Goal: Task Accomplishment & Management: Manage account settings

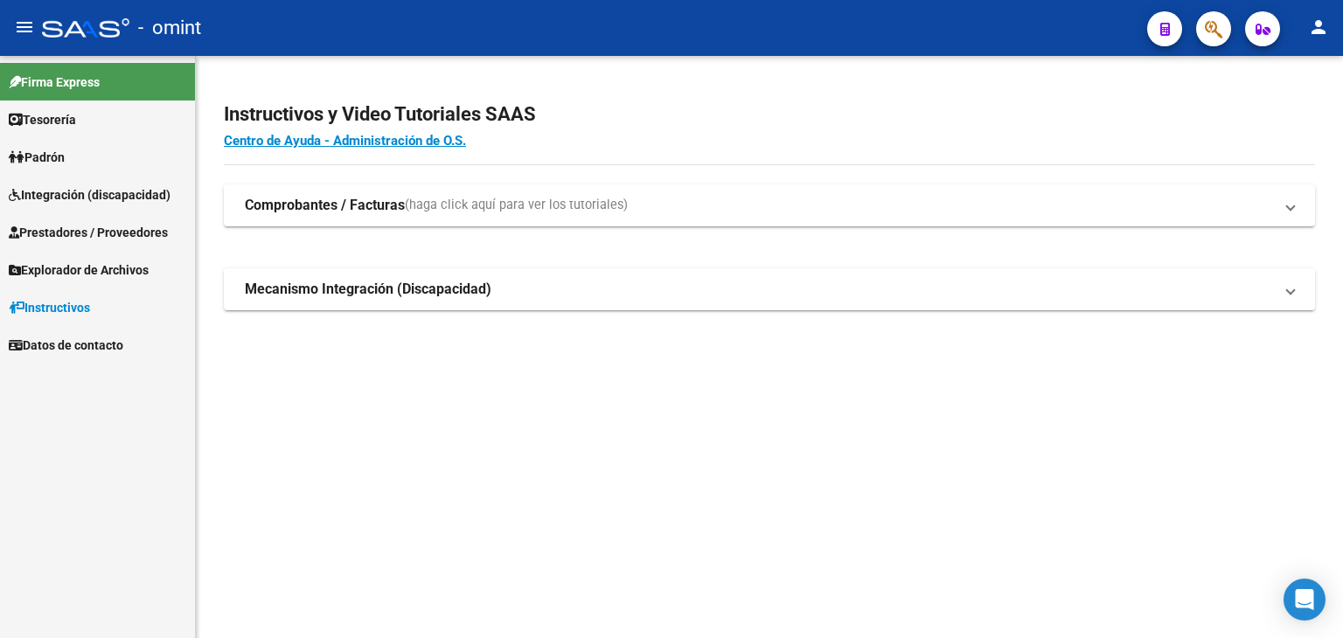
click at [69, 196] on span "Integración (discapacidad)" at bounding box center [90, 194] width 162 height 19
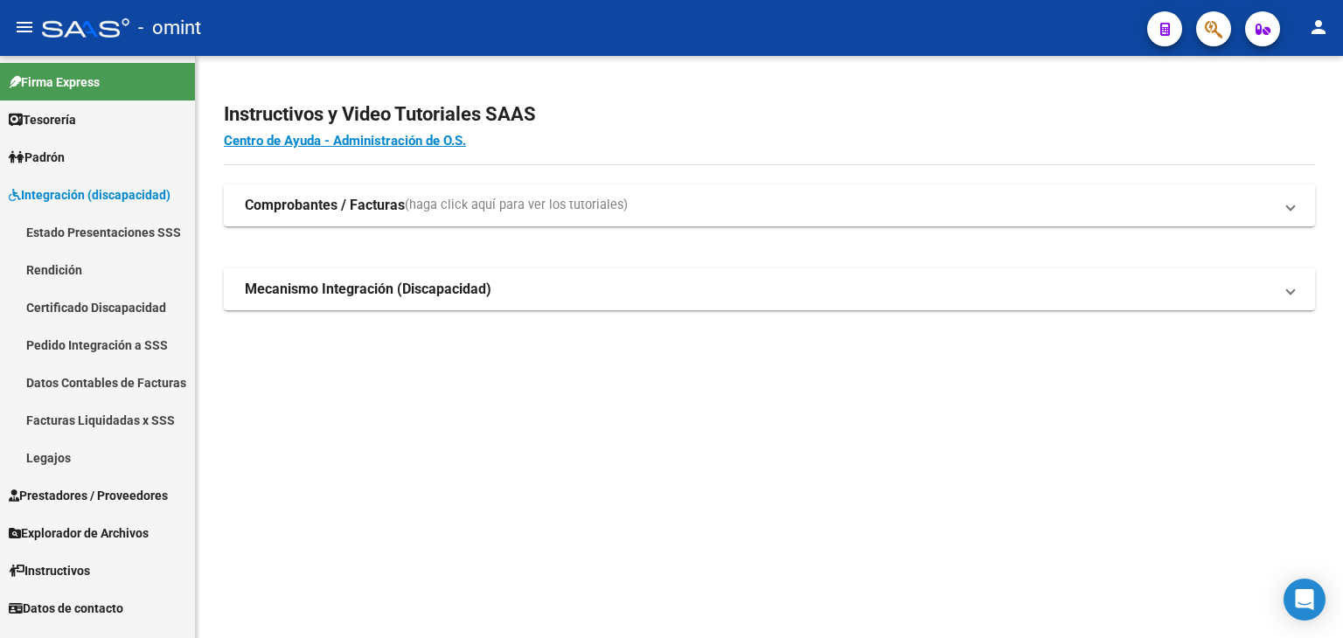
click at [61, 453] on link "Legajos" at bounding box center [97, 458] width 195 height 38
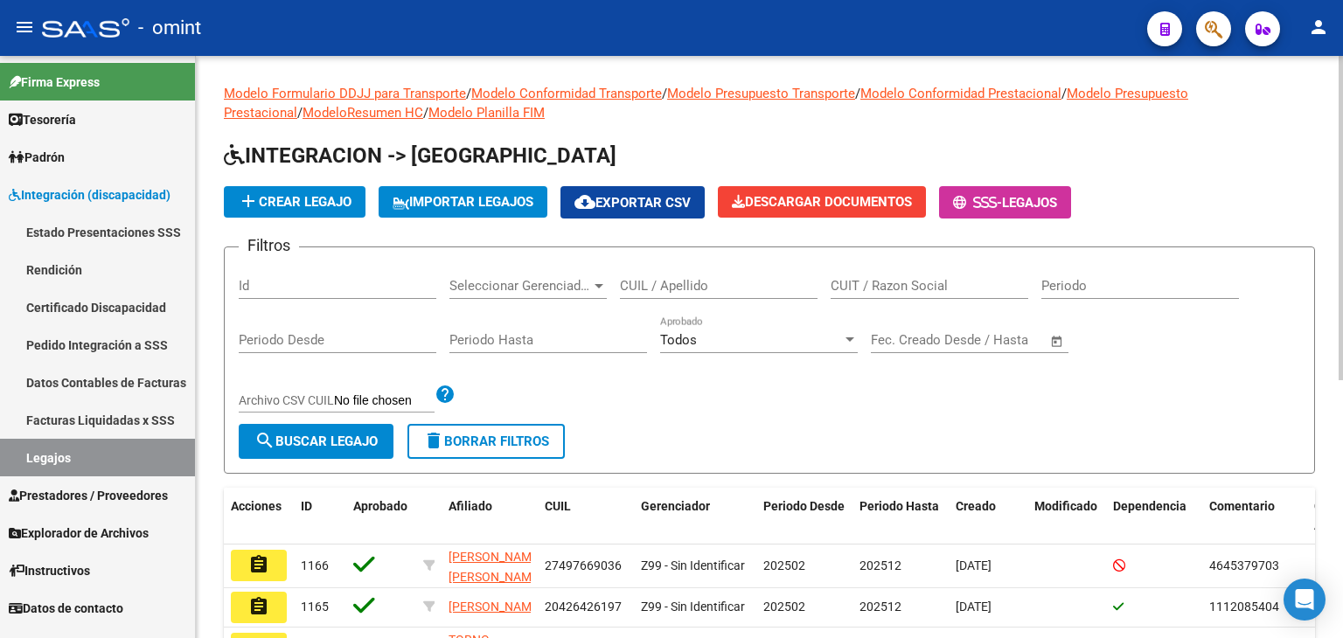
click at [668, 281] on input "CUIL / Apellido" at bounding box center [719, 286] width 198 height 16
paste input "27574302760"
type input "27574302760"
click at [335, 439] on span "search Buscar Legajo" at bounding box center [316, 442] width 123 height 16
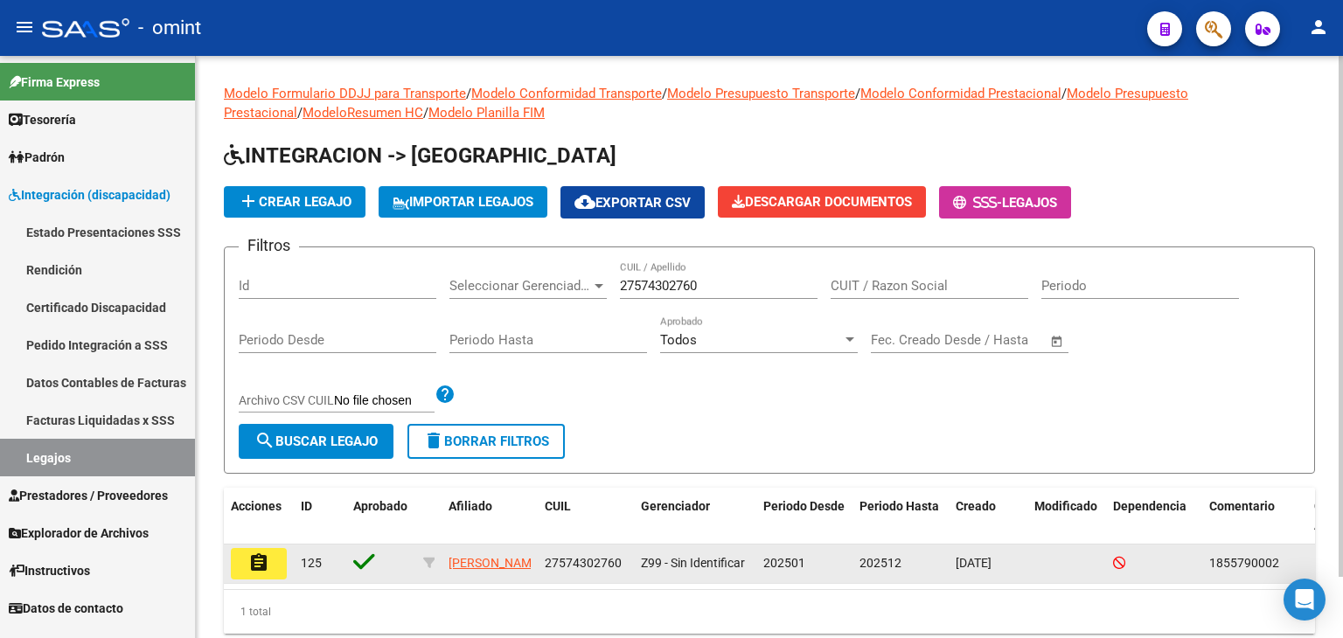
click at [445, 554] on datatable-body-cell "[PERSON_NAME]" at bounding box center [490, 564] width 96 height 38
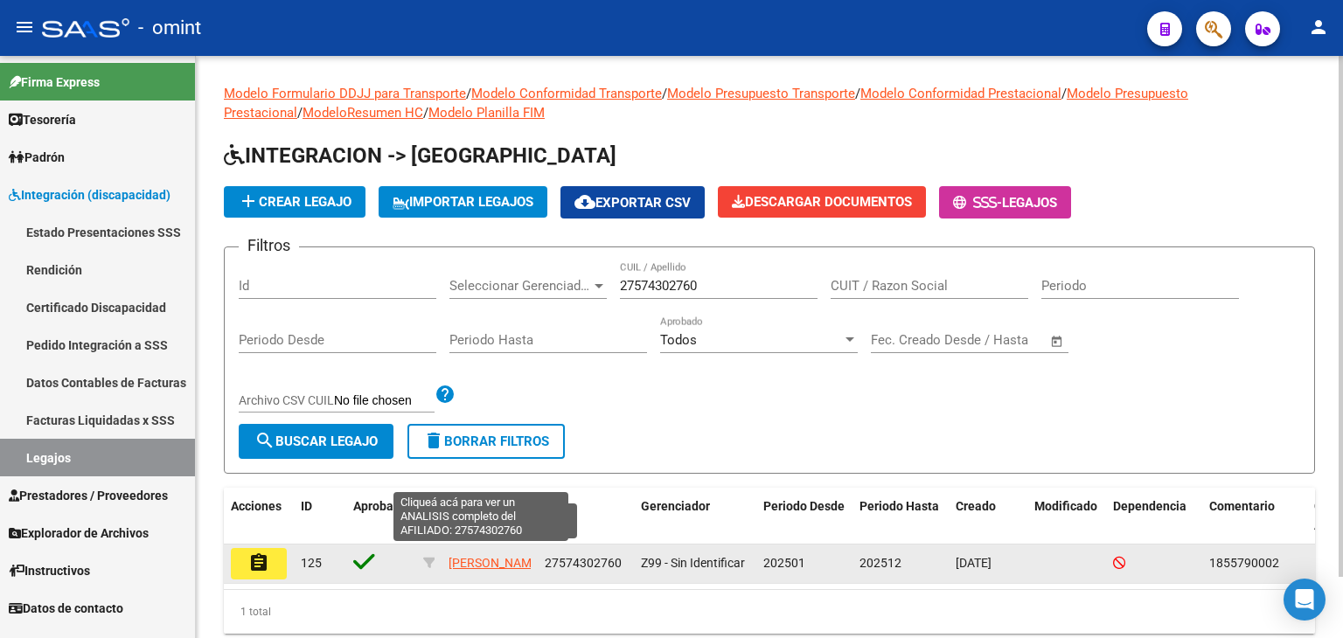
click at [475, 557] on span "SALCEDO VALENTINA" at bounding box center [496, 563] width 94 height 14
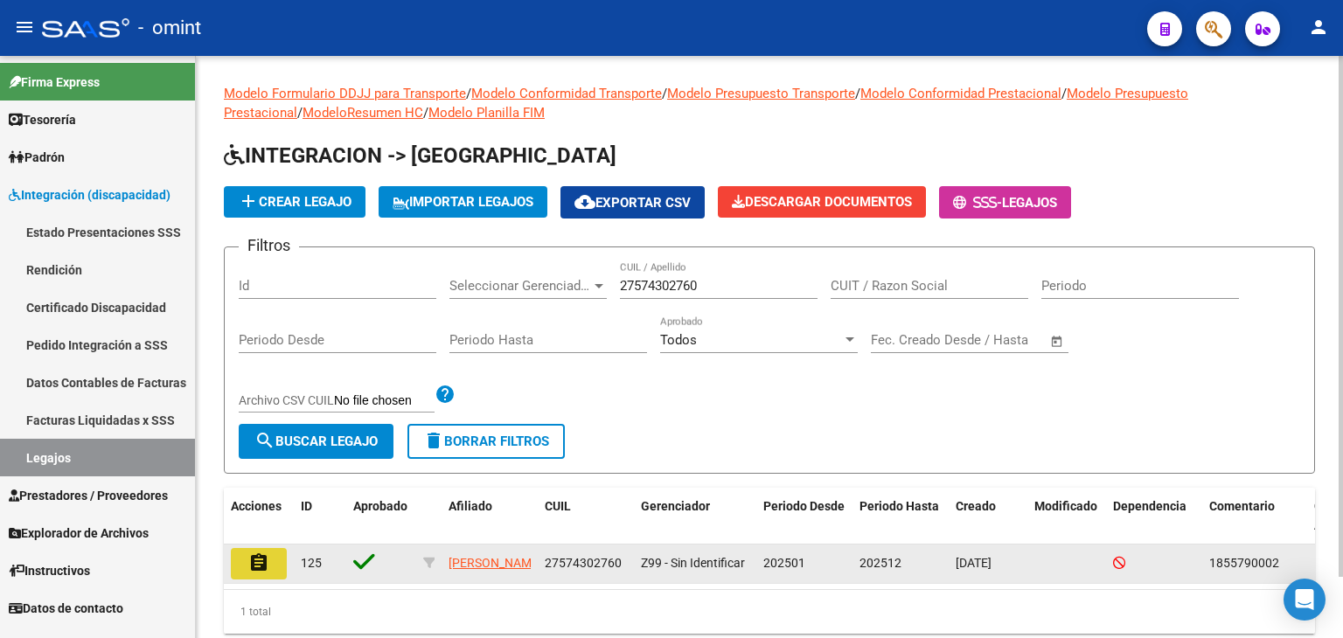
click at [249, 562] on mat-icon "assignment" at bounding box center [258, 563] width 21 height 21
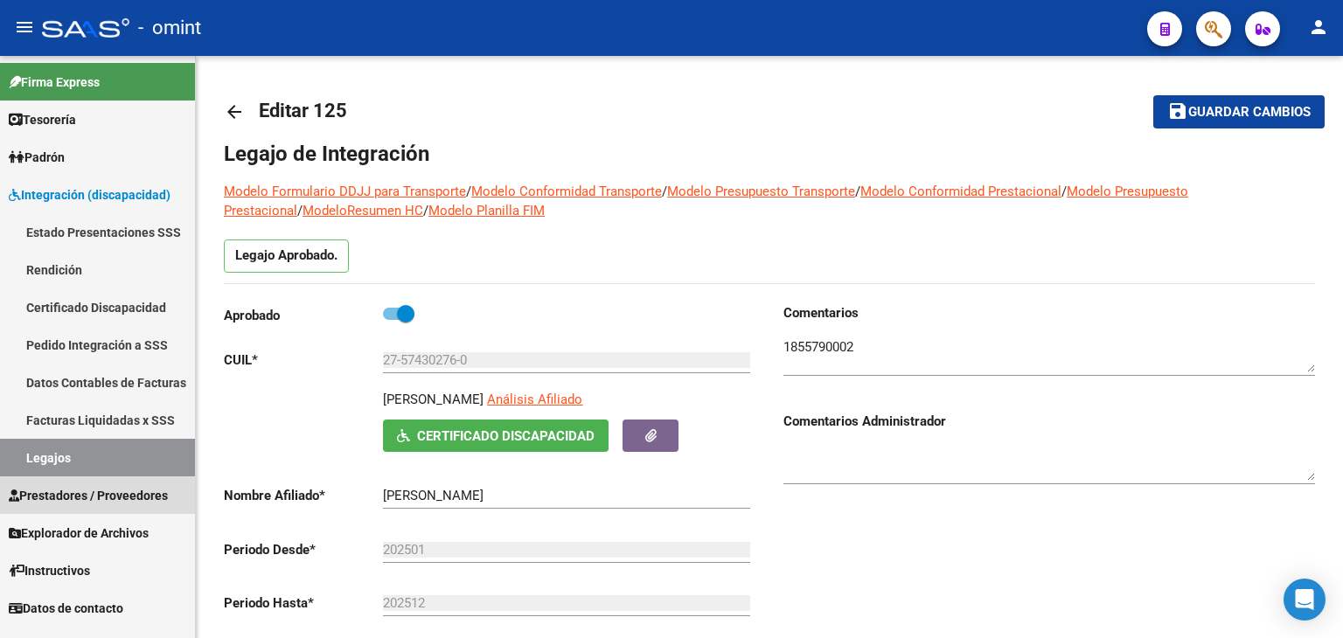
click at [76, 491] on span "Prestadores / Proveedores" at bounding box center [88, 495] width 159 height 19
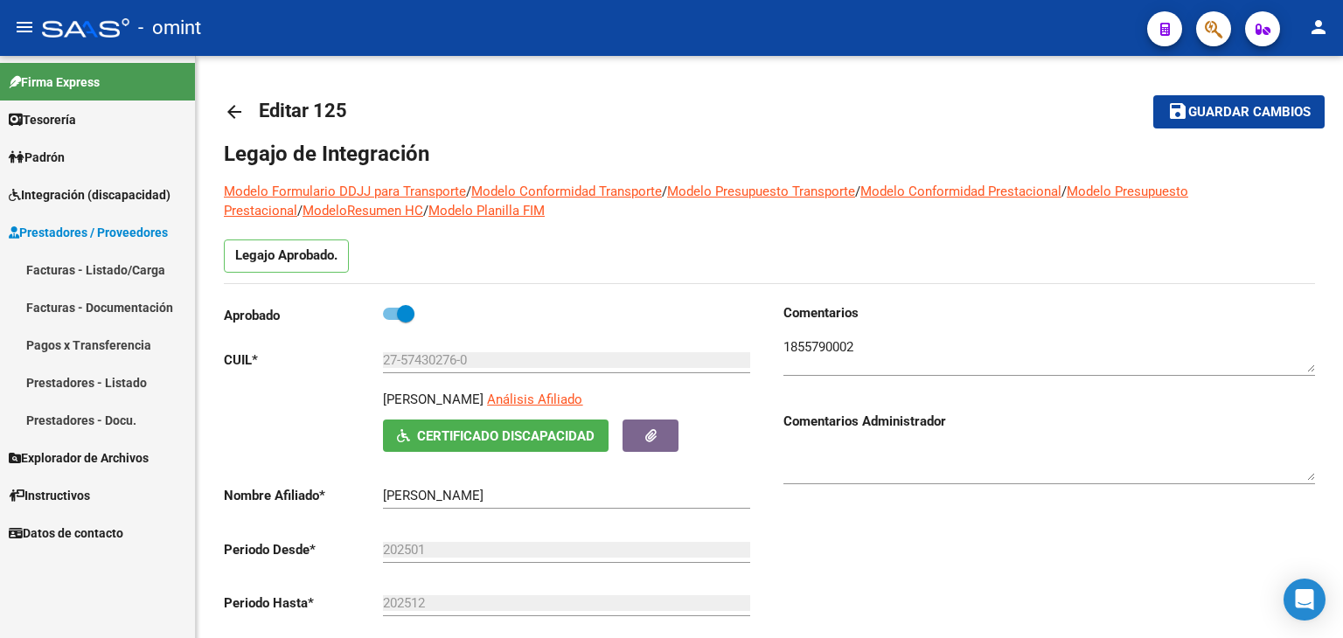
click at [51, 190] on span "Integración (discapacidad)" at bounding box center [90, 194] width 162 height 19
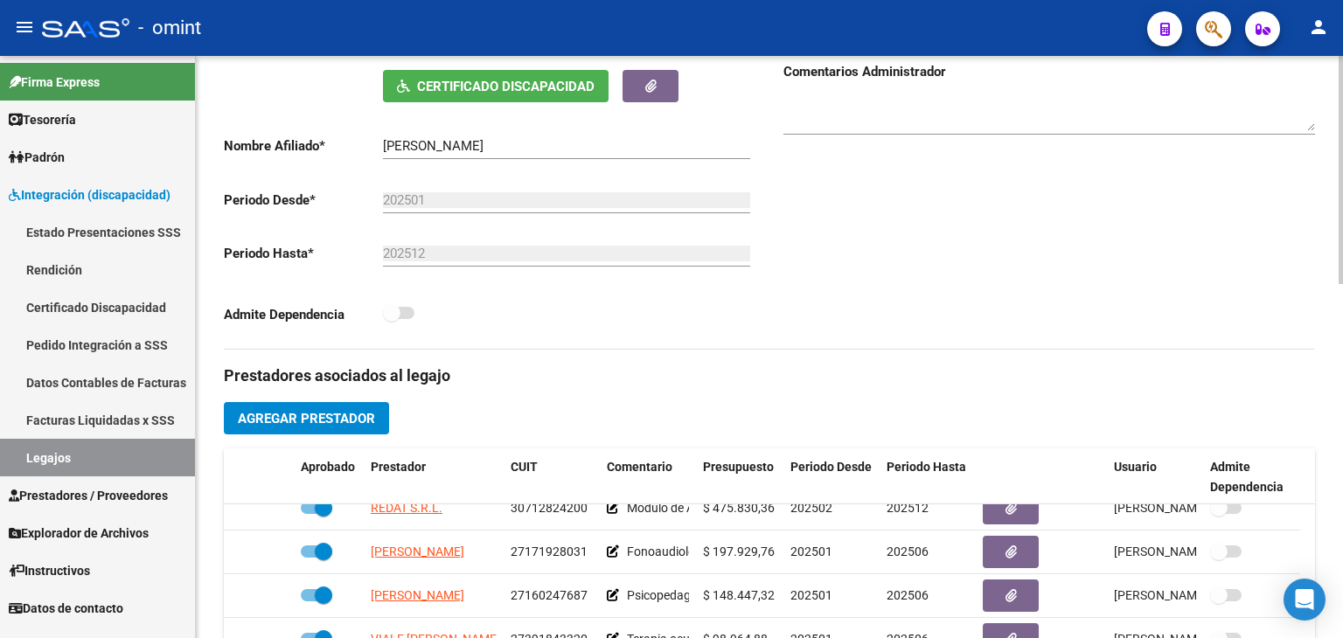
scroll to position [525, 0]
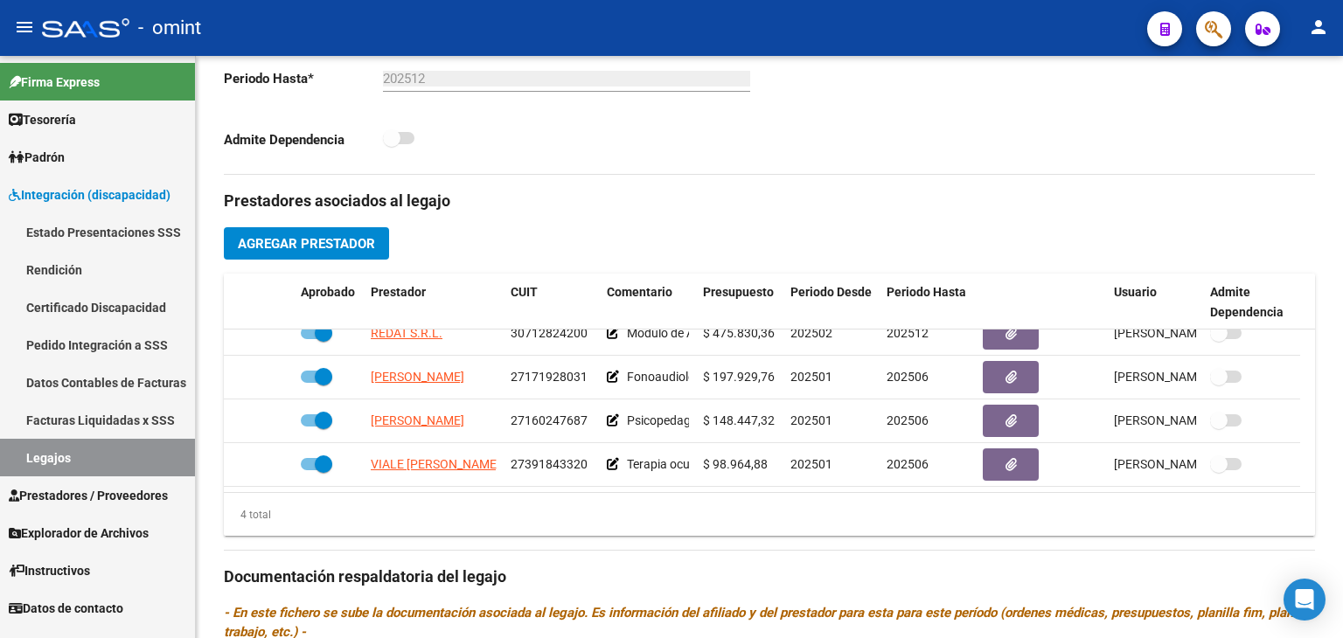
click at [255, 239] on span "Agregar Prestador" at bounding box center [306, 244] width 137 height 16
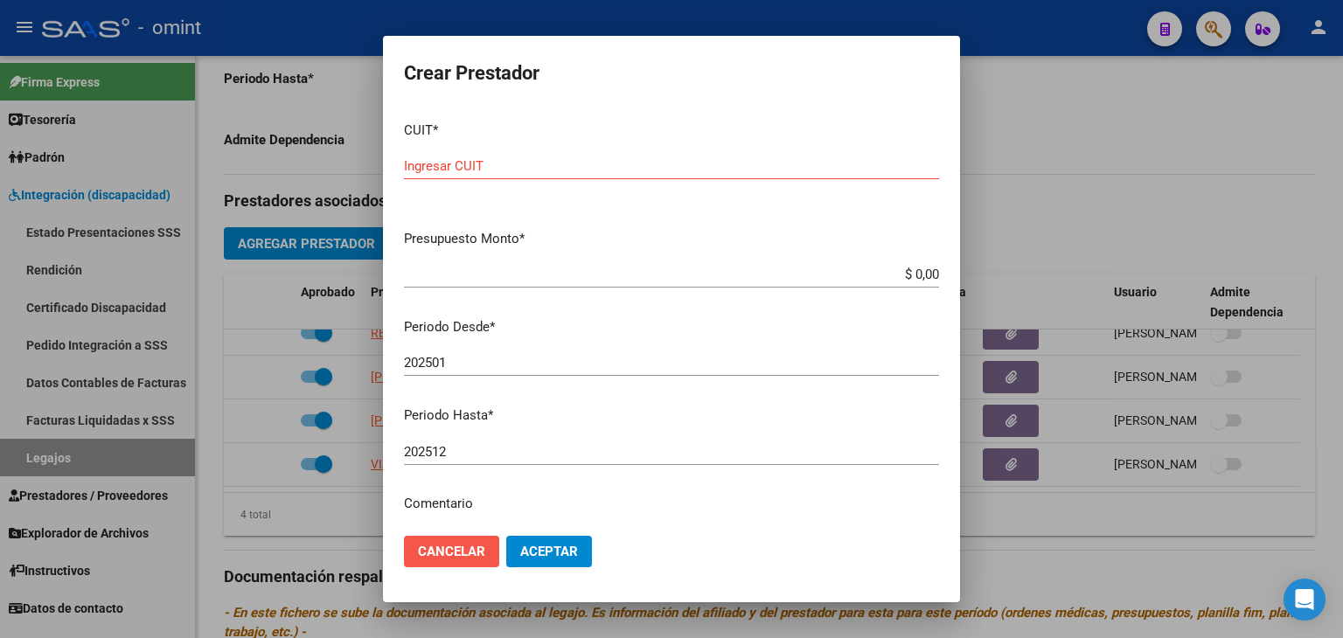
click at [450, 553] on span "Cancelar" at bounding box center [451, 552] width 67 height 16
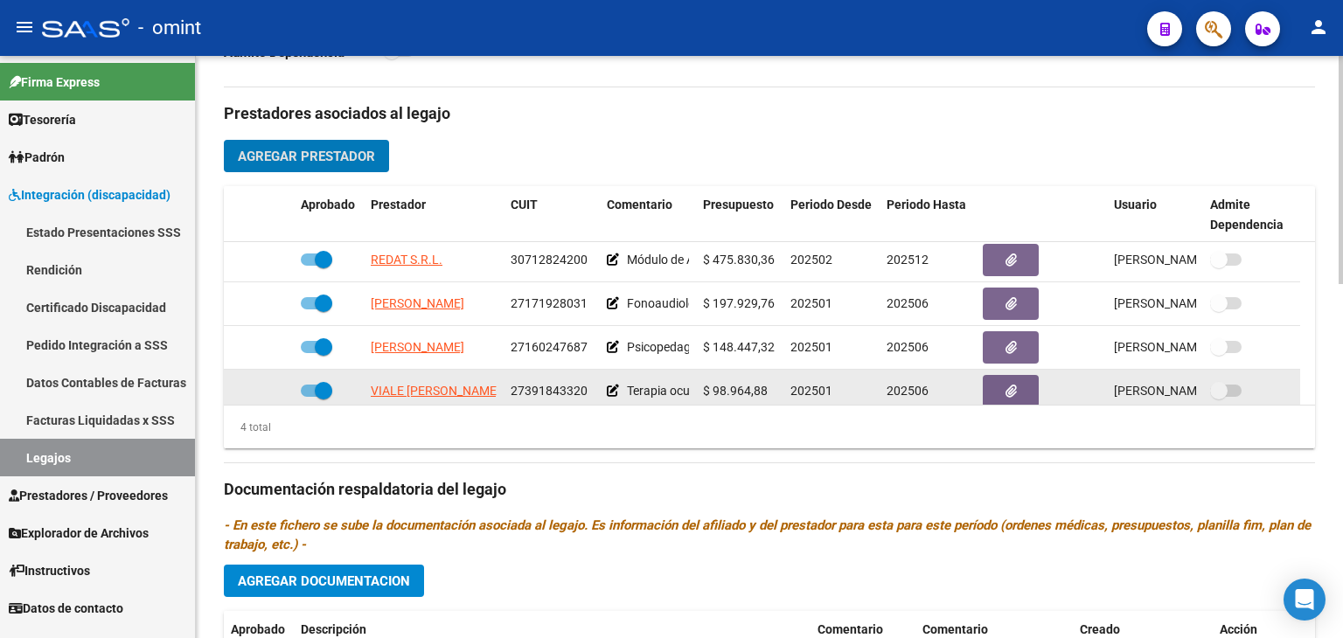
scroll to position [0, 0]
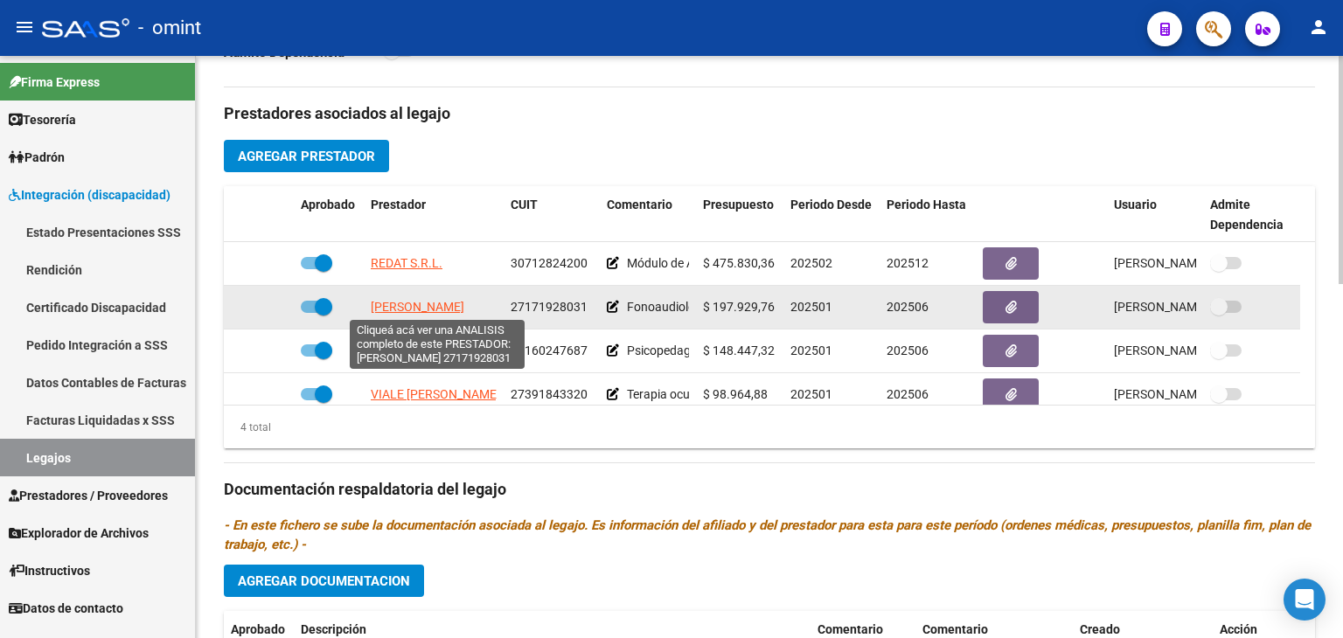
click at [437, 307] on span "MERY MARIELA SILVINA" at bounding box center [418, 307] width 94 height 14
type textarea "27171928031"
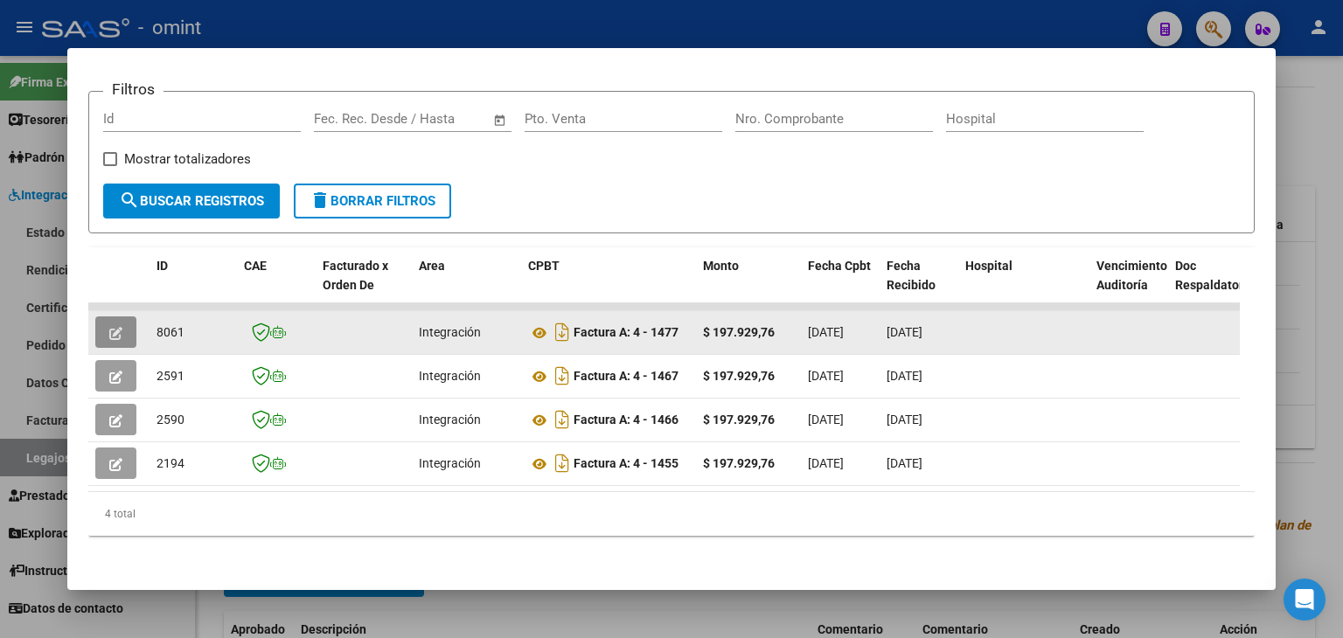
click at [115, 327] on icon "button" at bounding box center [115, 333] width 13 height 13
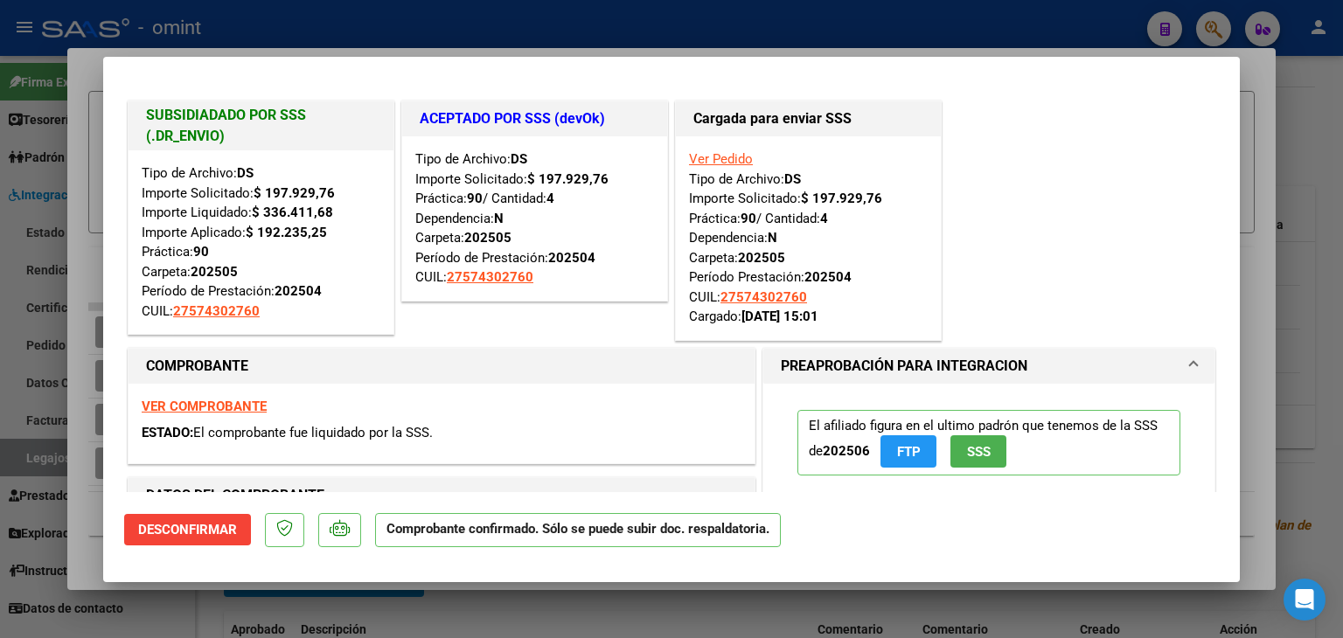
click at [1088, 186] on div "SUBSIDIADADO POR SSS (.DR_ENVIO) Tipo de Archivo: DS Importe Solicitado: $ 197.…" at bounding box center [671, 221] width 1095 height 248
type input "$ 0,00"
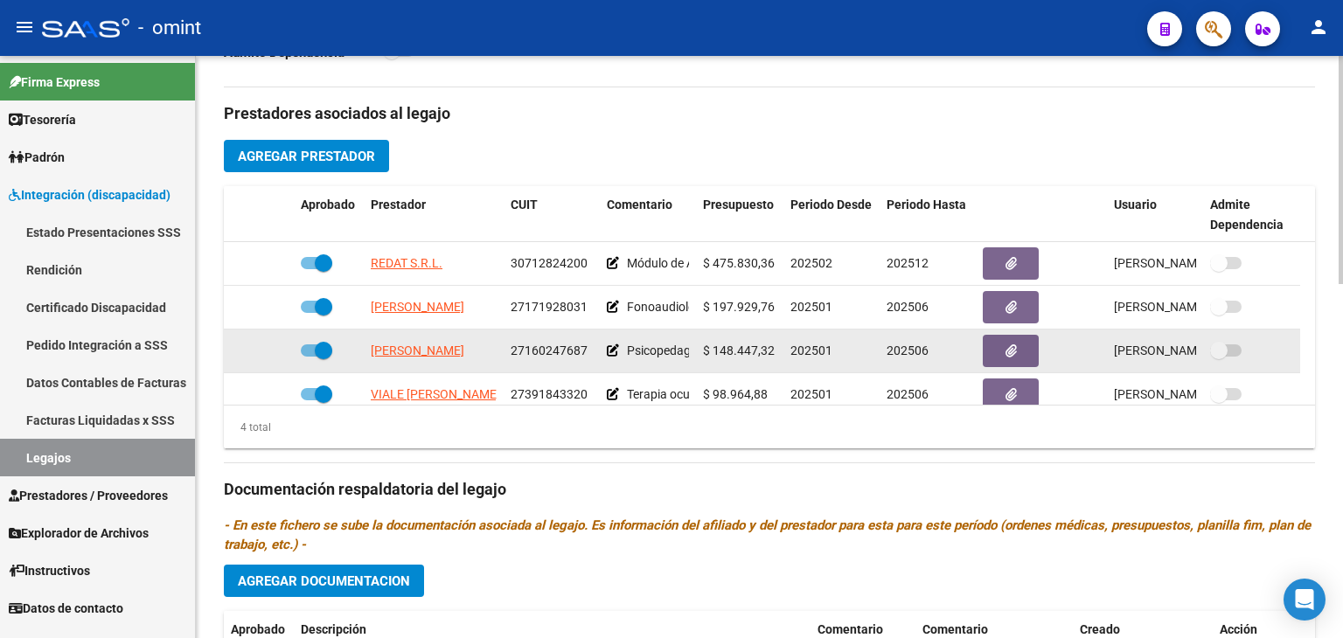
click at [404, 341] on app-link-go-to "ACEVEDO ANDREA MARTA" at bounding box center [418, 351] width 94 height 20
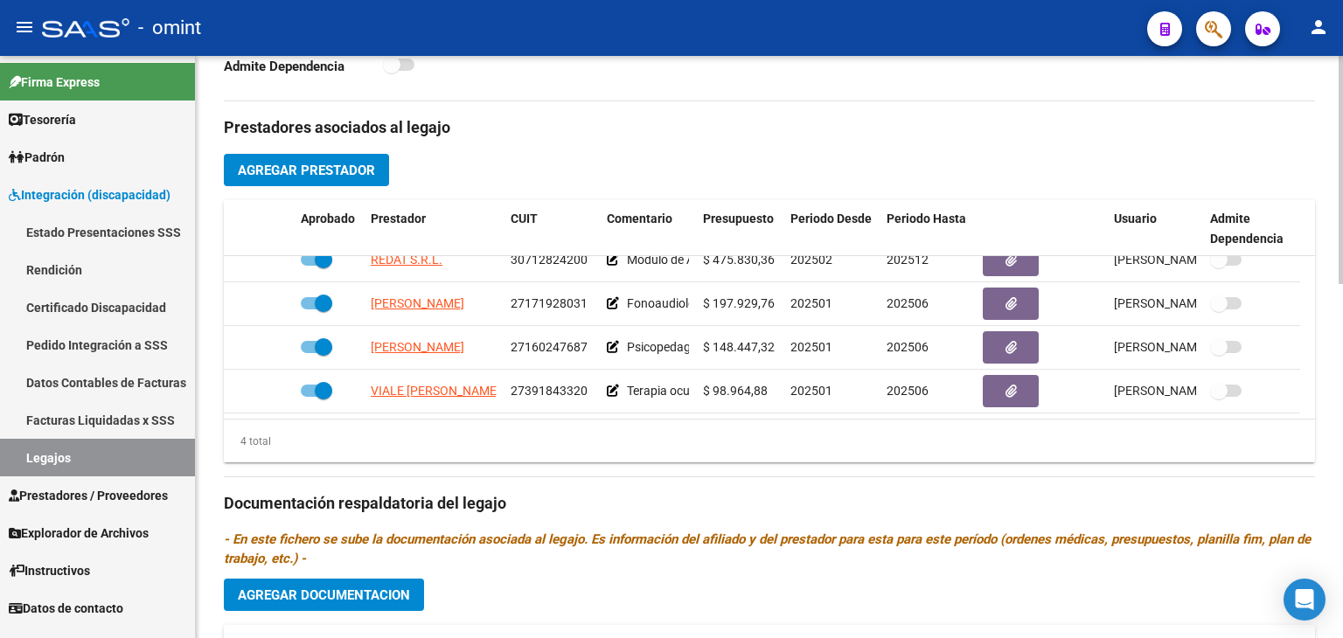
scroll to position [612, 0]
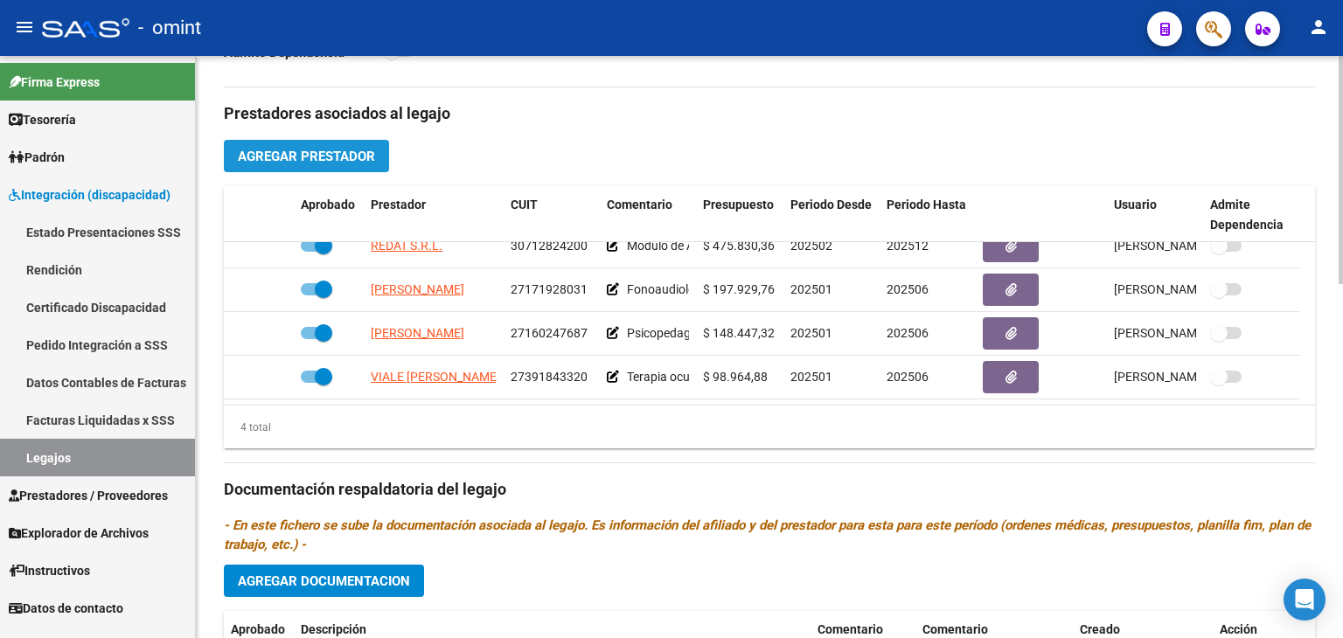
click at [339, 157] on span "Agregar Prestador" at bounding box center [306, 157] width 137 height 16
click at [274, 145] on button "Agregar Prestador" at bounding box center [306, 156] width 165 height 32
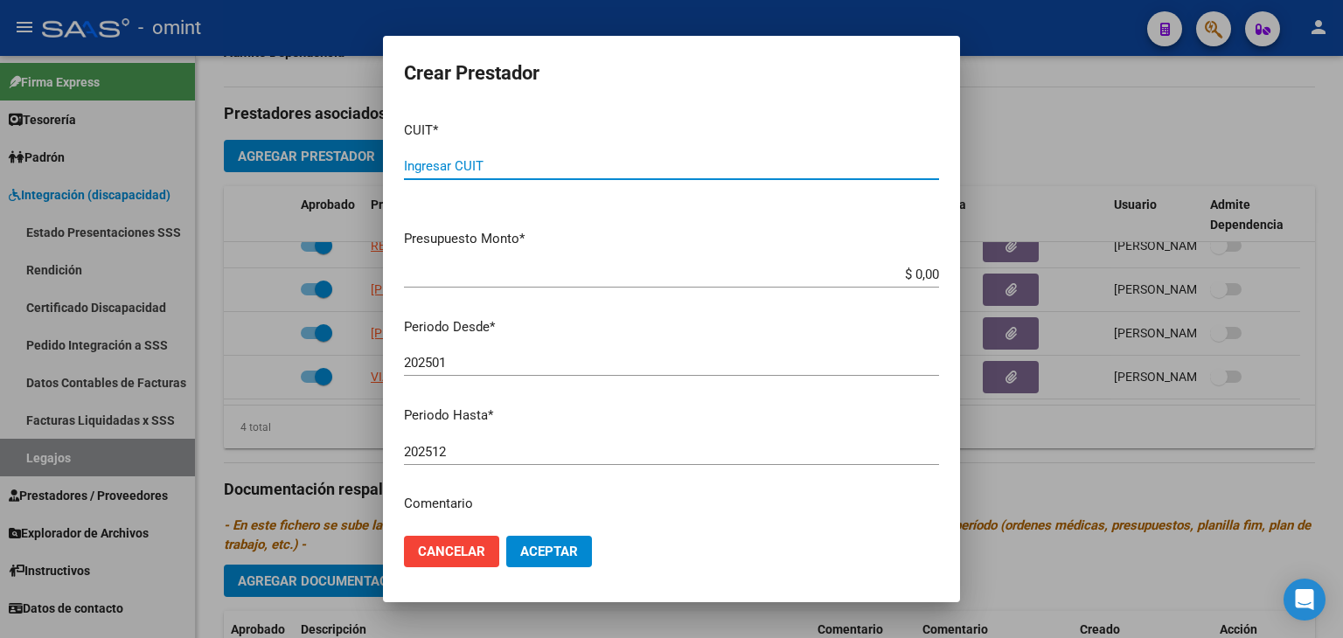
paste input "27-42315037-3"
type input "27-42315037-3"
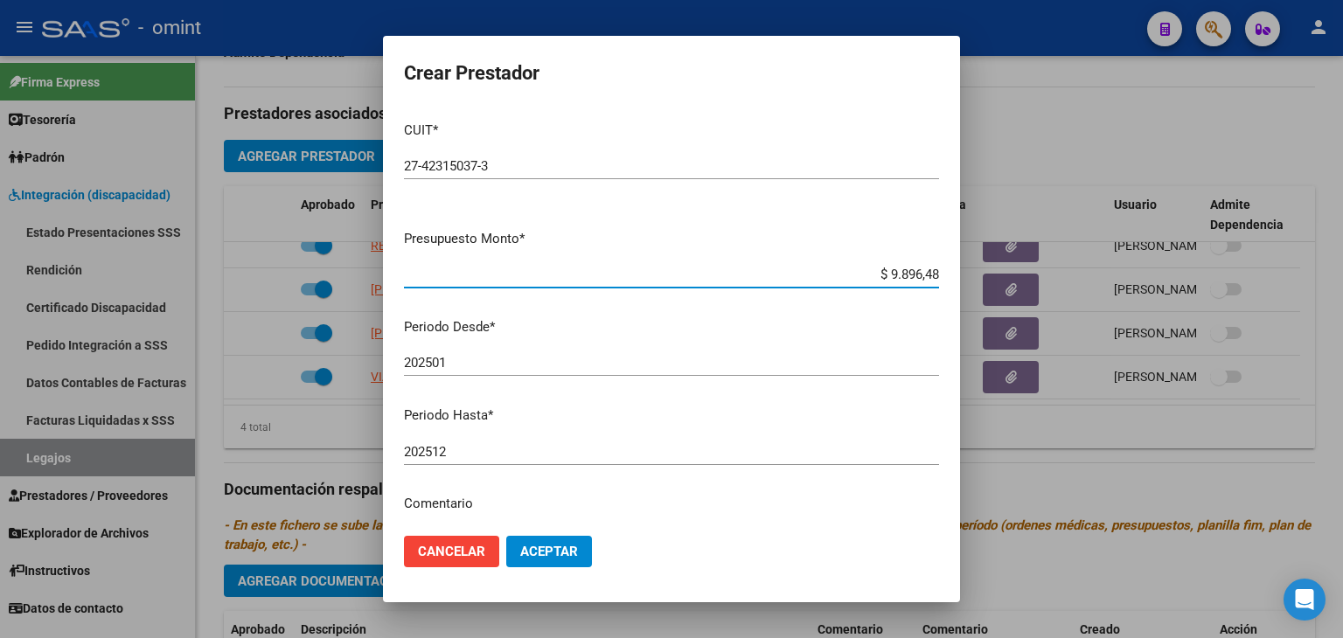
type input "$ 98.964,88"
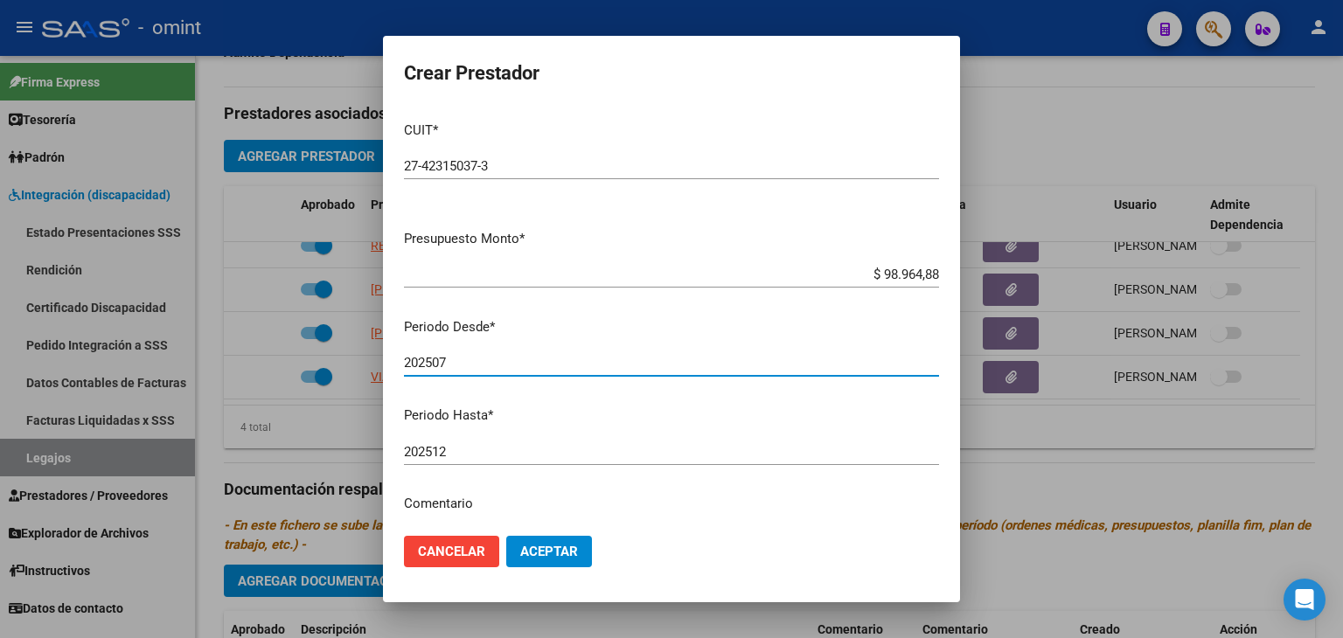
type input "202507"
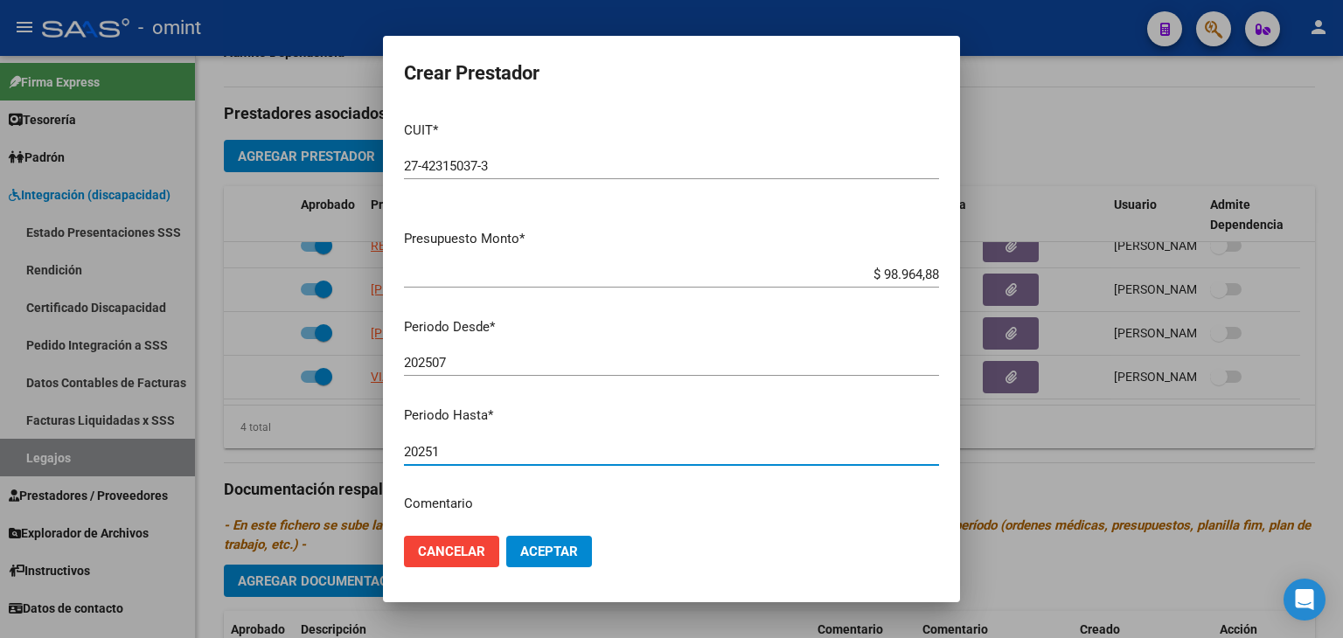
type input "202512"
click at [542, 553] on span "Aceptar" at bounding box center [549, 552] width 58 height 16
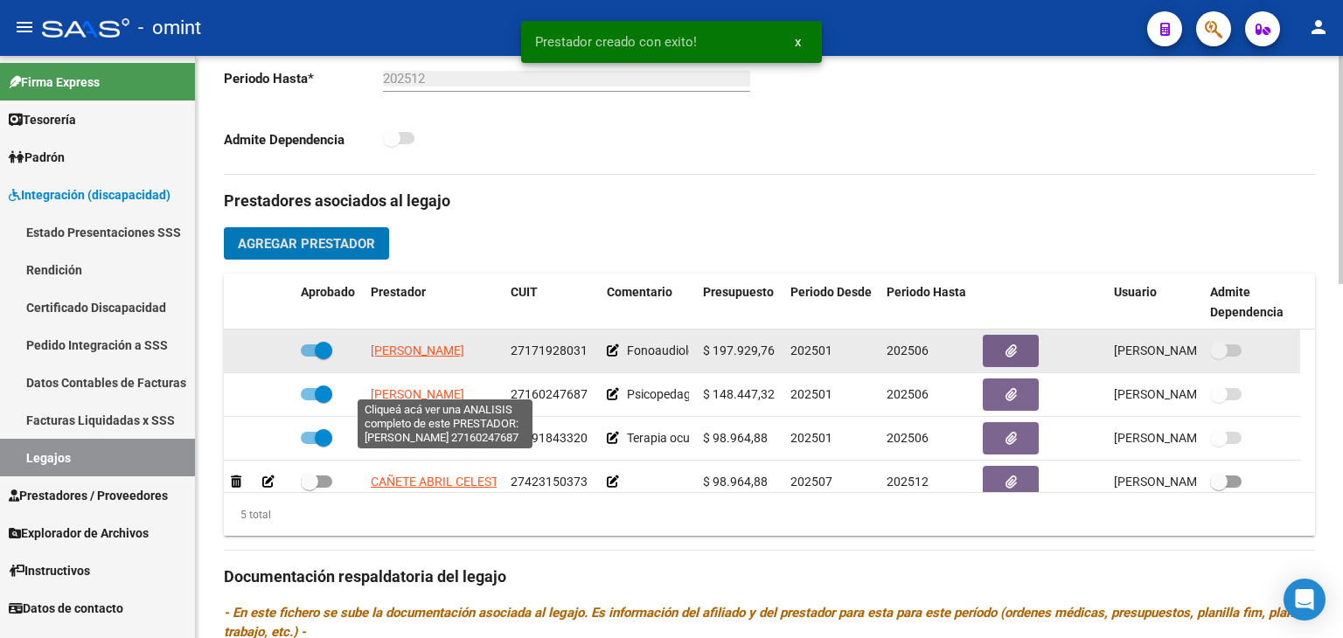
scroll to position [60, 0]
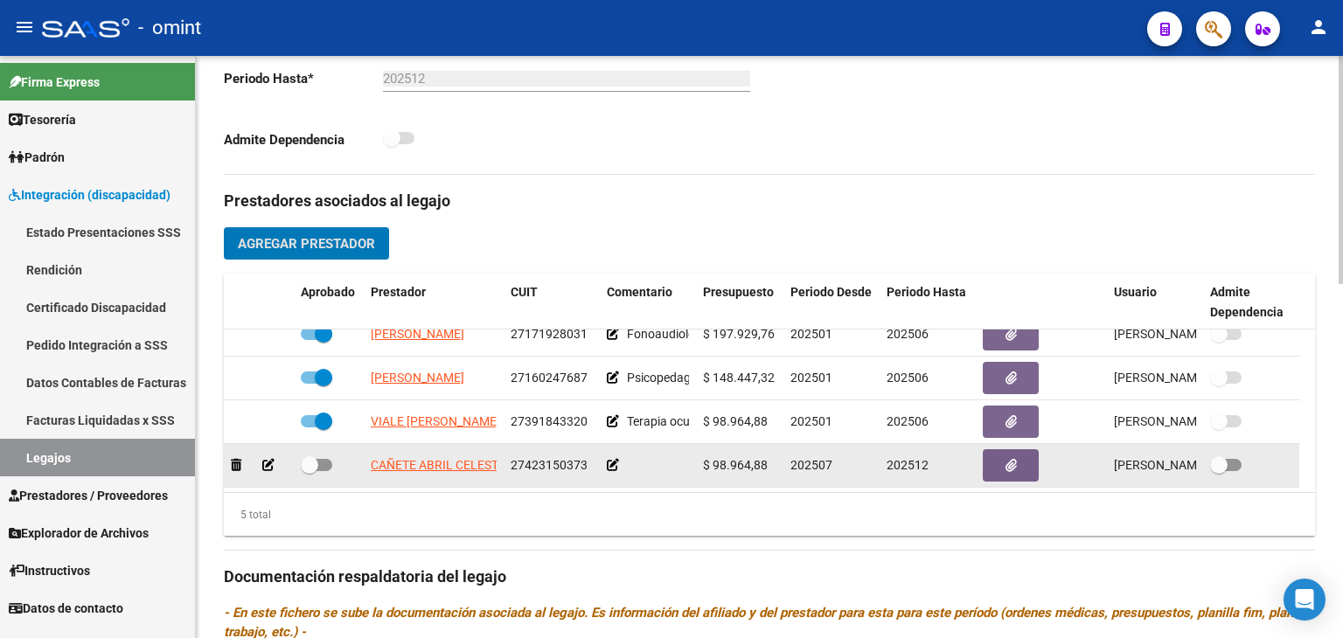
click at [267, 466] on icon at bounding box center [268, 465] width 12 height 12
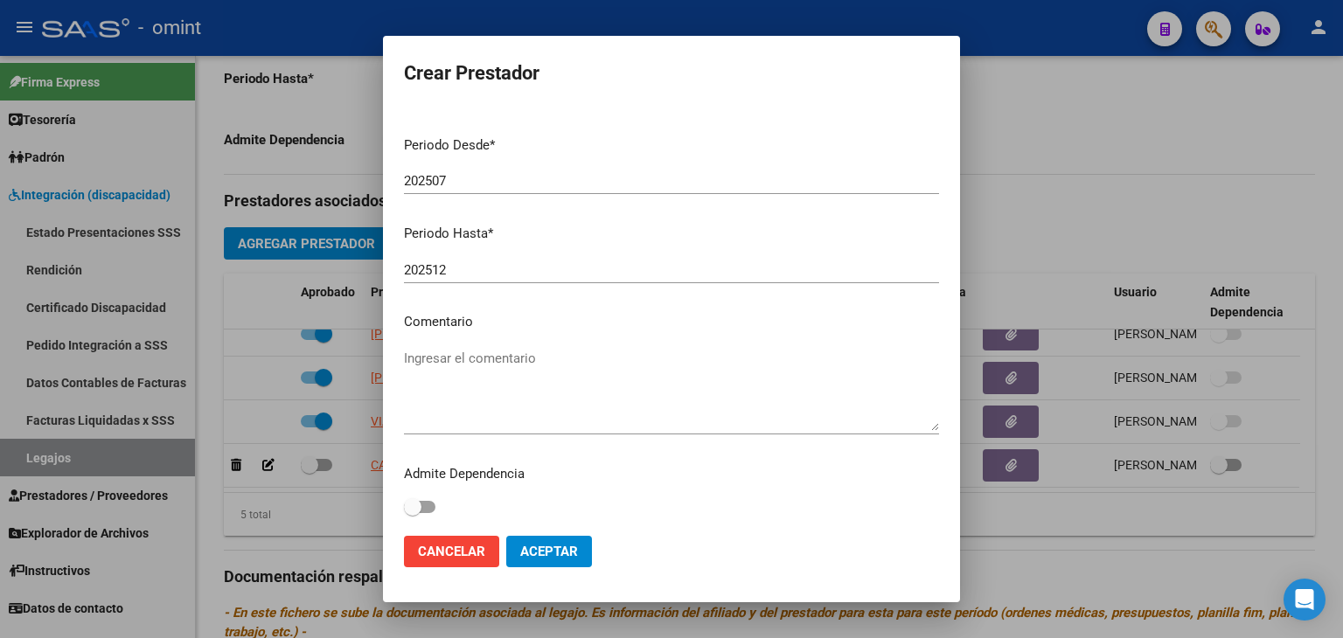
scroll to position [185, 0]
click at [496, 411] on textarea "Ingresar el comentario" at bounding box center [671, 388] width 535 height 82
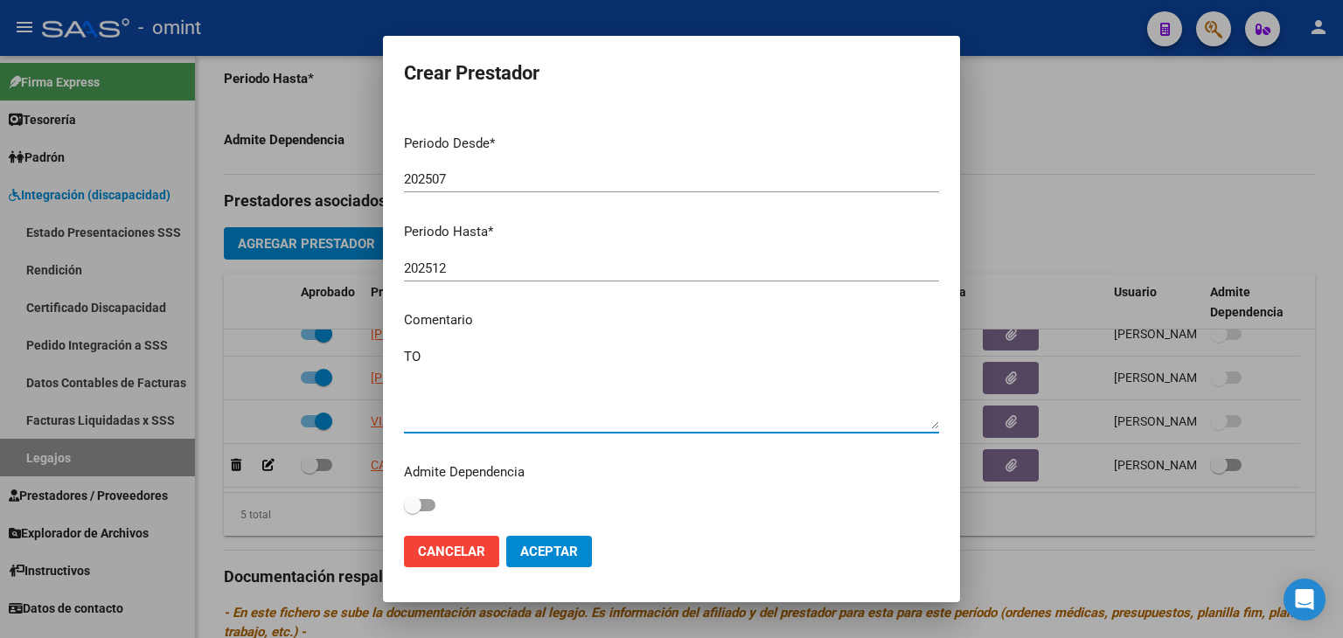
type textarea "T"
type textarea "FONO - 8 SESIONES POR MES"
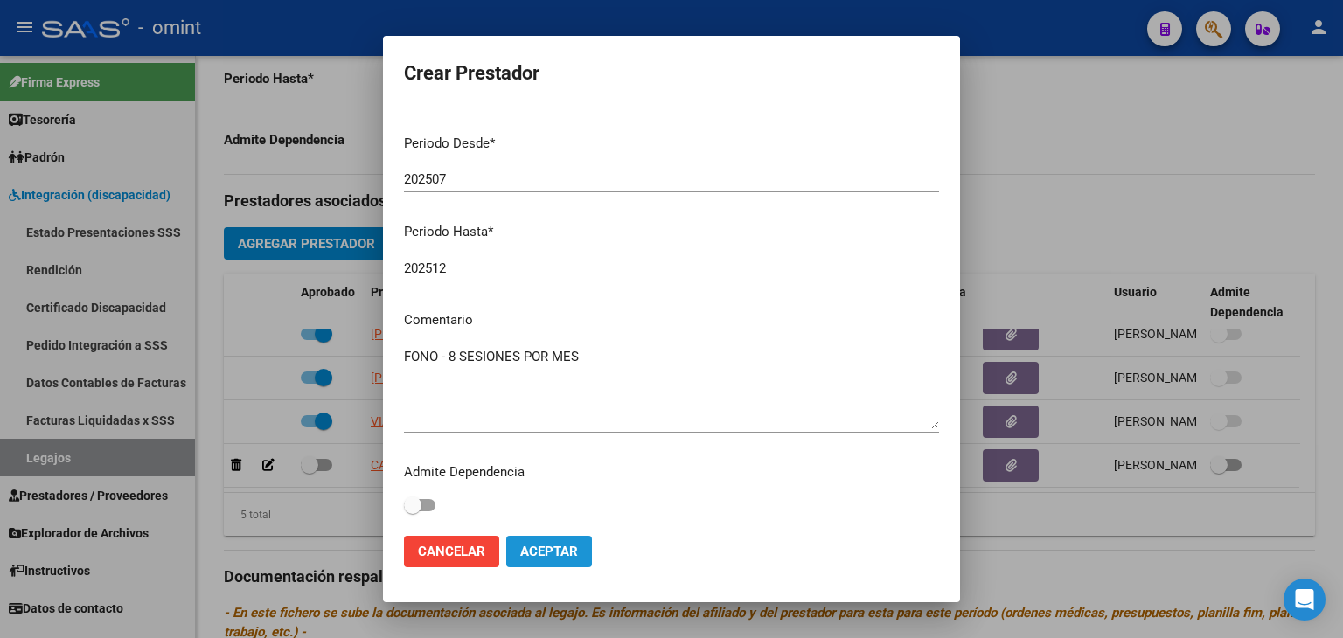
click at [559, 559] on button "Aceptar" at bounding box center [549, 551] width 86 height 31
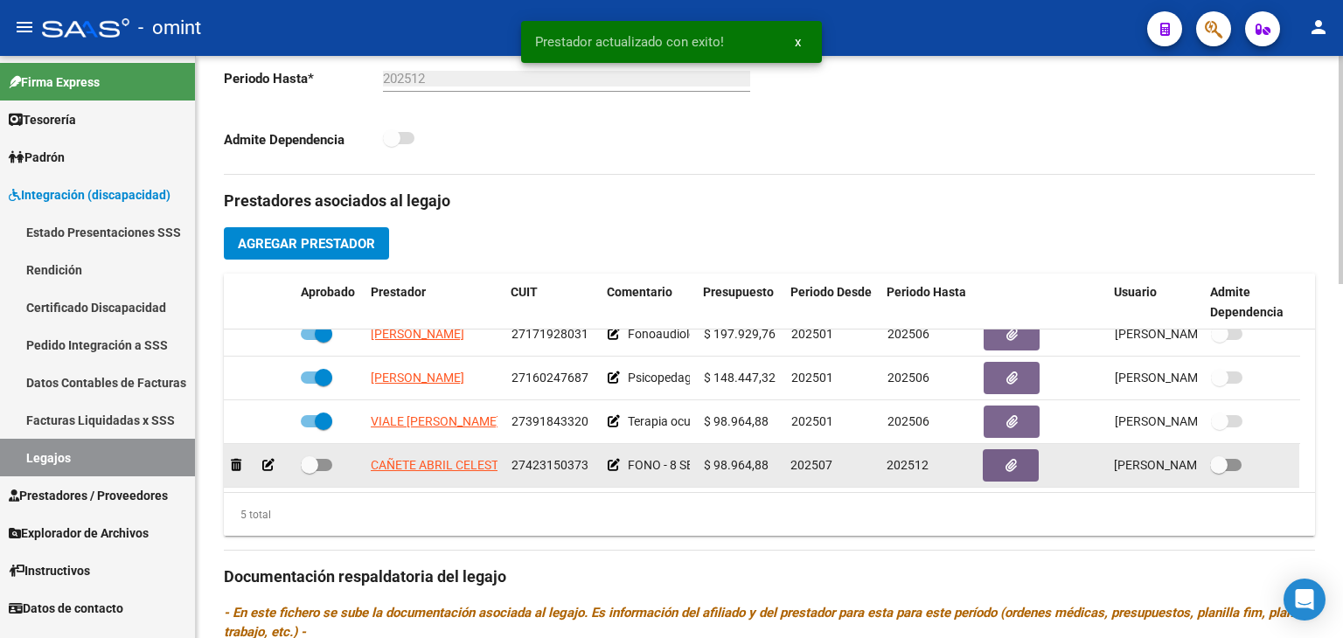
click at [316, 468] on span at bounding box center [309, 465] width 17 height 17
click at [310, 471] on input "checkbox" at bounding box center [309, 471] width 1 height 1
checkbox input "true"
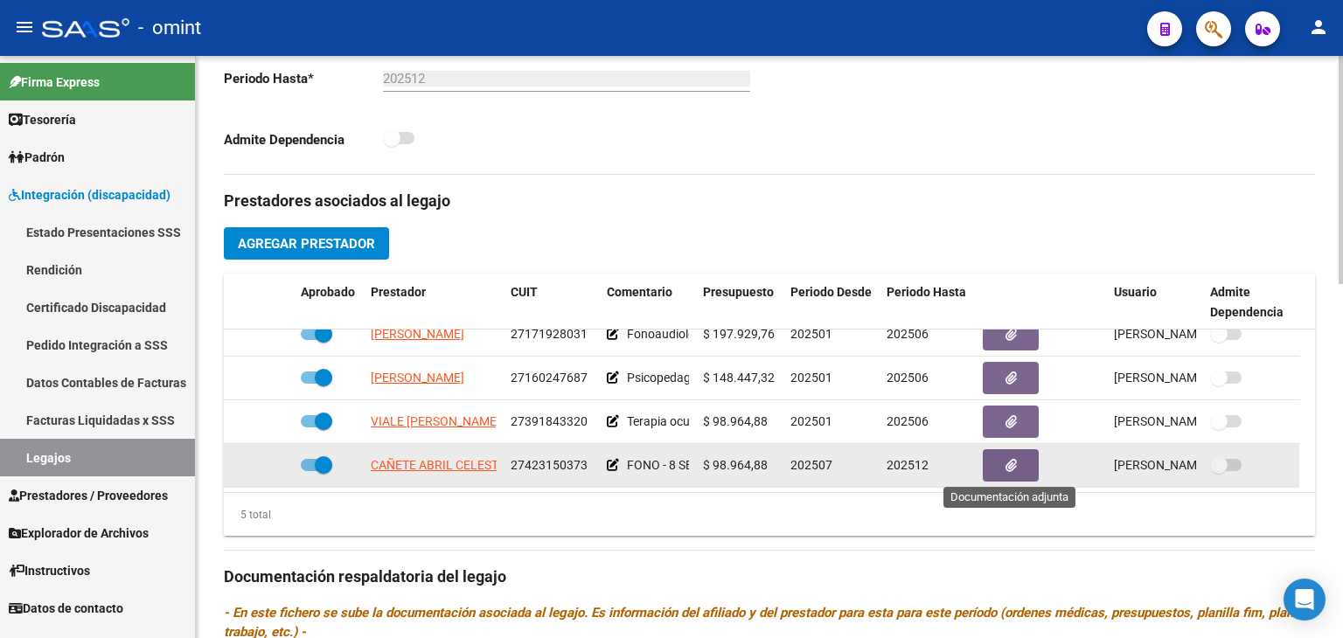
click at [1001, 470] on button "button" at bounding box center [1011, 466] width 56 height 32
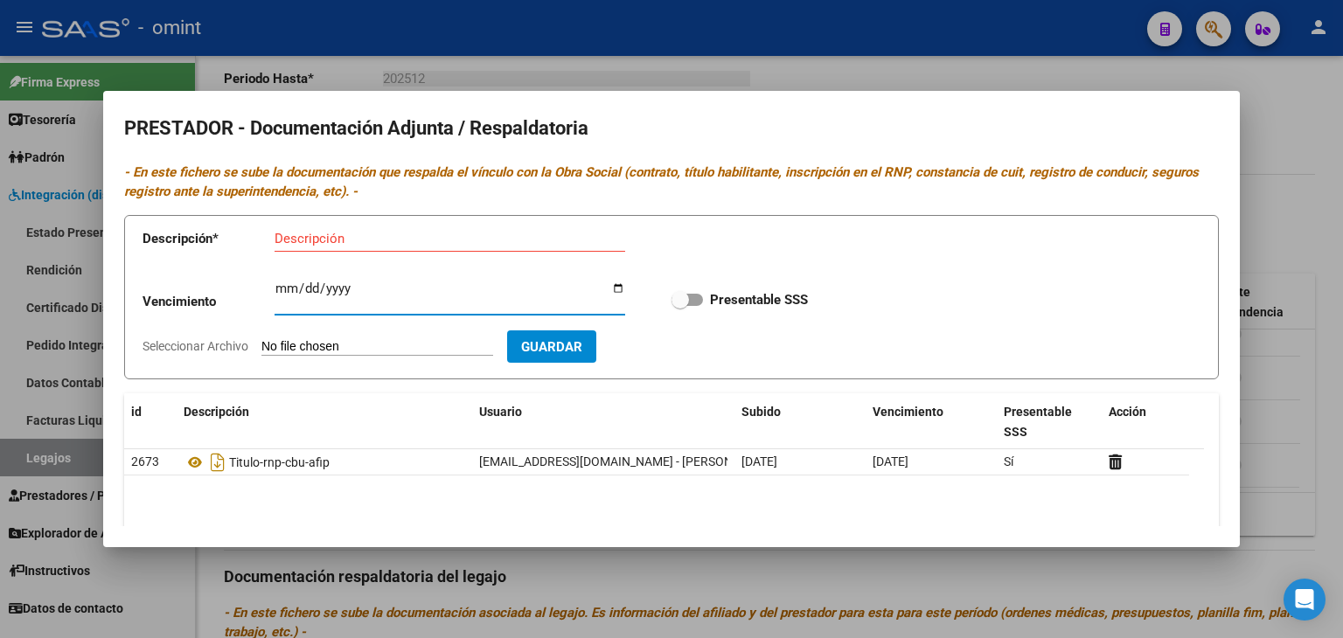
click at [284, 289] on input "Ingresar vencimiento" at bounding box center [450, 296] width 351 height 28
type input "2030-02-04"
click at [307, 236] on input "Descripción" at bounding box center [450, 239] width 351 height 16
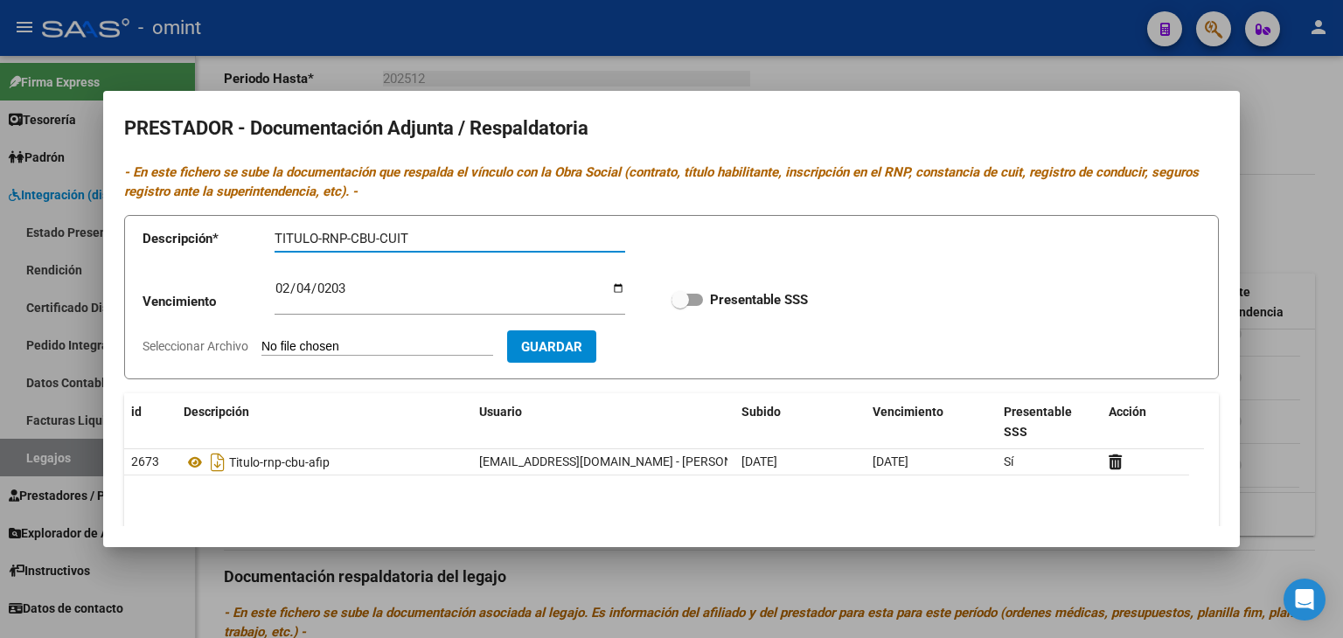
type input "TITULO-RNP-CBU-CUIT"
click at [304, 349] on input "Seleccionar Archivo" at bounding box center [378, 347] width 232 height 17
type input "C:\fakepath\Prestador FONO.pdf"
click at [688, 309] on label "Presentable SSS" at bounding box center [740, 299] width 136 height 21
click at [680, 307] on input "Presentable SSS" at bounding box center [680, 306] width 1 height 1
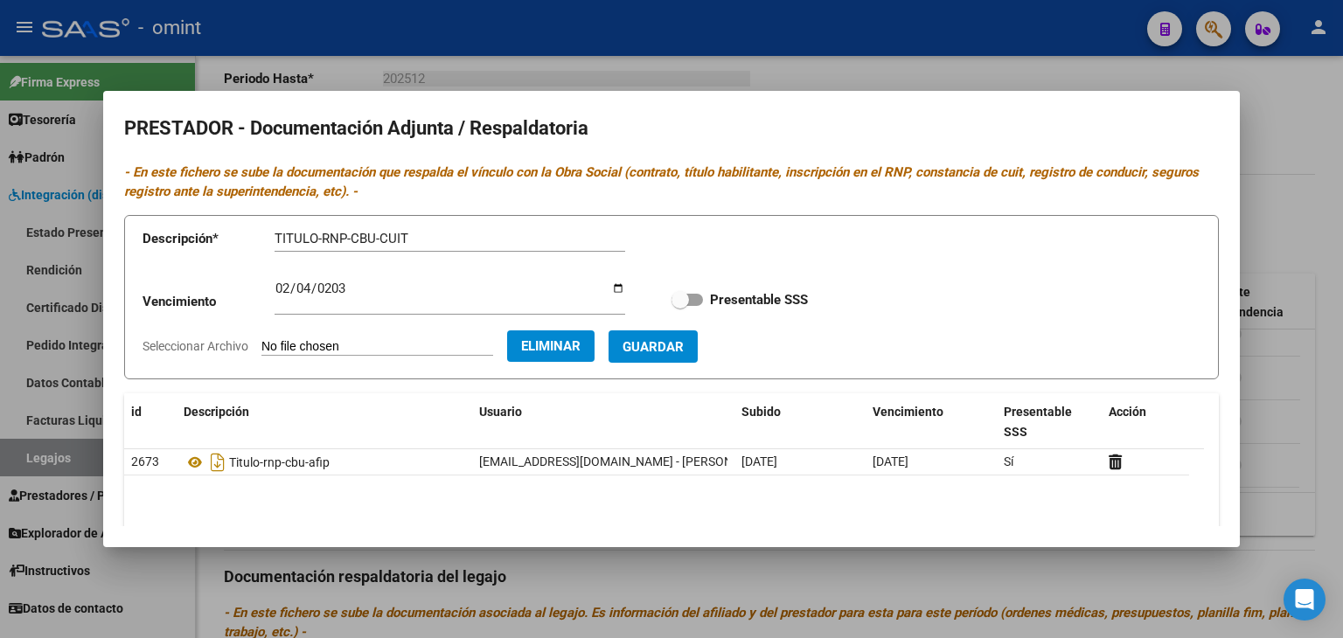
checkbox input "true"
click at [684, 352] on span "Guardar" at bounding box center [653, 347] width 61 height 16
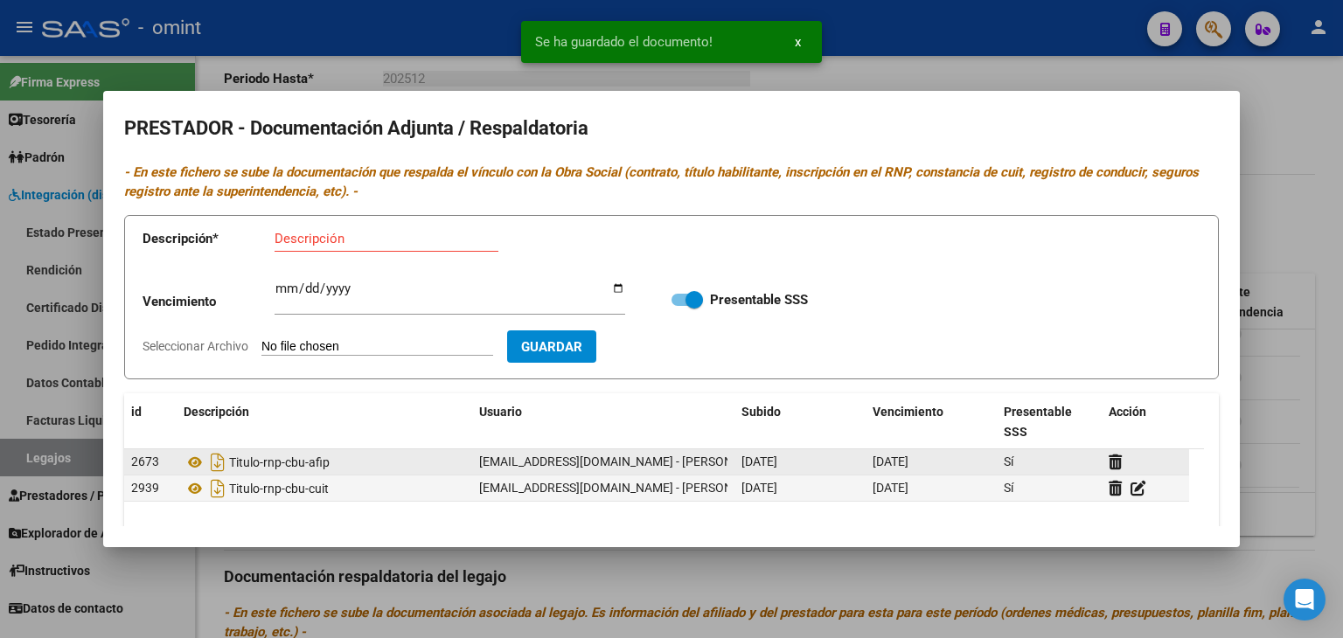
click at [778, 464] on span "25/06/2025" at bounding box center [760, 462] width 36 height 14
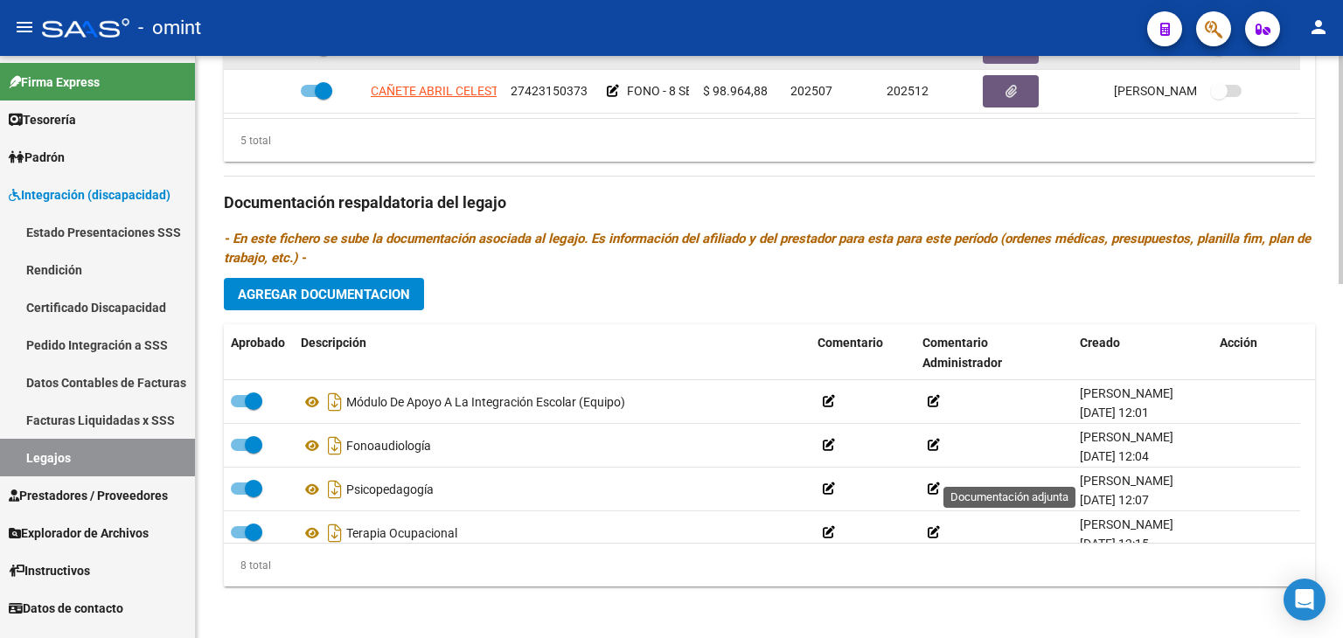
scroll to position [903, 0]
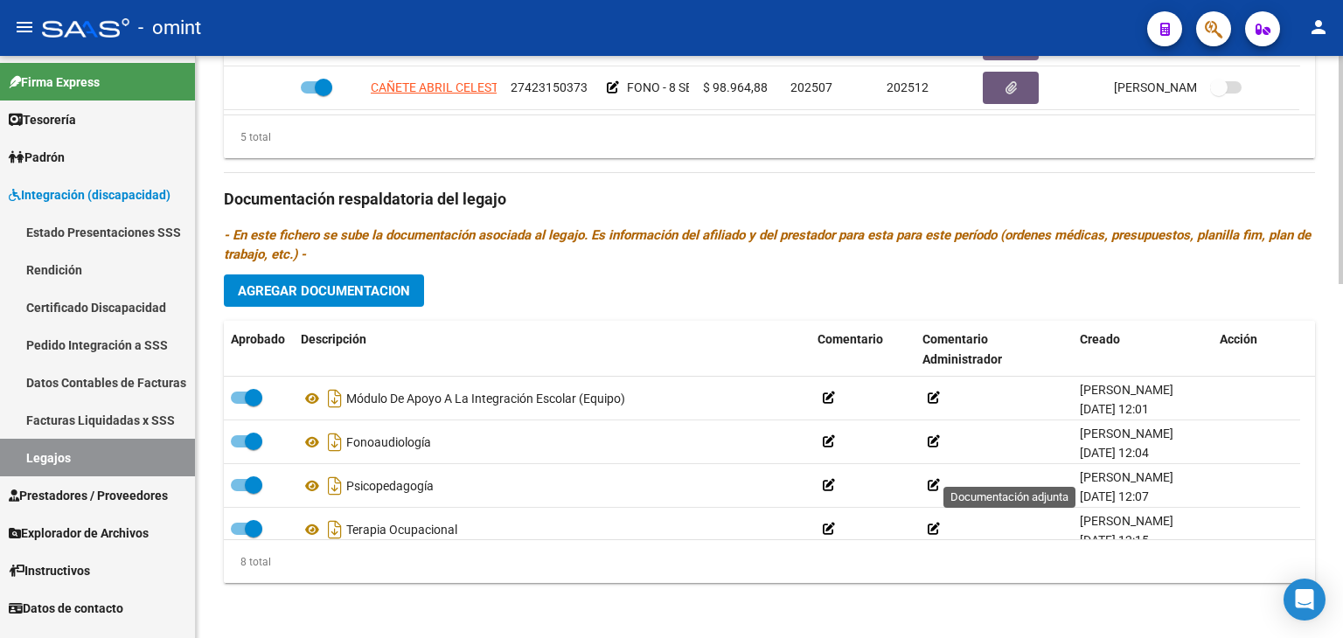
click at [289, 287] on span "Agregar Documentacion" at bounding box center [324, 291] width 172 height 16
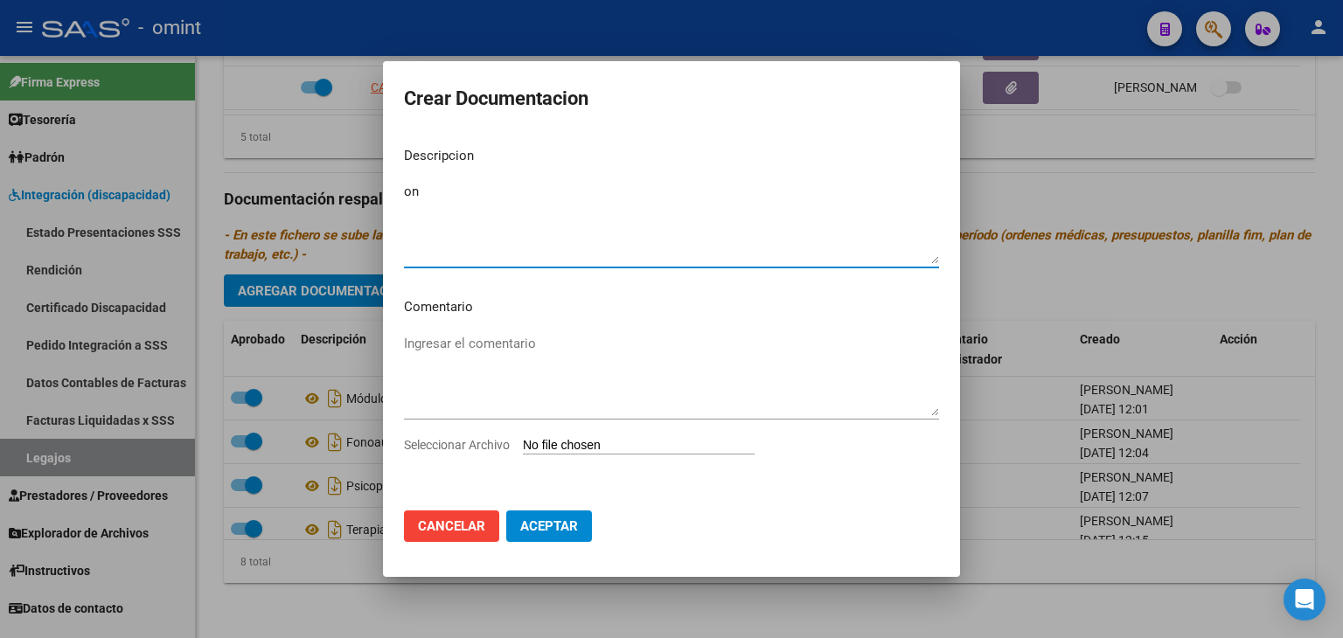
type textarea "o"
type textarea "Fono - Nuevo prestador - 8 sesiones por mes"
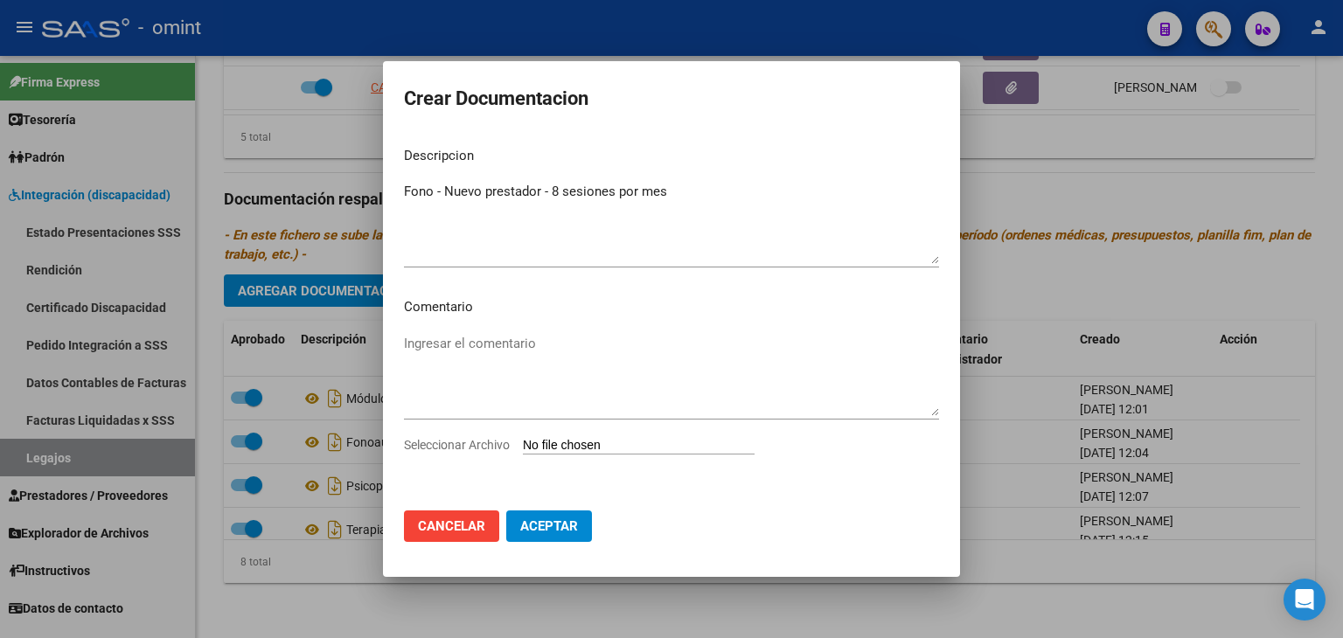
click at [597, 443] on input "Seleccionar Archivo" at bounding box center [639, 446] width 232 height 17
type input "C:\fakepath\Prestacional FONO.pdf"
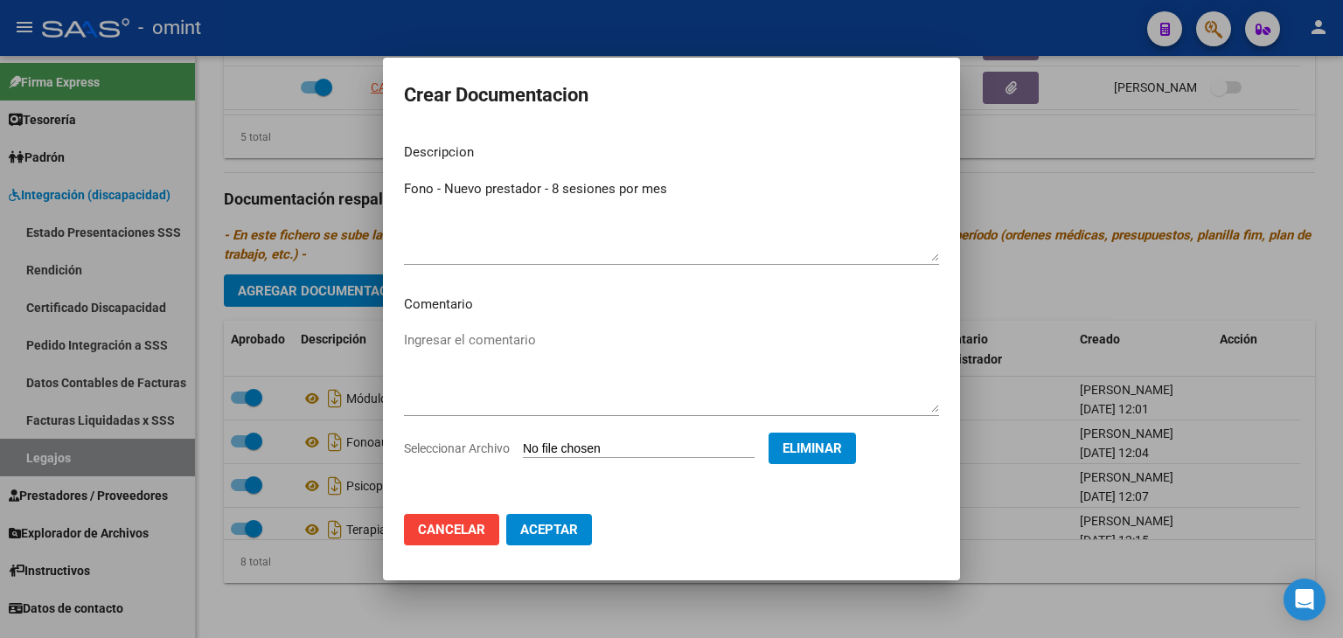
click at [554, 534] on span "Aceptar" at bounding box center [549, 530] width 58 height 16
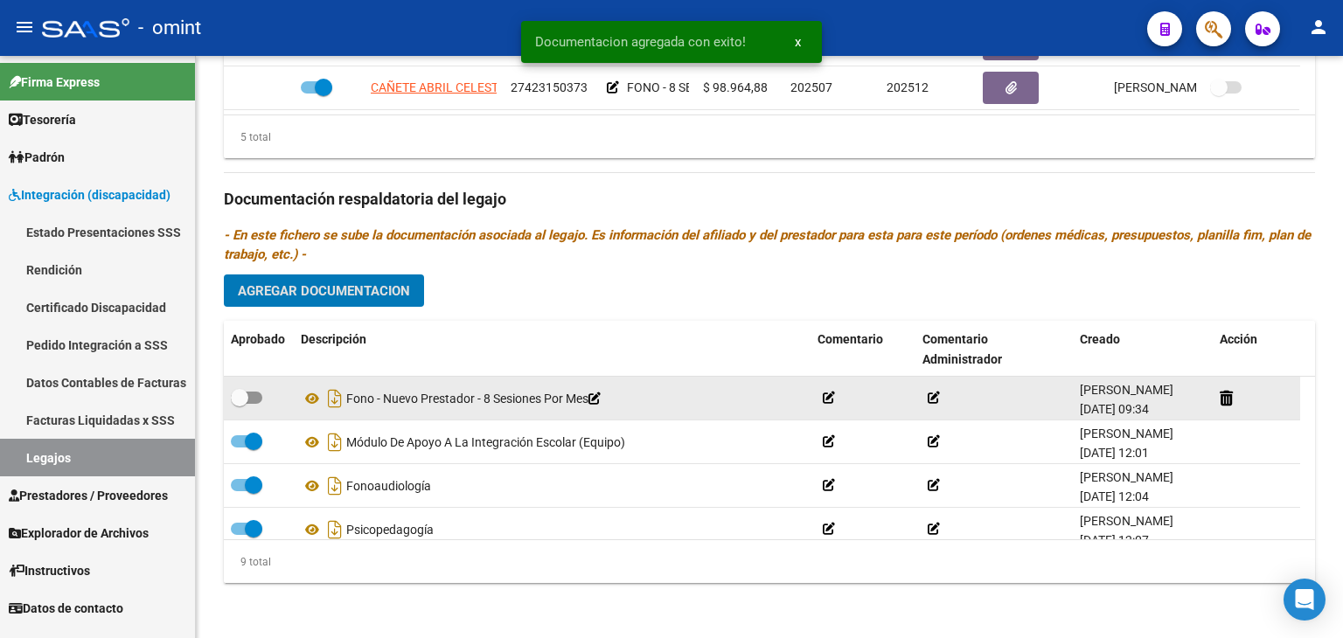
click at [252, 396] on span at bounding box center [246, 398] width 31 height 12
click at [240, 404] on input "checkbox" at bounding box center [239, 404] width 1 height 1
click at [255, 397] on span at bounding box center [253, 397] width 17 height 17
click at [240, 404] on input "checkbox" at bounding box center [239, 404] width 1 height 1
checkbox input "false"
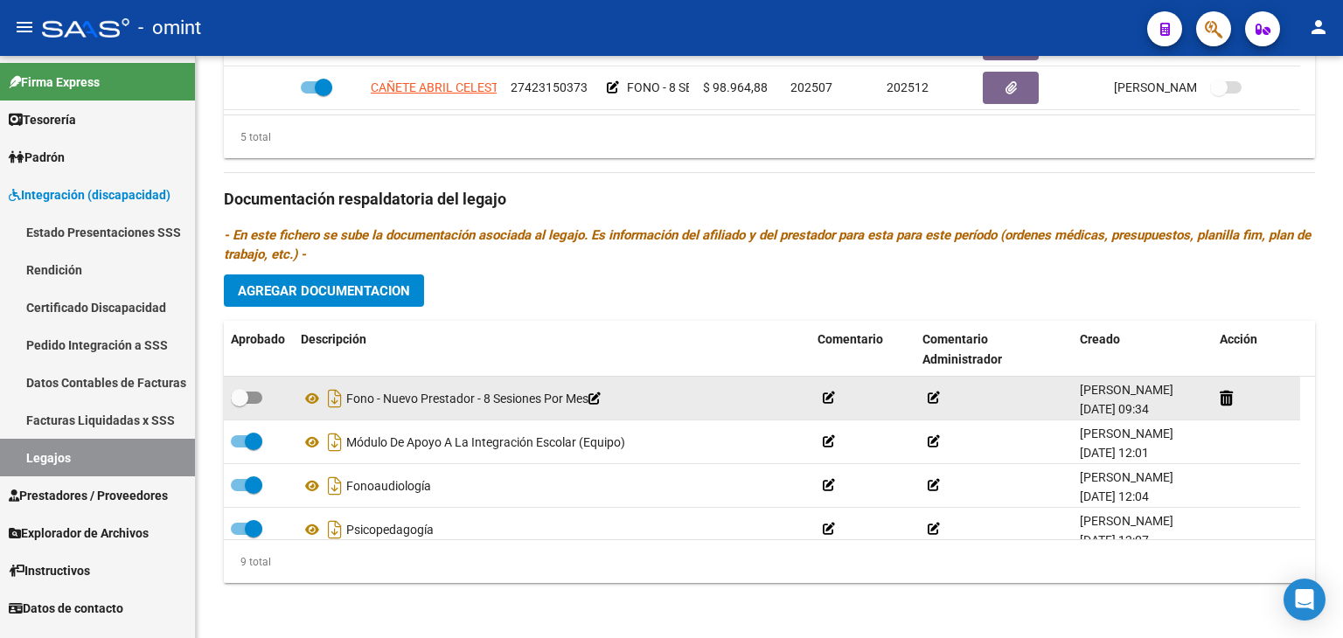
click at [601, 403] on icon at bounding box center [595, 399] width 12 height 12
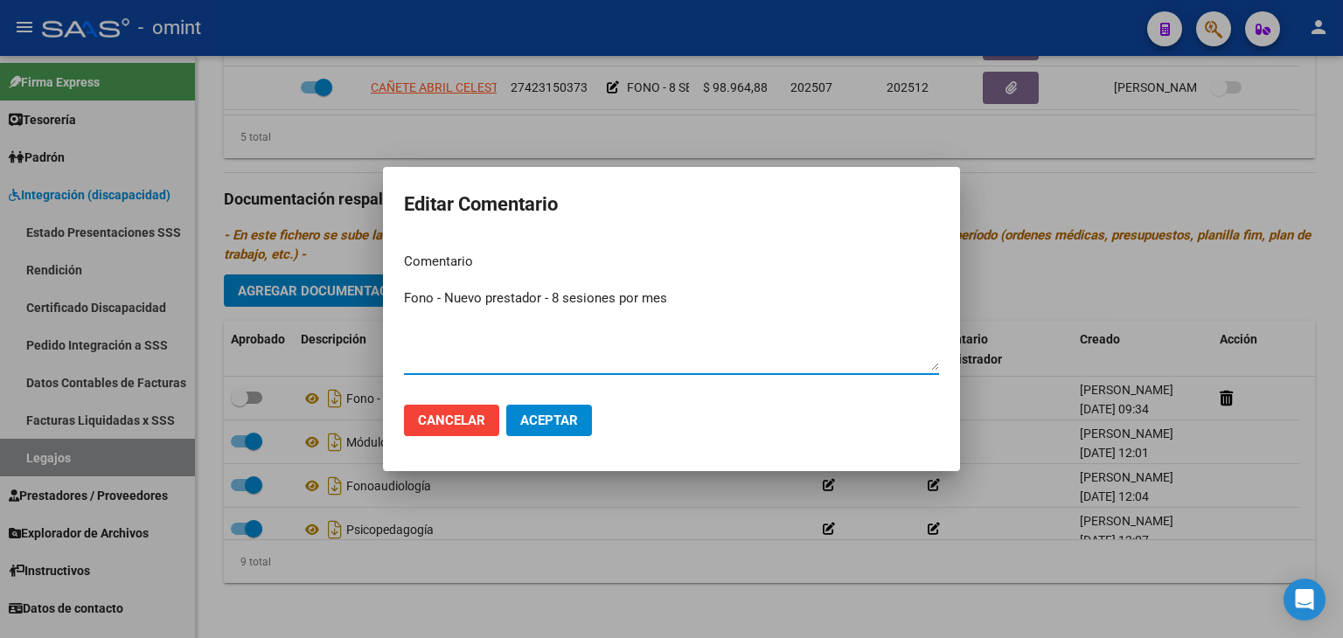
drag, startPoint x: 679, startPoint y: 300, endPoint x: 540, endPoint y: 302, distance: 139.1
click at [540, 302] on textarea "Fono - Nuevo prestador - 8 sesiones por mes" at bounding box center [671, 330] width 535 height 82
click at [429, 295] on textarea "Fono - Nuevo prestador" at bounding box center [671, 330] width 535 height 82
type textarea "Fonoaudiología - Nuevo prestador"
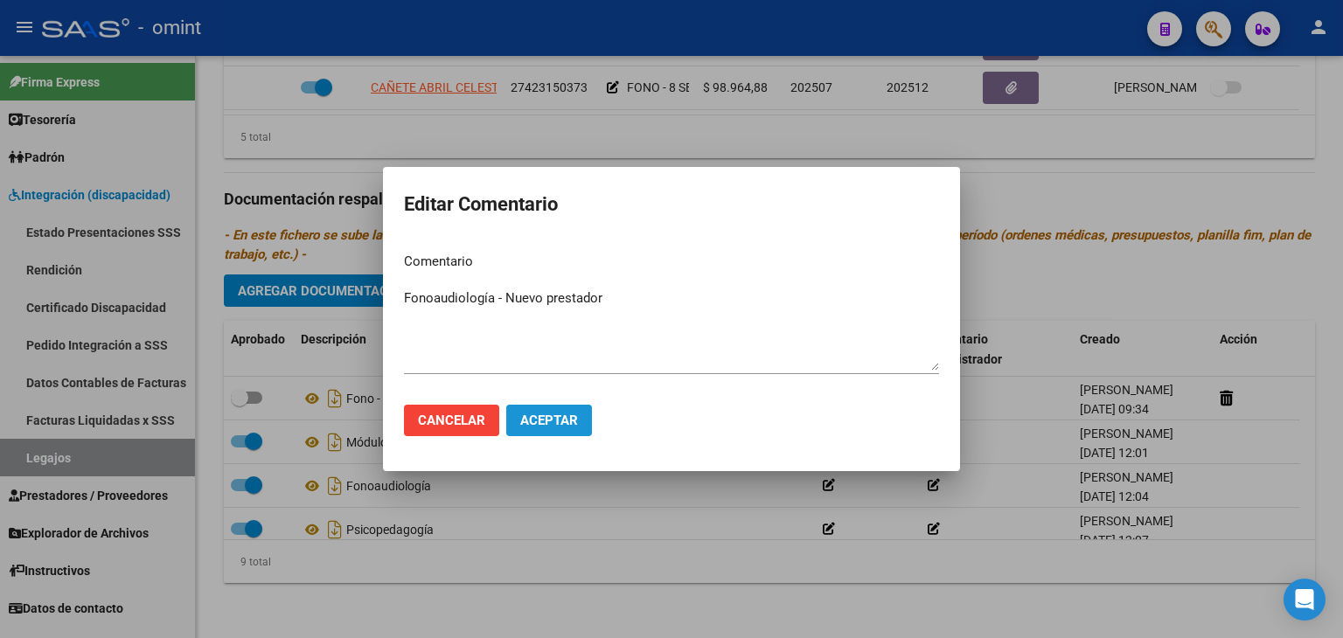
click at [539, 427] on span "Aceptar" at bounding box center [549, 421] width 58 height 16
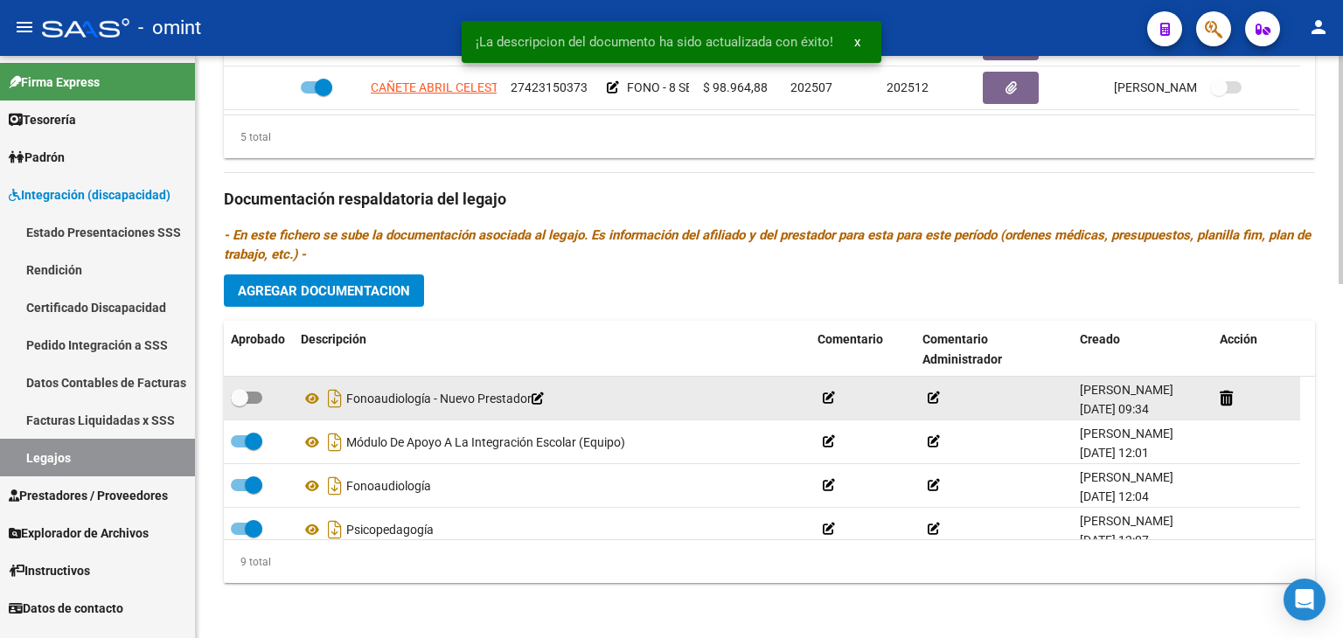
click at [252, 396] on span at bounding box center [246, 398] width 31 height 12
click at [240, 404] on input "checkbox" at bounding box center [239, 404] width 1 height 1
checkbox input "true"
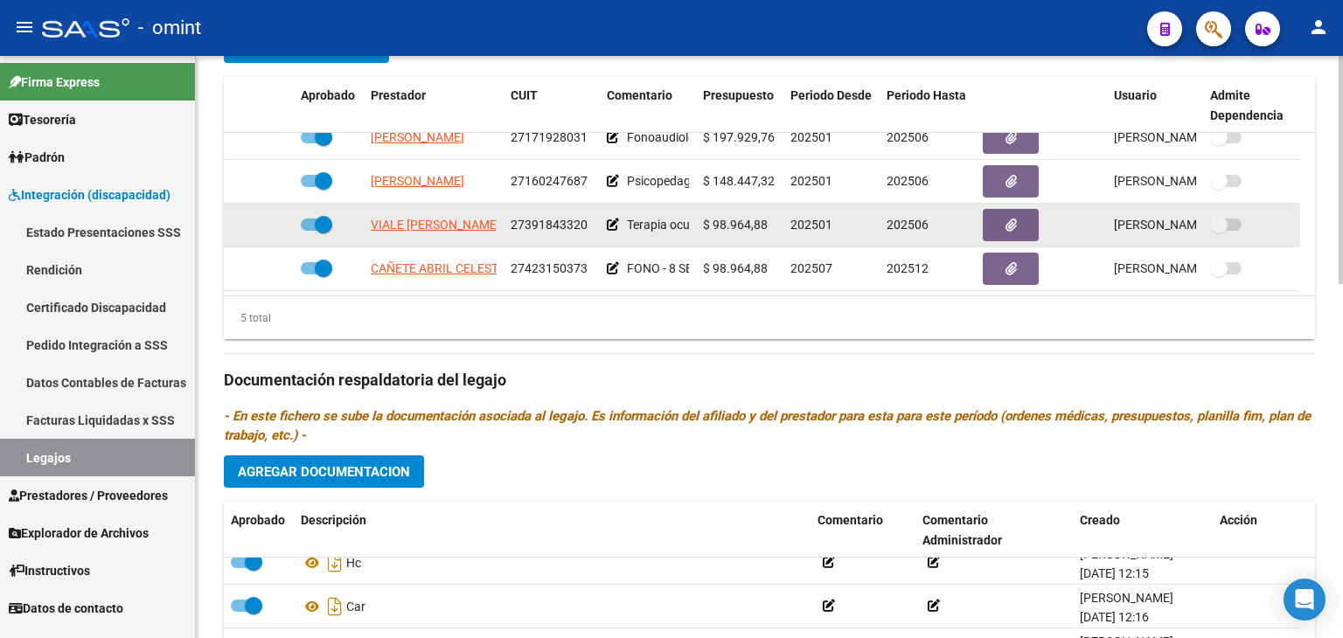
scroll to position [787, 0]
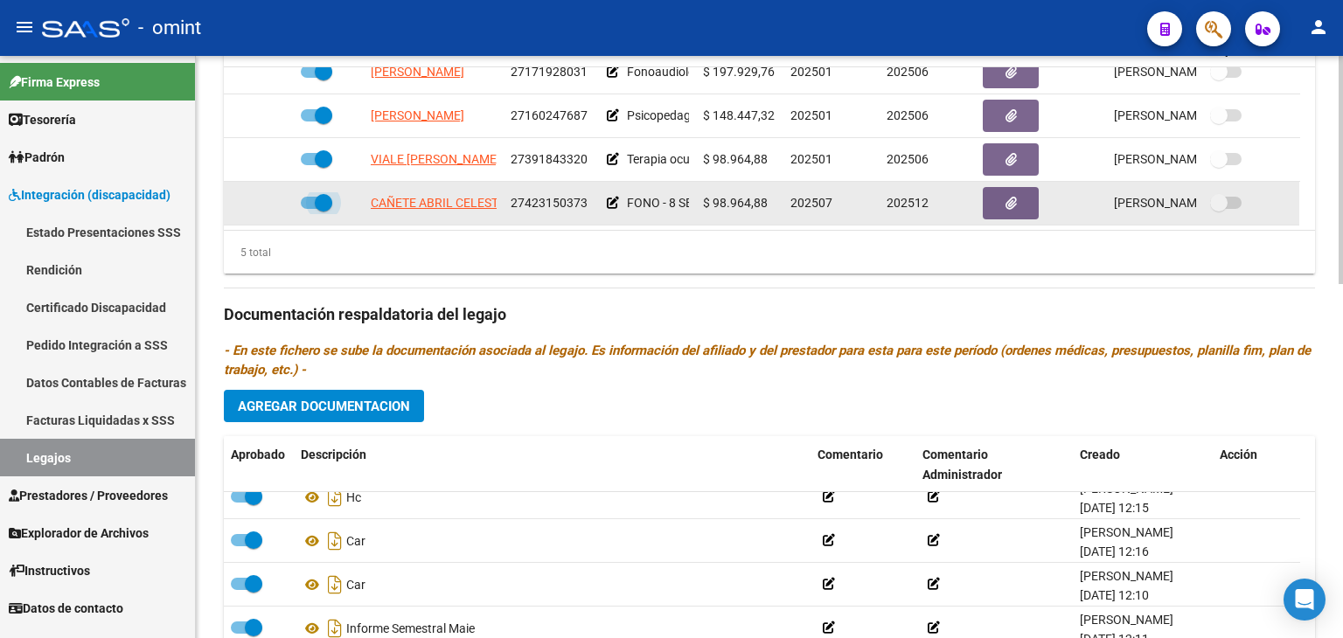
click at [319, 204] on span at bounding box center [323, 202] width 17 height 17
click at [310, 209] on input "checkbox" at bounding box center [309, 209] width 1 height 1
checkbox input "false"
click at [268, 202] on icon at bounding box center [268, 203] width 12 height 12
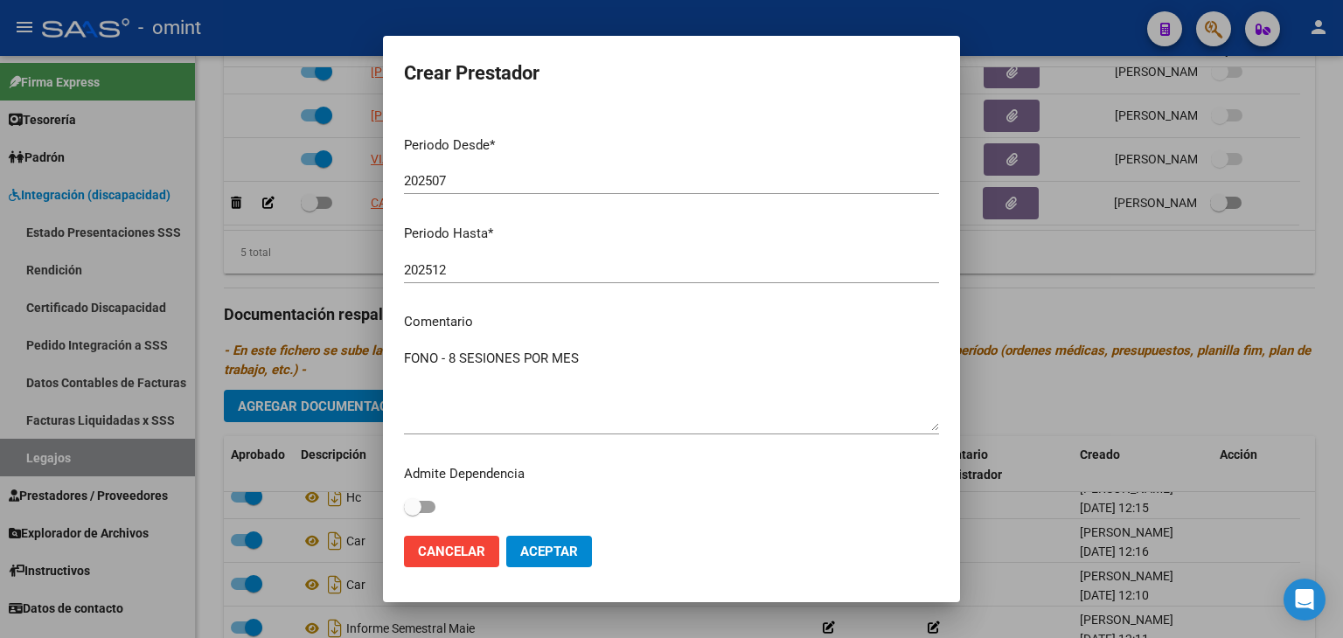
scroll to position [185, 0]
click at [467, 271] on input "202512" at bounding box center [671, 269] width 535 height 16
type input "202508"
click at [576, 557] on span "Aceptar" at bounding box center [549, 552] width 58 height 16
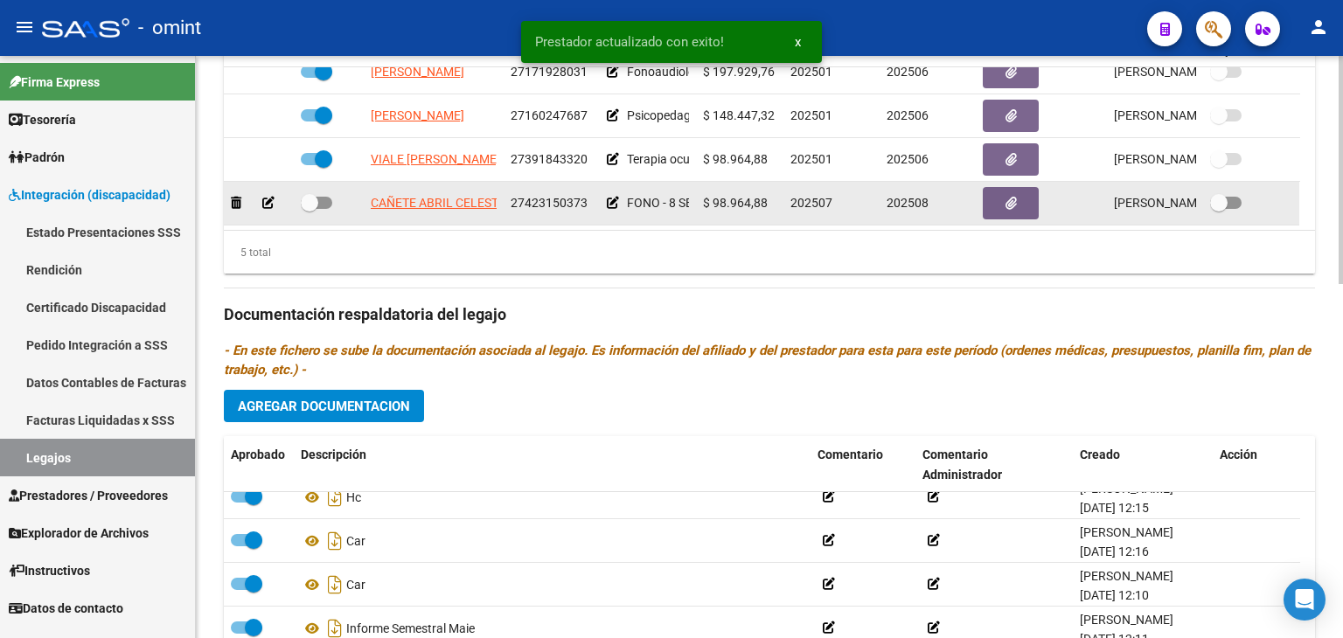
click at [315, 203] on span at bounding box center [309, 202] width 17 height 17
click at [310, 209] on input "checkbox" at bounding box center [309, 209] width 1 height 1
checkbox input "true"
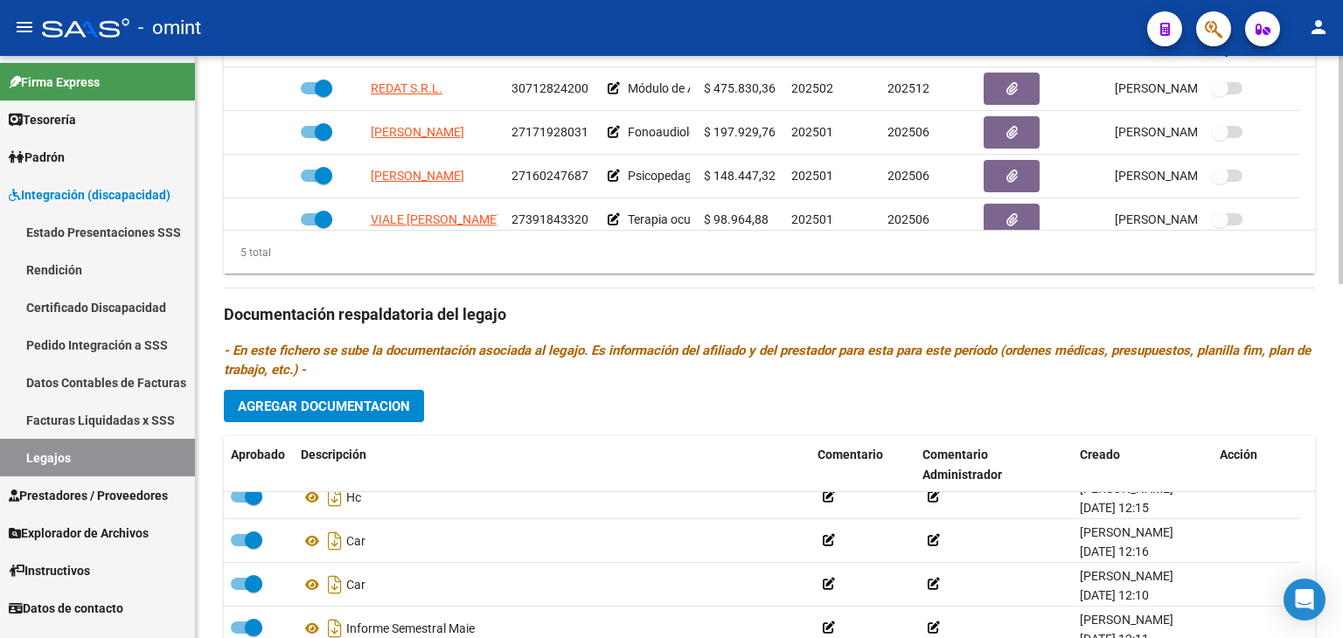
scroll to position [525, 0]
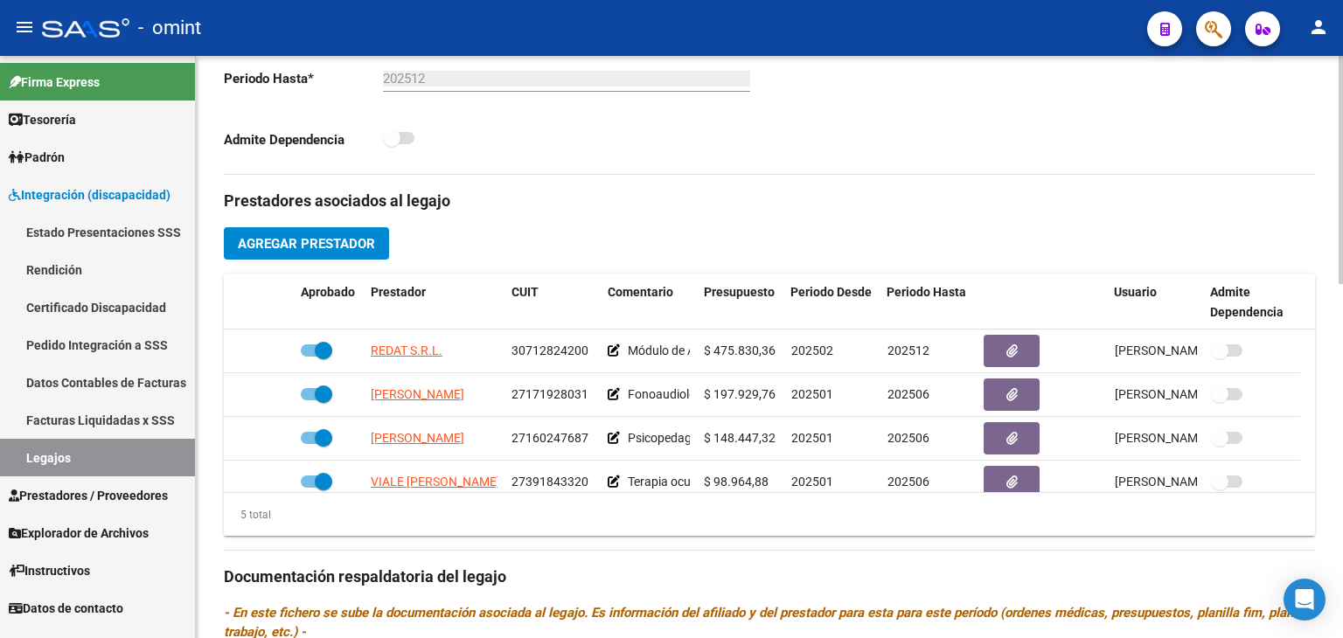
click at [318, 243] on span "Agregar Prestador" at bounding box center [306, 244] width 137 height 16
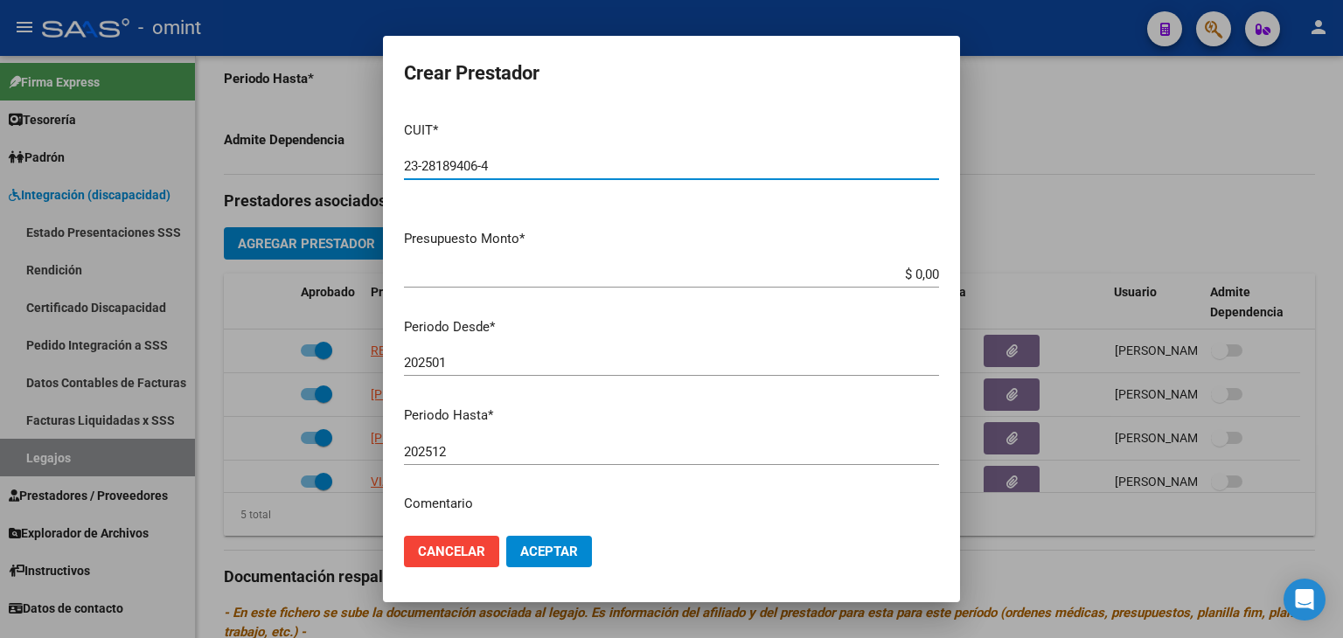
type input "23-28189406-4"
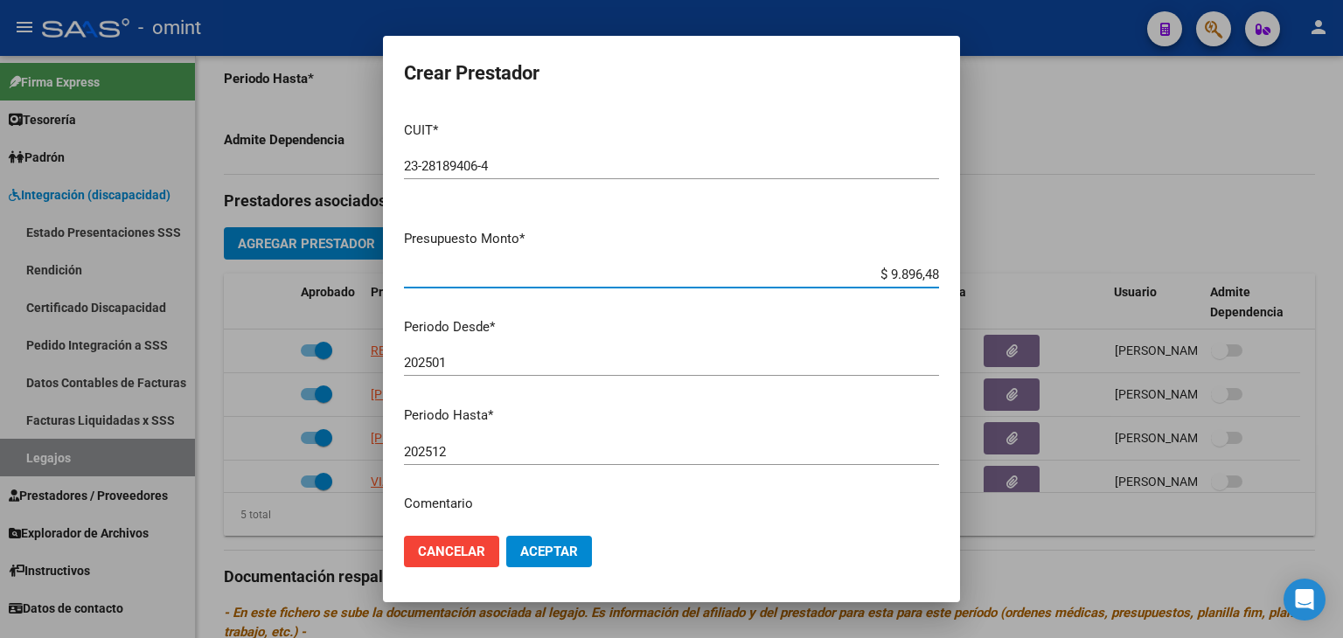
type input "$ 98.964,88"
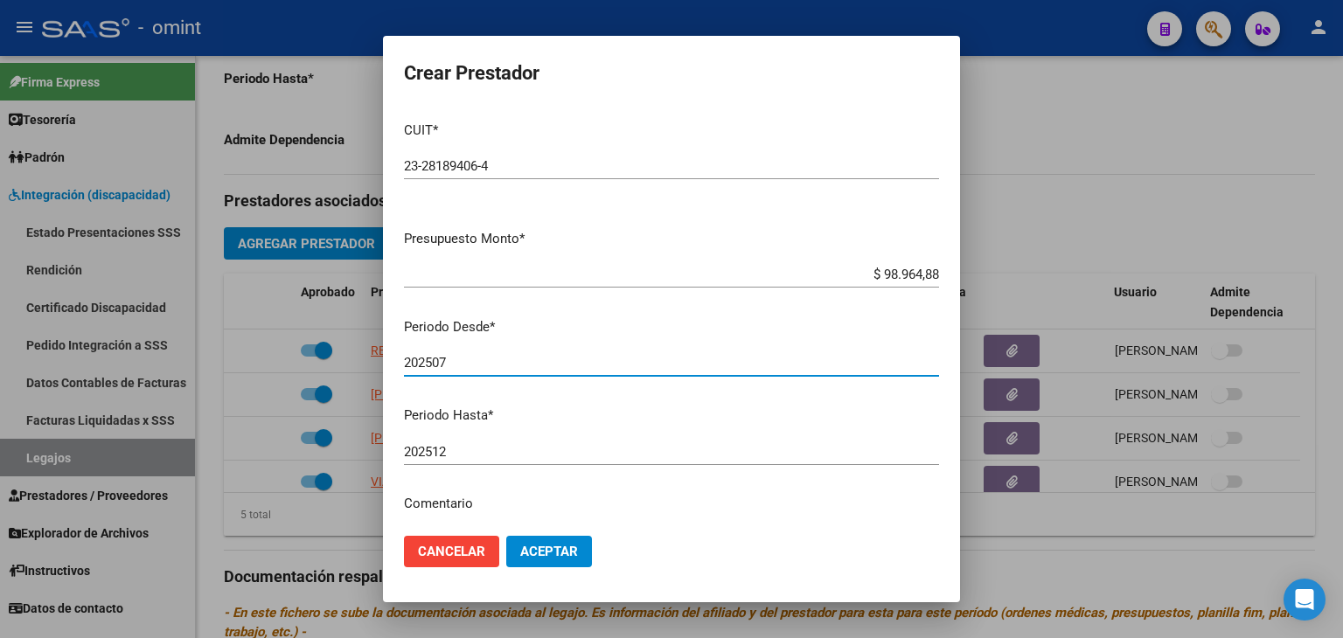
type input "202507"
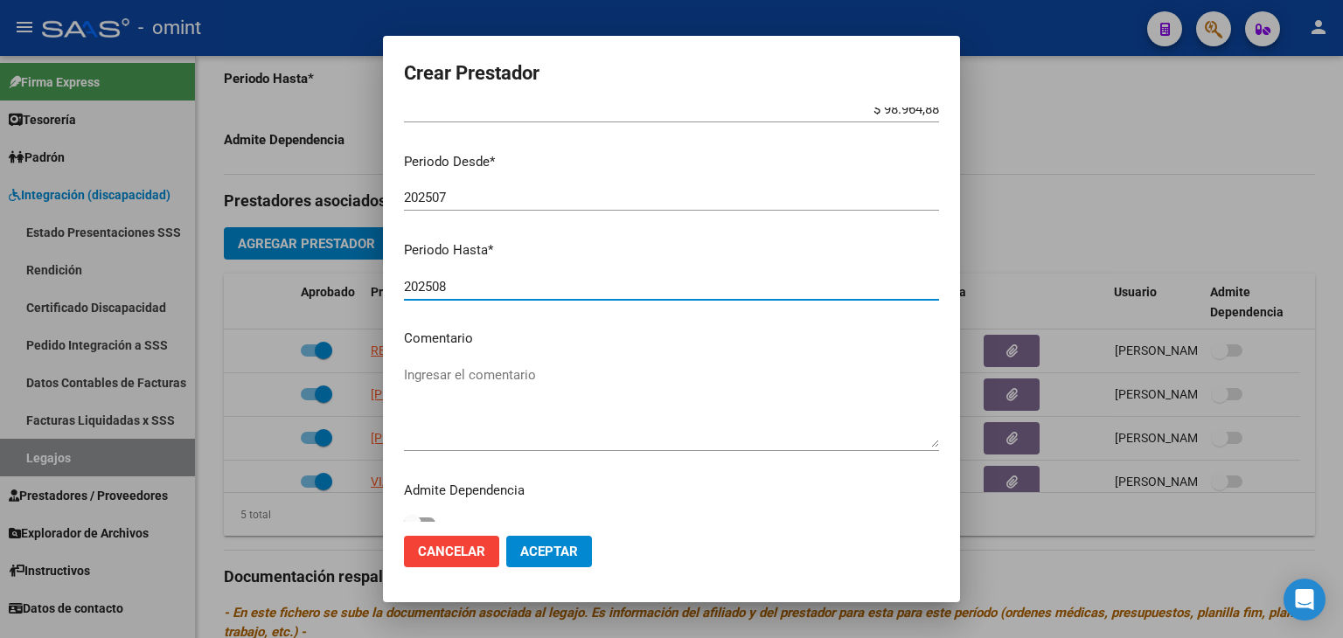
scroll to position [185, 0]
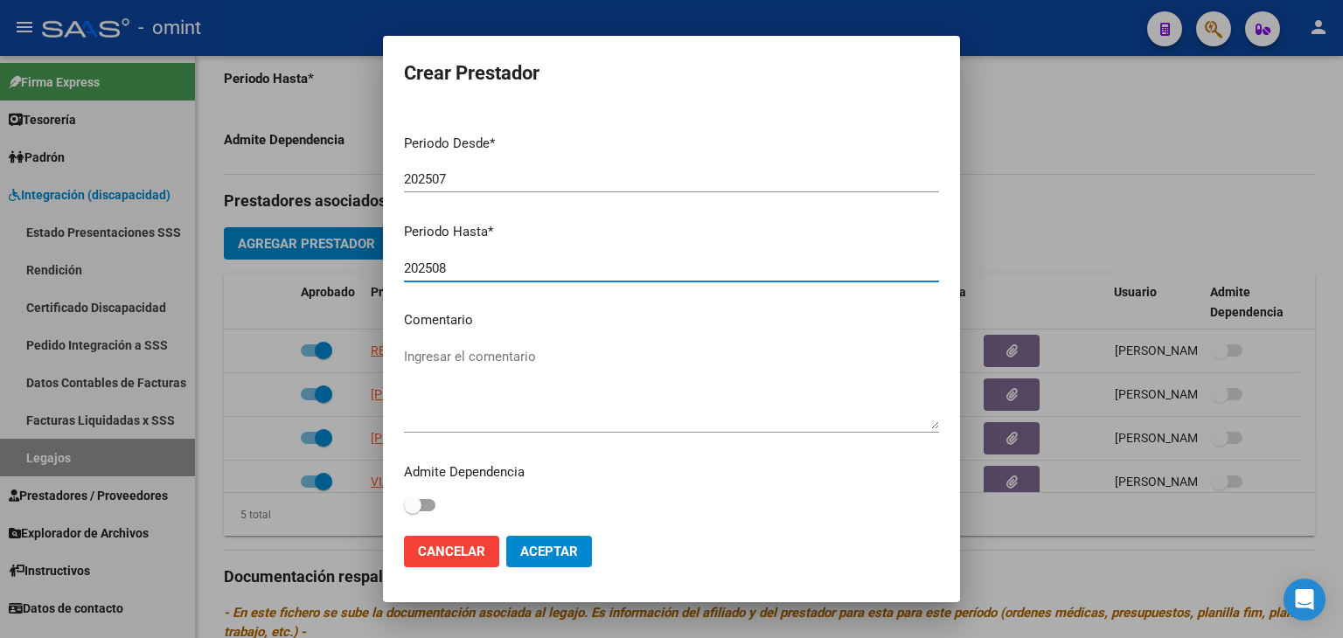
type input "202508"
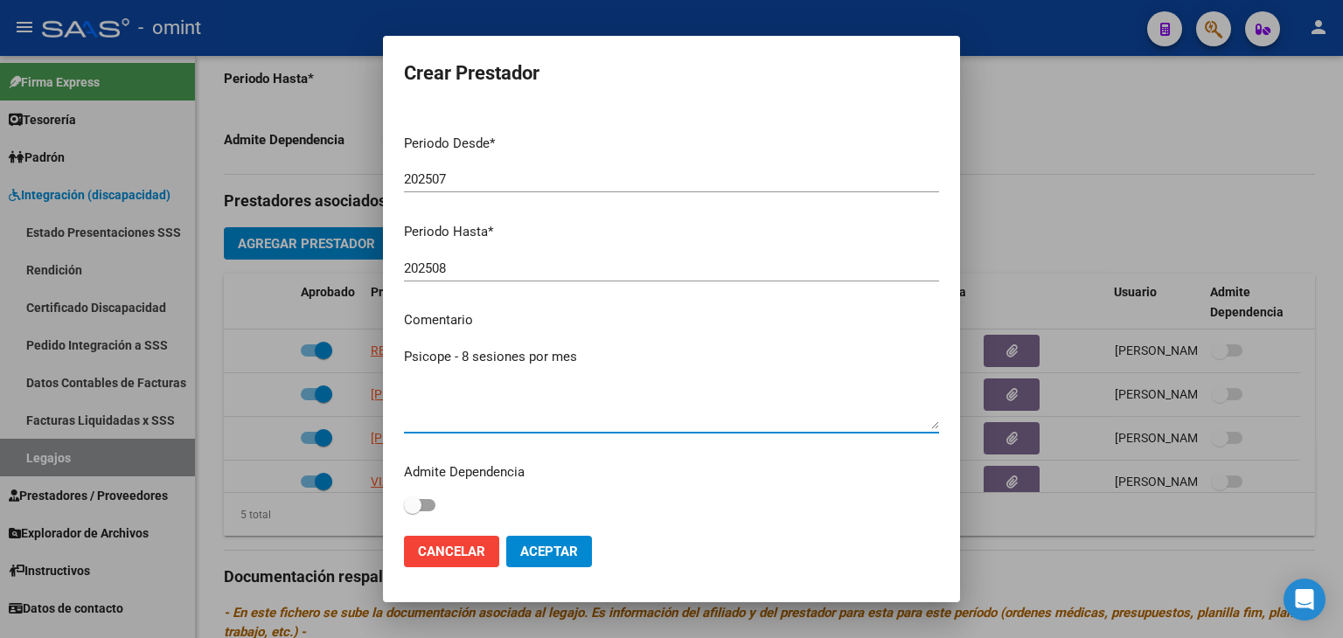
click at [479, 408] on textarea "Psicope - 8 sesiones por mes" at bounding box center [671, 388] width 535 height 82
type textarea "Psicope - 8 sesiones por mes"
click at [583, 546] on button "Aceptar" at bounding box center [549, 551] width 86 height 31
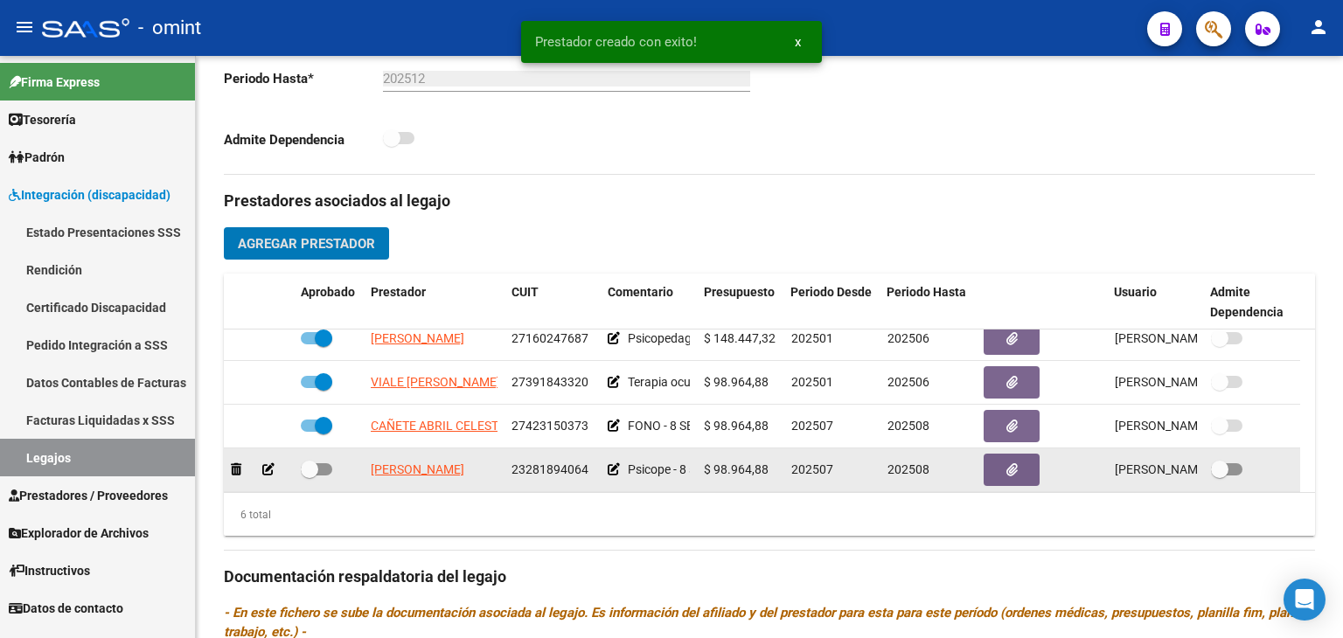
scroll to position [105, 0]
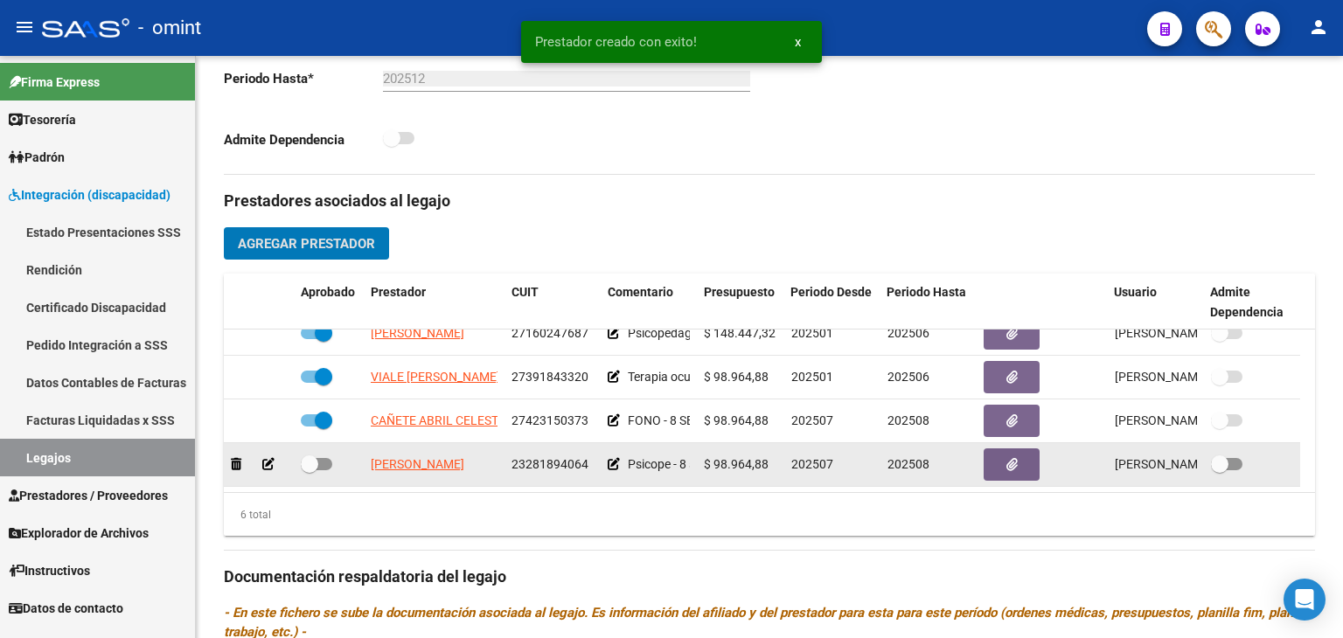
click at [311, 464] on span at bounding box center [309, 464] width 17 height 17
click at [310, 471] on input "checkbox" at bounding box center [309, 471] width 1 height 1
checkbox input "true"
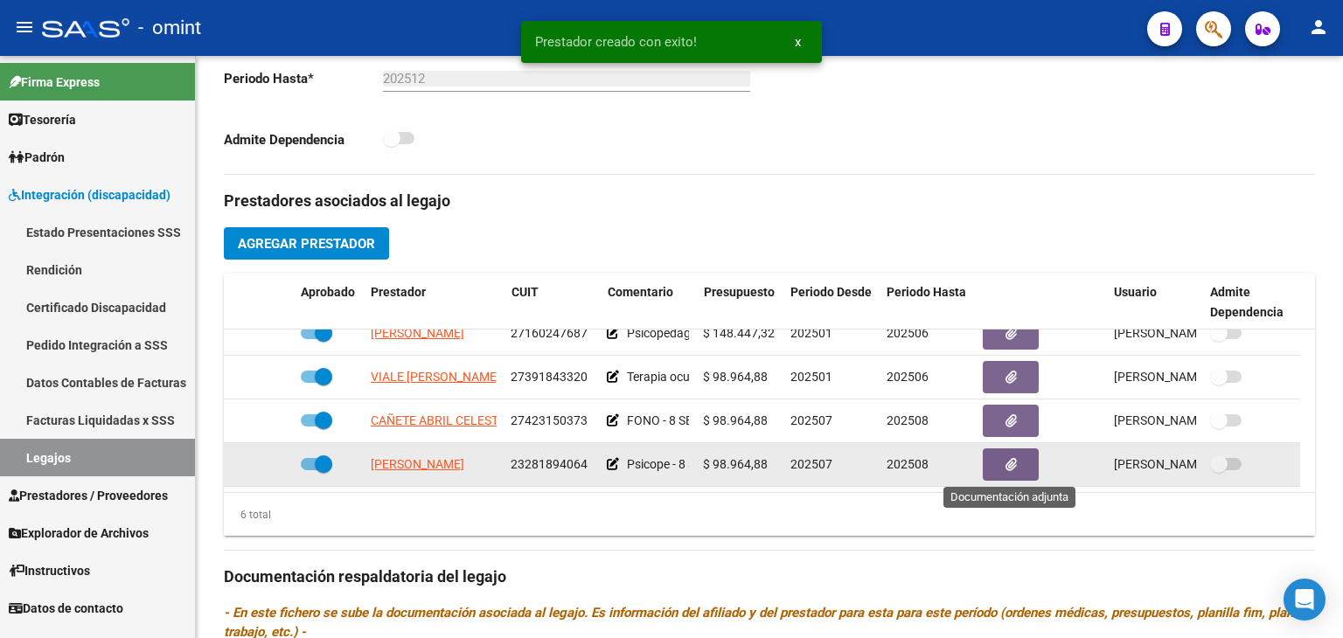
click at [1006, 462] on icon "button" at bounding box center [1011, 464] width 11 height 13
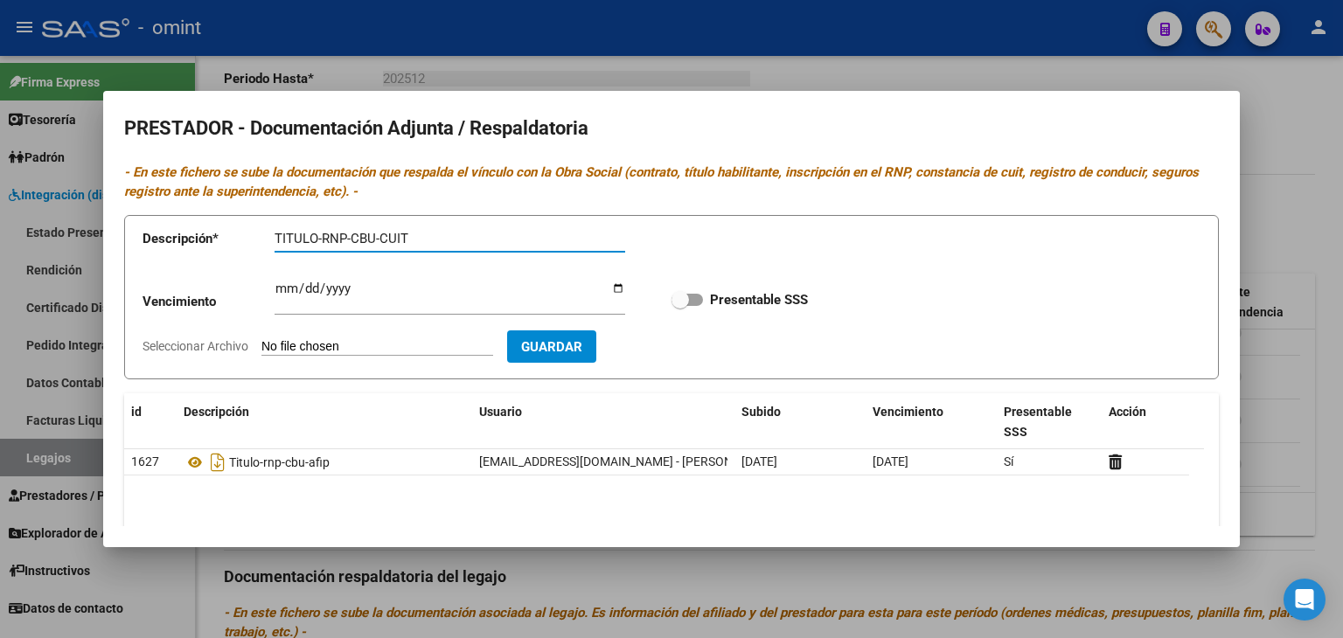
type input "TITULO-RNP-CBU-CUIT"
click at [288, 284] on input "Ingresar vencimiento" at bounding box center [450, 296] width 351 height 28
type input "2029-08-27"
click at [304, 345] on input "Seleccionar Archivo" at bounding box center [378, 347] width 232 height 17
type input "C:\fakepath\Prestador PSP.pdf"
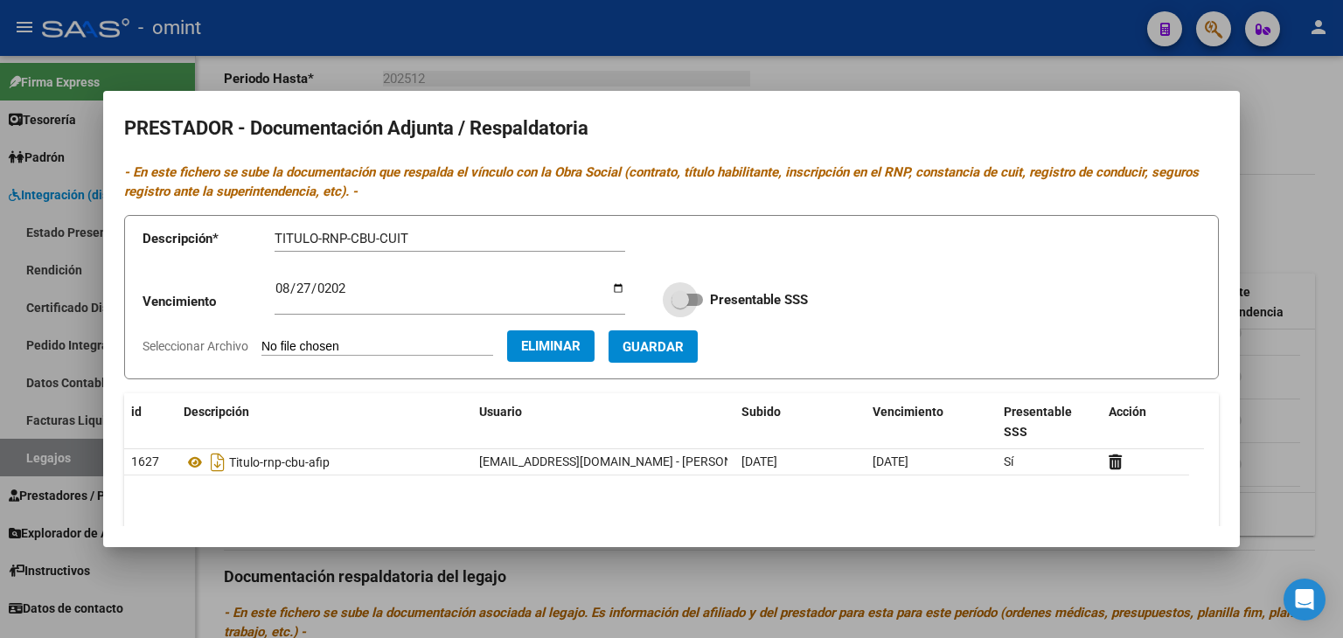
drag, startPoint x: 688, startPoint y: 302, endPoint x: 701, endPoint y: 338, distance: 38.7
click at [688, 302] on span at bounding box center [687, 300] width 31 height 12
click at [680, 306] on input "Presentable SSS" at bounding box center [680, 306] width 1 height 1
checkbox input "true"
click at [684, 351] on span "Guardar" at bounding box center [653, 347] width 61 height 16
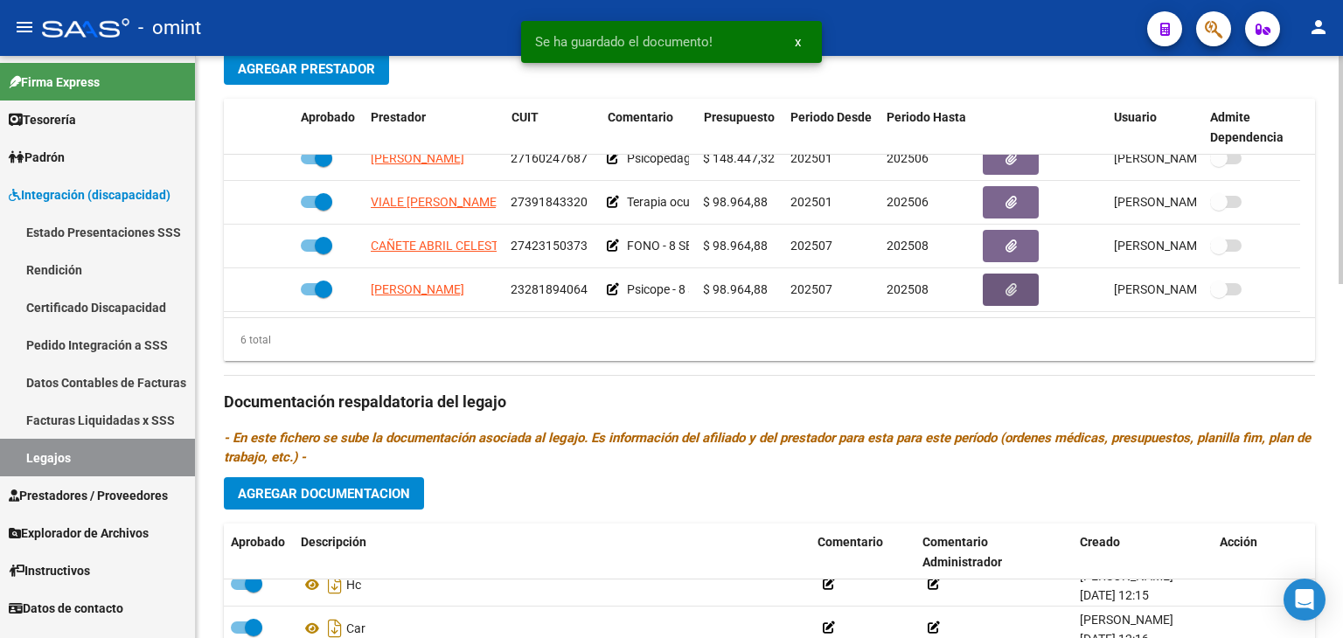
scroll to position [787, 0]
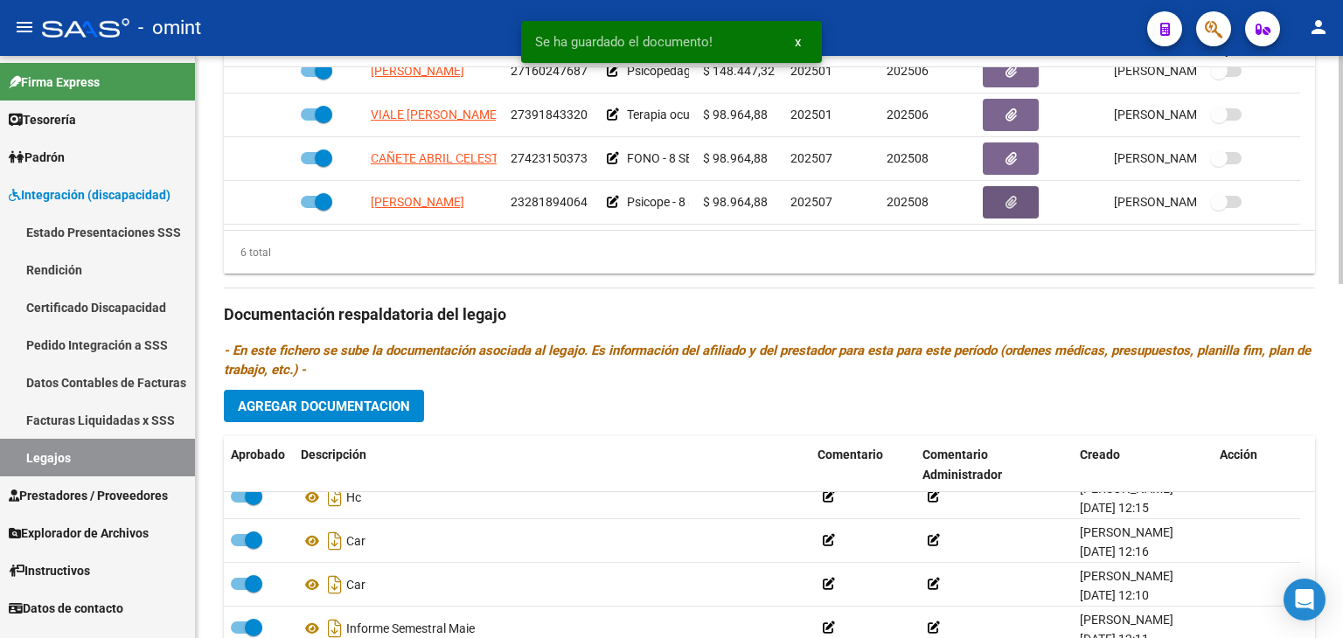
click at [347, 399] on span "Agregar Documentacion" at bounding box center [324, 407] width 172 height 16
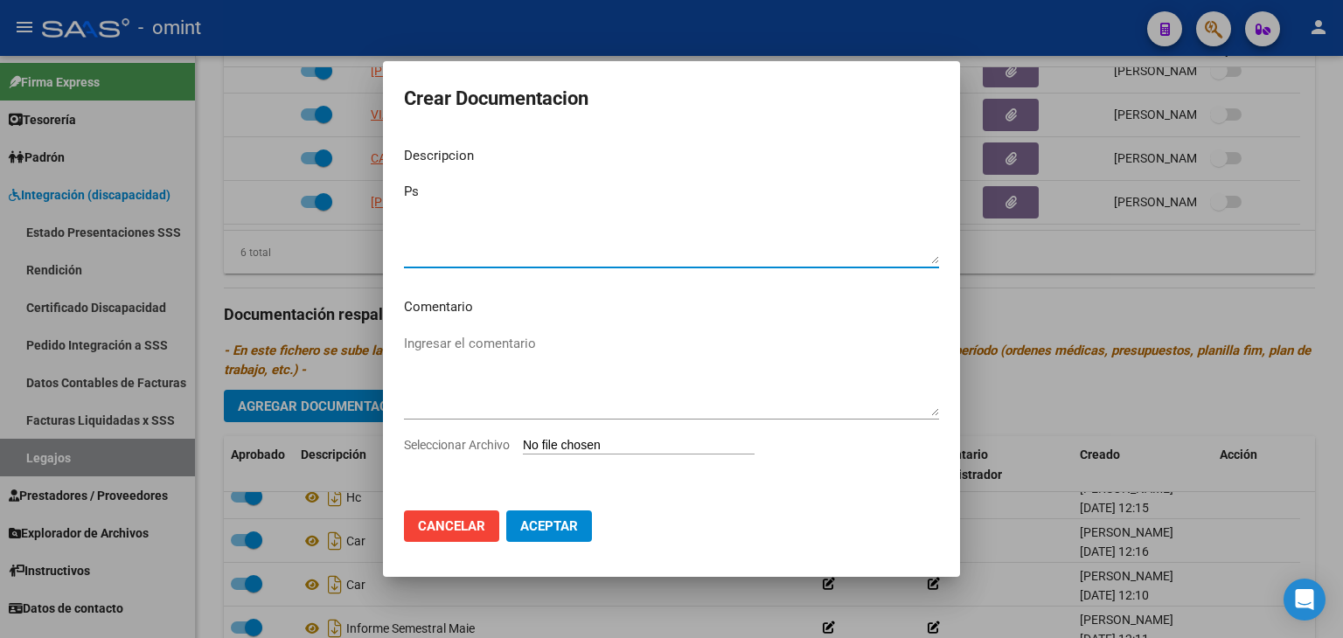
type textarea "P"
type textarea "PSP nuevo prestador"
click at [623, 446] on input "Seleccionar Archivo" at bounding box center [639, 446] width 232 height 17
type input "C:\fakepath\Prestacional PSP.pdf"
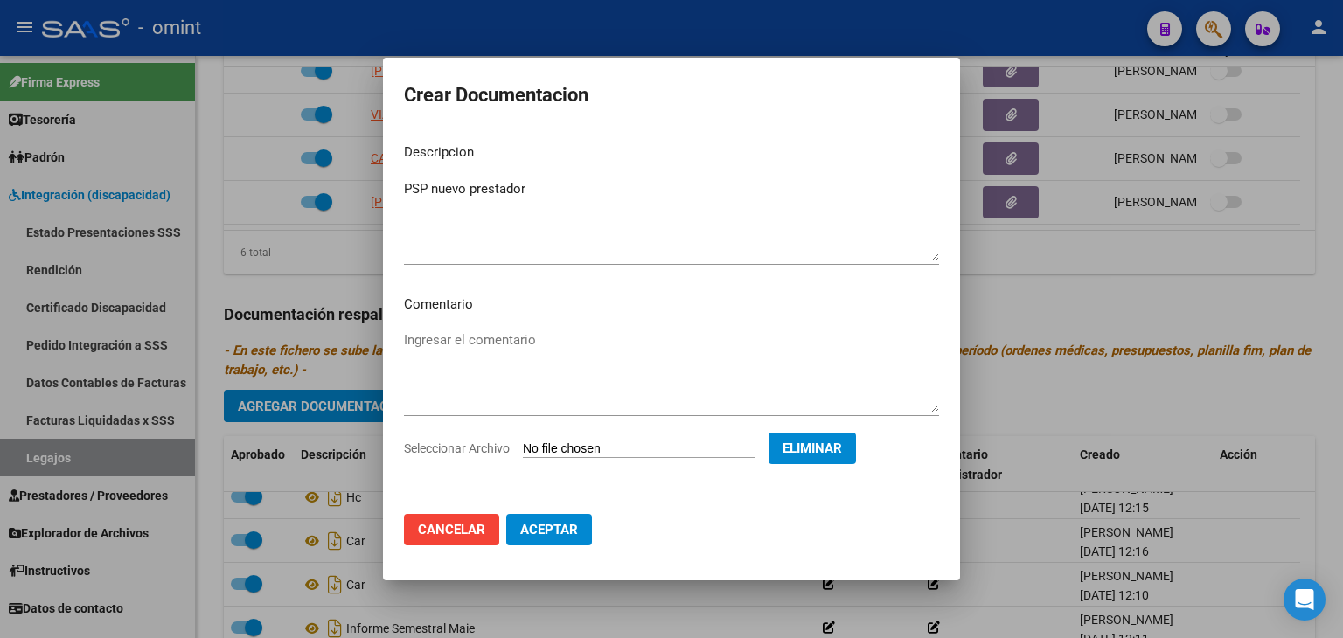
click at [557, 537] on button "Aceptar" at bounding box center [549, 529] width 86 height 31
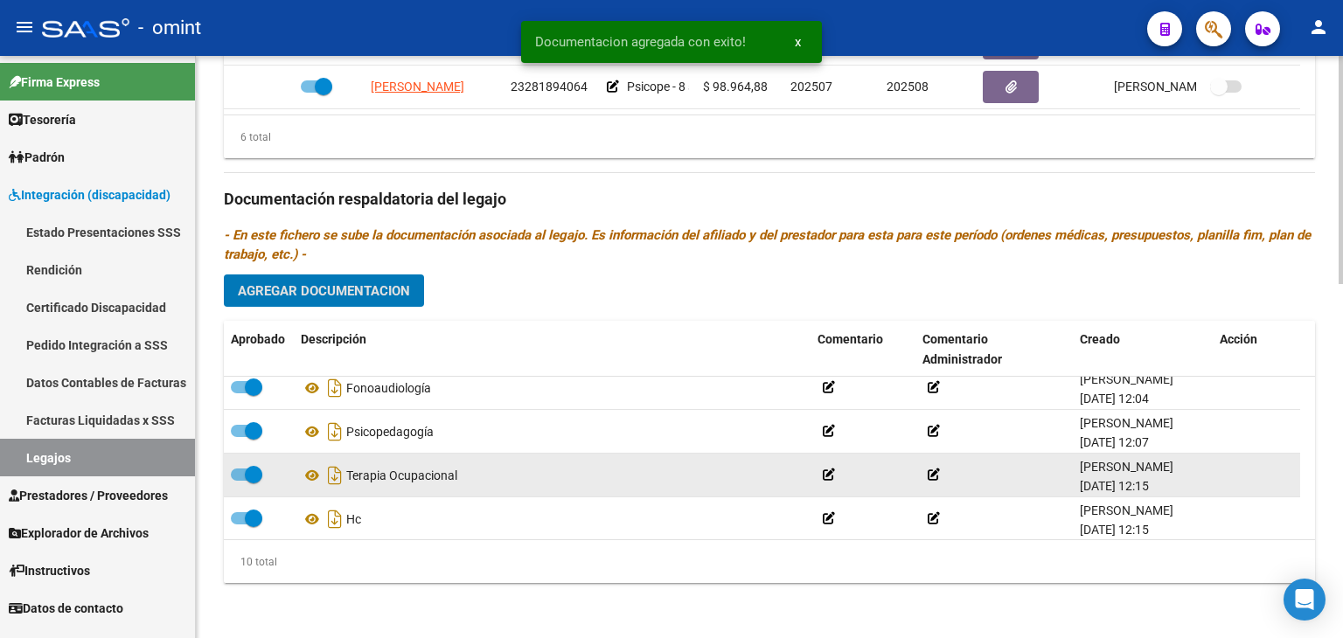
scroll to position [0, 0]
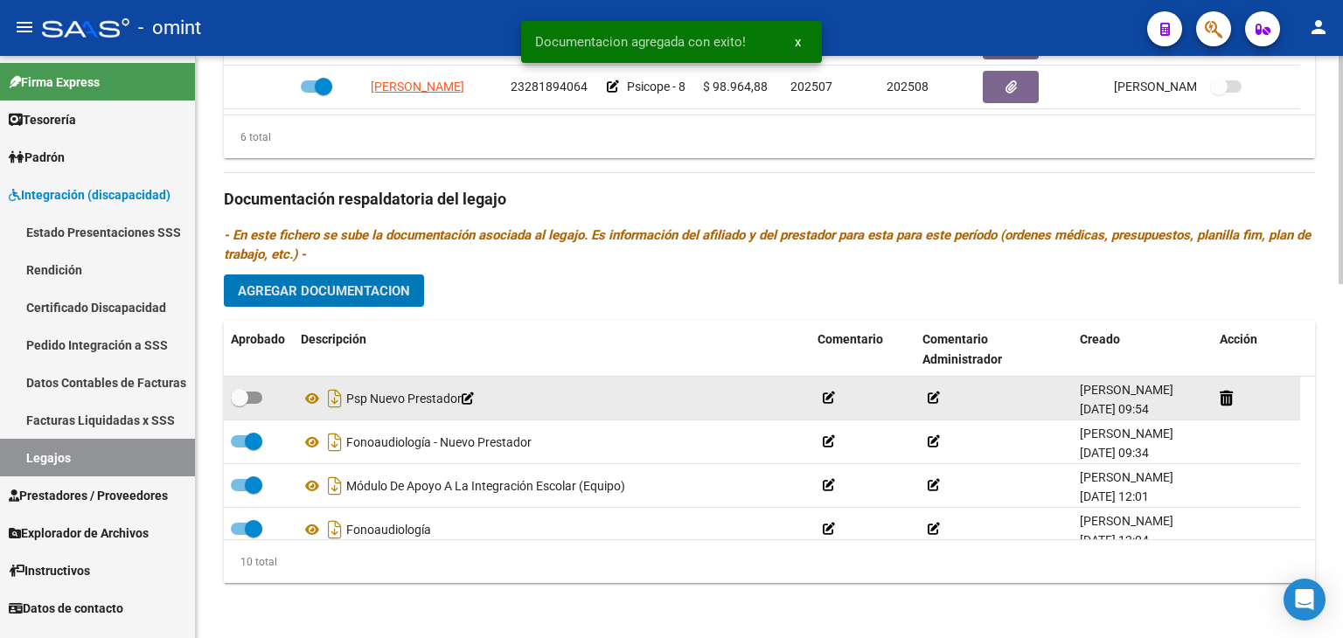
click at [240, 397] on span at bounding box center [239, 397] width 17 height 17
click at [240, 404] on input "checkbox" at bounding box center [239, 404] width 1 height 1
checkbox input "true"
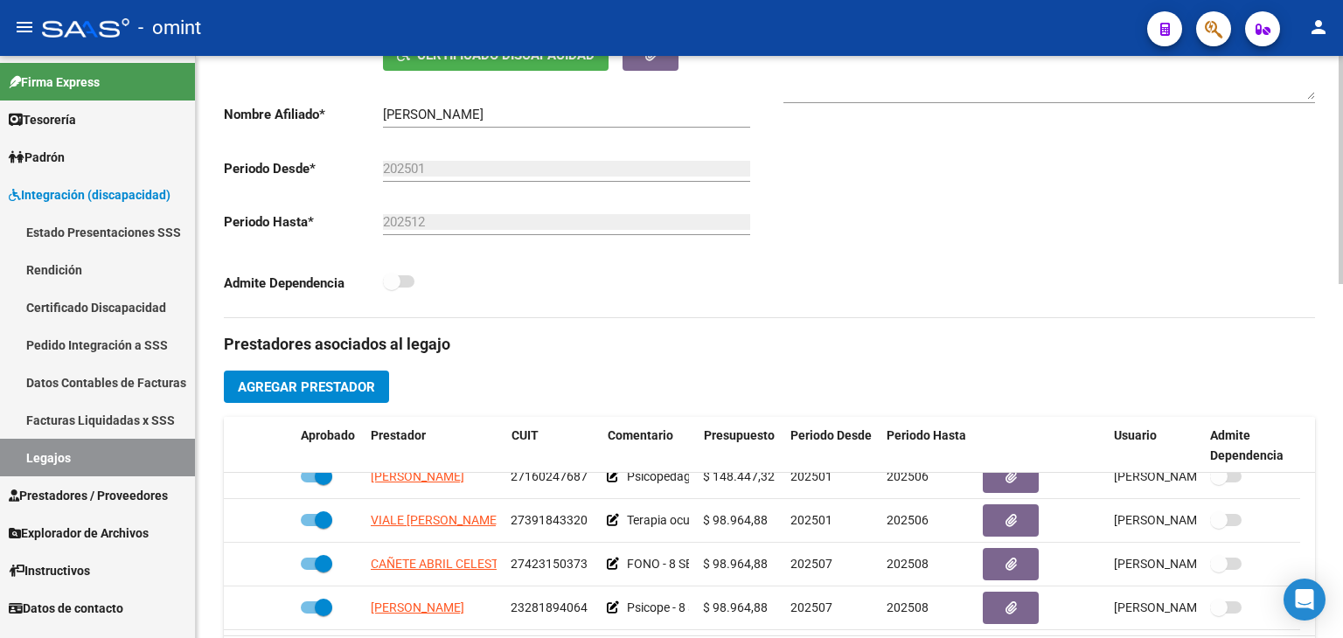
scroll to position [290, 0]
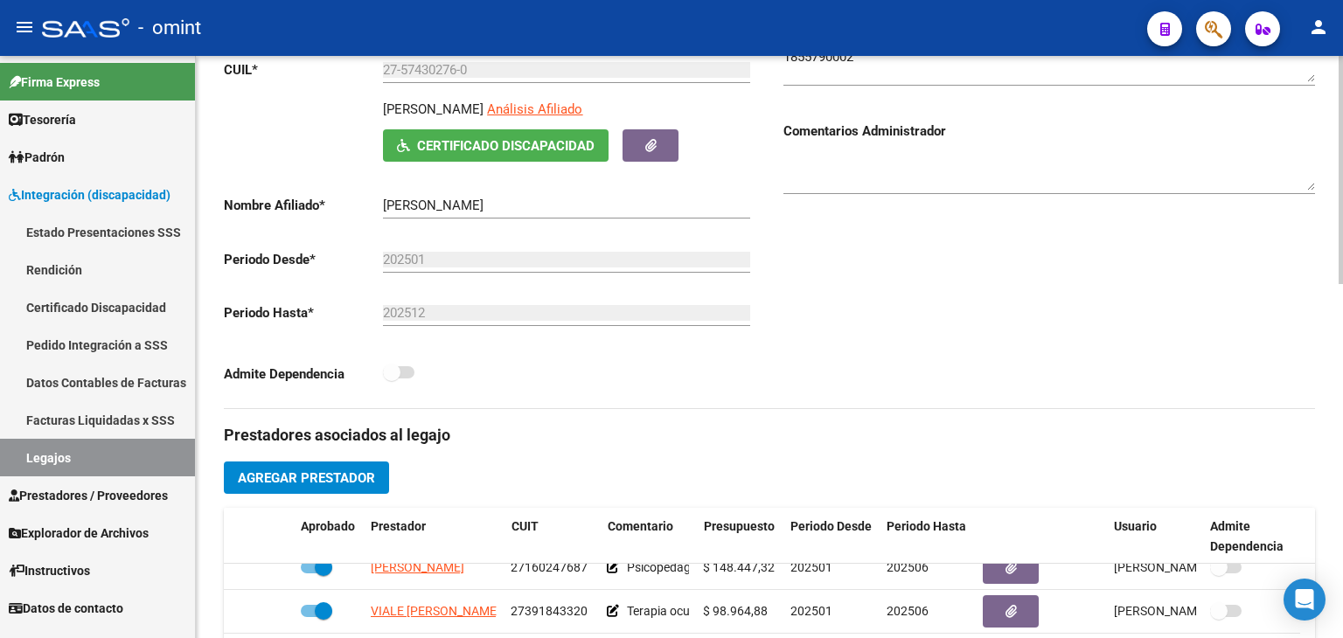
click at [336, 466] on button "Agregar Prestador" at bounding box center [306, 478] width 165 height 32
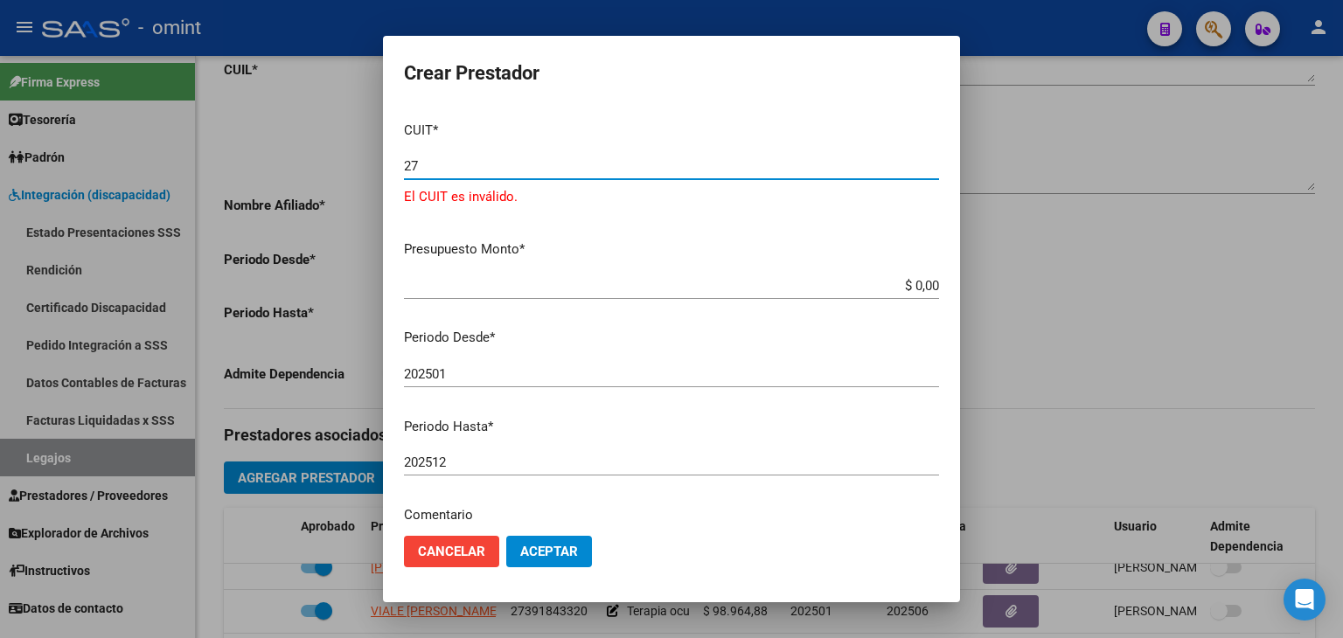
type input "2"
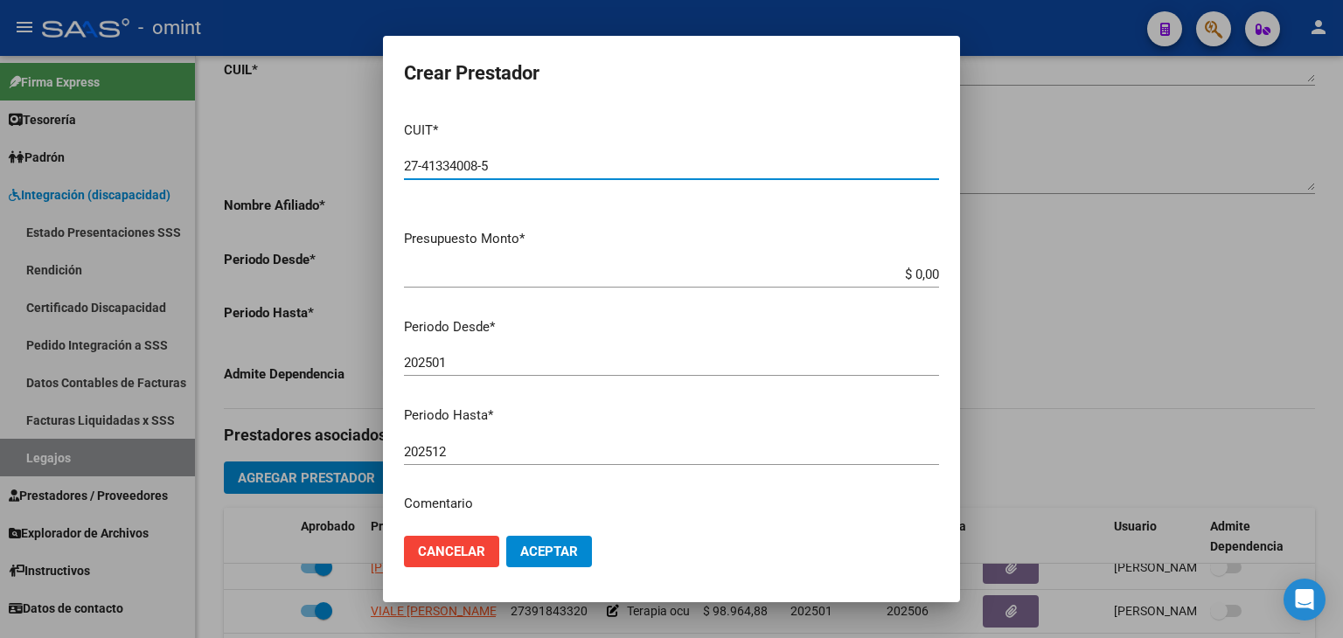
type input "27-41334008-5"
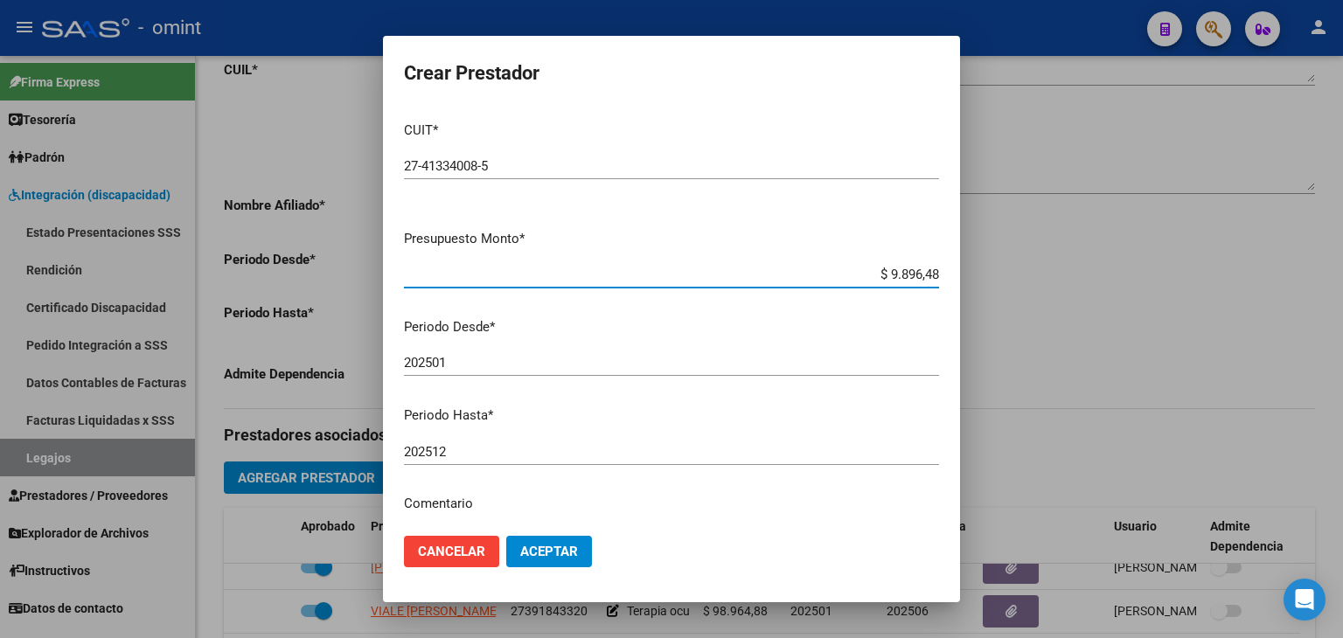
type input "$ 98.964,88"
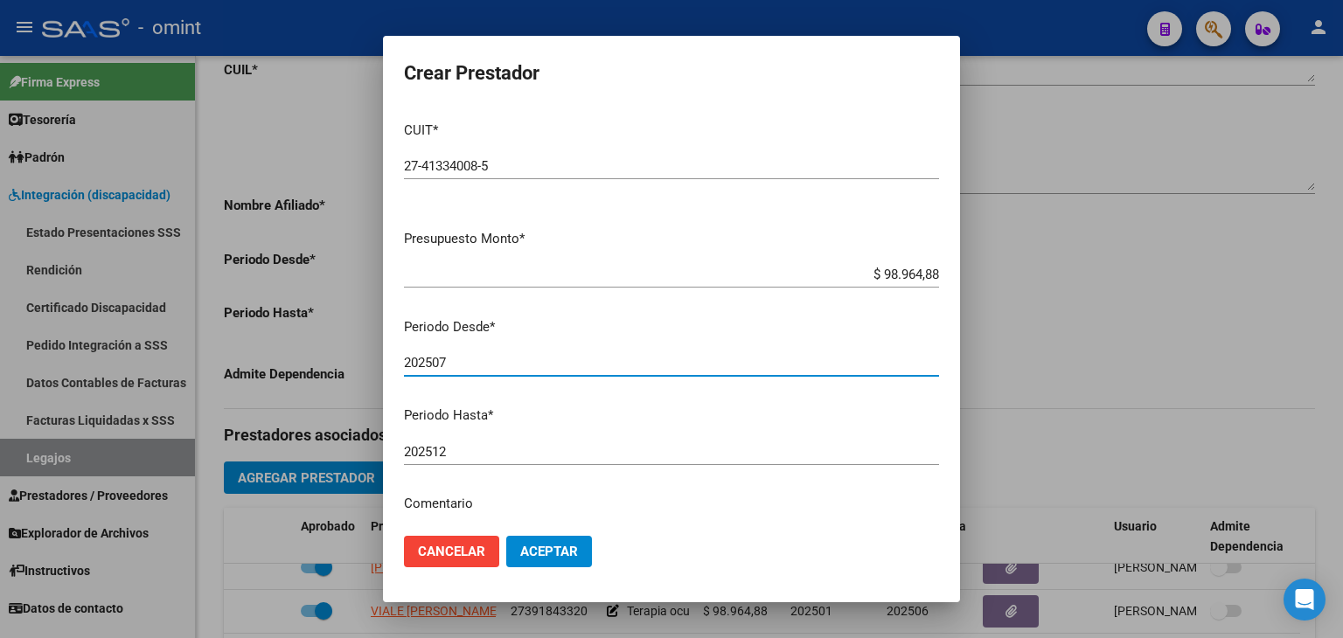
type input "202507"
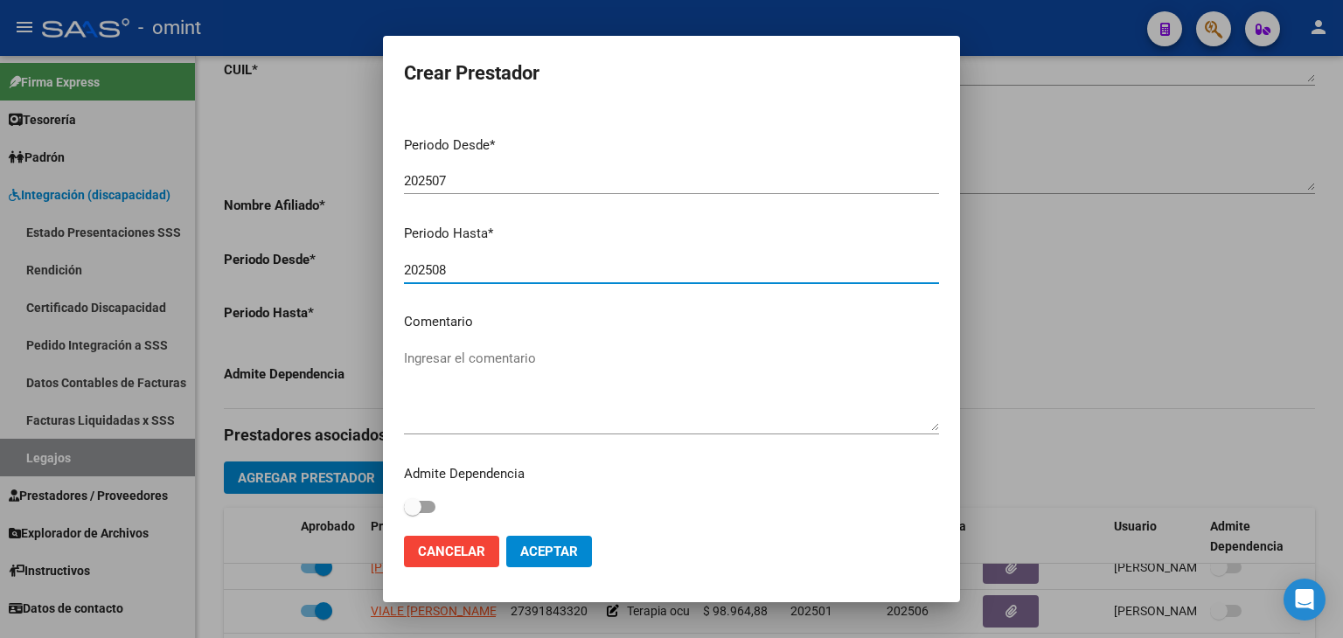
scroll to position [185, 0]
type input "202508"
click at [596, 389] on textarea "Ingresar el comentario" at bounding box center [671, 388] width 535 height 82
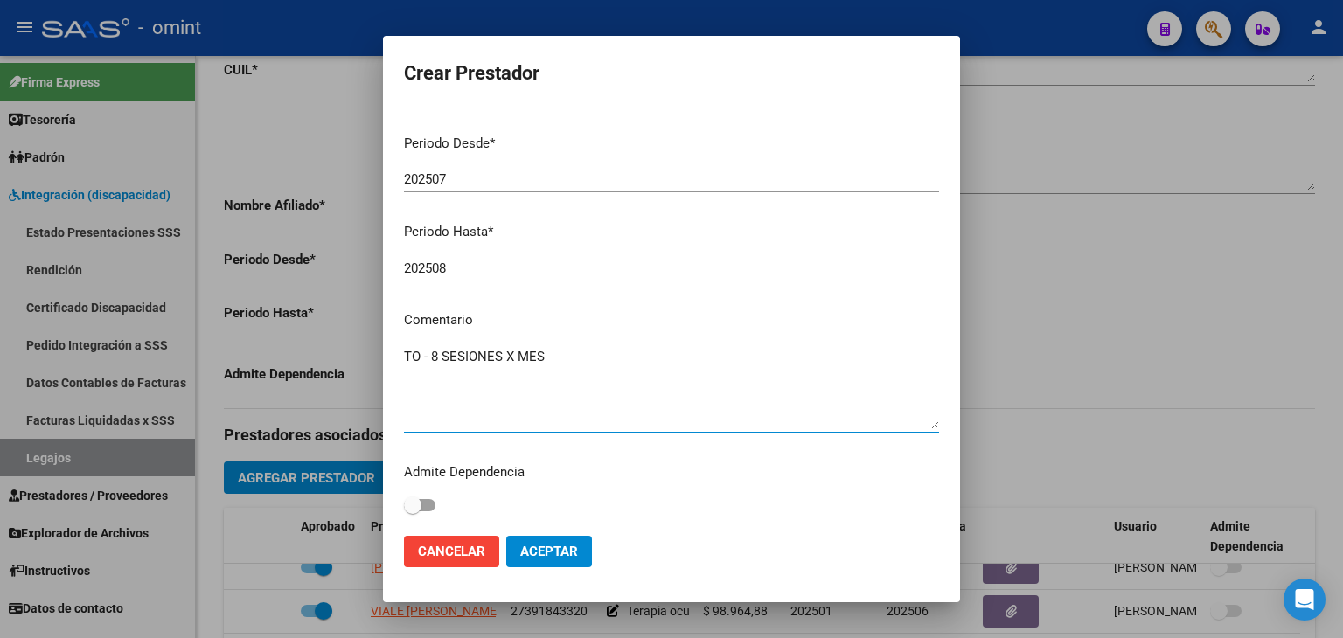
type textarea "TO - 8 SESIONES X MES"
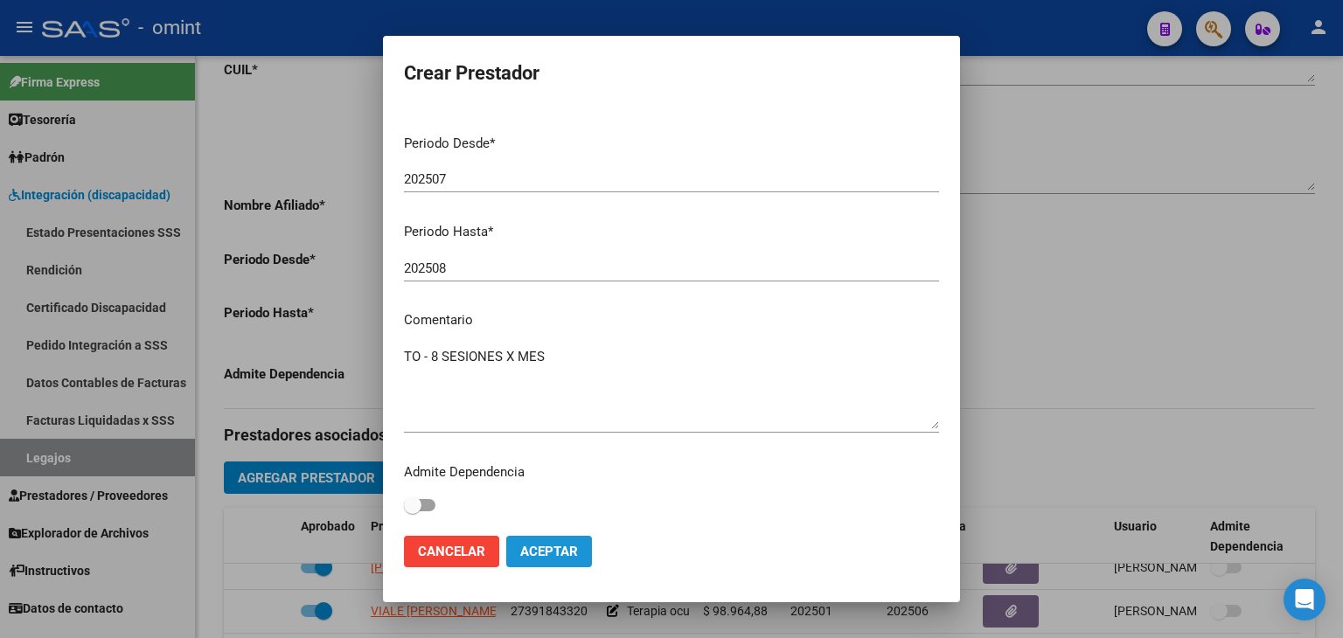
click at [582, 554] on button "Aceptar" at bounding box center [549, 551] width 86 height 31
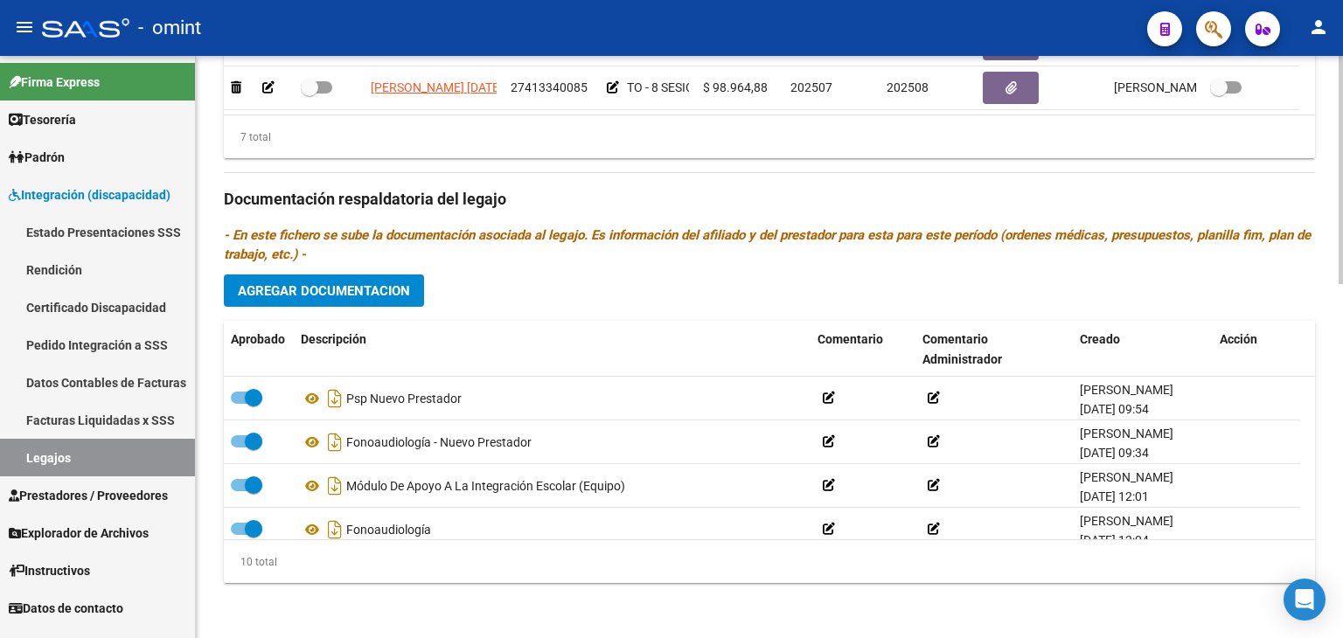
scroll to position [815, 0]
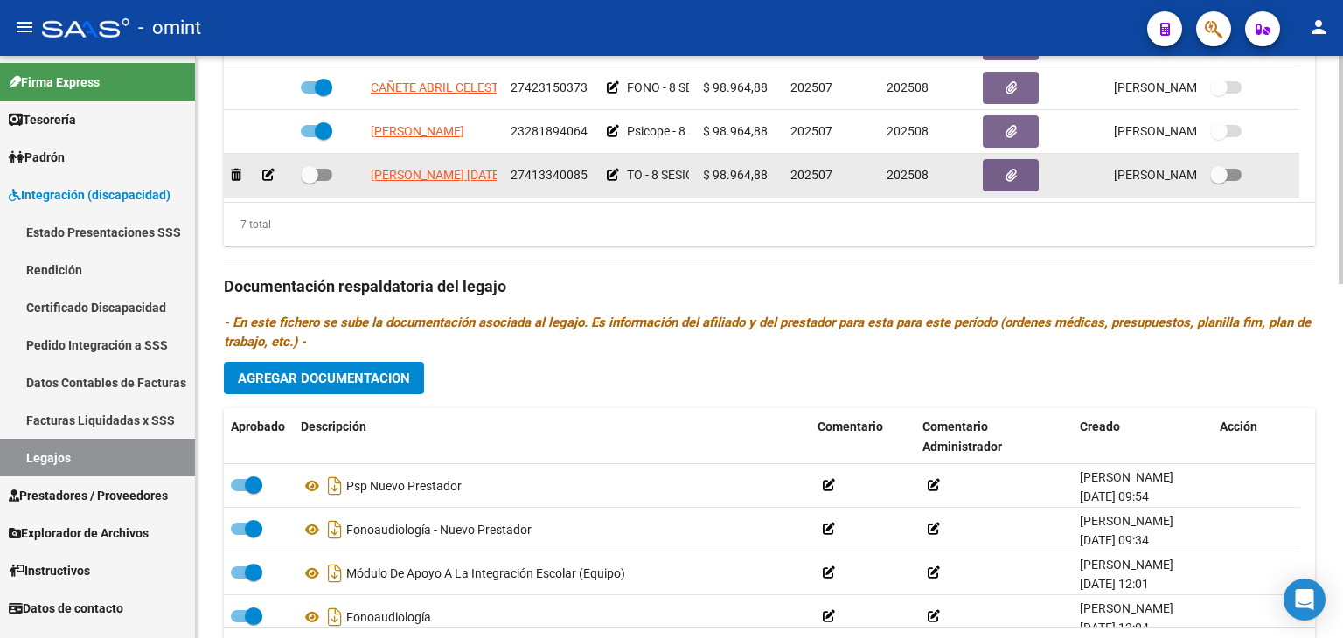
click at [318, 169] on span at bounding box center [316, 175] width 31 height 12
click at [310, 181] on input "checkbox" at bounding box center [309, 181] width 1 height 1
checkbox input "true"
click at [404, 165] on app-link-go-to "PAMPLIEGA LUCIA JAZMIN" at bounding box center [484, 175] width 226 height 20
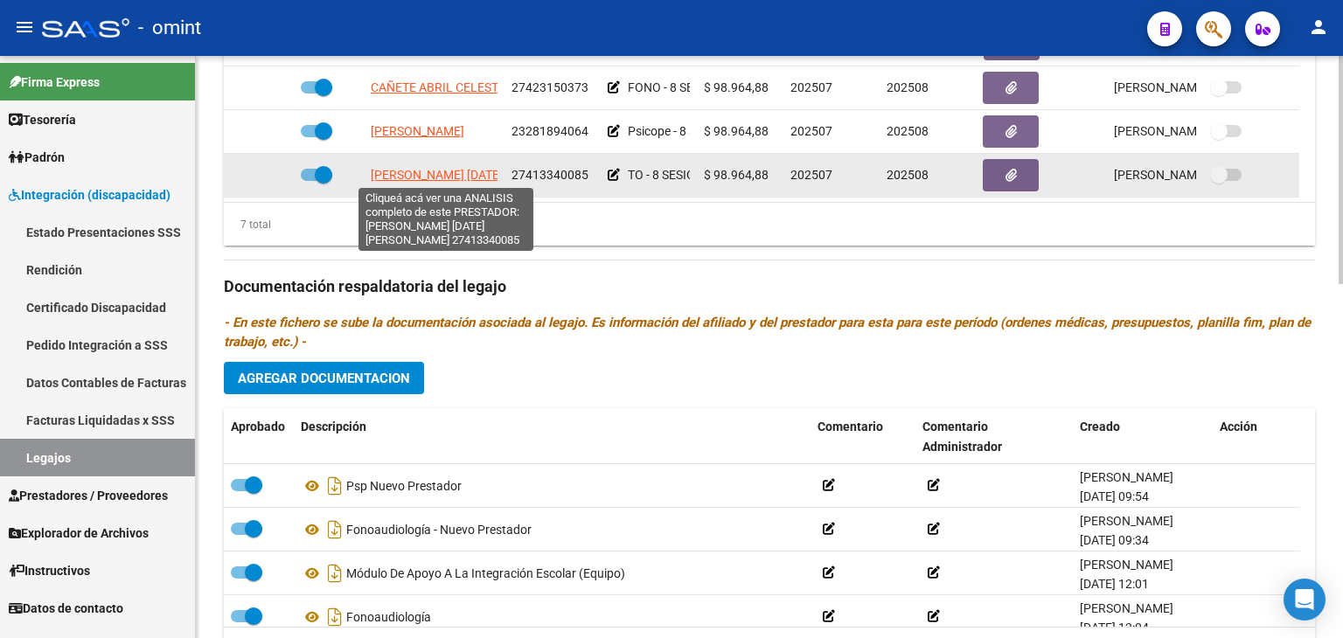
click at [406, 170] on span "PAMPLIEGA LUCIA JAZMIN" at bounding box center [484, 175] width 226 height 14
type textarea "27413340085"
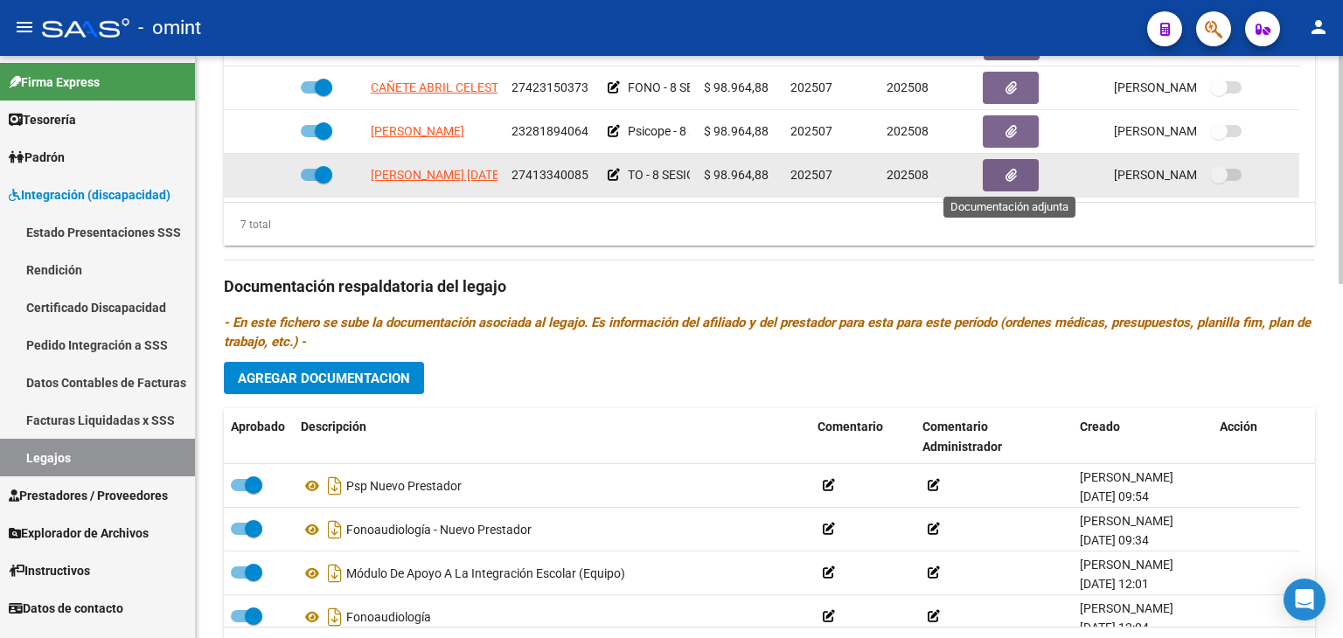
click at [1011, 168] on span "button" at bounding box center [1011, 176] width 11 height 16
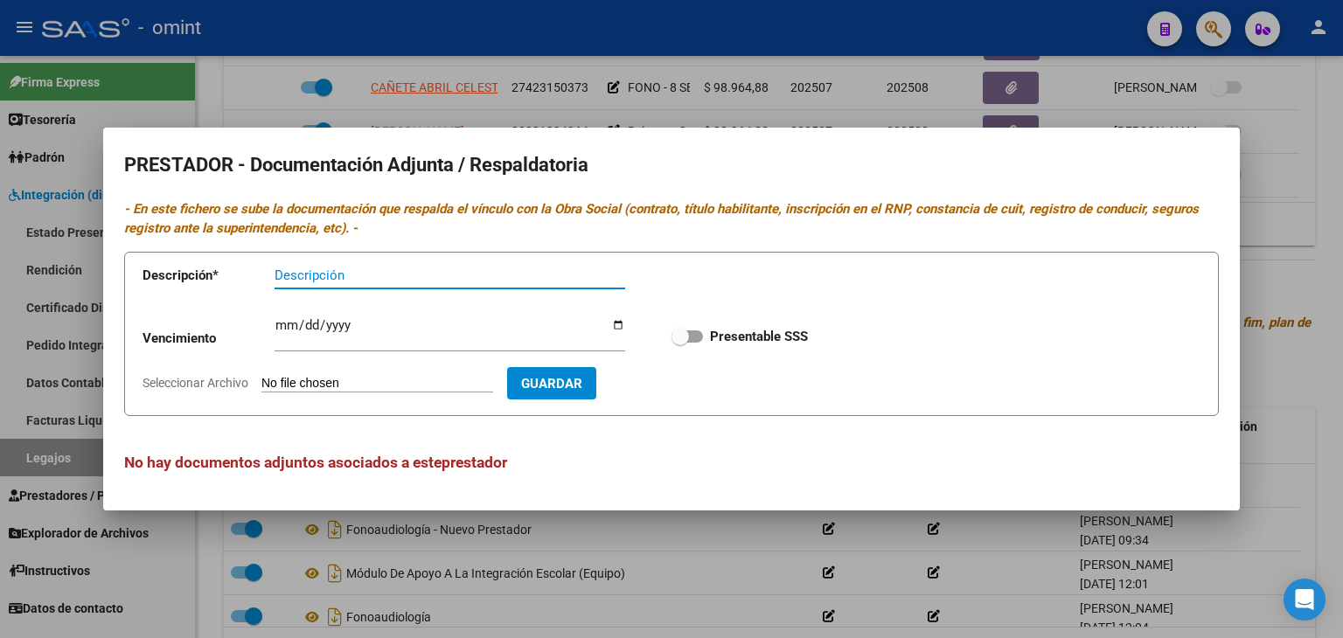
click at [694, 333] on span at bounding box center [687, 337] width 31 height 12
click at [680, 343] on input "Presentable SSS" at bounding box center [680, 343] width 1 height 1
checkbox input "true"
click at [418, 277] on input "Descripción" at bounding box center [450, 276] width 351 height 16
type input "TITULO-RNP-CBU-CUIT"
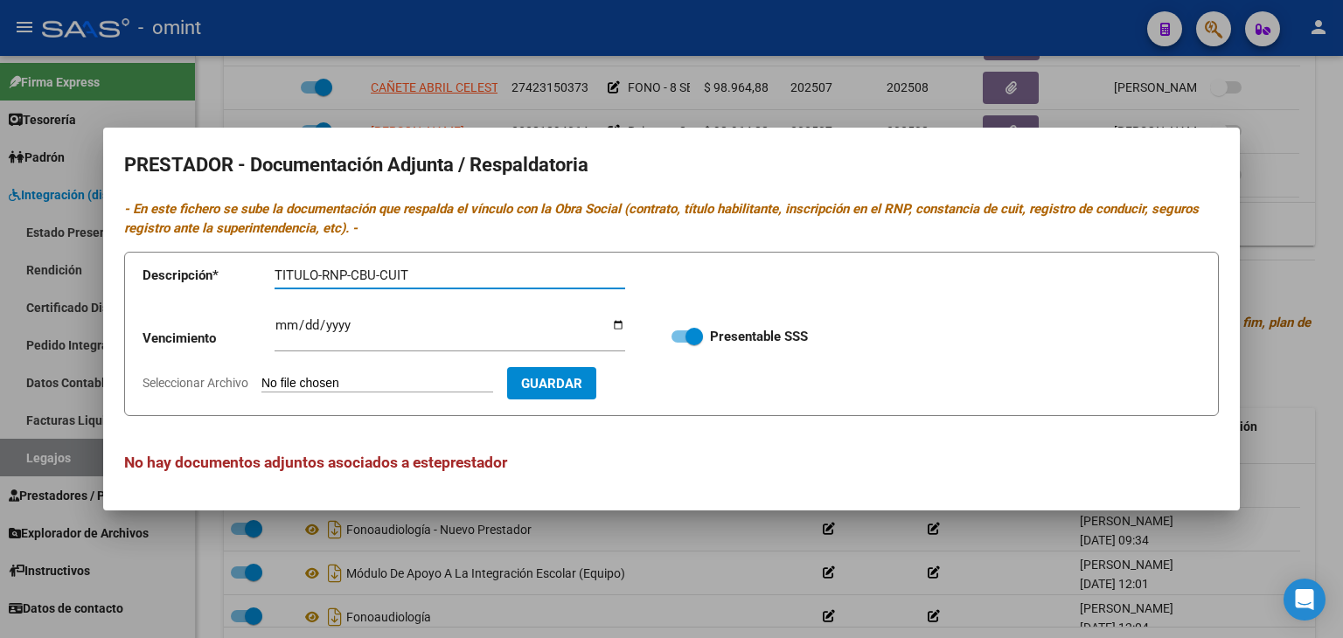
click at [344, 318] on input "Ingresar vencimiento" at bounding box center [450, 332] width 351 height 28
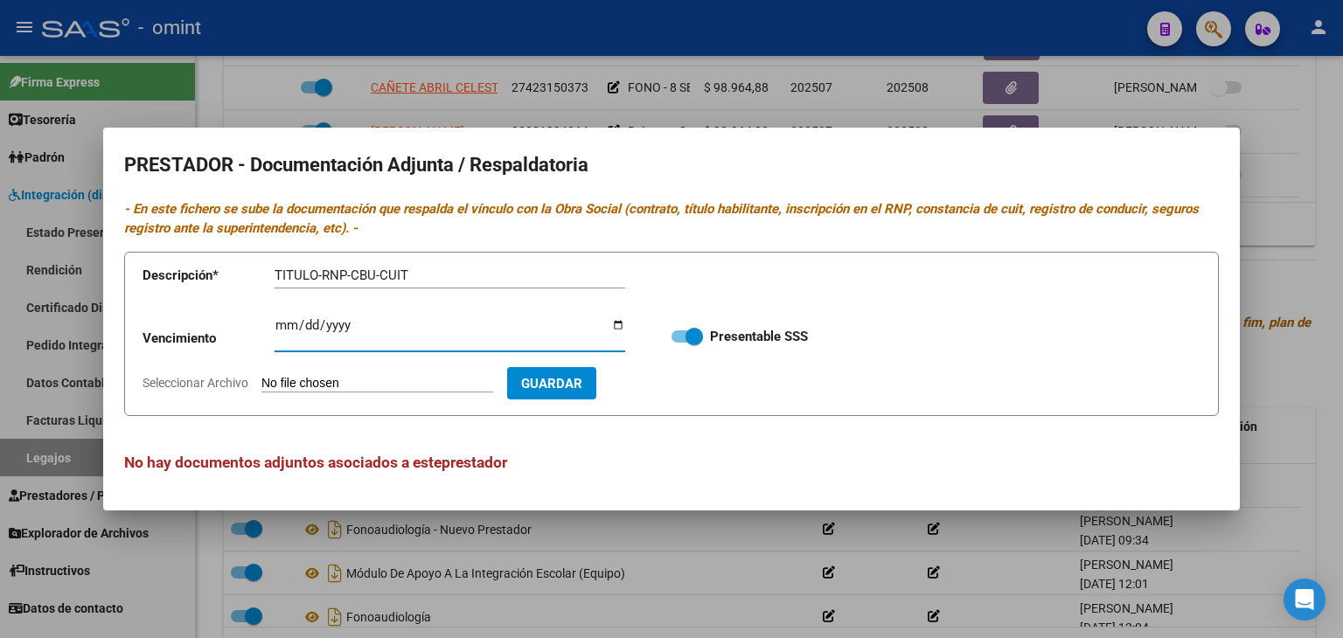
click at [277, 321] on input "Ingresar vencimiento" at bounding box center [450, 332] width 351 height 28
type input "0192-11-26"
type input "2029-11-26"
click at [295, 379] on input "Seleccionar Archivo" at bounding box center [378, 384] width 232 height 17
type input "C:\fakepath\Prestador TO.pdf"
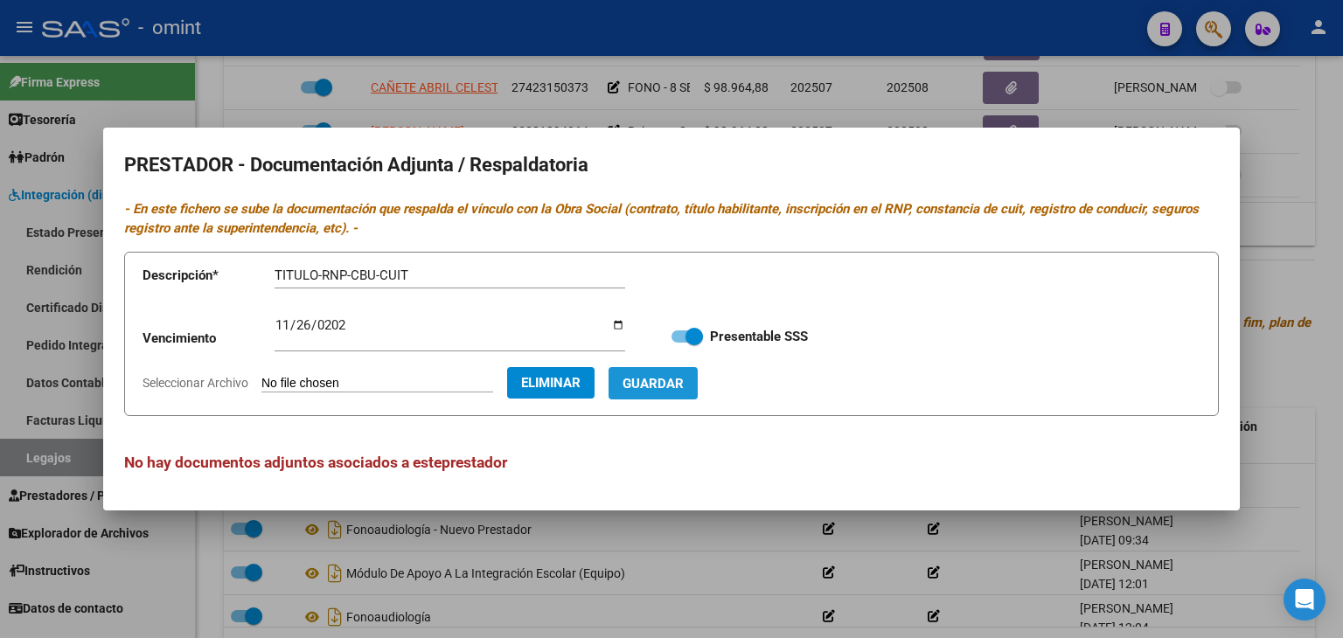
click at [684, 387] on span "Guardar" at bounding box center [653, 384] width 61 height 16
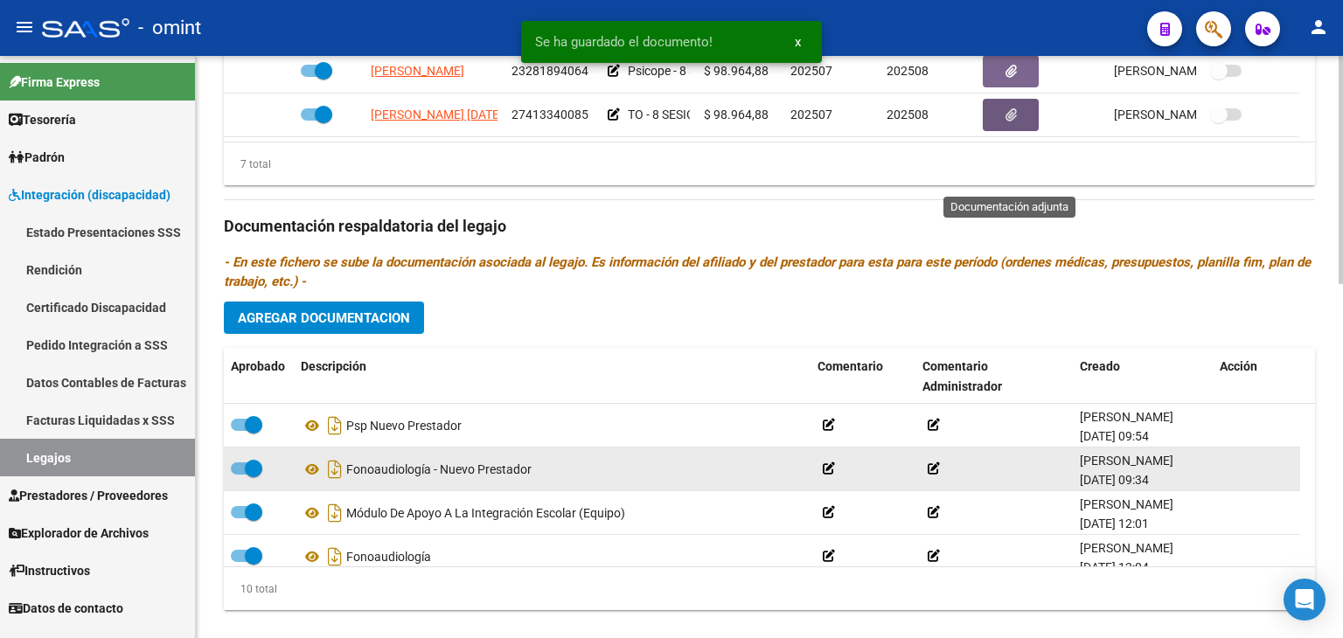
scroll to position [903, 0]
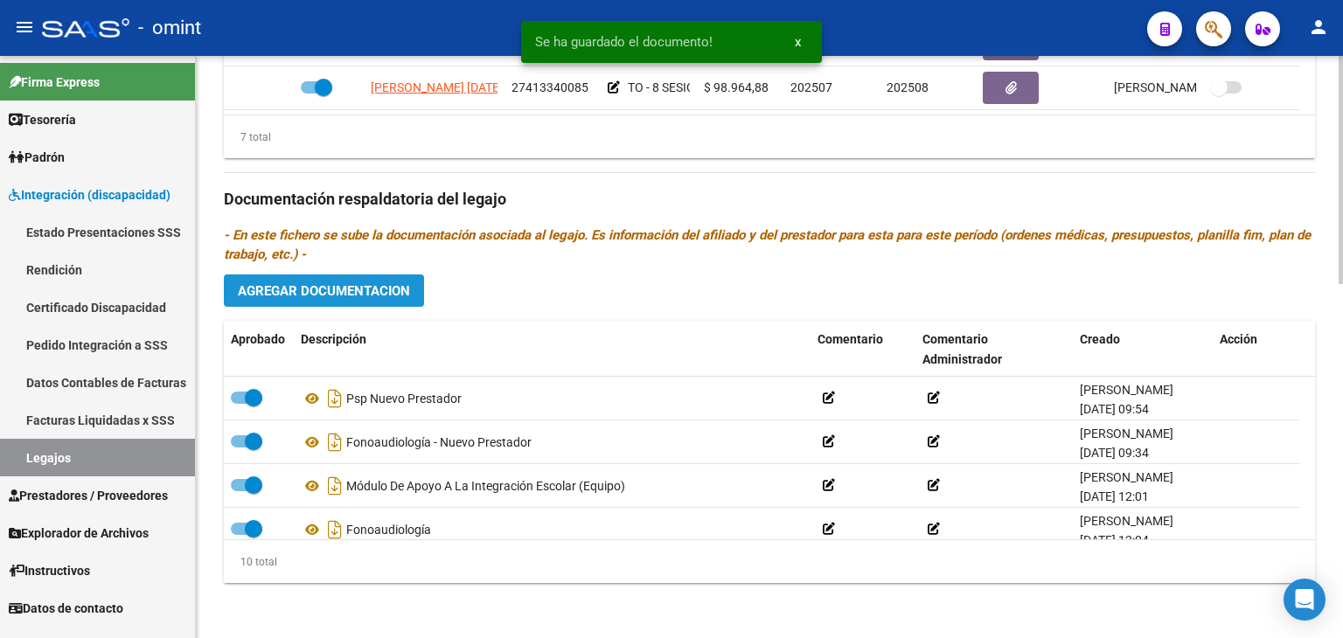
click at [277, 287] on span "Agregar Documentacion" at bounding box center [324, 291] width 172 height 16
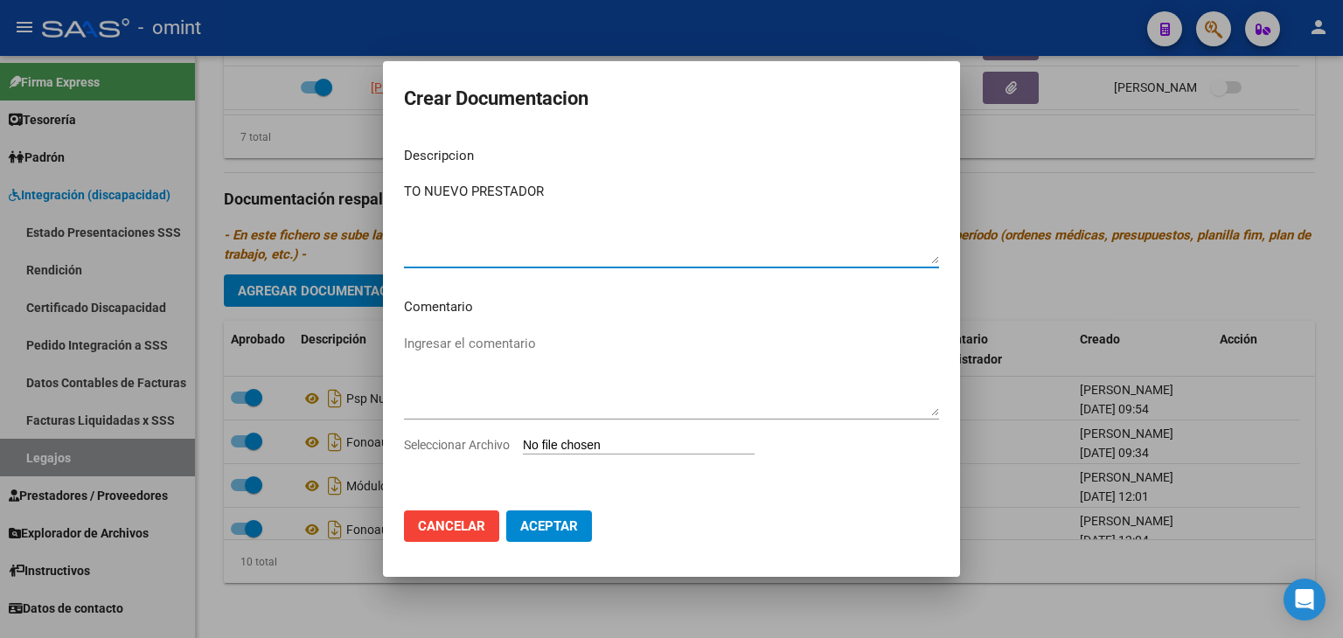
type textarea "TO NUEVO PRESTADOR"
click at [668, 454] on input "Seleccionar Archivo" at bounding box center [639, 446] width 232 height 17
type input "C:\fakepath\Prestacional TO.pdf"
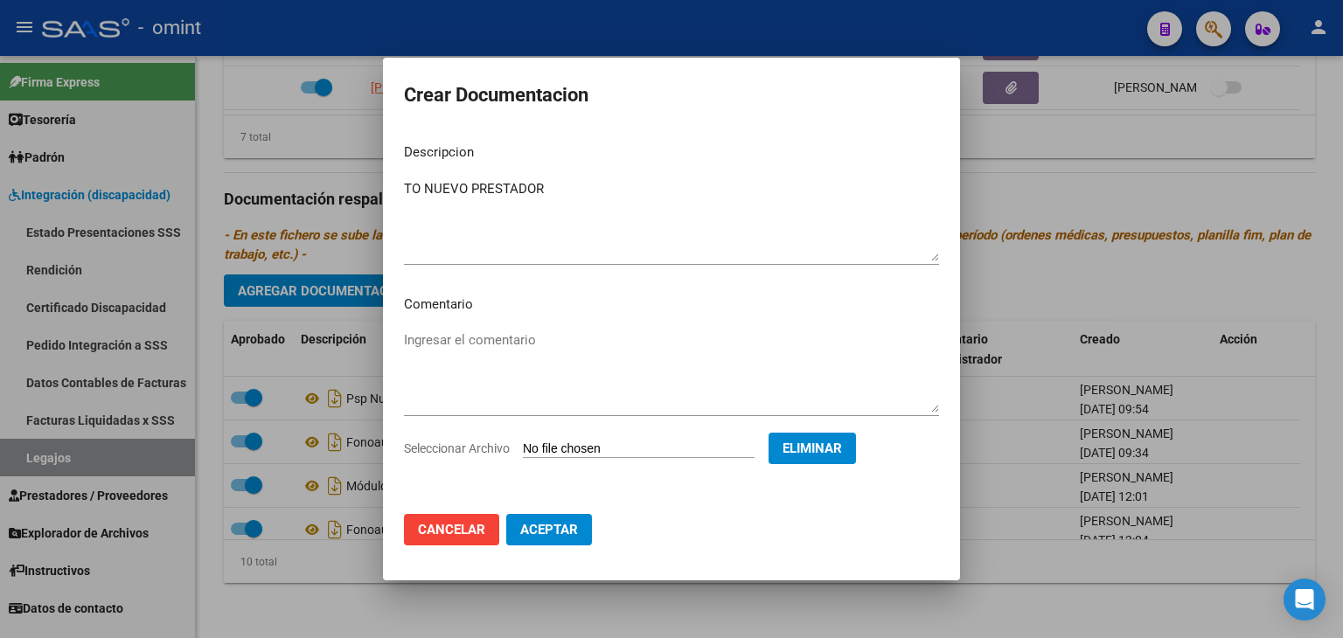
click at [561, 529] on span "Aceptar" at bounding box center [549, 530] width 58 height 16
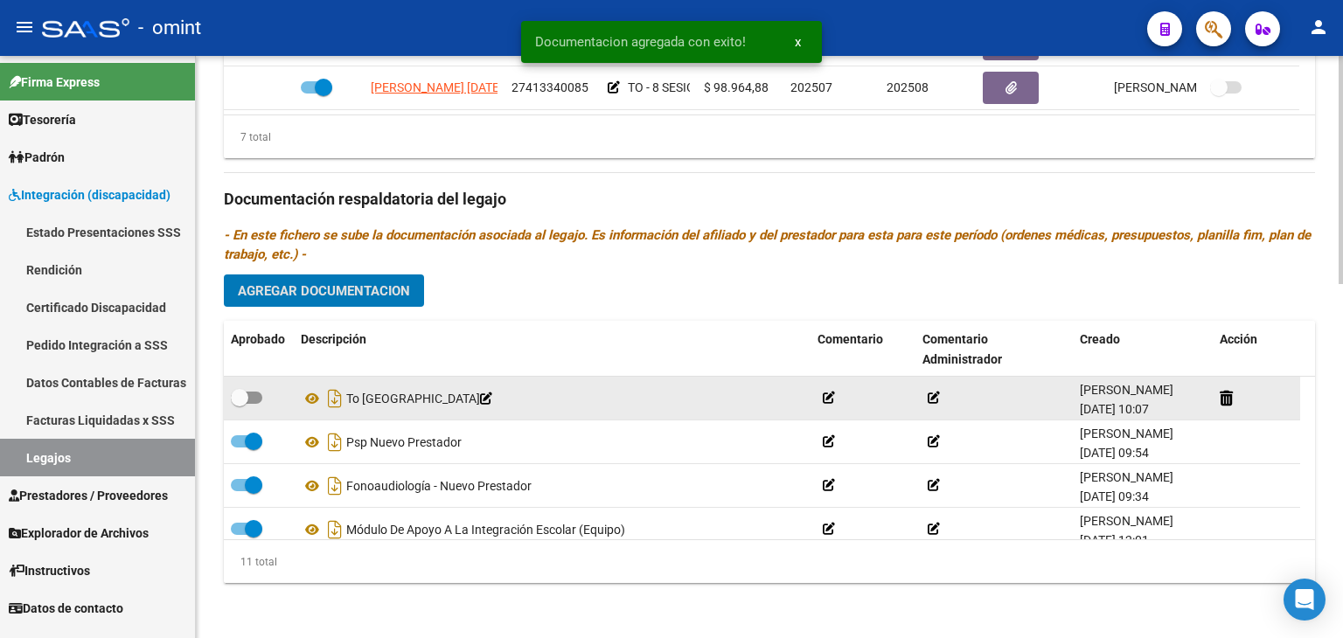
click at [252, 395] on span at bounding box center [246, 398] width 31 height 12
click at [240, 404] on input "checkbox" at bounding box center [239, 404] width 1 height 1
checkbox input "true"
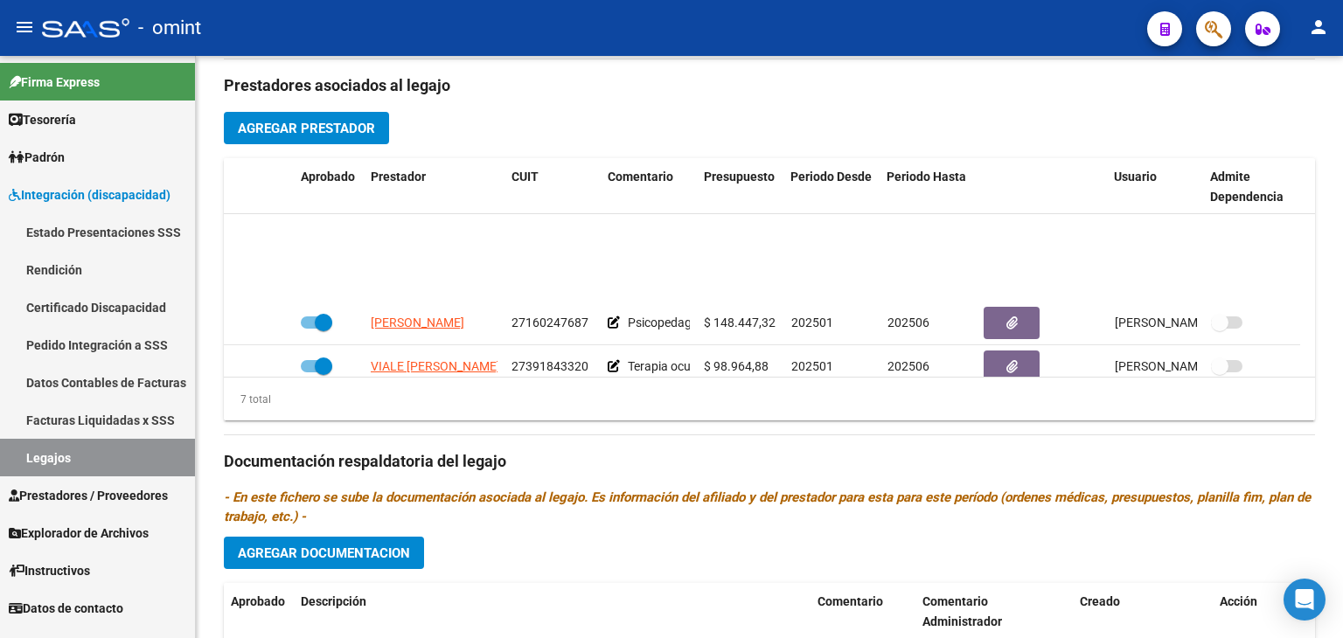
scroll to position [148, 0]
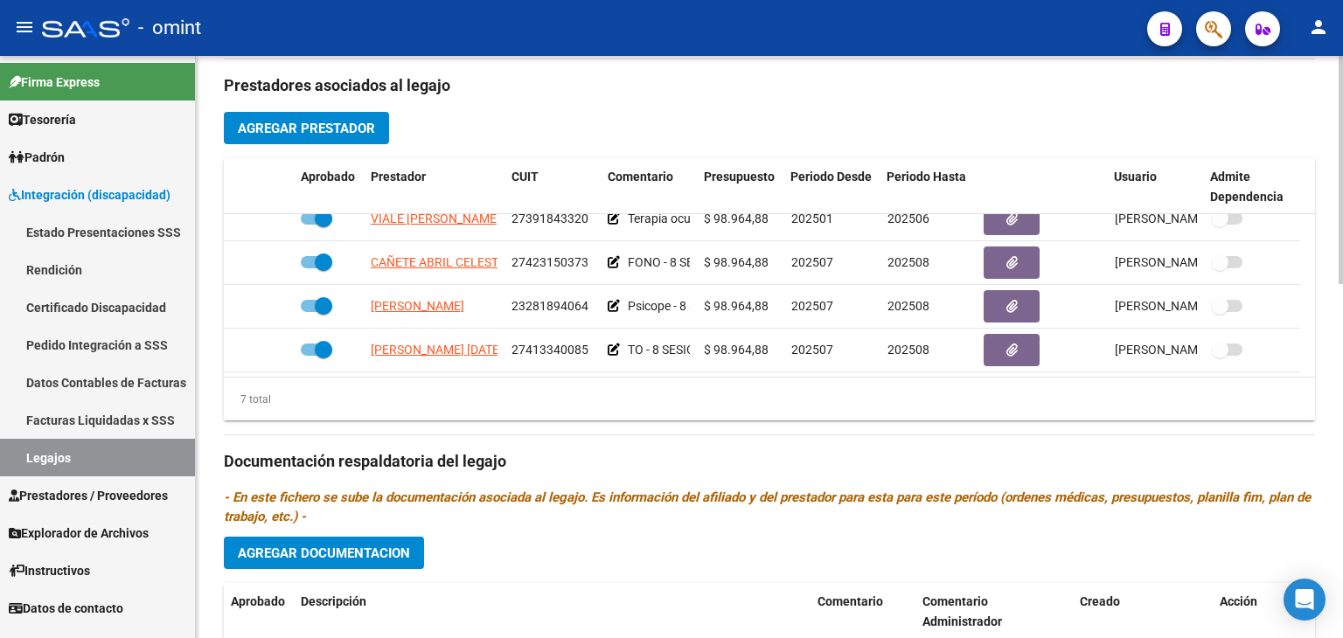
click at [367, 127] on span "Agregar Prestador" at bounding box center [306, 129] width 137 height 16
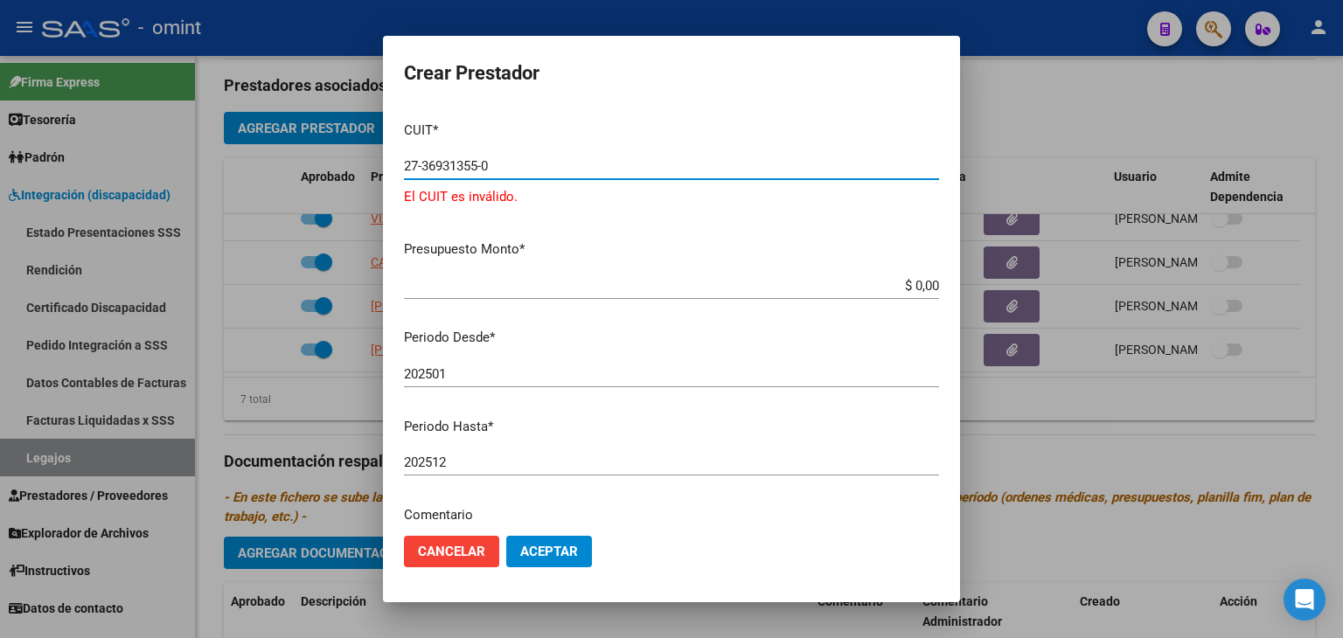
type input "27-36931355-0"
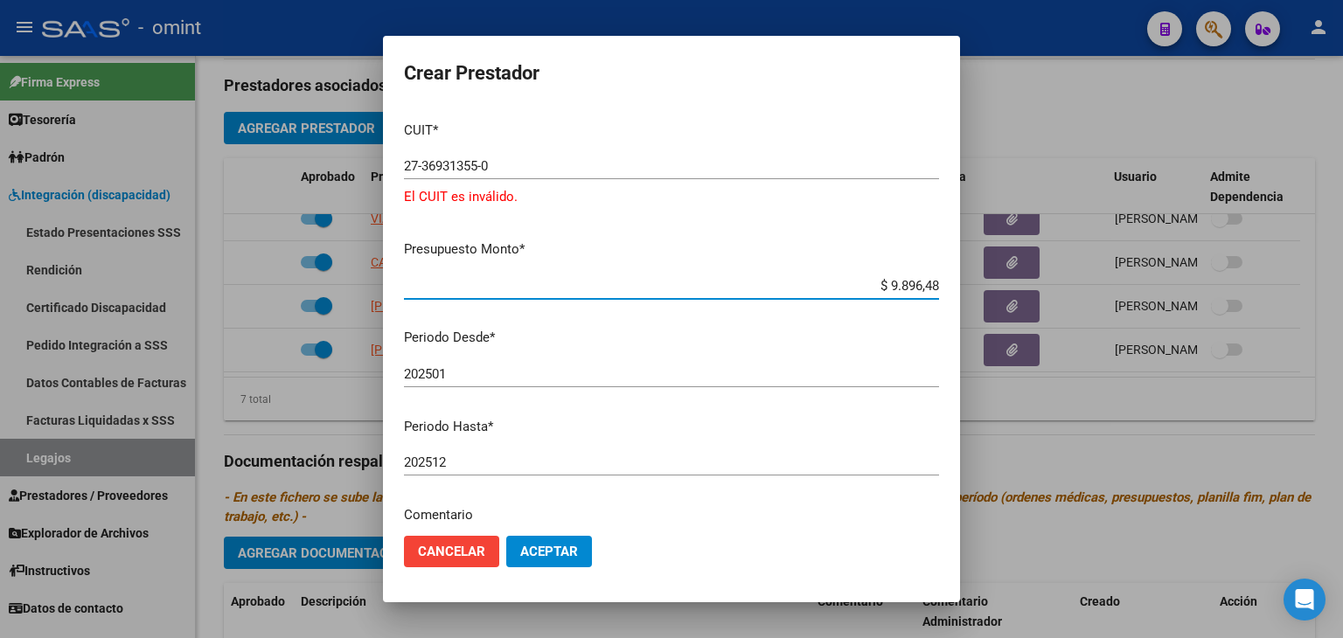
type input "$ 98.964,88"
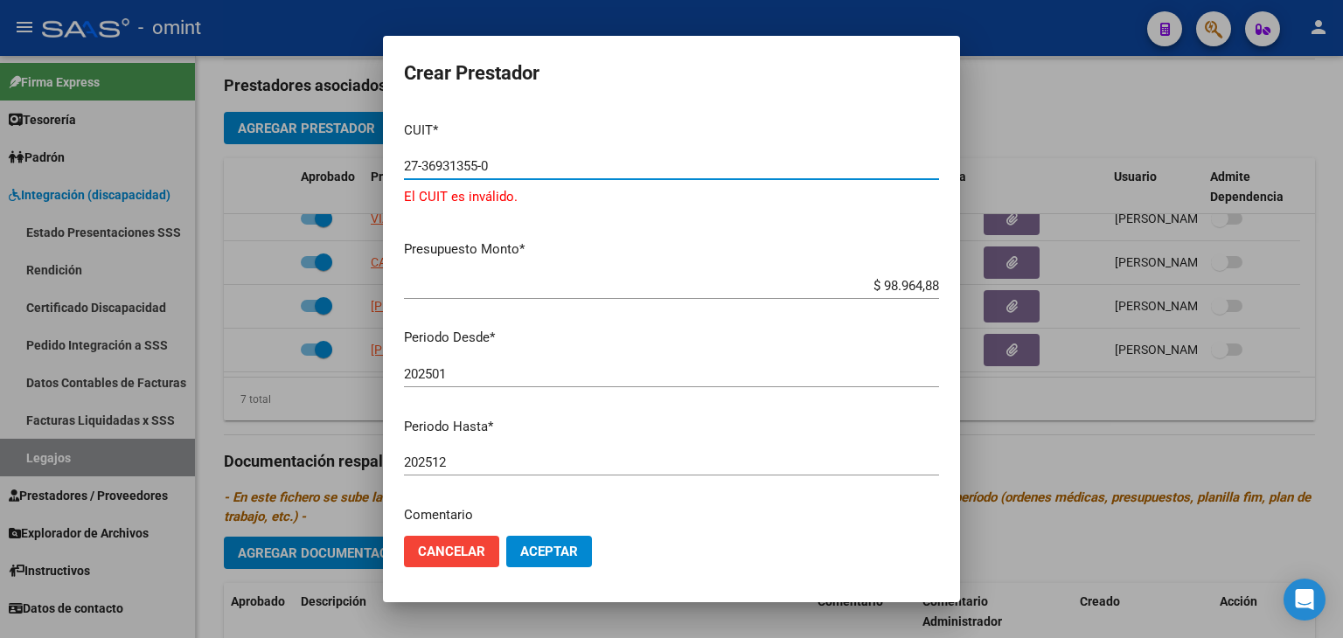
drag, startPoint x: 525, startPoint y: 167, endPoint x: 105, endPoint y: 68, distance: 431.3
click at [105, 68] on div "Crear Prestador CUIT * 27-36931355-0 Ingresar CUIT El CUIT es inválido. Presupu…" at bounding box center [671, 319] width 1343 height 638
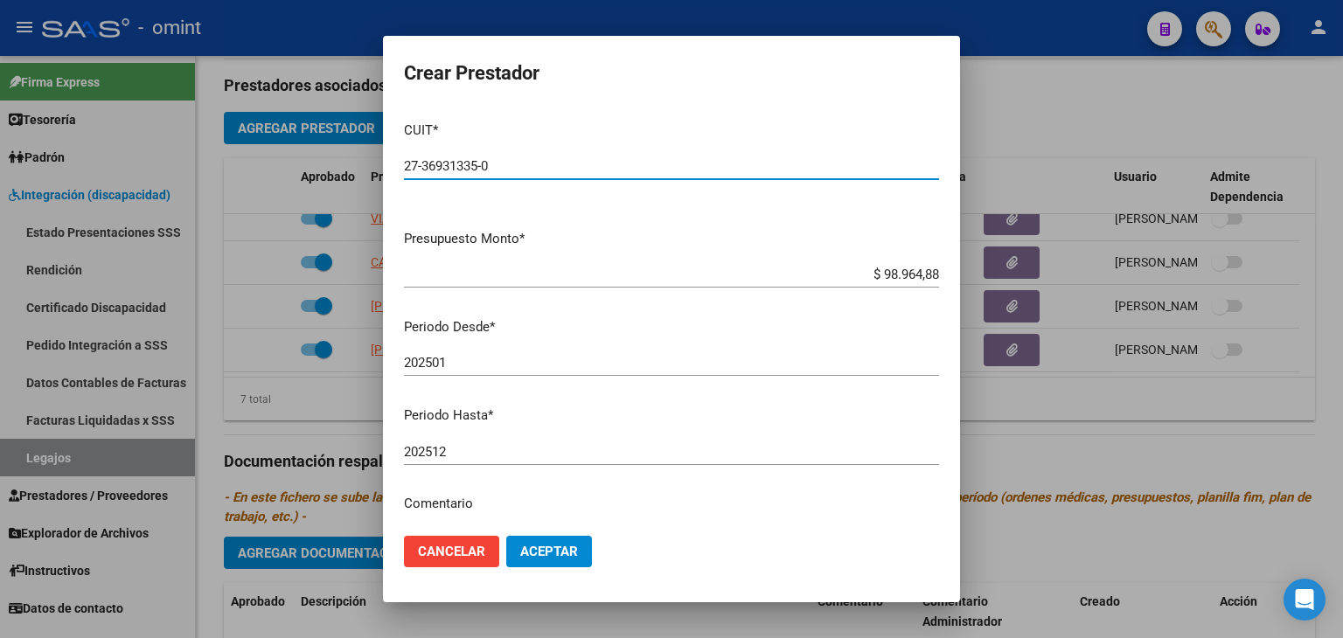
type input "27-36931335-0"
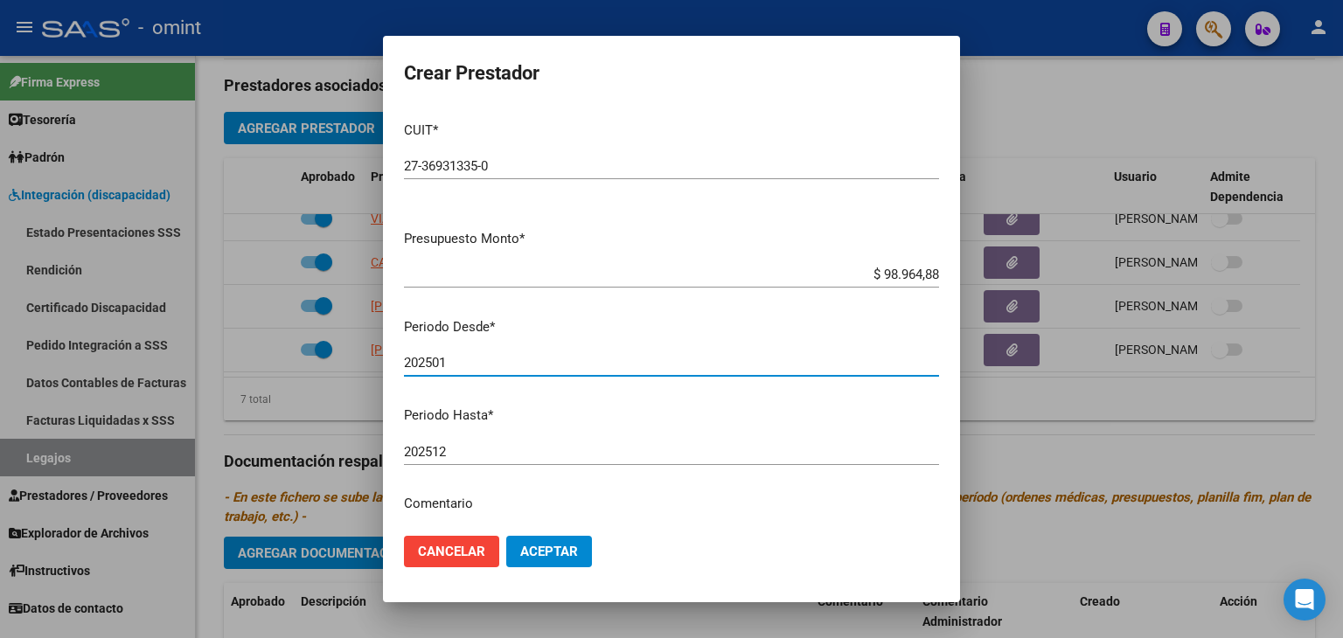
click at [451, 360] on input "202501" at bounding box center [671, 363] width 535 height 16
type input "202507"
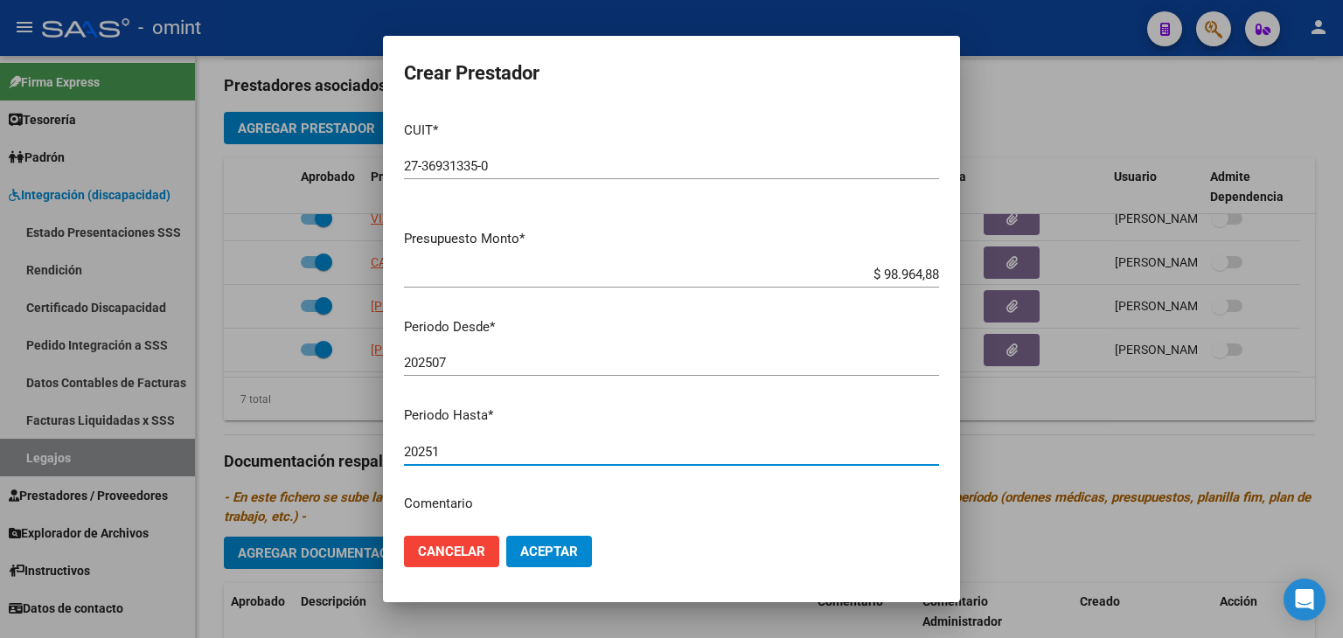
type input "202512"
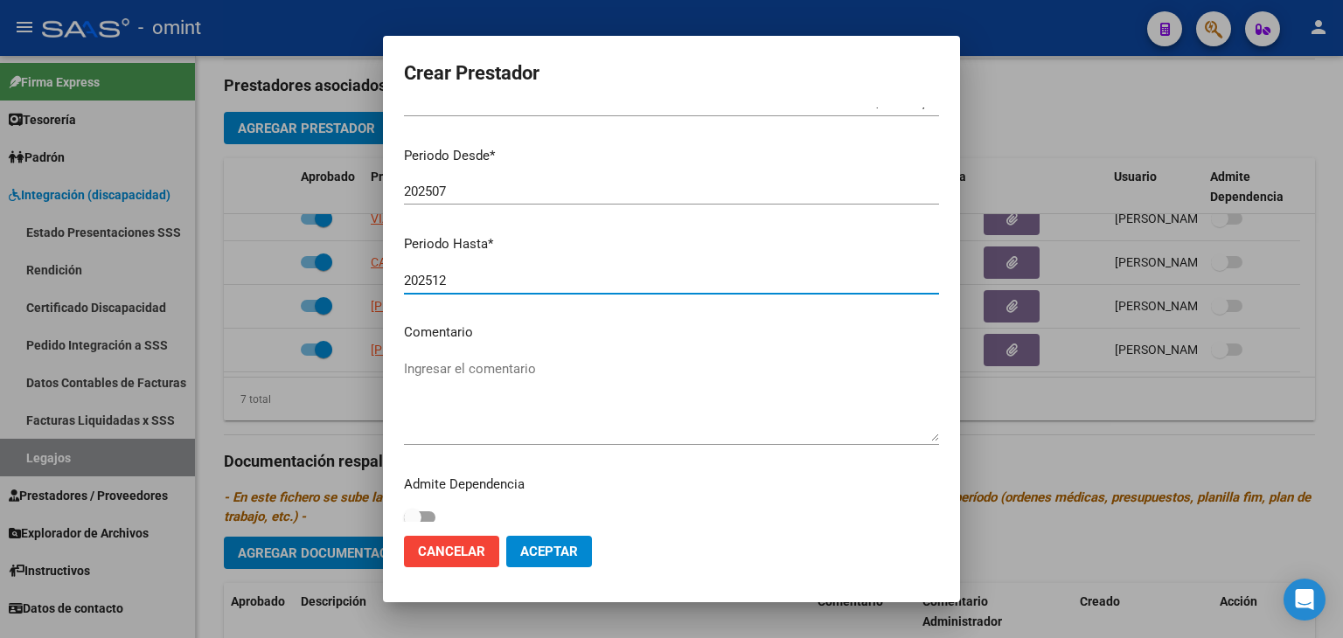
scroll to position [185, 0]
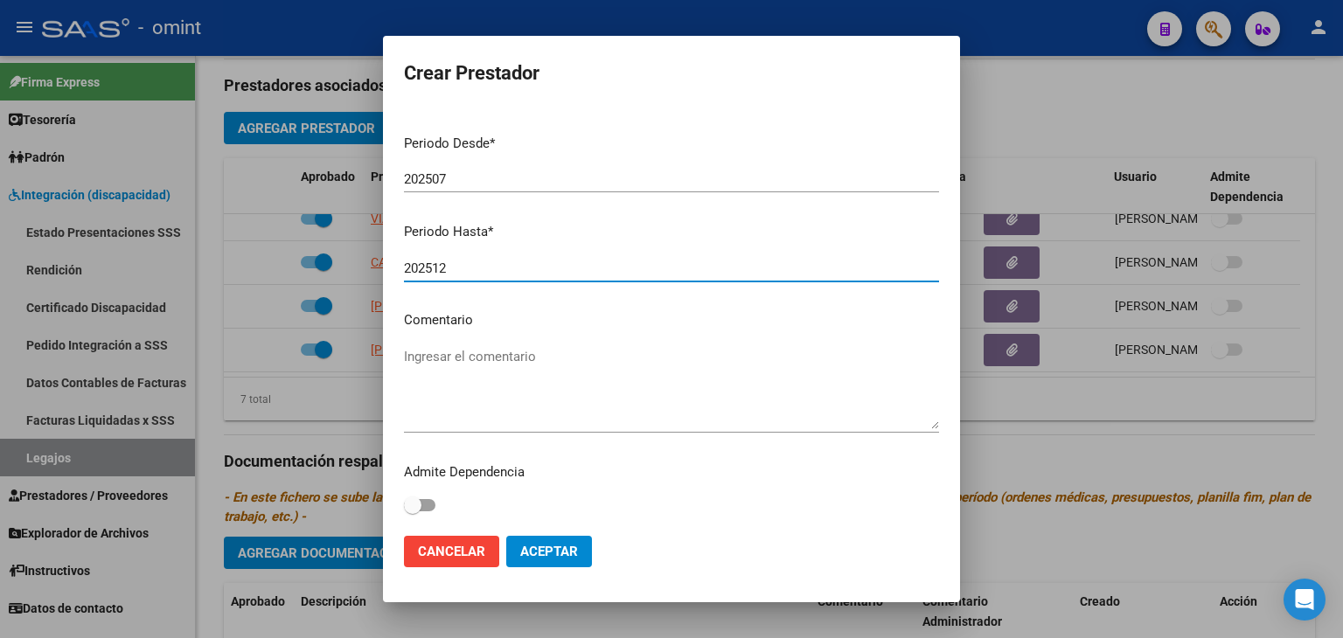
click at [510, 394] on textarea "Ingresar el comentario" at bounding box center [671, 388] width 535 height 82
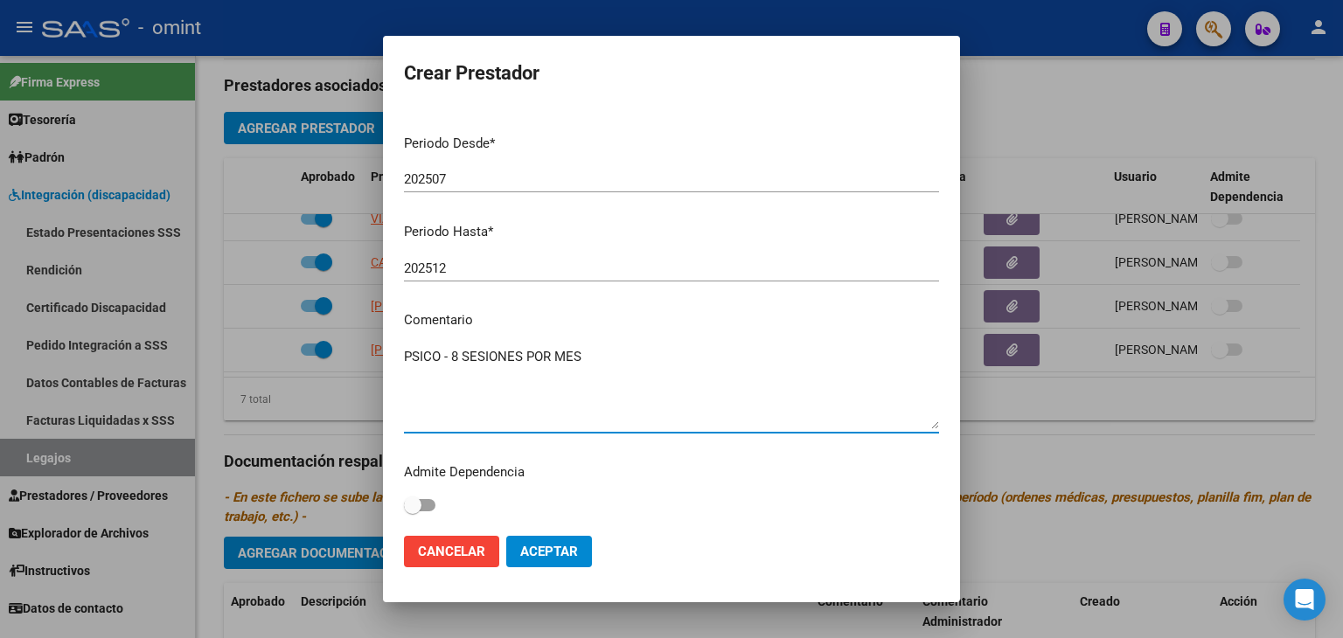
type textarea "PSICO - 8 SESIONES POR MES"
click at [564, 547] on span "Aceptar" at bounding box center [549, 552] width 58 height 16
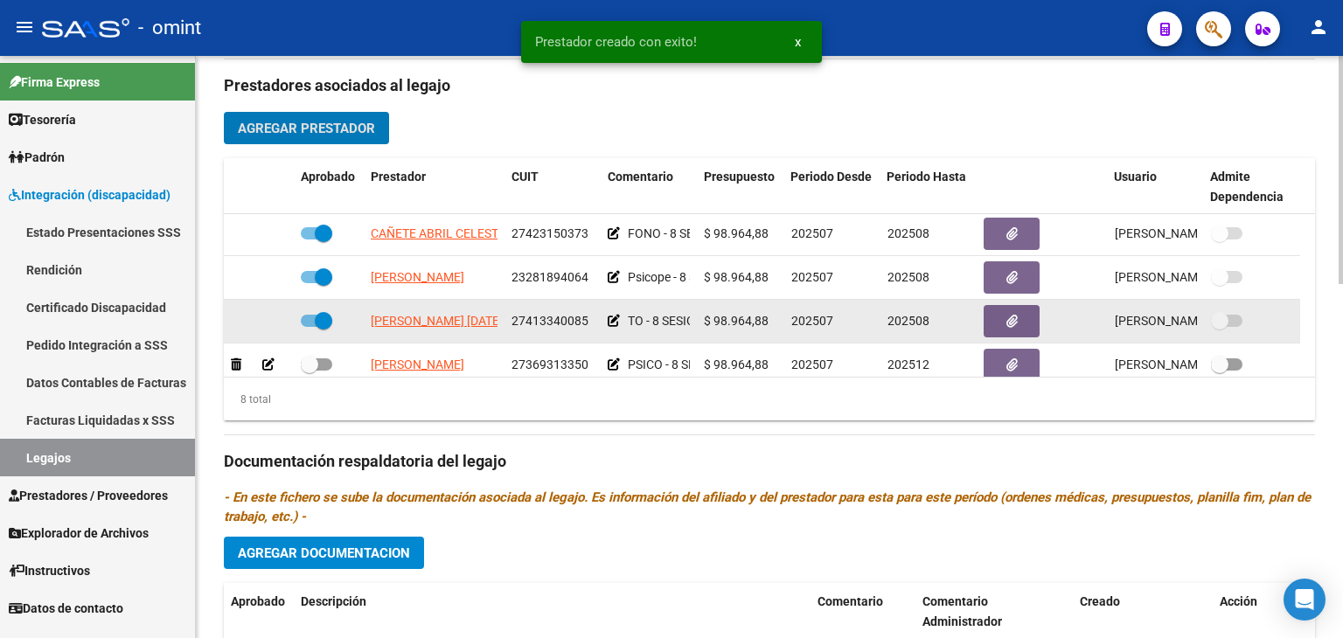
scroll to position [192, 0]
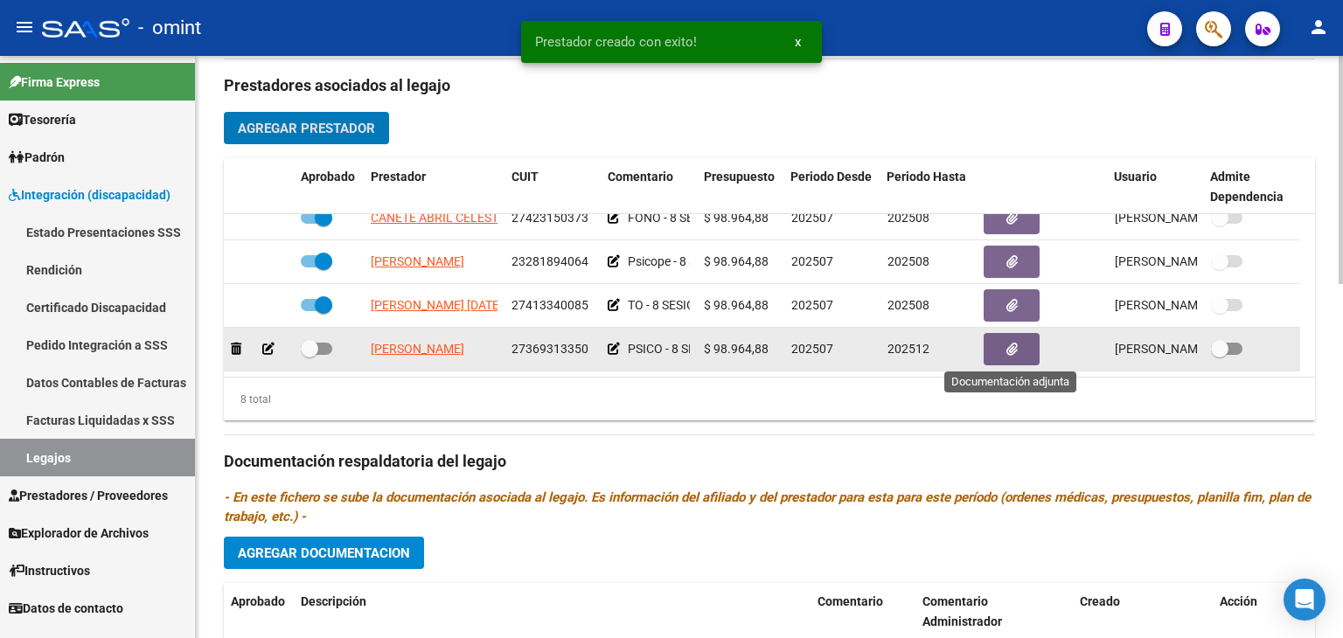
click at [1018, 345] on button "button" at bounding box center [1012, 349] width 56 height 32
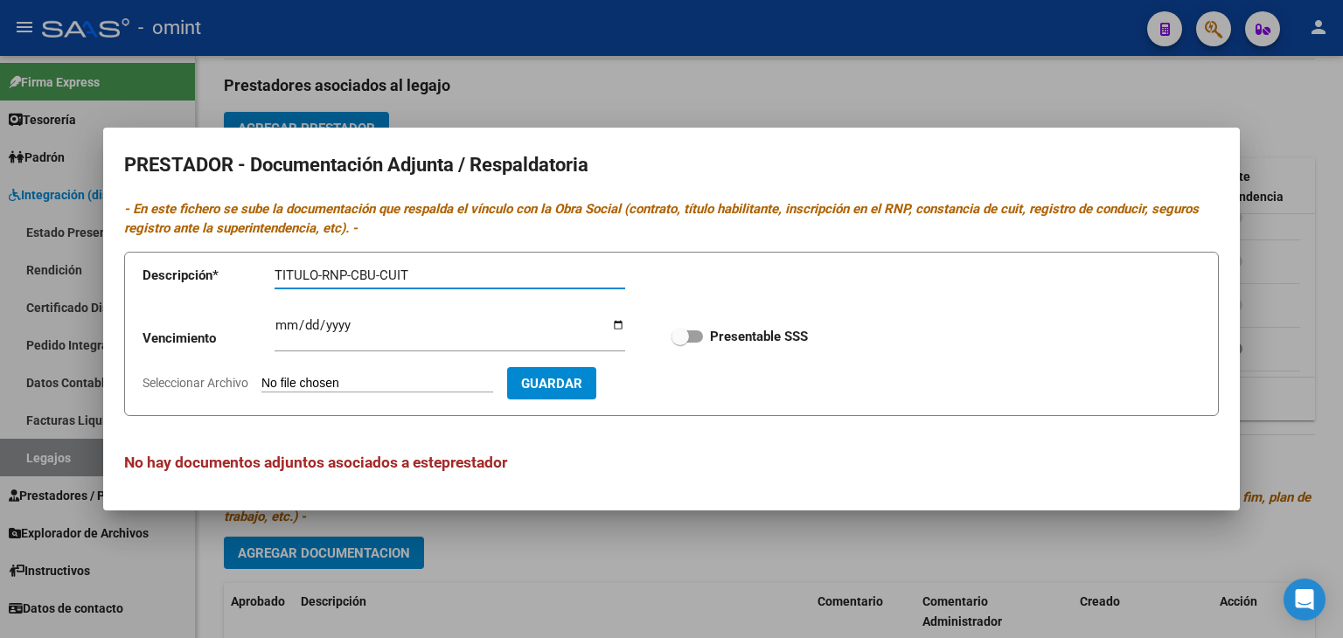
type input "TITULO-RNP-CBU-CUIT"
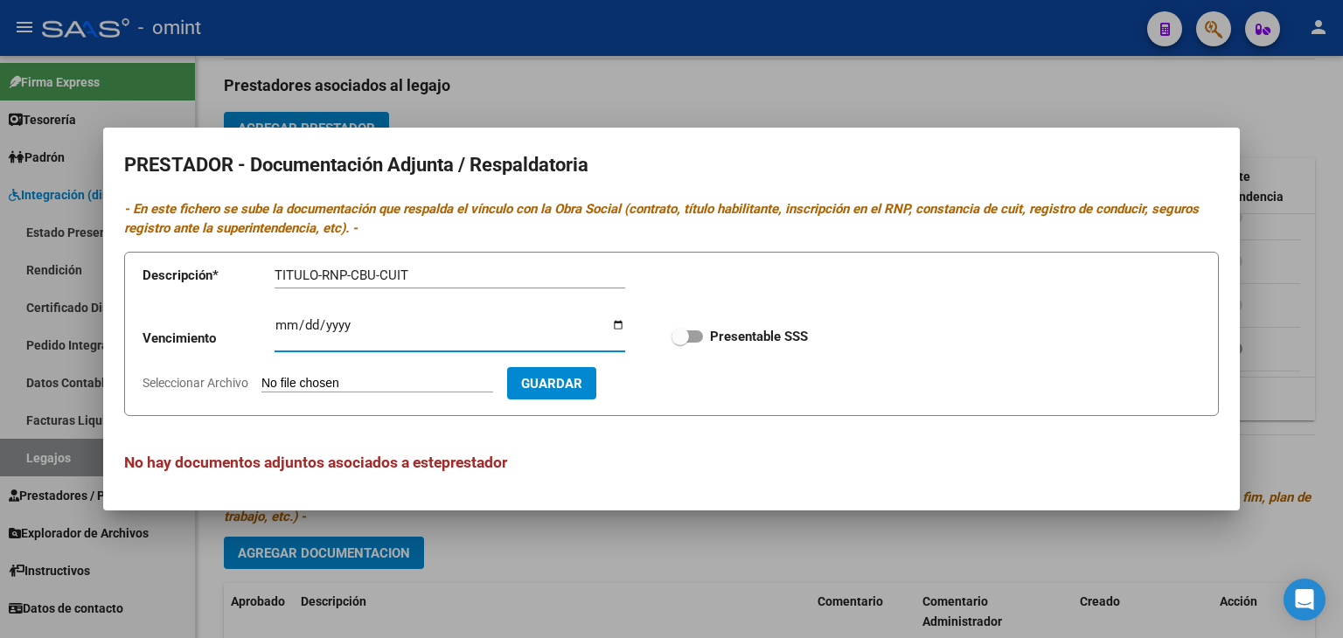
click at [278, 322] on input "Ingresar vencimiento" at bounding box center [450, 332] width 351 height 28
type input "2026-10-25"
click at [682, 332] on span at bounding box center [680, 336] width 17 height 17
click at [680, 343] on input "Presentable SSS" at bounding box center [680, 343] width 1 height 1
checkbox input "true"
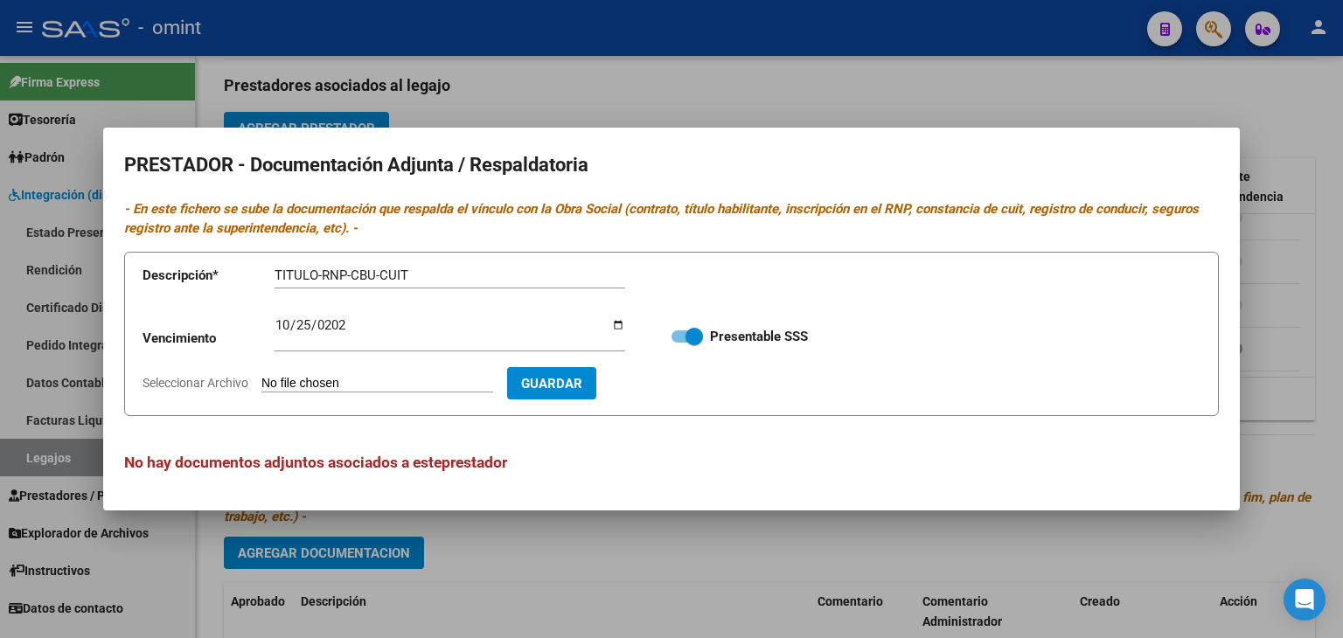
click at [306, 388] on input "Seleccionar Archivo" at bounding box center [378, 384] width 232 height 17
type input "C:\fakepath\PSICO PRESTADOR.pdf"
click at [693, 394] on button "Guardar" at bounding box center [653, 383] width 89 height 32
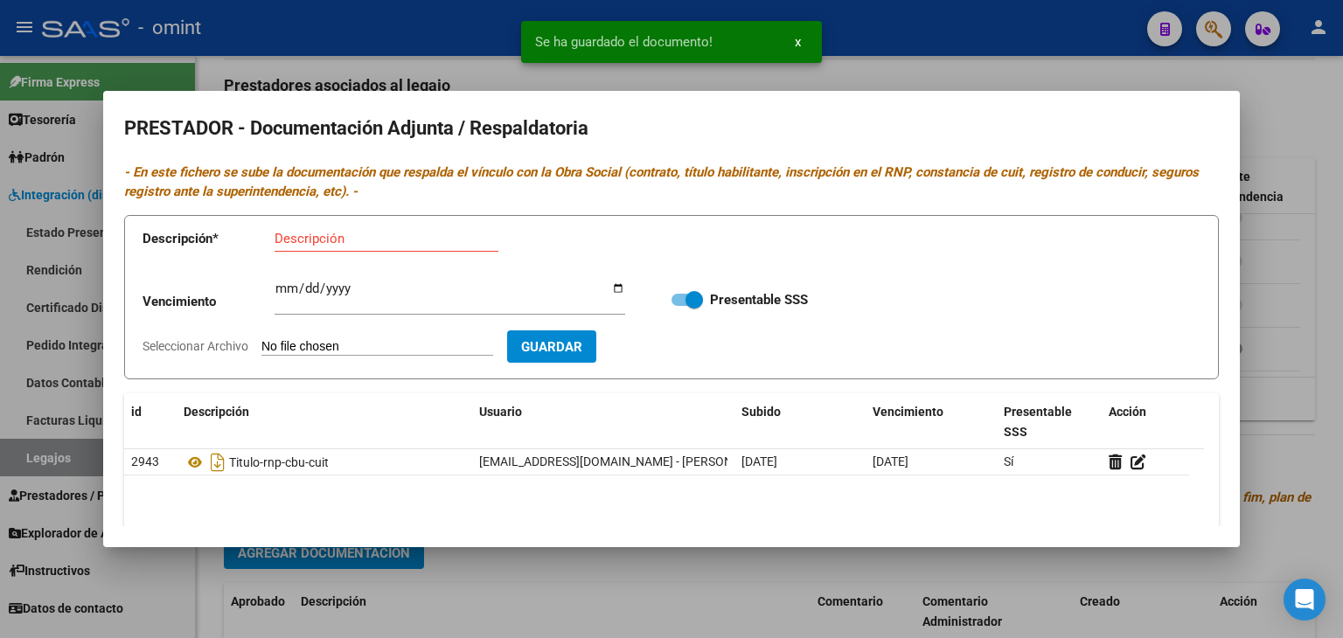
click at [303, 245] on input "Descripción" at bounding box center [387, 239] width 224 height 16
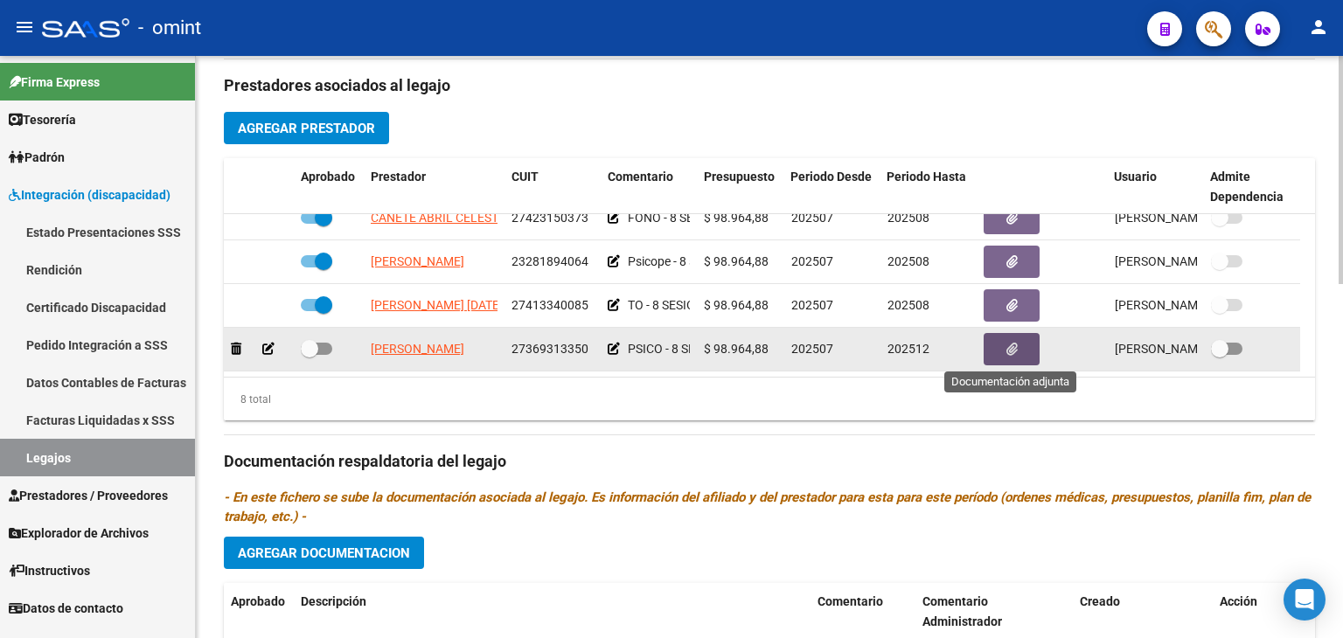
click at [308, 347] on span at bounding box center [309, 348] width 17 height 17
click at [309, 355] on input "checkbox" at bounding box center [309, 355] width 1 height 1
checkbox input "true"
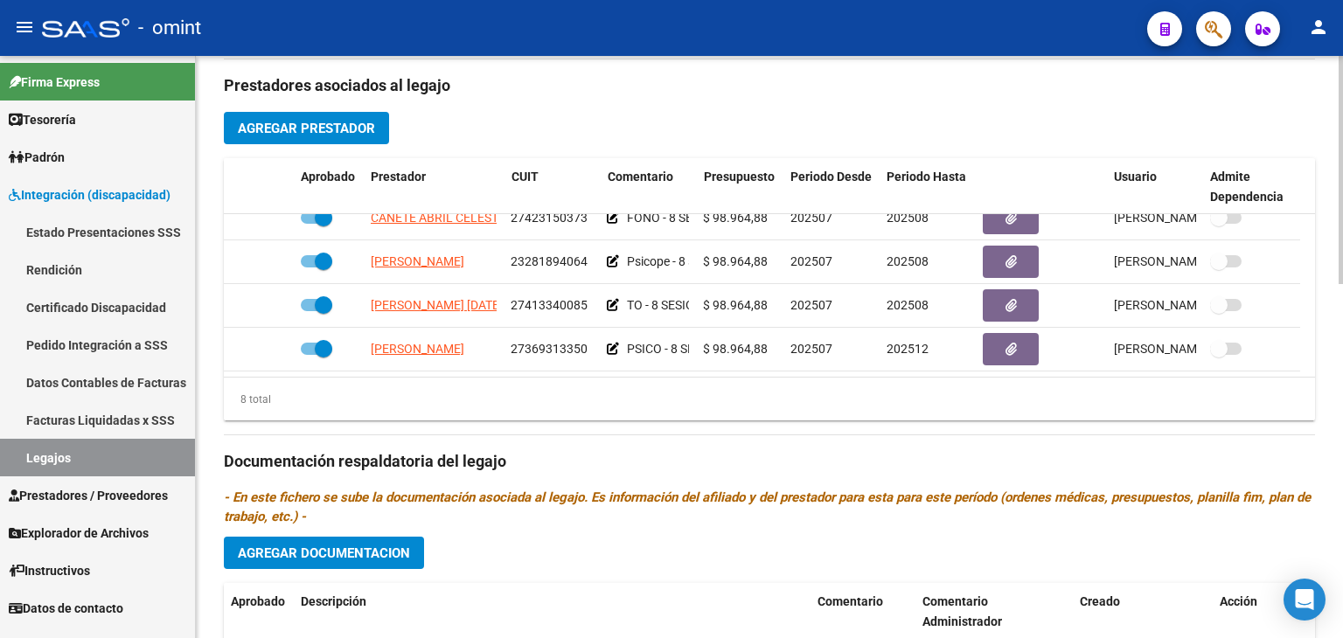
scroll to position [728, 0]
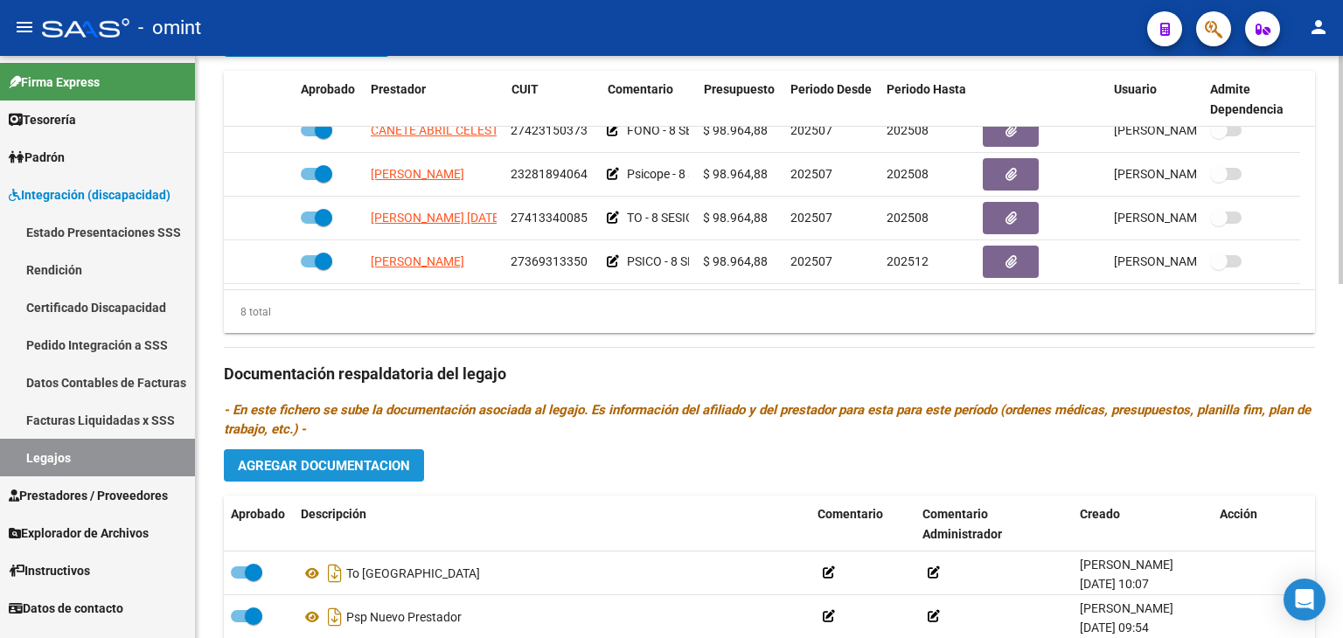
click at [404, 459] on span "Agregar Documentacion" at bounding box center [324, 466] width 172 height 16
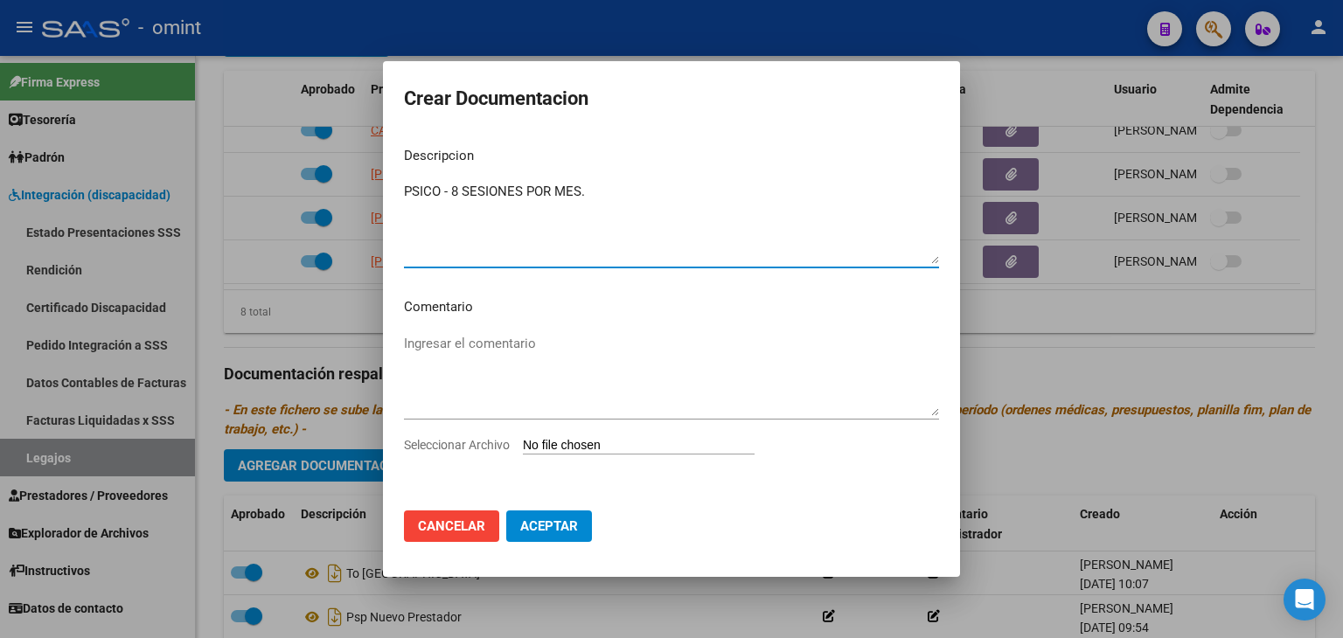
type textarea "PSICO - 8 SESIONES POR MES."
click at [650, 435] on div "Ingresar el comentario" at bounding box center [671, 384] width 535 height 106
click at [616, 444] on input "Seleccionar Archivo" at bounding box center [639, 446] width 232 height 17
type input "C:\fakepath\PRESTACIONAL PSICO.pdf"
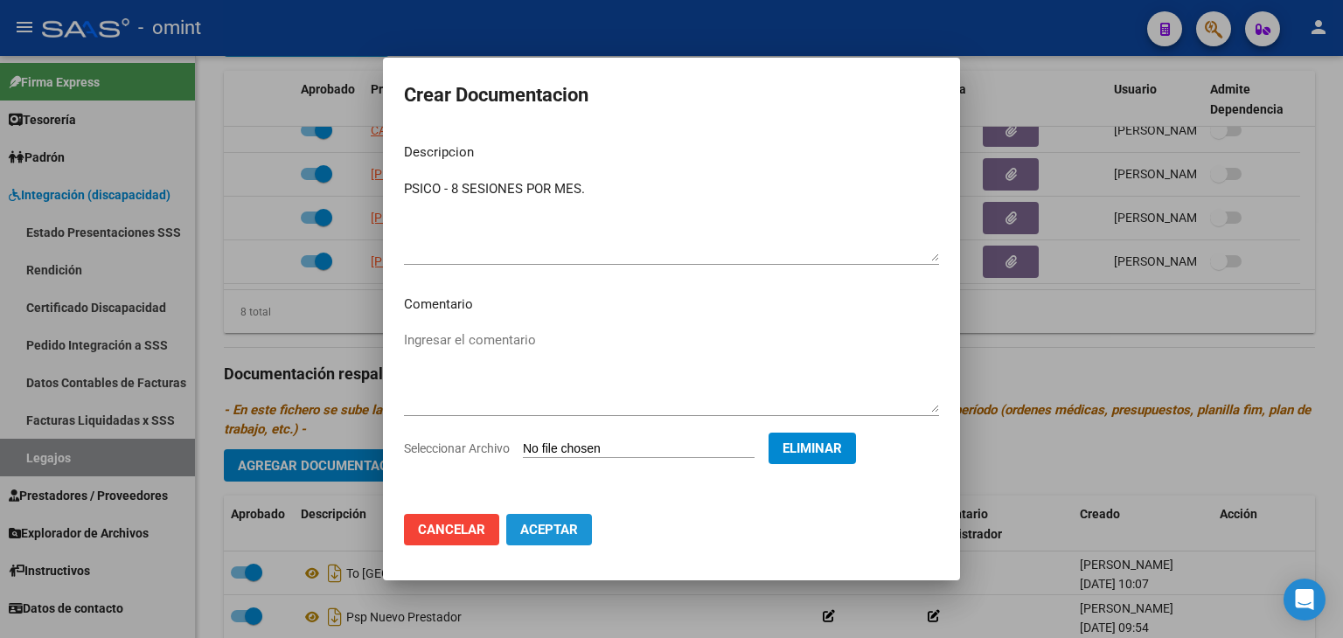
click at [561, 526] on span "Aceptar" at bounding box center [549, 530] width 58 height 16
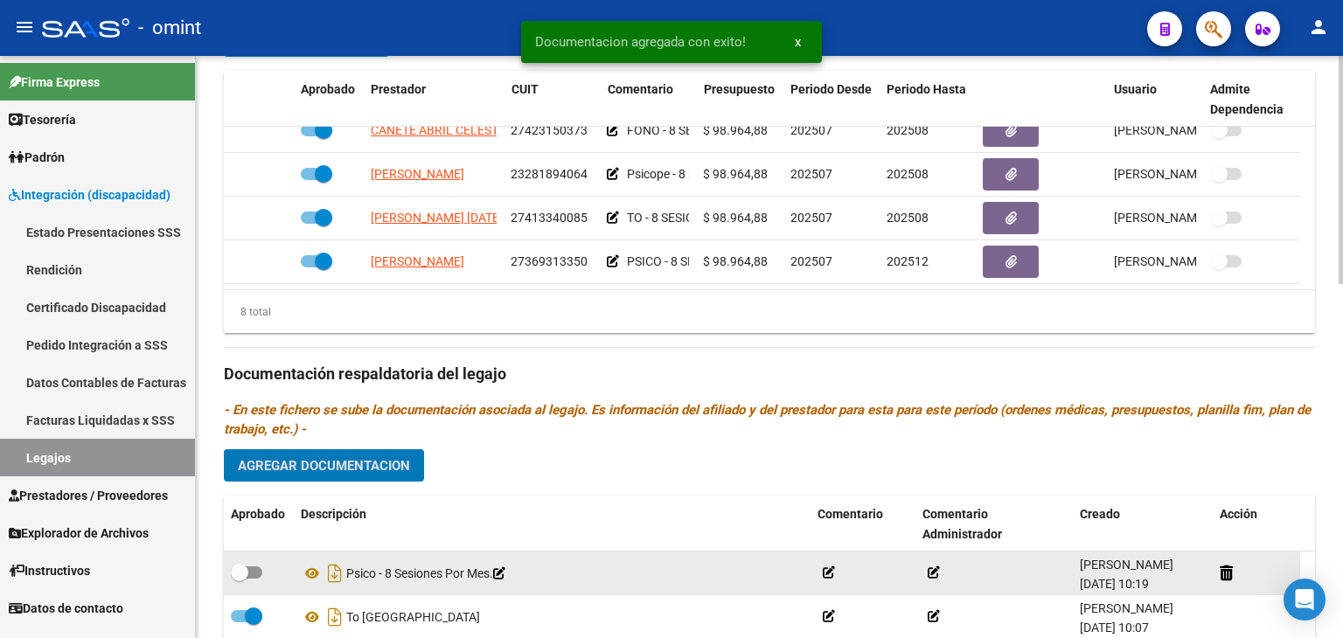
click at [250, 571] on span at bounding box center [246, 573] width 31 height 12
click at [240, 579] on input "checkbox" at bounding box center [239, 579] width 1 height 1
checkbox input "true"
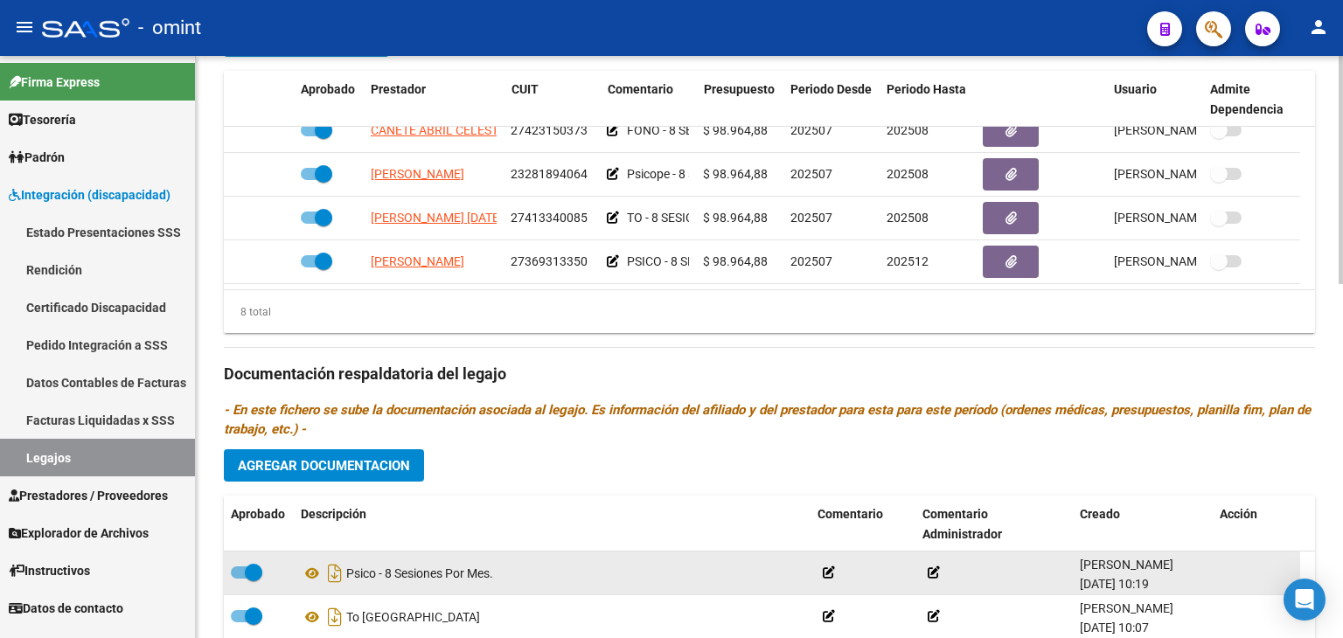
click at [588, 550] on datatable-header-cell "Descripción" at bounding box center [552, 525] width 517 height 58
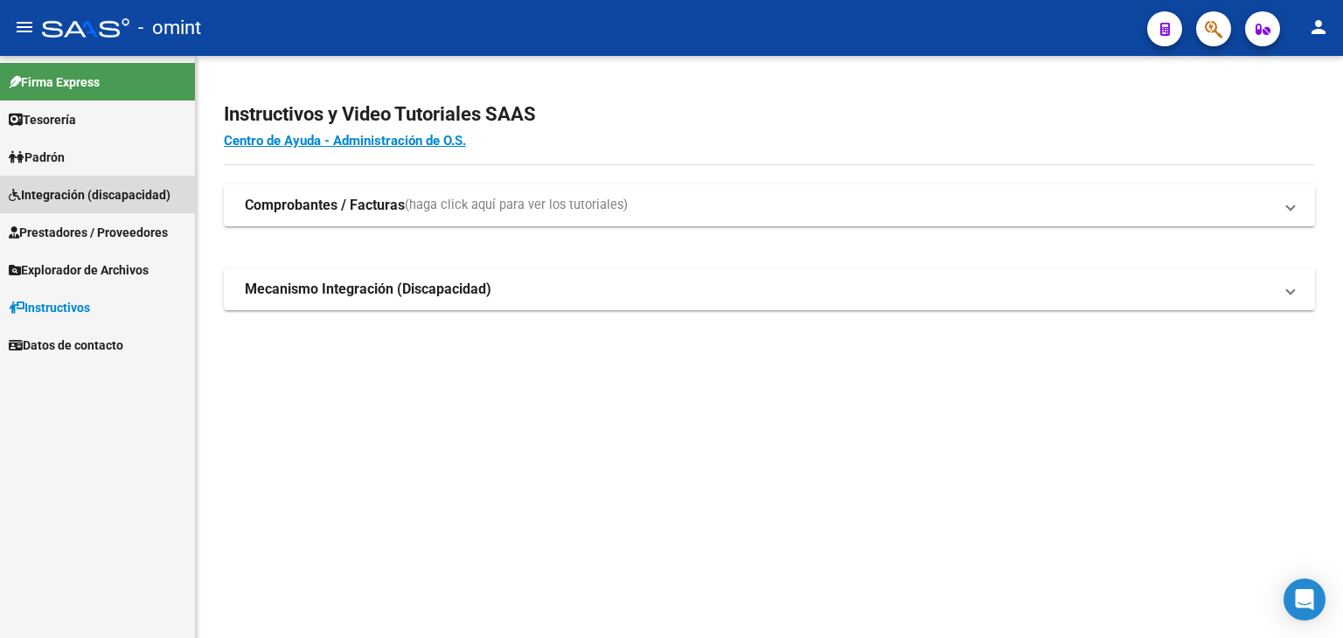
click at [59, 187] on span "Integración (discapacidad)" at bounding box center [90, 194] width 162 height 19
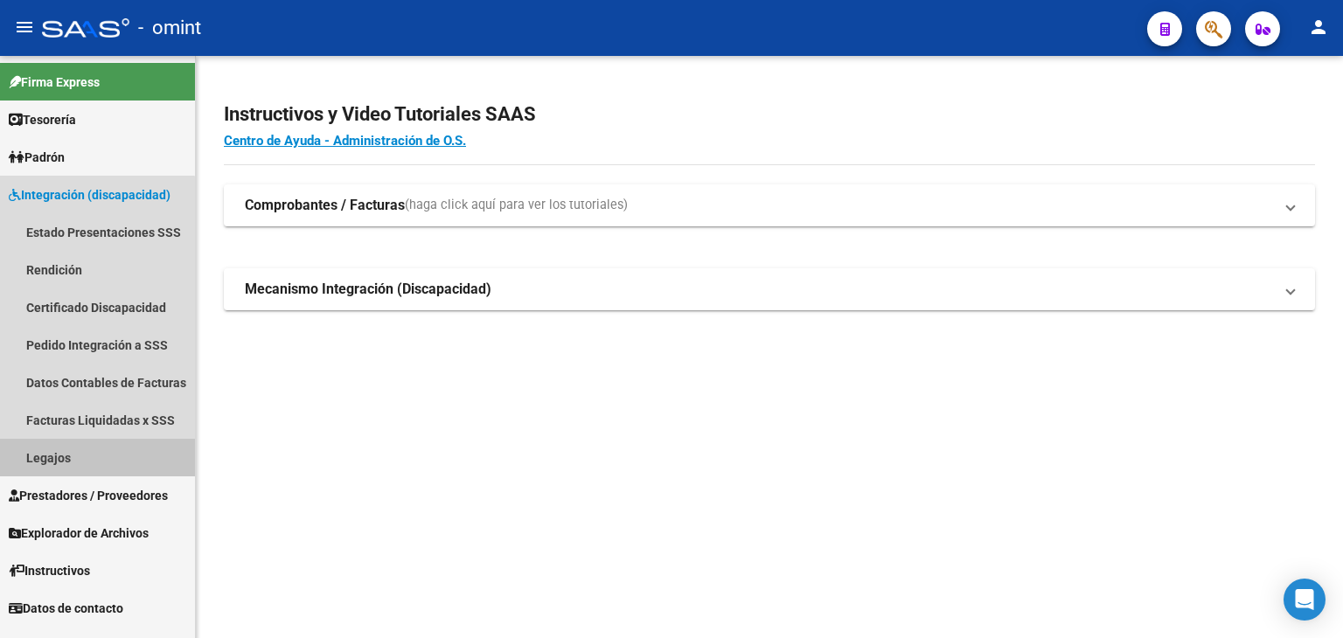
click at [66, 457] on link "Legajos" at bounding box center [97, 458] width 195 height 38
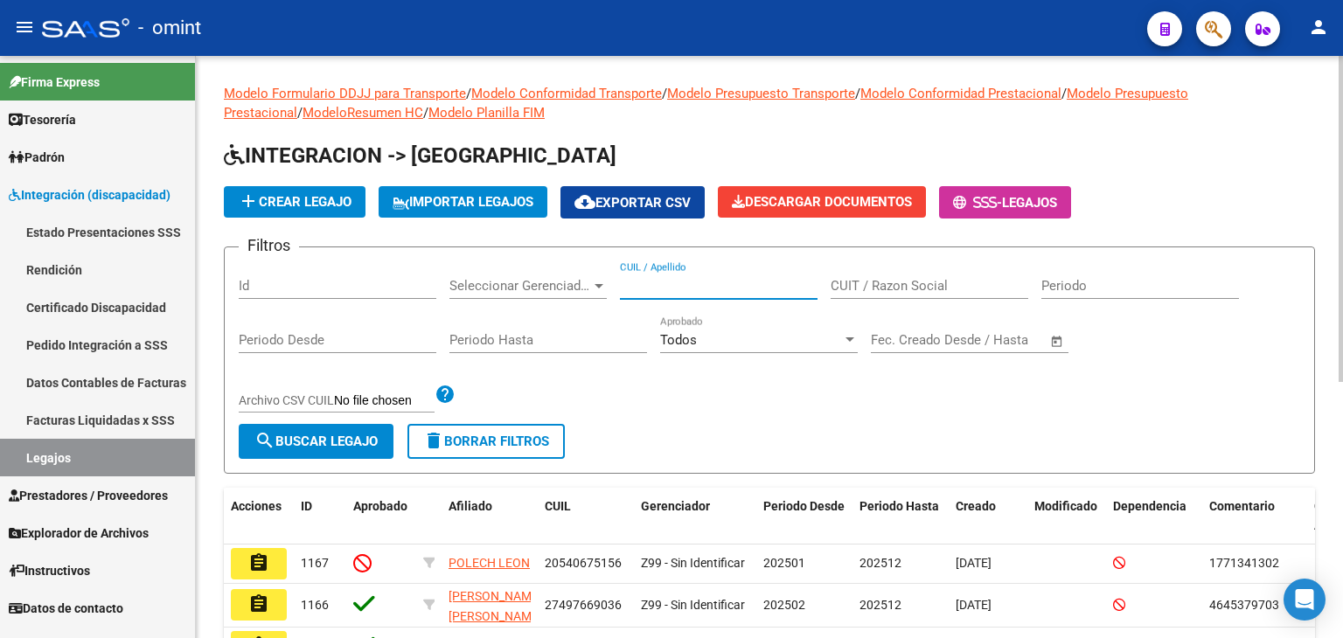
click at [711, 287] on input "CUIL / Apellido" at bounding box center [719, 286] width 198 height 16
paste input "20-51712458-4"
type input "20517124584"
click at [346, 431] on button "search Buscar Legajo" at bounding box center [316, 441] width 155 height 35
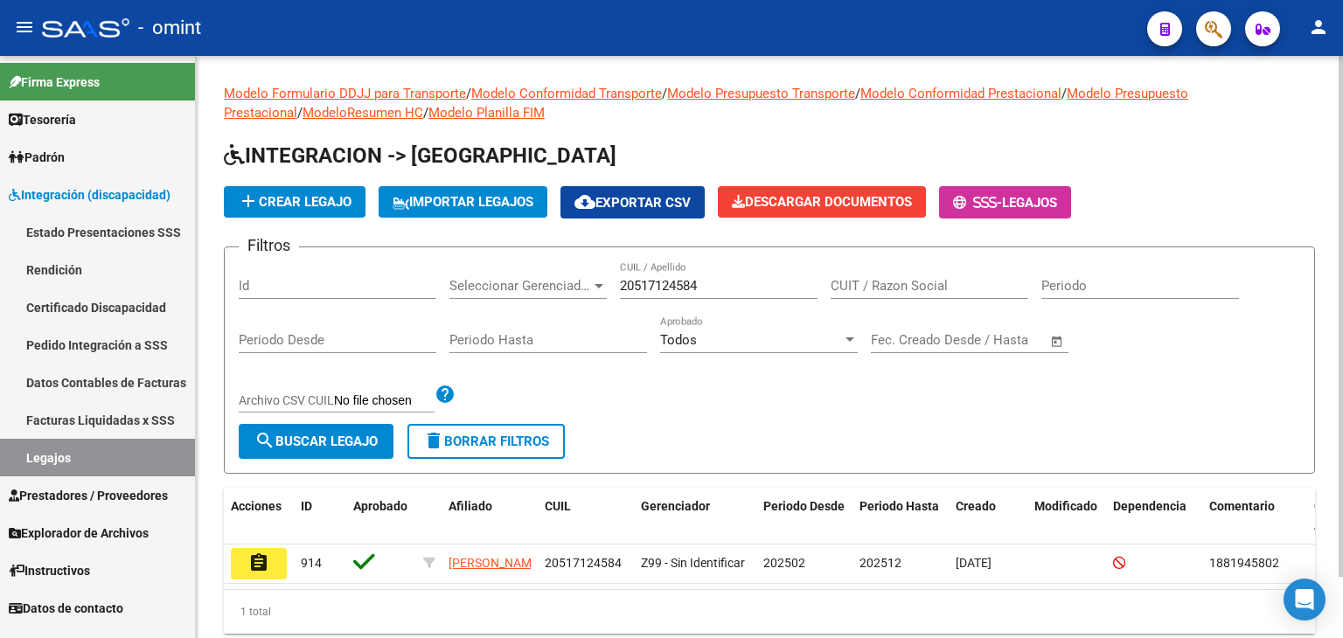
scroll to position [68, 0]
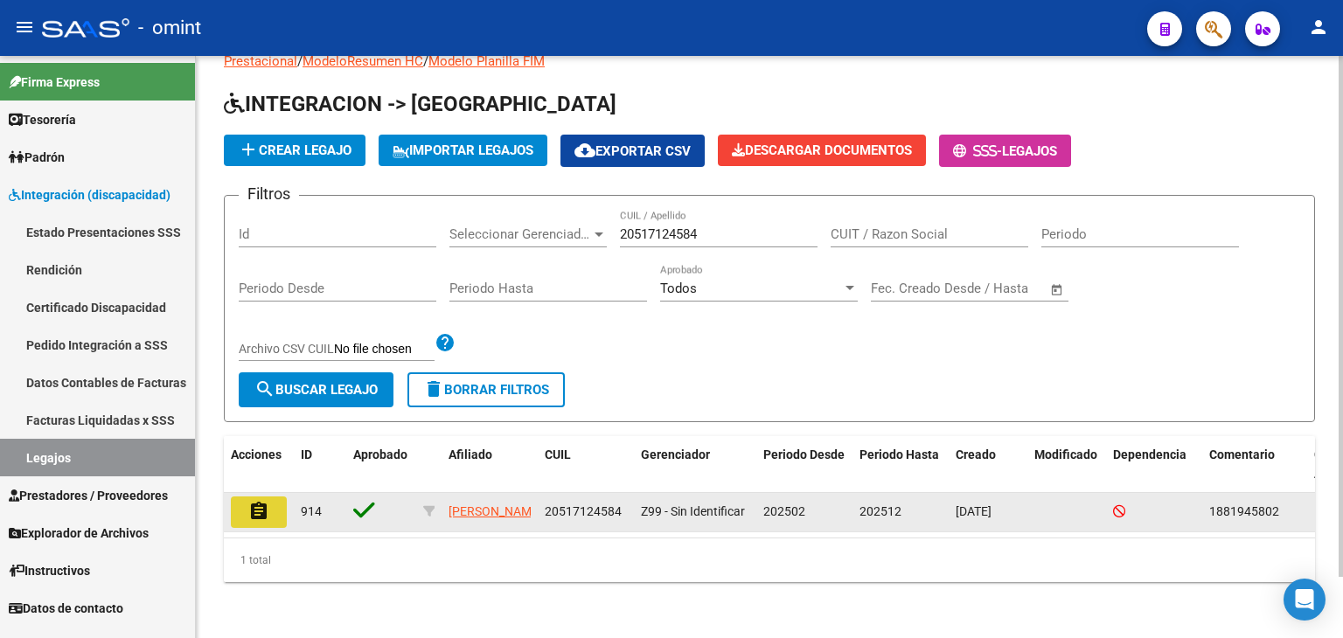
click at [240, 497] on button "assignment" at bounding box center [259, 512] width 56 height 31
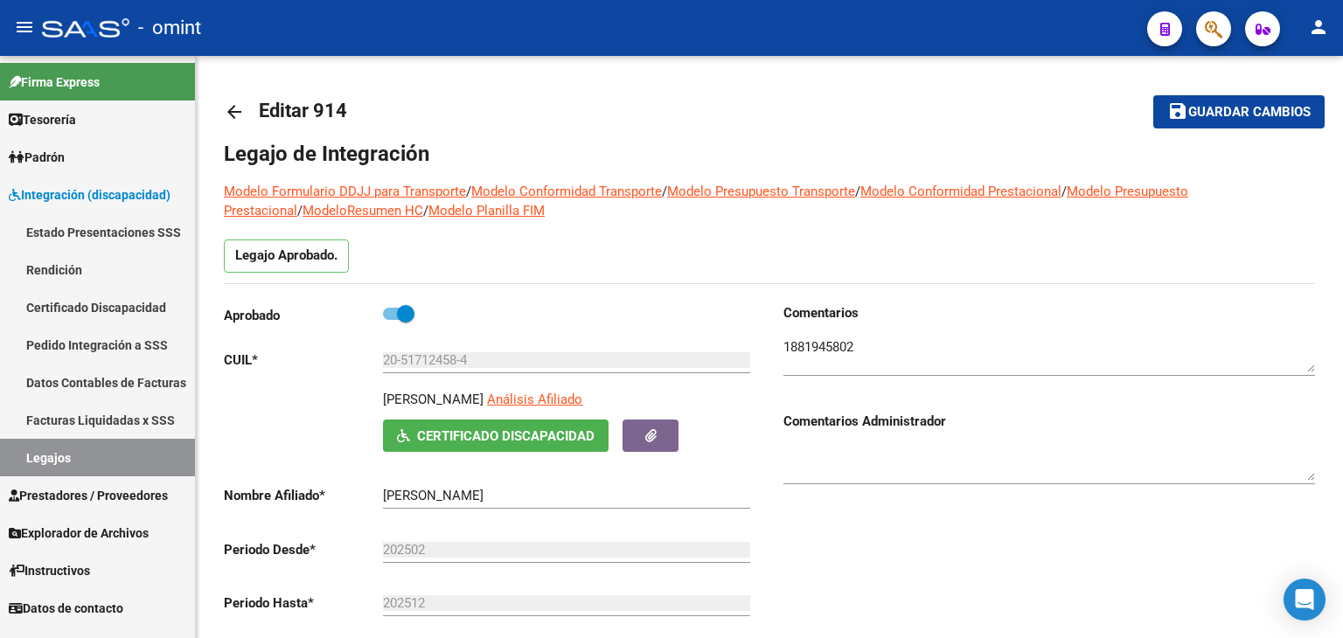
click at [31, 464] on link "Legajos" at bounding box center [97, 458] width 195 height 38
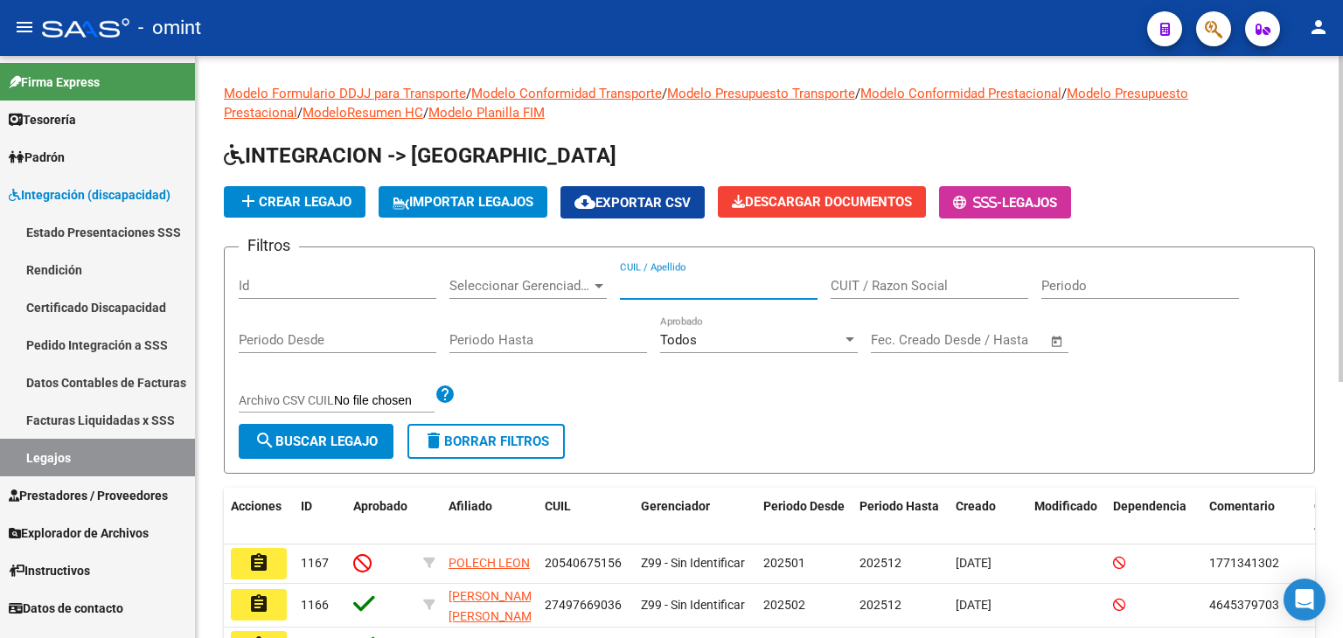
click at [662, 286] on input "CUIL / Apellido" at bounding box center [719, 286] width 198 height 16
paste input "27575912619"
type input "27575912619"
click at [339, 436] on span "search Buscar Legajo" at bounding box center [316, 442] width 123 height 16
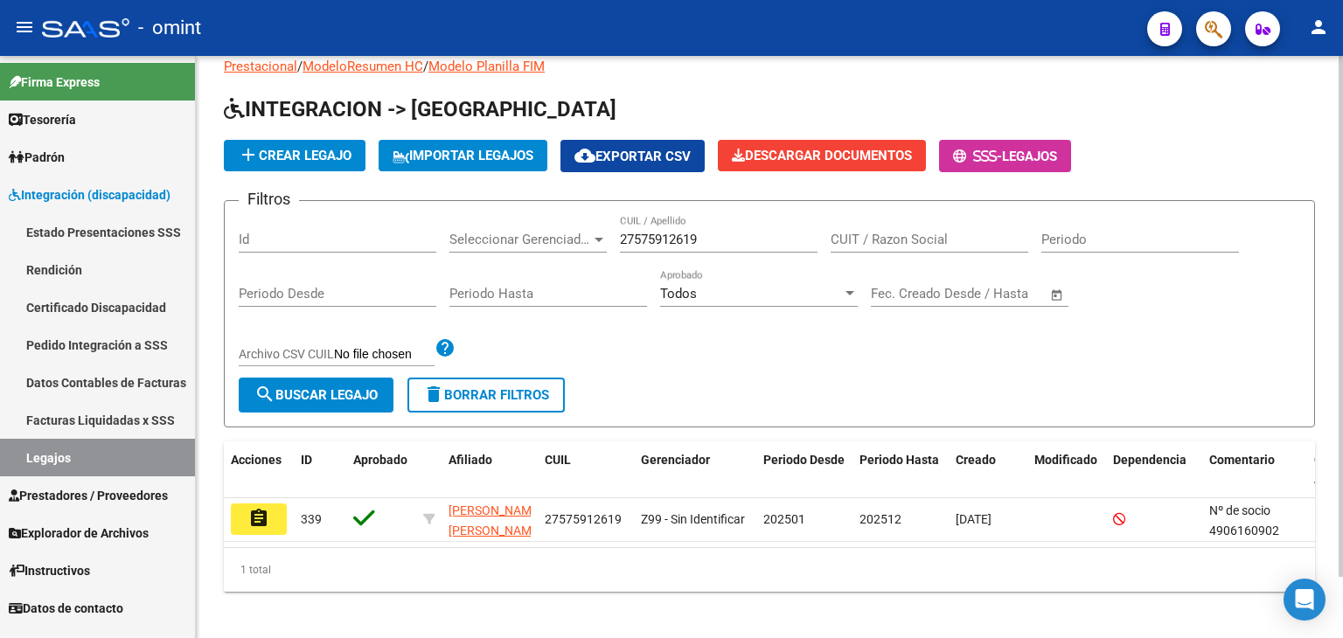
scroll to position [68, 0]
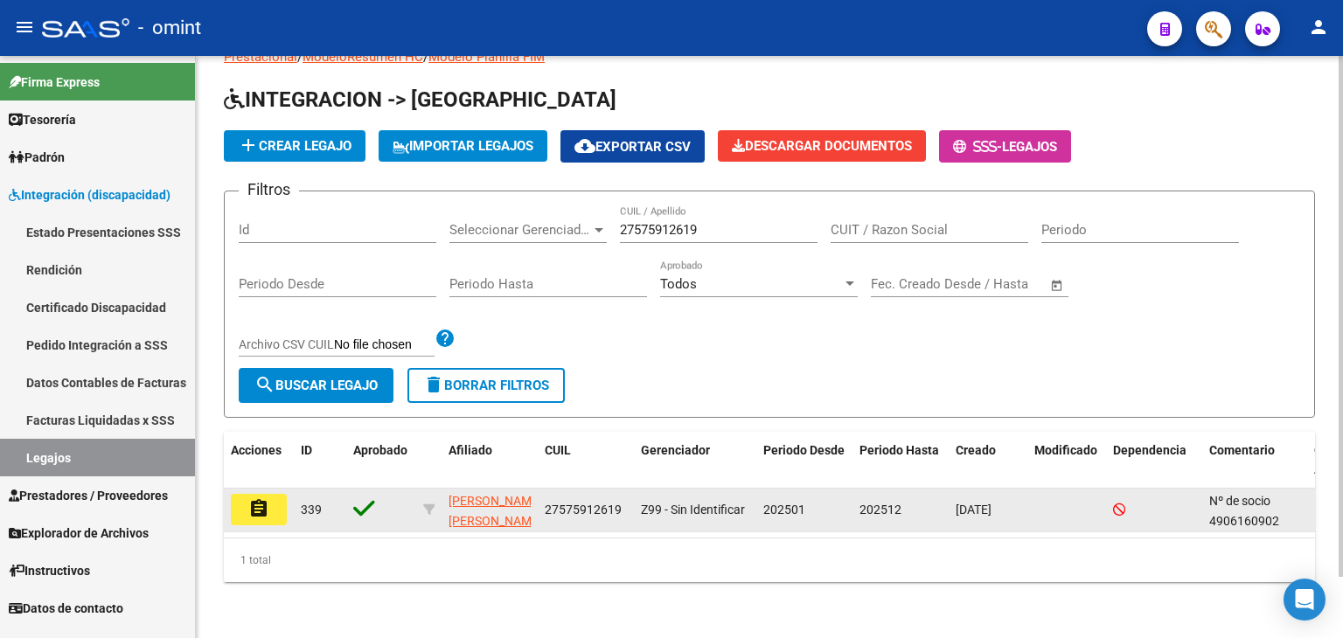
click at [255, 499] on mat-icon "assignment" at bounding box center [258, 509] width 21 height 21
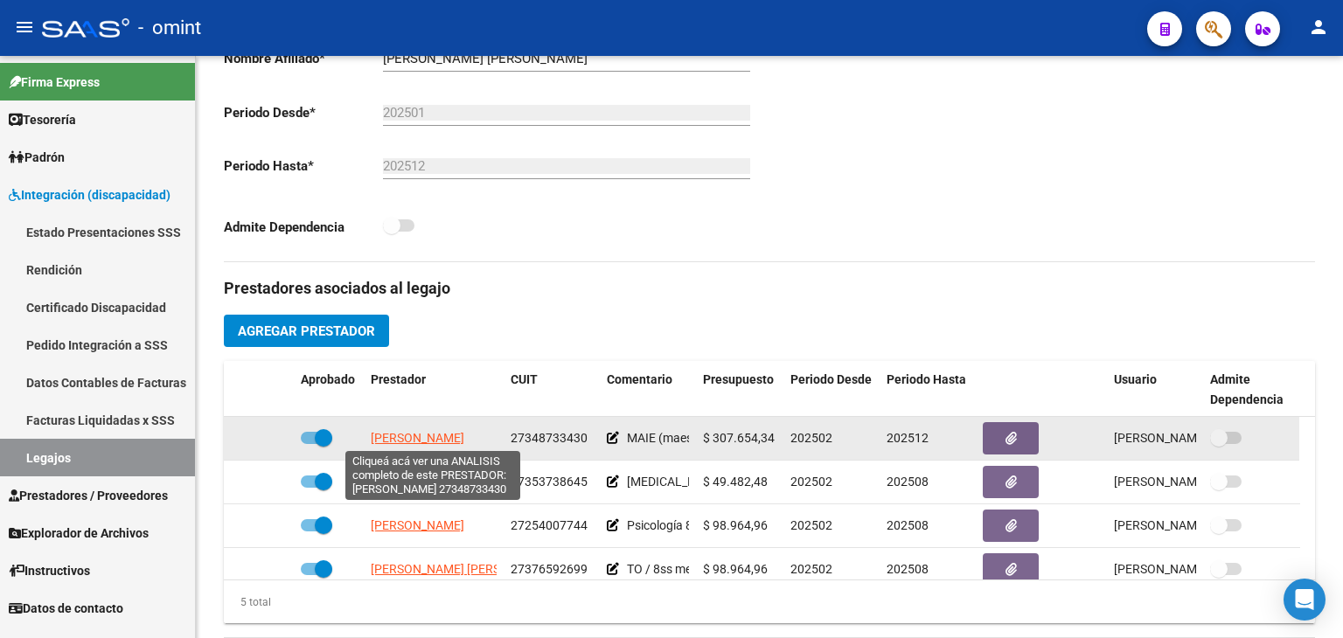
click at [395, 436] on span "BARONE ERIKA JANET" at bounding box center [418, 438] width 94 height 14
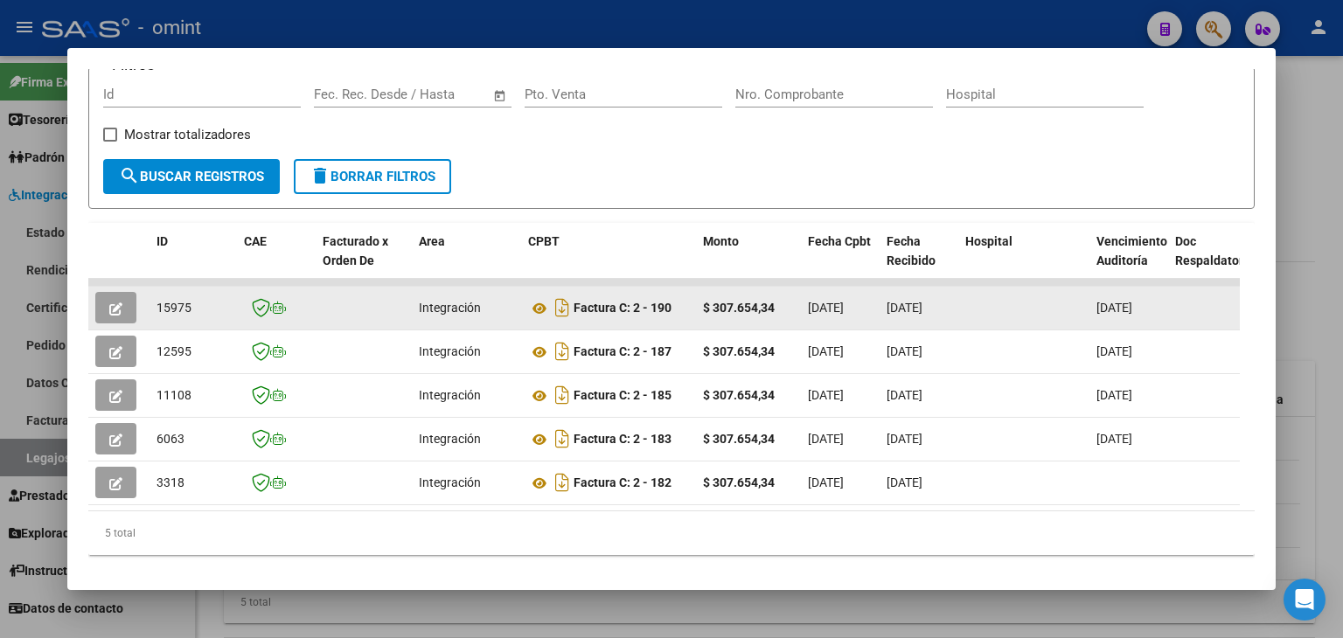
click at [112, 297] on button "button" at bounding box center [115, 307] width 41 height 31
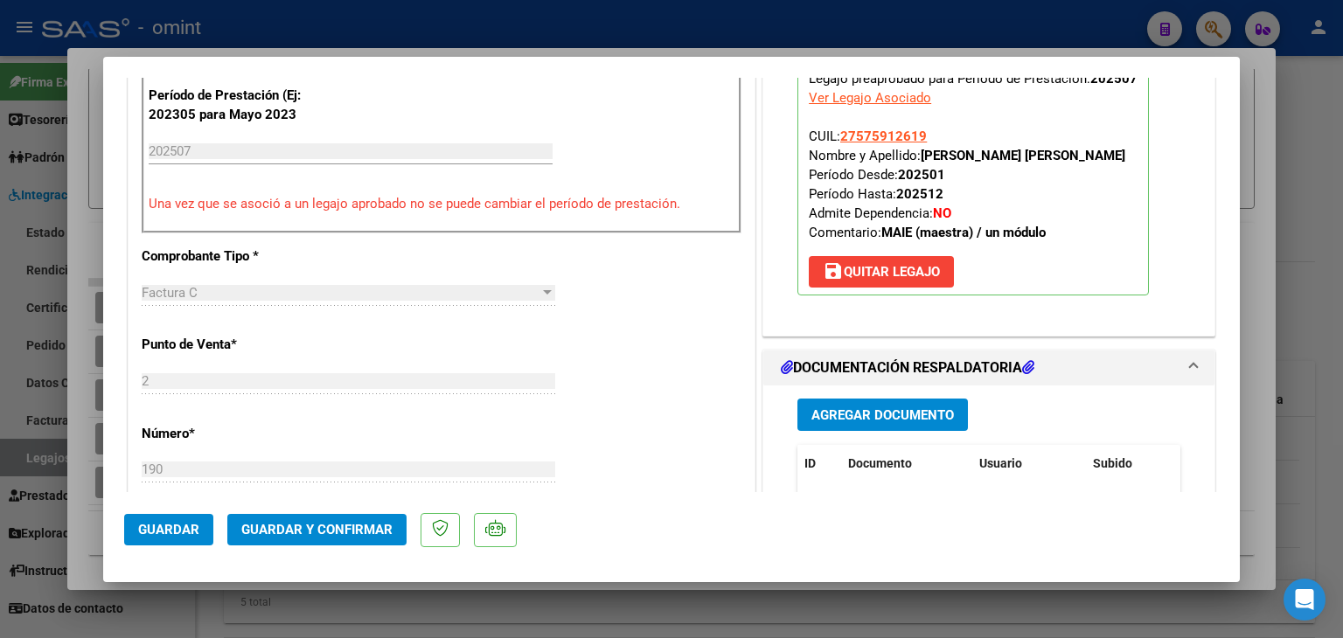
scroll to position [700, 0]
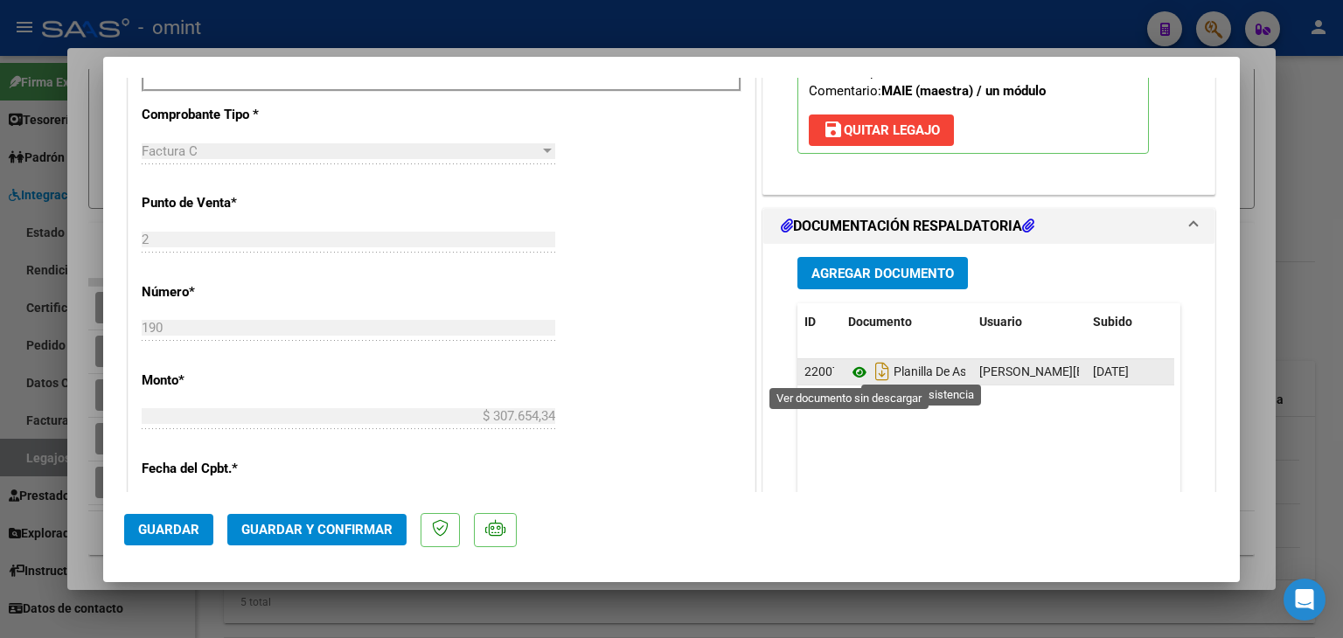
click at [850, 373] on icon at bounding box center [859, 372] width 23 height 21
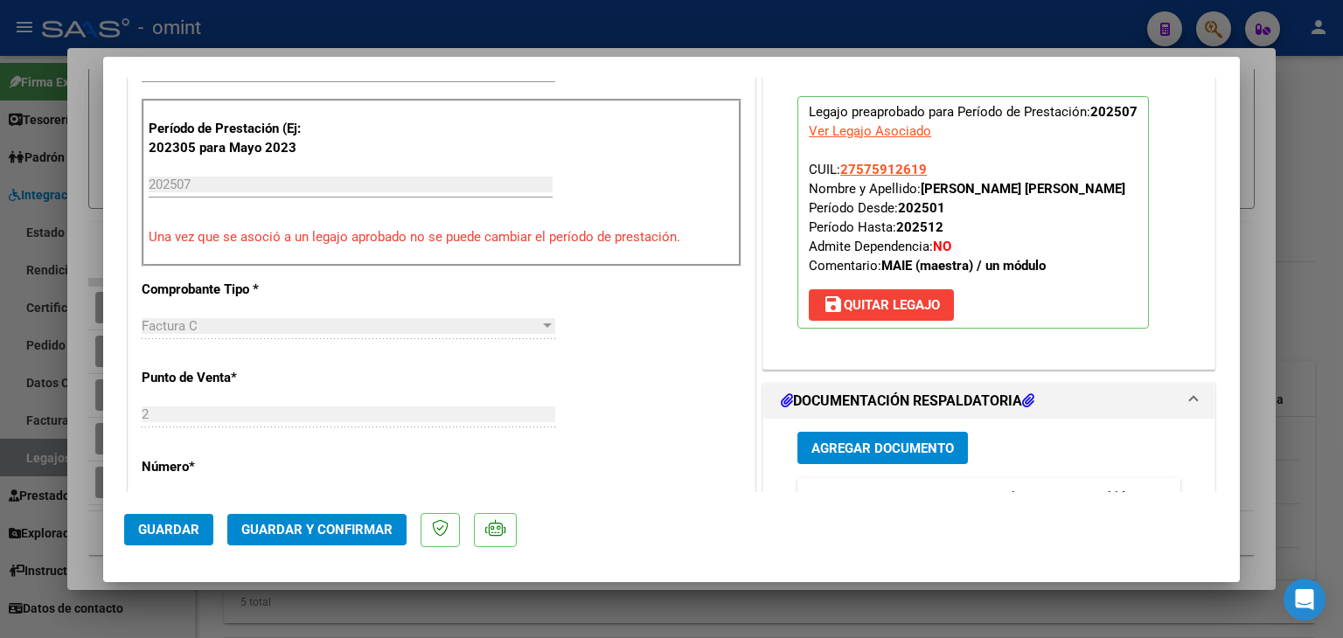
scroll to position [437, 0]
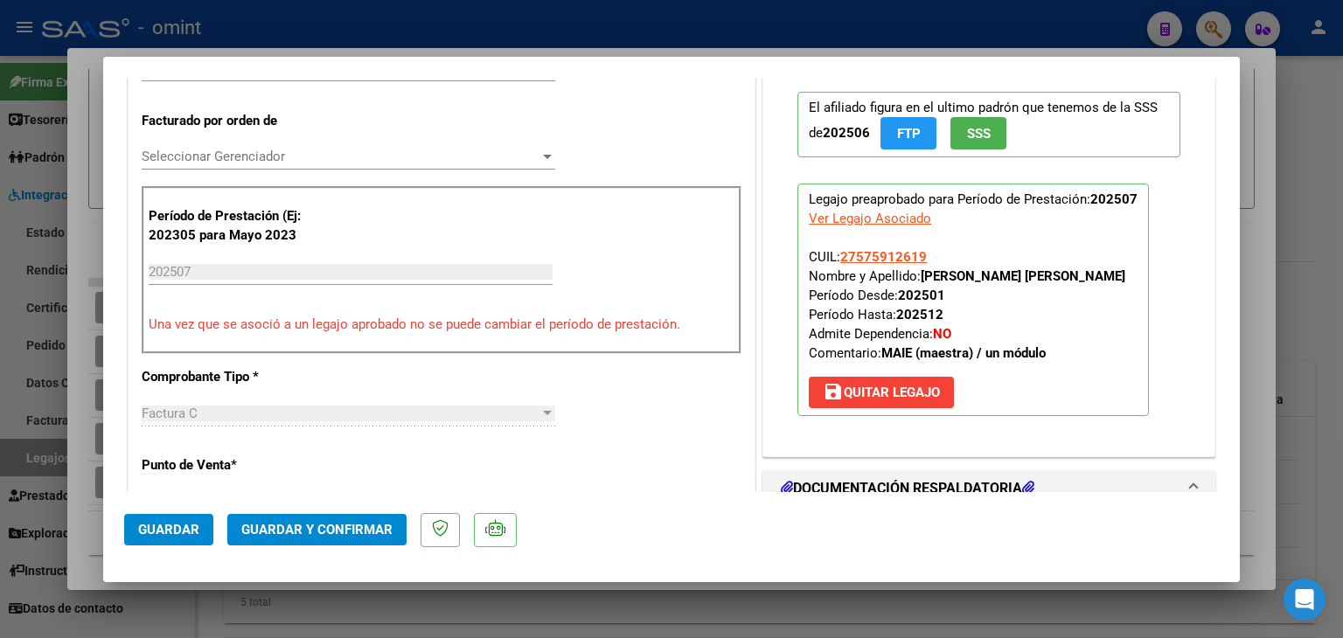
type input "$ 0,00"
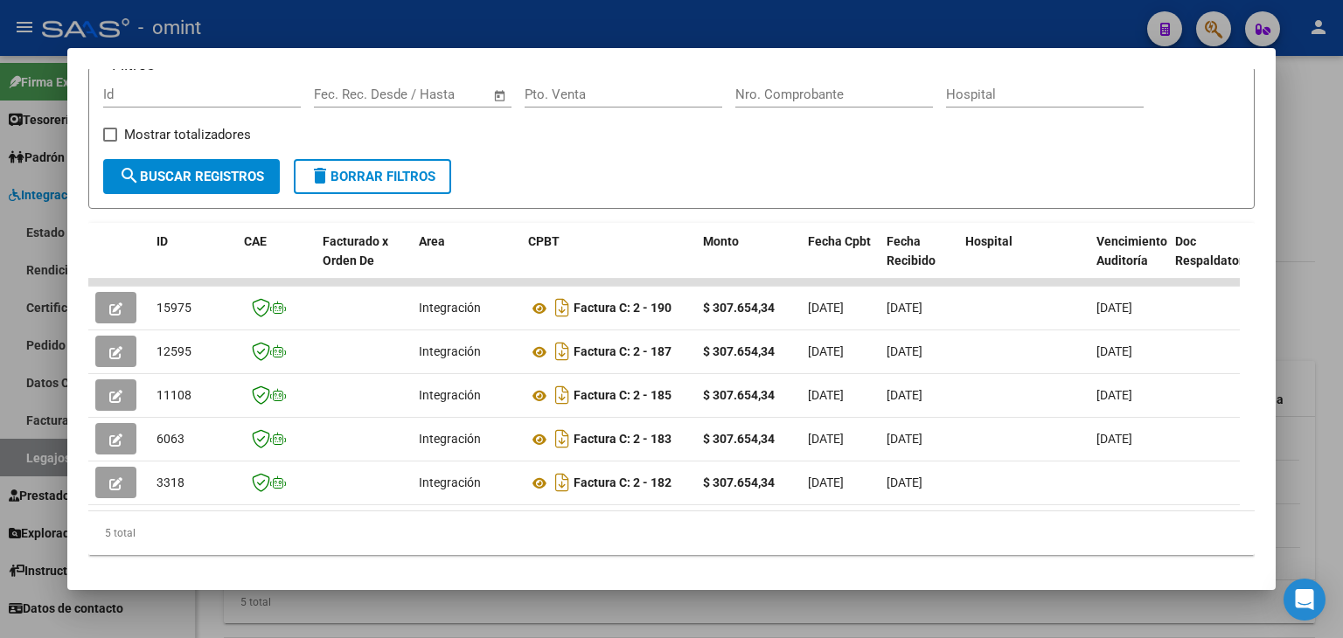
click at [1050, 134] on div "Filtros Id Start date – End date Fec. Rec. Desde / Hasta Pto. Venta Nro. Compro…" at bounding box center [671, 120] width 1137 height 78
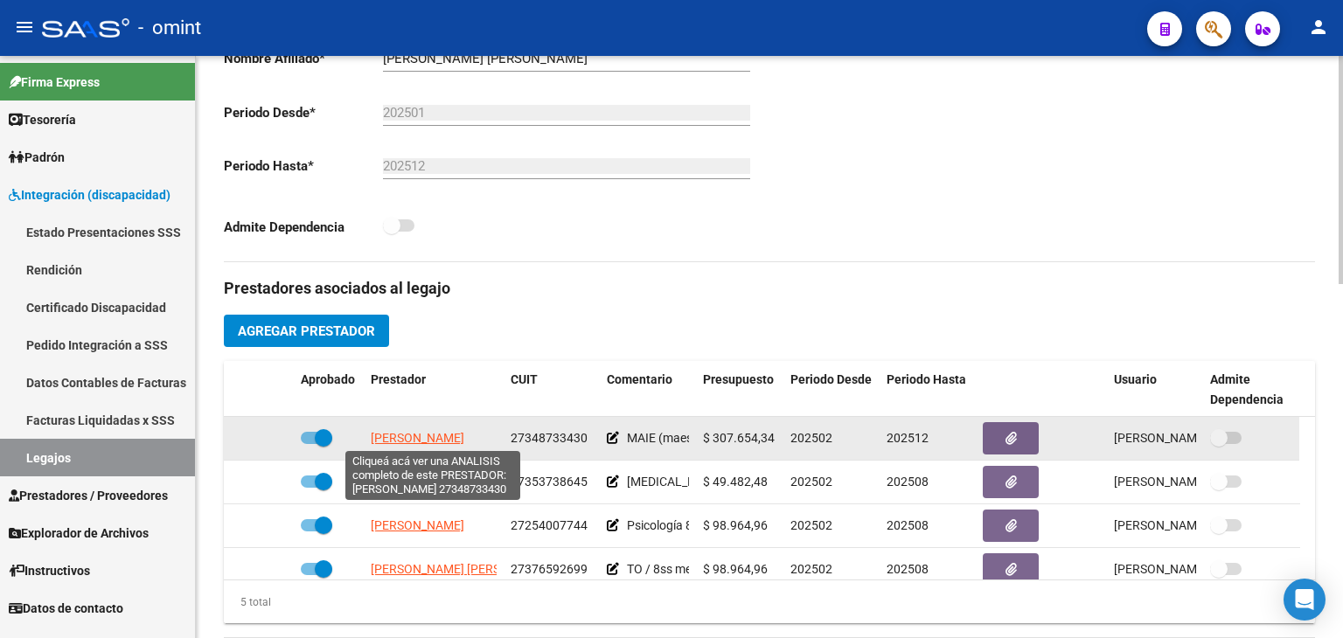
click at [418, 436] on span "[PERSON_NAME]" at bounding box center [418, 438] width 94 height 14
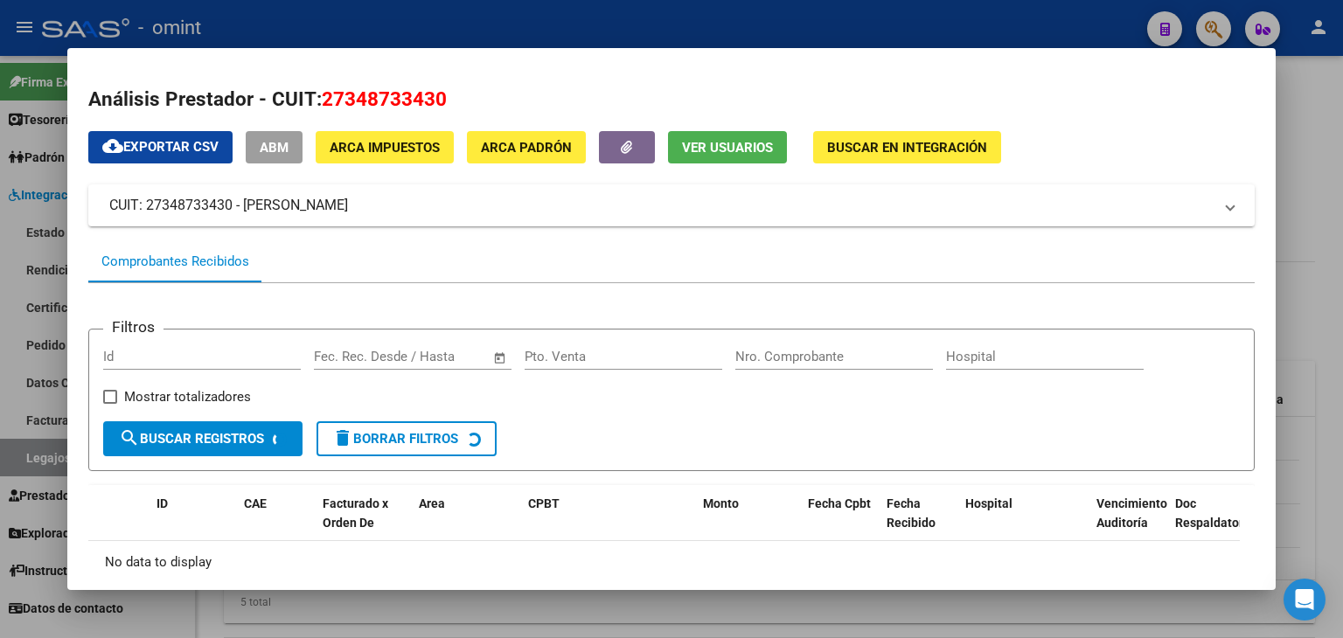
scroll to position [92, 0]
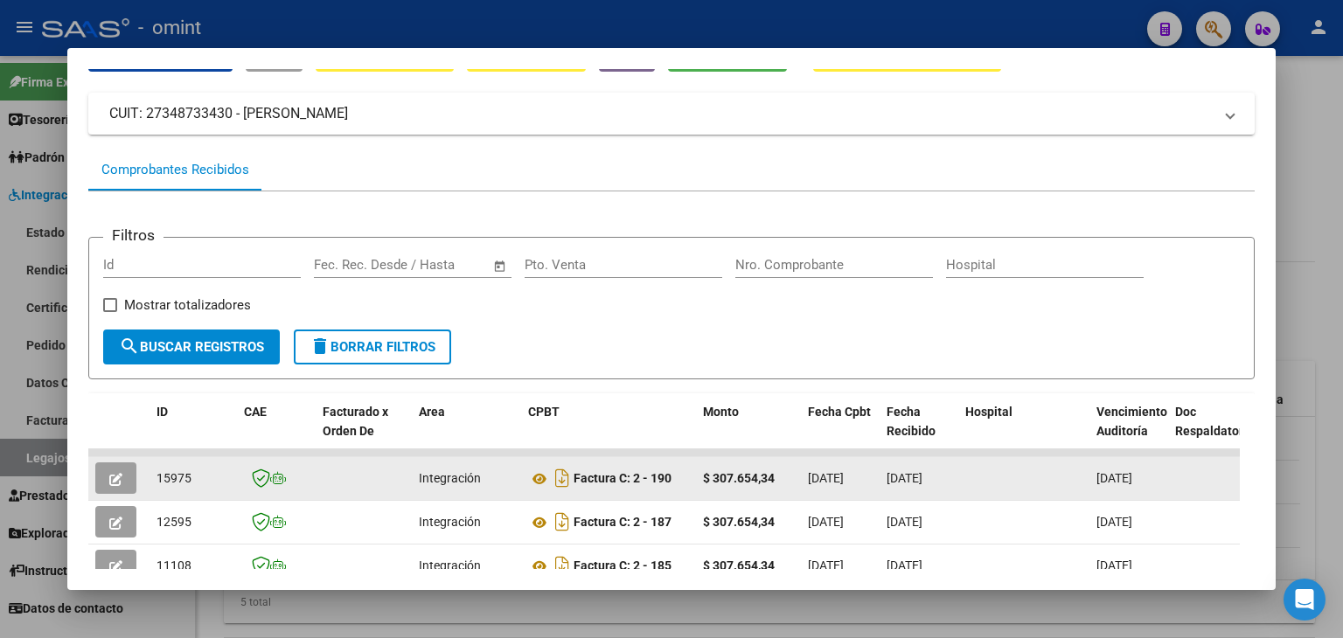
click at [119, 480] on icon "button" at bounding box center [115, 479] width 13 height 13
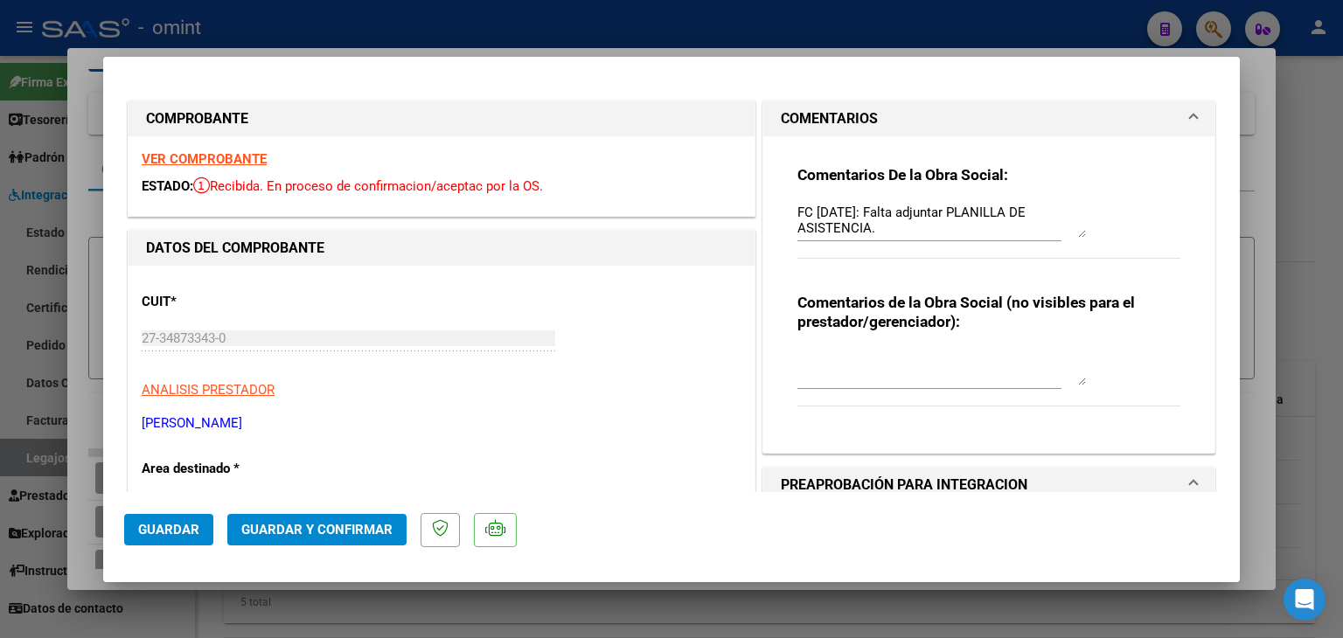
click at [1008, 230] on textarea "FC JULIO 2025: Falta adjuntar PLANILLA DE ASISTENCIA." at bounding box center [942, 220] width 289 height 35
drag, startPoint x: 964, startPoint y: 235, endPoint x: 536, endPoint y: 224, distance: 427.8
type textarea "F"
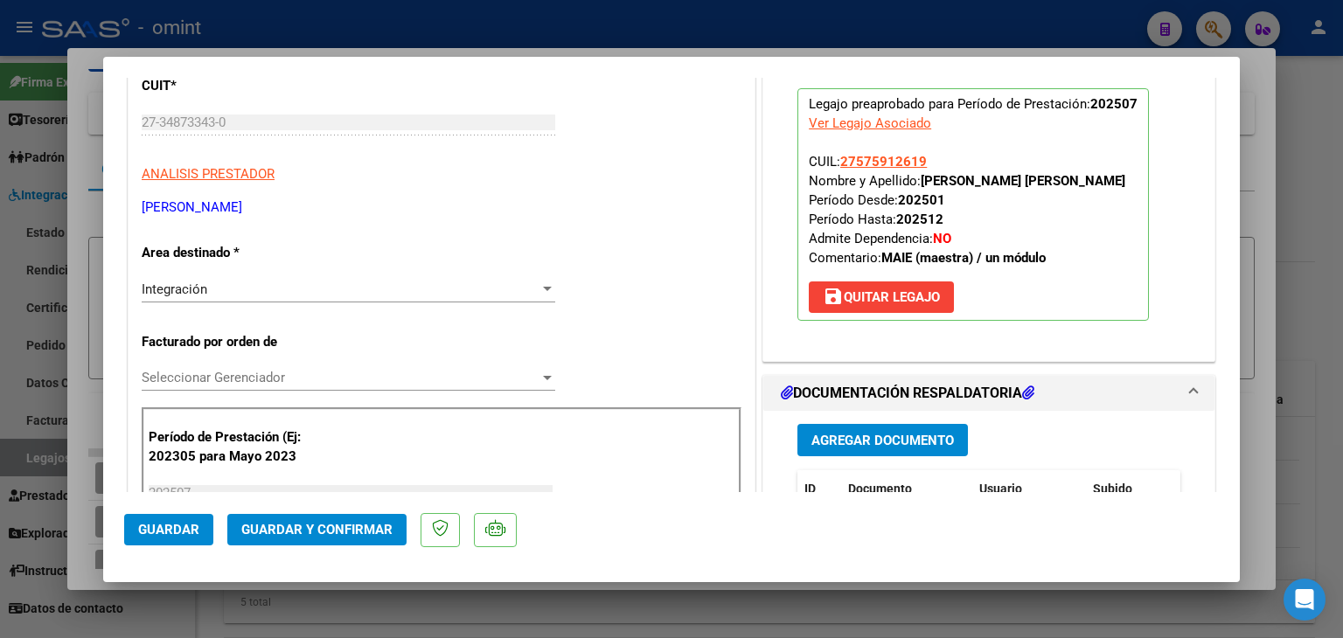
scroll to position [350, 0]
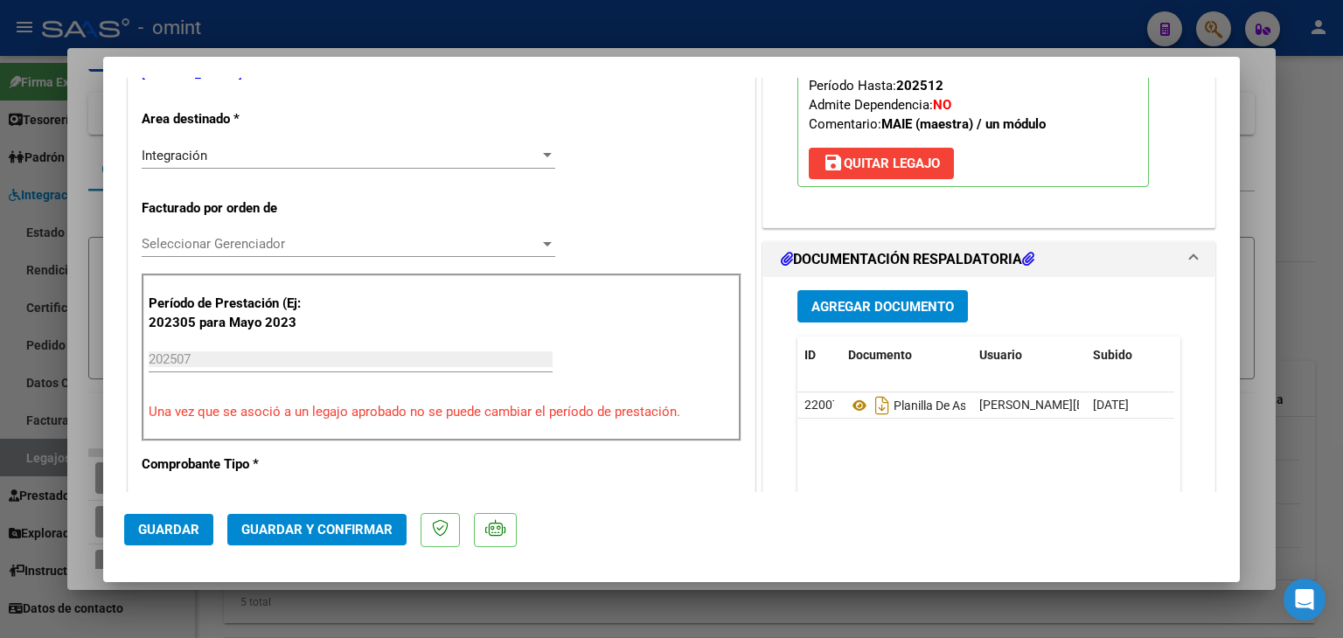
click at [171, 151] on span "Integración" at bounding box center [175, 156] width 66 height 16
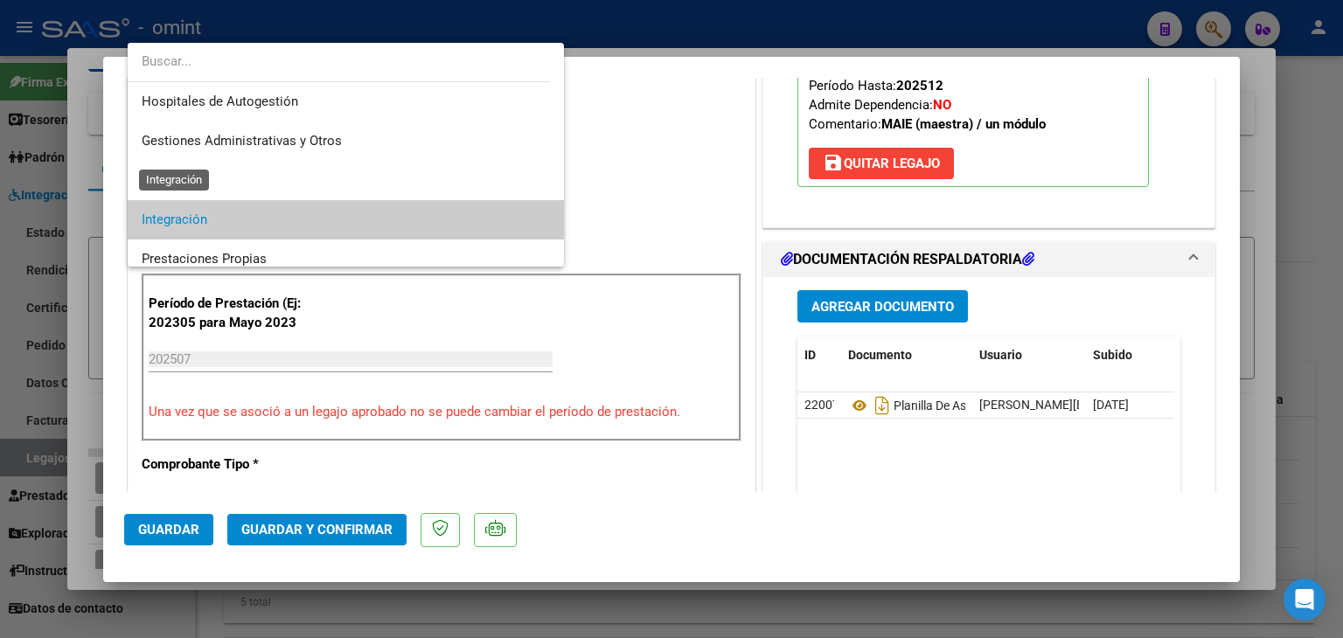
scroll to position [65, 0]
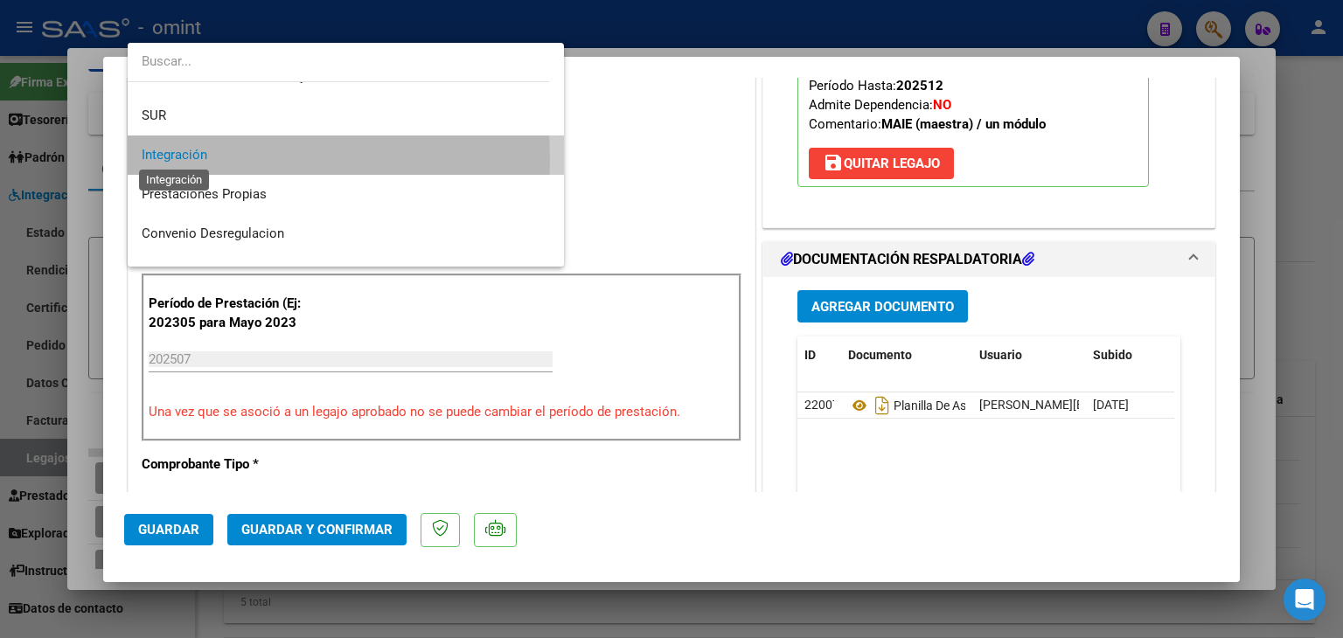
click at [175, 160] on span "Integración" at bounding box center [175, 155] width 66 height 16
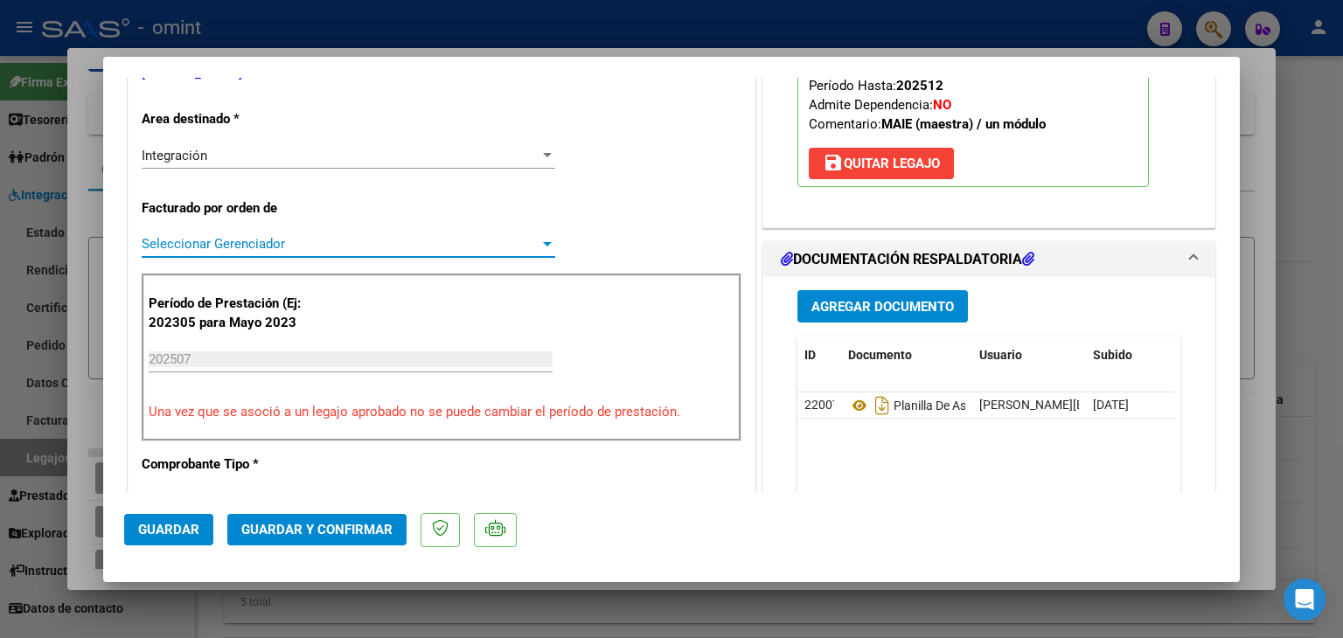
click at [184, 242] on span "Seleccionar Gerenciador" at bounding box center [341, 244] width 398 height 16
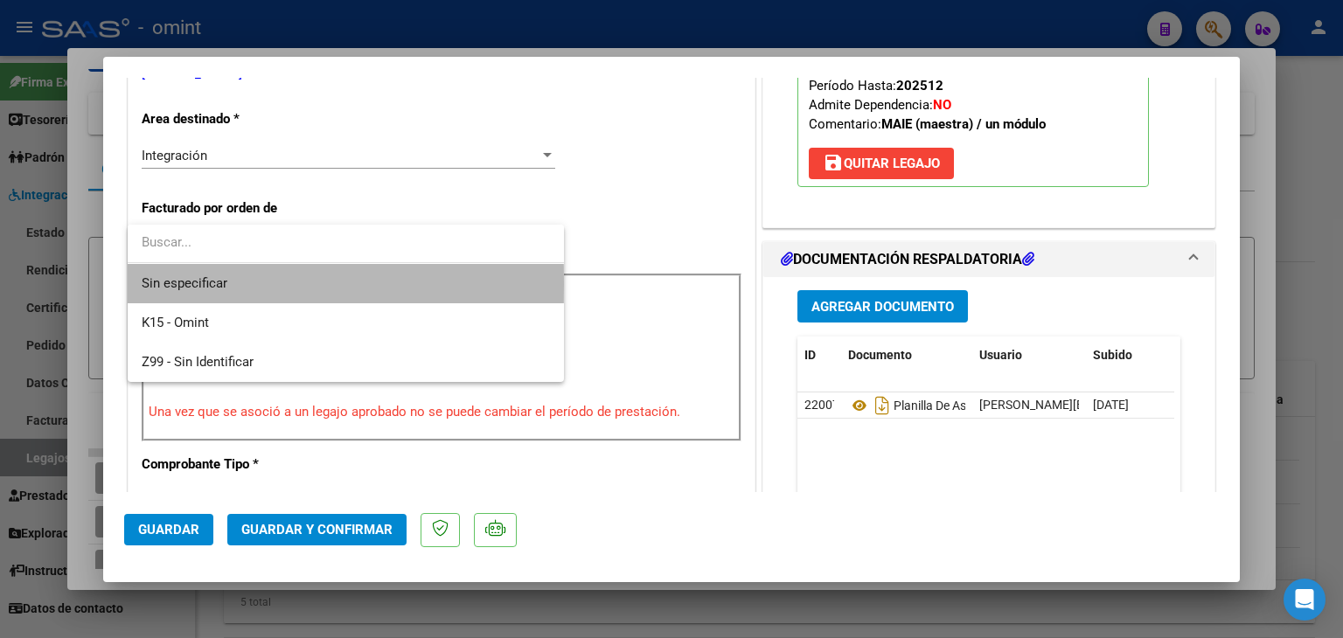
click at [187, 284] on span "Sin especificar" at bounding box center [346, 283] width 408 height 39
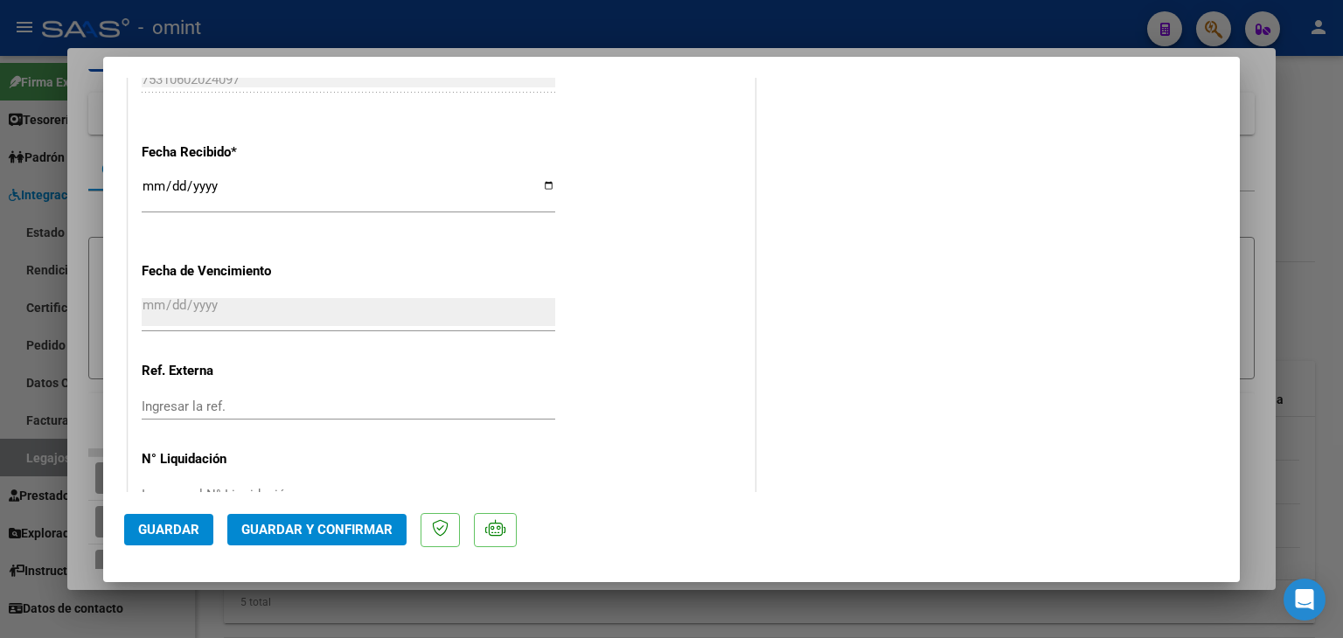
scroll to position [1273, 0]
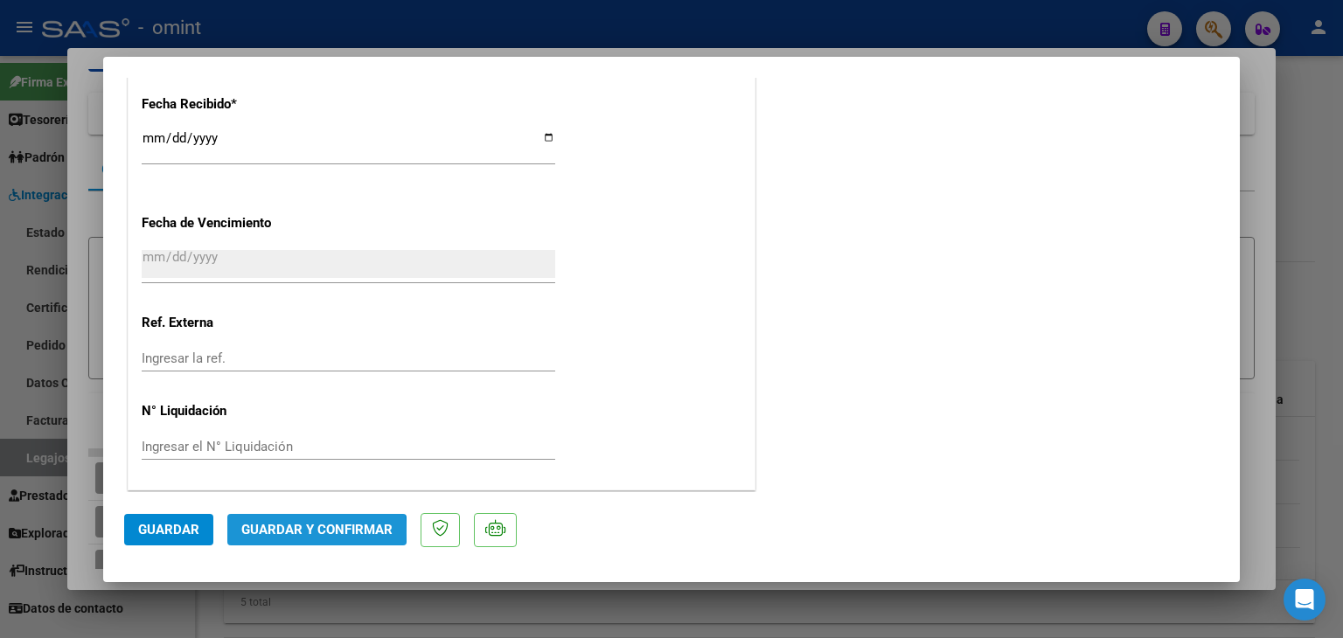
click at [300, 533] on span "Guardar y Confirmar" at bounding box center [316, 530] width 151 height 16
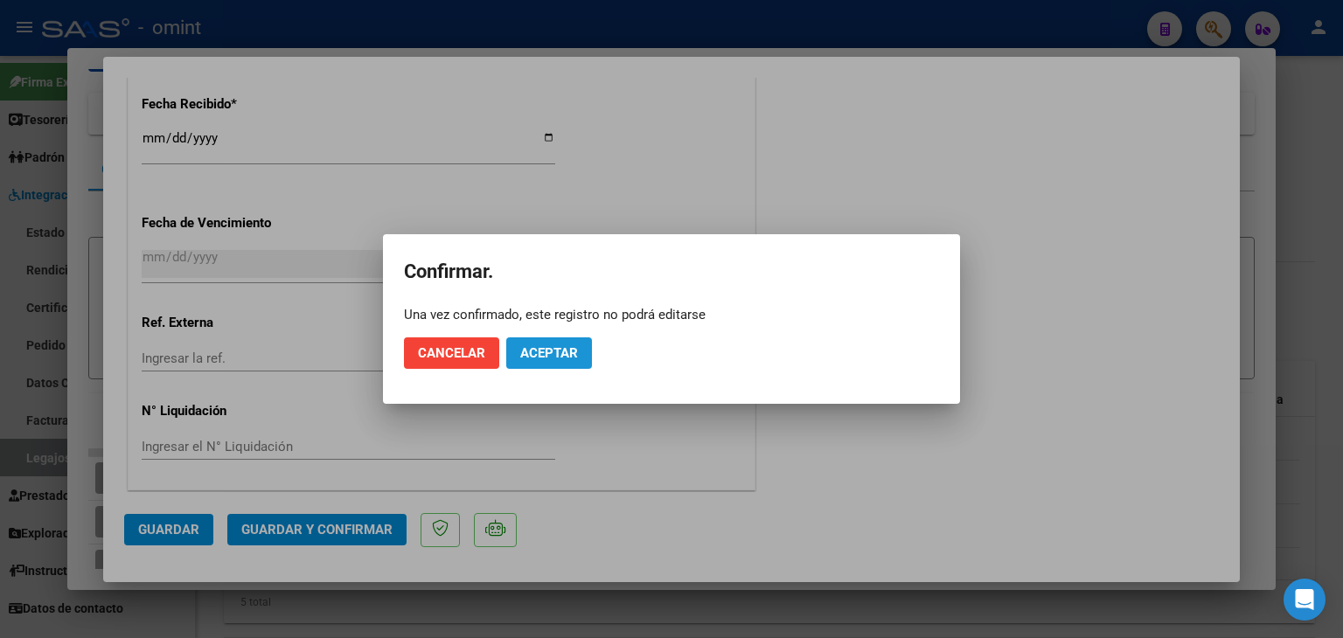
click at [570, 365] on button "Aceptar" at bounding box center [549, 353] width 86 height 31
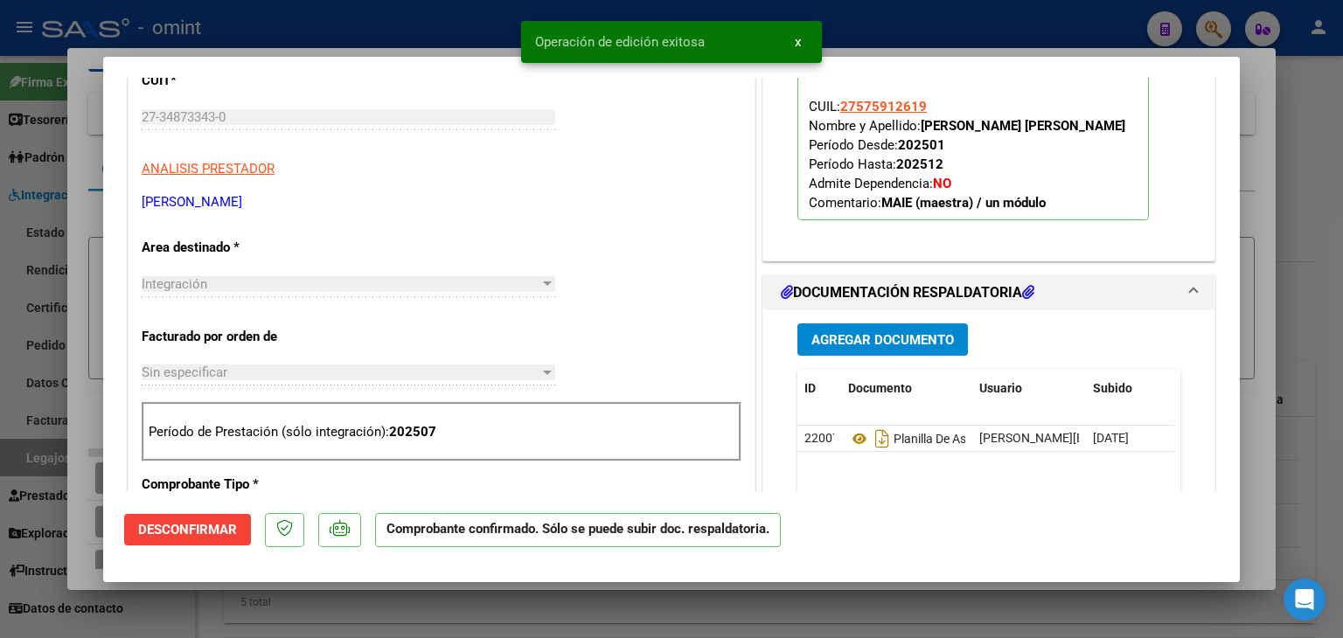
scroll to position [202, 0]
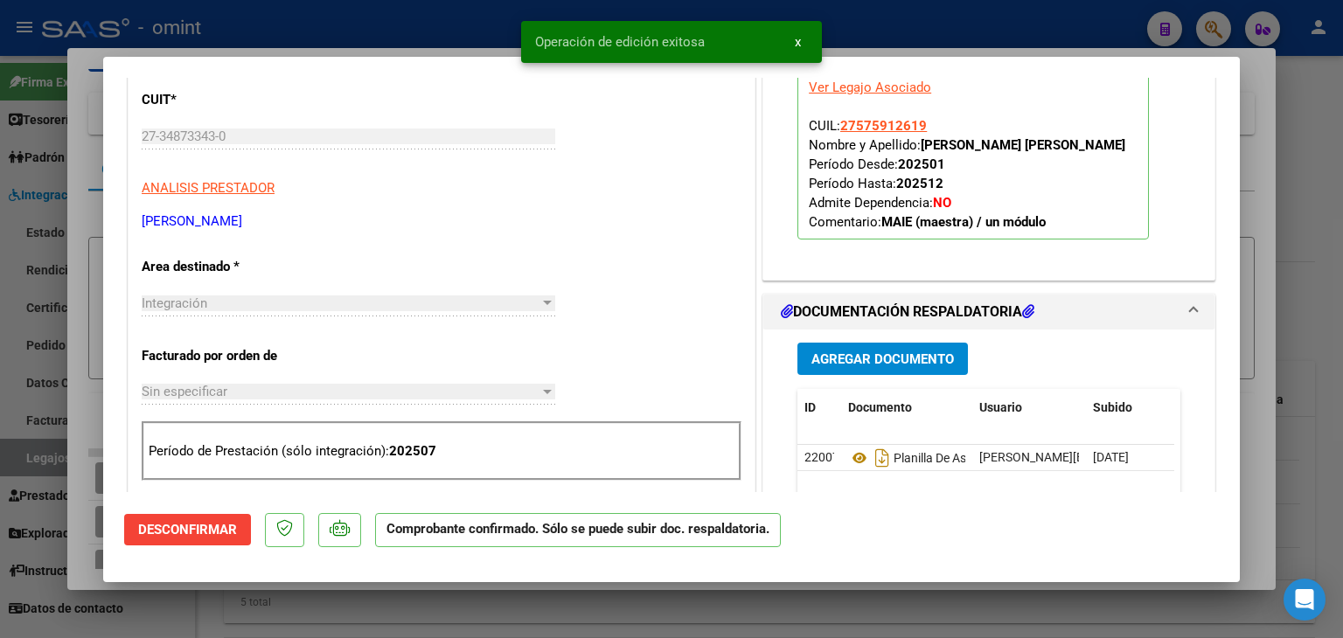
type input "$ 0,00"
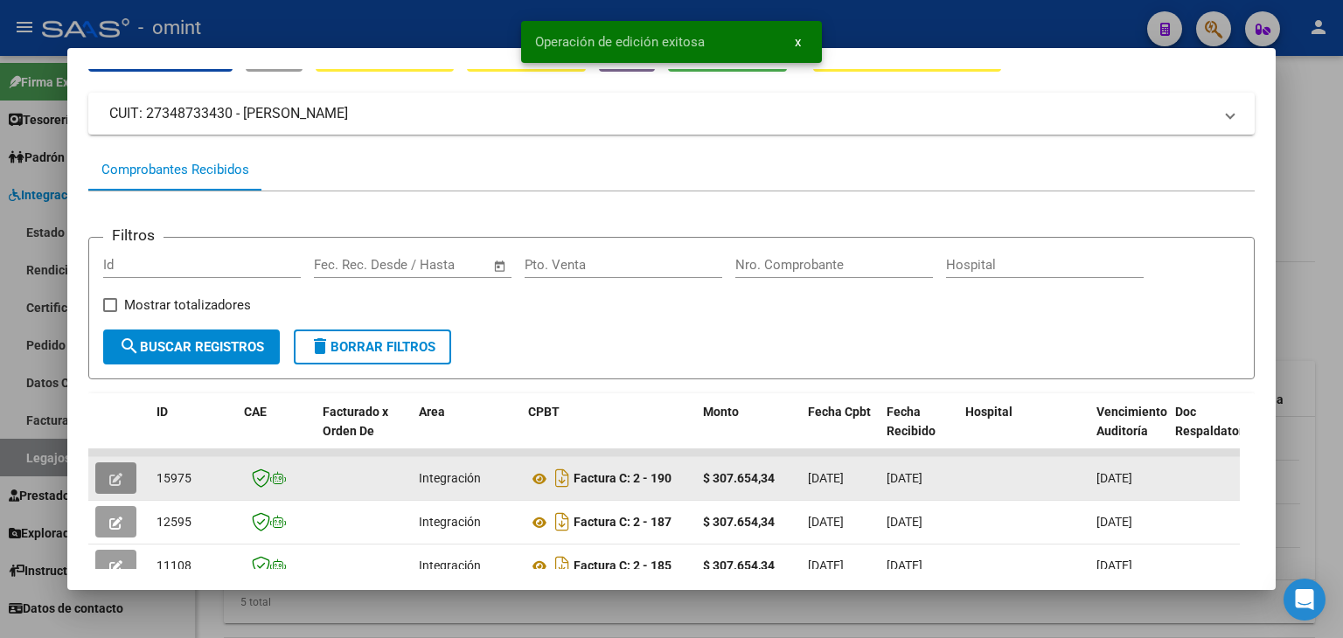
click at [166, 477] on span "15975" at bounding box center [174, 478] width 35 height 14
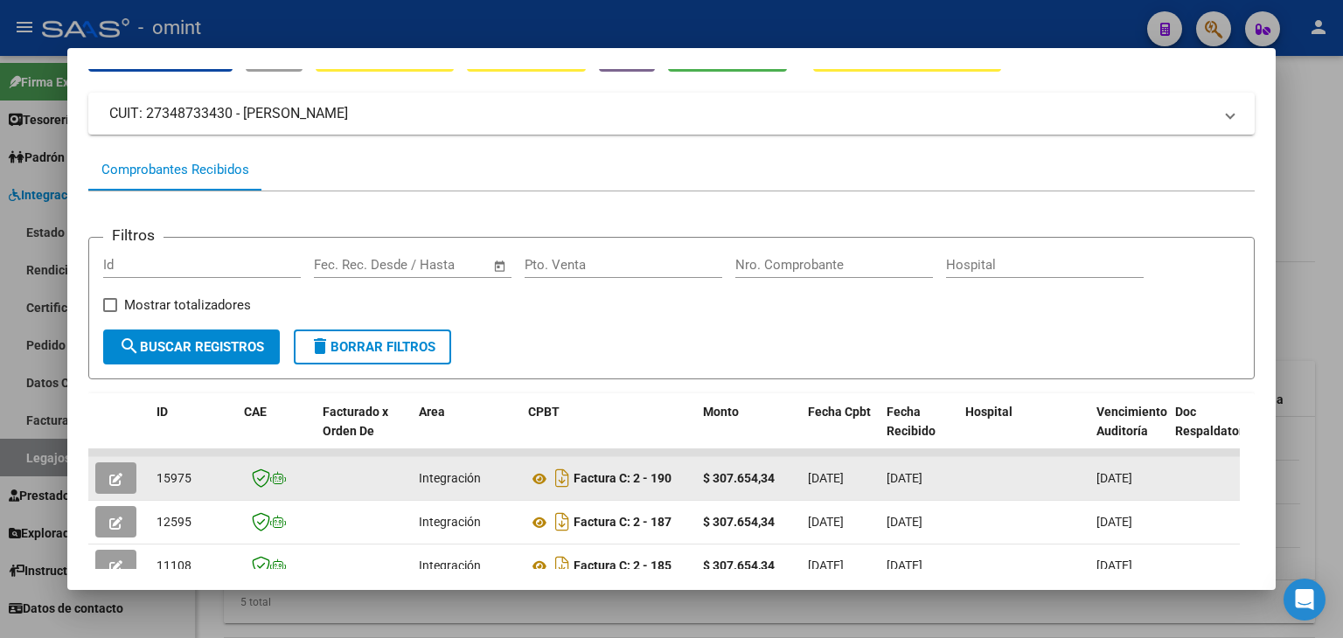
copy span "15975"
click at [538, 473] on icon at bounding box center [539, 479] width 23 height 21
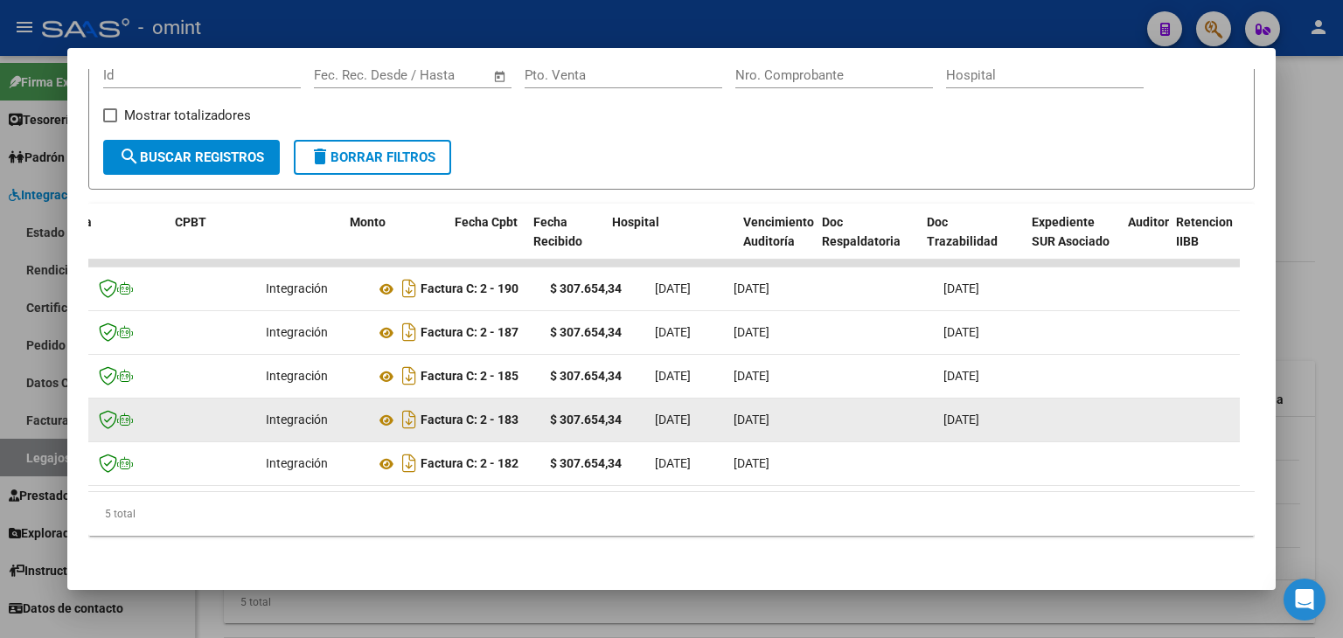
scroll to position [0, 25]
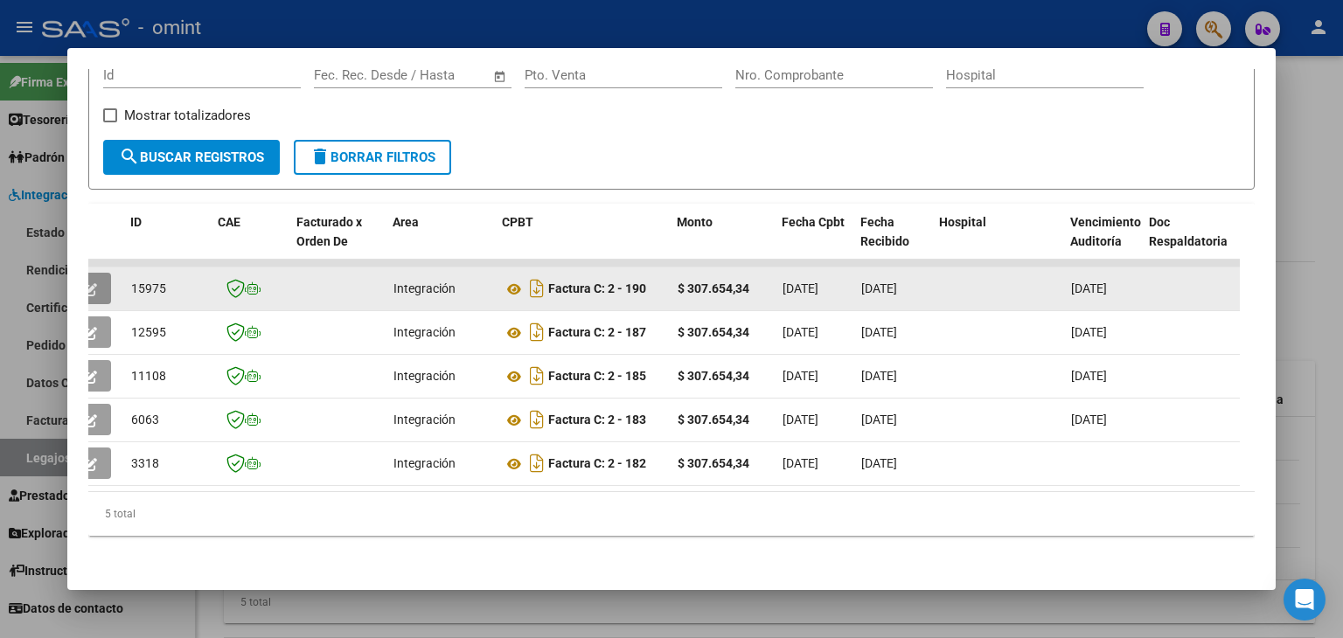
click at [95, 283] on icon "button" at bounding box center [90, 289] width 13 height 13
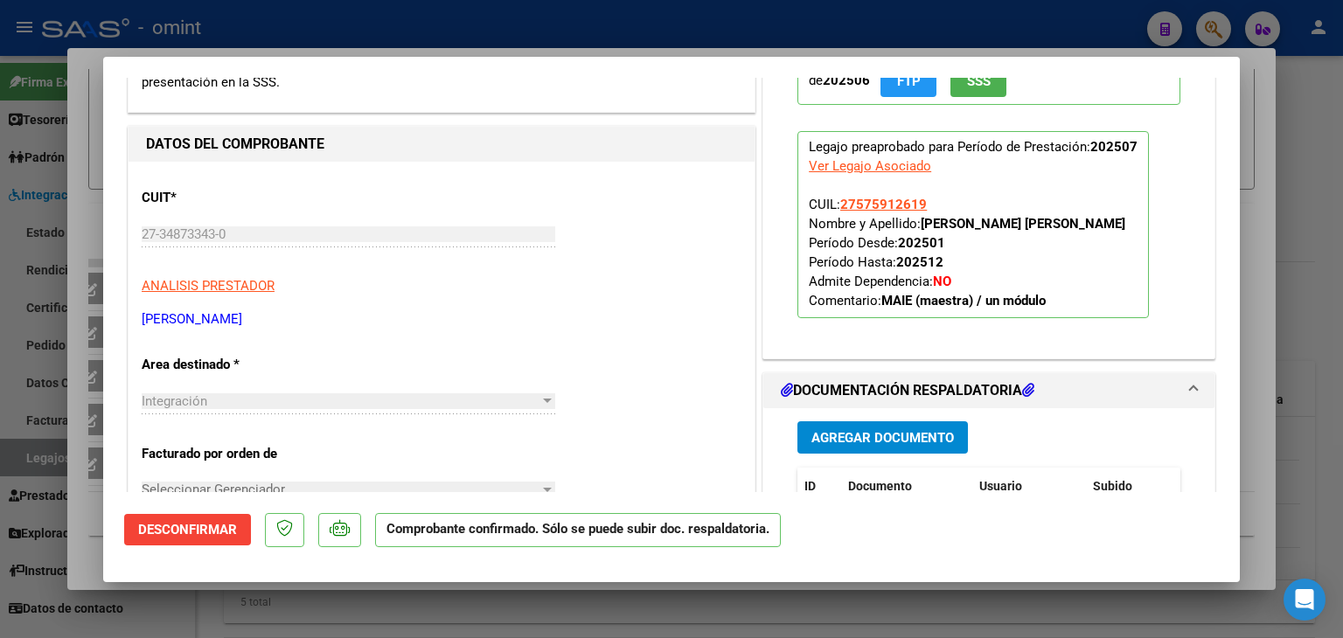
scroll to position [350, 0]
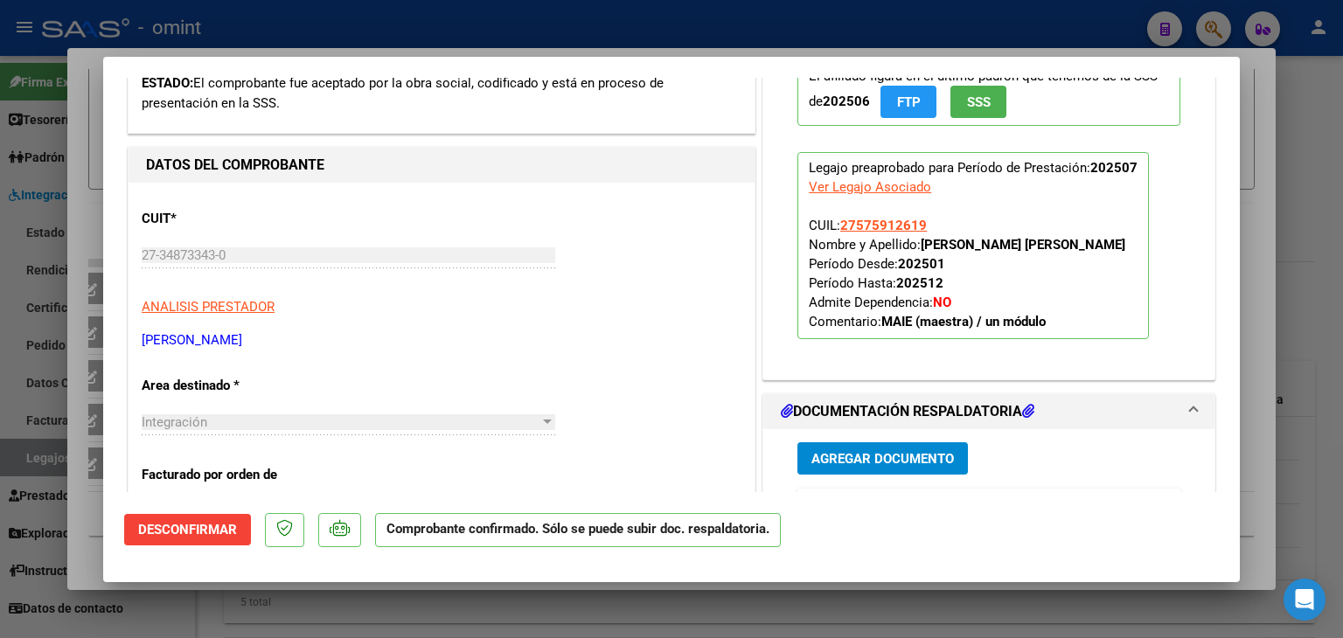
type input "$ 0,00"
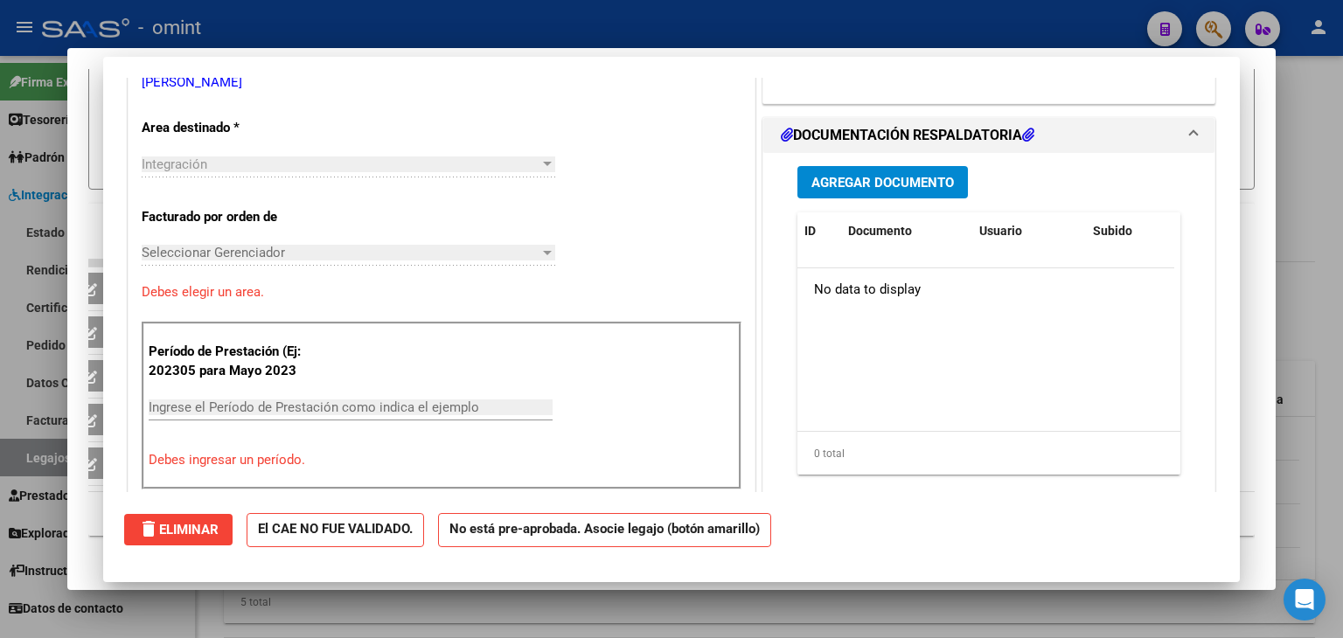
scroll to position [0, 0]
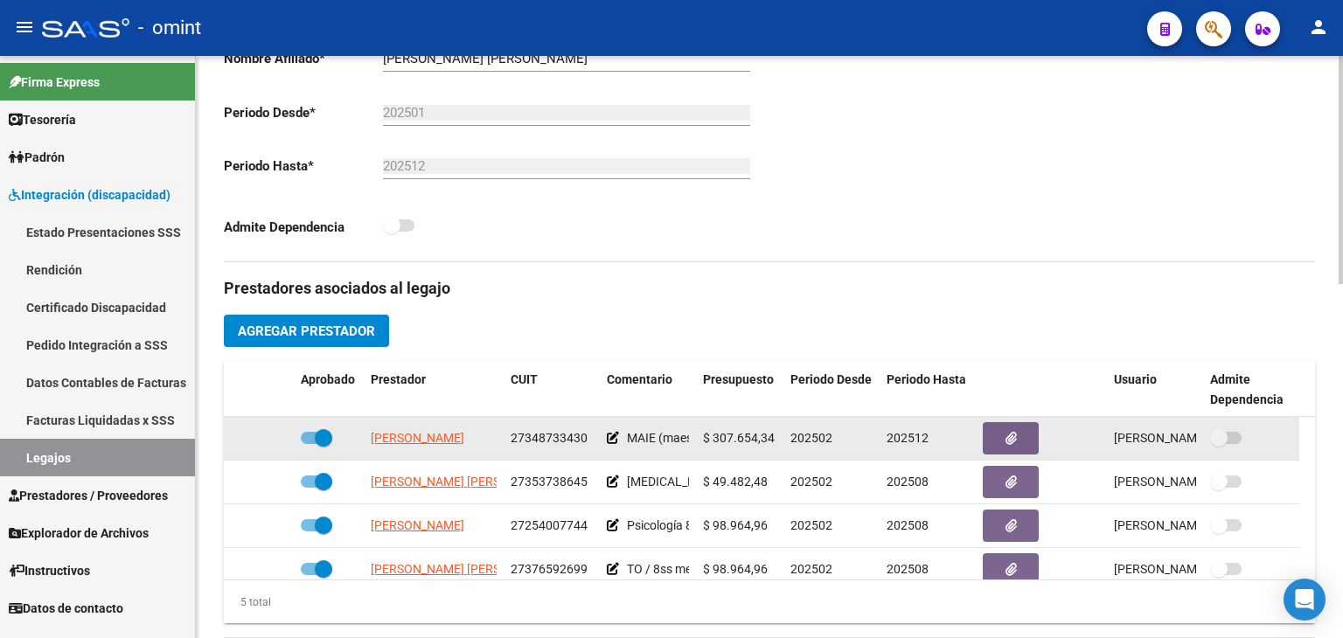
click at [556, 436] on span "27348733430" at bounding box center [549, 438] width 77 height 14
copy span "27348733430"
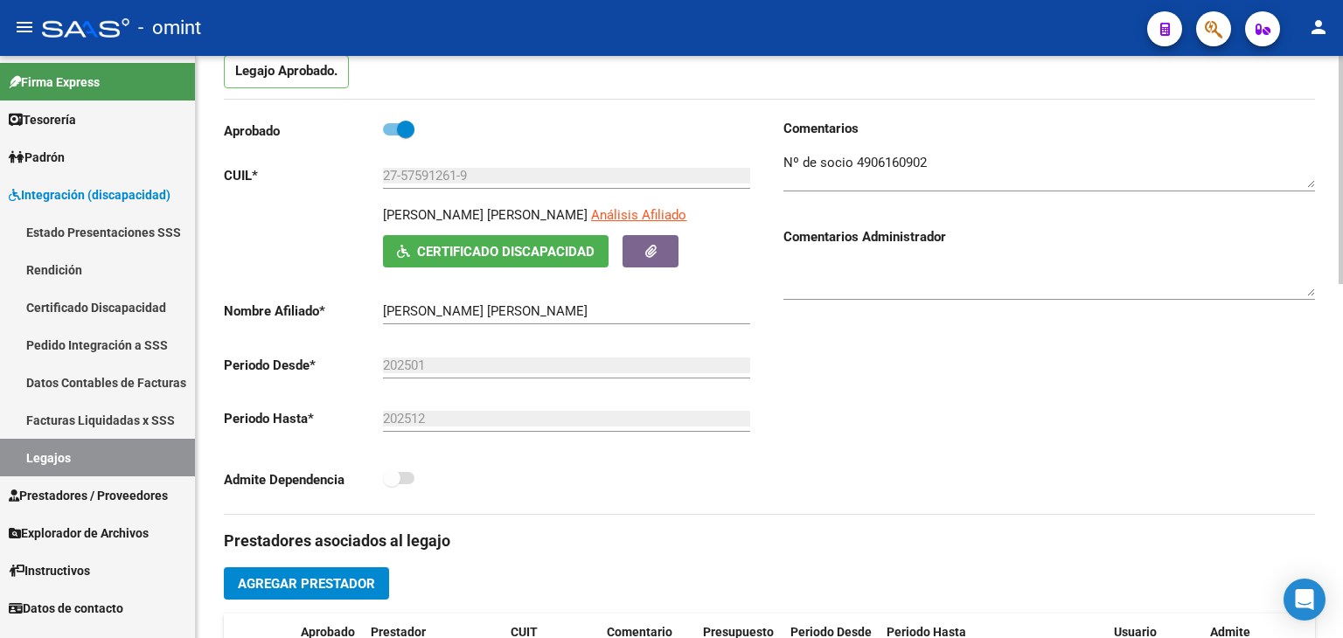
scroll to position [175, 0]
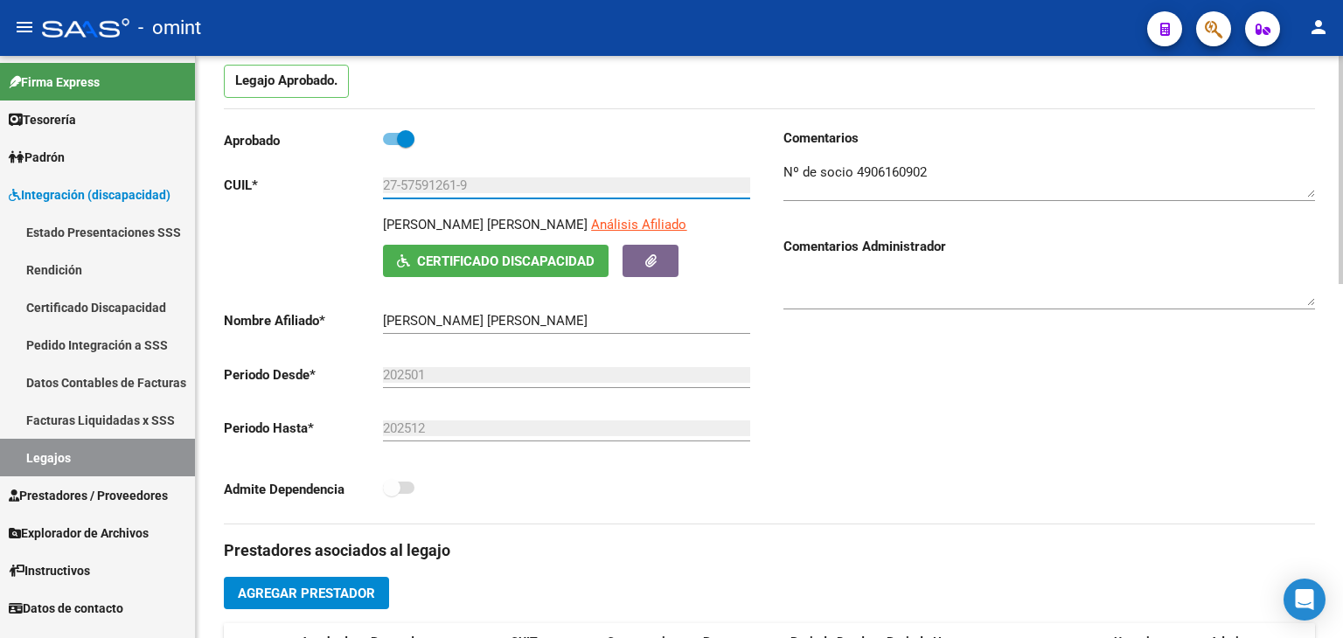
click at [410, 187] on input "27-57591261-9" at bounding box center [566, 186] width 367 height 16
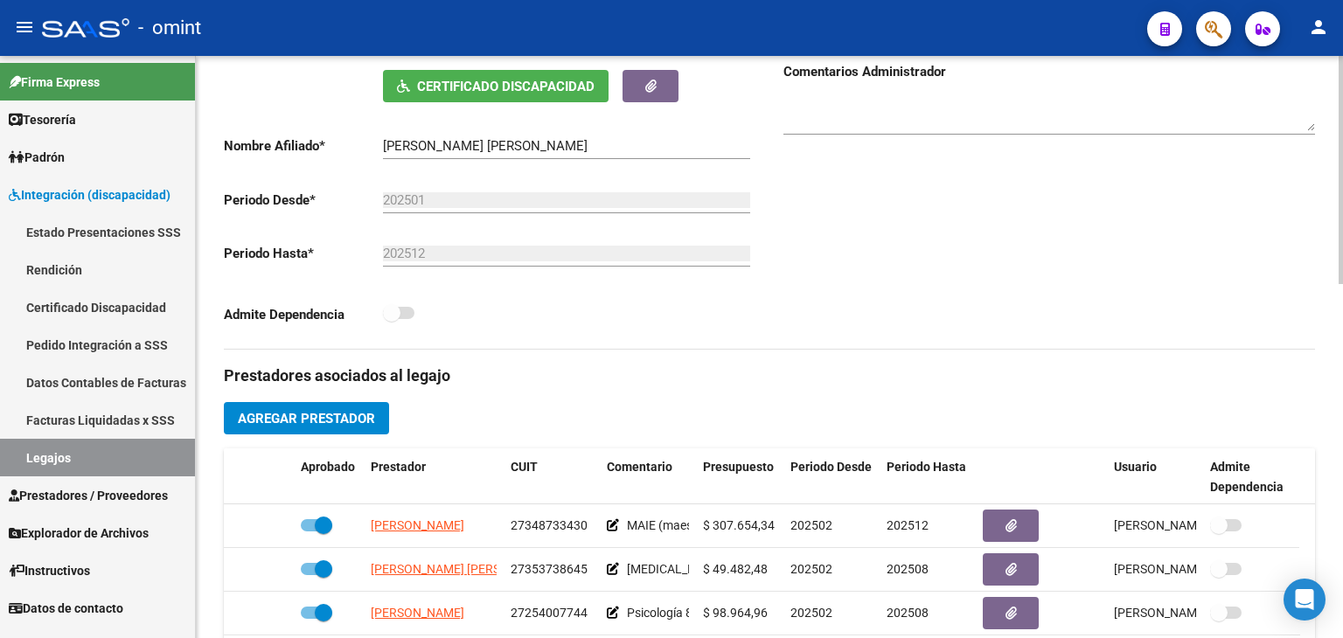
scroll to position [437, 0]
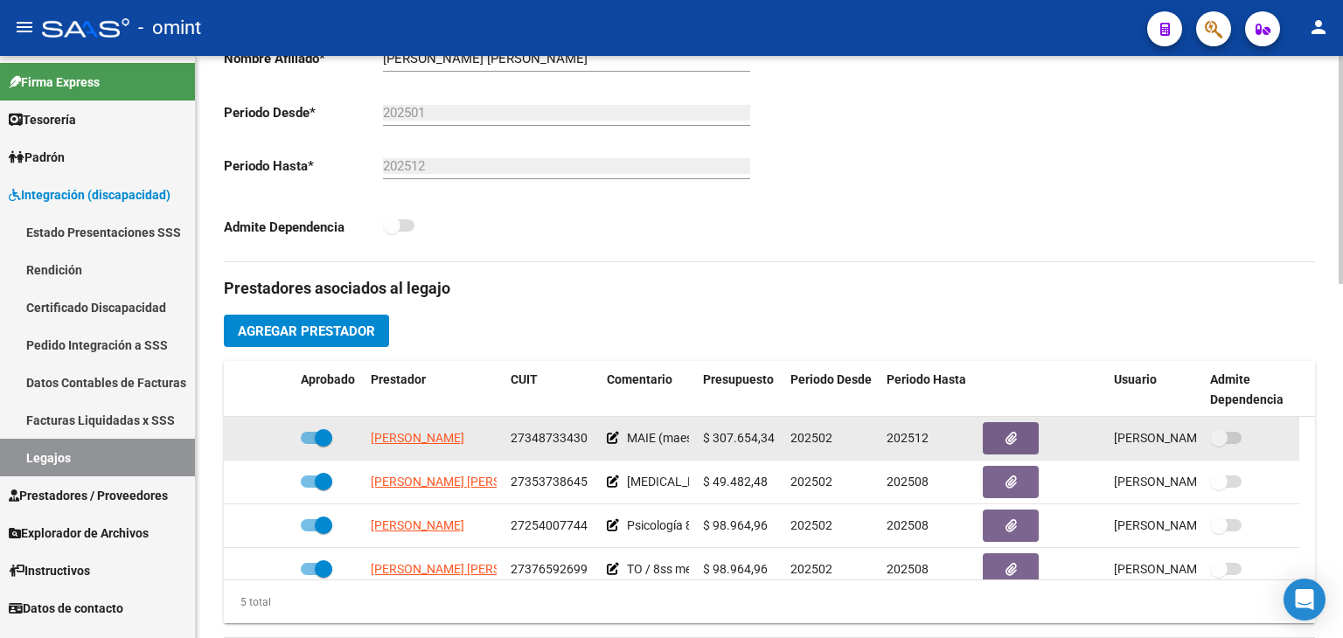
click at [535, 435] on span "27348733430" at bounding box center [549, 438] width 77 height 14
copy span "27348733430"
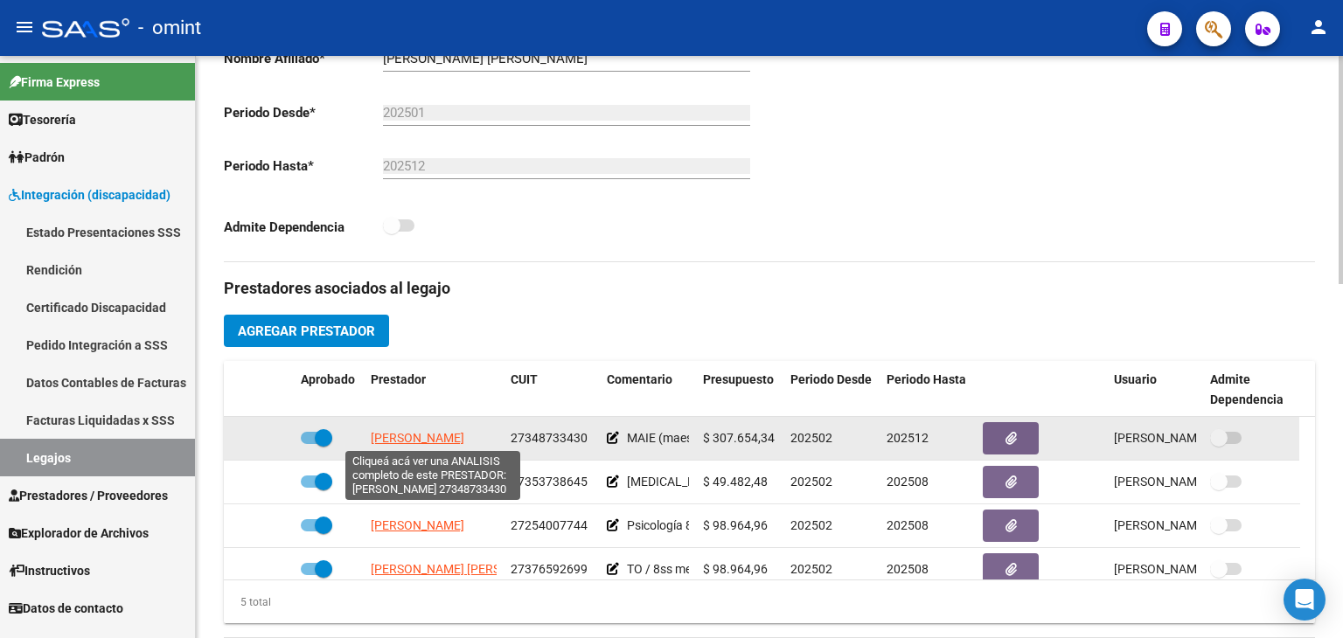
click at [414, 436] on span "[PERSON_NAME]" at bounding box center [418, 438] width 94 height 14
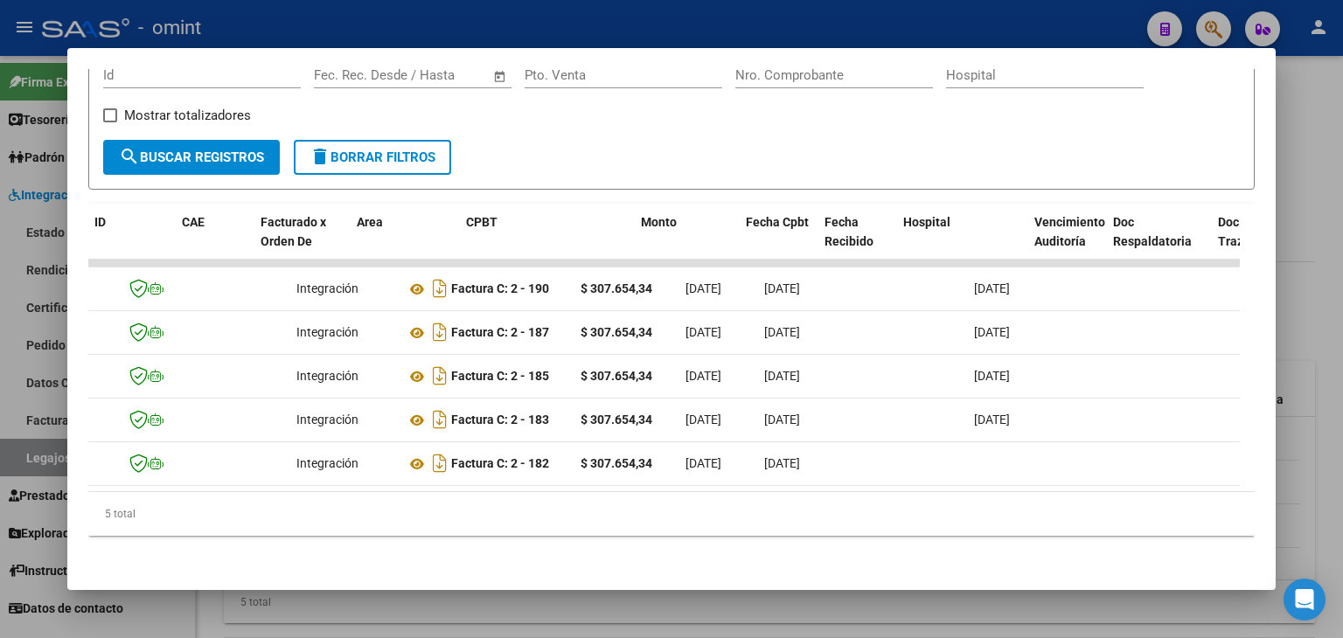
scroll to position [0, 0]
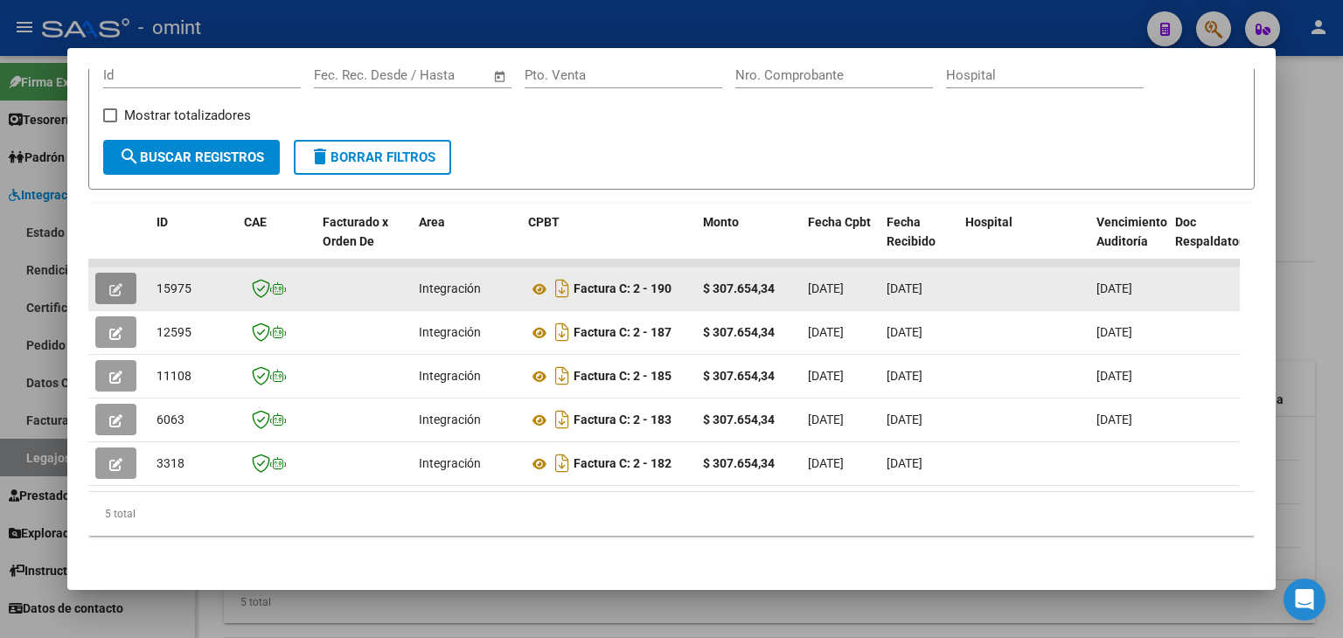
click at [120, 283] on icon "button" at bounding box center [115, 289] width 13 height 13
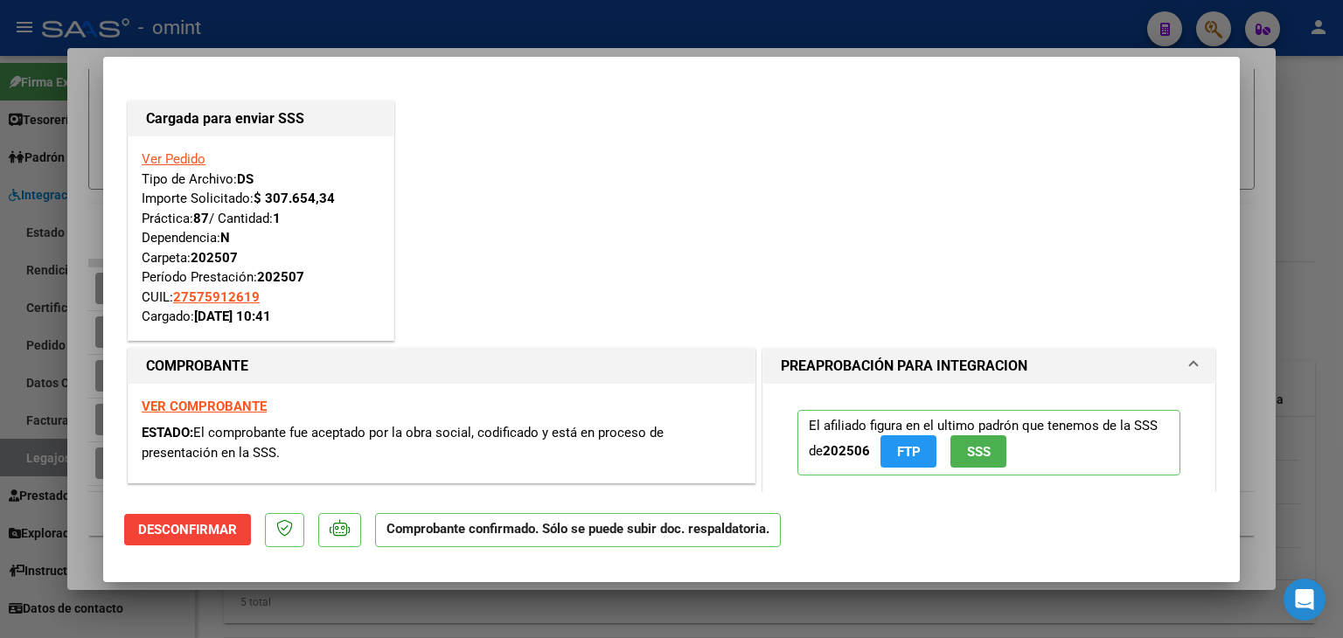
type input "$ 0,00"
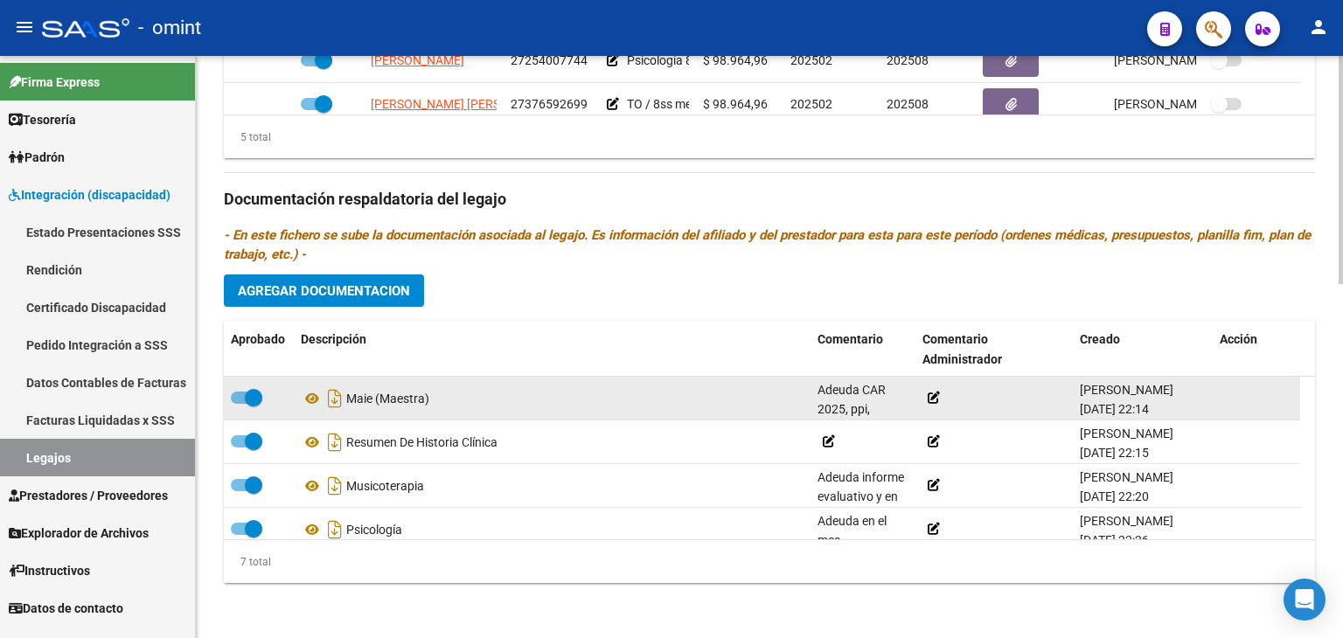
click at [353, 400] on div "Maie (Maestra)" at bounding box center [552, 399] width 503 height 28
click at [315, 398] on icon at bounding box center [312, 398] width 23 height 21
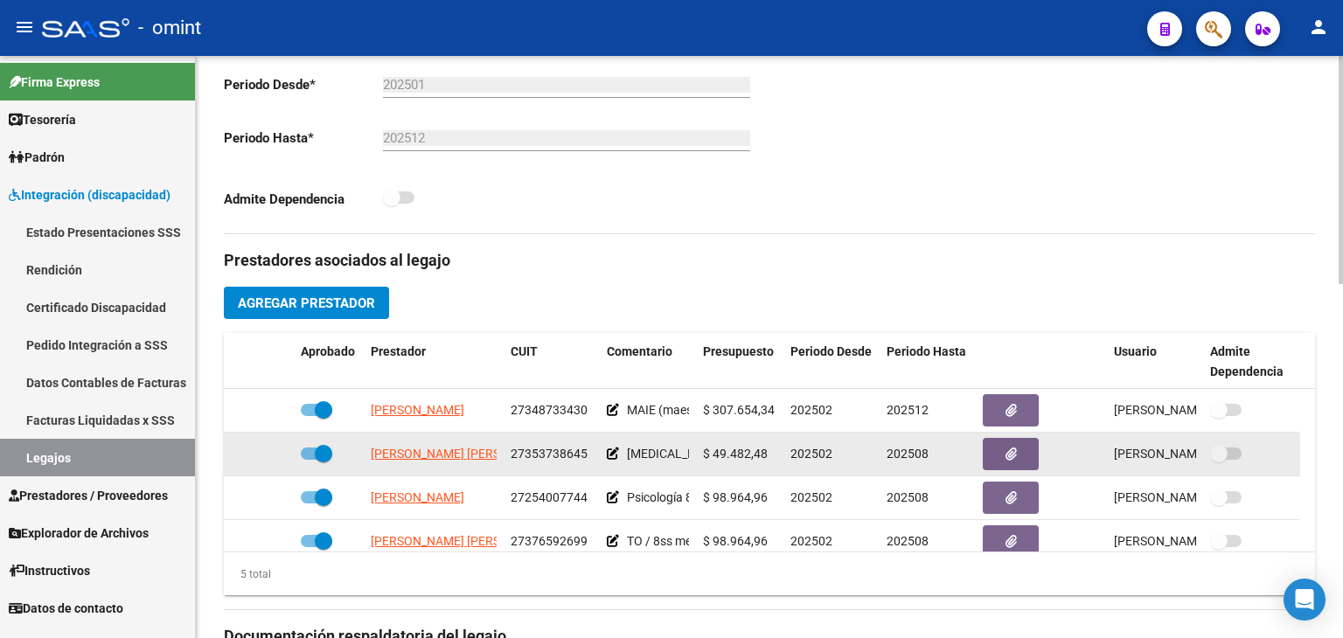
scroll to position [378, 0]
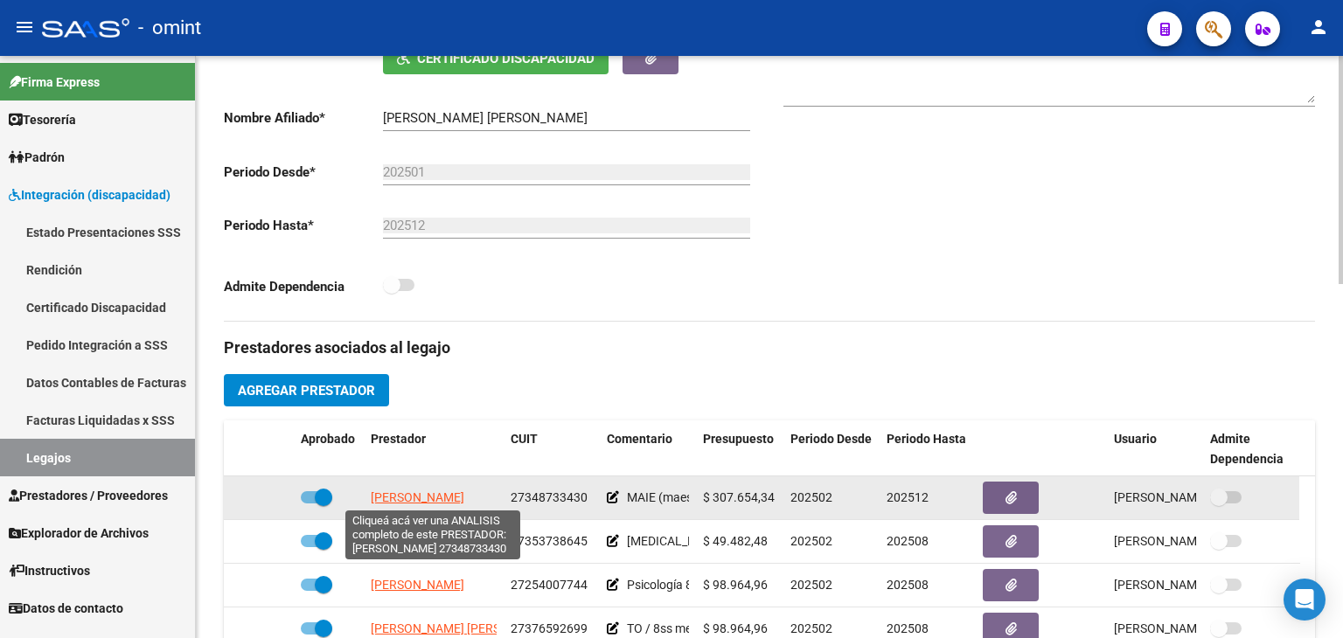
drag, startPoint x: 588, startPoint y: 498, endPoint x: 369, endPoint y: 493, distance: 218.7
click at [369, 493] on div "BARONE ERIKA JANET 27348733430 MAIE (maestra) / un módulo $ 307.654,34 202502 2…" at bounding box center [762, 499] width 1076 height 44
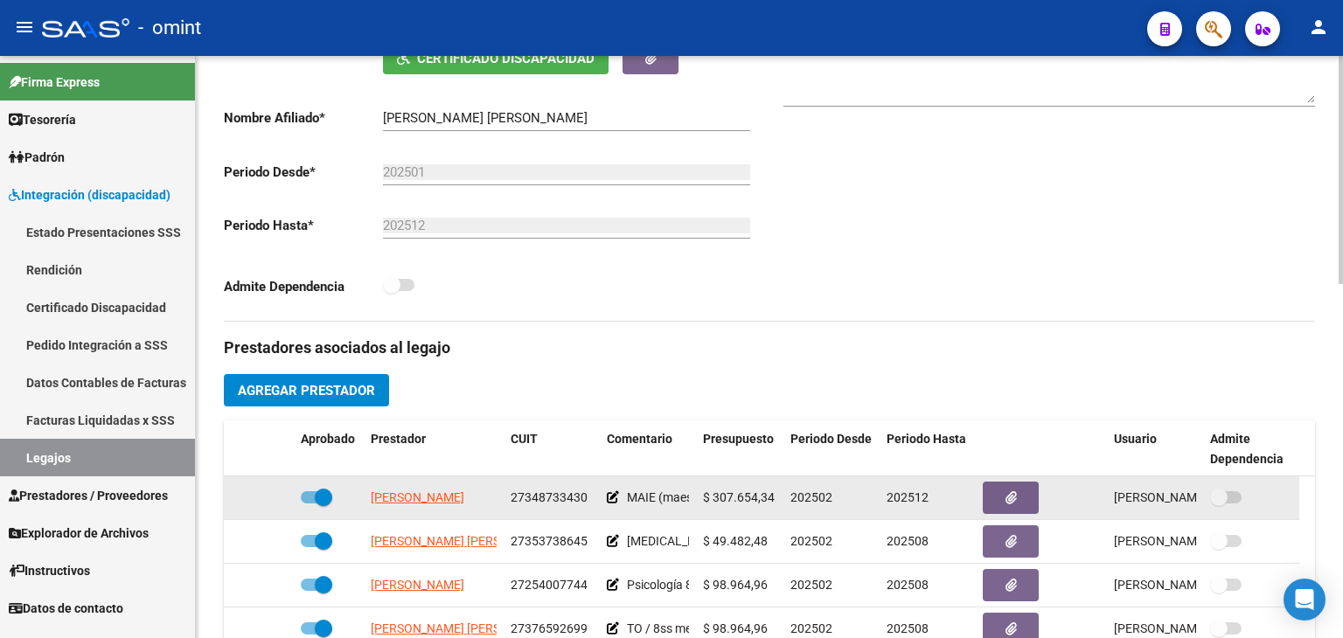
copy div "BARONE ERIKA JANET 27348733430"
click at [538, 495] on span "27348733430" at bounding box center [549, 498] width 77 height 14
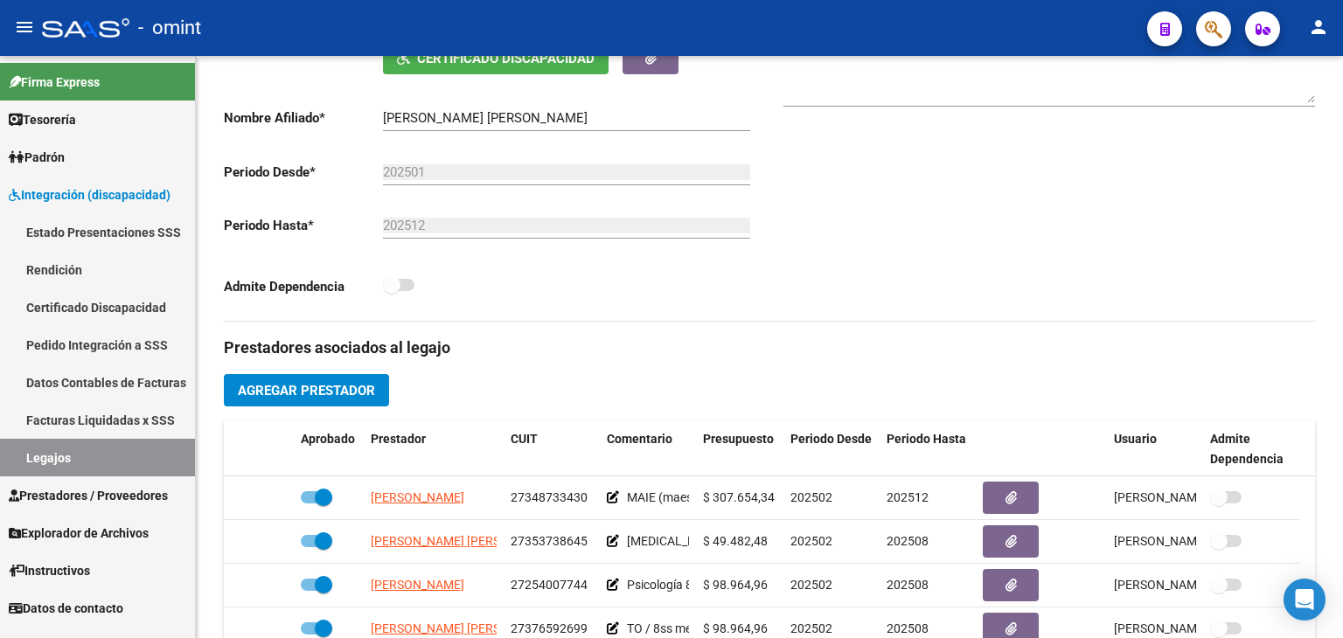
click at [80, 457] on link "Legajos" at bounding box center [97, 458] width 195 height 38
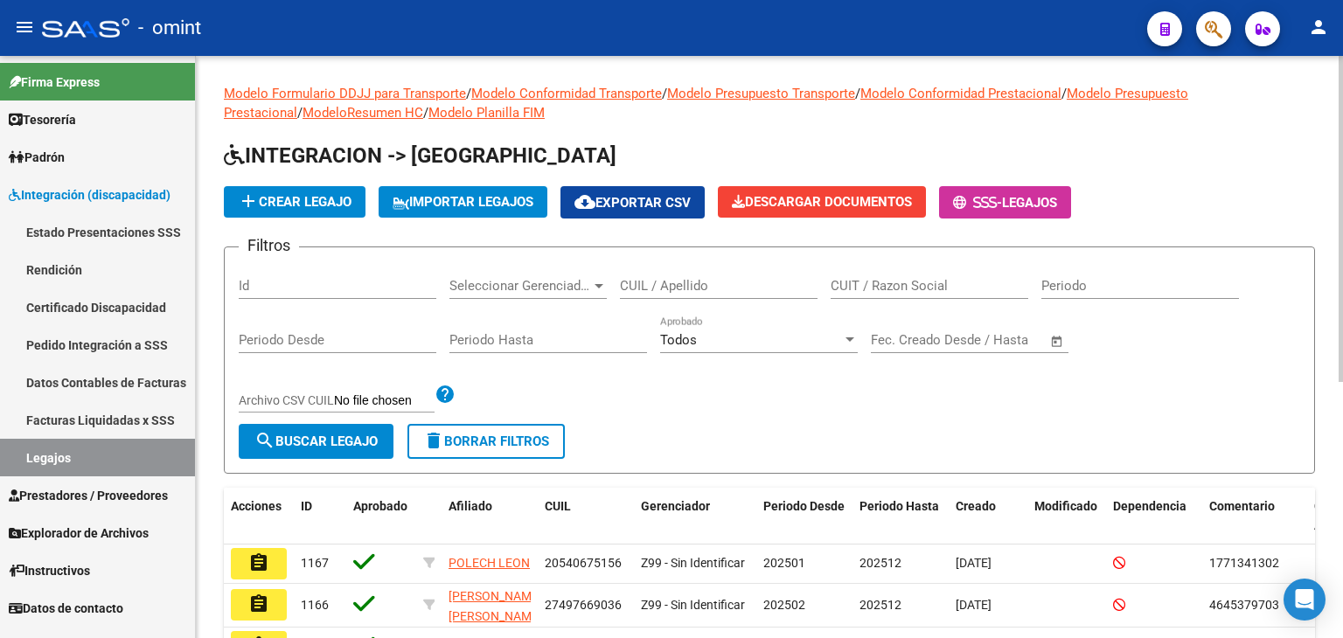
click at [664, 289] on input "CUIL / Apellido" at bounding box center [719, 286] width 198 height 16
paste input "27571086137"
type input "27571086137"
click at [291, 442] on span "search Buscar Legajo" at bounding box center [316, 442] width 123 height 16
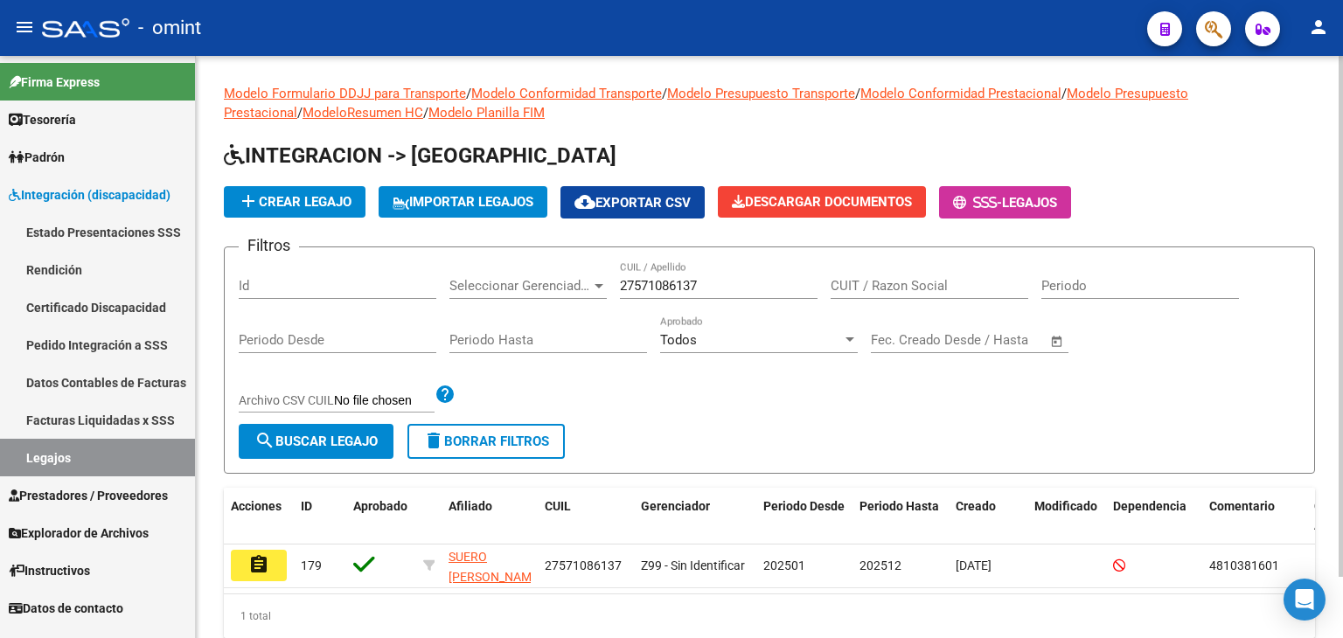
scroll to position [68, 0]
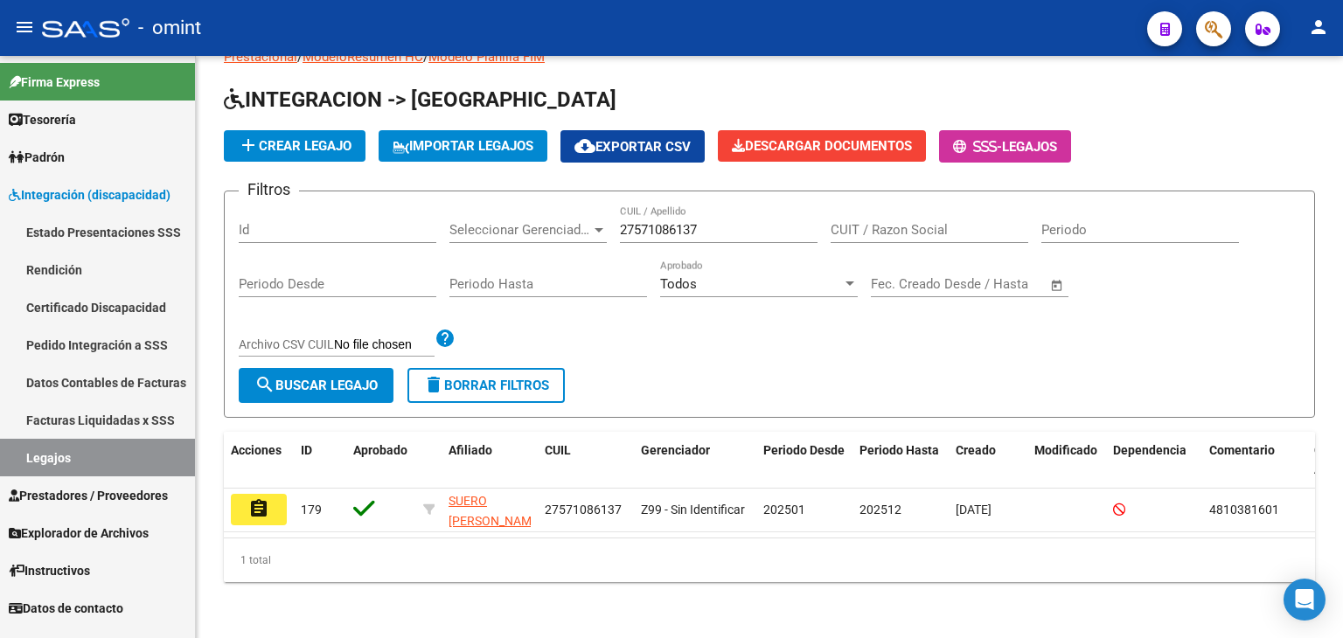
click at [248, 499] on mat-icon "assignment" at bounding box center [258, 509] width 21 height 21
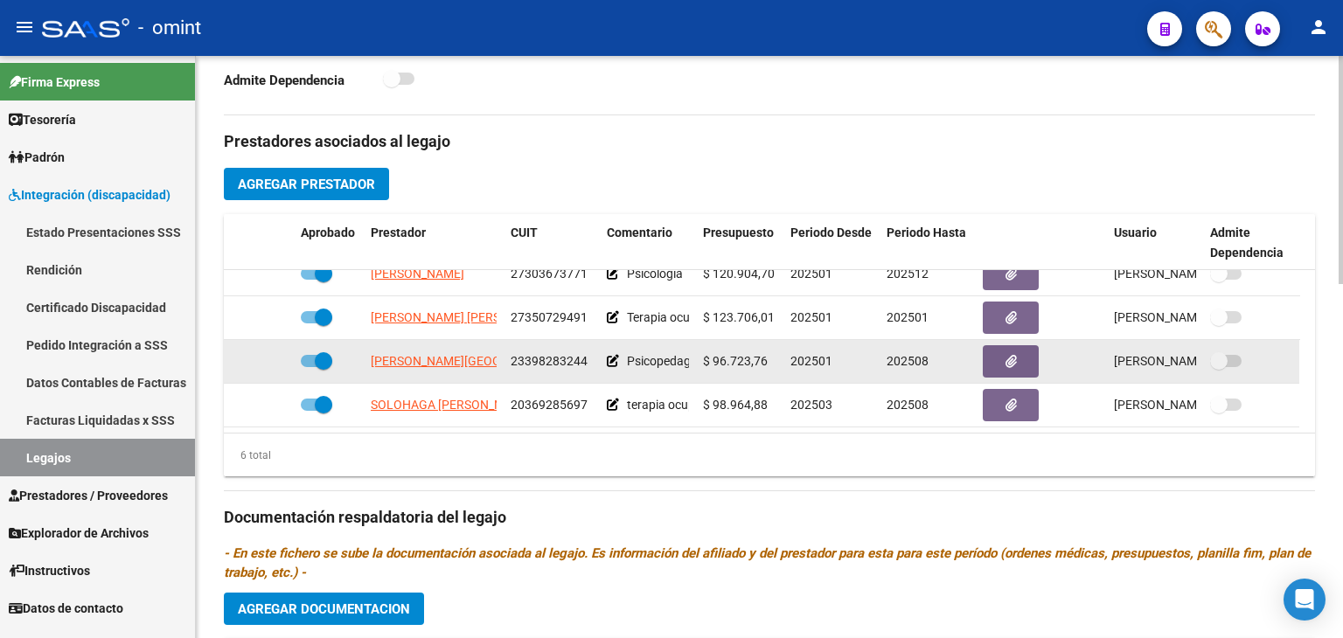
scroll to position [612, 0]
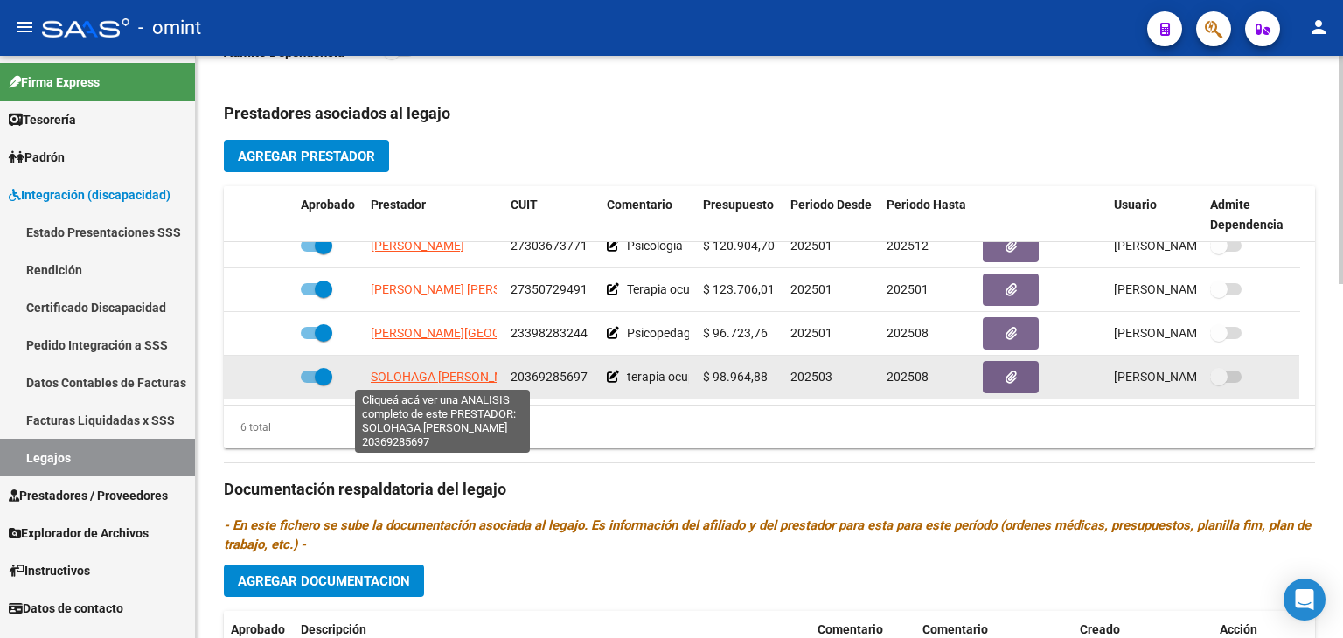
click at [413, 370] on span "SOLOHAGA [PERSON_NAME]" at bounding box center [451, 377] width 161 height 14
type textarea "20369285697"
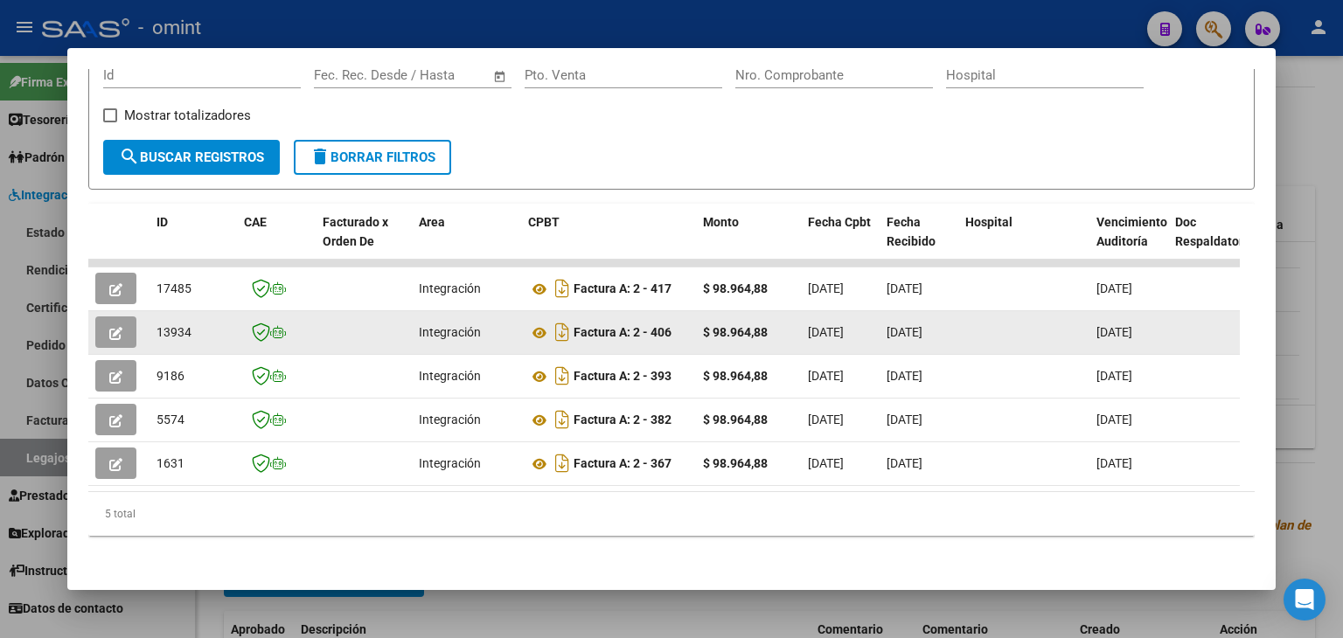
scroll to position [295, 0]
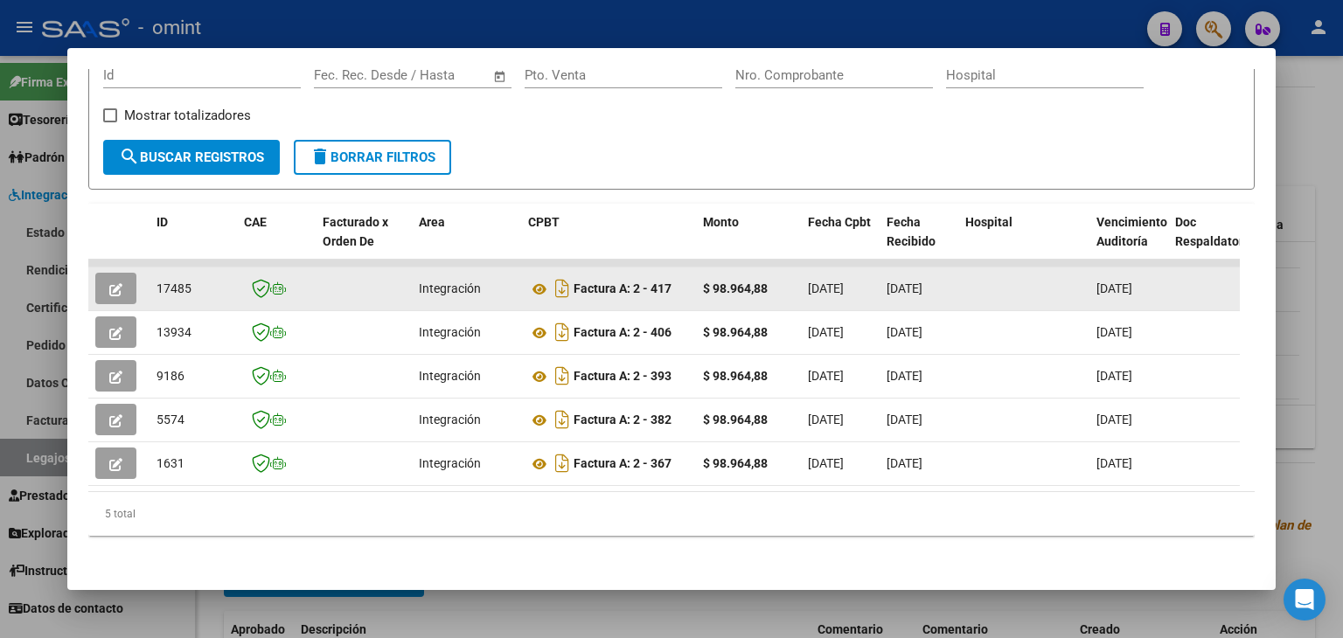
click at [115, 283] on icon "button" at bounding box center [115, 289] width 13 height 13
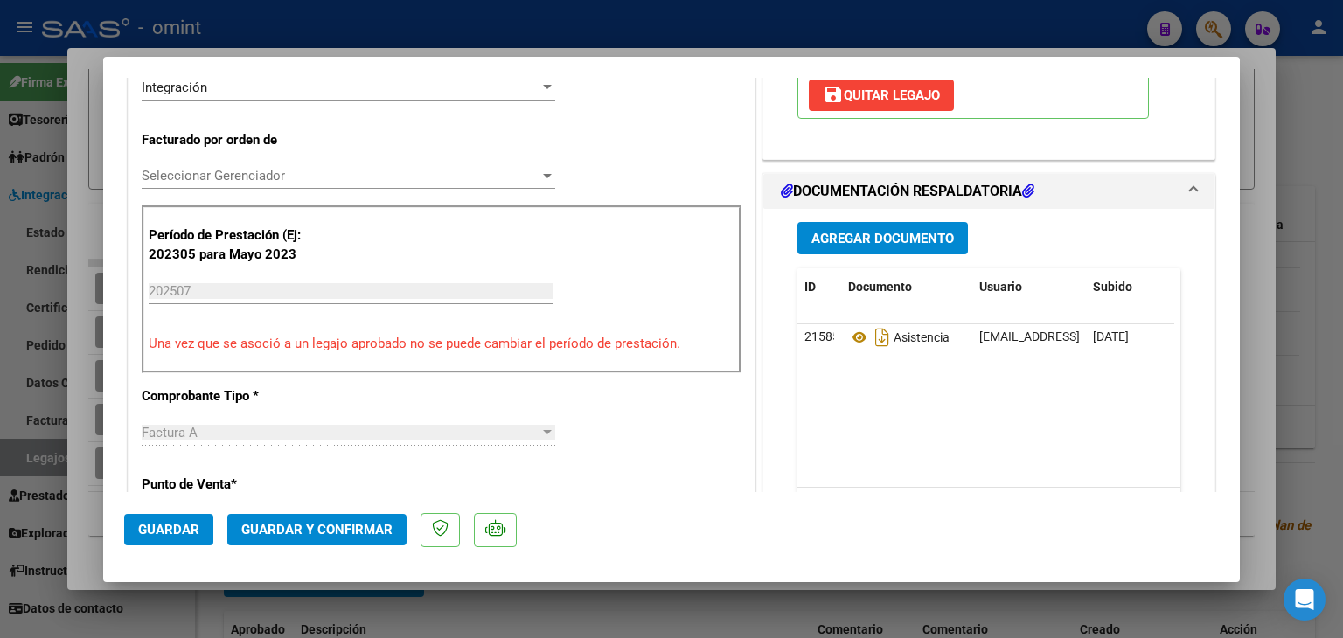
scroll to position [437, 0]
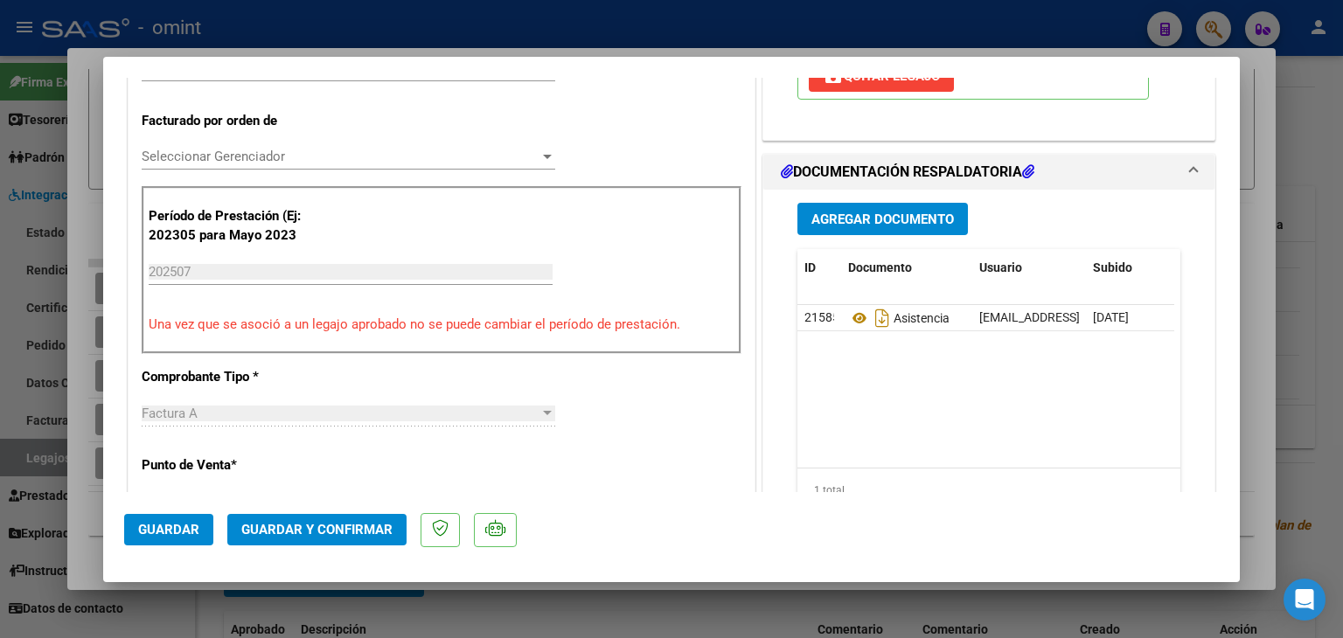
type input "$ 0,00"
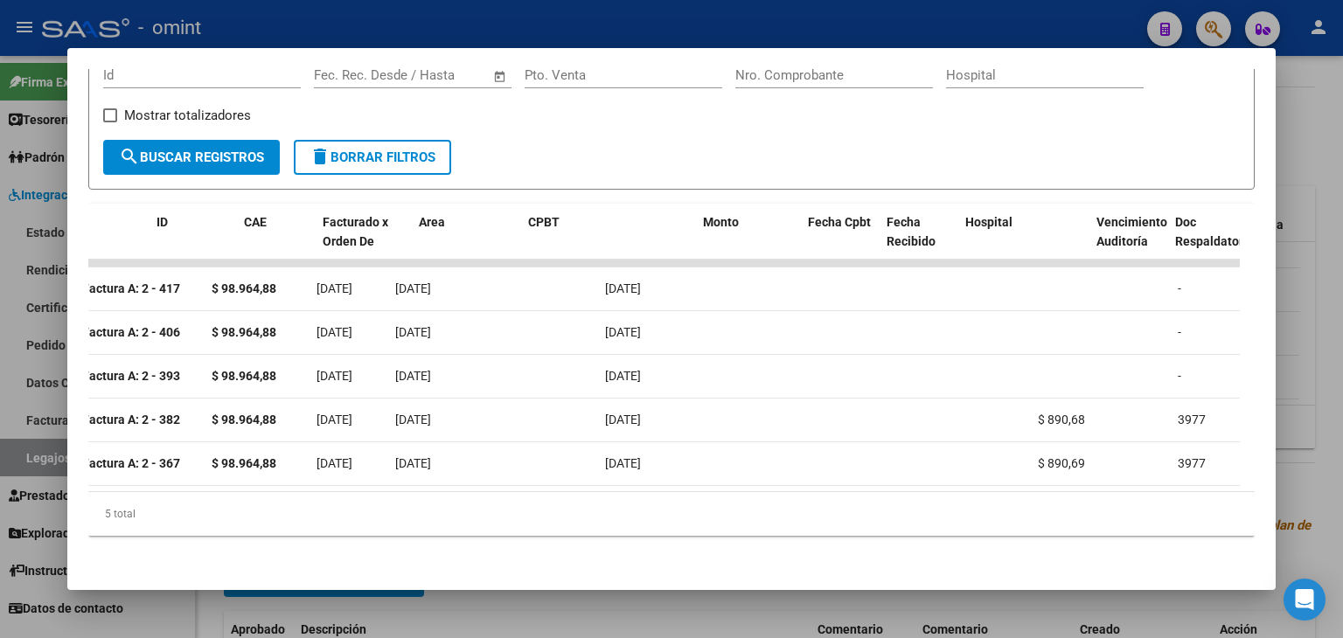
scroll to position [0, 0]
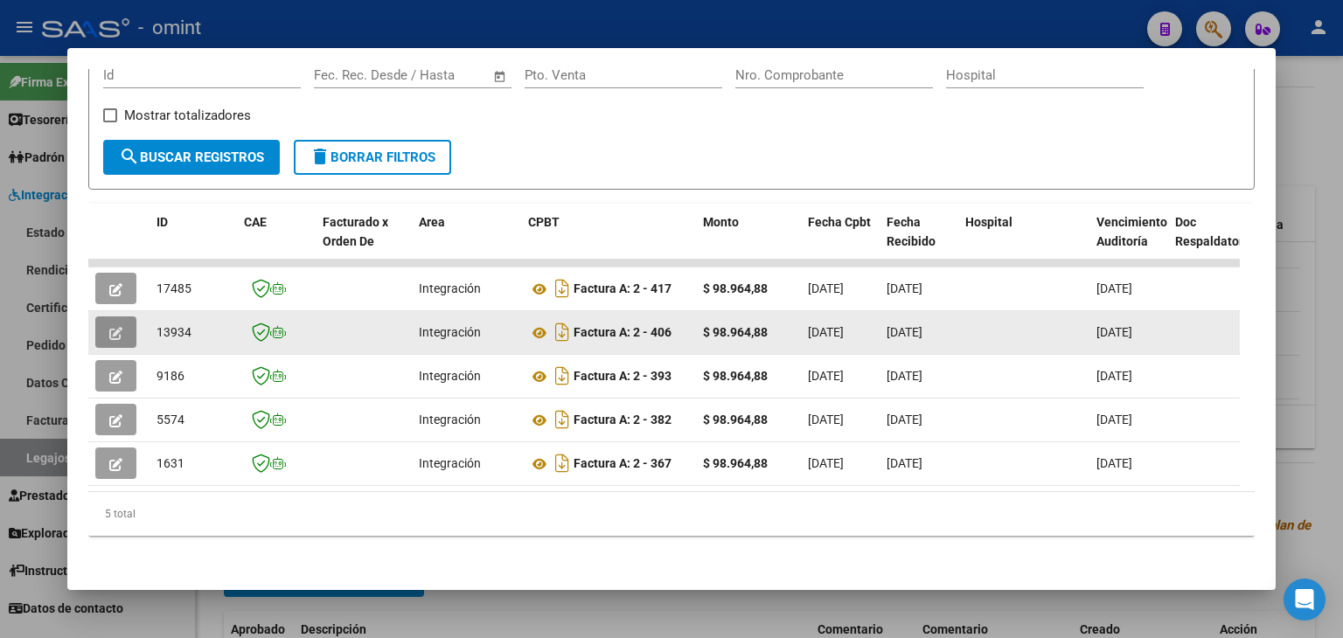
click at [101, 317] on button "button" at bounding box center [115, 332] width 41 height 31
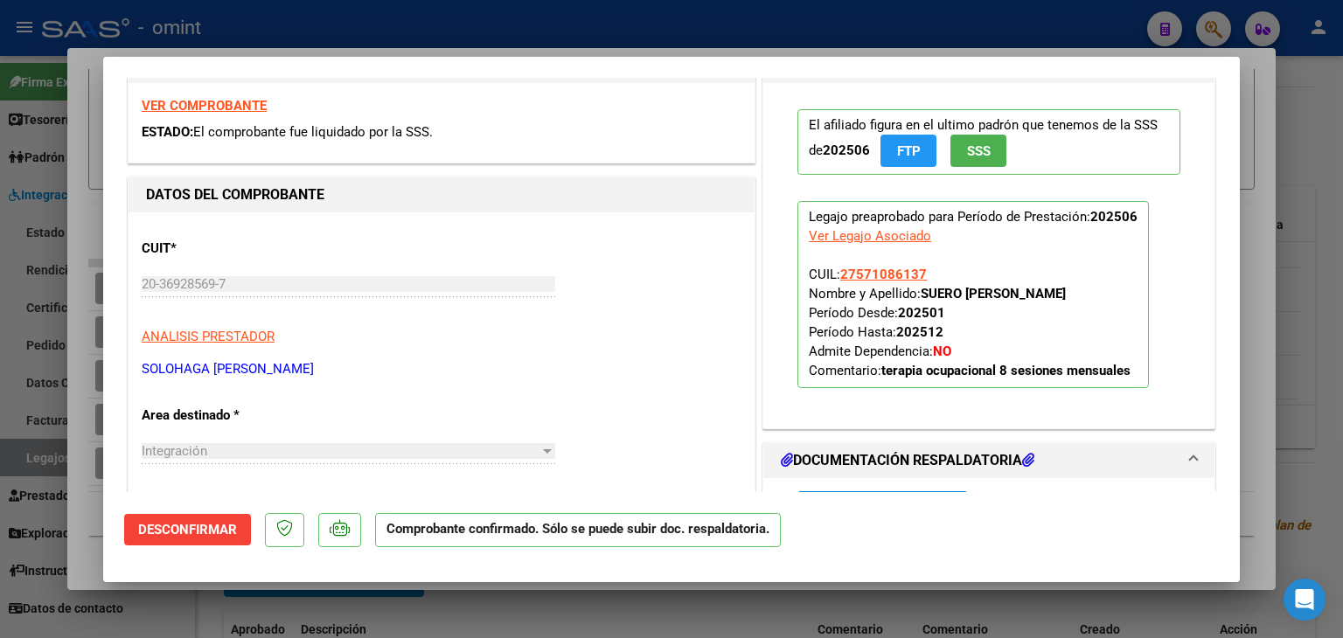
scroll to position [350, 0]
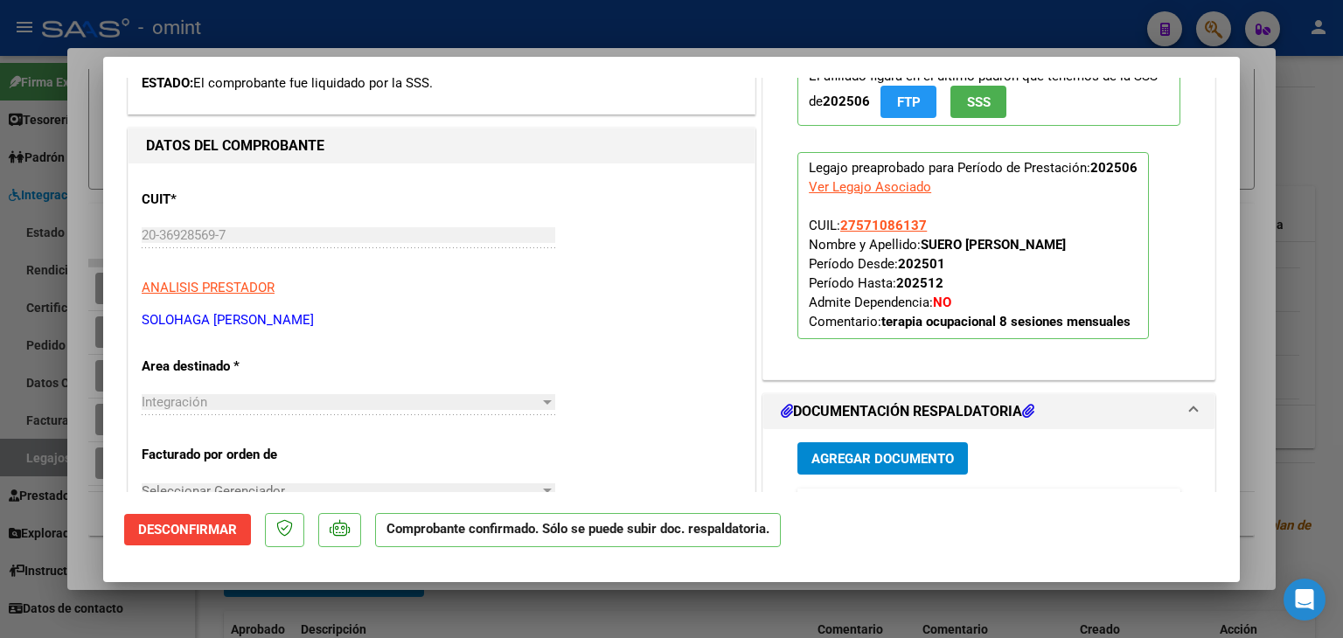
type input "$ 0,00"
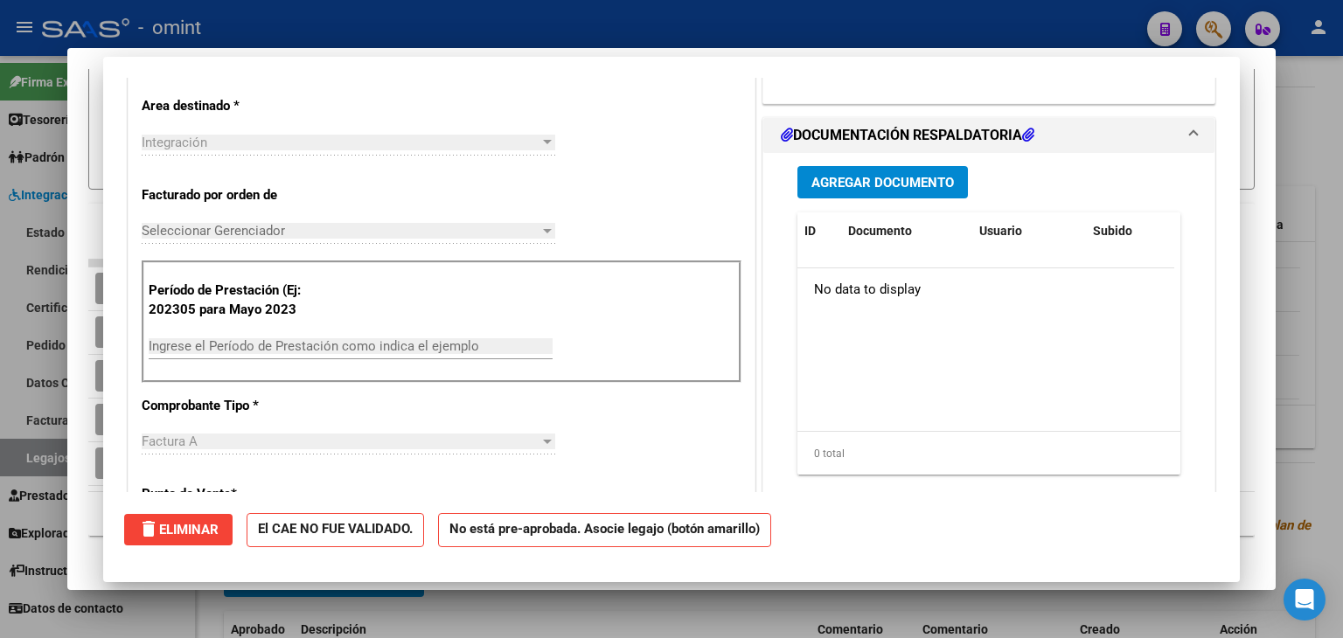
scroll to position [0, 0]
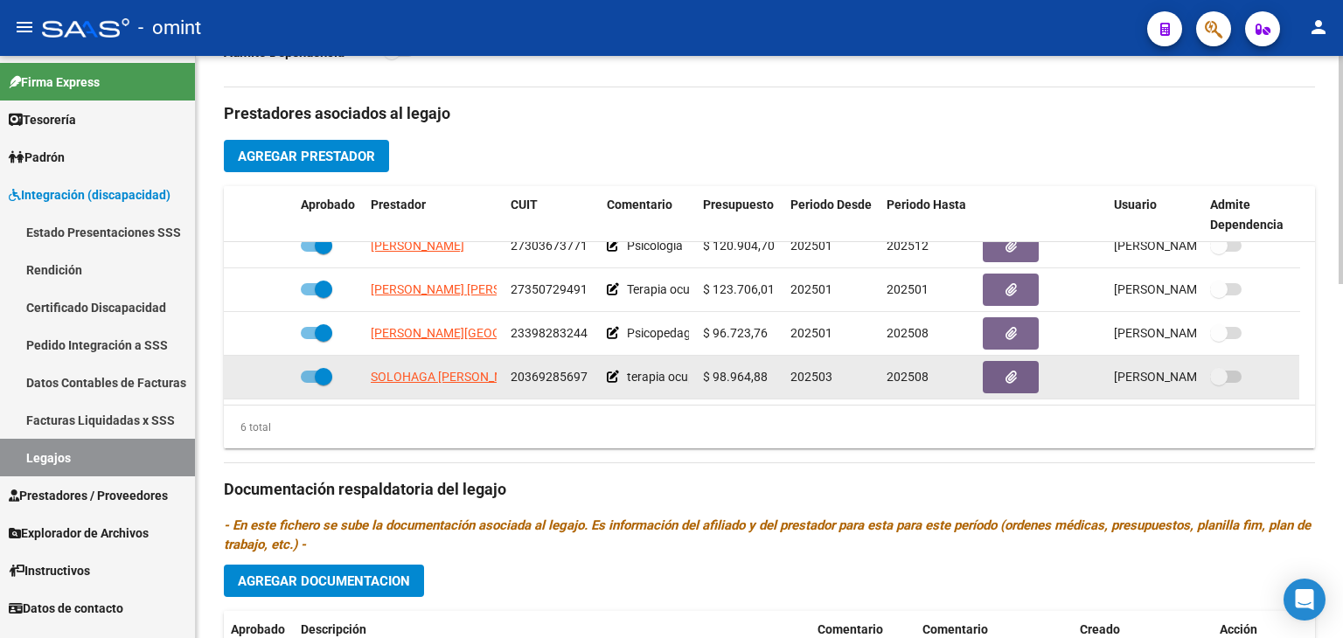
click at [553, 370] on span "20369285697" at bounding box center [549, 377] width 77 height 14
copy span "20369285697"
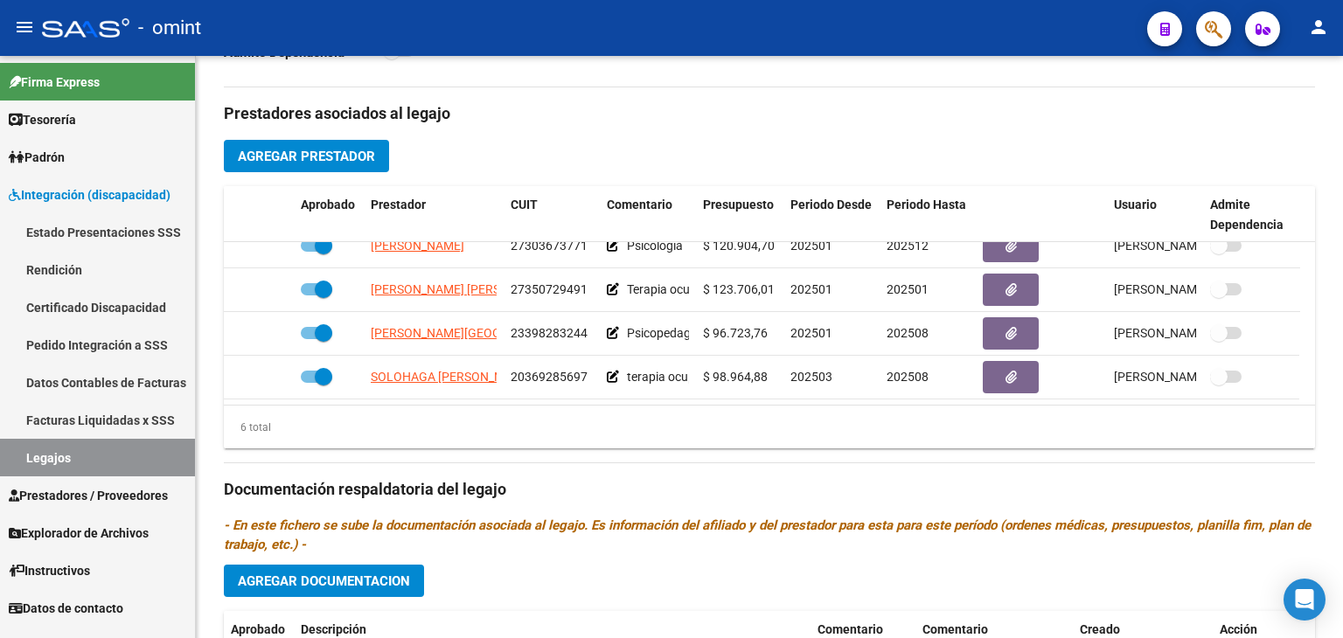
click at [56, 449] on link "Legajos" at bounding box center [97, 458] width 195 height 38
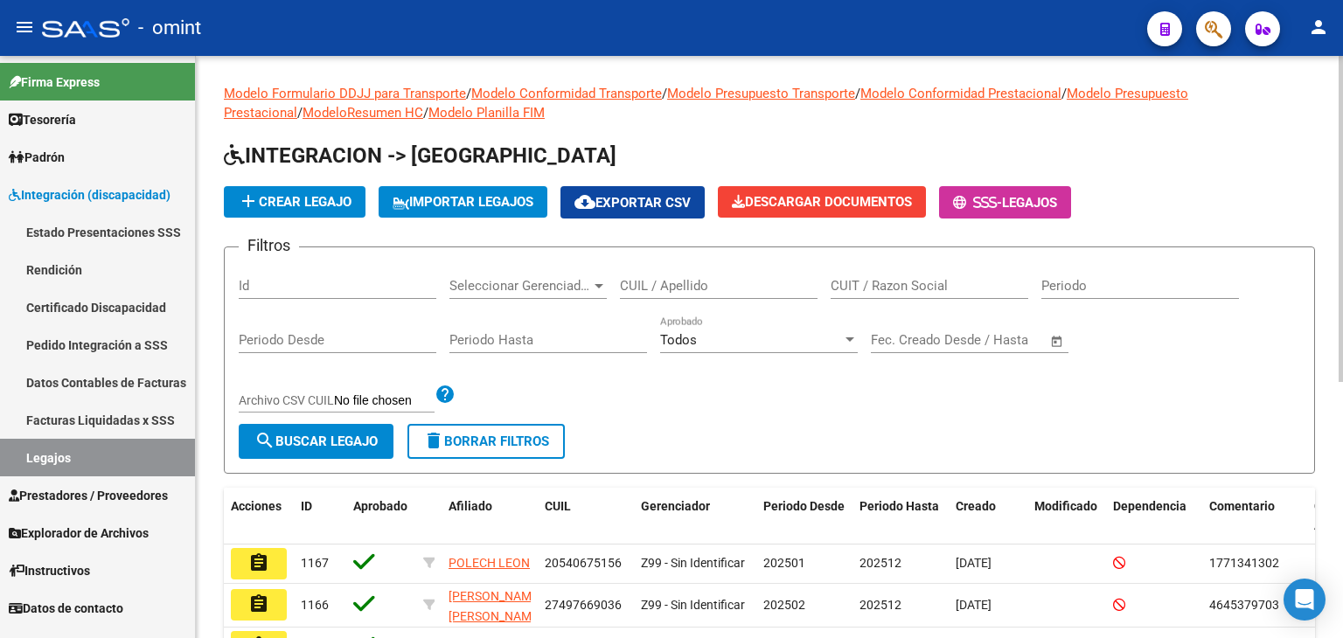
click at [690, 275] on div "CUIL / Apellido" at bounding box center [719, 281] width 198 height 38
drag, startPoint x: 690, startPoint y: 275, endPoint x: 649, endPoint y: 282, distance: 41.6
click at [649, 281] on input "CUIL / Apellido" at bounding box center [719, 286] width 198 height 16
paste input "27487163134"
type input "27487163134"
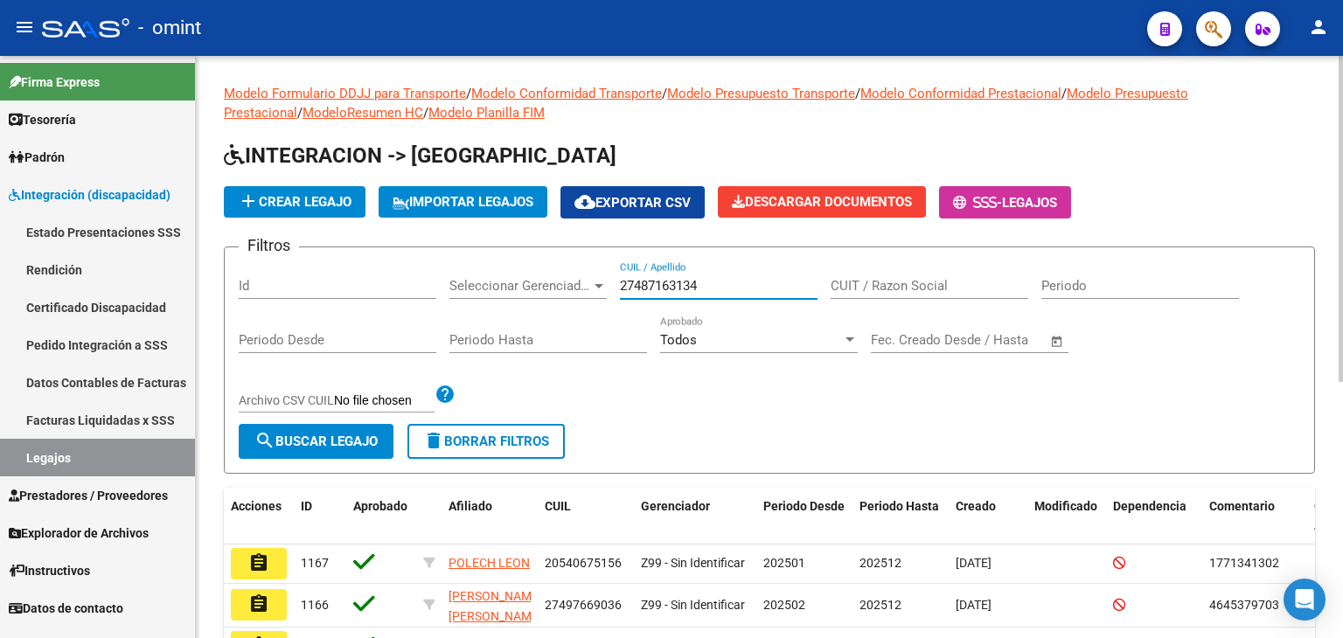
click at [338, 434] on span "search Buscar Legajo" at bounding box center [316, 442] width 123 height 16
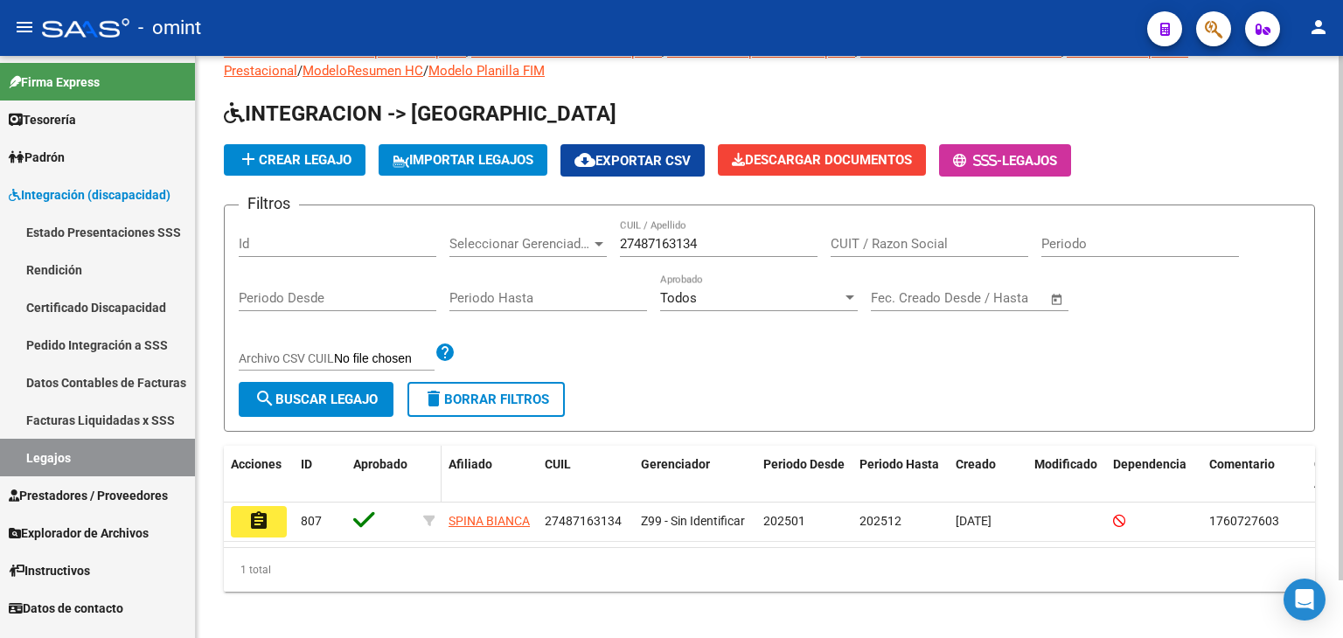
scroll to position [64, 0]
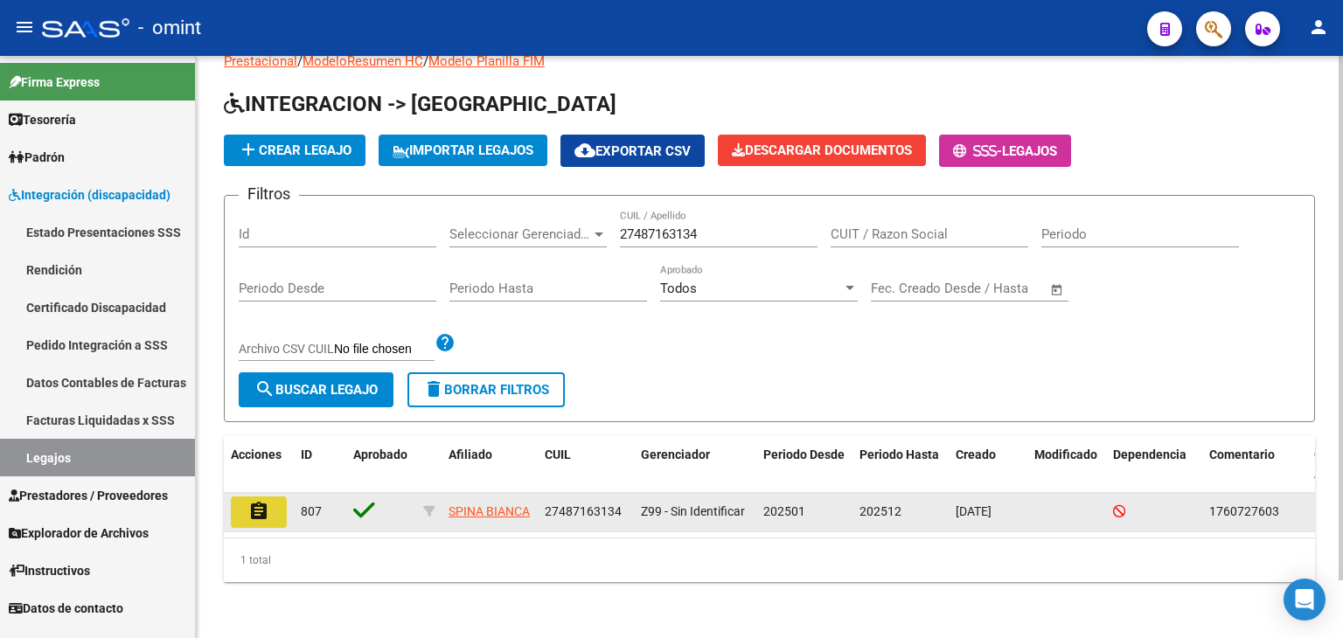
click at [248, 498] on button "assignment" at bounding box center [259, 512] width 56 height 31
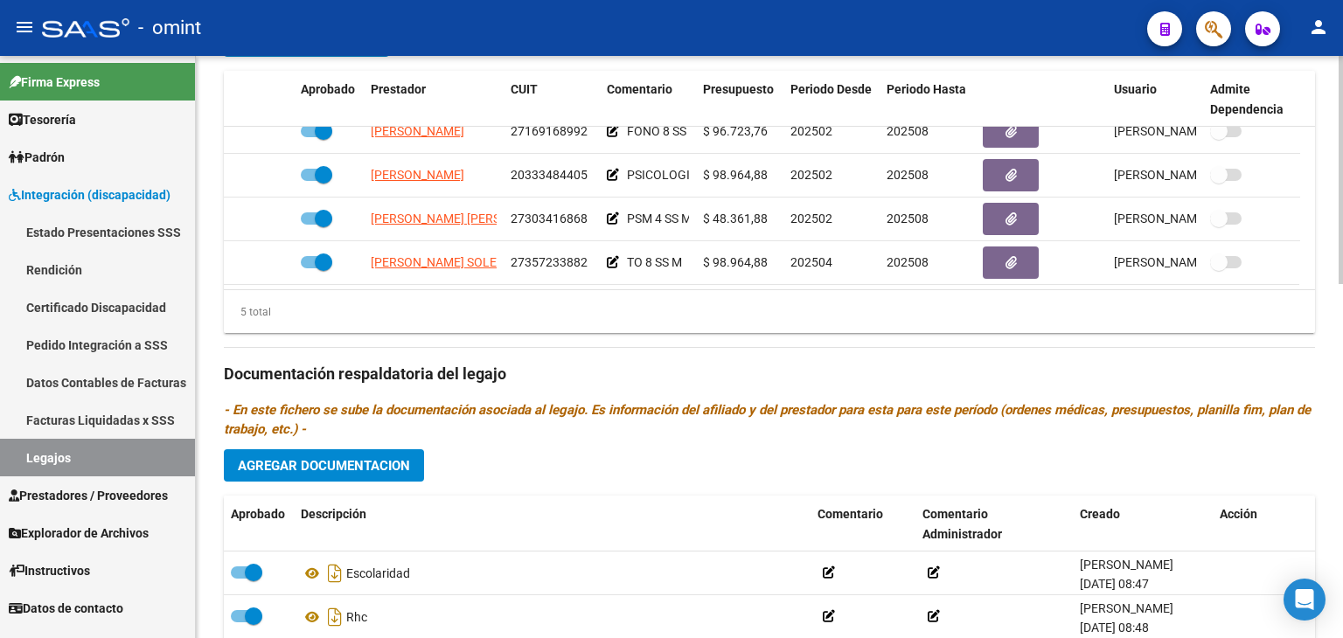
scroll to position [700, 0]
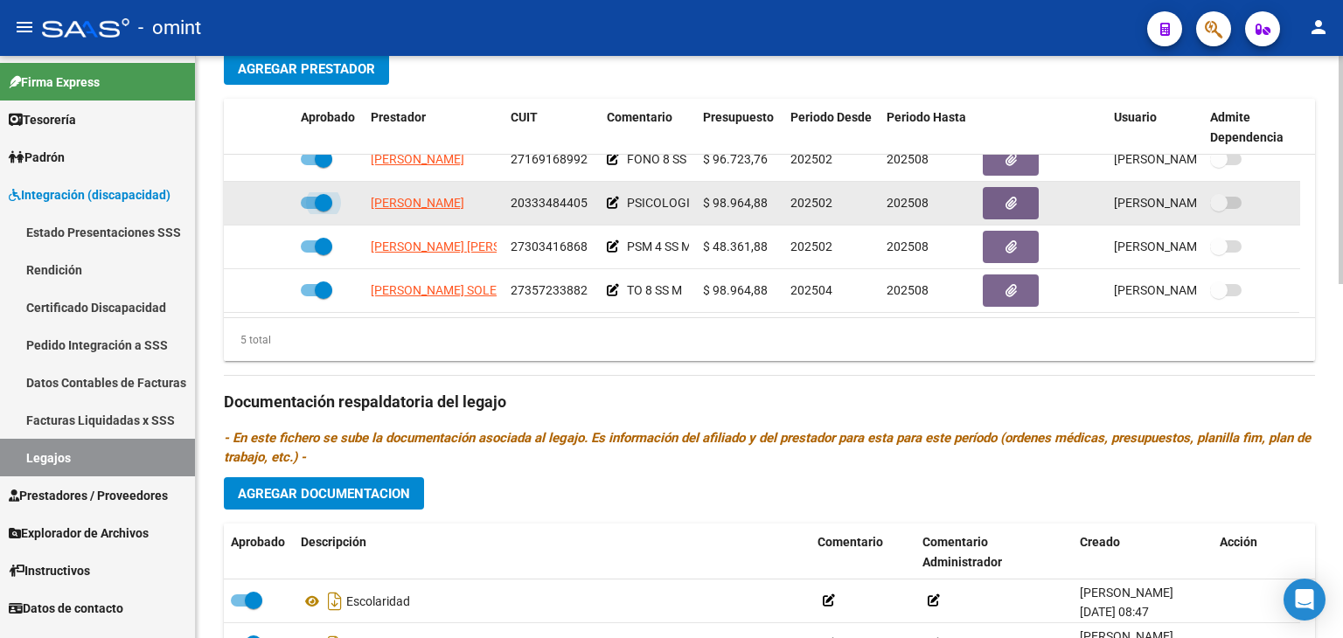
click at [322, 204] on span at bounding box center [323, 202] width 17 height 17
click at [310, 209] on input "checkbox" at bounding box center [309, 209] width 1 height 1
checkbox input "false"
click at [263, 205] on icon at bounding box center [268, 203] width 12 height 12
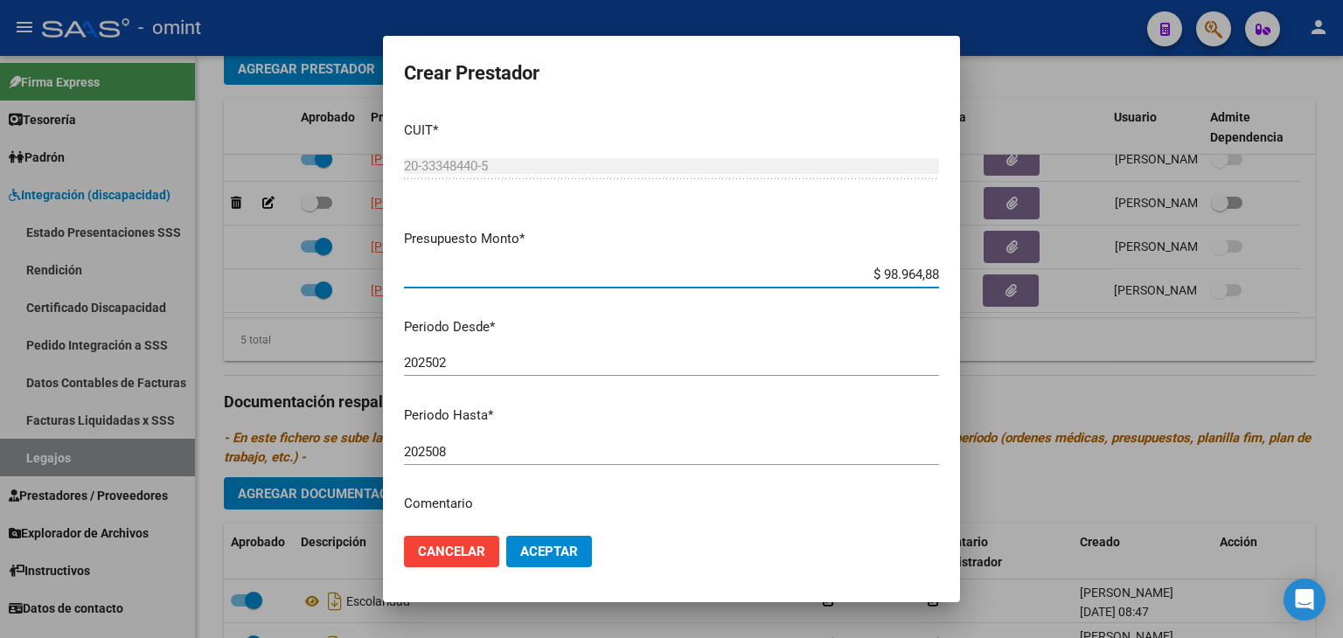
click at [457, 458] on input "202508" at bounding box center [671, 452] width 535 height 16
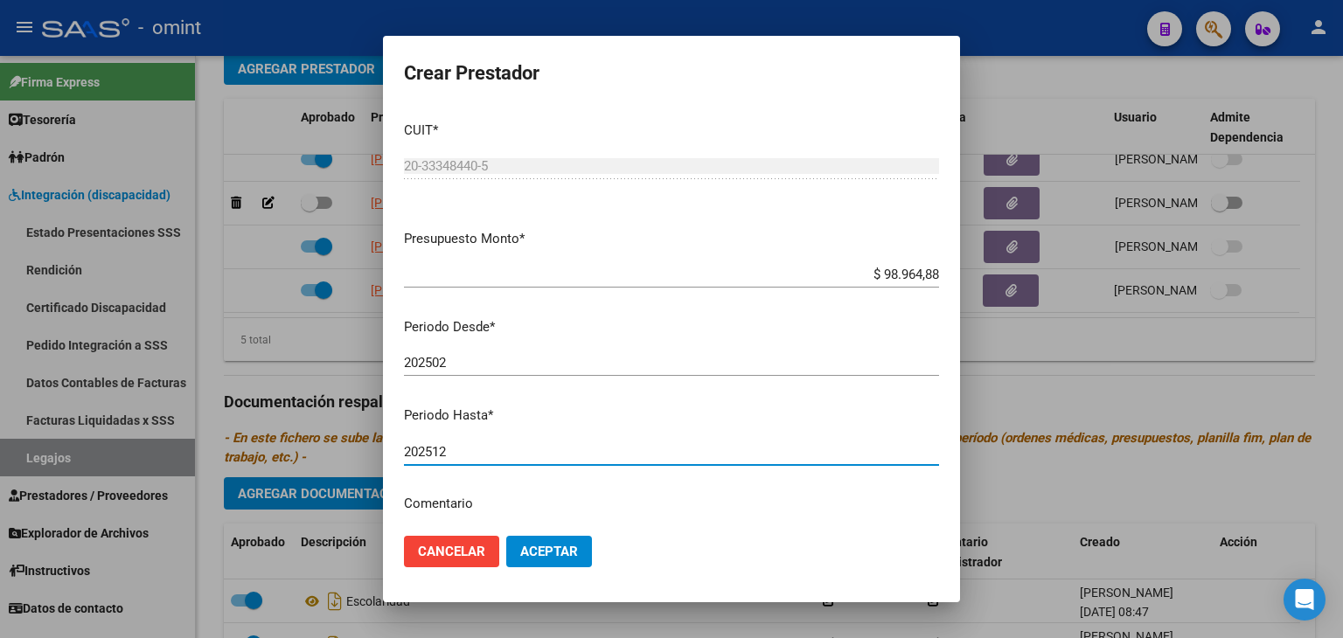
type input "202512"
click at [567, 561] on button "Aceptar" at bounding box center [549, 551] width 86 height 31
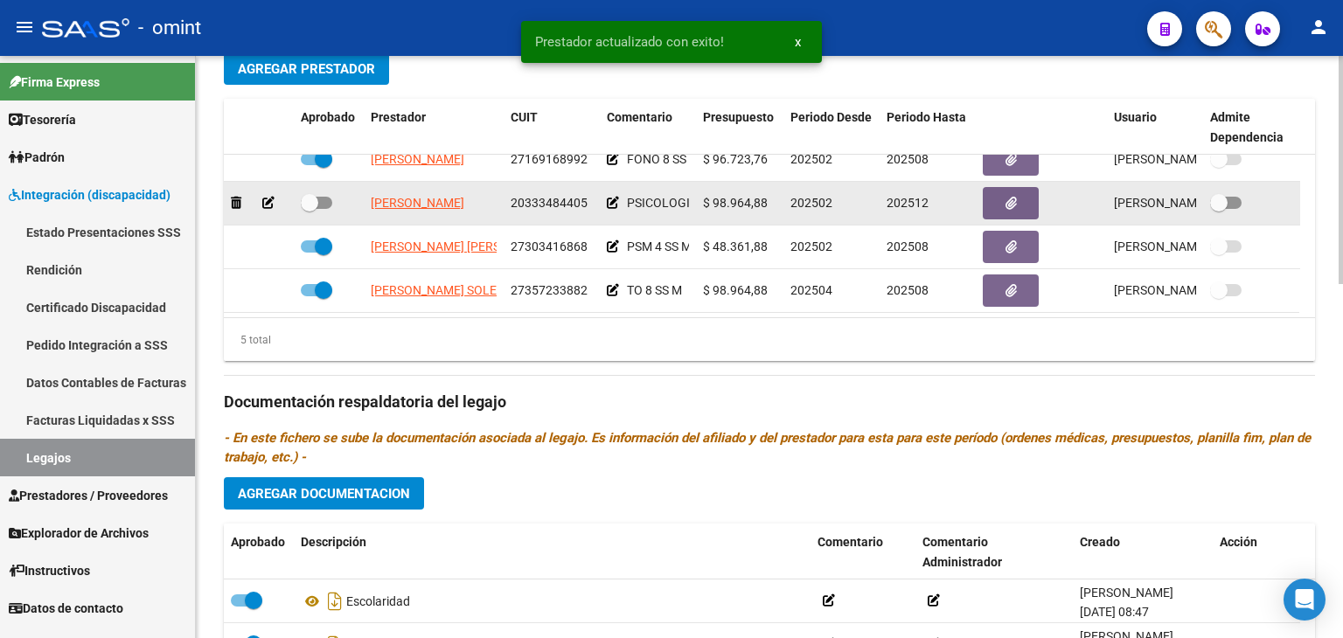
click at [316, 198] on span at bounding box center [309, 202] width 17 height 17
click at [310, 209] on input "checkbox" at bounding box center [309, 209] width 1 height 1
checkbox input "true"
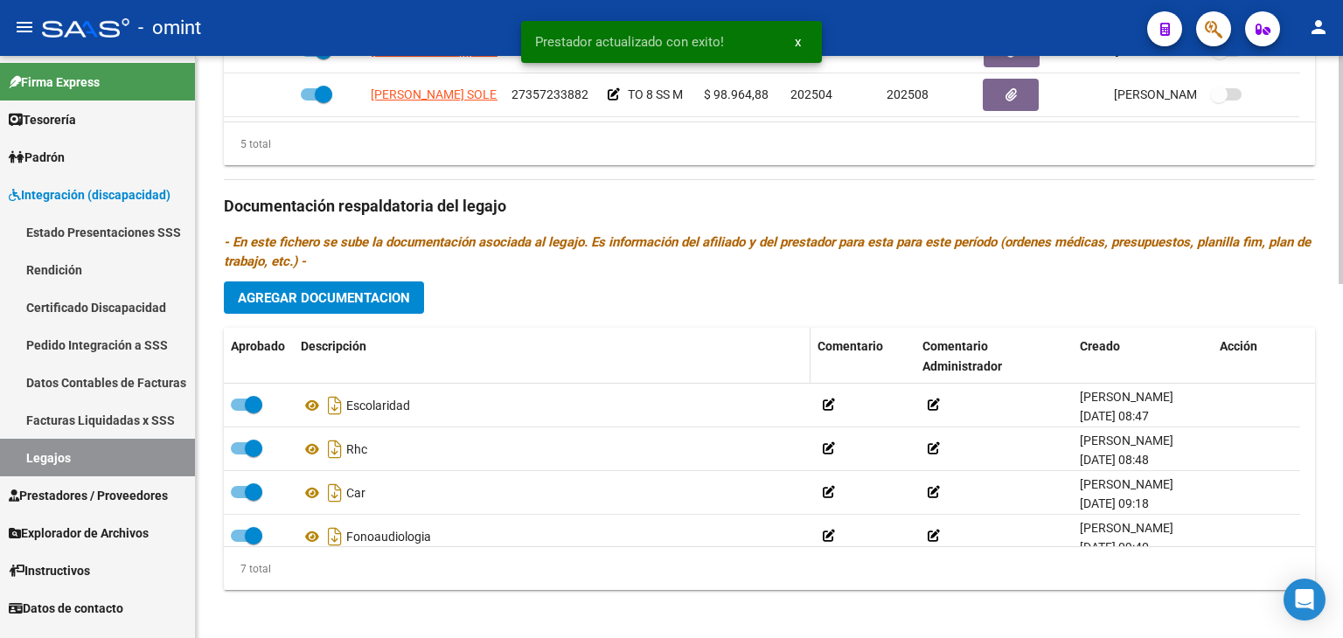
scroll to position [903, 0]
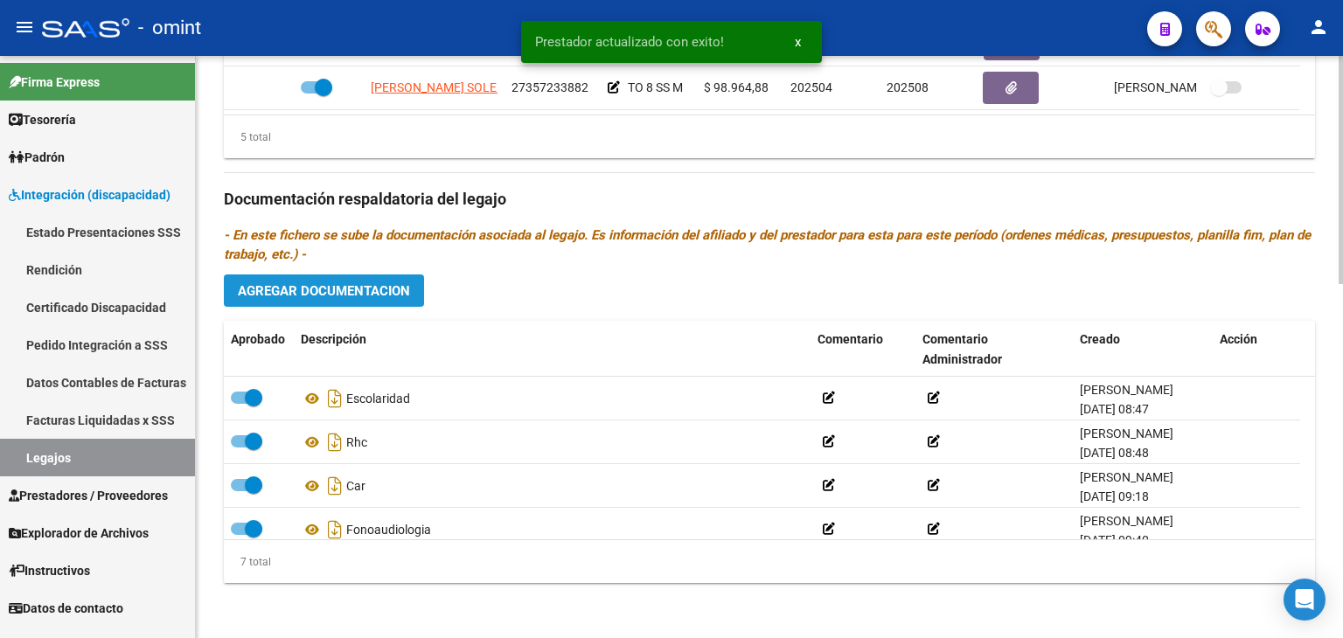
click at [325, 299] on button "Agregar Documentacion" at bounding box center [324, 291] width 200 height 32
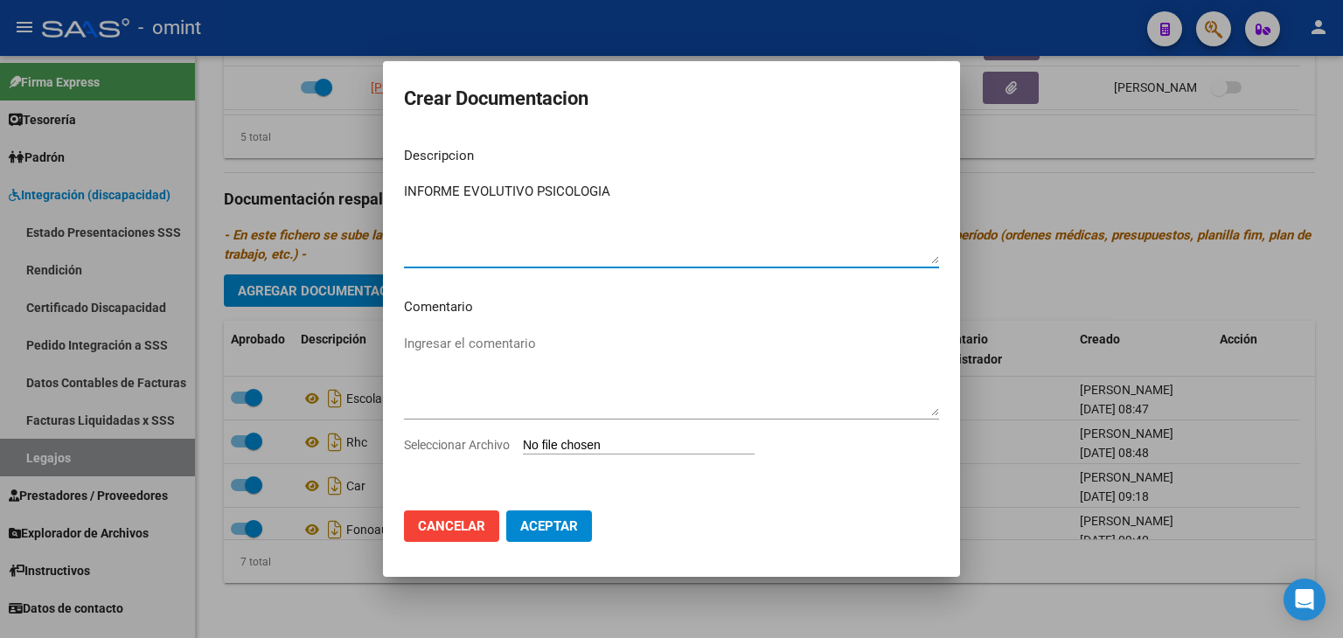
type textarea "INFORME EVOLUTIVO PSICOLOGIA"
click at [591, 450] on input "Seleccionar Archivo" at bounding box center [639, 446] width 232 height 17
type input "C:\fakepath\PSICO - INFORME EVOLUTIVO.pdf"
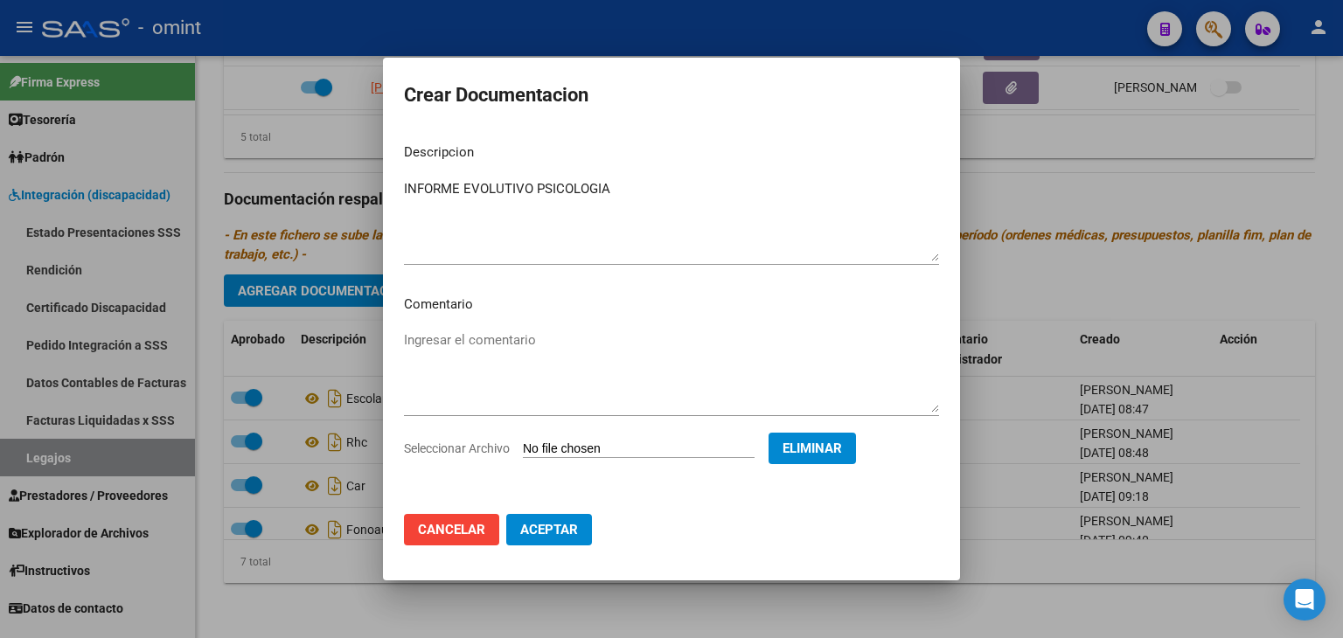
click at [544, 528] on span "Aceptar" at bounding box center [549, 530] width 58 height 16
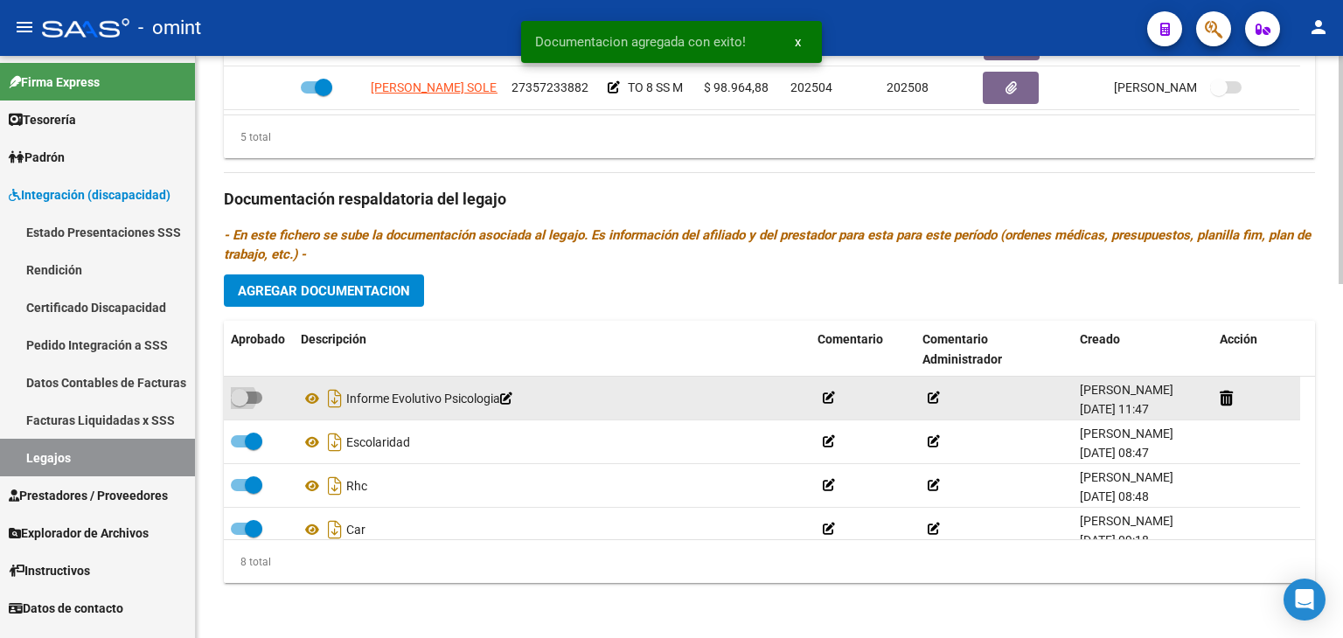
click at [252, 394] on span at bounding box center [246, 398] width 31 height 12
click at [240, 404] on input "checkbox" at bounding box center [239, 404] width 1 height 1
checkbox input "true"
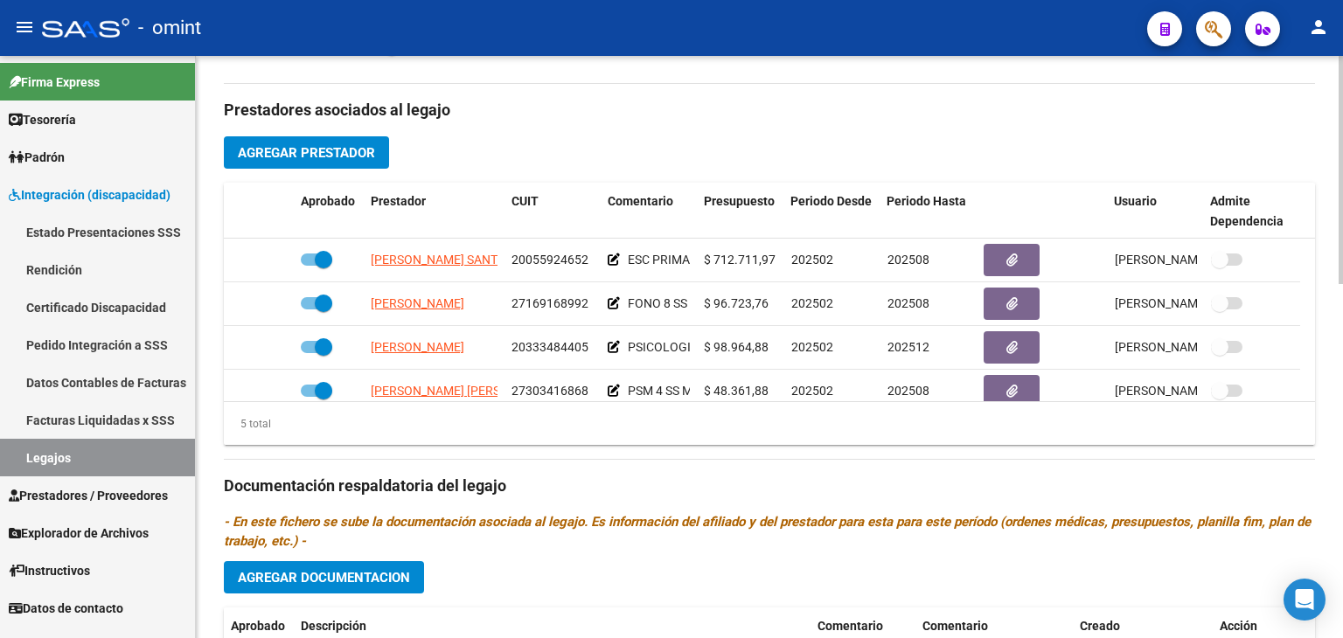
scroll to position [640, 0]
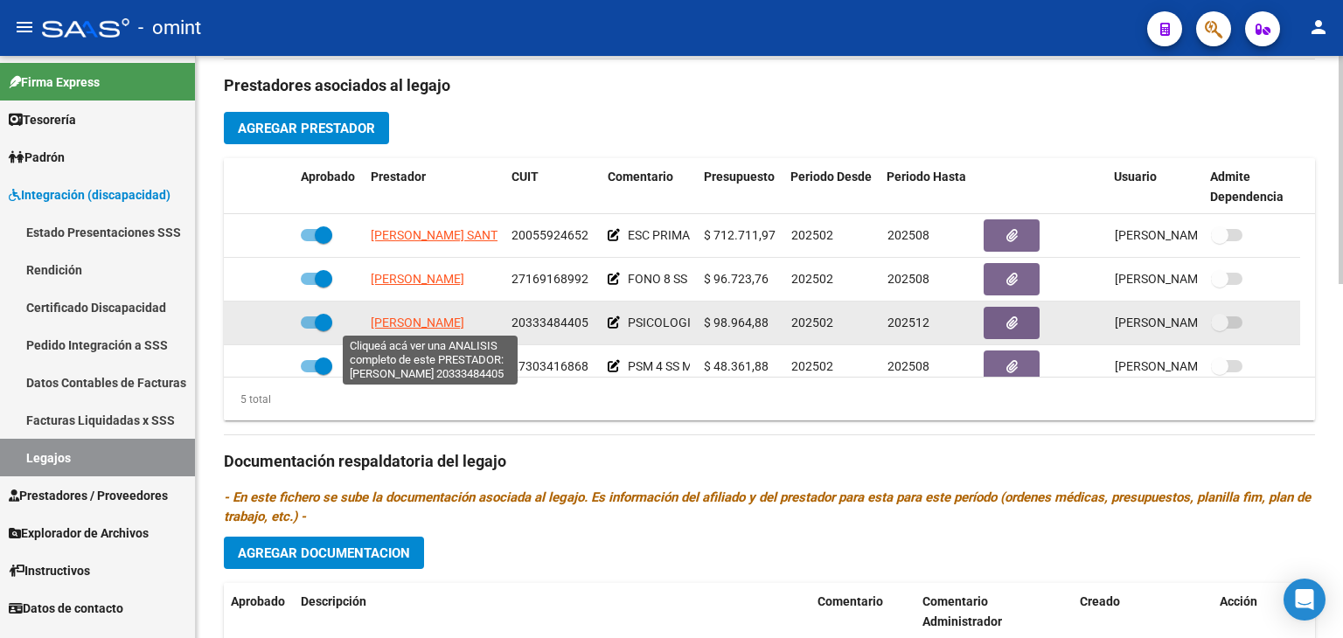
click at [392, 320] on span "[PERSON_NAME]" at bounding box center [418, 323] width 94 height 14
type textarea "20333484405"
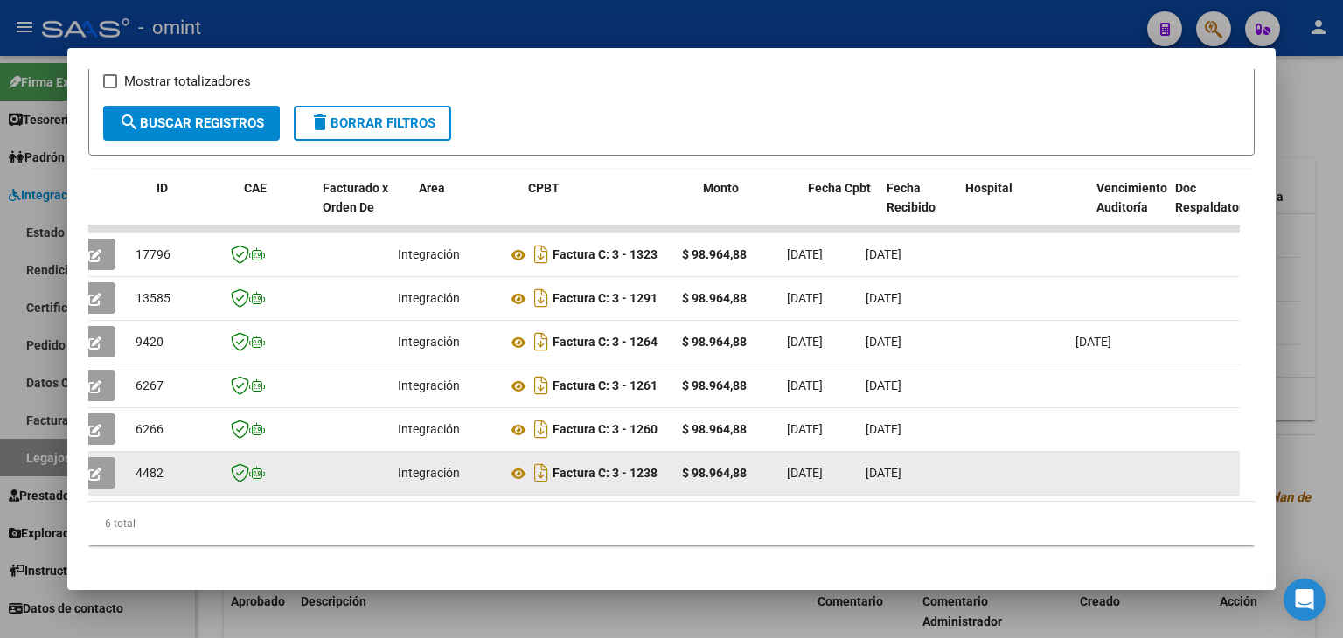
scroll to position [0, 0]
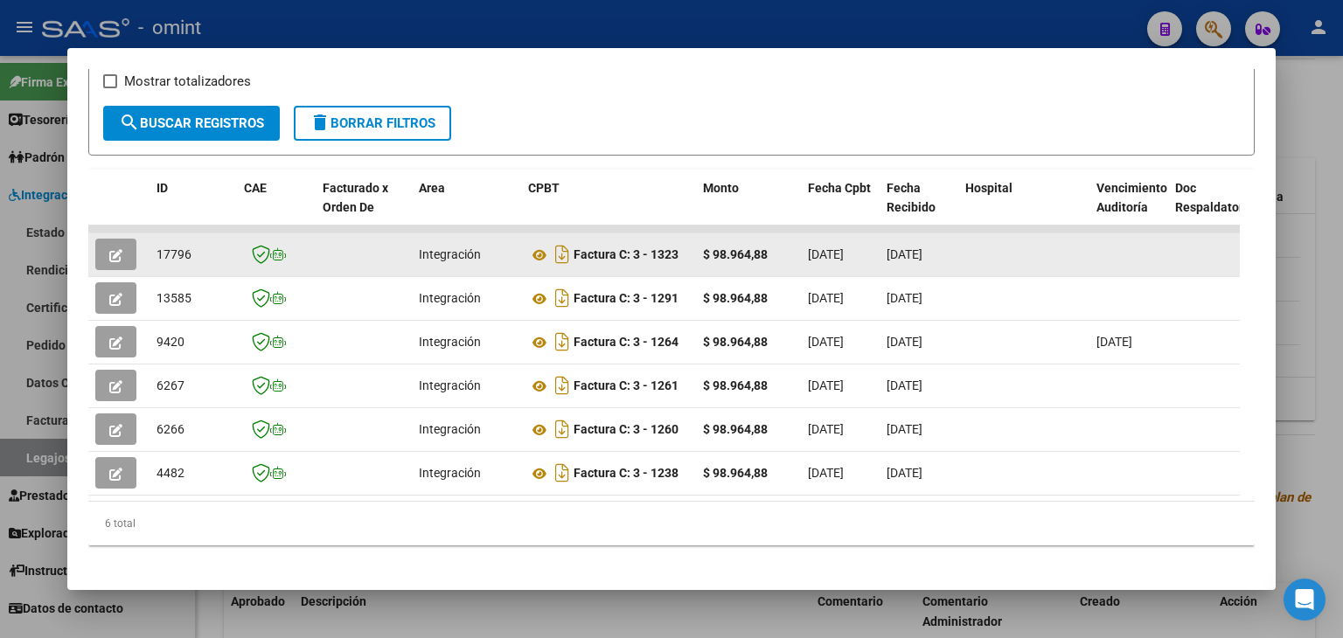
click at [168, 253] on span "17796" at bounding box center [174, 255] width 35 height 14
copy span "17796"
click at [538, 247] on icon at bounding box center [539, 255] width 23 height 21
click at [112, 249] on icon "button" at bounding box center [115, 255] width 13 height 13
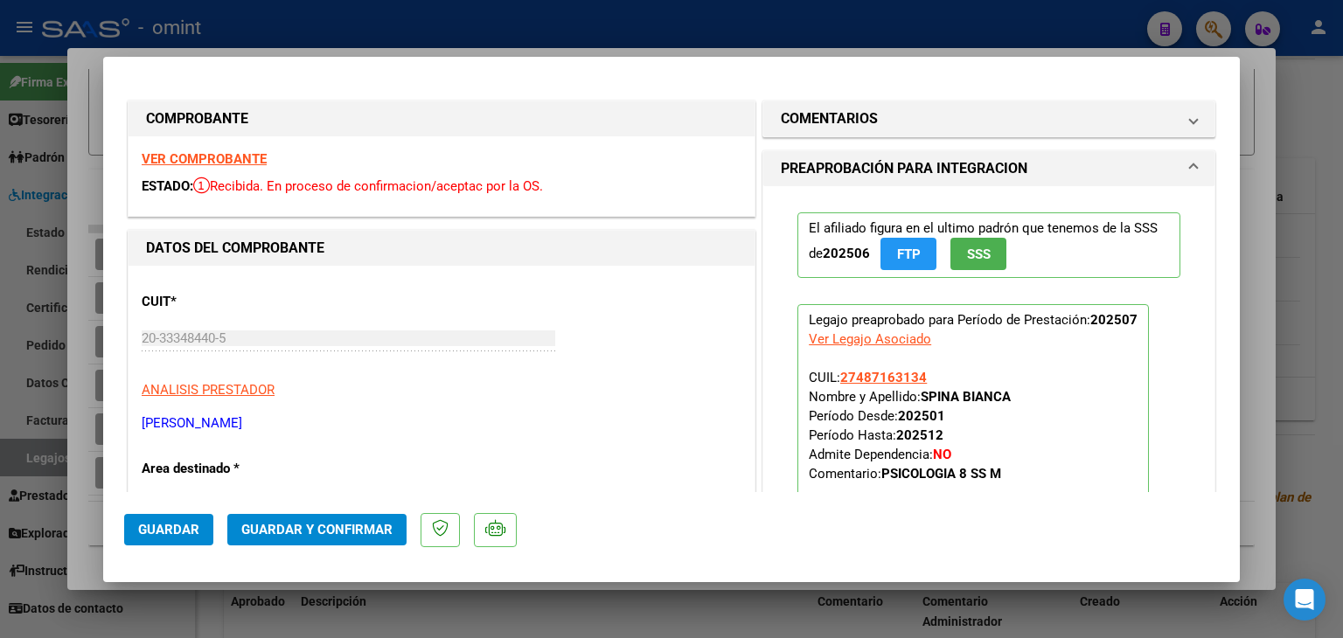
scroll to position [350, 0]
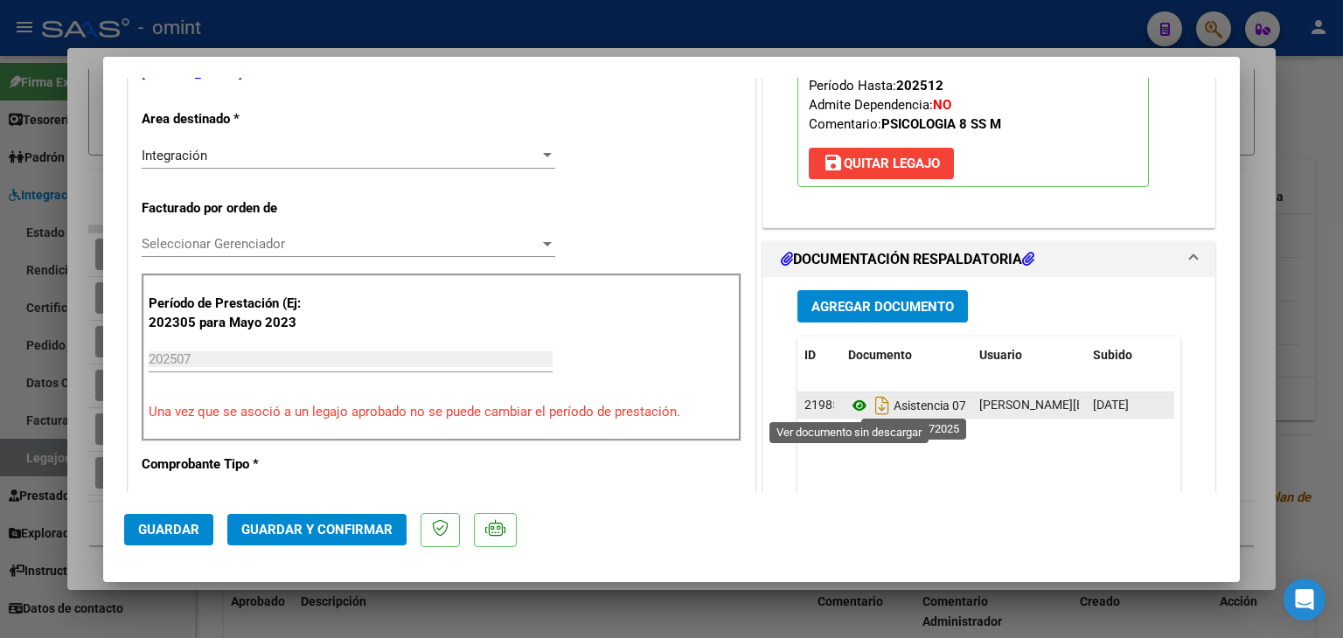
click at [852, 403] on icon at bounding box center [859, 405] width 23 height 21
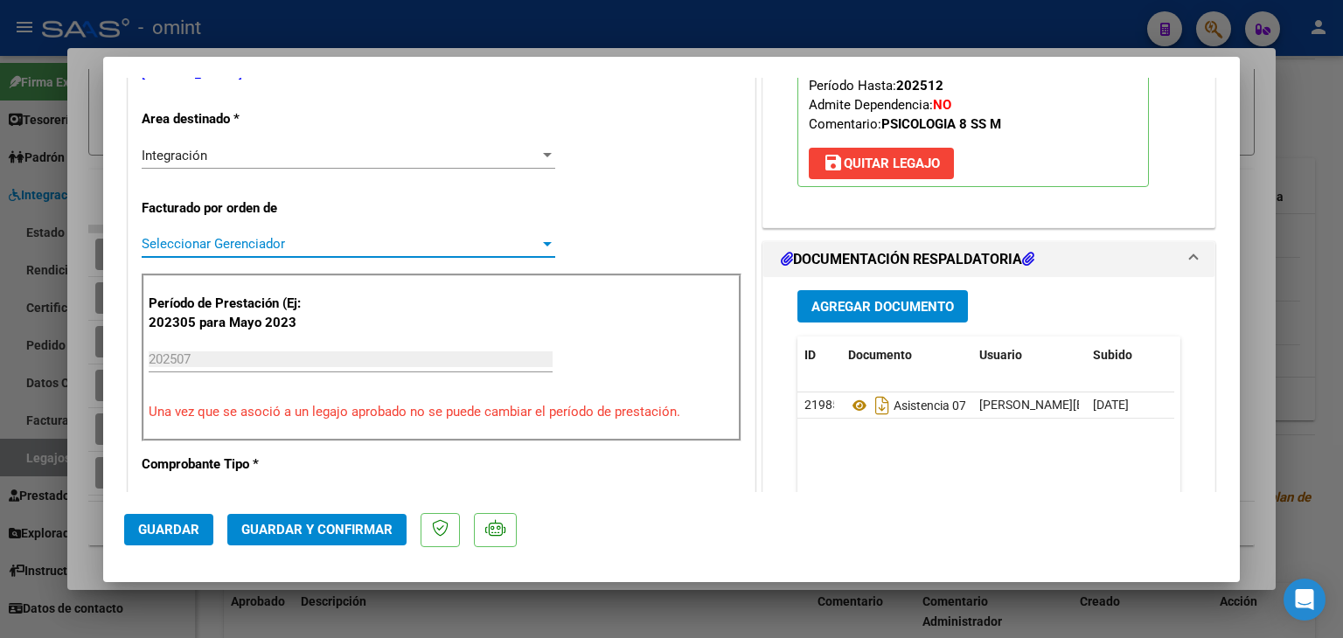
click at [192, 248] on span "Seleccionar Gerenciador" at bounding box center [341, 244] width 398 height 16
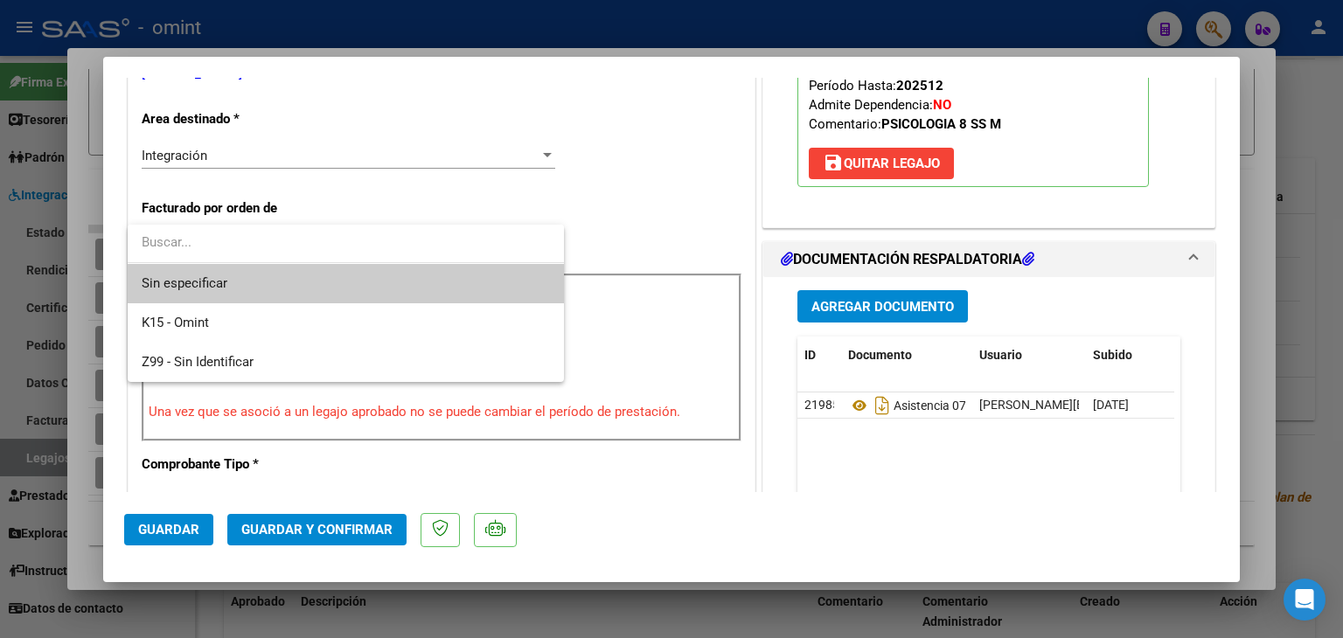
click at [220, 282] on span "Sin especificar" at bounding box center [346, 283] width 408 height 39
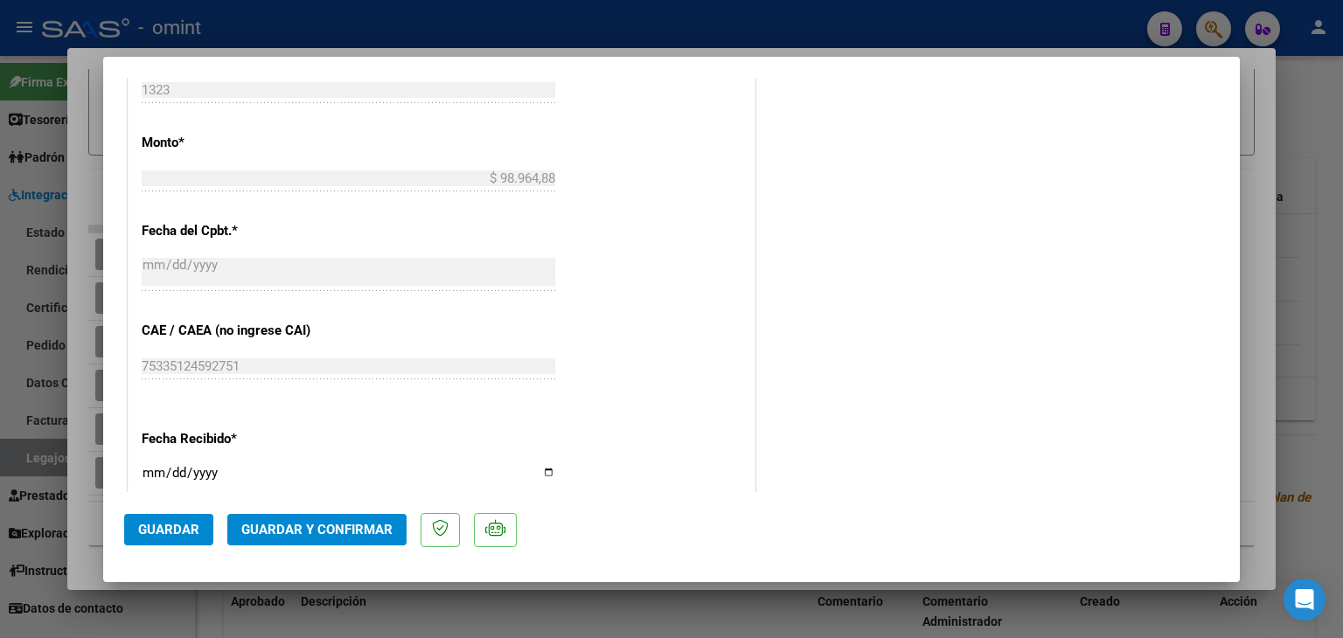
scroll to position [962, 0]
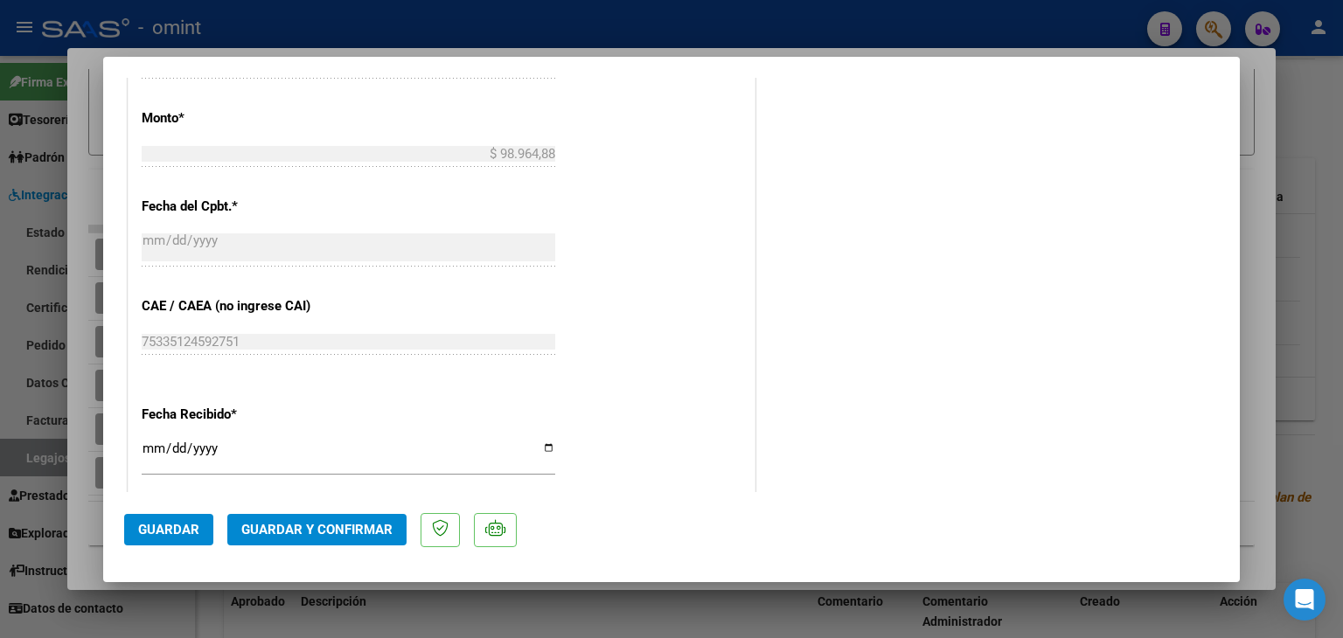
click at [297, 527] on span "Guardar y Confirmar" at bounding box center [316, 530] width 151 height 16
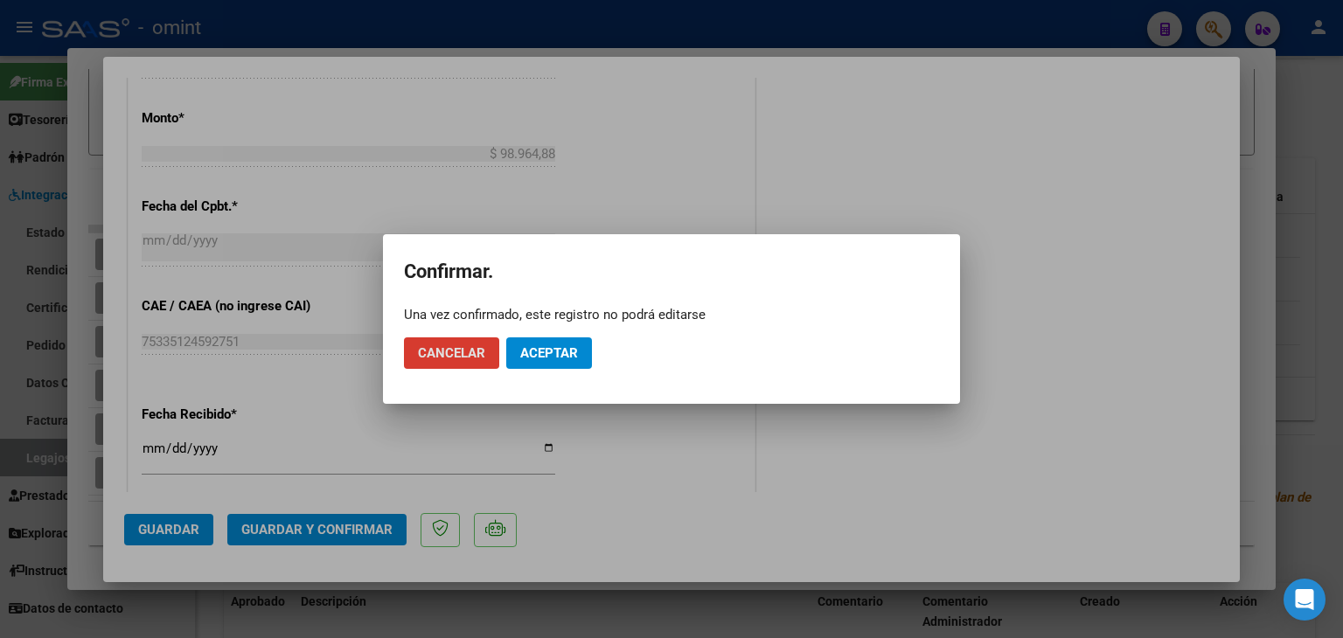
click at [565, 346] on span "Aceptar" at bounding box center [549, 353] width 58 height 16
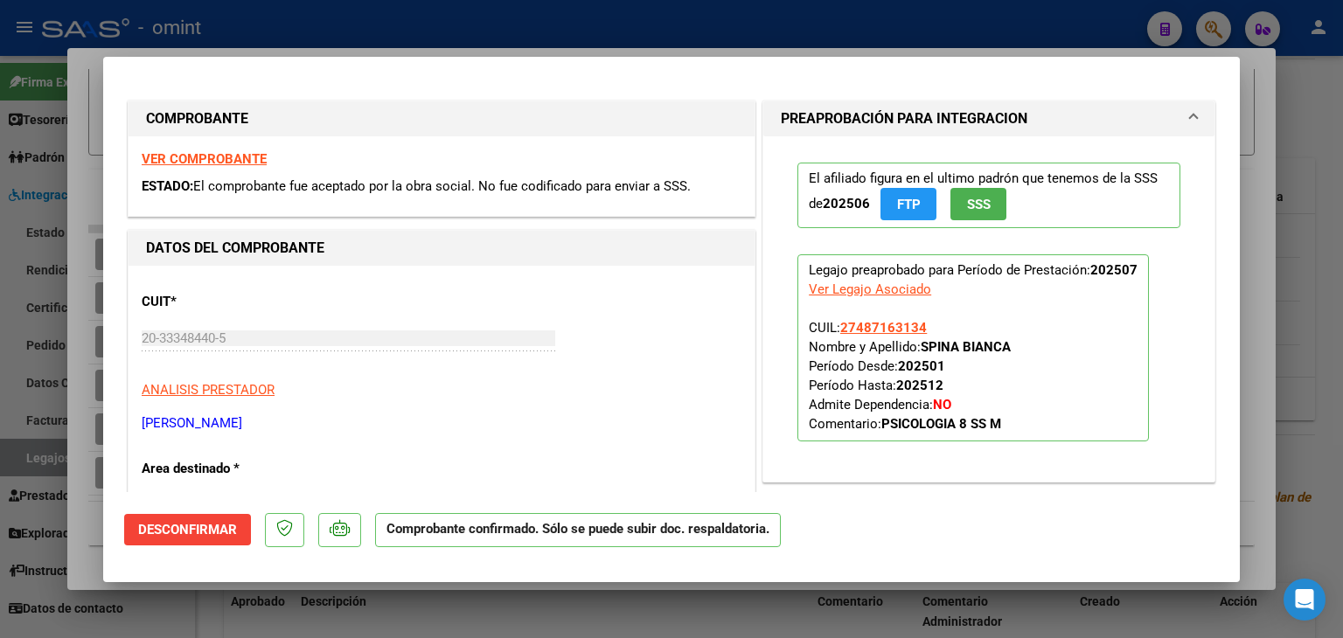
scroll to position [0, 0]
type input "$ 0,00"
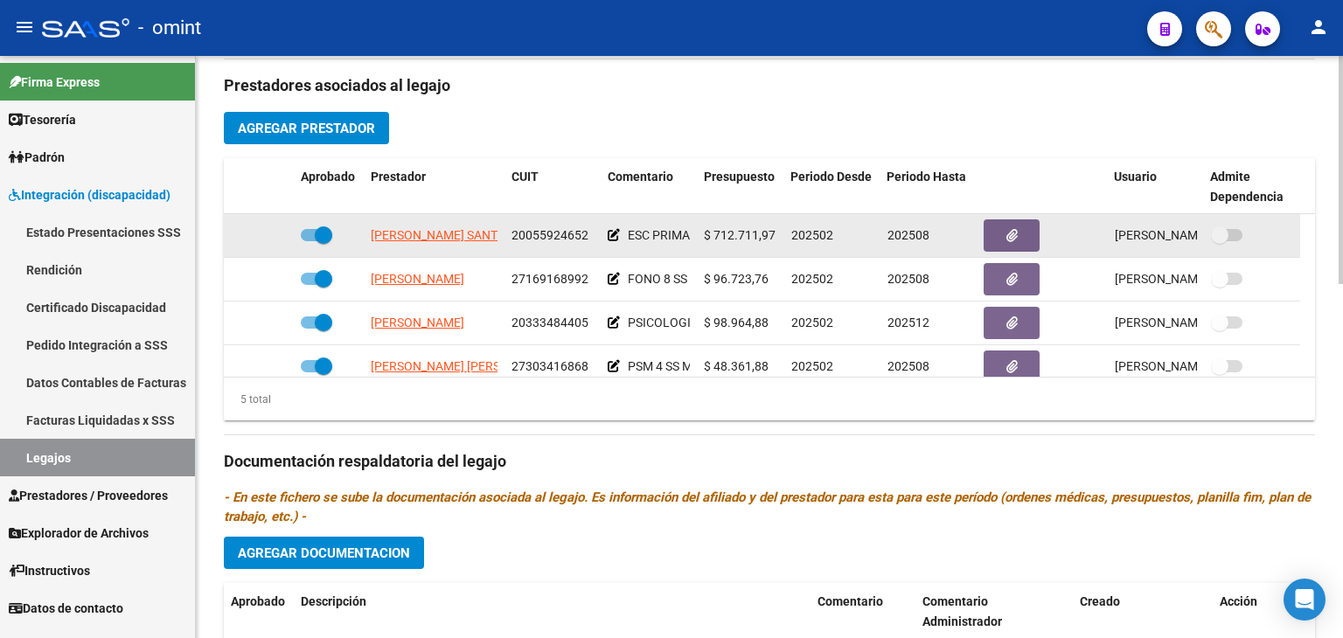
click at [323, 232] on span at bounding box center [323, 235] width 17 height 17
click at [310, 241] on input "checkbox" at bounding box center [309, 241] width 1 height 1
checkbox input "false"
click at [266, 238] on icon at bounding box center [268, 235] width 12 height 12
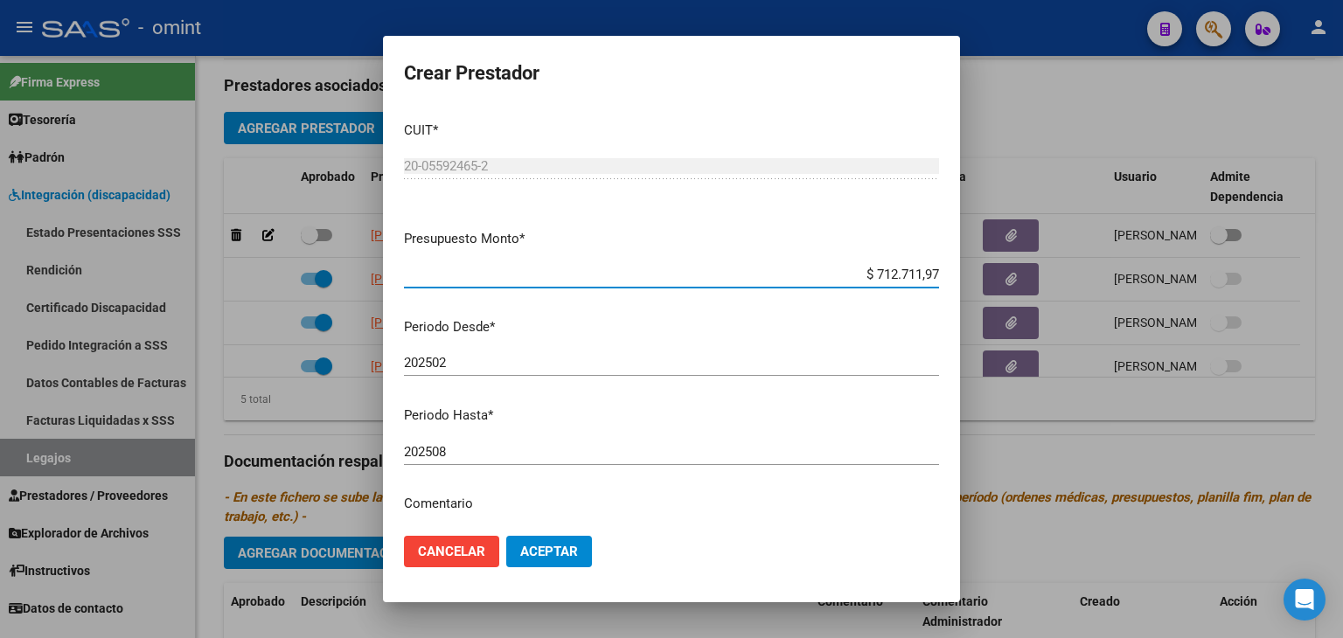
click at [491, 452] on input "202508" at bounding box center [671, 452] width 535 height 16
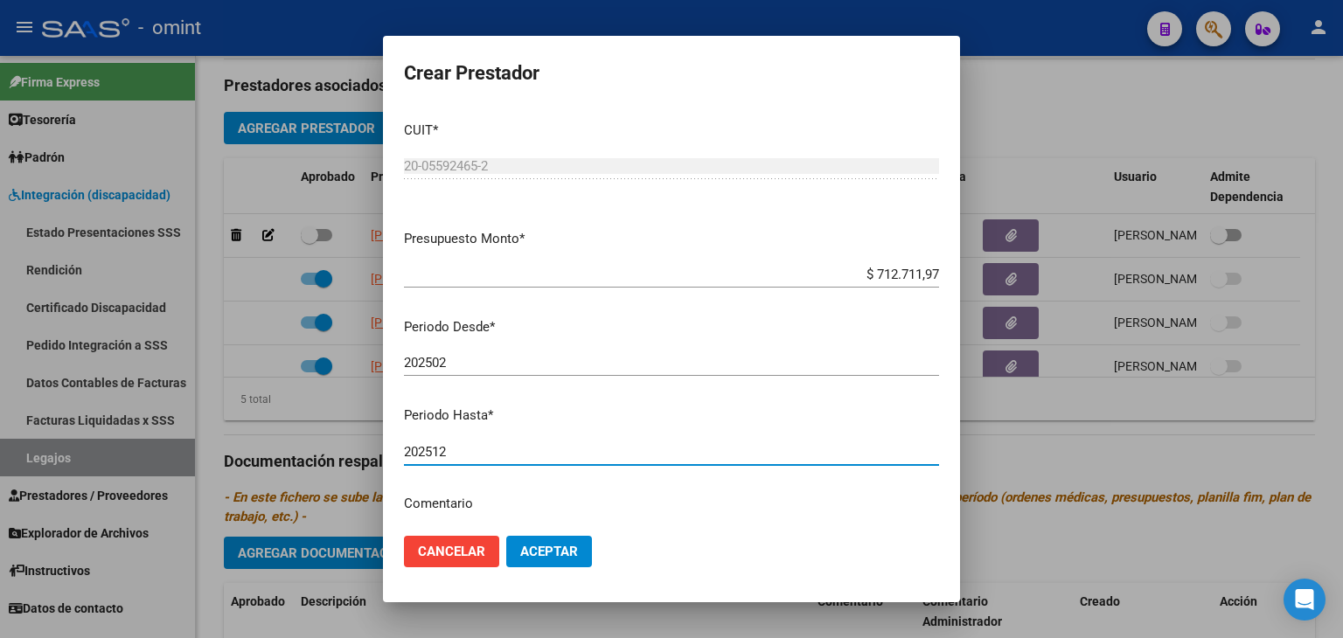
type input "202512"
click at [567, 564] on button "Aceptar" at bounding box center [549, 551] width 86 height 31
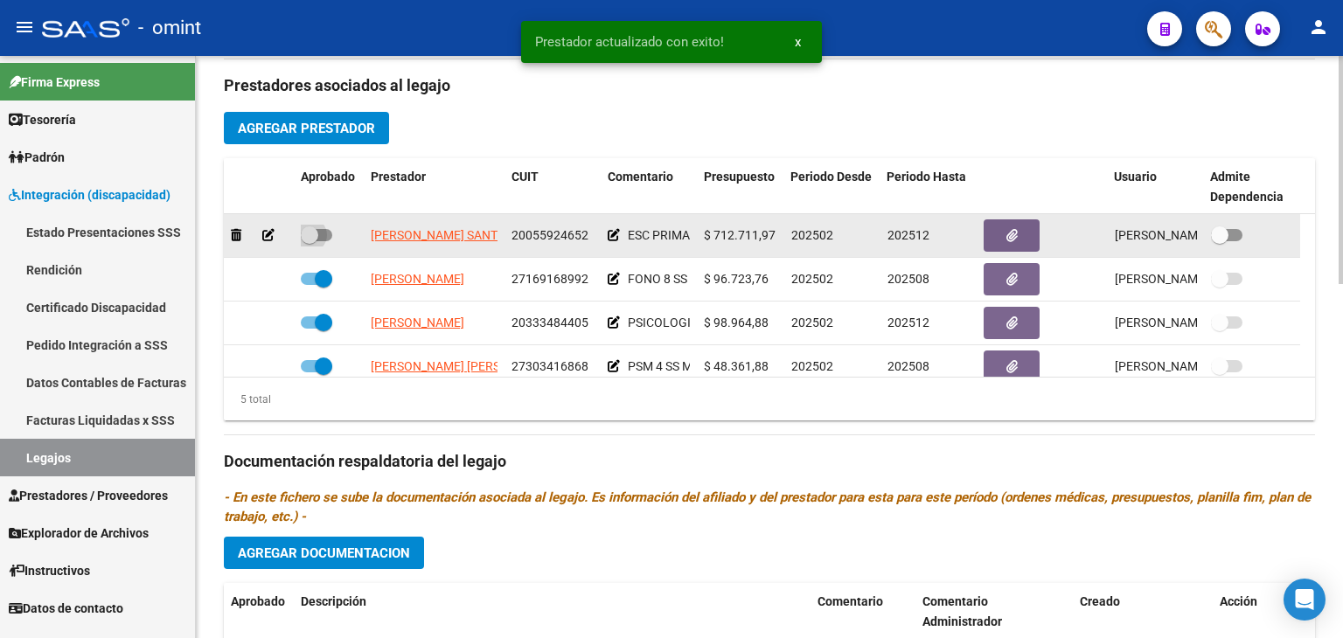
click at [317, 235] on span at bounding box center [309, 235] width 17 height 17
click at [310, 241] on input "checkbox" at bounding box center [309, 241] width 1 height 1
checkbox input "true"
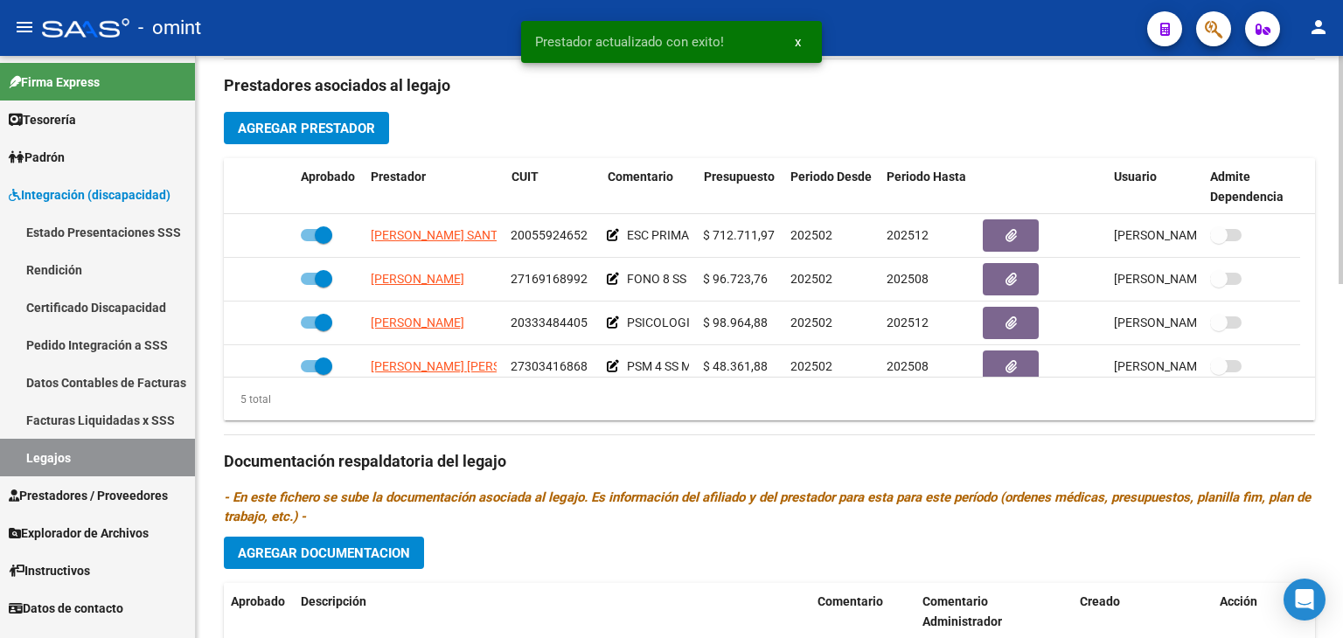
click at [369, 561] on button "Agregar Documentacion" at bounding box center [324, 553] width 200 height 32
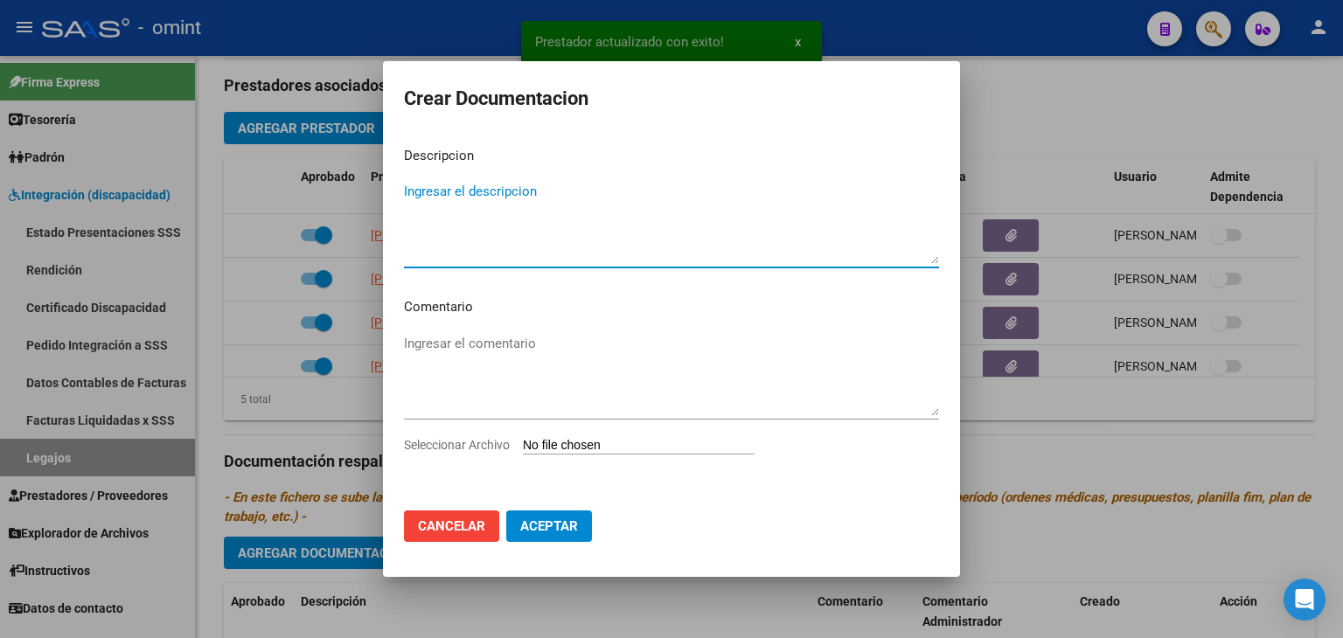
type textarea "I"
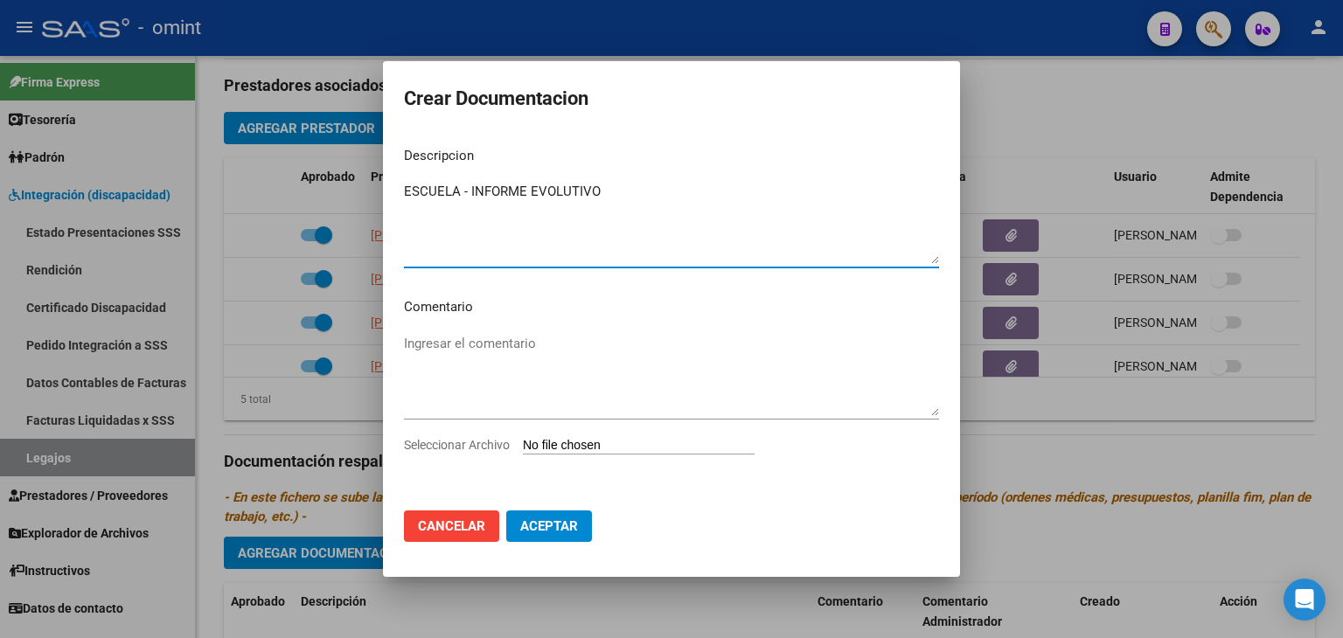
type textarea "ESCUELA - INFORME EVOLUTIVO"
click at [598, 439] on input "Seleccionar Archivo" at bounding box center [639, 446] width 232 height 17
type input "C:\fakepath\ESCUELA - INFORME EVOLUTIVO.pdf"
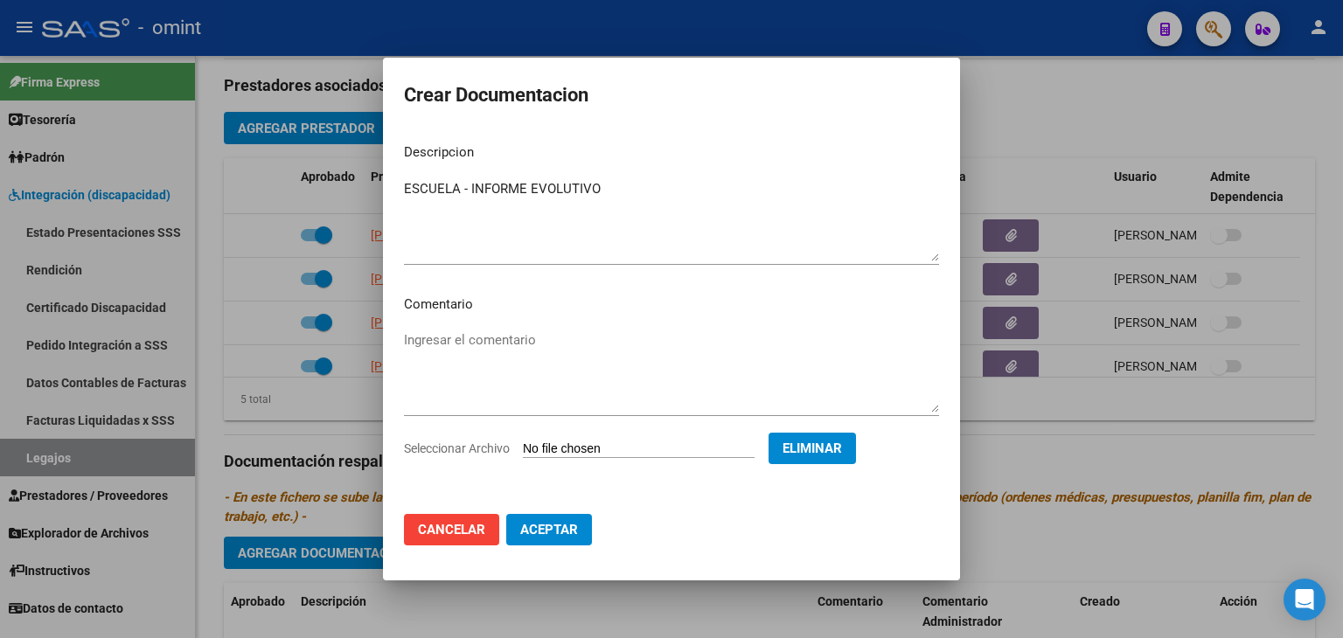
click at [549, 530] on span "Aceptar" at bounding box center [549, 530] width 58 height 16
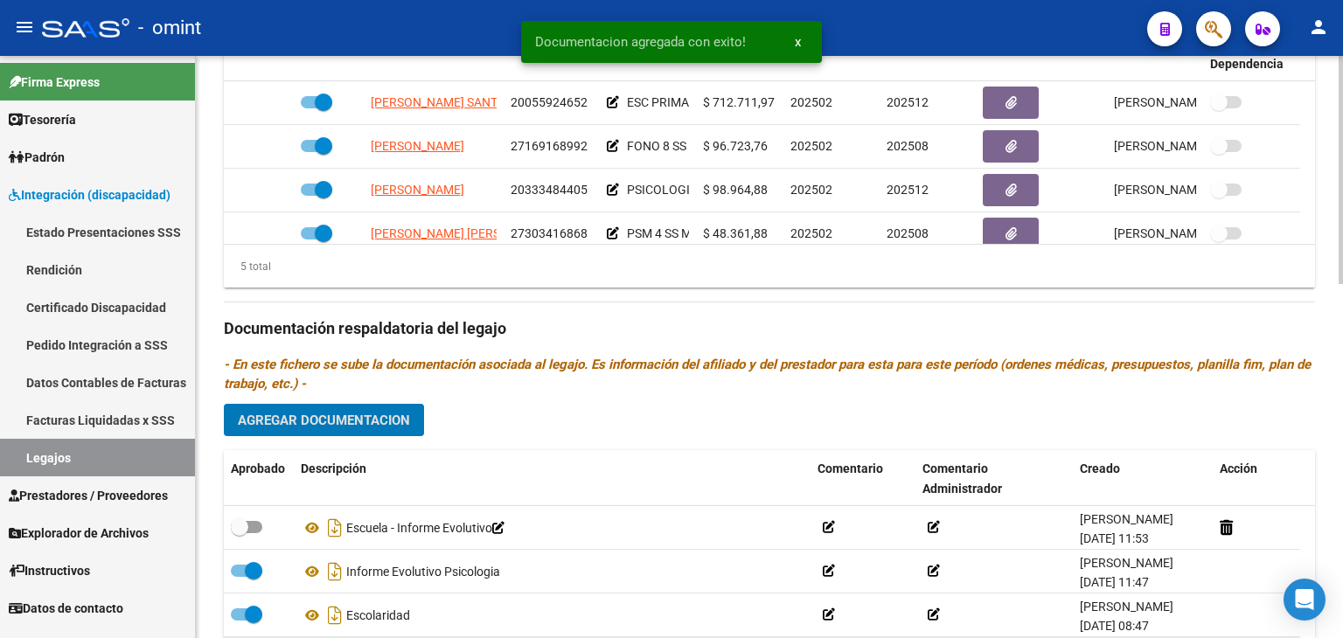
scroll to position [903, 0]
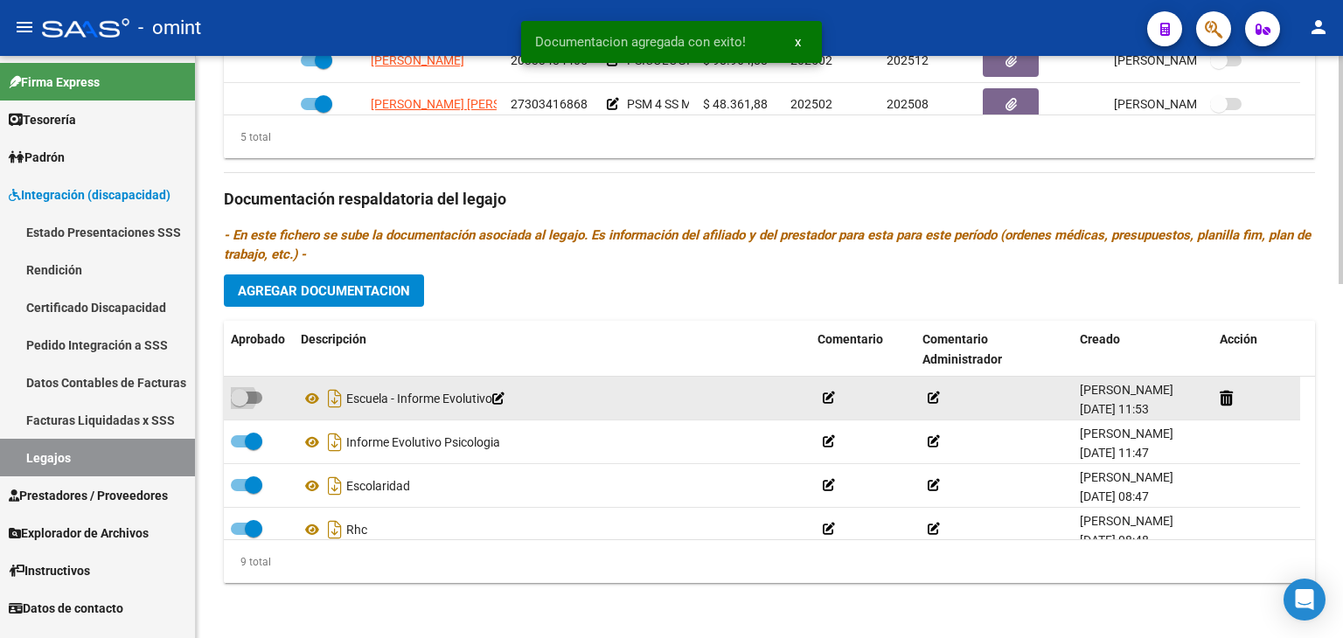
click at [251, 400] on span at bounding box center [246, 398] width 31 height 12
click at [240, 404] on input "checkbox" at bounding box center [239, 404] width 1 height 1
checkbox input "true"
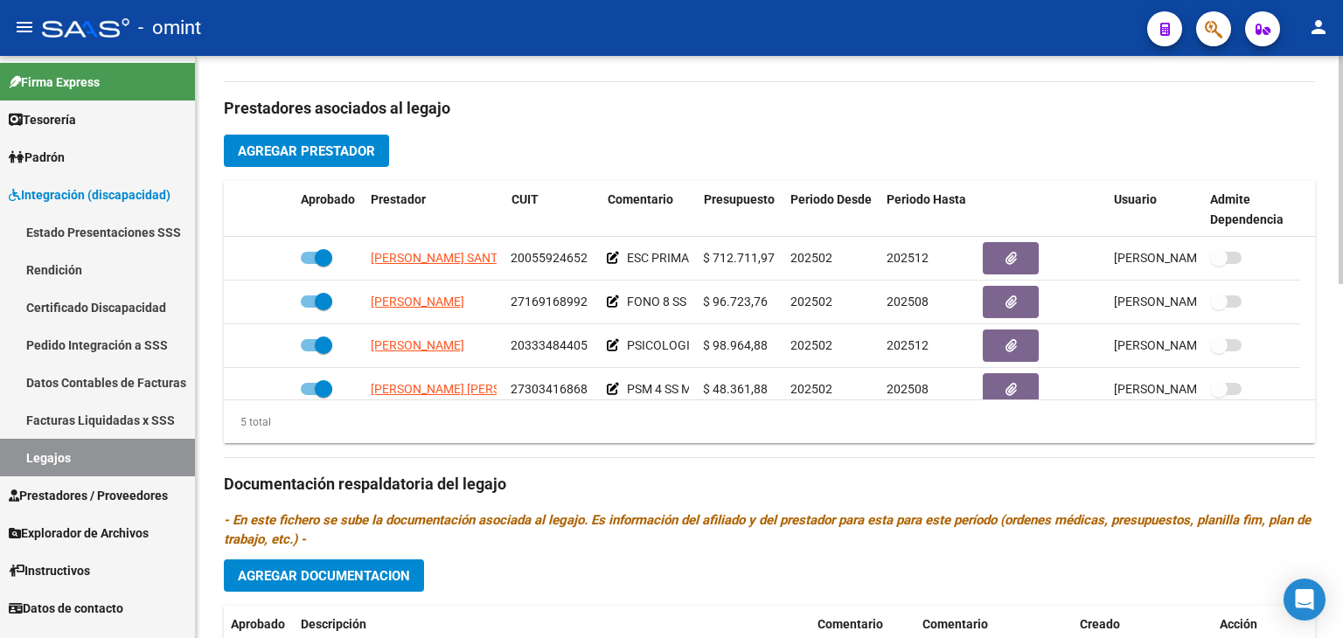
scroll to position [553, 0]
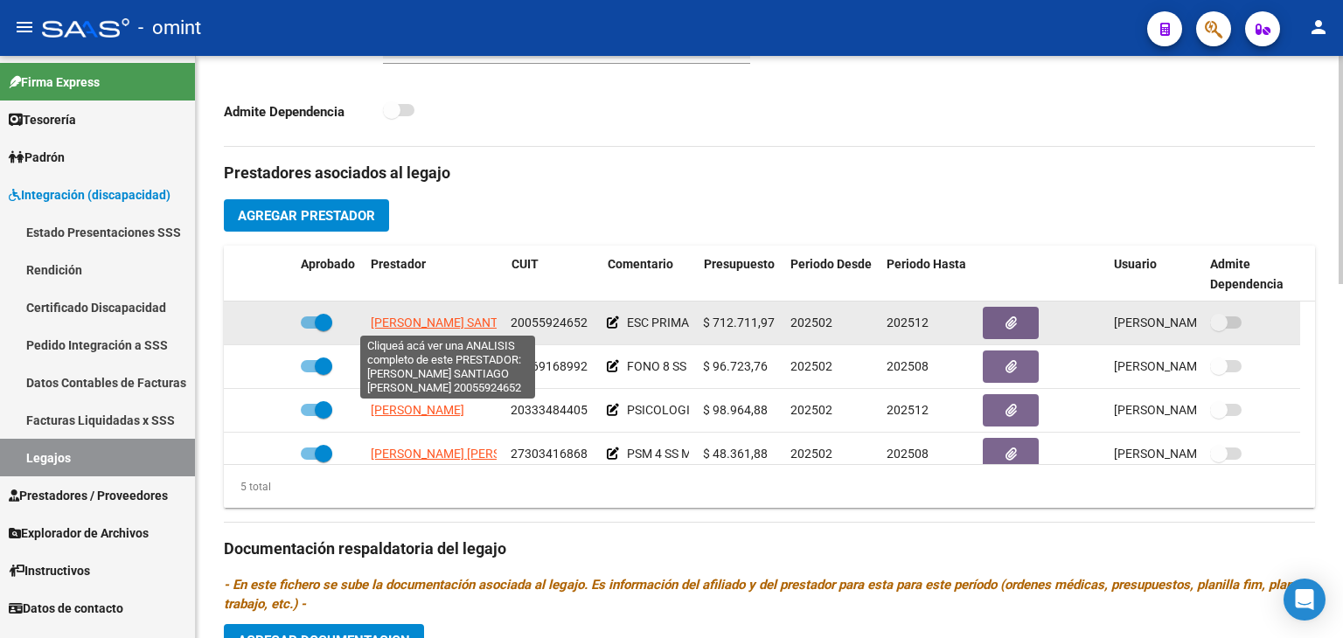
click at [416, 321] on span "[PERSON_NAME] SANTIAGO [PERSON_NAME]" at bounding box center [497, 323] width 252 height 14
type textarea "20055924652"
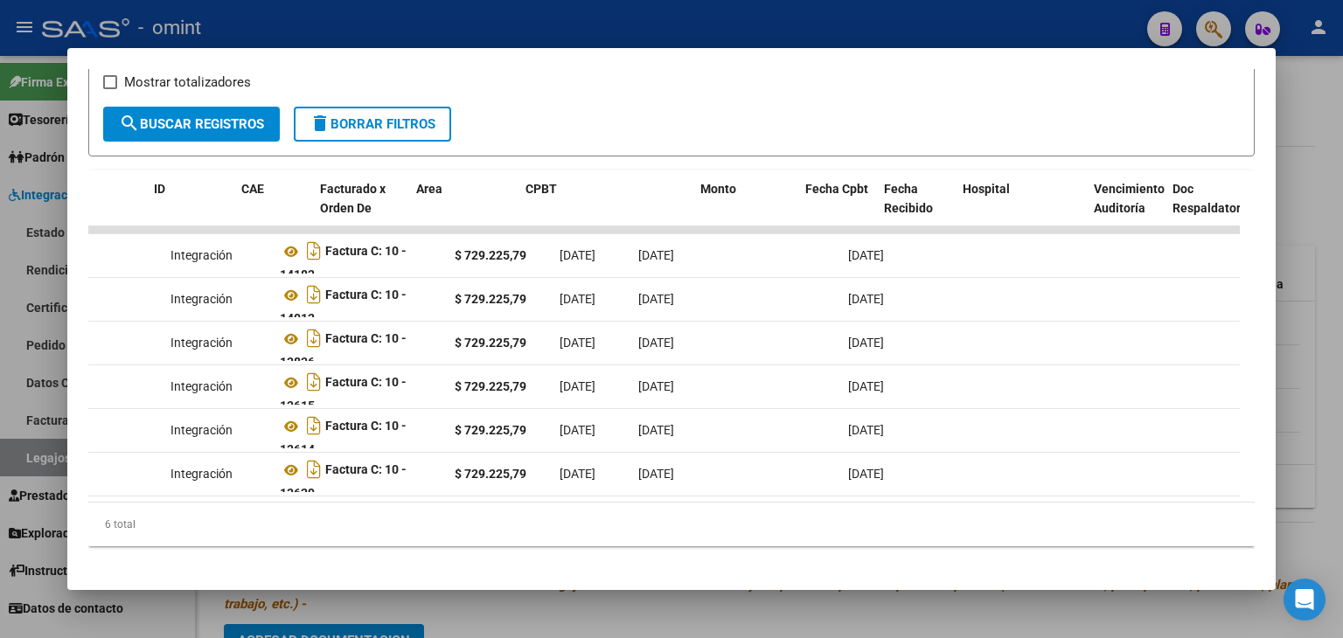
scroll to position [0, 0]
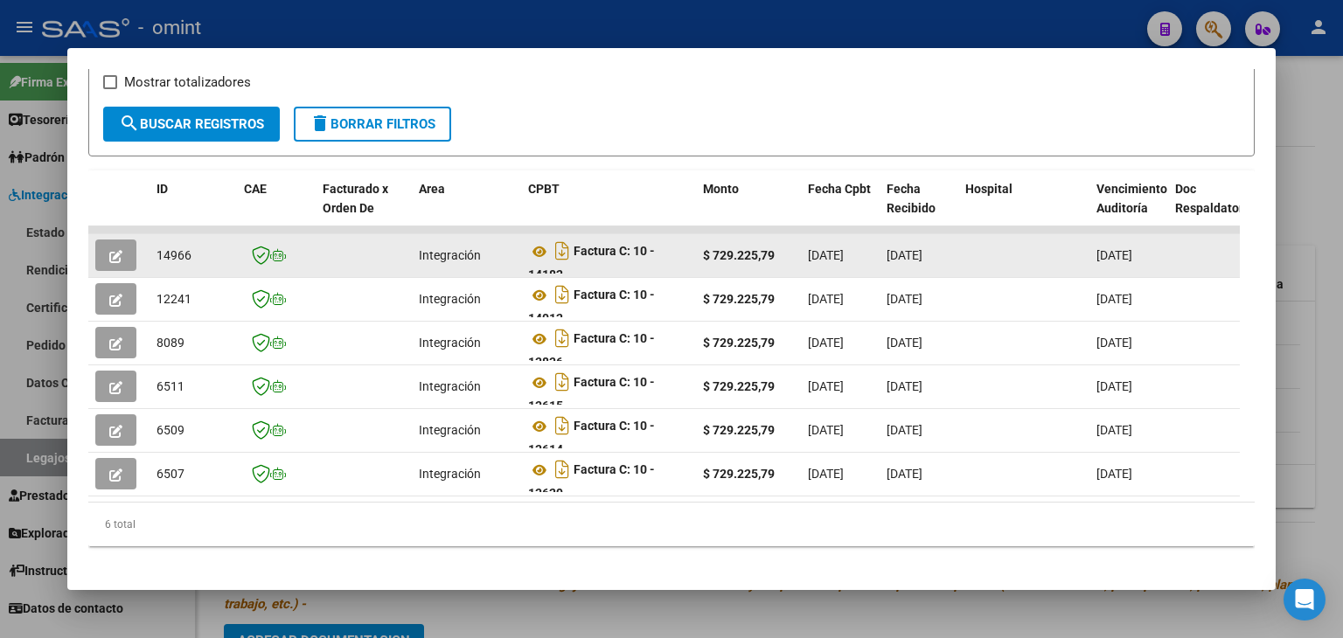
click at [164, 252] on span "14966" at bounding box center [174, 255] width 35 height 14
copy span "14966"
click at [533, 251] on icon at bounding box center [539, 251] width 23 height 21
click at [115, 255] on icon "button" at bounding box center [115, 256] width 13 height 13
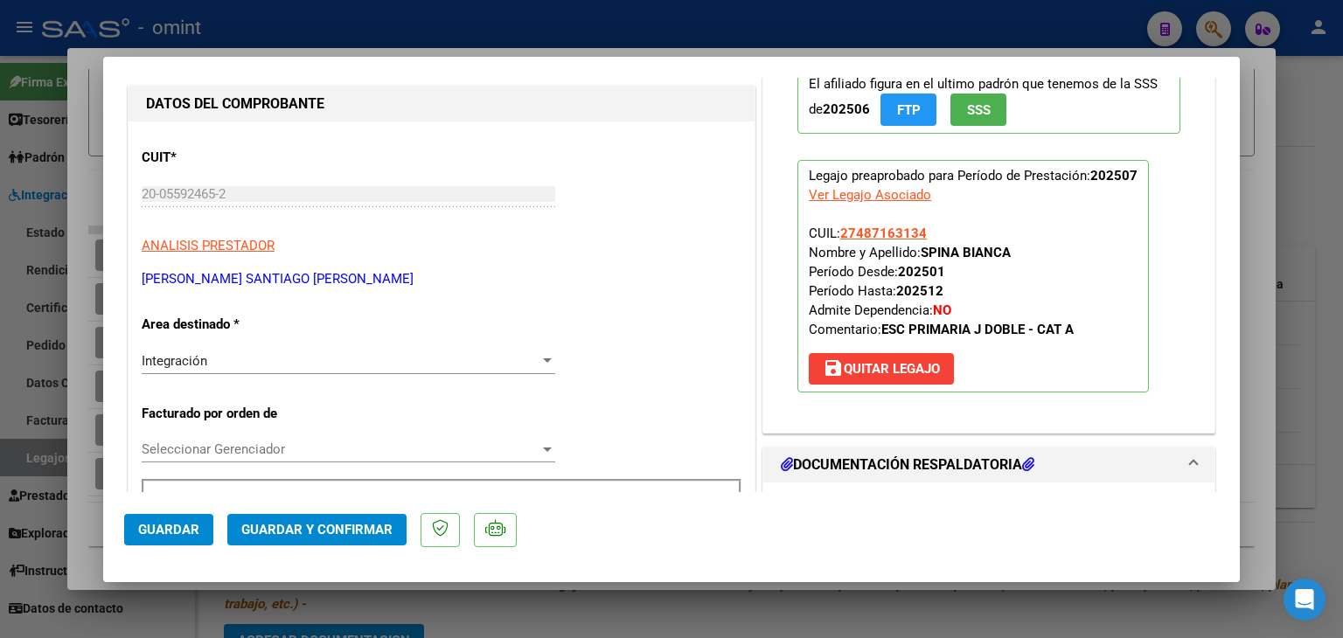
scroll to position [175, 0]
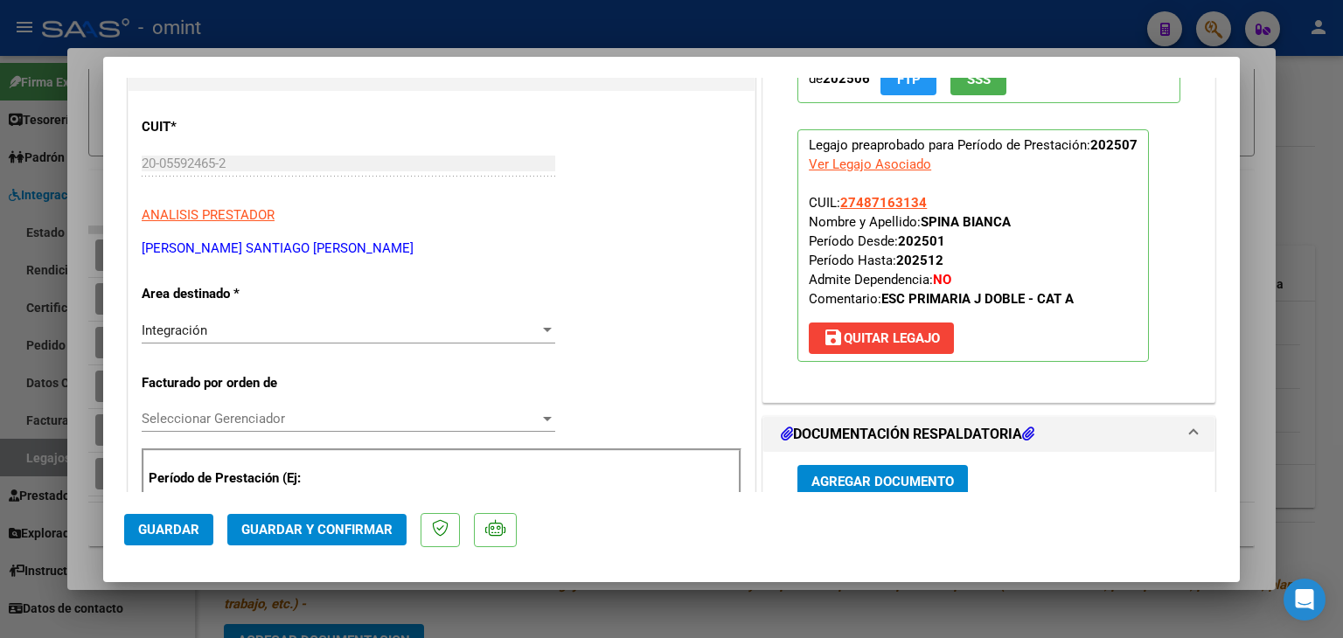
click at [262, 435] on div "Seleccionar Gerenciador Seleccionar Gerenciador" at bounding box center [349, 427] width 414 height 43
click at [246, 424] on span "Seleccionar Gerenciador" at bounding box center [341, 419] width 398 height 16
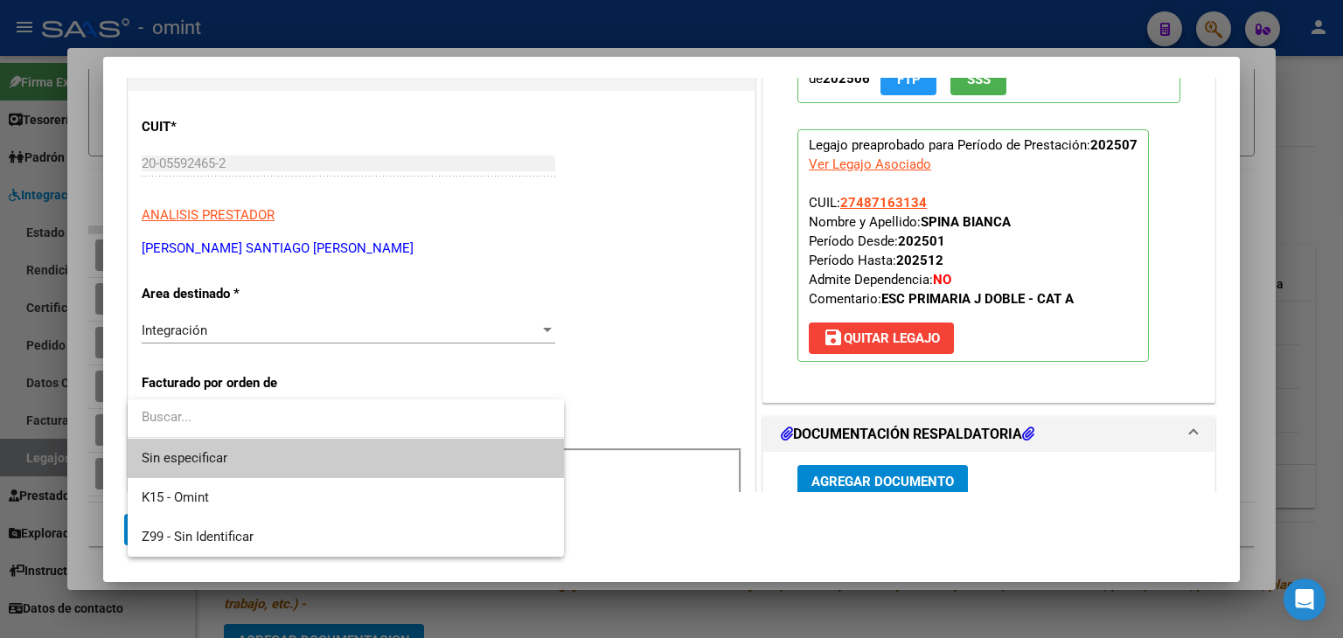
click at [217, 452] on span "Sin especificar" at bounding box center [346, 458] width 408 height 39
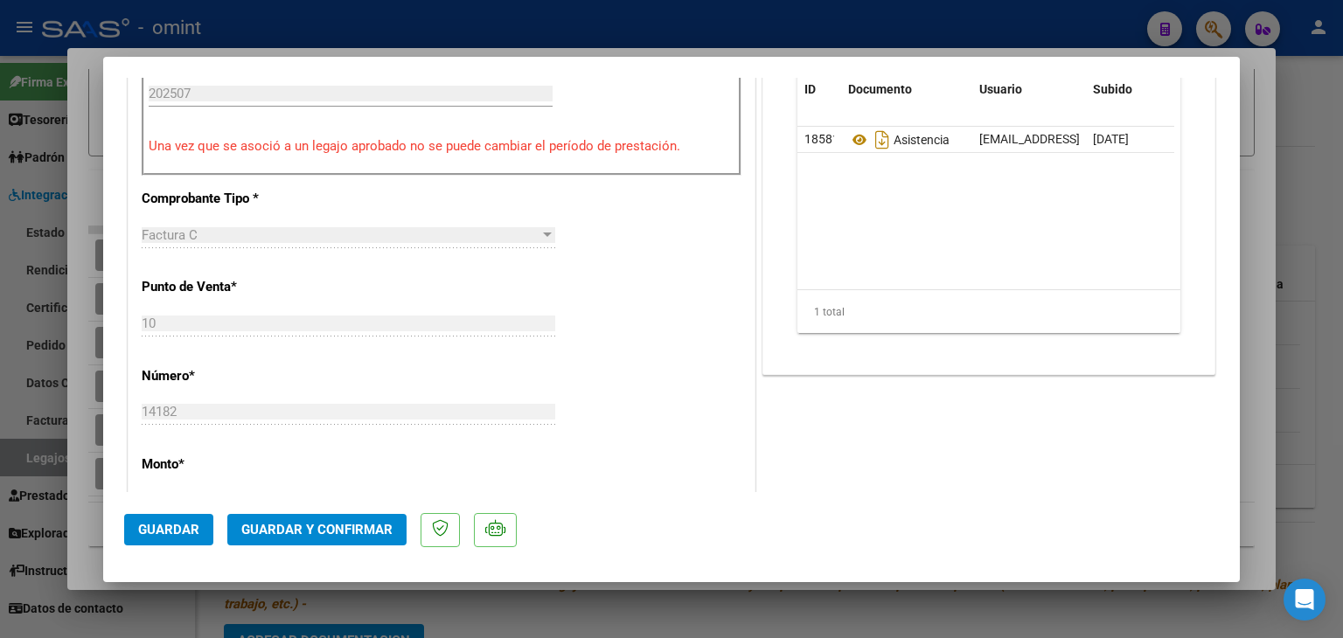
scroll to position [787, 0]
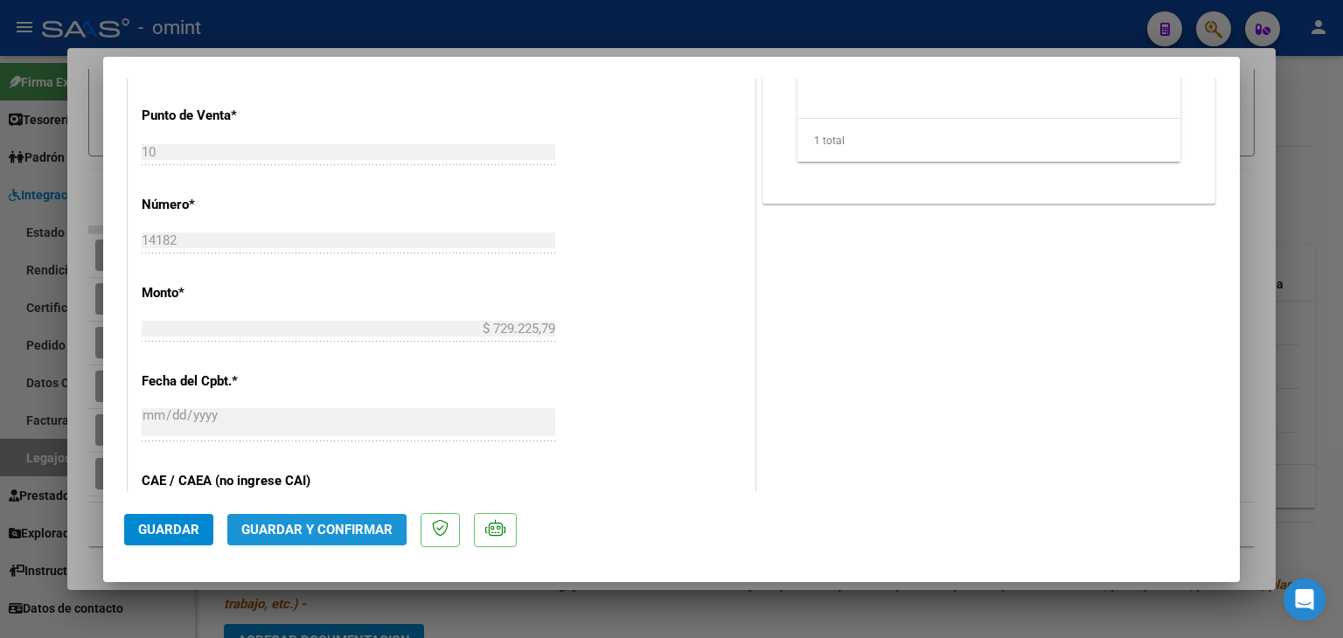
click at [288, 527] on span "Guardar y Confirmar" at bounding box center [316, 530] width 151 height 16
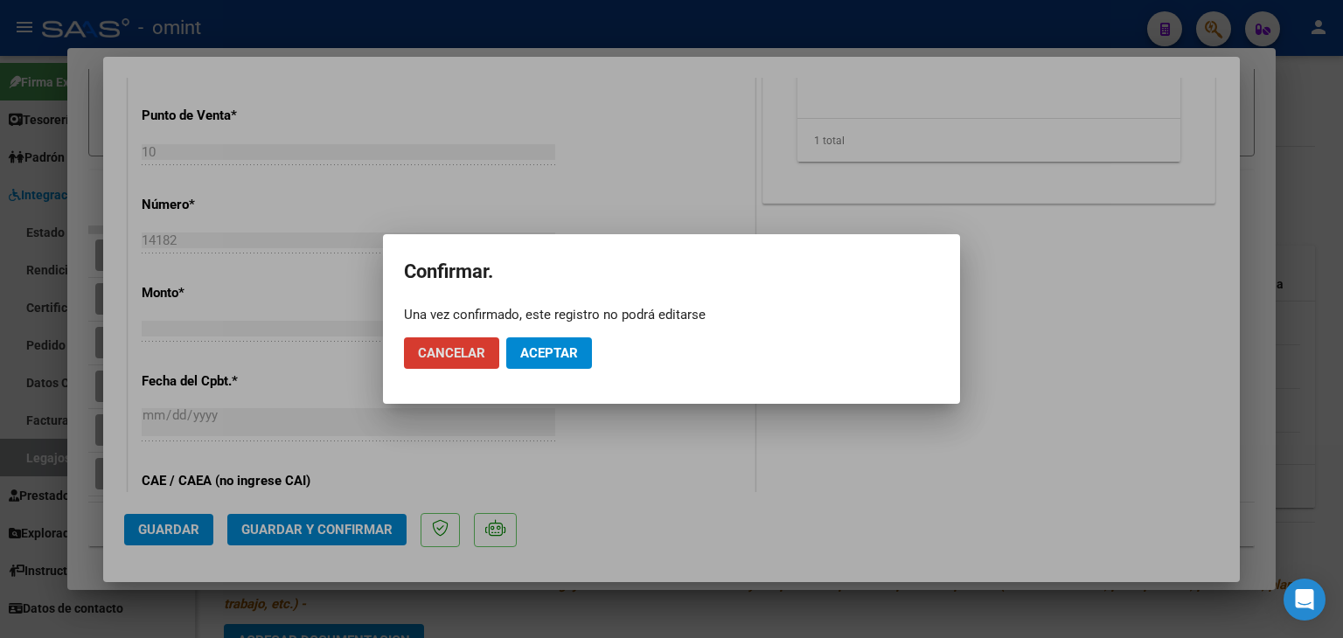
click at [559, 348] on span "Aceptar" at bounding box center [549, 353] width 58 height 16
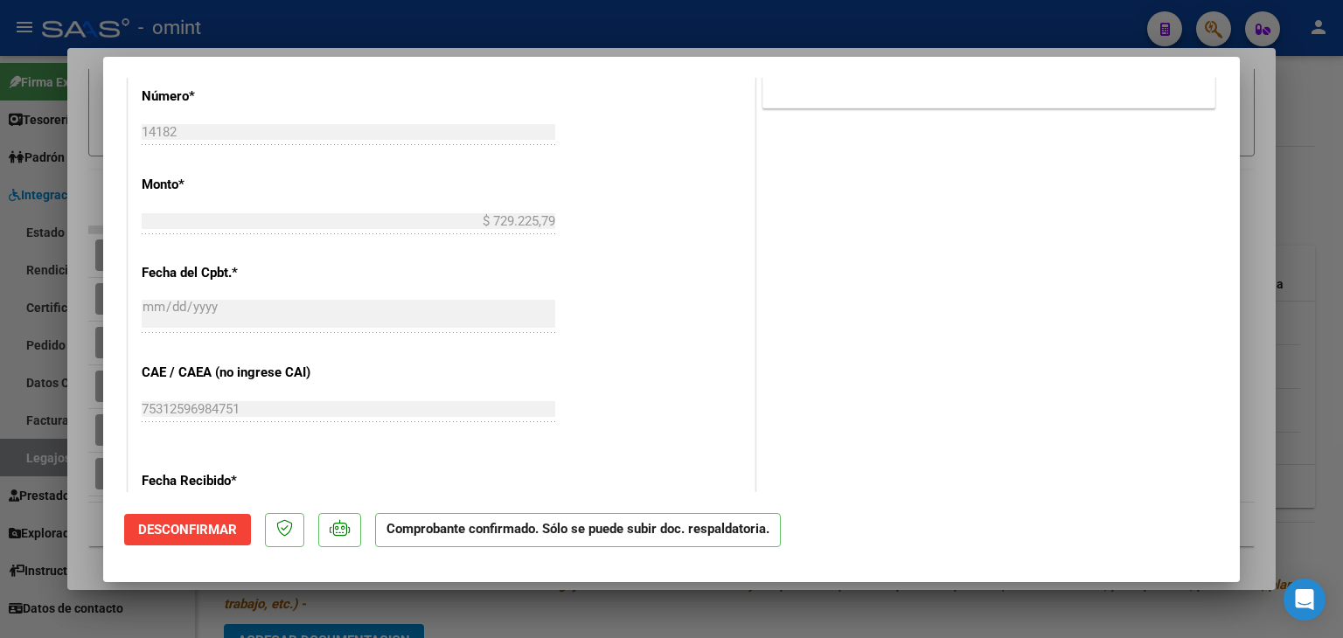
type input "$ 0,00"
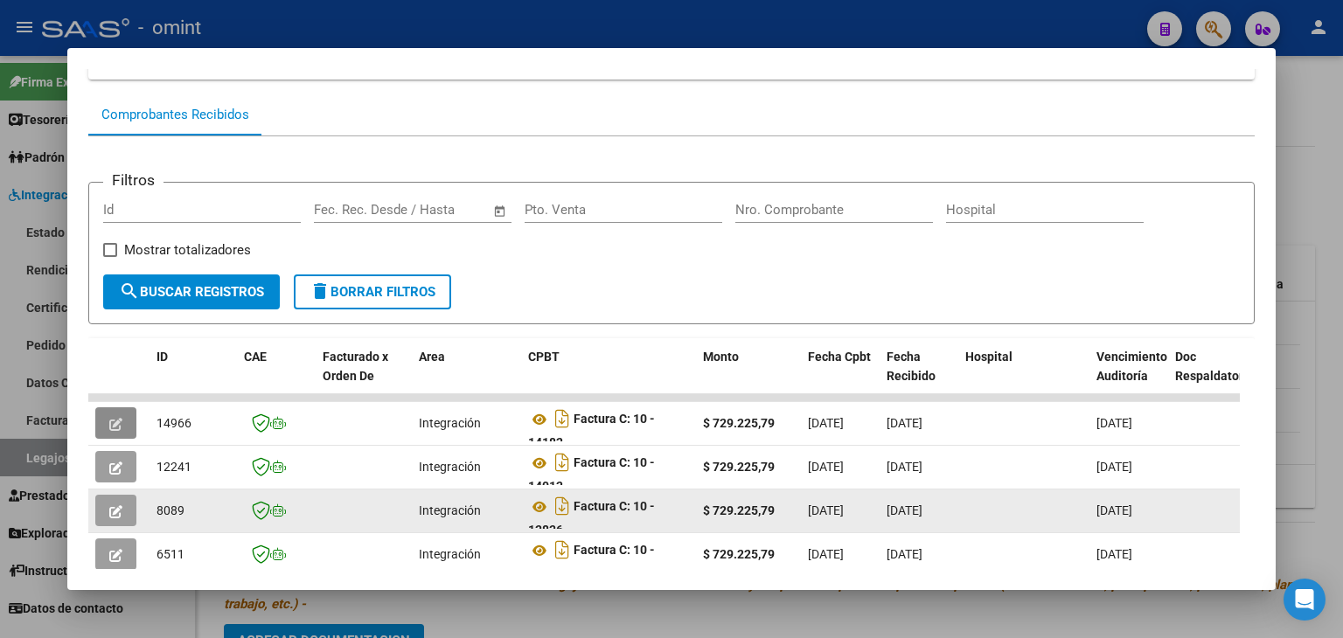
scroll to position [0, 0]
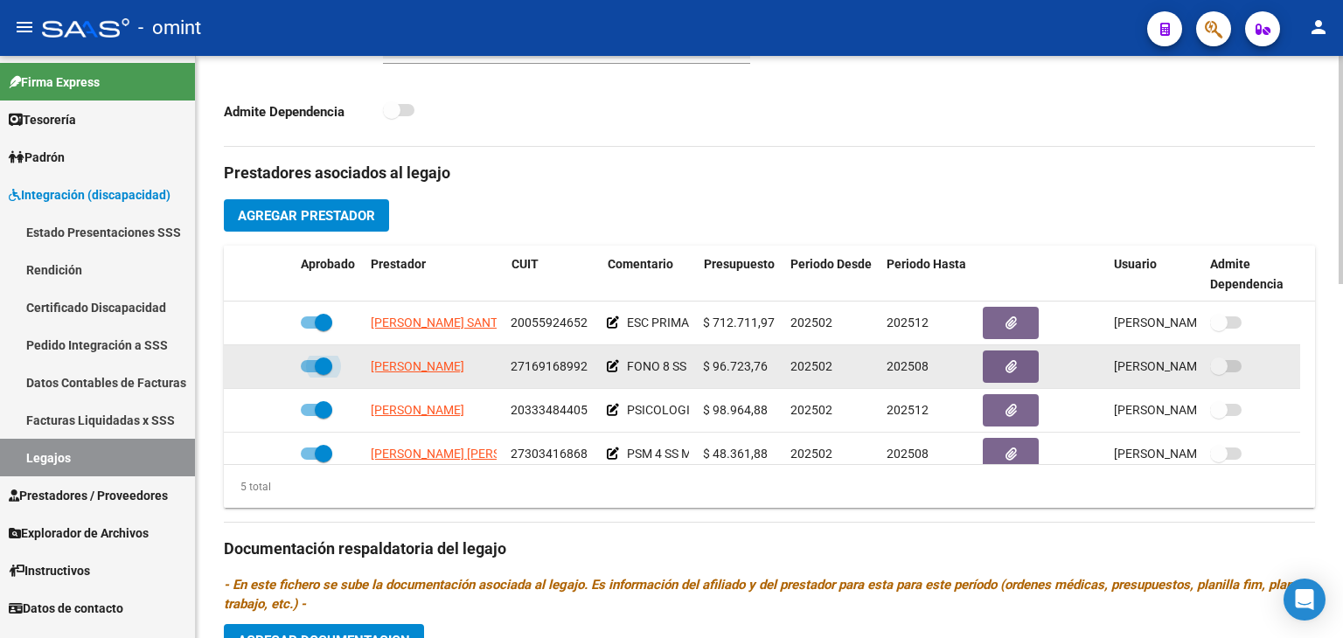
drag, startPoint x: 322, startPoint y: 365, endPoint x: 311, endPoint y: 364, distance: 10.5
click at [322, 365] on span at bounding box center [323, 366] width 17 height 17
click at [310, 373] on input "checkbox" at bounding box center [309, 373] width 1 height 1
checkbox input "false"
click at [269, 366] on icon at bounding box center [268, 366] width 12 height 12
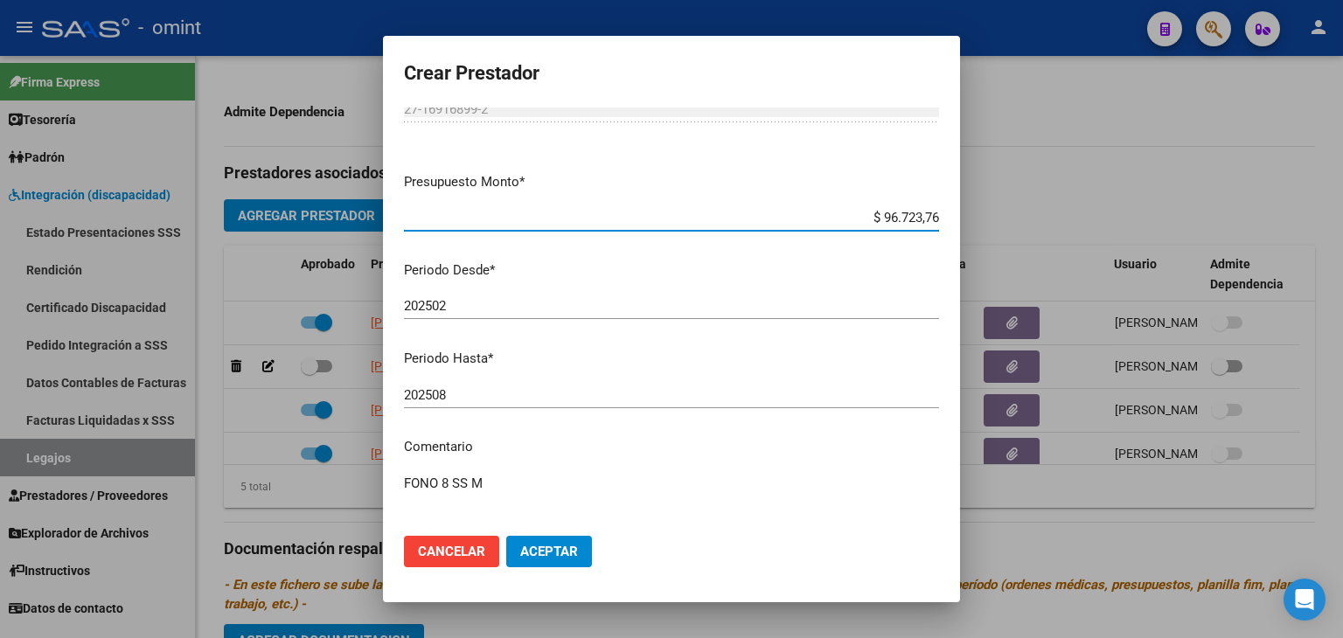
scroll to position [87, 0]
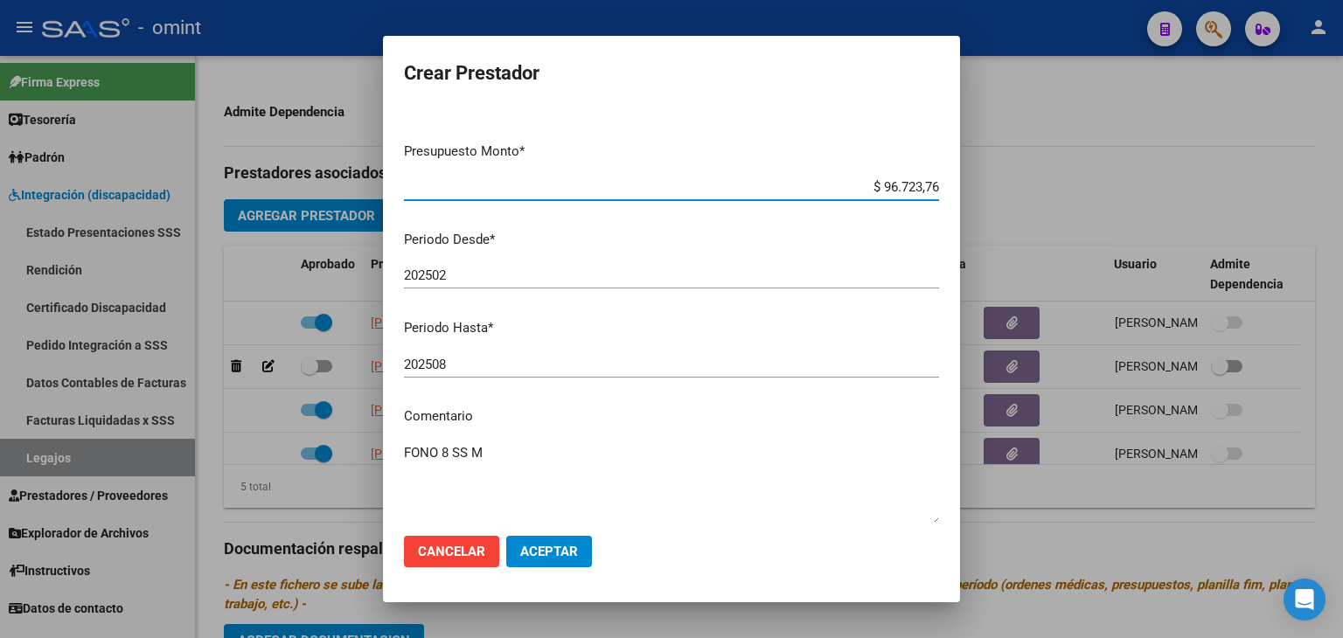
click at [469, 375] on div "202508 Ingresar el periodo" at bounding box center [671, 365] width 535 height 26
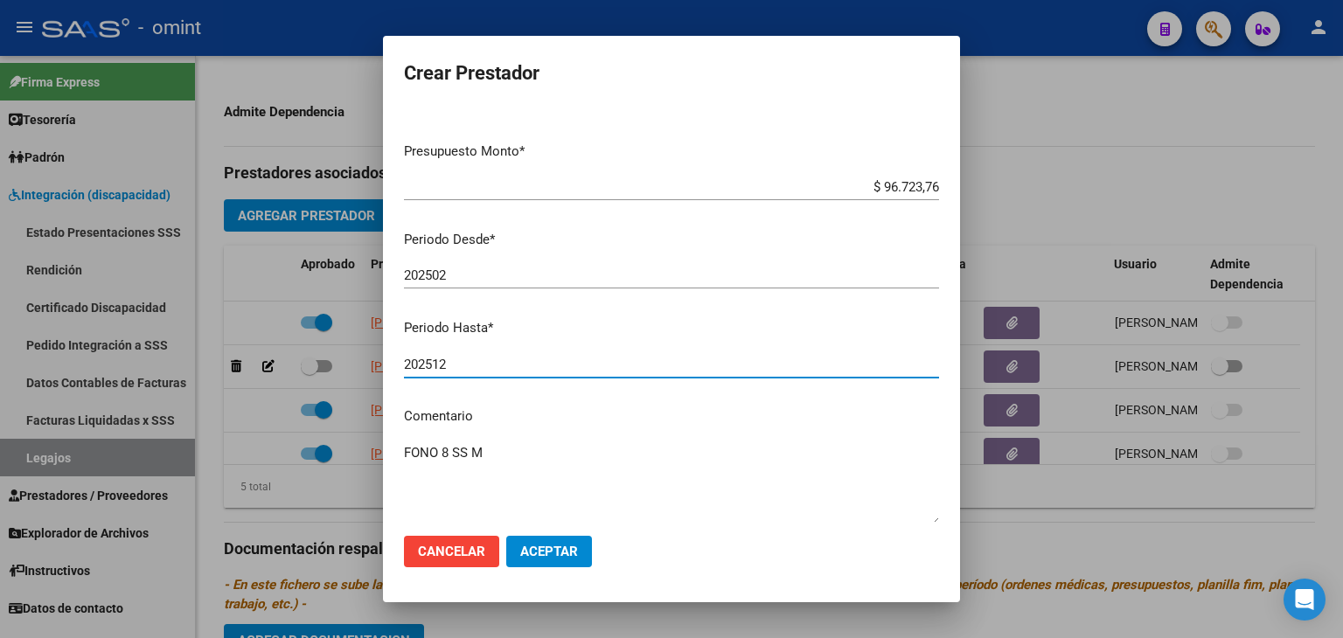
type input "202512"
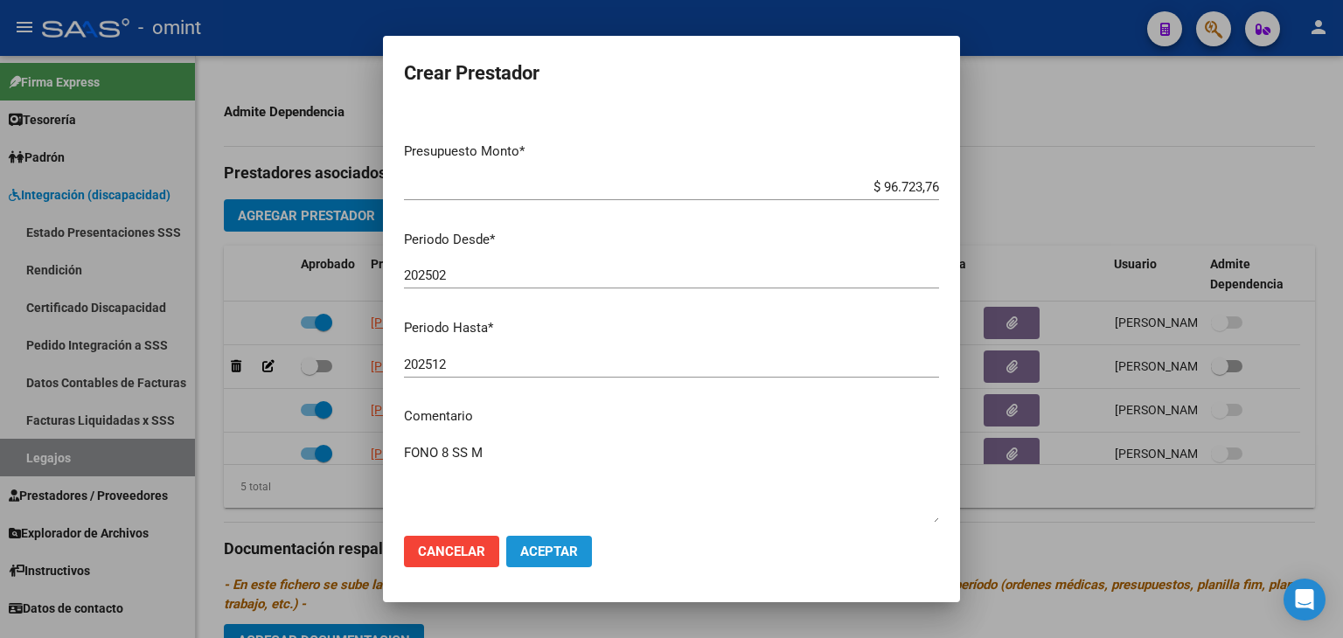
click at [560, 560] on button "Aceptar" at bounding box center [549, 551] width 86 height 31
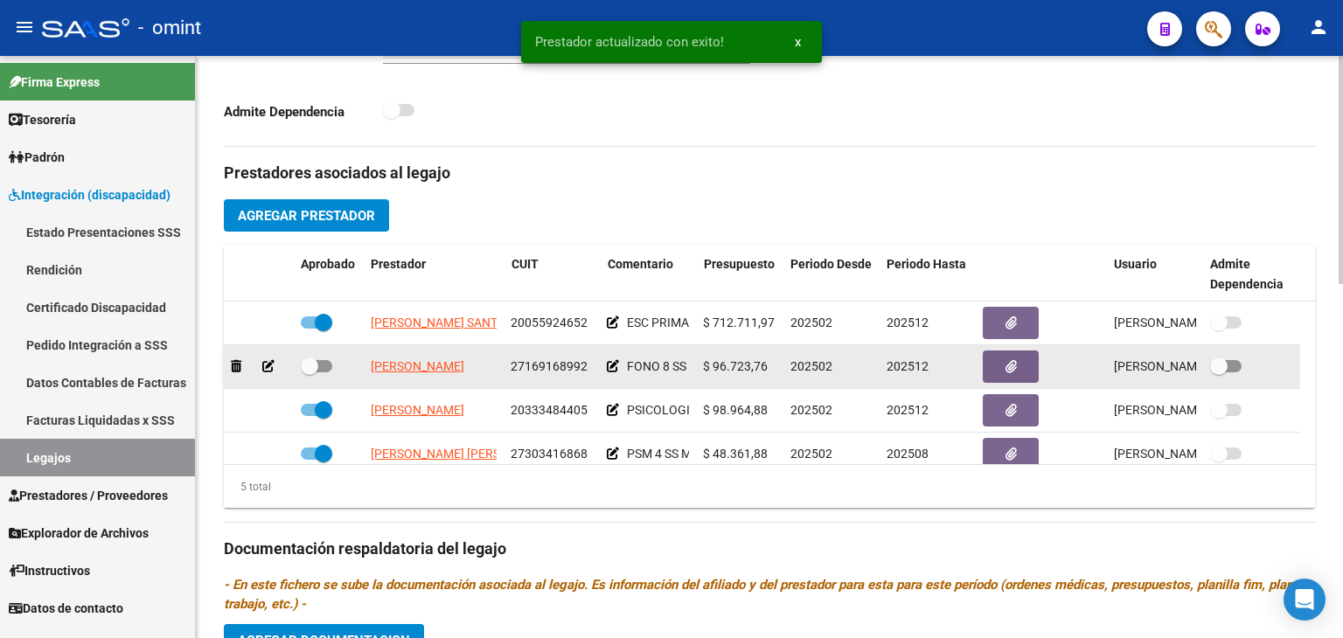
click at [310, 360] on span at bounding box center [309, 366] width 17 height 17
click at [310, 373] on input "checkbox" at bounding box center [309, 373] width 1 height 1
checkbox input "true"
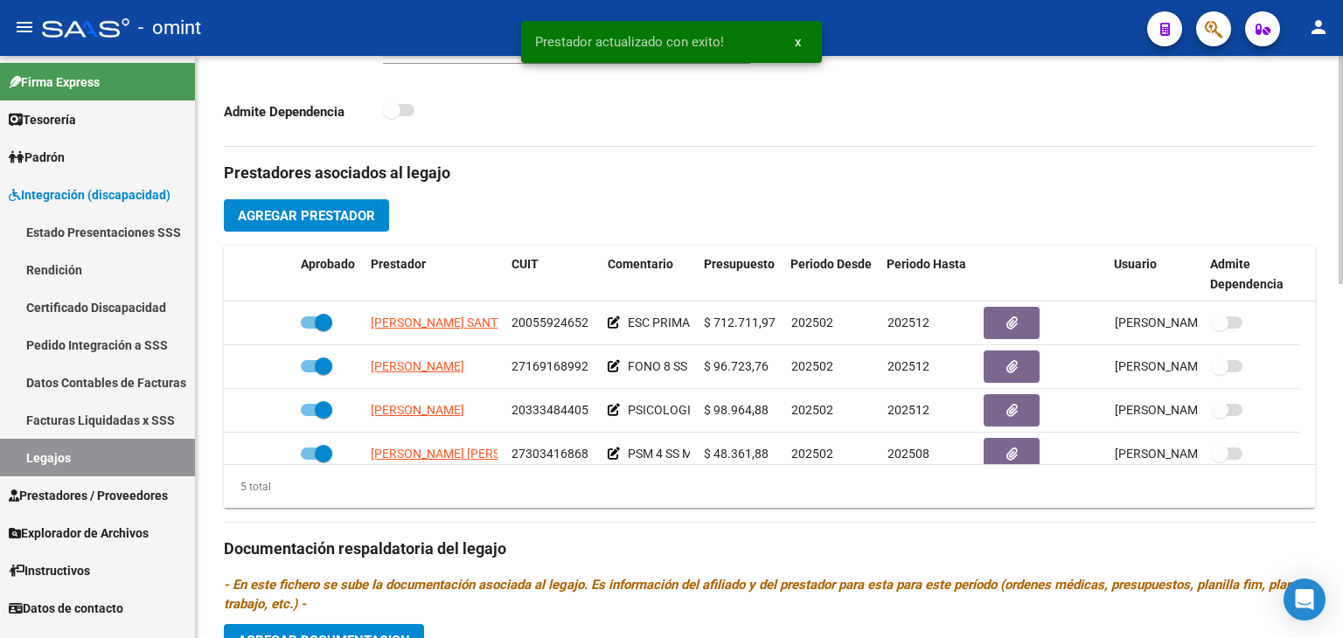
scroll to position [728, 0]
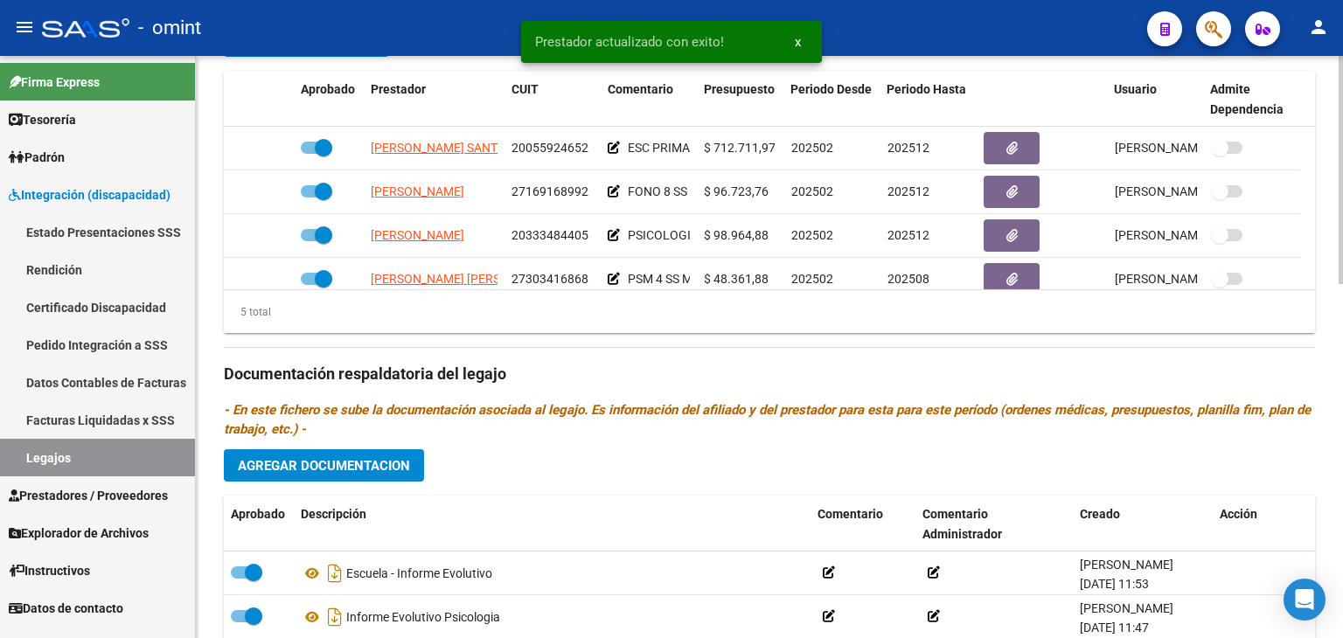
click at [349, 473] on span "Agregar Documentacion" at bounding box center [324, 466] width 172 height 16
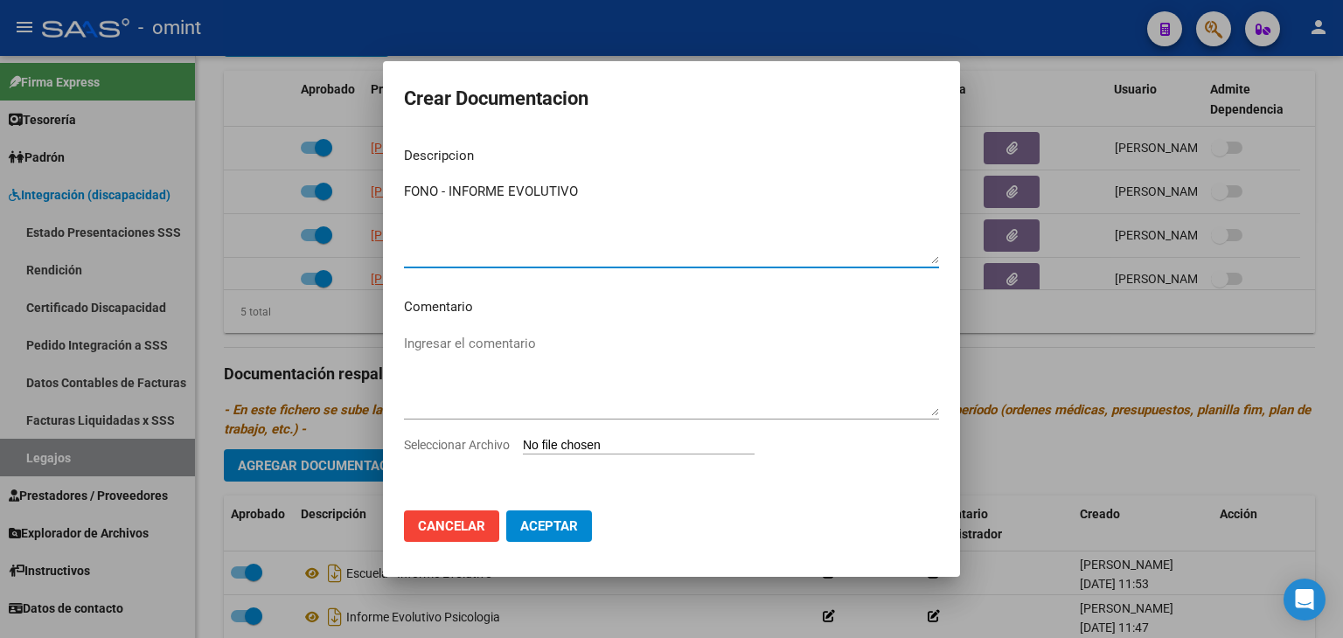
type textarea "FONO - INFORME EVOLUTIVO"
click at [563, 437] on app-file-uploader "Seleccionar Archivo" at bounding box center [586, 445] width 365 height 16
click at [593, 442] on input "Seleccionar Archivo" at bounding box center [639, 446] width 232 height 17
type input "C:\fakepath\FONO - INFORME EVOLUTIVO.pdf"
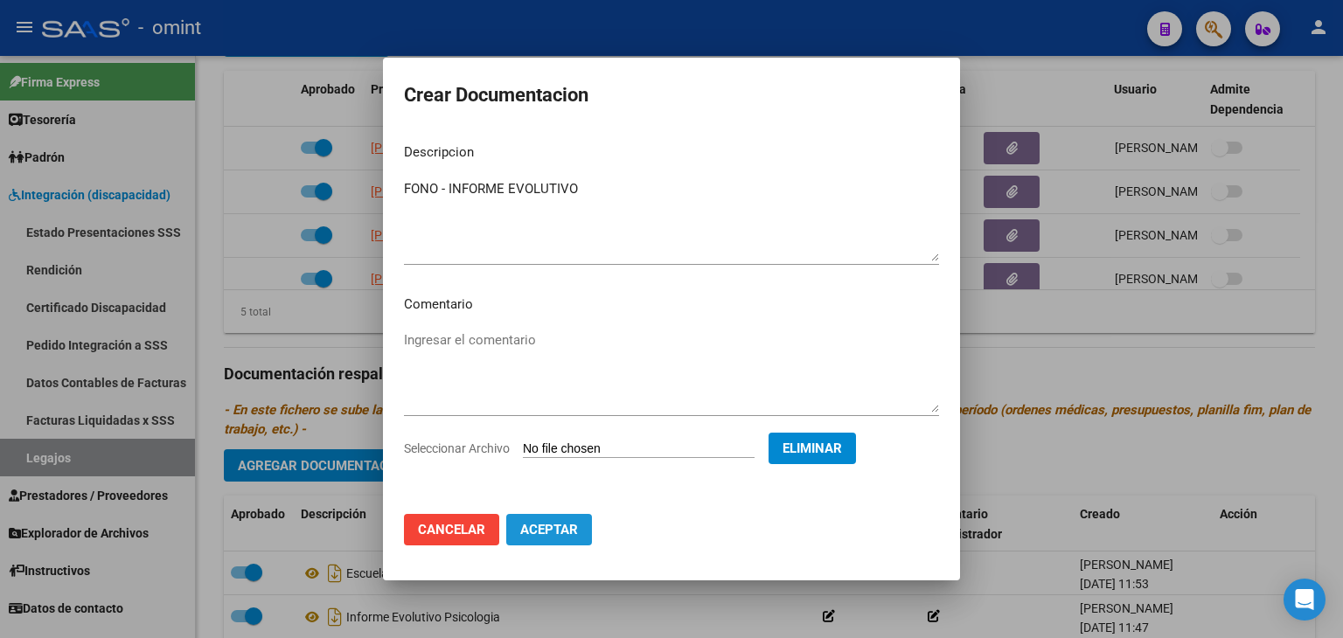
click at [540, 525] on span "Aceptar" at bounding box center [549, 530] width 58 height 16
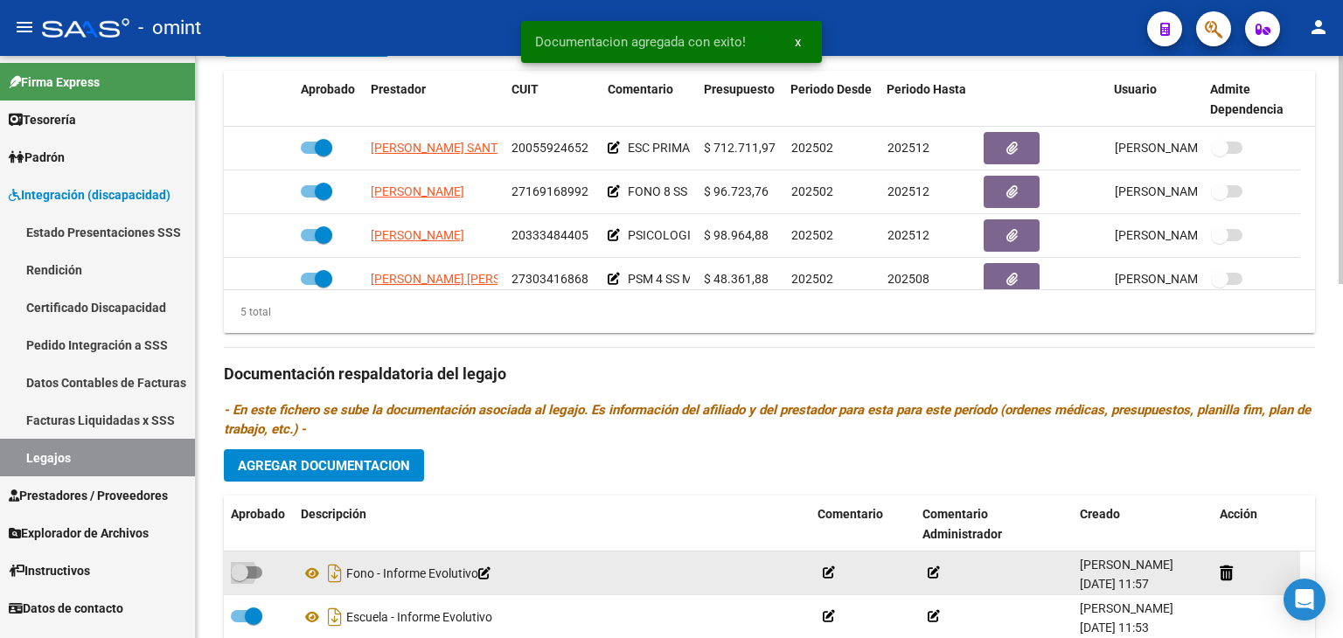
click at [250, 567] on span at bounding box center [246, 573] width 31 height 12
click at [240, 579] on input "checkbox" at bounding box center [239, 579] width 1 height 1
checkbox input "true"
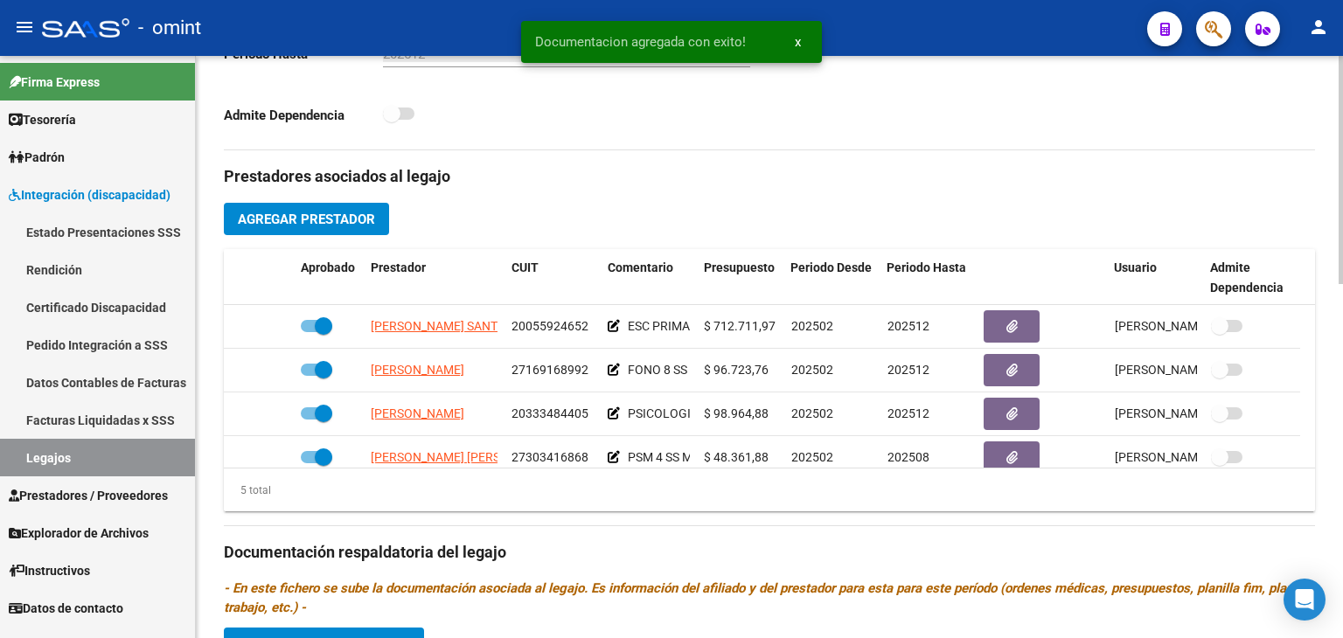
scroll to position [553, 0]
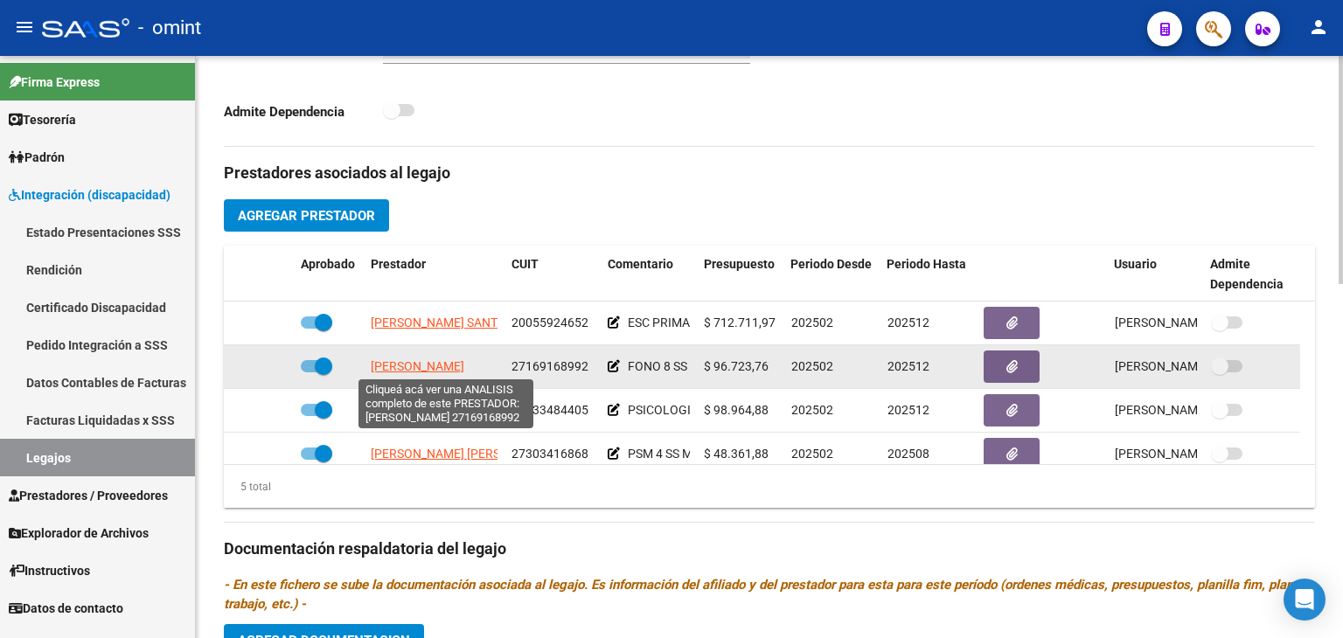
click at [400, 363] on span "[PERSON_NAME]" at bounding box center [418, 366] width 94 height 14
type textarea "27169168992"
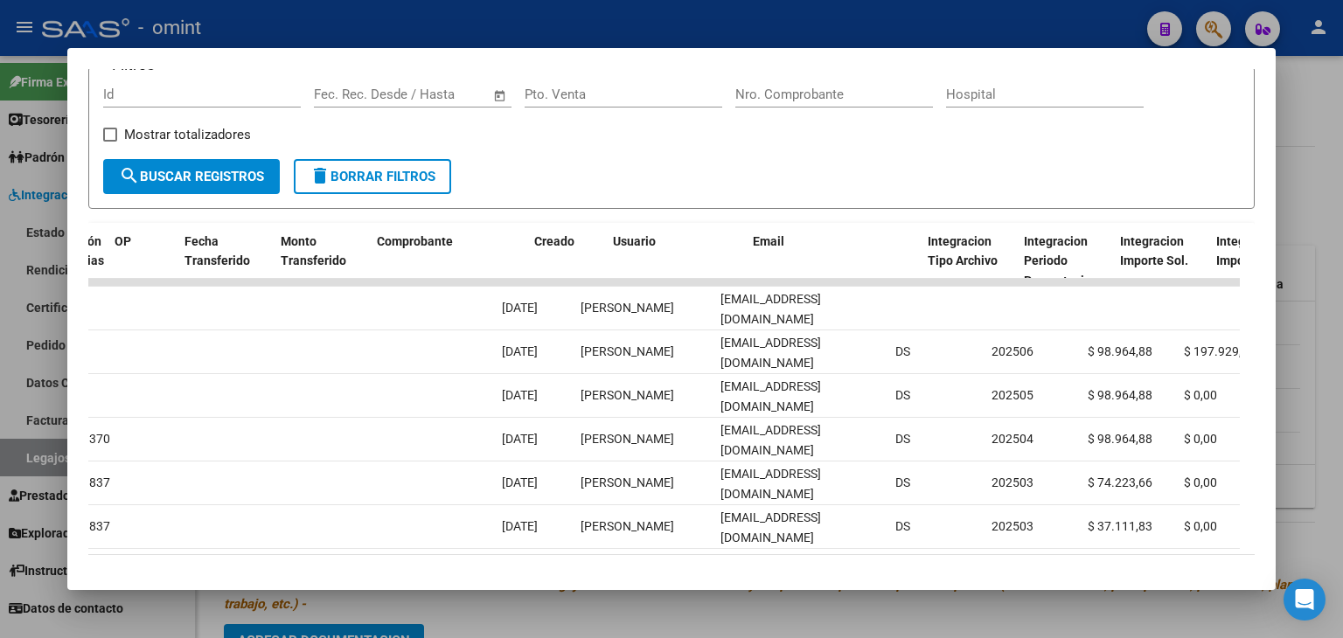
scroll to position [0, 1507]
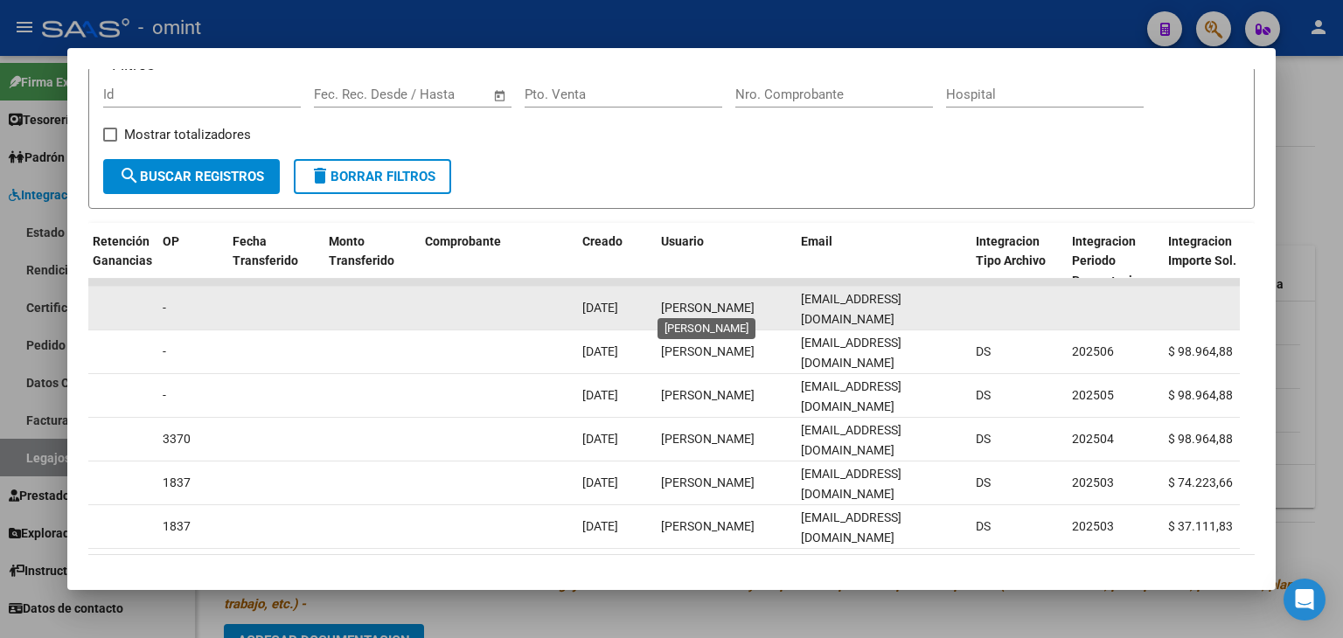
drag, startPoint x: 756, startPoint y: 303, endPoint x: 663, endPoint y: 303, distance: 92.7
click at [663, 303] on span "CECILIA ULFELDT" at bounding box center [708, 308] width 94 height 14
copy span "CECILIA ULFELDT"
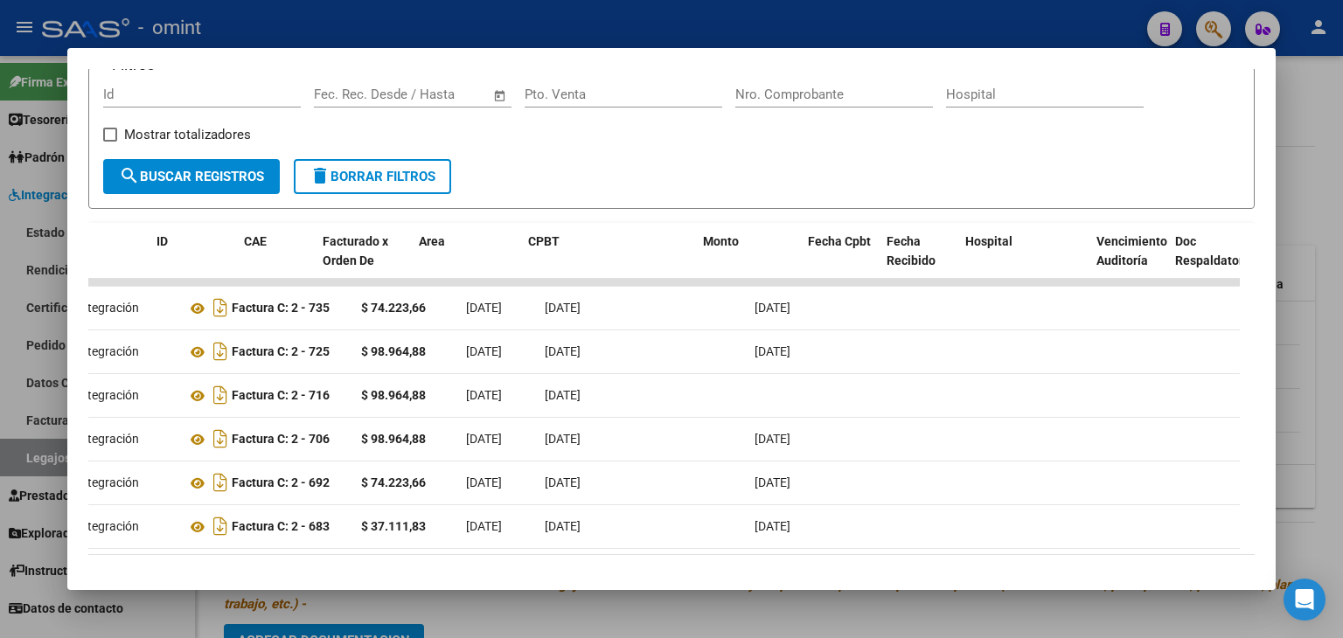
scroll to position [0, 0]
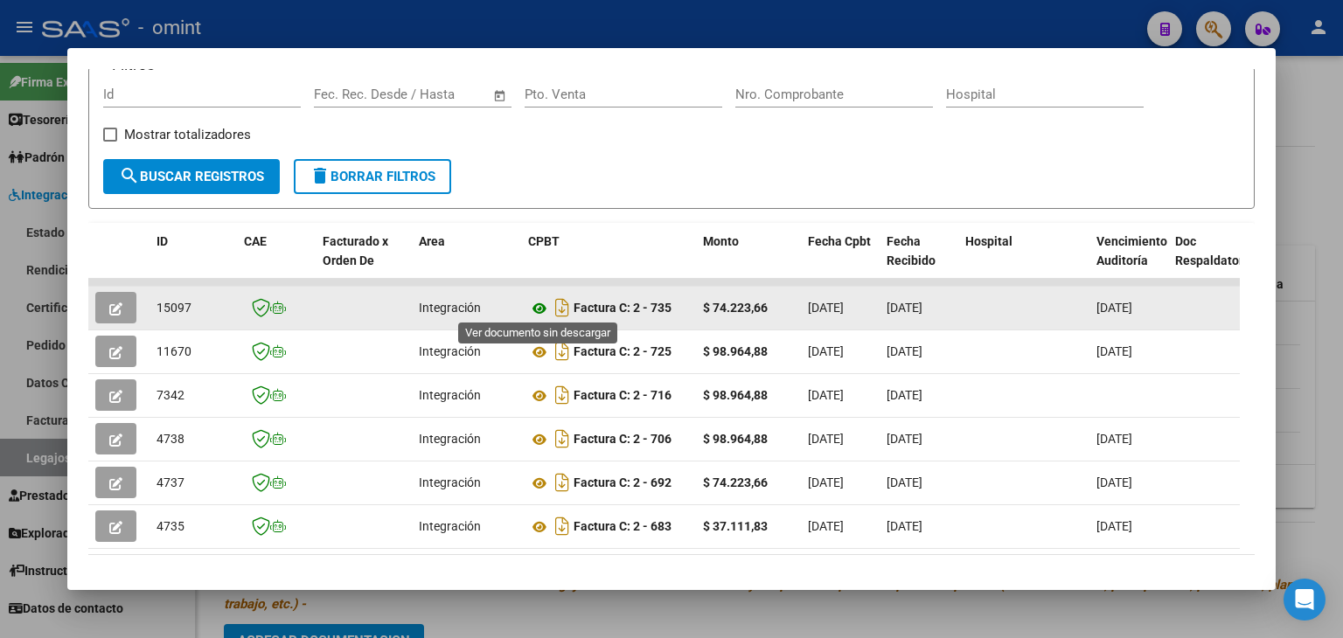
click at [532, 302] on icon at bounding box center [539, 308] width 23 height 21
click at [176, 302] on span "15097" at bounding box center [174, 308] width 35 height 14
click at [175, 302] on span "15097" at bounding box center [174, 308] width 35 height 14
copy span "15097"
click at [115, 304] on icon "button" at bounding box center [115, 309] width 13 height 13
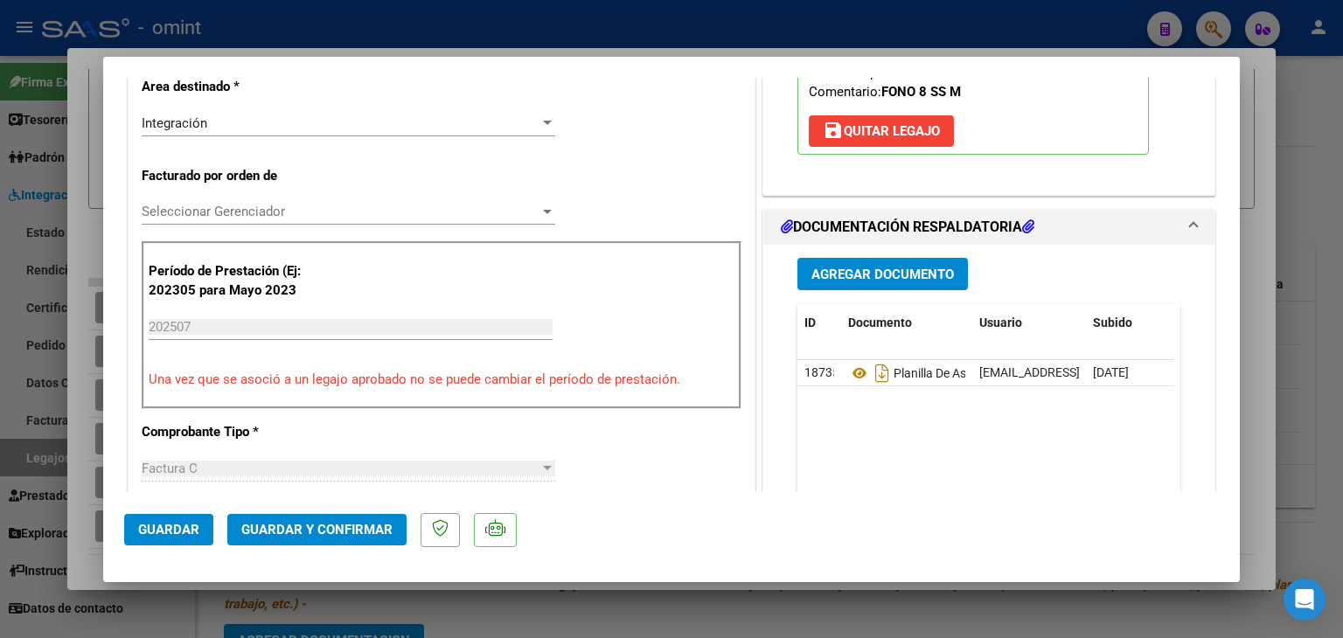
scroll to position [437, 0]
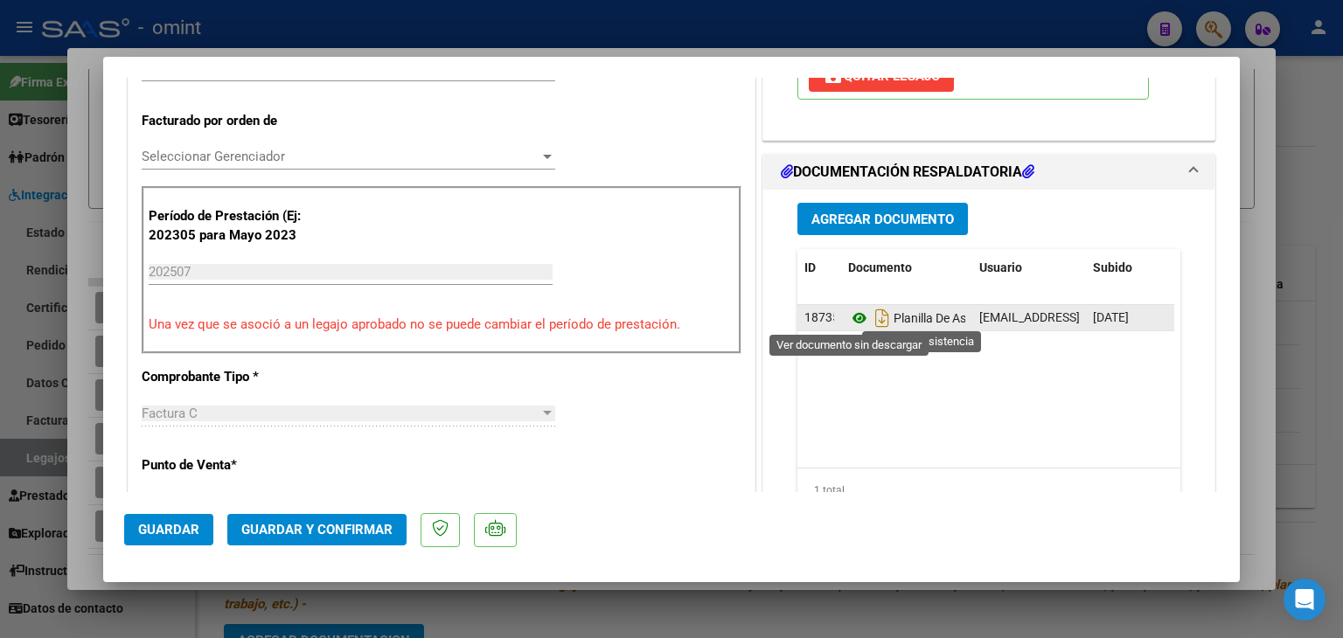
click at [849, 318] on icon at bounding box center [859, 318] width 23 height 21
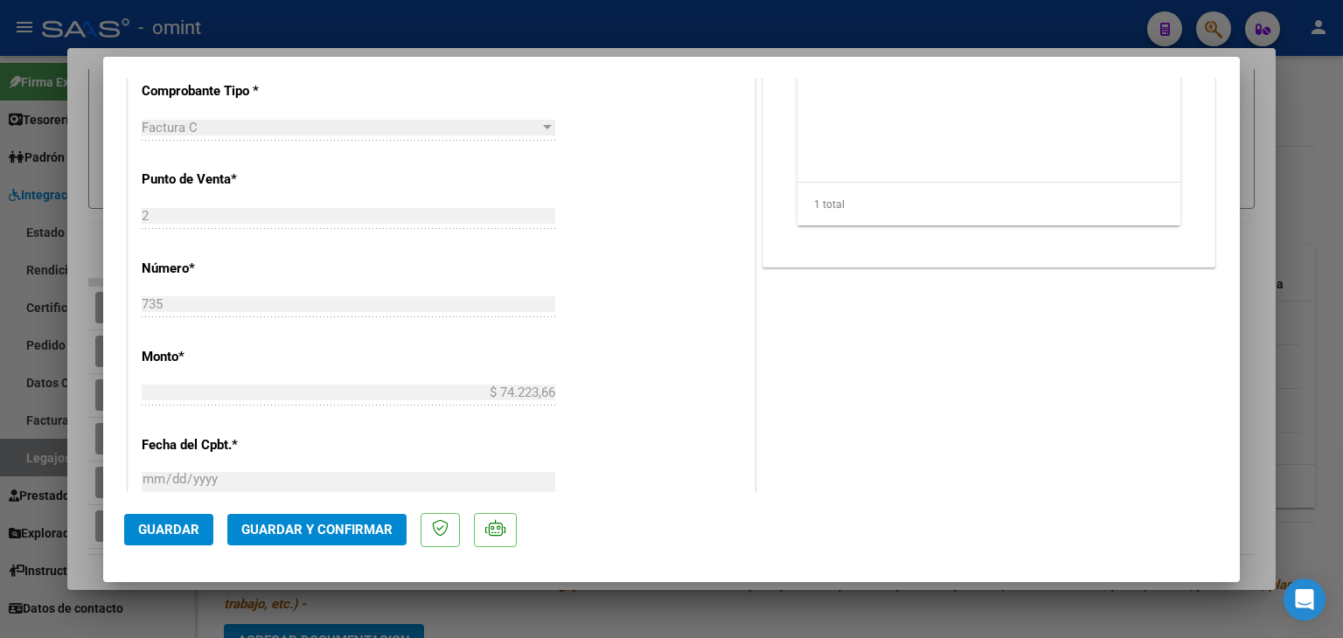
scroll to position [787, 0]
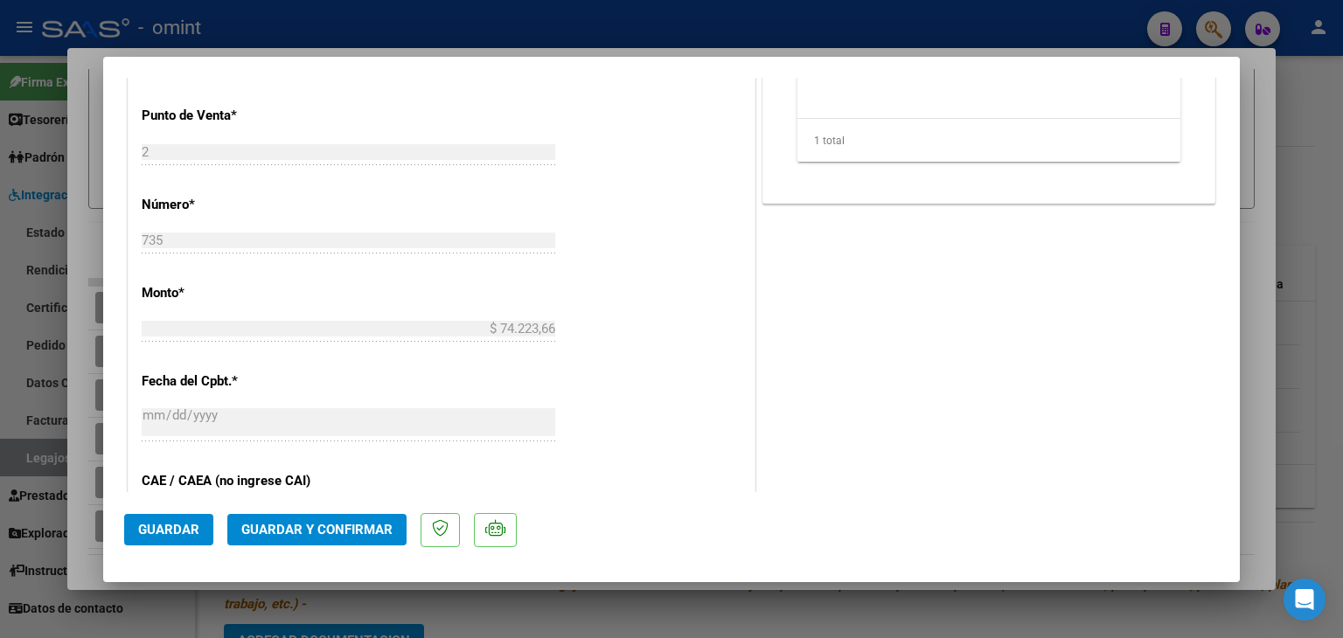
click at [308, 523] on span "Guardar y Confirmar" at bounding box center [316, 530] width 151 height 16
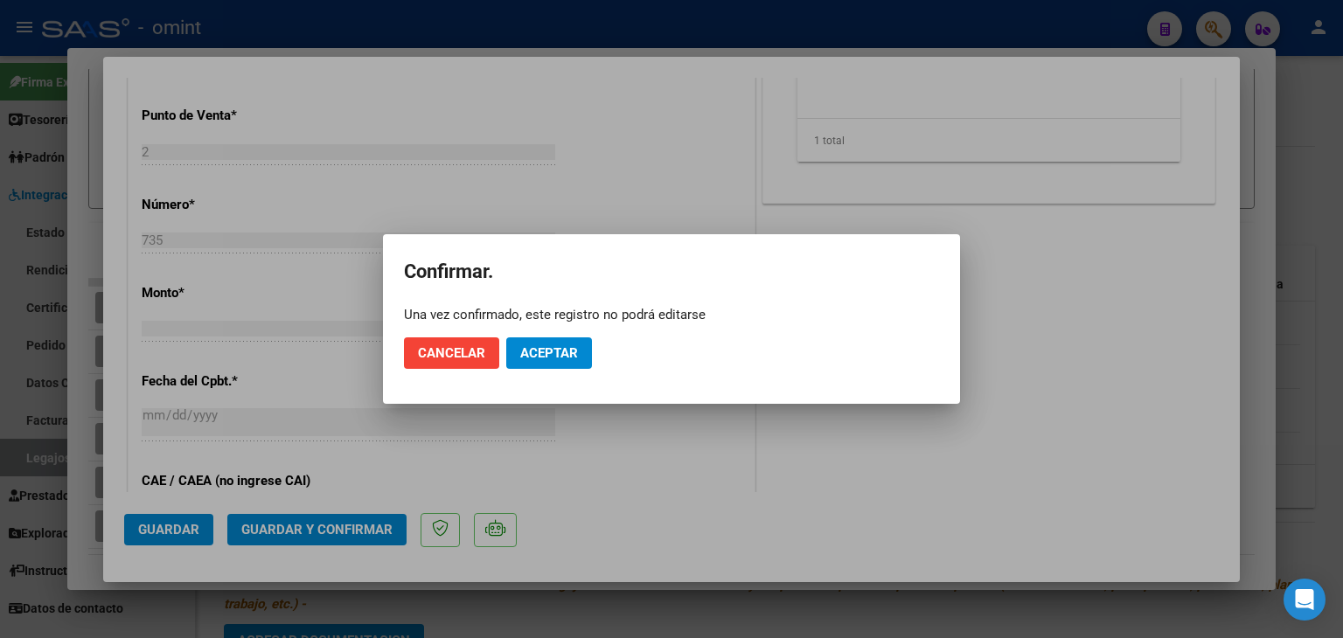
click at [693, 160] on div at bounding box center [671, 319] width 1343 height 638
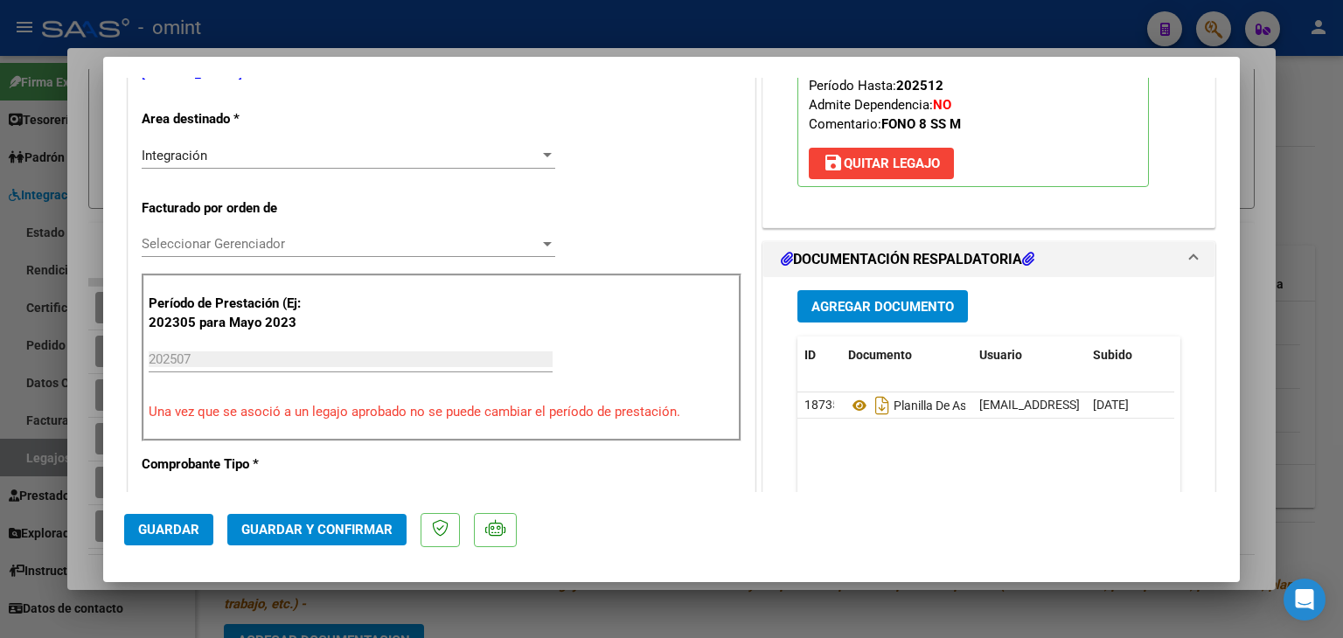
scroll to position [87, 0]
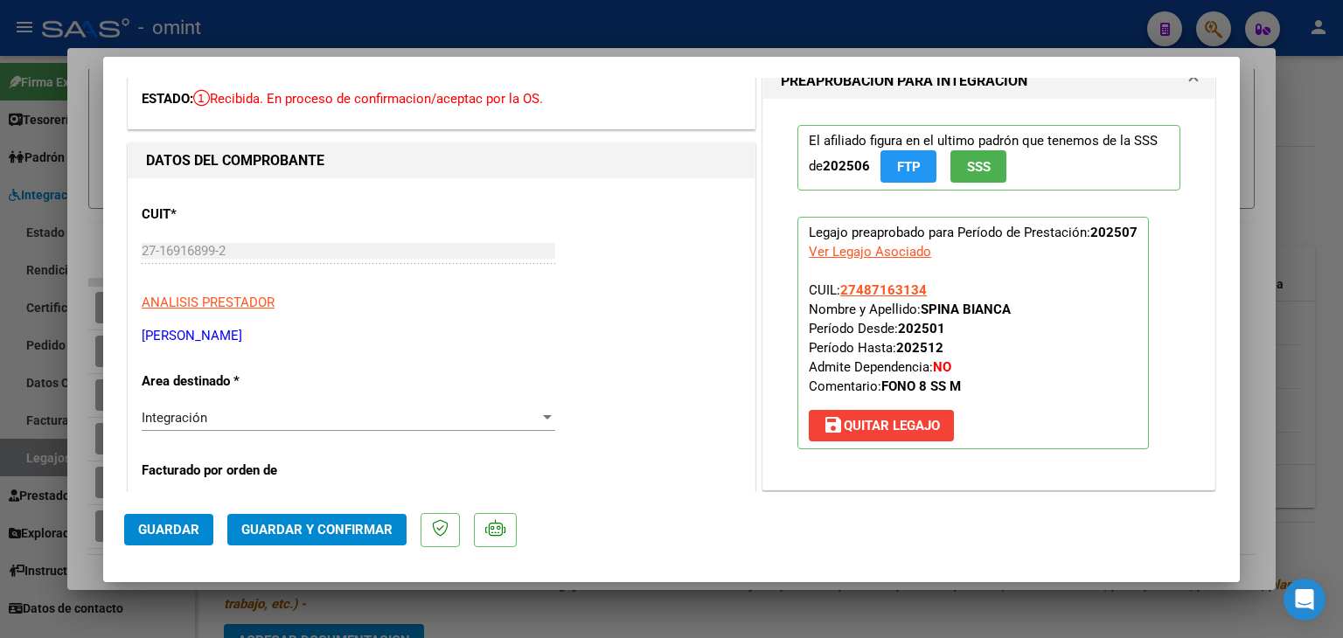
click at [232, 405] on div "Integración Seleccionar Area" at bounding box center [349, 418] width 414 height 26
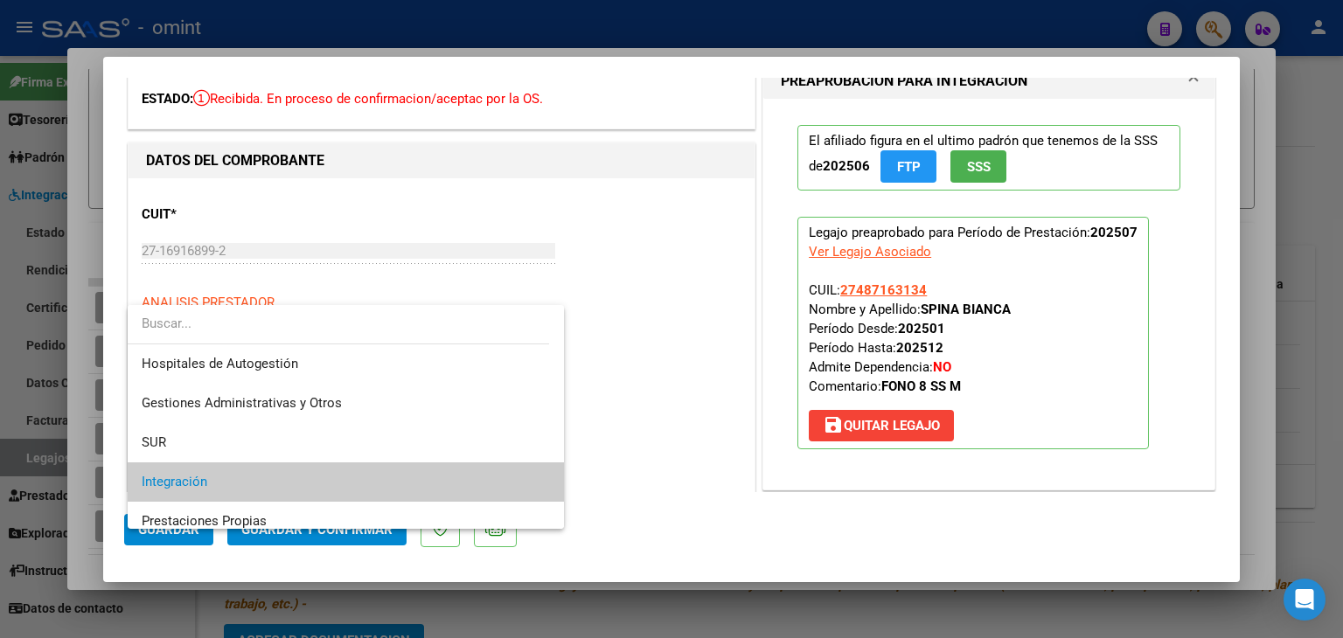
scroll to position [65, 0]
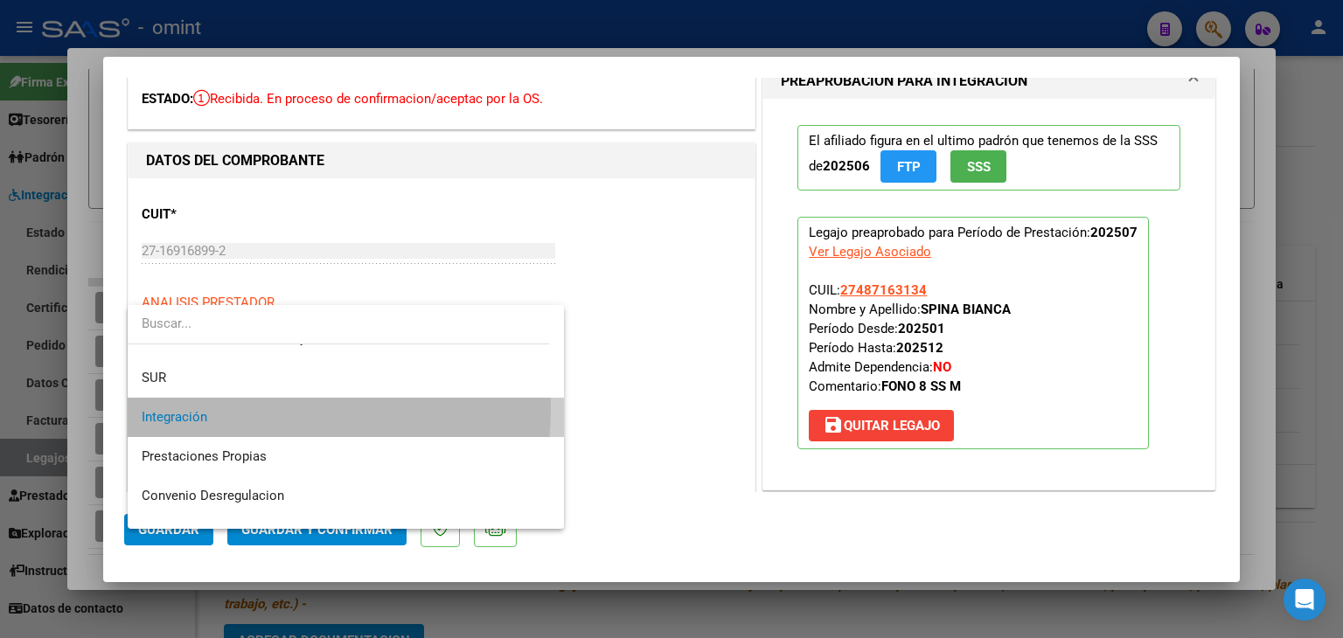
click at [203, 407] on span "Integración" at bounding box center [346, 417] width 408 height 39
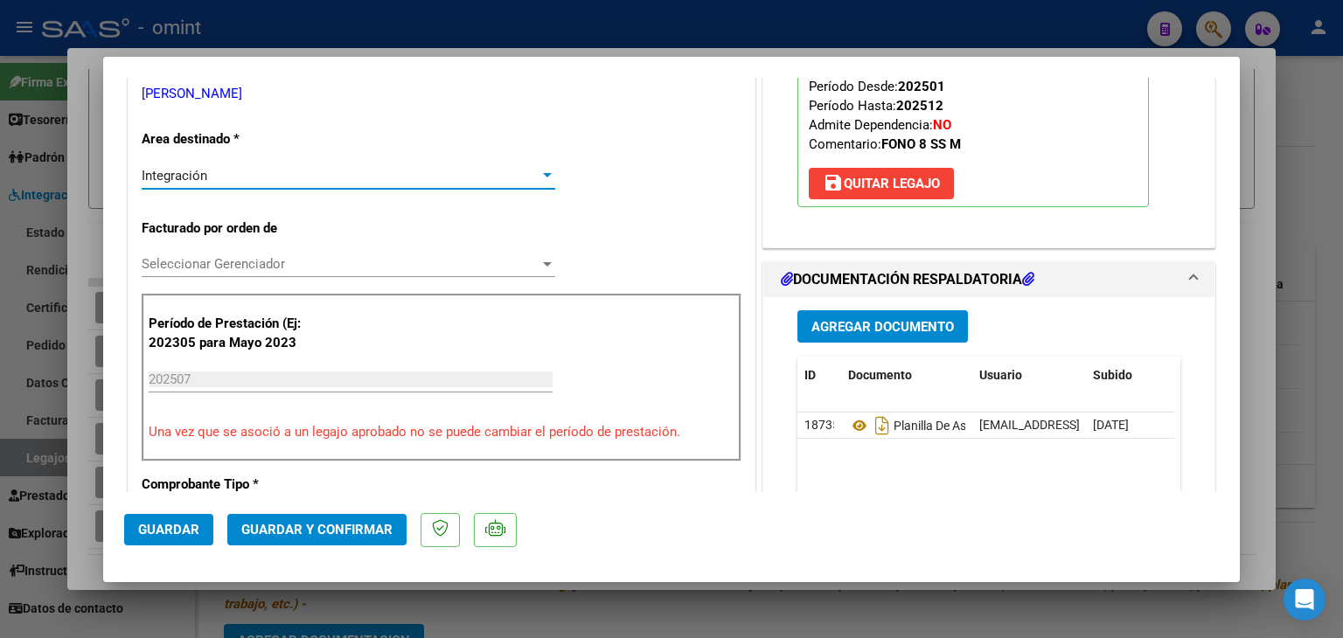
scroll to position [350, 0]
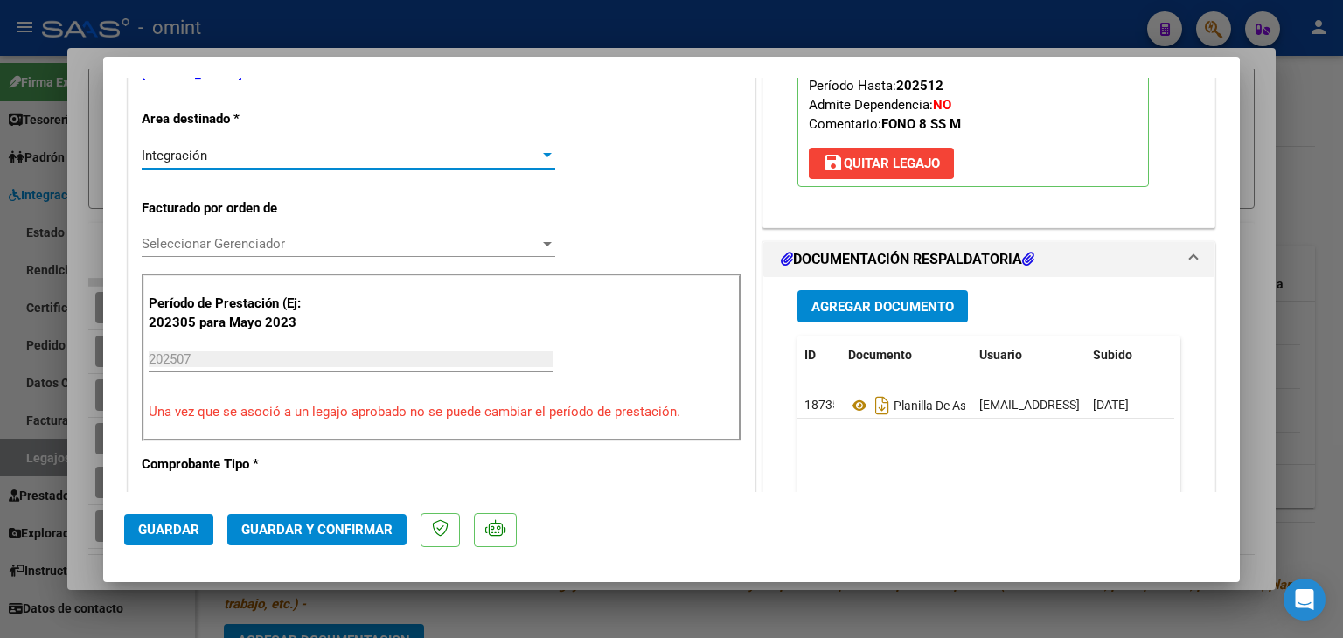
click at [213, 246] on span "Seleccionar Gerenciador" at bounding box center [341, 244] width 398 height 16
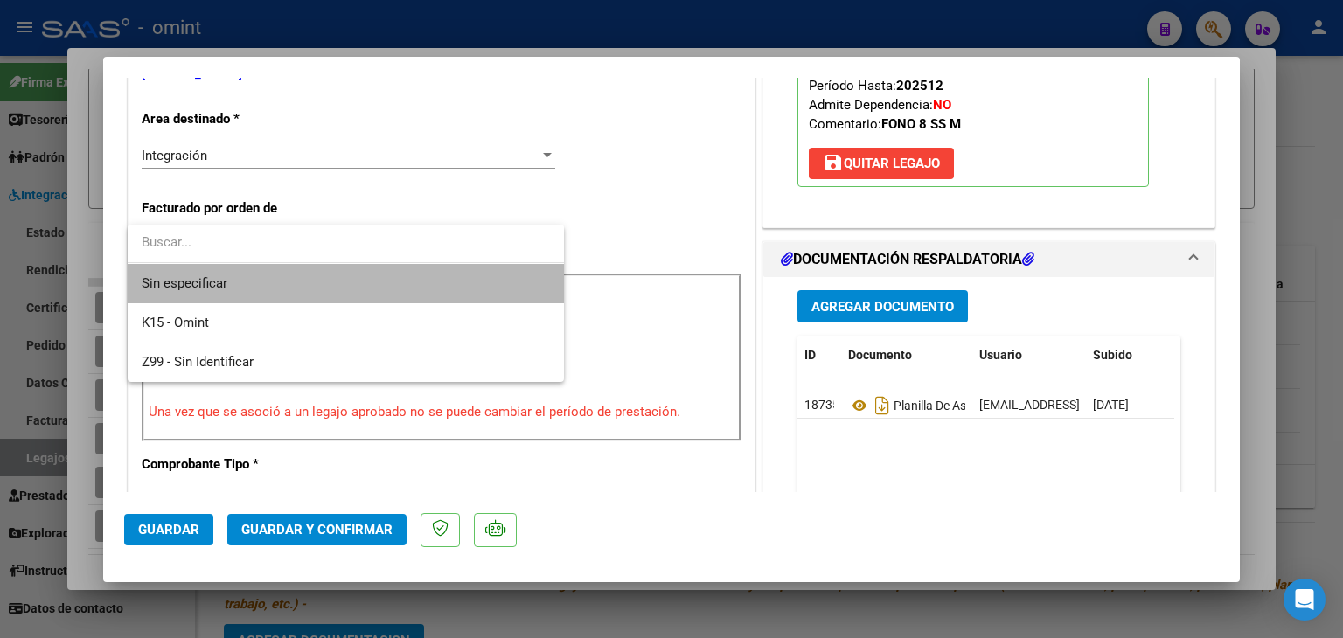
drag, startPoint x: 208, startPoint y: 281, endPoint x: 220, endPoint y: 318, distance: 39.3
click at [208, 282] on span "Sin especificar" at bounding box center [346, 283] width 408 height 39
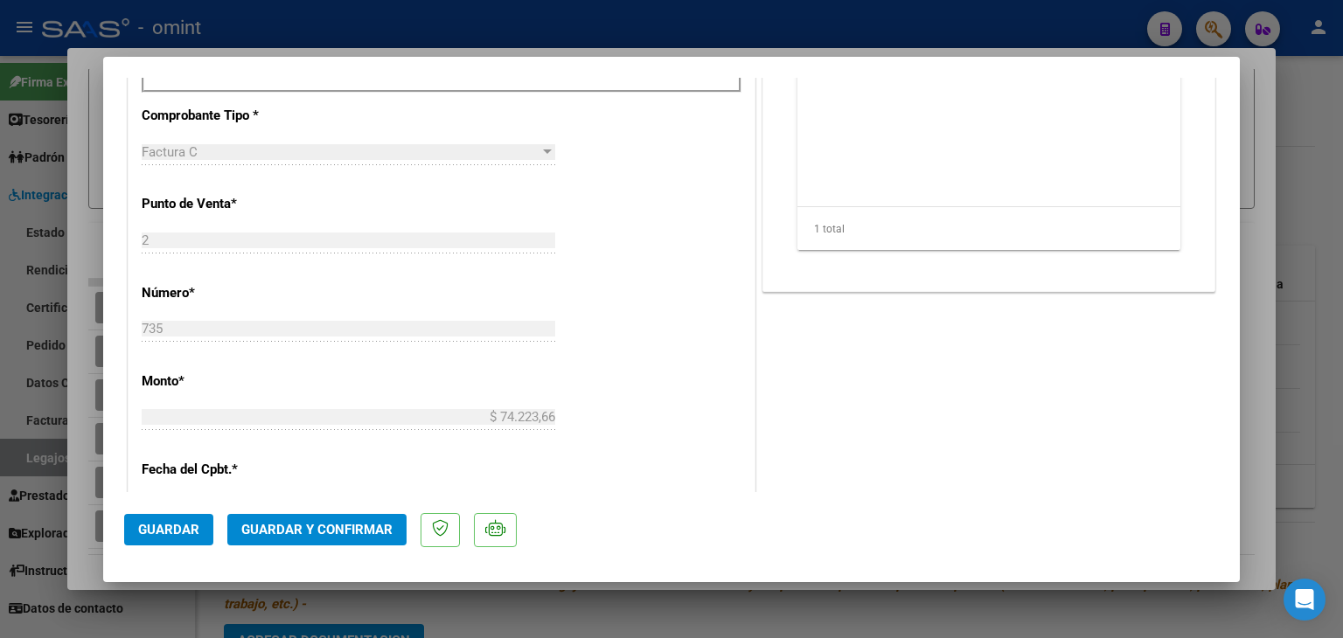
scroll to position [700, 0]
click at [350, 535] on span "Guardar y Confirmar" at bounding box center [316, 530] width 151 height 16
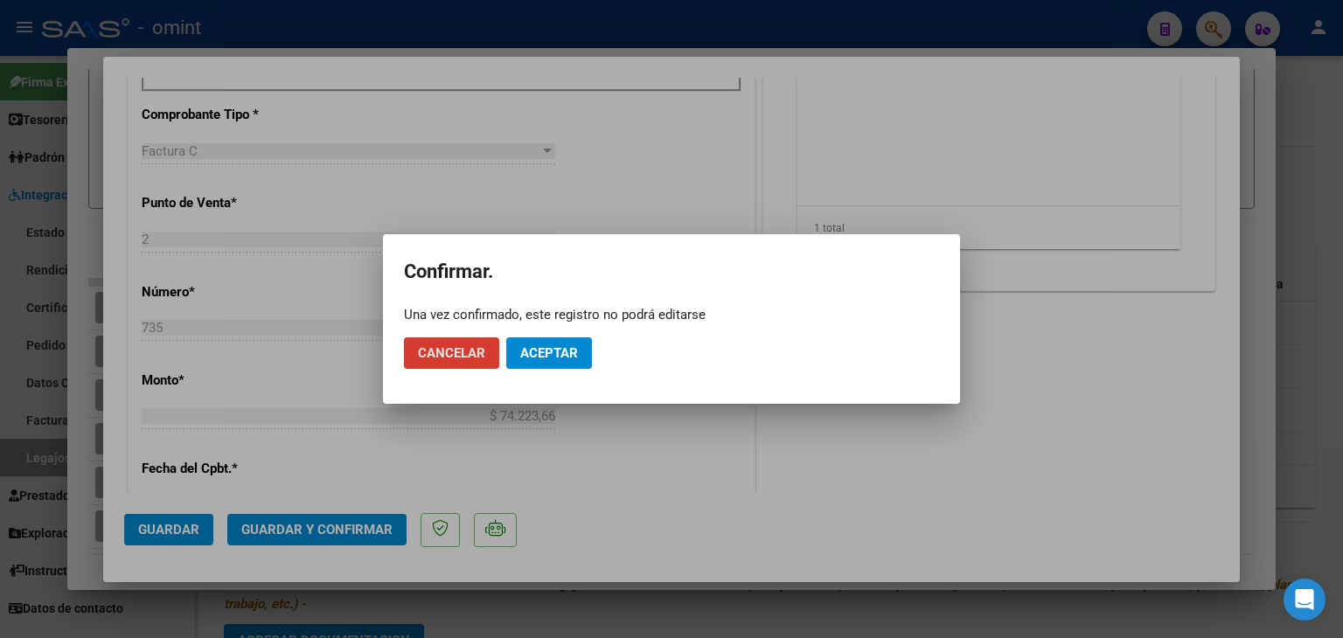
click at [536, 352] on span "Aceptar" at bounding box center [549, 353] width 58 height 16
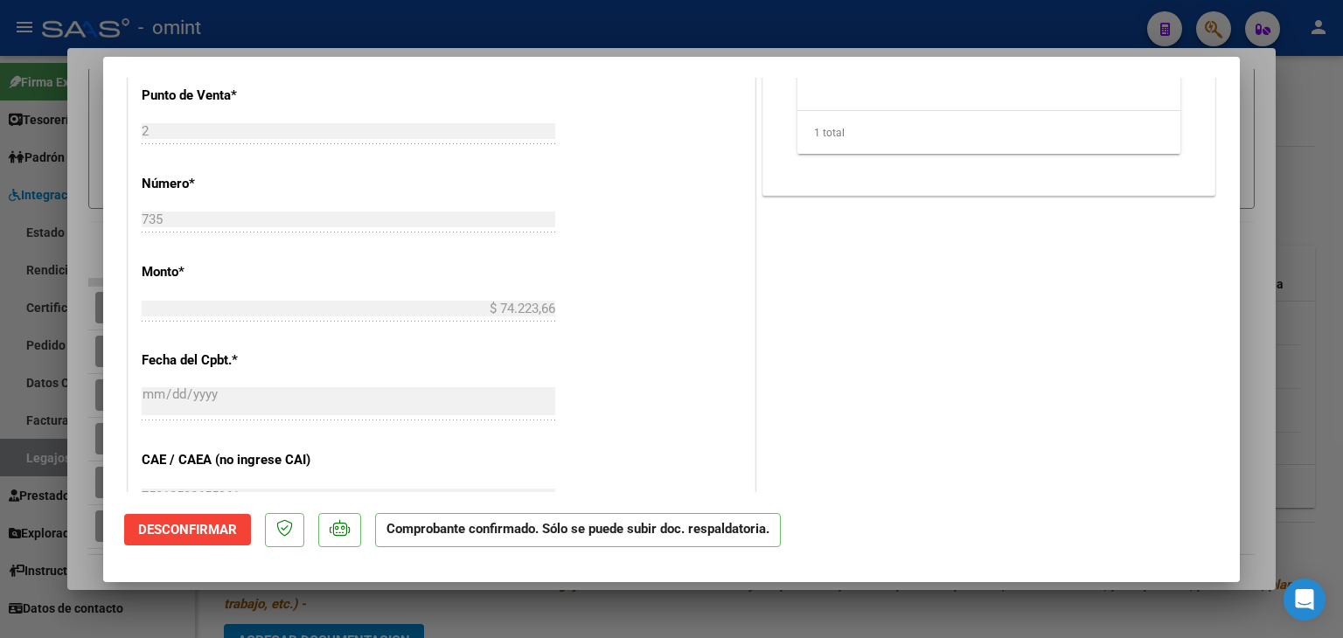
type input "$ 0,00"
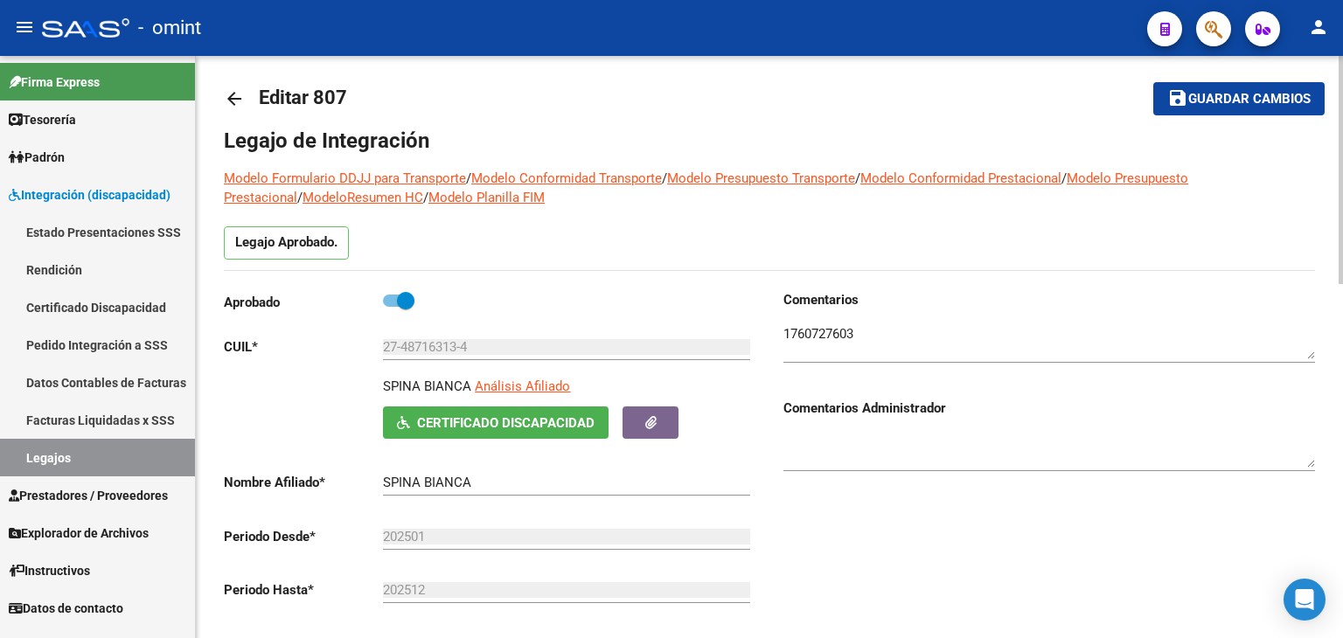
scroll to position [0, 0]
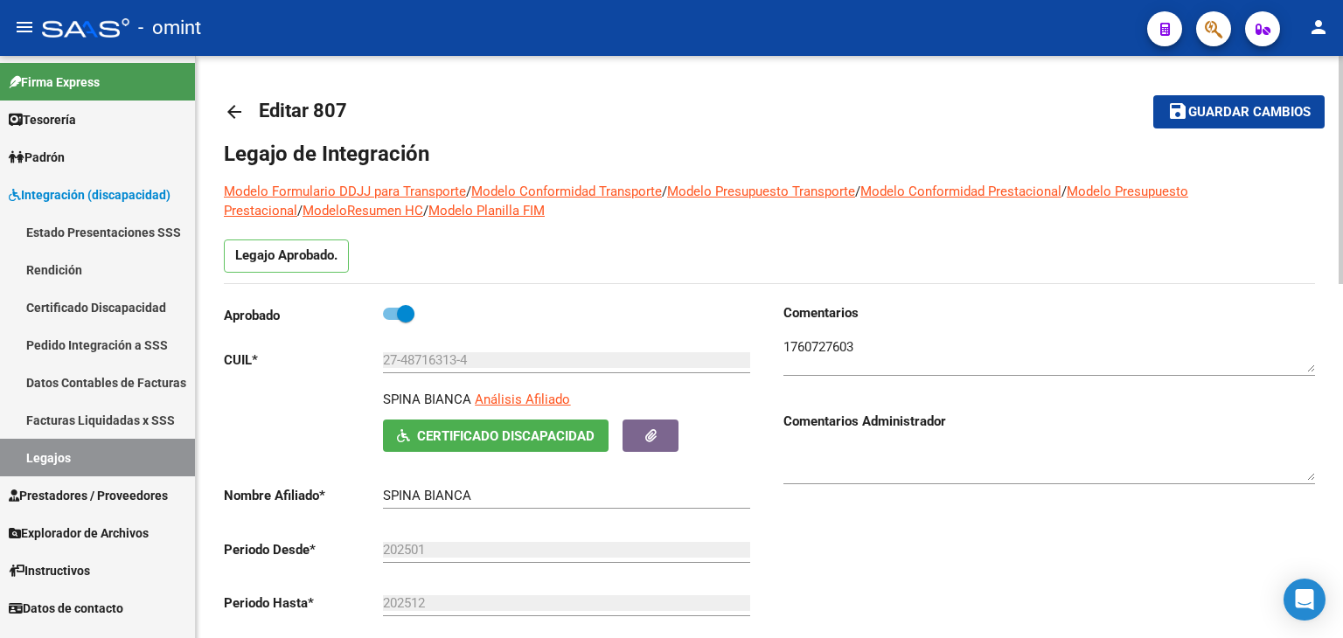
click at [450, 360] on input "27-48716313-4" at bounding box center [566, 360] width 367 height 16
click at [449, 360] on input "27-48716313-4" at bounding box center [566, 360] width 367 height 16
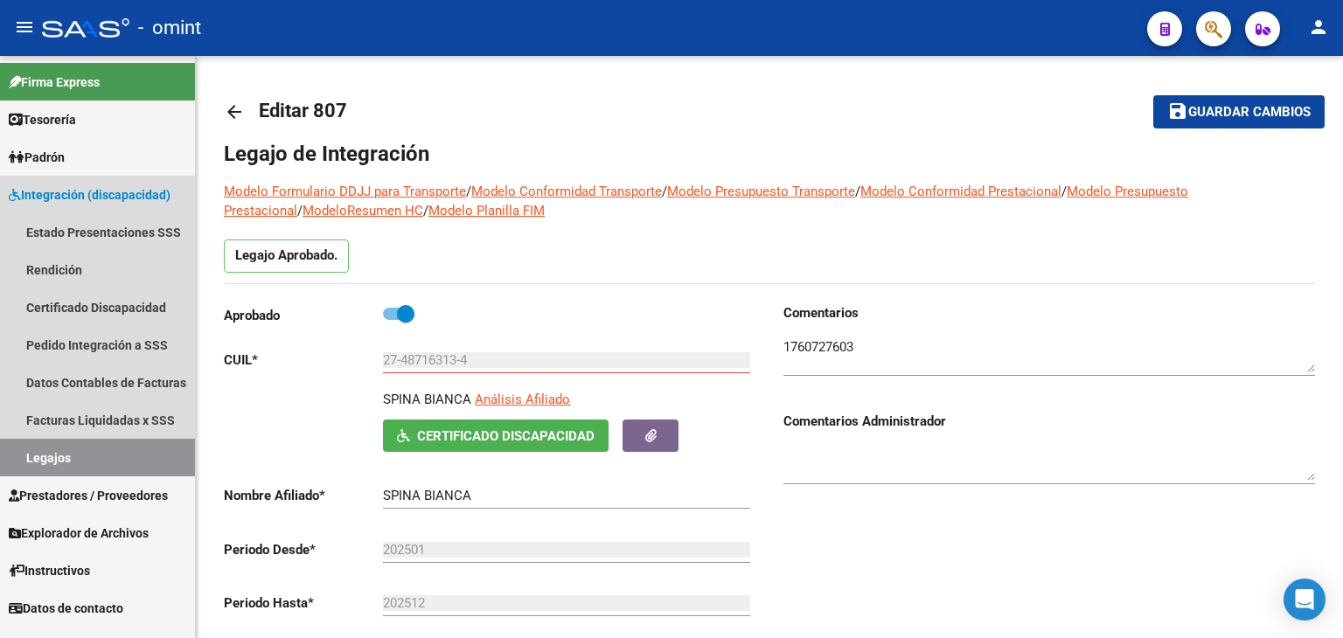
click at [80, 452] on link "Legajos" at bounding box center [97, 458] width 195 height 38
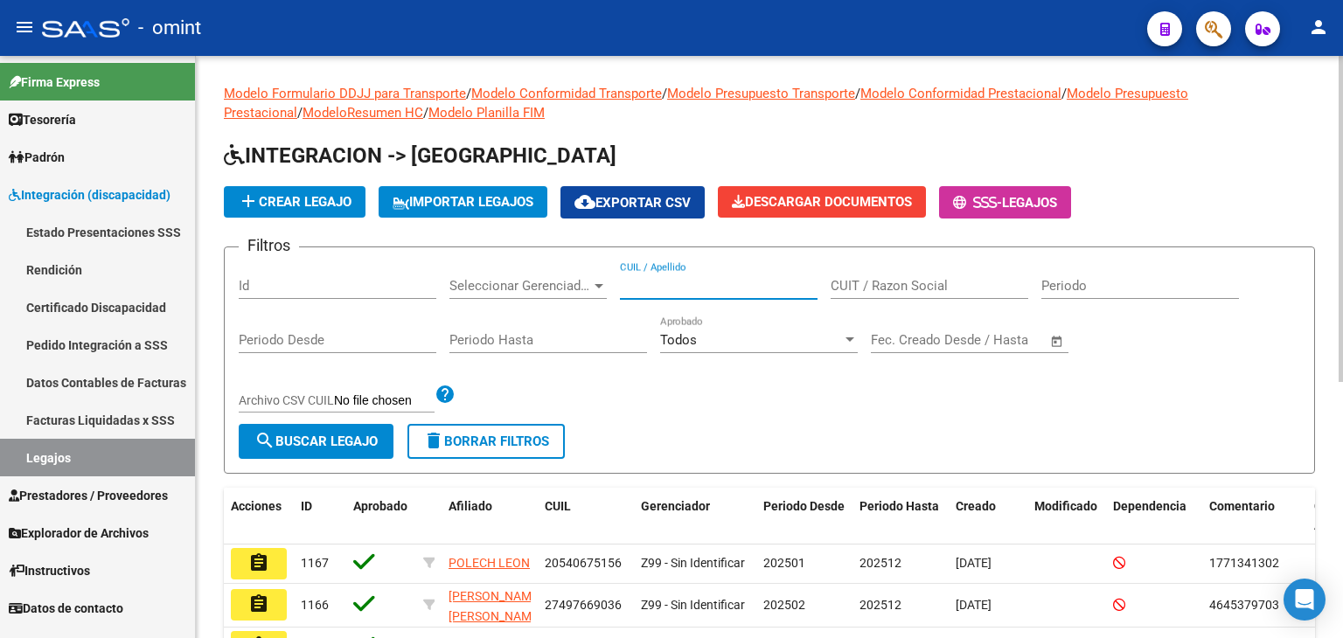
click at [672, 289] on input "CUIL / Apellido" at bounding box center [719, 286] width 198 height 16
paste input "20579220792"
click at [330, 434] on span "search Buscar Legajo" at bounding box center [316, 442] width 123 height 16
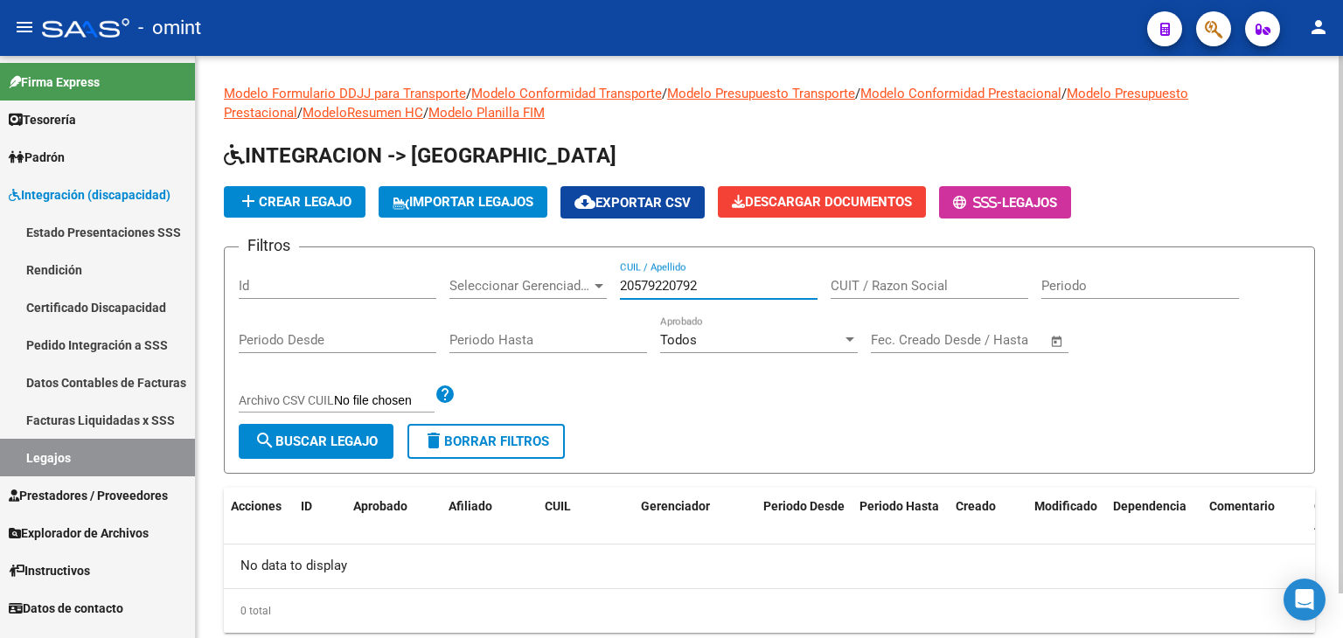
click at [692, 285] on input "20579220792" at bounding box center [719, 286] width 198 height 16
type input "20-57922079-2"
click at [365, 440] on span "search Buscar Legajo" at bounding box center [316, 442] width 123 height 16
drag, startPoint x: 751, startPoint y: 285, endPoint x: 537, endPoint y: 282, distance: 214.3
click at [537, 282] on div "Filtros Id Seleccionar Gerenciador Seleccionar Gerenciador 20-57922079-2 CUIL /…" at bounding box center [770, 343] width 1062 height 163
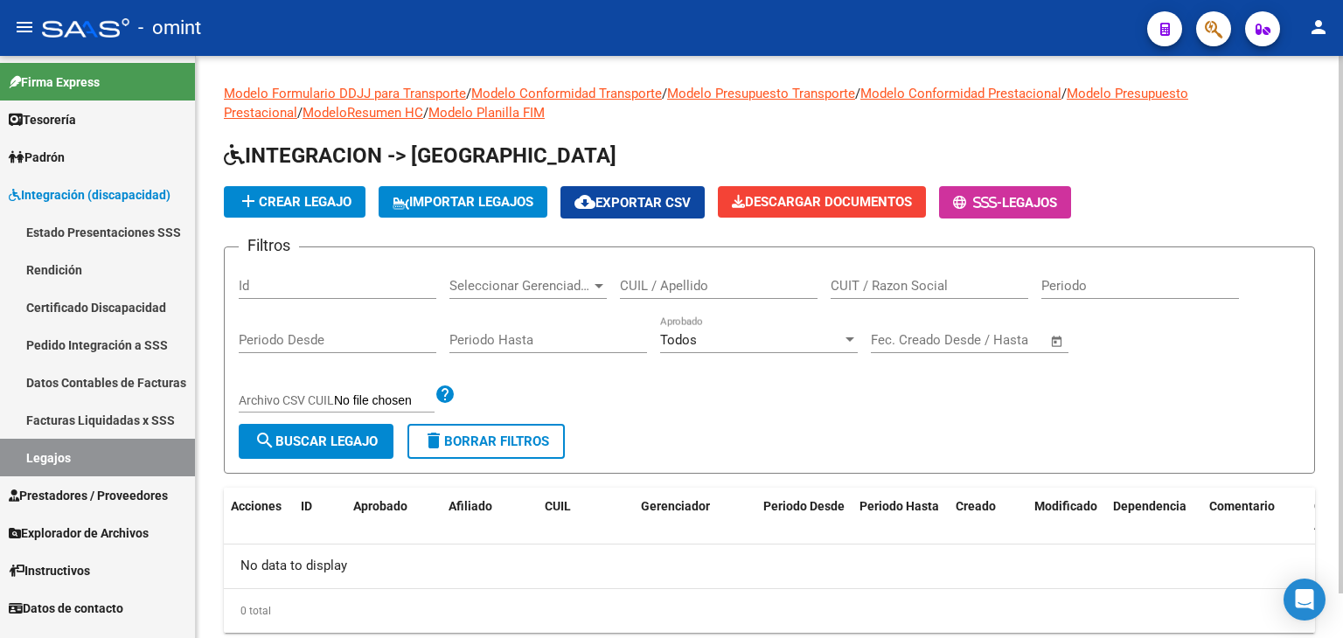
drag, startPoint x: 959, startPoint y: 268, endPoint x: 939, endPoint y: 281, distance: 22.8
click at [957, 269] on div "CUIT / Razon Social" at bounding box center [930, 281] width 198 height 38
click at [873, 288] on input "CUIT / Razon Social" at bounding box center [930, 286] width 198 height 16
paste input "20-57922079-2"
click at [325, 447] on span "search Buscar Legajo" at bounding box center [316, 442] width 123 height 16
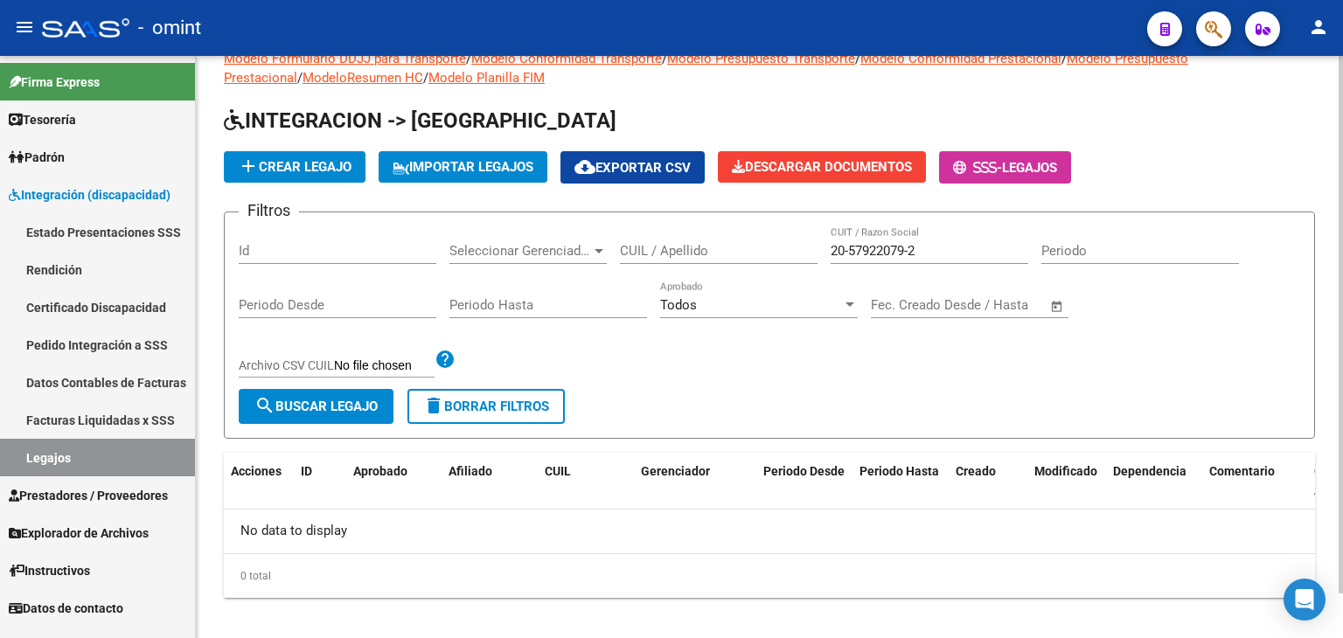
scroll to position [49, 0]
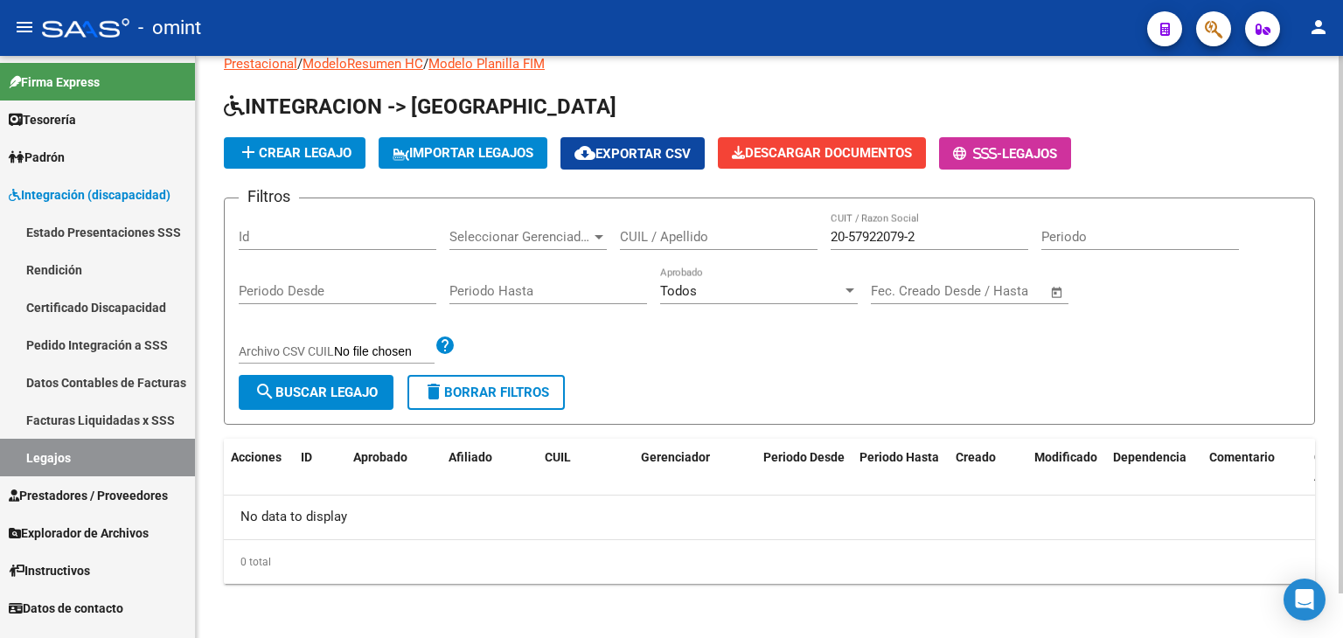
click at [915, 234] on input "20-57922079-2" at bounding box center [930, 237] width 198 height 16
type input "20579220792"
click at [338, 387] on span "search Buscar Legajo" at bounding box center [316, 393] width 123 height 16
drag, startPoint x: 929, startPoint y: 228, endPoint x: 790, endPoint y: 230, distance: 139.1
click at [764, 228] on div "Filtros Id Seleccionar Gerenciador Seleccionar Gerenciador CUIL / Apellido 2057…" at bounding box center [770, 294] width 1062 height 163
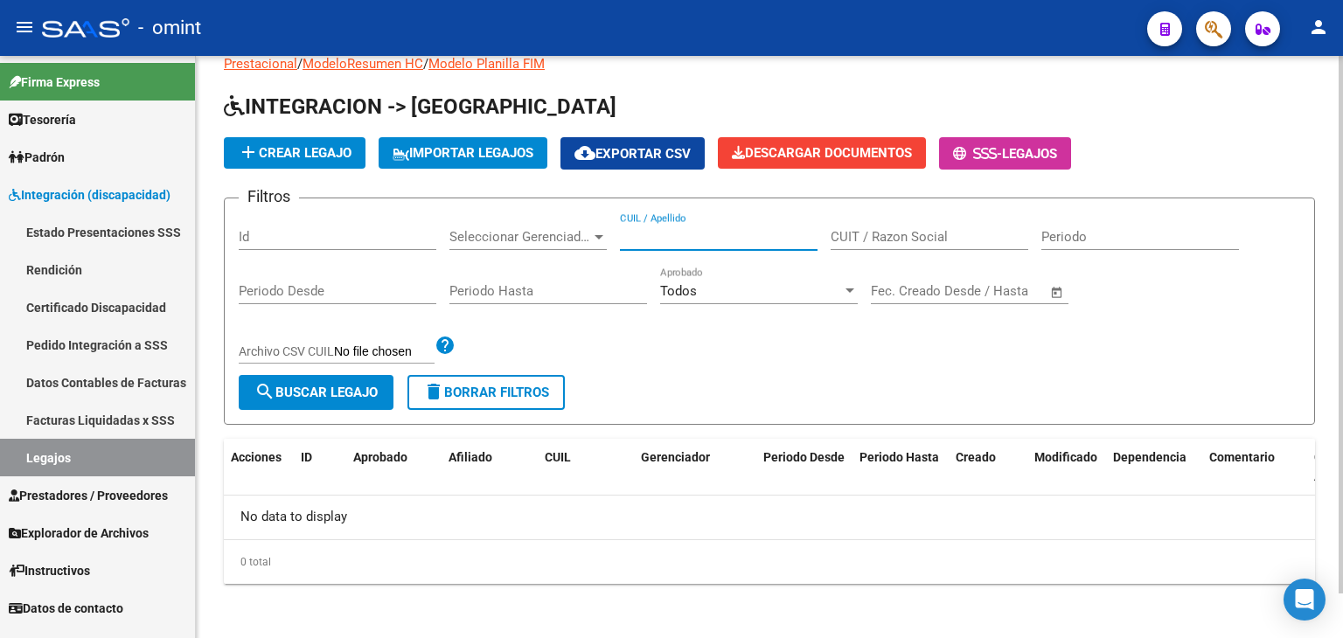
drag, startPoint x: 690, startPoint y: 232, endPoint x: 647, endPoint y: 257, distance: 49.8
click at [689, 232] on input "CUIL / Apellido" at bounding box center [719, 237] width 198 height 16
paste input "20579220792"
click at [341, 389] on span "search Buscar Legajo" at bounding box center [316, 393] width 123 height 16
drag, startPoint x: 661, startPoint y: 227, endPoint x: 552, endPoint y: 232, distance: 109.4
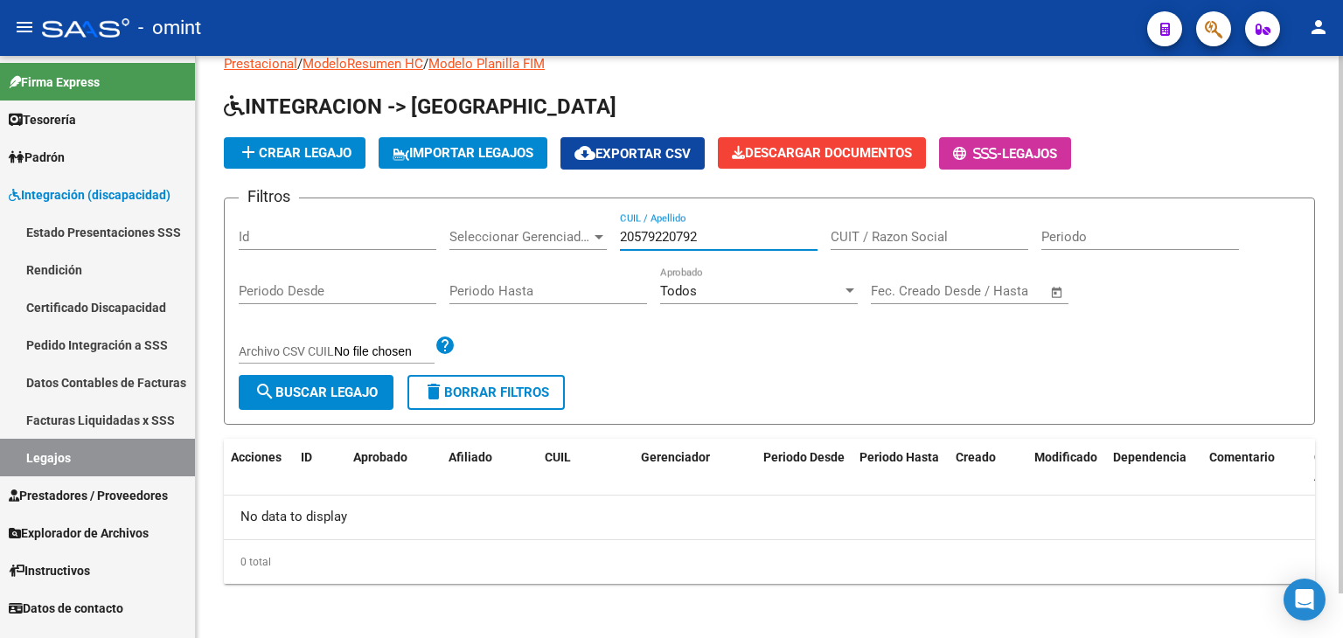
click at [484, 226] on div "Filtros Id Seleccionar Gerenciador Seleccionar Gerenciador 20579220792 CUIL / A…" at bounding box center [770, 294] width 1062 height 163
paste input "SOLARI MEANA"
type input "SOLARI MEANA"
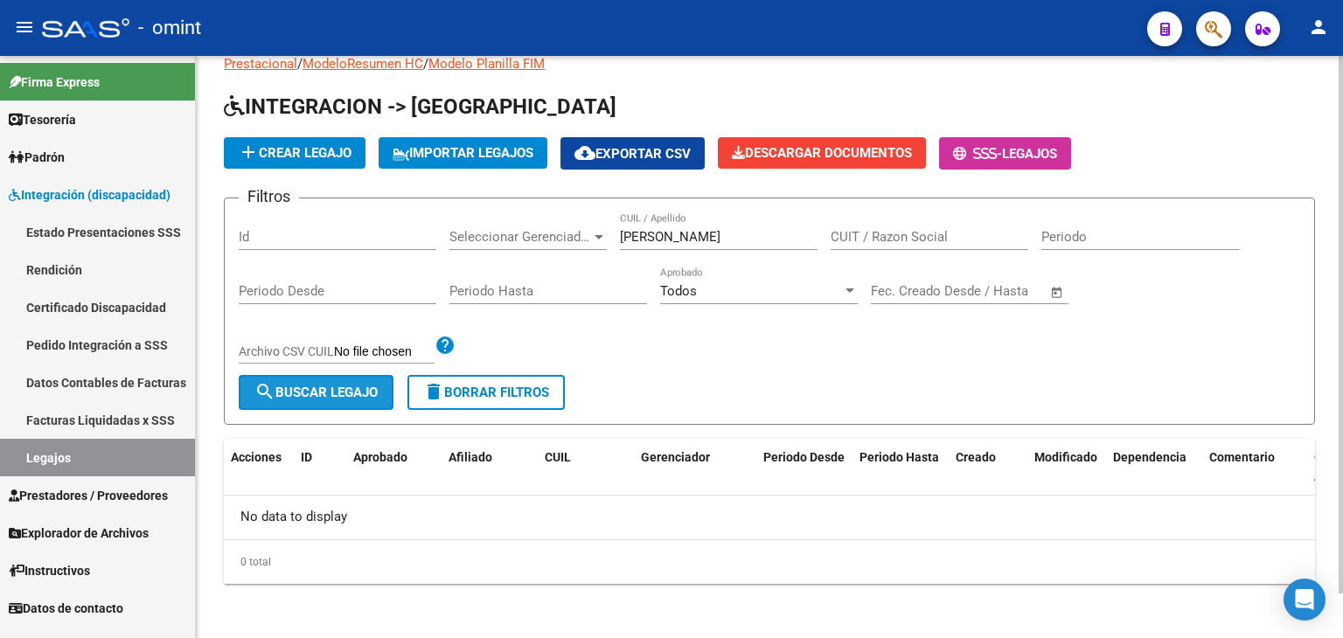
click at [318, 393] on span "search Buscar Legajo" at bounding box center [316, 393] width 123 height 16
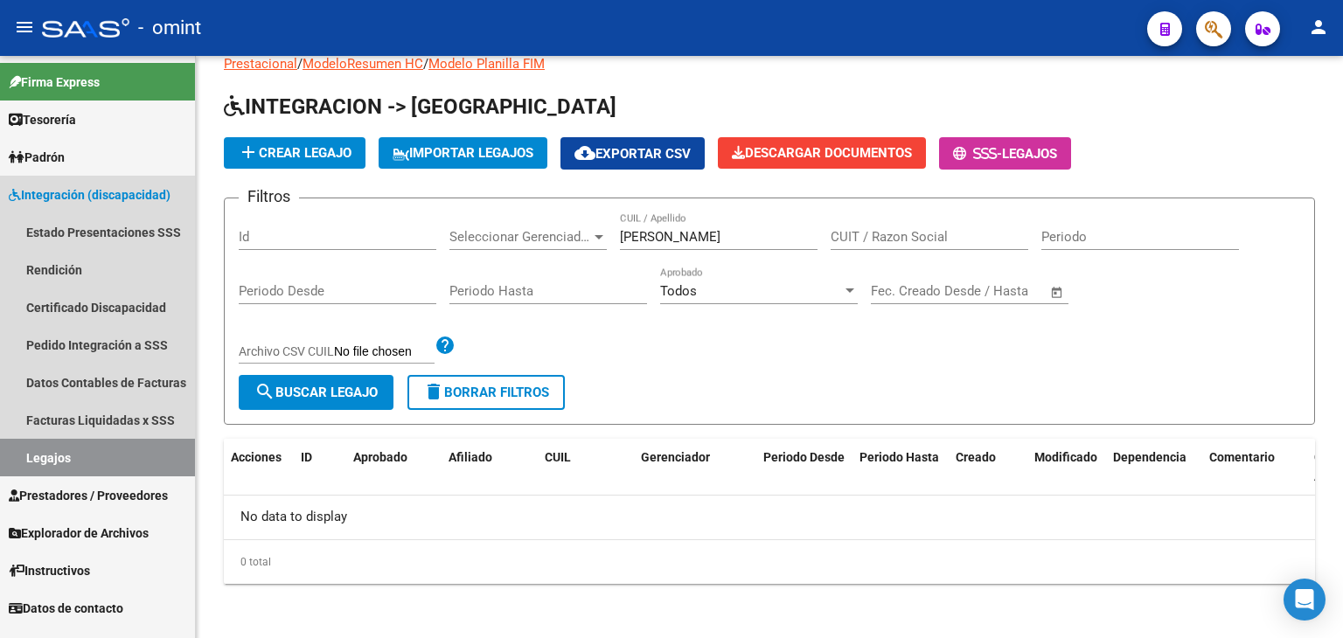
click at [70, 198] on span "Integración (discapacidad)" at bounding box center [90, 194] width 162 height 19
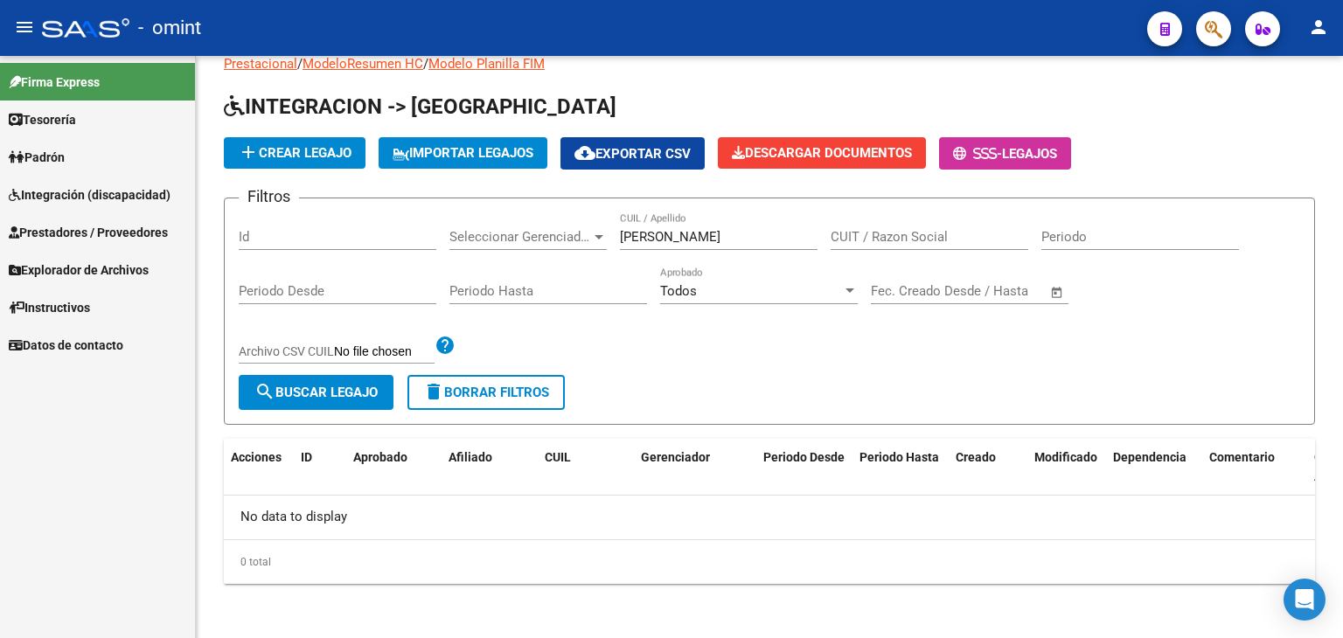
click at [39, 186] on span "Integración (discapacidad)" at bounding box center [90, 194] width 162 height 19
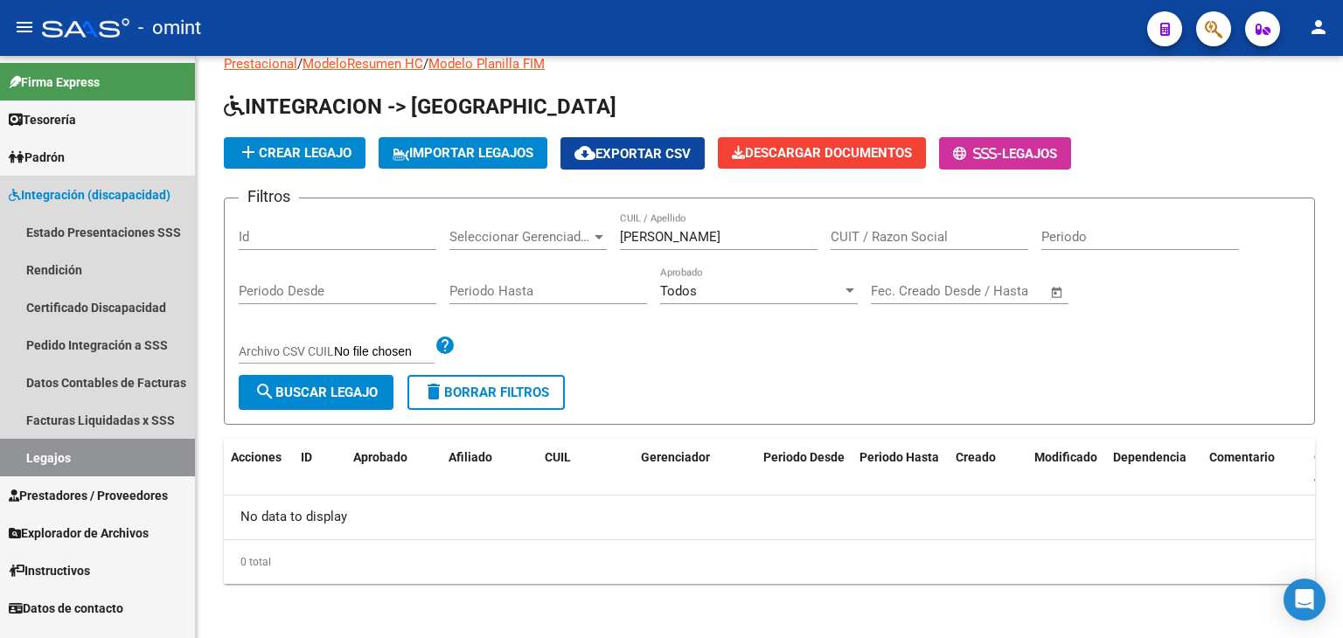
click at [46, 447] on link "Legajos" at bounding box center [97, 458] width 195 height 38
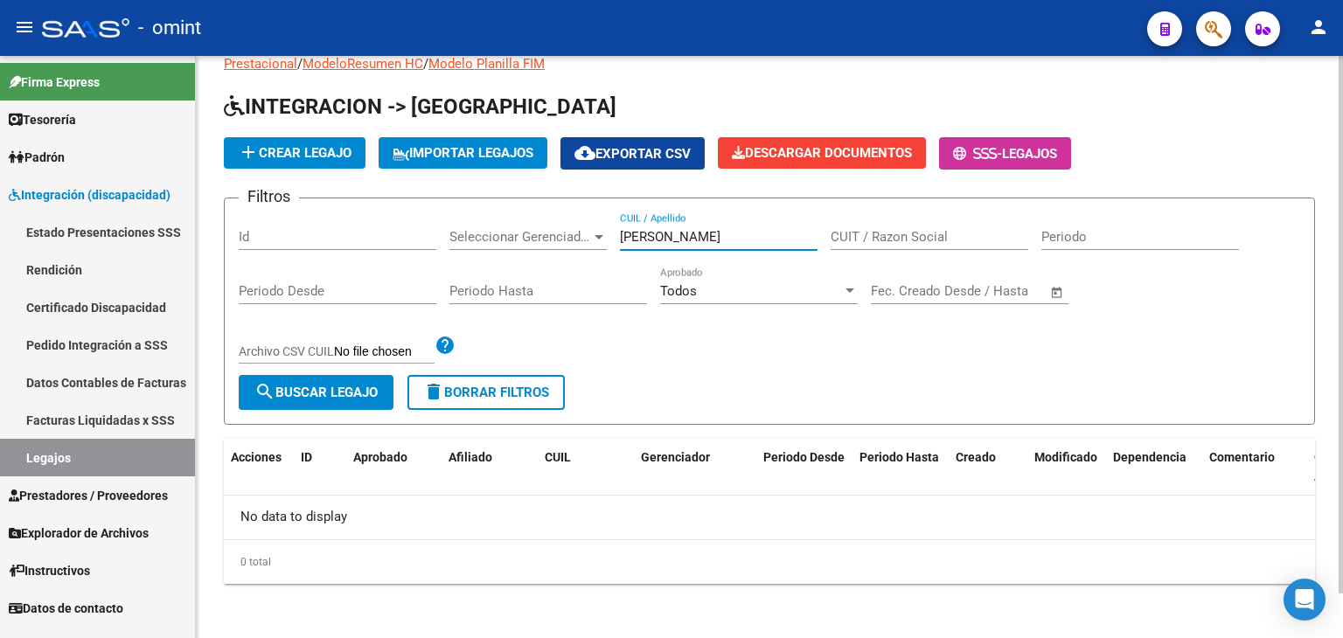
drag, startPoint x: 736, startPoint y: 239, endPoint x: 521, endPoint y: 225, distance: 214.7
click at [521, 225] on div "Filtros Id Seleccionar Gerenciador Seleccionar Gerenciador SOLARI MEANA CUIL / …" at bounding box center [770, 294] width 1062 height 163
click at [300, 396] on span "search Buscar Legajo" at bounding box center [316, 393] width 123 height 16
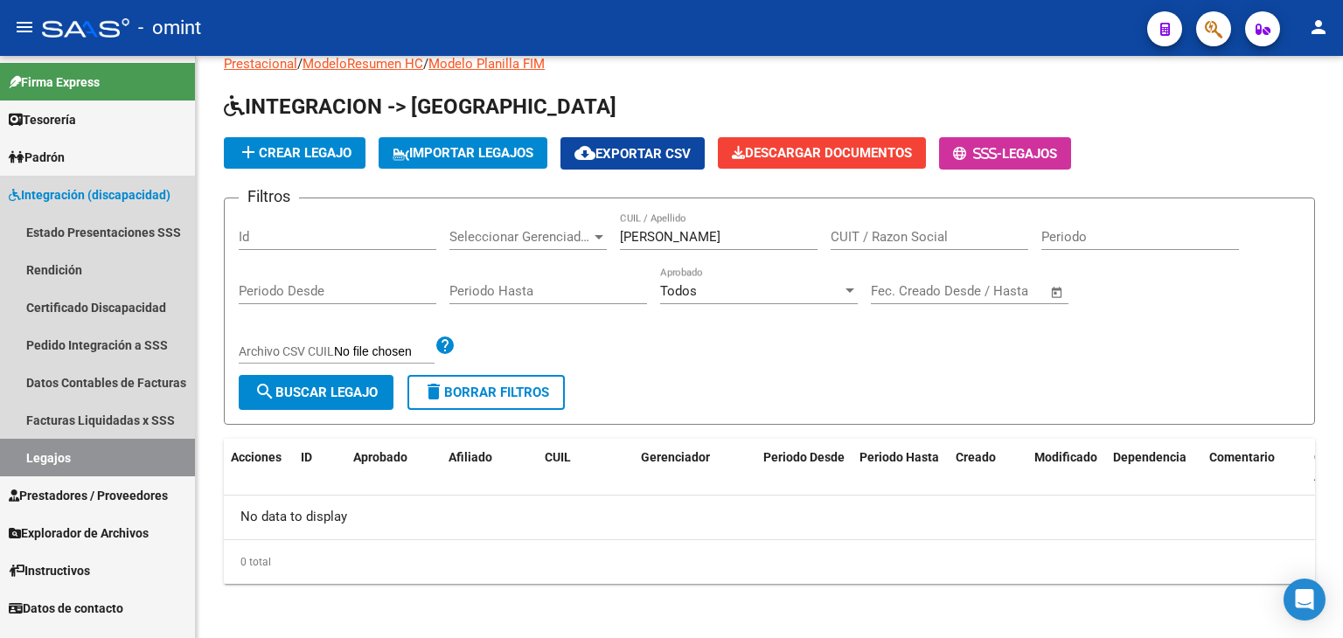
click at [56, 463] on link "Legajos" at bounding box center [97, 458] width 195 height 38
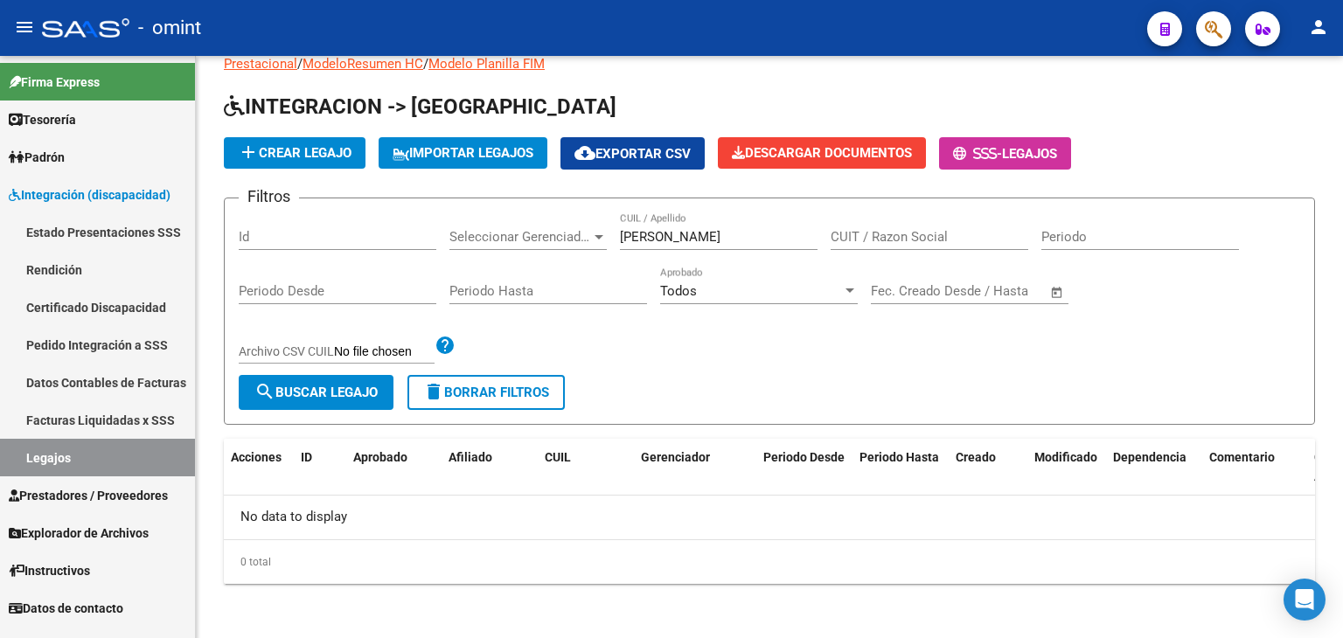
click at [56, 323] on link "Certificado Discapacidad" at bounding box center [97, 308] width 195 height 38
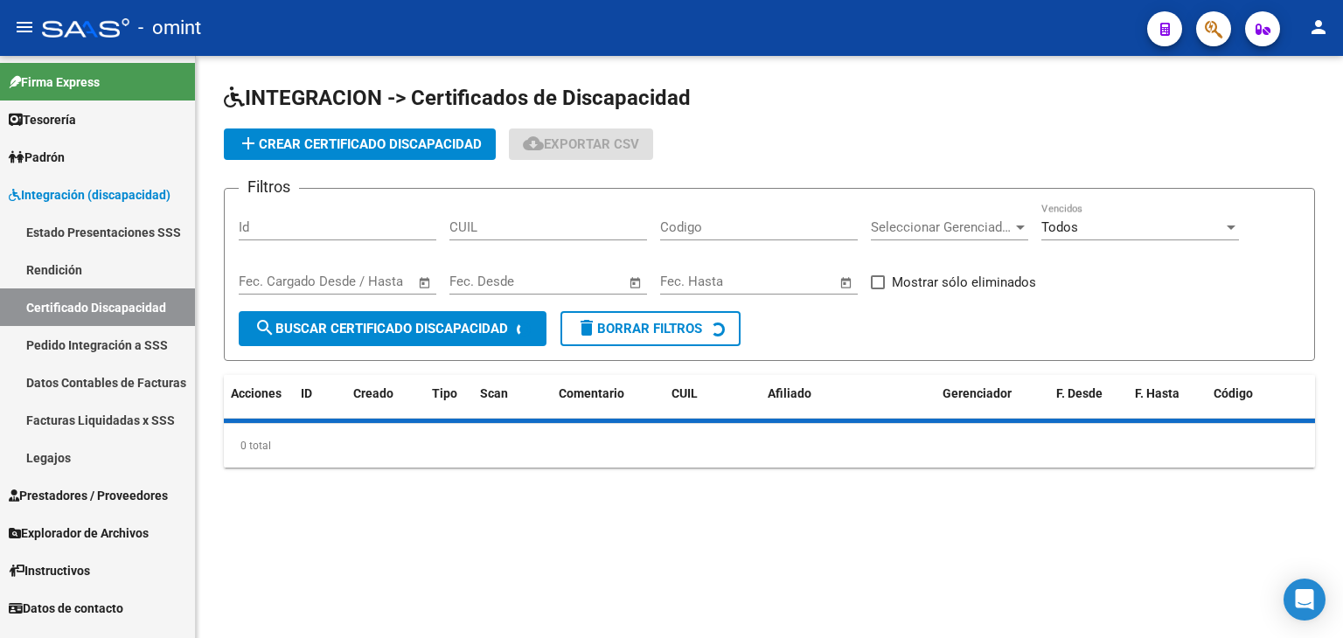
click at [52, 454] on link "Legajos" at bounding box center [97, 458] width 195 height 38
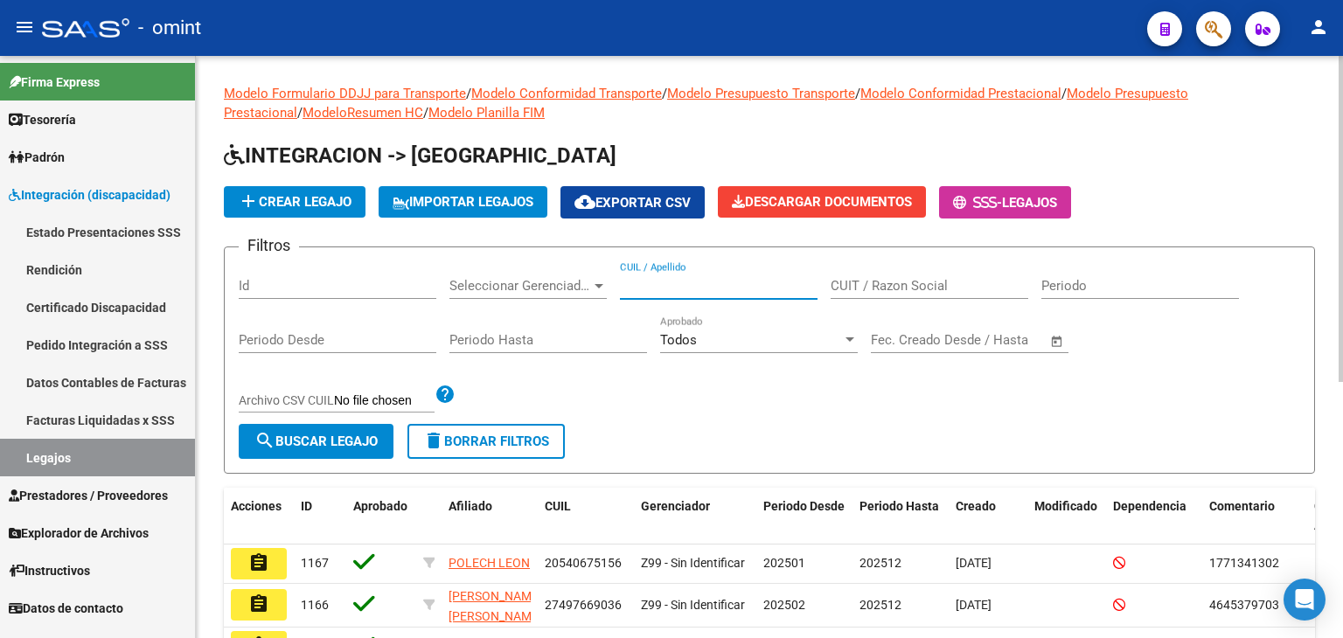
click at [721, 284] on input "CUIL / Apellido" at bounding box center [719, 286] width 198 height 16
paste input "20579220792"
type input "20579220792"
click at [338, 434] on span "search Buscar Legajo" at bounding box center [316, 442] width 123 height 16
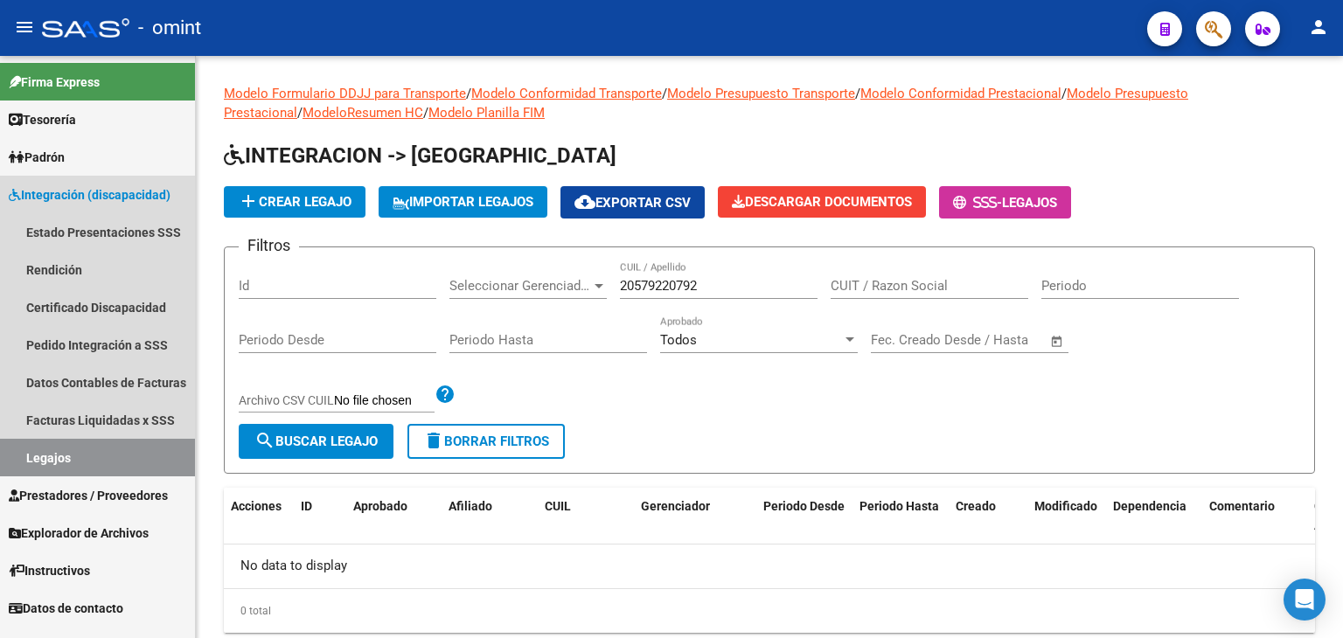
click at [73, 195] on span "Integración (discapacidad)" at bounding box center [90, 194] width 162 height 19
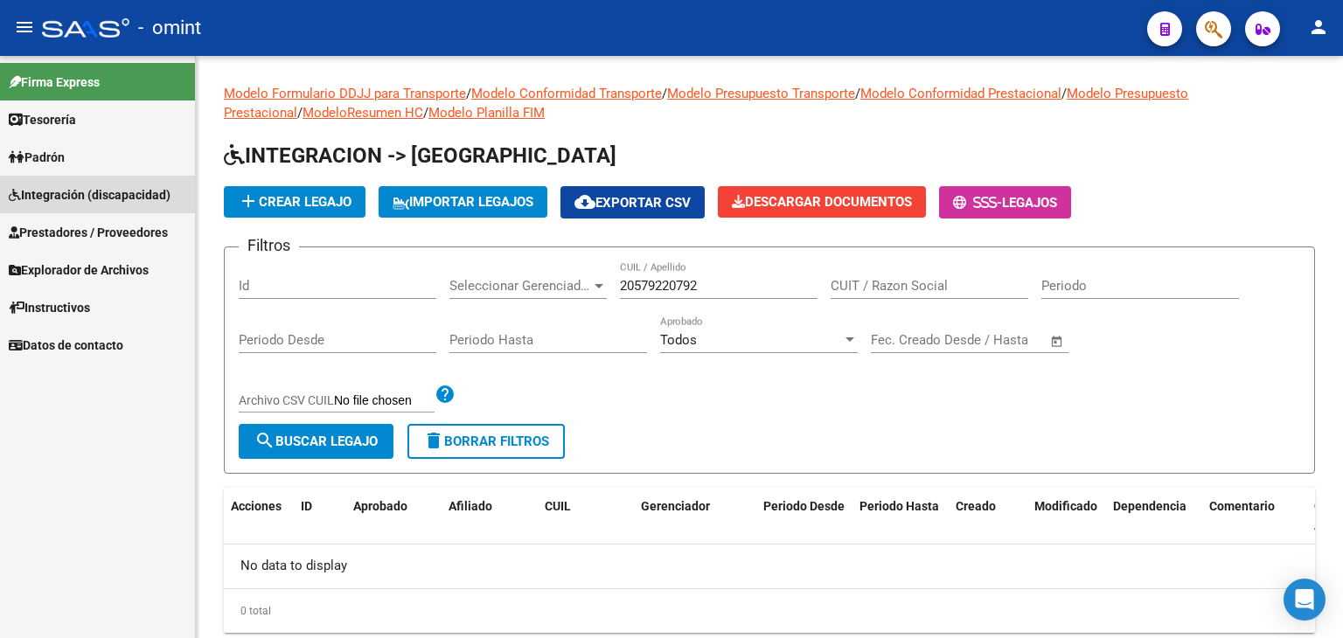
click at [76, 195] on span "Integración (discapacidad)" at bounding box center [90, 194] width 162 height 19
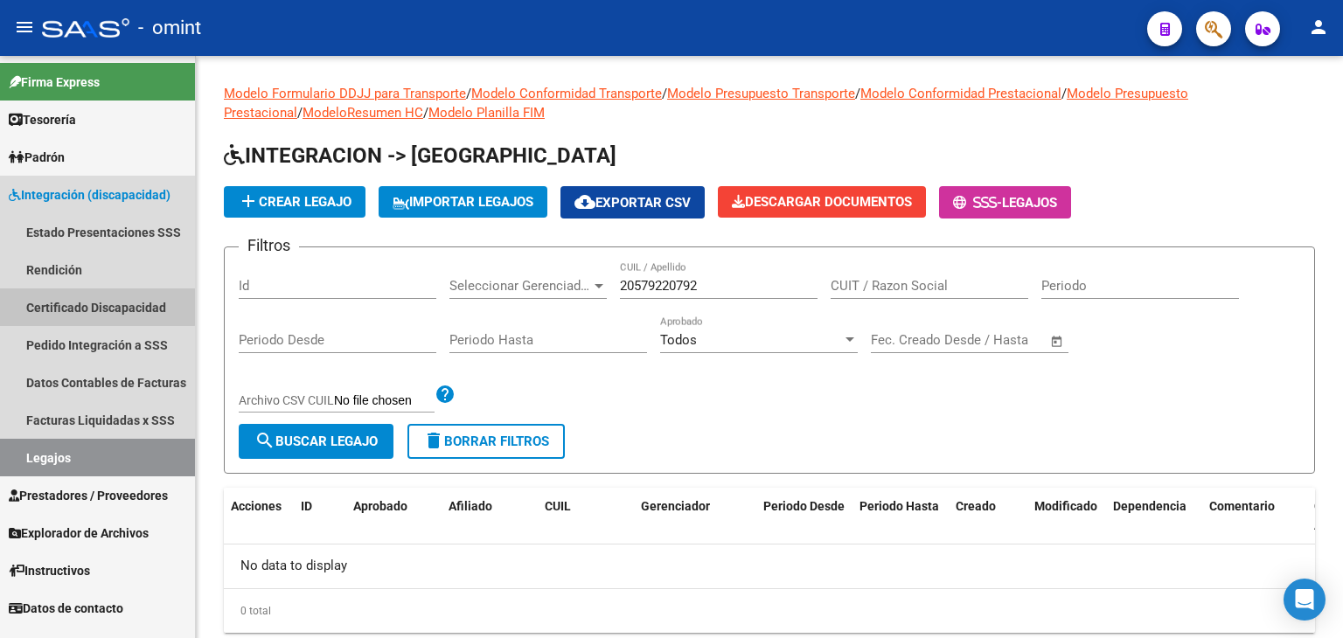
click at [66, 305] on link "Certificado Discapacidad" at bounding box center [97, 308] width 195 height 38
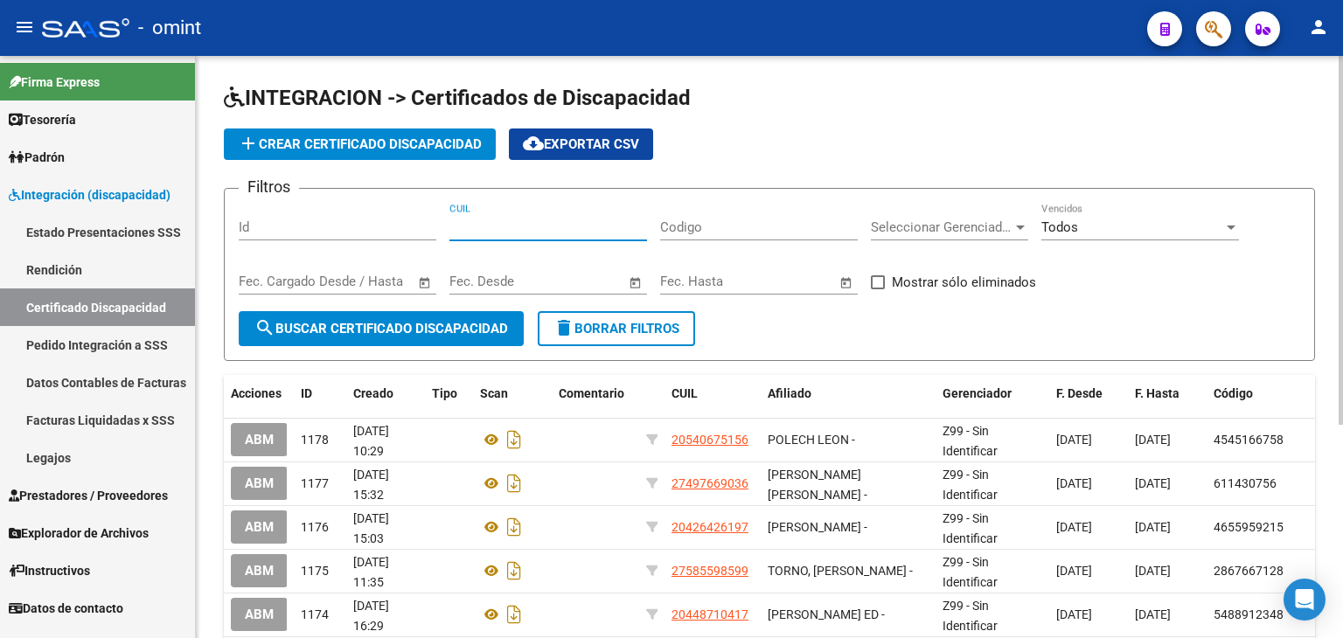
click at [495, 234] on input "CUIL" at bounding box center [549, 228] width 198 height 16
paste input "20-57922079-2"
click at [455, 330] on span "search Buscar Certificado Discapacidad" at bounding box center [382, 329] width 254 height 16
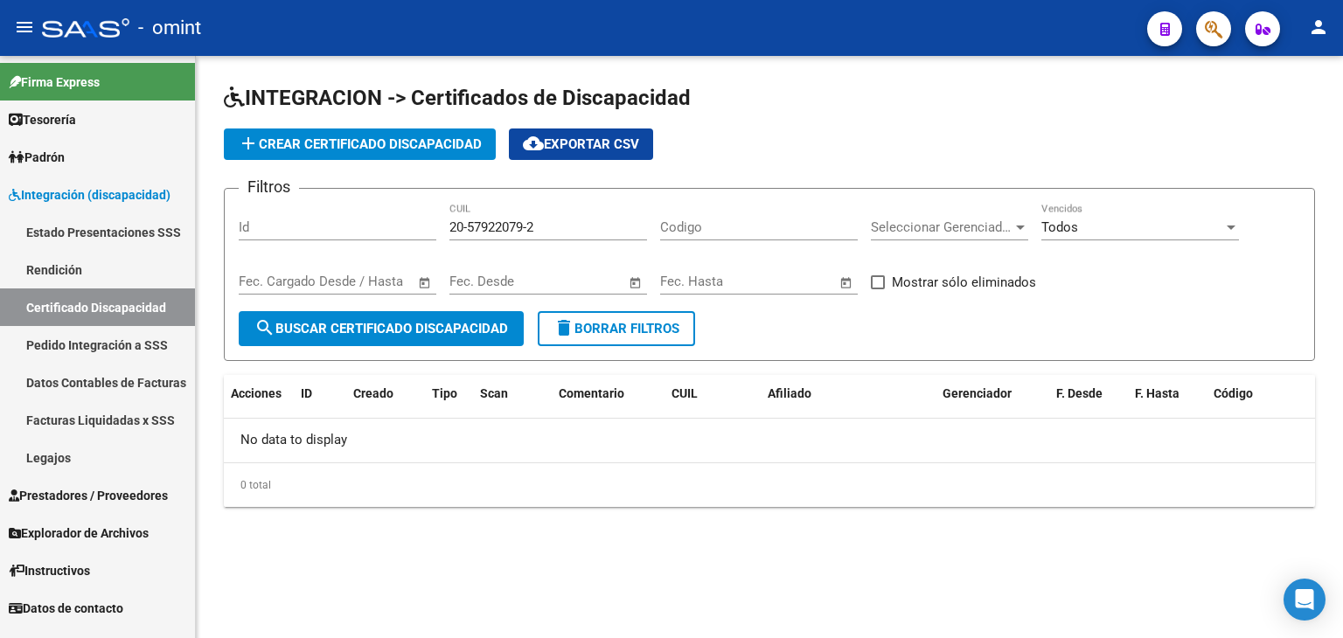
click at [533, 227] on input "20-57922079-2" at bounding box center [549, 228] width 198 height 16
type input "20-57922079-2"
click at [426, 144] on span "add Crear Certificado Discapacidad" at bounding box center [360, 144] width 244 height 16
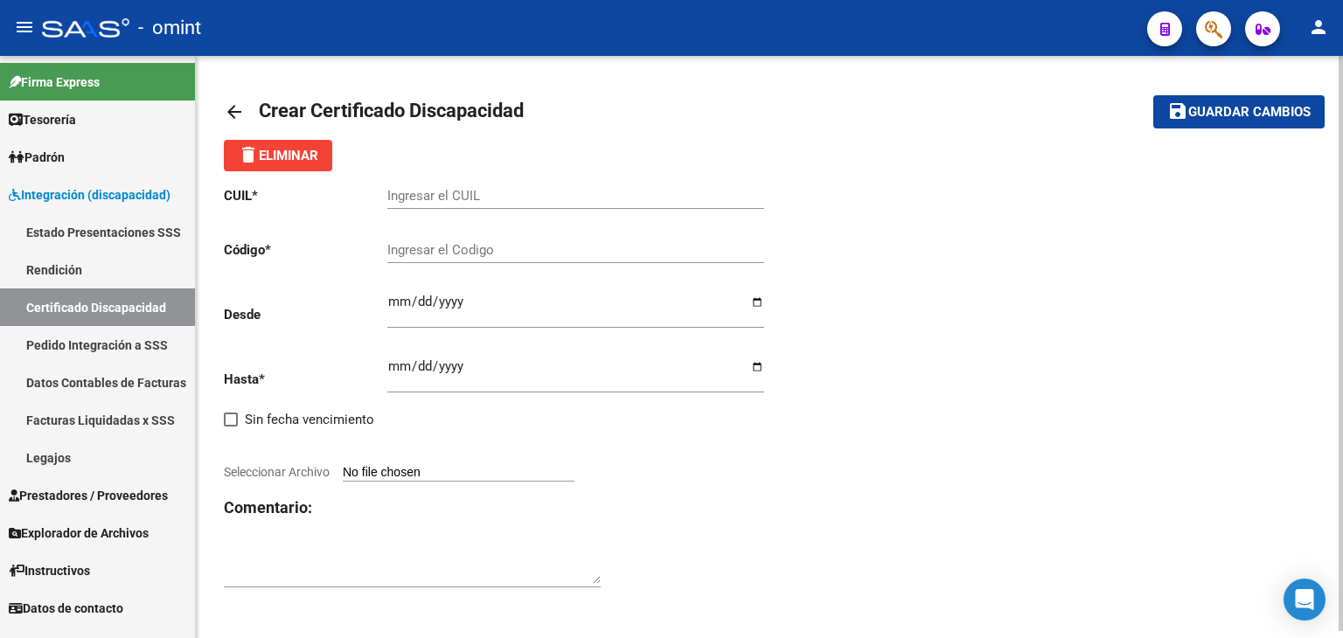
click at [435, 196] on input "Ingresar el CUIL" at bounding box center [575, 196] width 377 height 16
paste input "20-57922079-2"
type input "20-57922079-2"
type input "8500956951"
click at [398, 300] on input "Ingresar fec. Desde" at bounding box center [575, 309] width 377 height 28
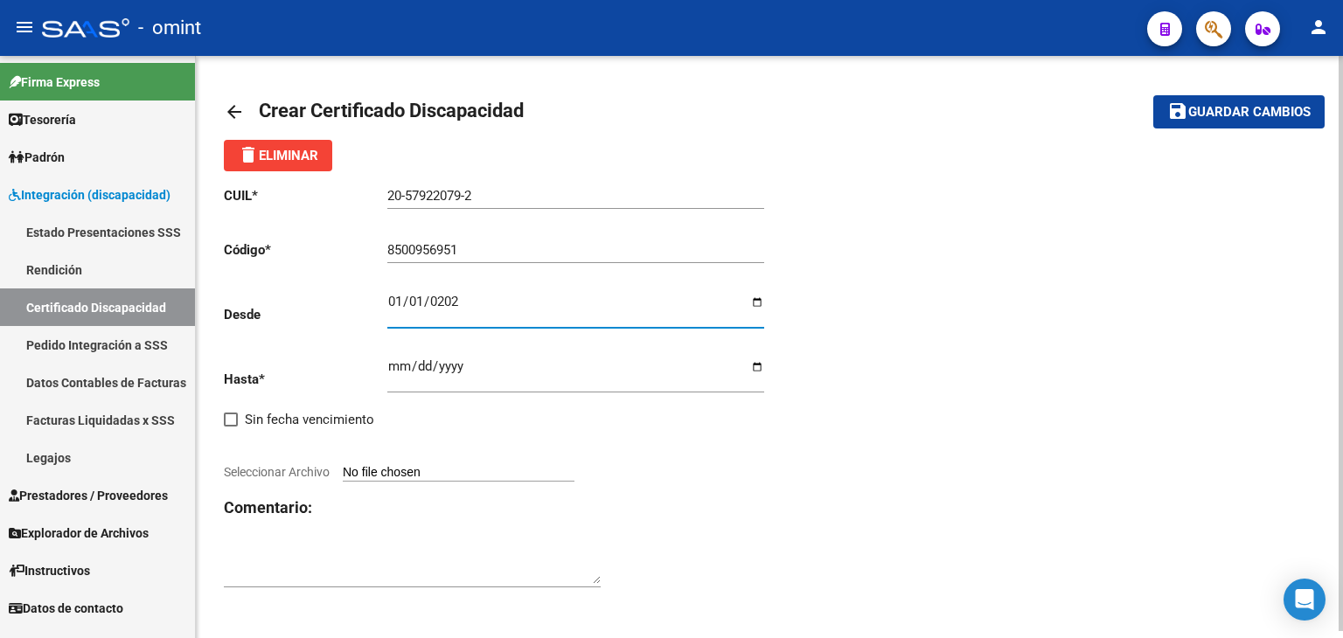
type input "2025-01-01"
click at [1154, 95] on button "save Guardar cambios" at bounding box center [1239, 111] width 171 height 32
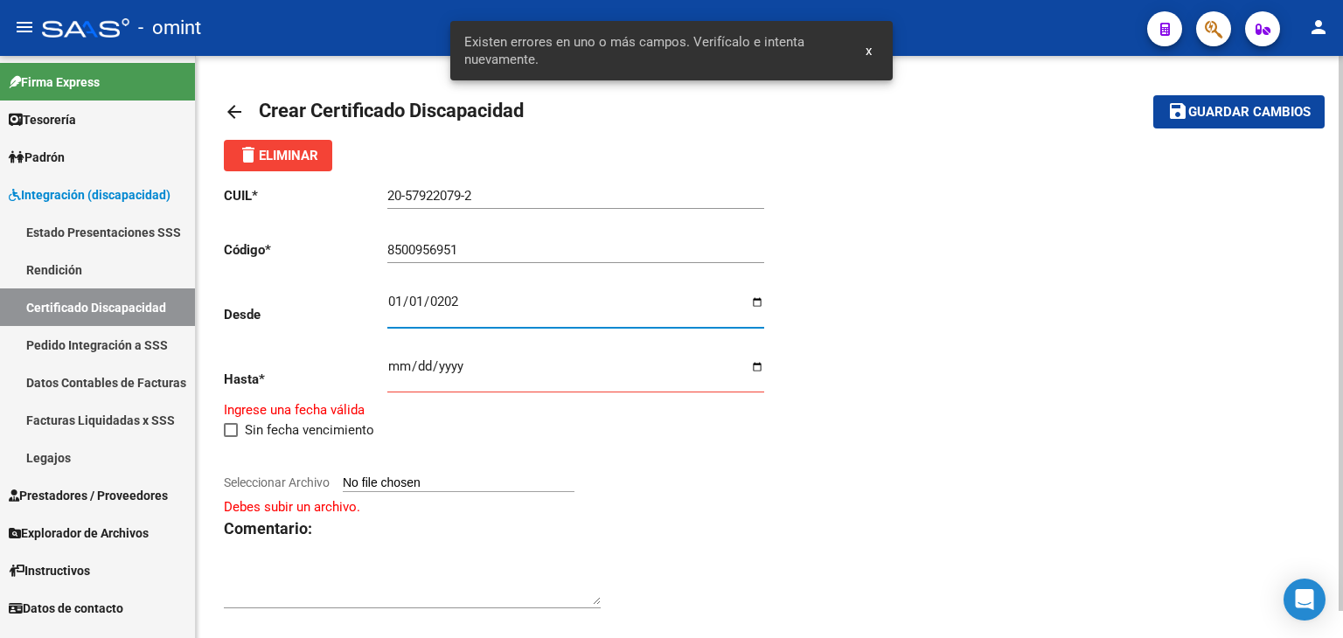
click at [414, 370] on input "Ingresar fec. Hasta" at bounding box center [575, 373] width 377 height 28
click at [392, 372] on input "Ingresar fec. Hasta" at bounding box center [575, 373] width 377 height 28
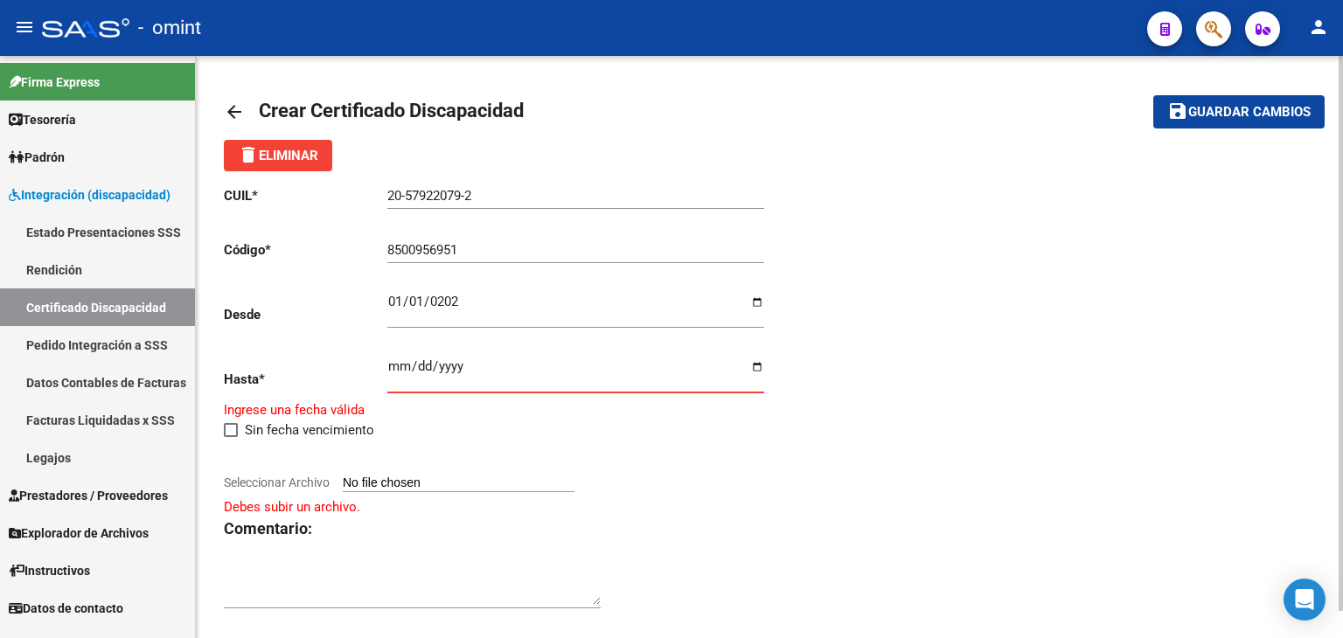
click at [391, 364] on input "Ingresar fec. Hasta" at bounding box center [575, 373] width 377 height 28
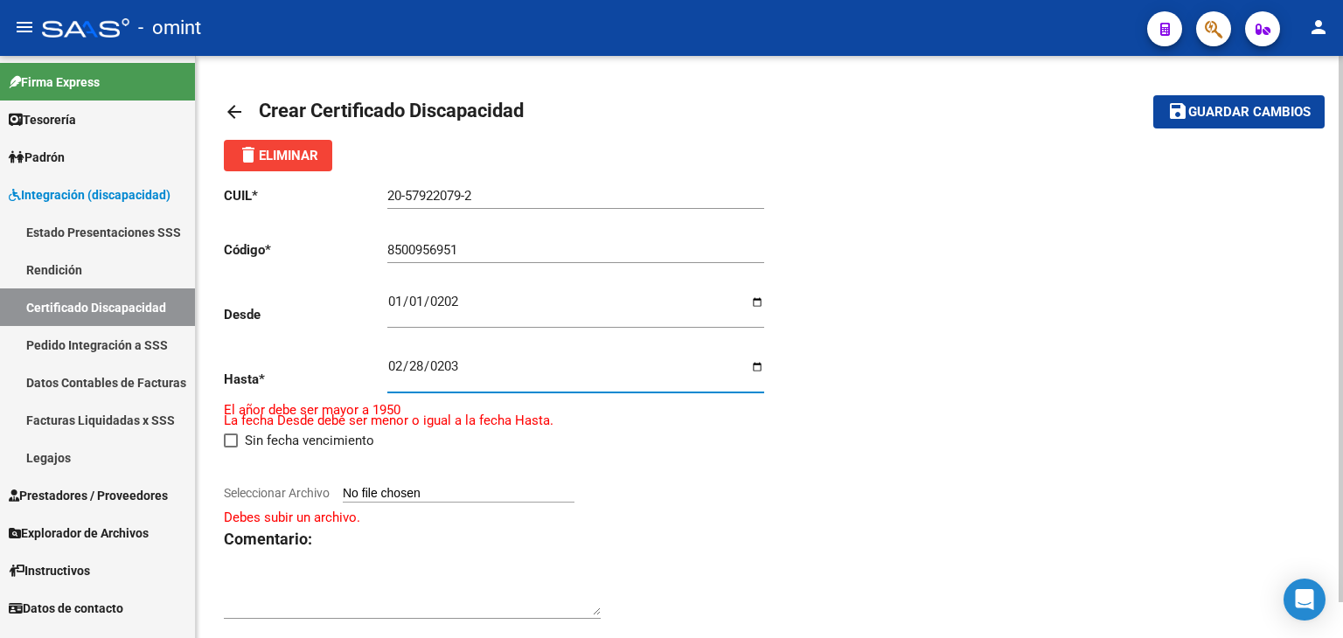
type input "2030-02-28"
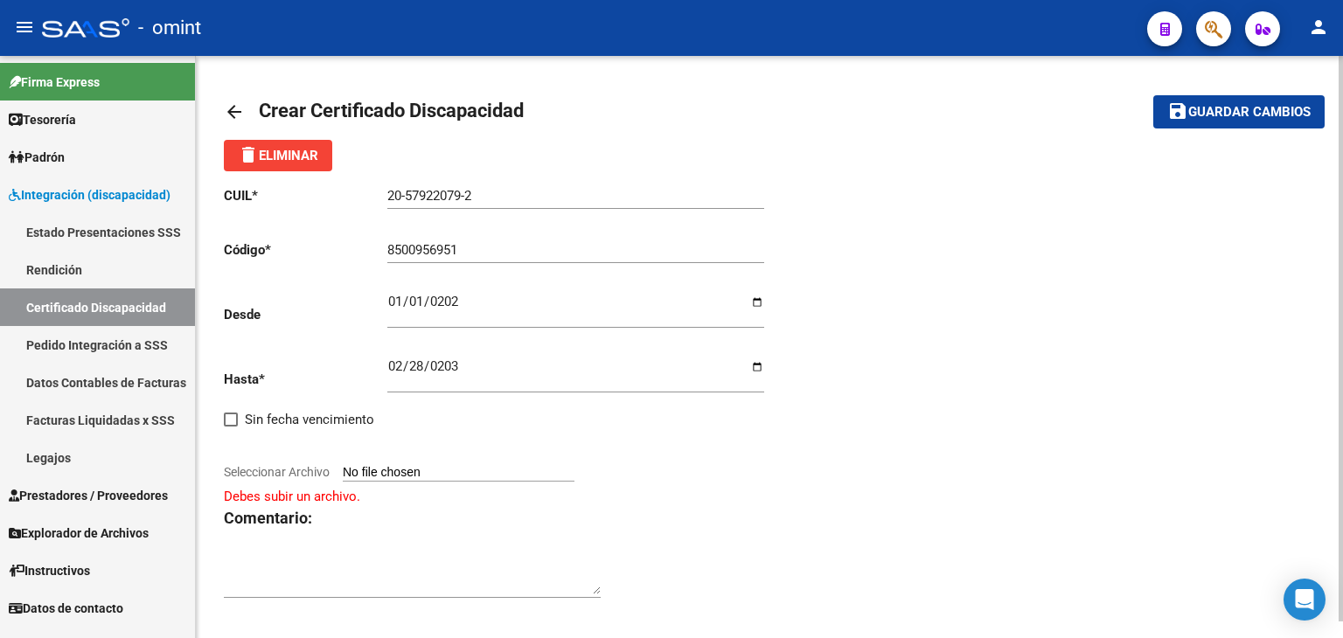
click at [487, 469] on input "Seleccionar Archivo" at bounding box center [459, 473] width 232 height 17
type input "C:\fakepath\CUD.pdf"
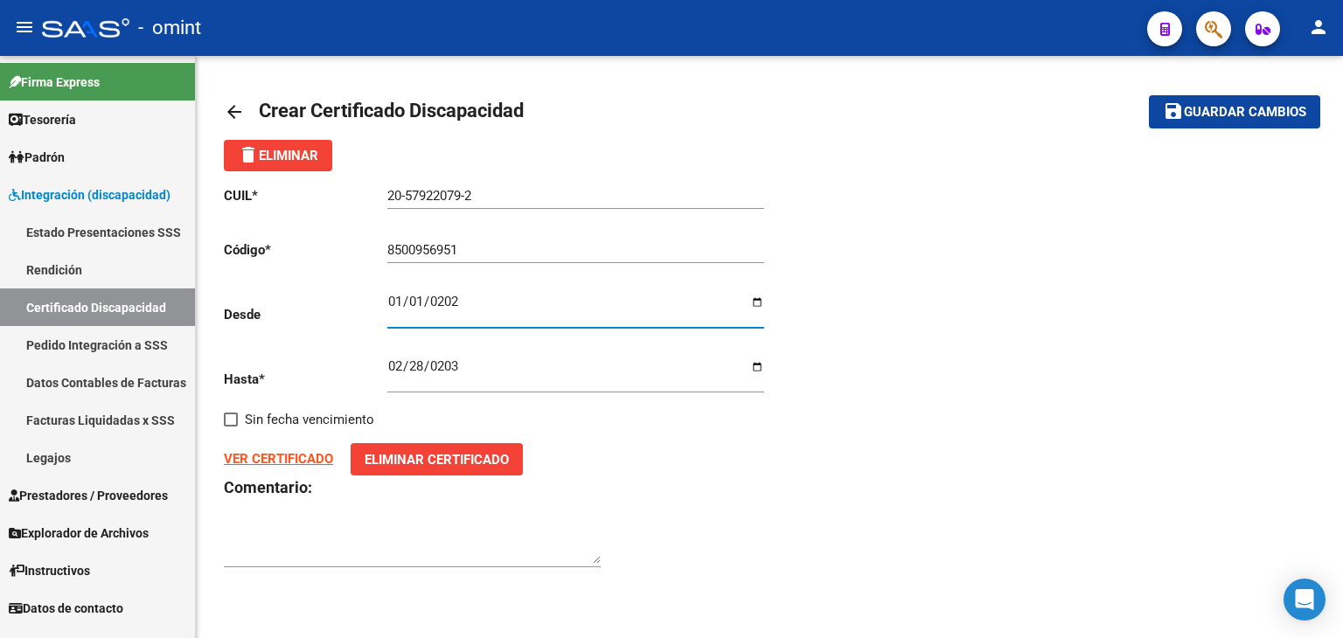
click at [394, 307] on input "2025-01-01" at bounding box center [575, 309] width 377 height 28
type input "2025-01-26"
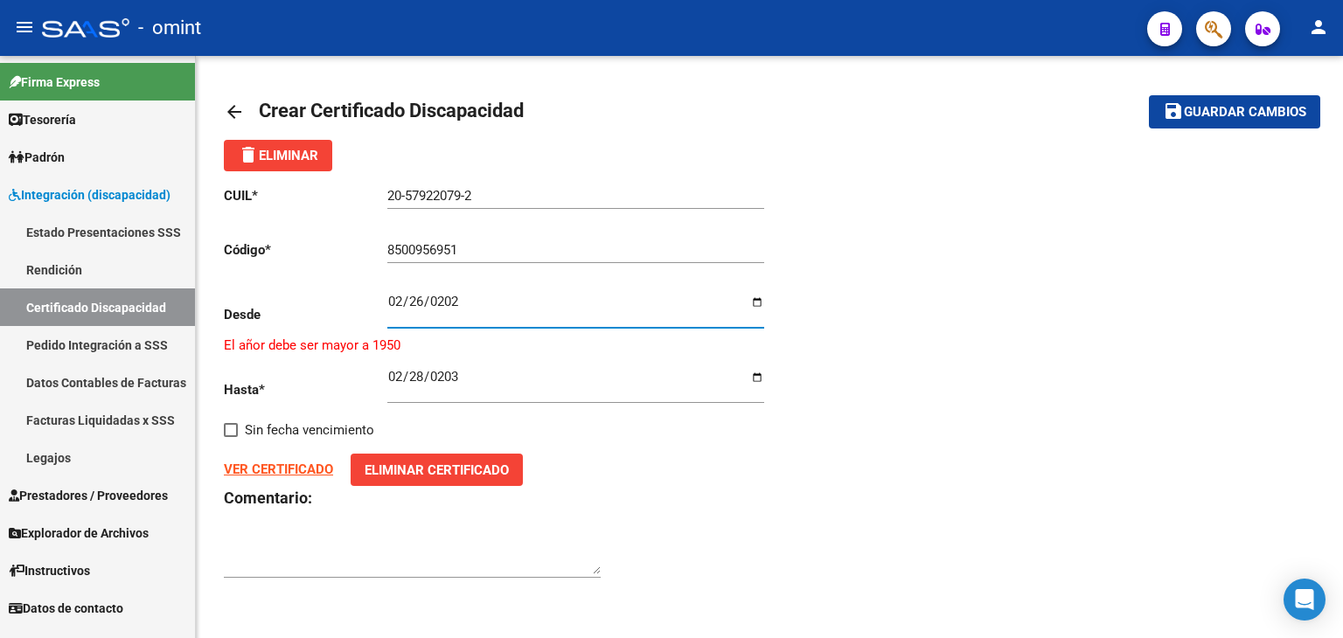
type input "2025-02-26"
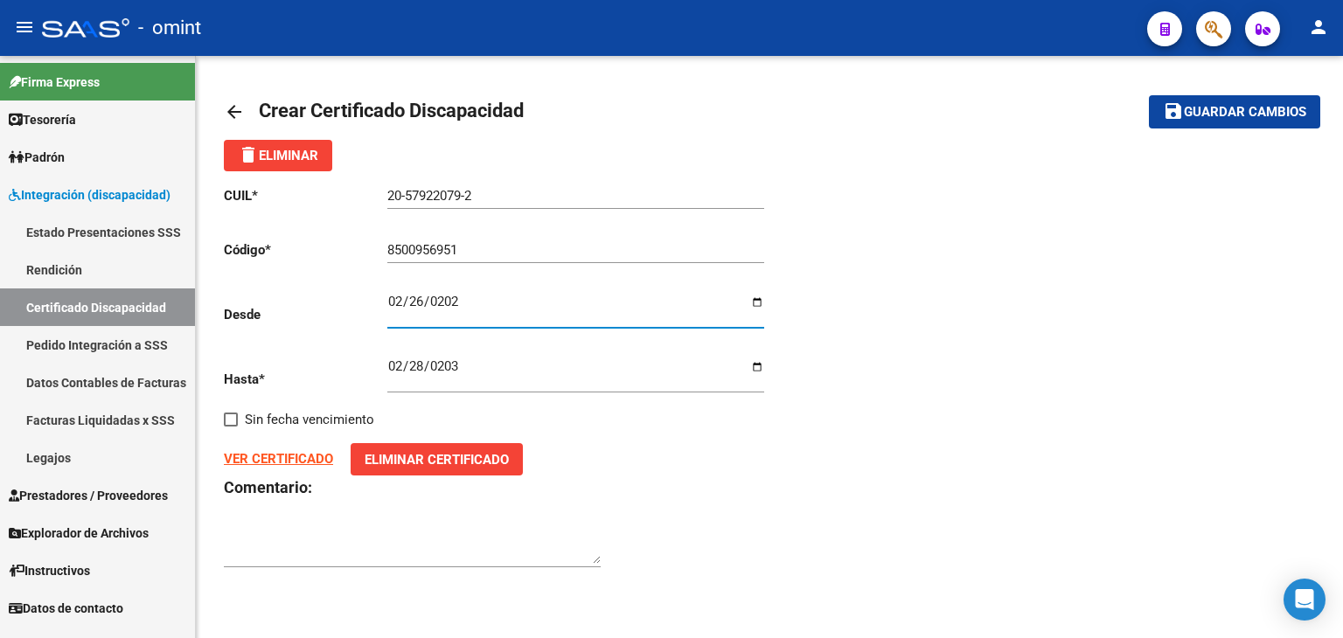
click at [861, 408] on div "CUIL * 20-57922079-2 Ingresar el CUIL Código * 8500956951 Ingresar el Codigo De…" at bounding box center [769, 377] width 1091 height 413
click at [294, 459] on strong "VER CERTIFICADO" at bounding box center [278, 459] width 109 height 16
click at [1222, 116] on span "Guardar cambios" at bounding box center [1245, 113] width 122 height 16
click at [394, 549] on textarea at bounding box center [412, 546] width 377 height 35
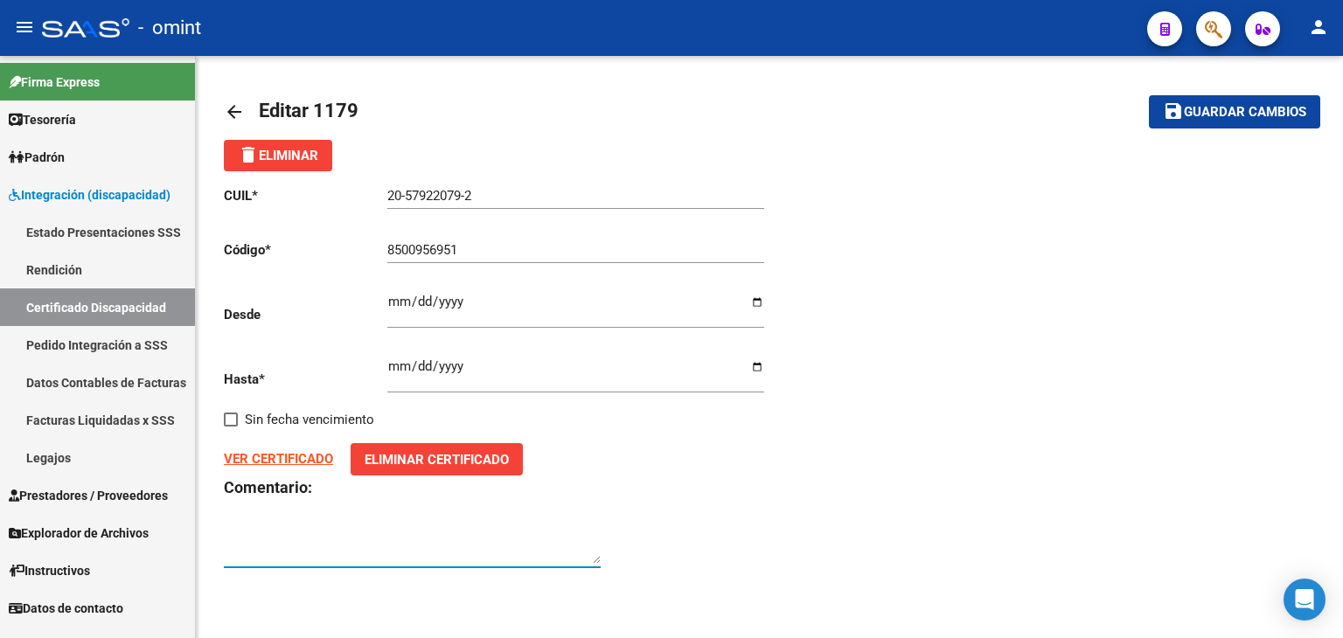
paste textarea "1848440201"
type textarea "1848440201"
click at [1218, 111] on span "Guardar cambios" at bounding box center [1245, 113] width 122 height 16
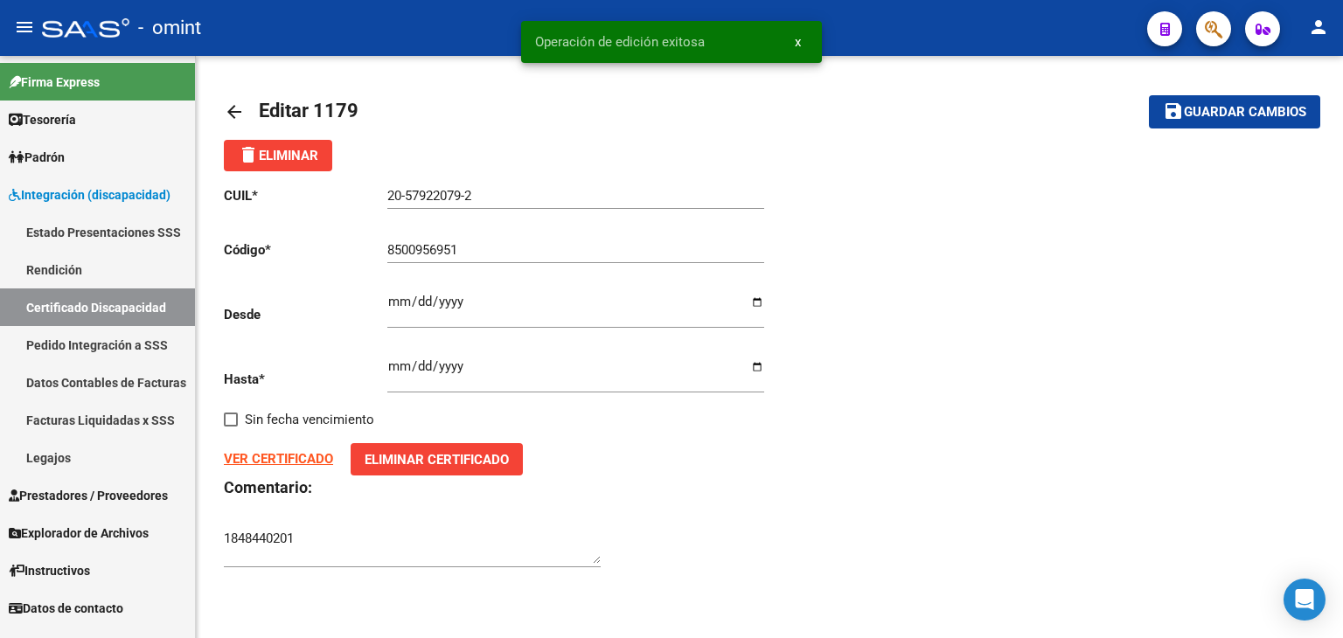
click at [412, 190] on input "20-57922079-2" at bounding box center [575, 196] width 377 height 16
click at [411, 190] on input "20-57922079-2" at bounding box center [575, 196] width 377 height 16
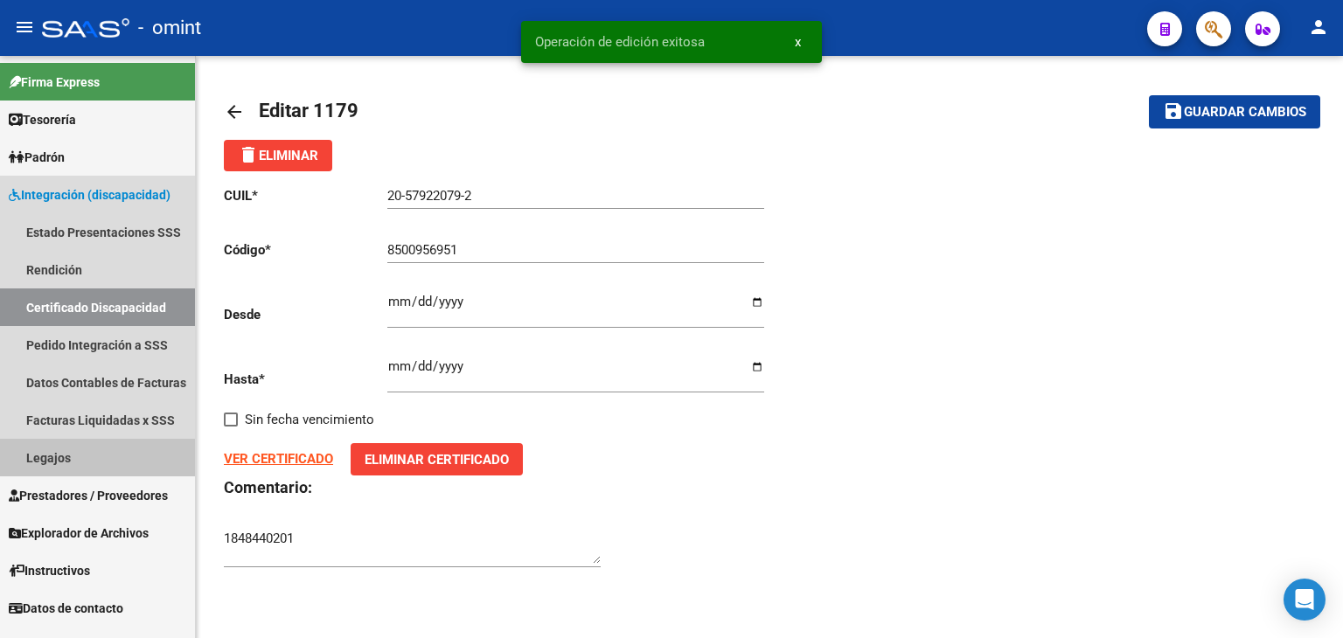
click at [45, 456] on link "Legajos" at bounding box center [97, 458] width 195 height 38
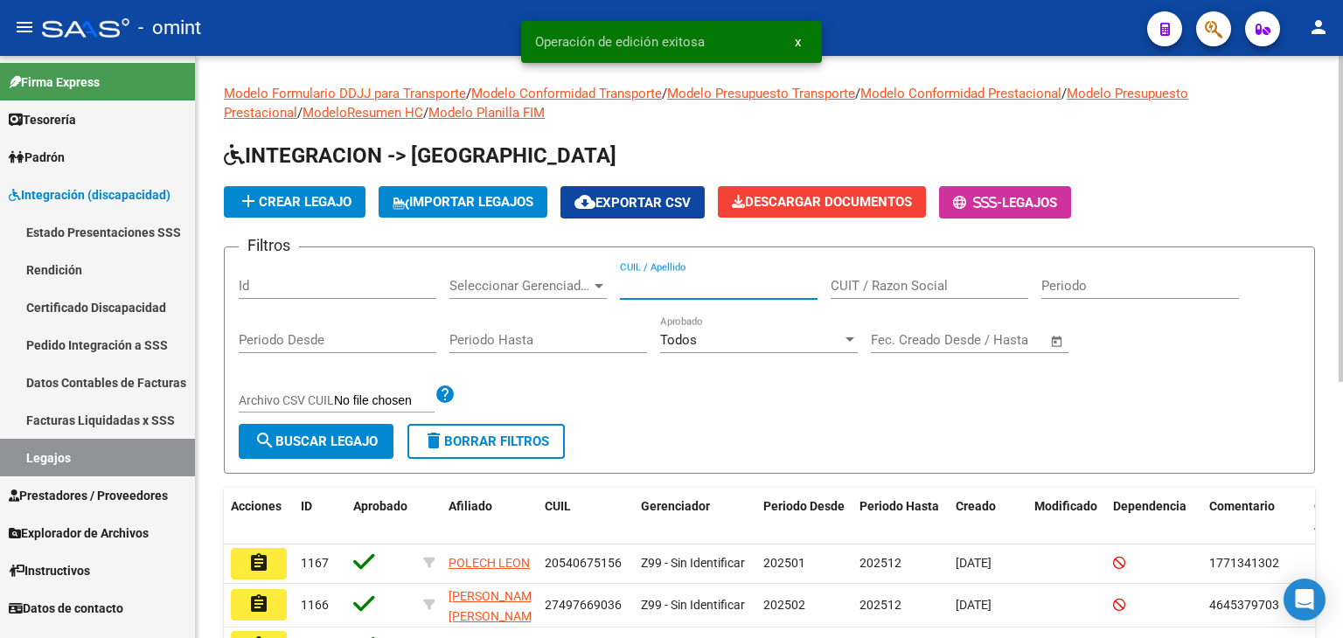
click at [654, 286] on input "CUIL / Apellido" at bounding box center [719, 286] width 198 height 16
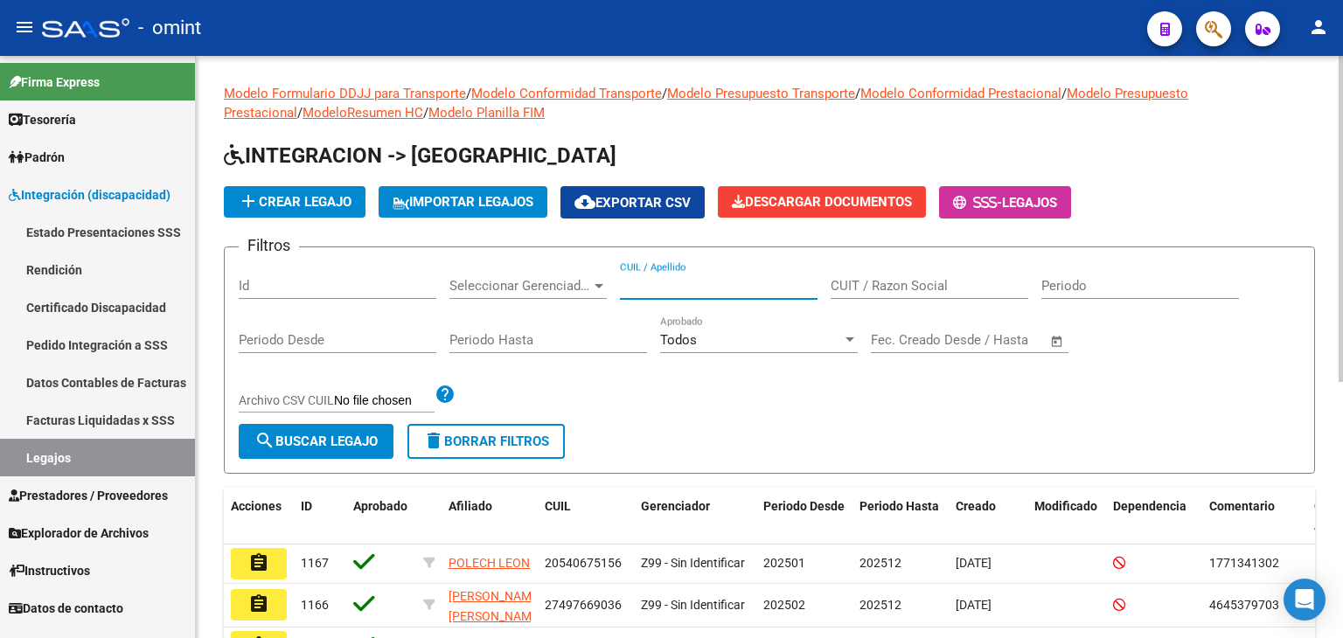
paste input "20-57922079-2"
click at [329, 431] on button "search Buscar Legajo" at bounding box center [316, 441] width 155 height 35
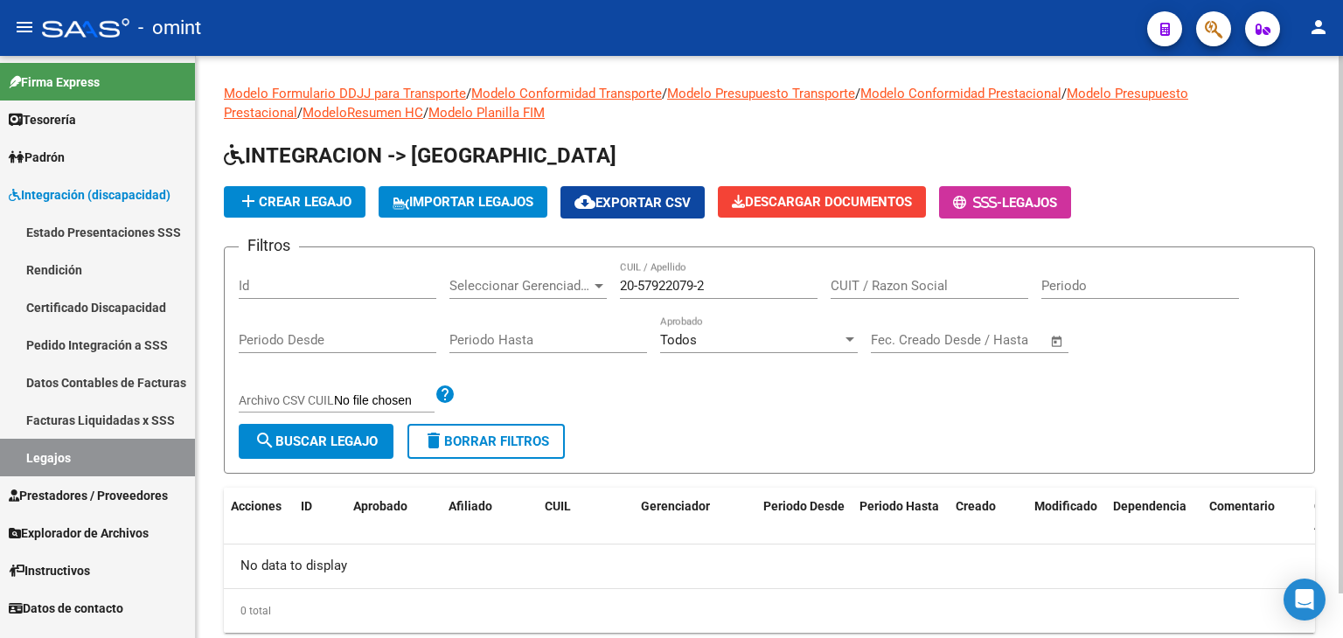
click at [701, 281] on input "20-57922079-2" at bounding box center [719, 286] width 198 height 16
click at [699, 285] on input "20-579220792" at bounding box center [719, 286] width 198 height 16
type input "20579220792"
click at [392, 425] on button "search Buscar Legajo" at bounding box center [316, 441] width 155 height 35
click at [45, 231] on link "Estado Presentaciones SSS" at bounding box center [97, 232] width 195 height 38
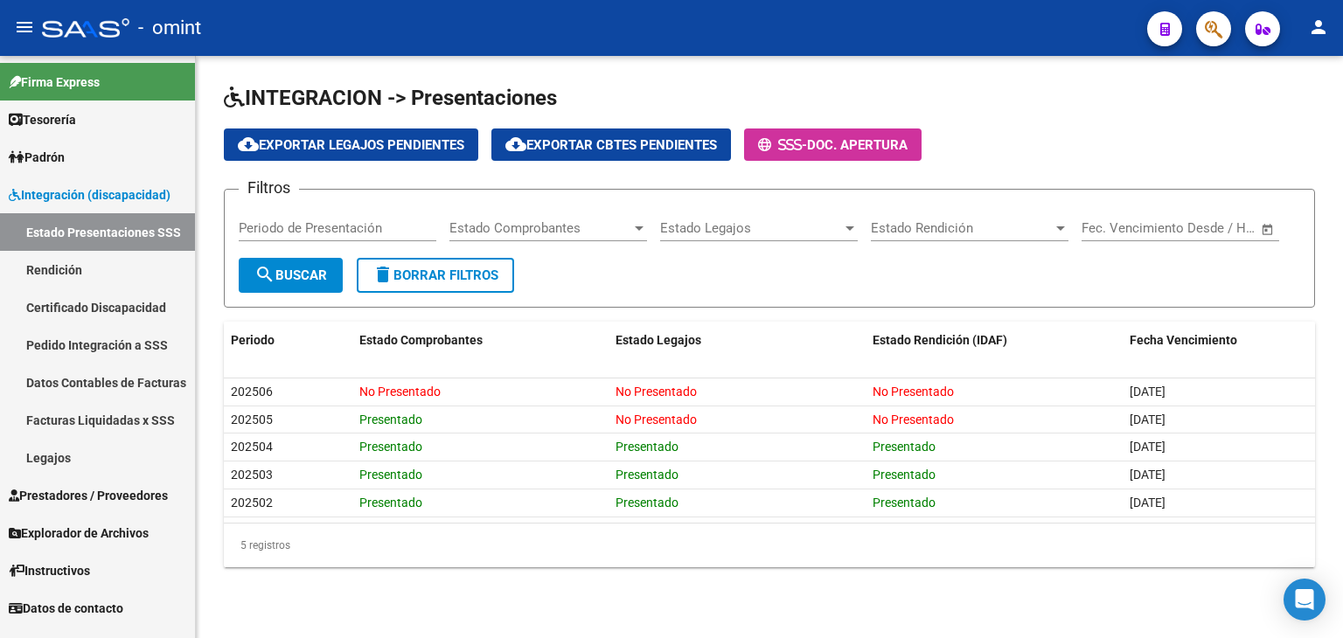
click at [44, 190] on span "Integración (discapacidad)" at bounding box center [90, 194] width 162 height 19
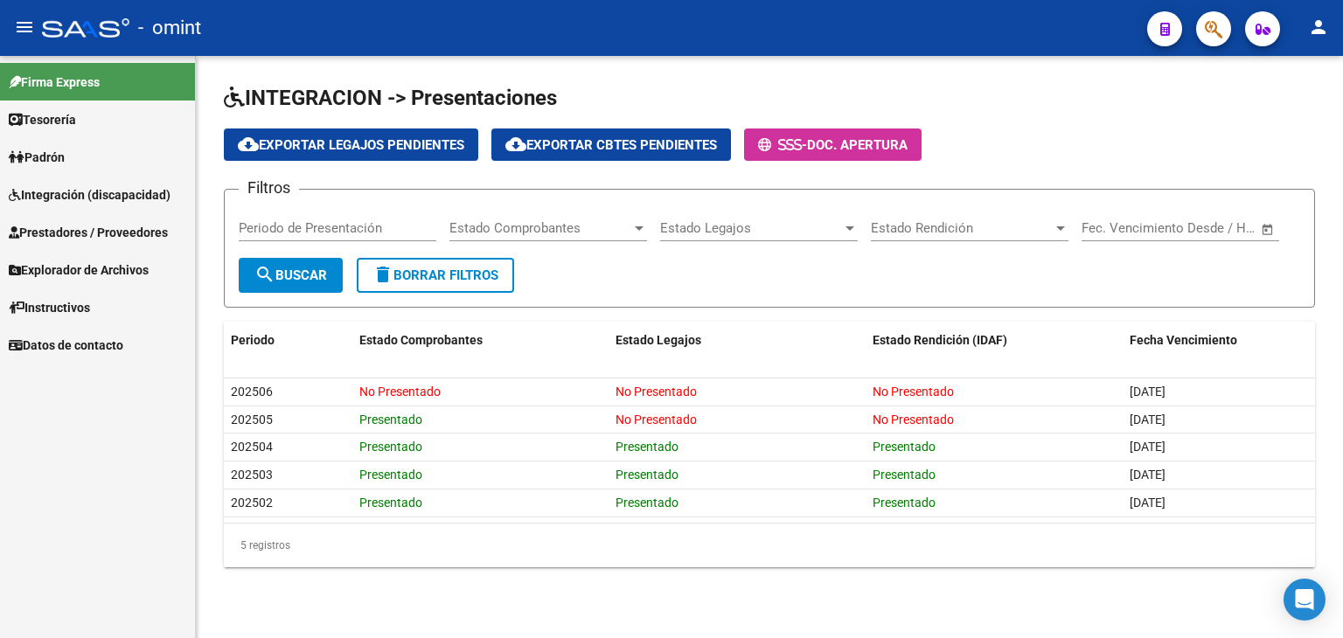
click at [45, 192] on span "Integración (discapacidad)" at bounding box center [90, 194] width 162 height 19
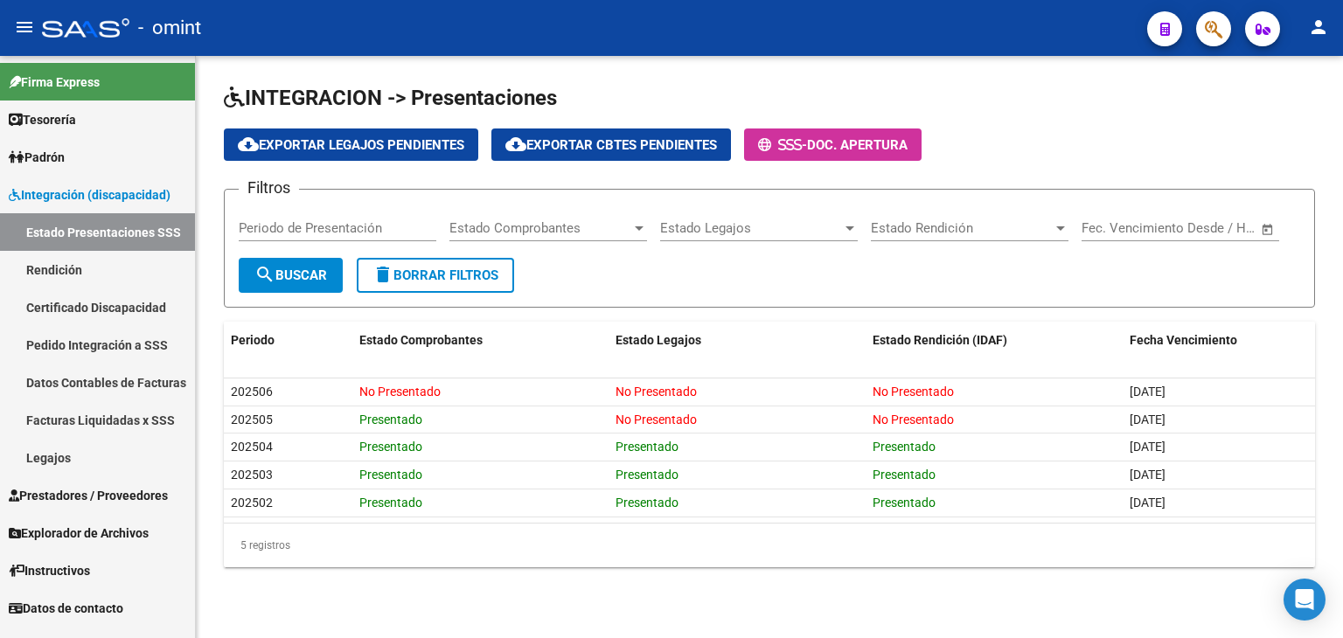
click at [63, 459] on link "Legajos" at bounding box center [97, 458] width 195 height 38
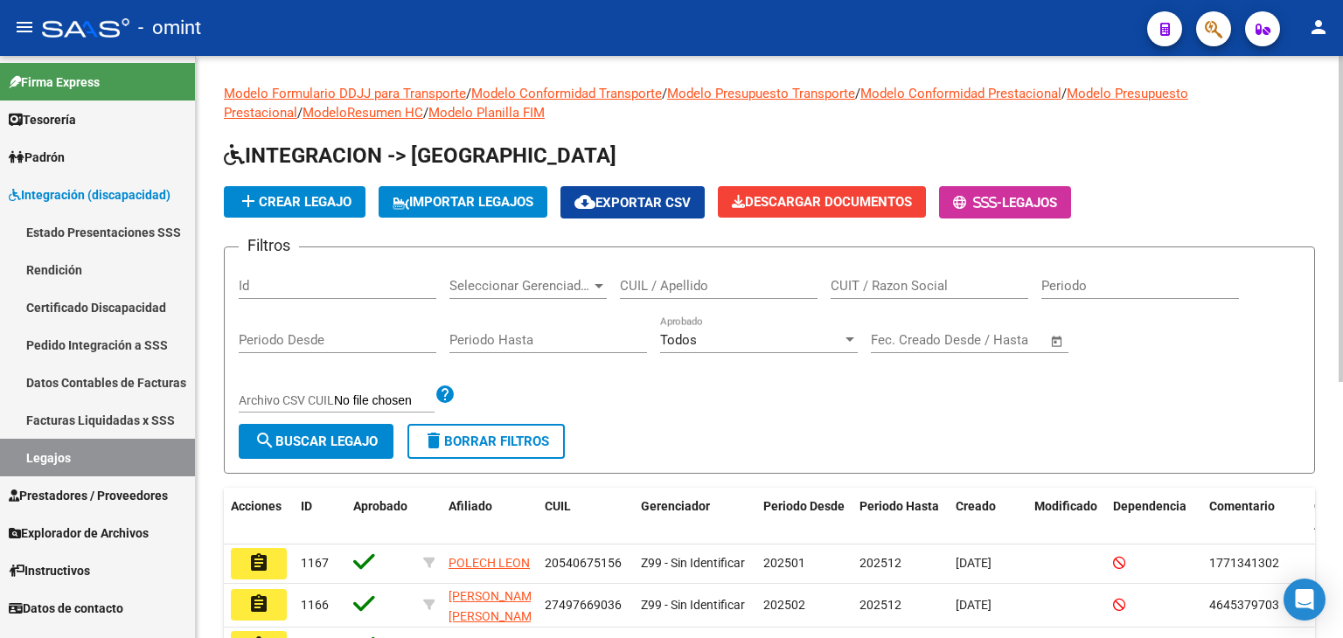
click at [705, 287] on input "CUIL / Apellido" at bounding box center [719, 286] width 198 height 16
paste input "20-57922079-2"
type input "20-57922079-2"
click at [345, 438] on span "search Buscar Legajo" at bounding box center [316, 442] width 123 height 16
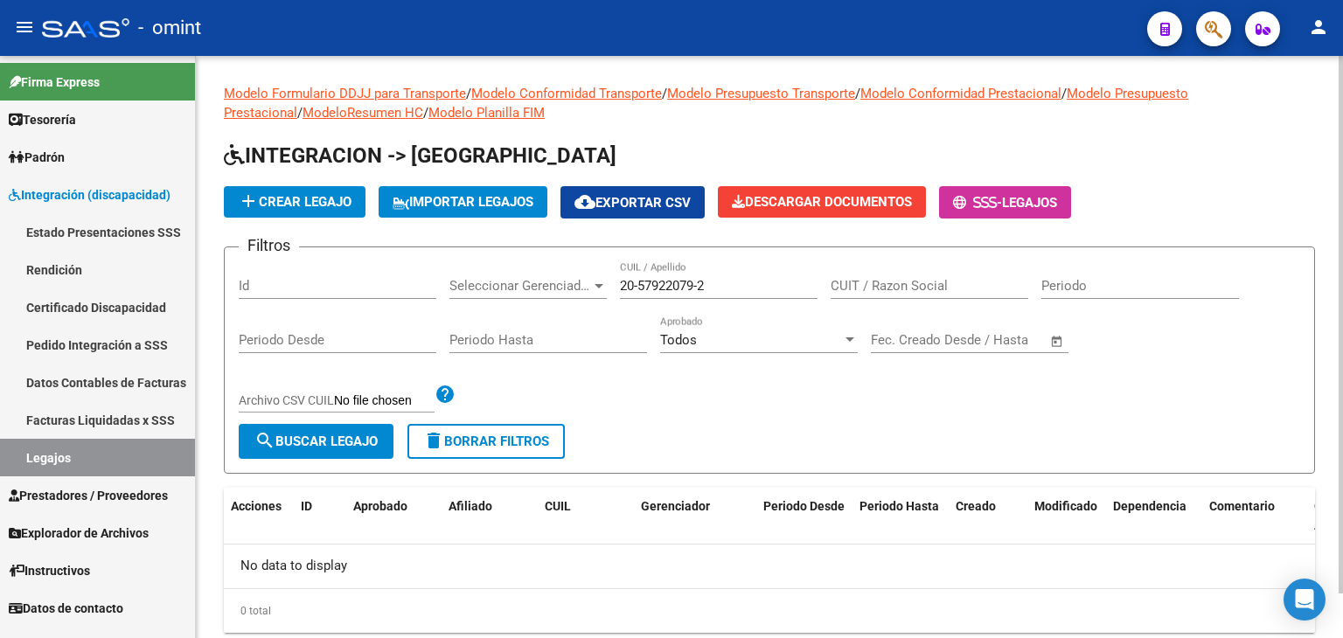
click at [297, 200] on span "add Crear Legajo" at bounding box center [295, 202] width 114 height 16
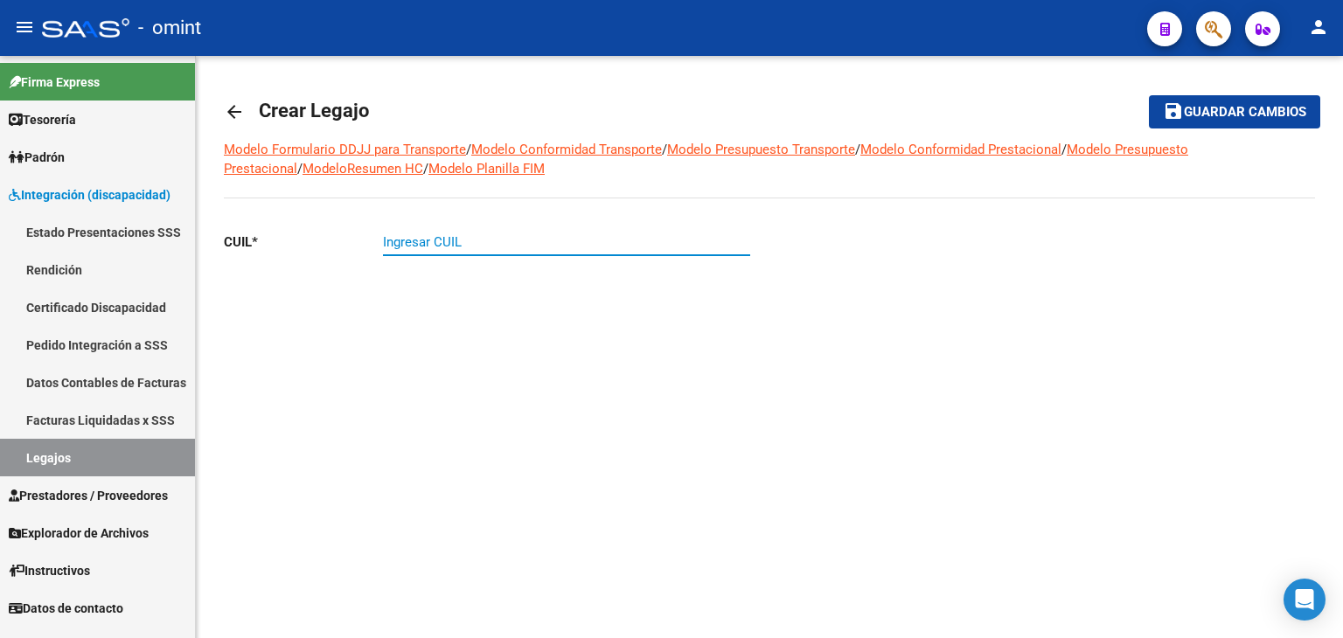
click at [488, 242] on input "Ingresar CUIL" at bounding box center [566, 242] width 367 height 16
paste input "20-57922079-2"
type input "20-57922079-2"
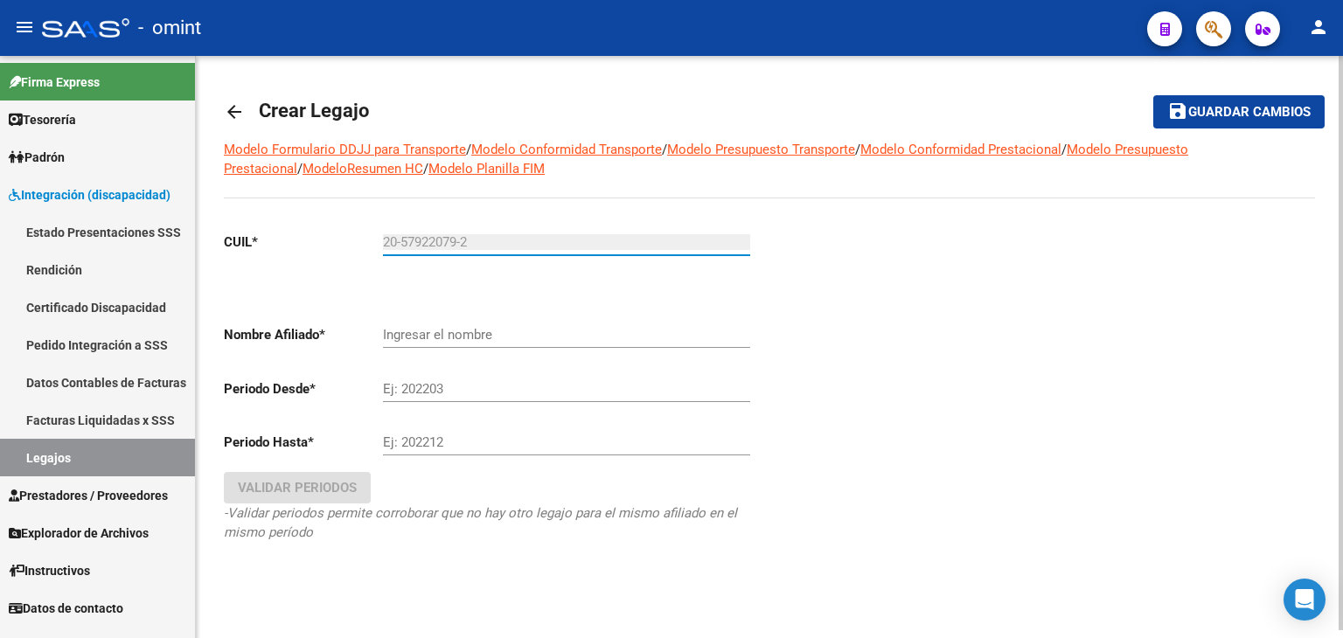
type input "SOLARI MEANA MAXIMO DEMIAN"
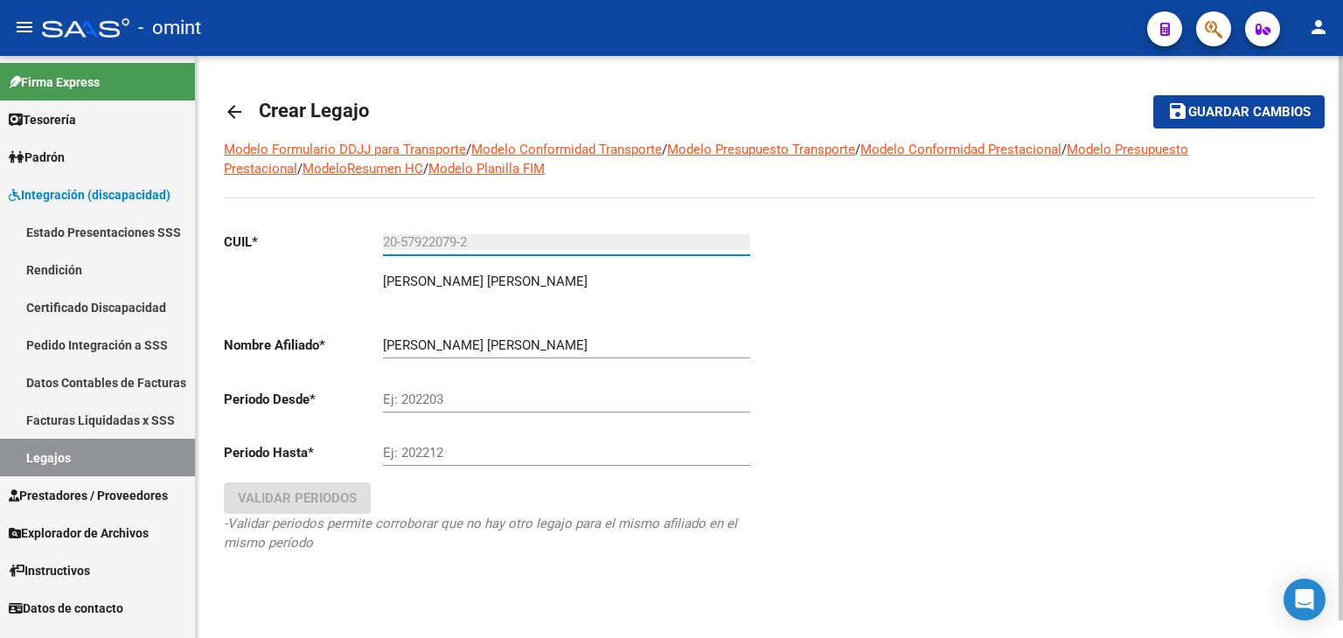
type input "20-57922079-2"
click at [446, 400] on input "Ej: 202203" at bounding box center [566, 400] width 367 height 16
type input "202501"
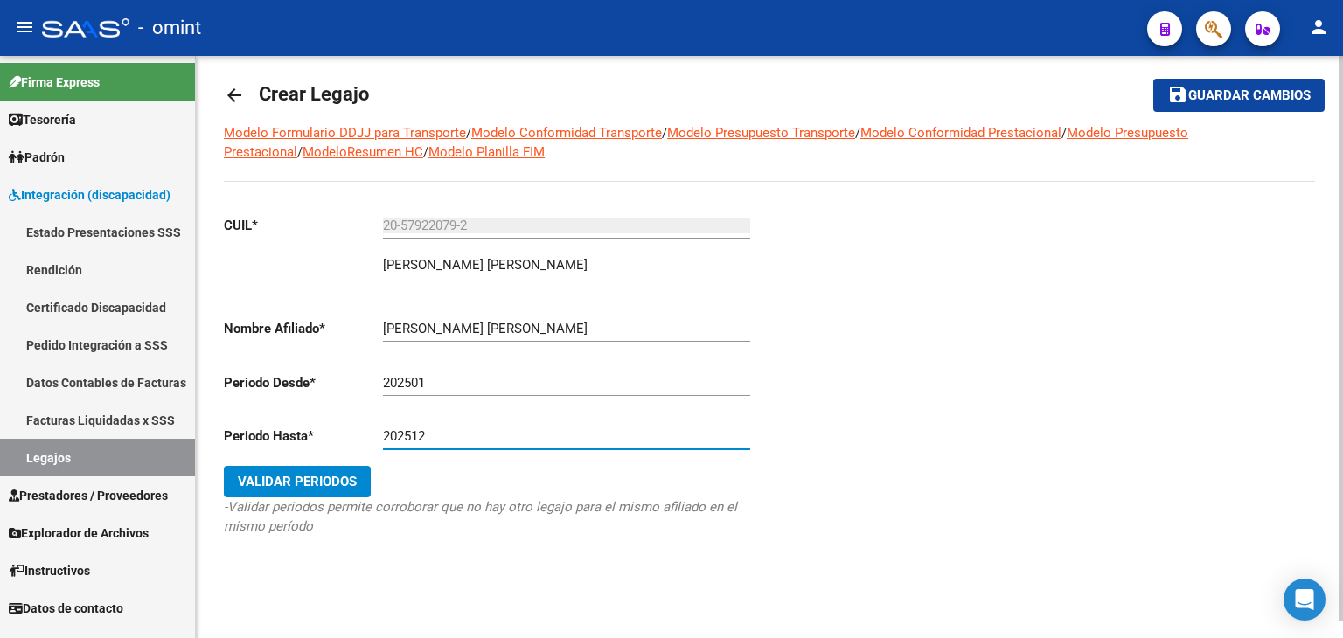
scroll to position [18, 0]
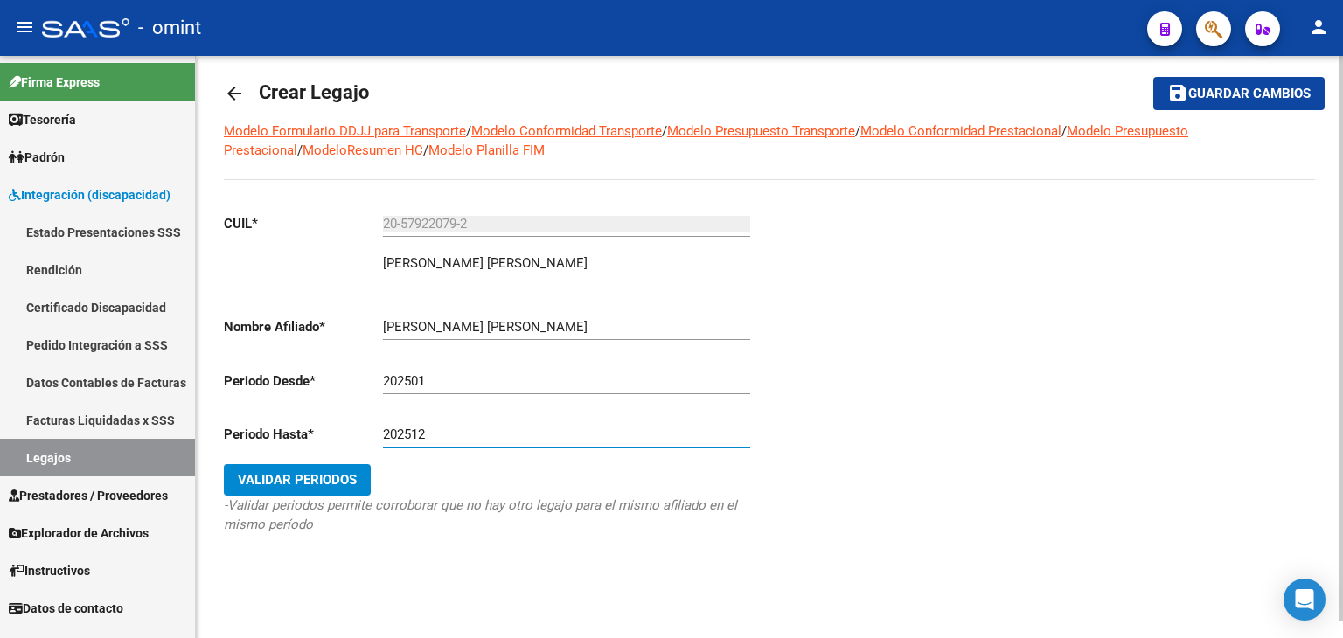
type input "202512"
click at [293, 480] on span "Validar Periodos" at bounding box center [297, 480] width 119 height 16
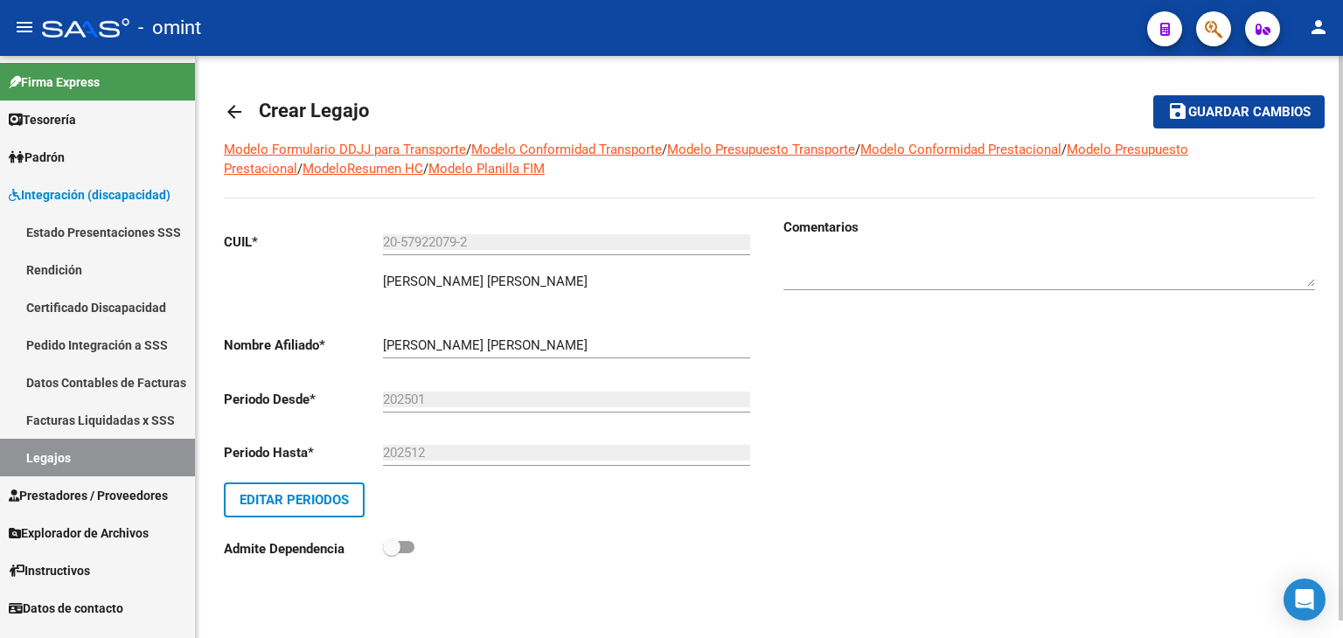
scroll to position [0, 0]
click at [847, 271] on textarea at bounding box center [1050, 269] width 532 height 35
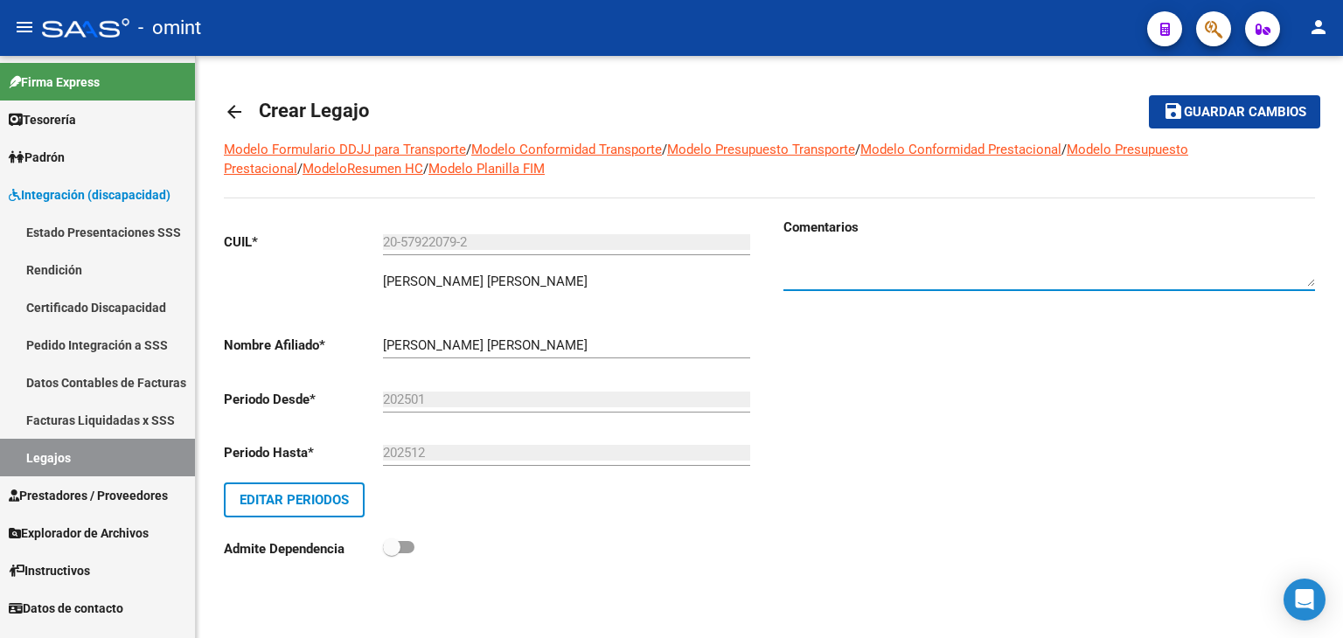
paste textarea "1848440201"
type textarea "1848440201"
click at [1285, 103] on span "save Guardar cambios" at bounding box center [1234, 111] width 143 height 16
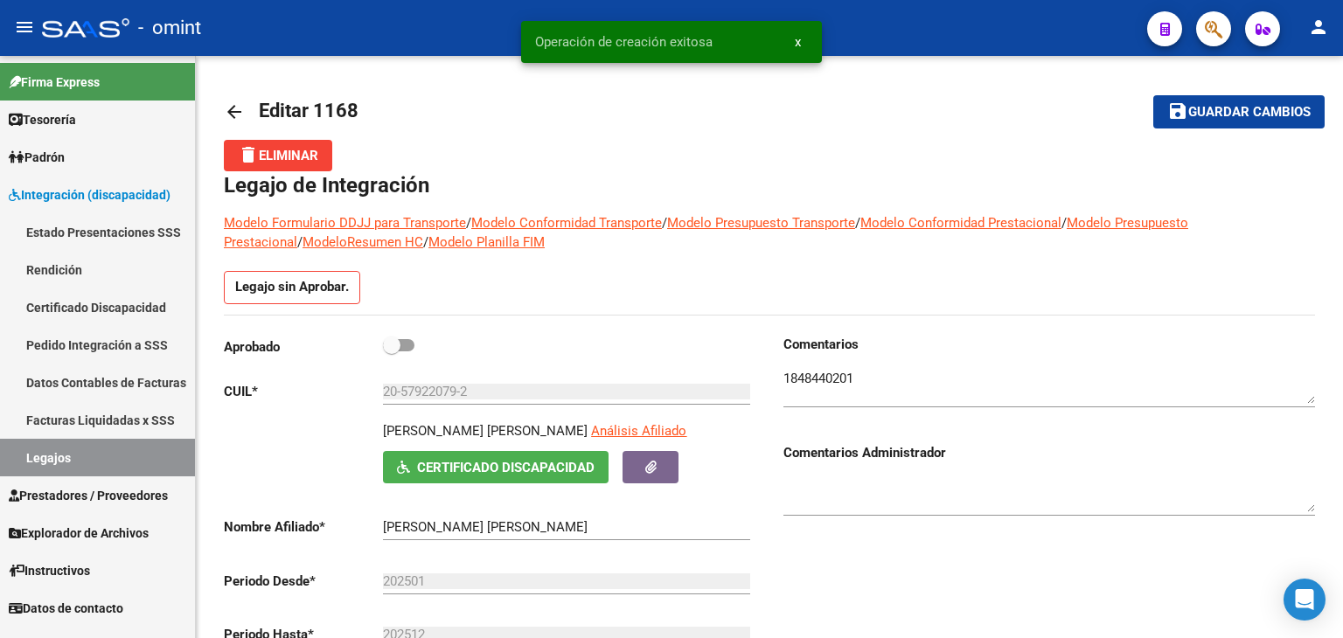
click at [24, 459] on link "Legajos" at bounding box center [97, 458] width 195 height 38
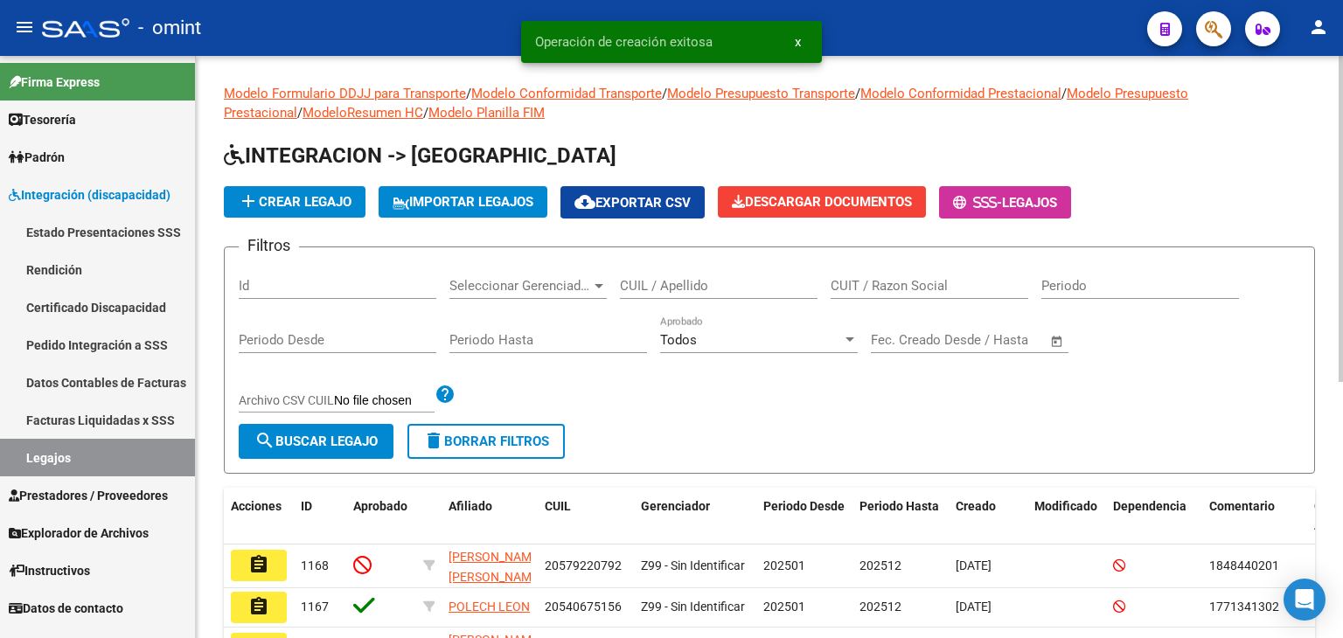
click at [703, 291] on input "CUIL / Apellido" at bounding box center [719, 286] width 198 height 16
paste input "1848440201"
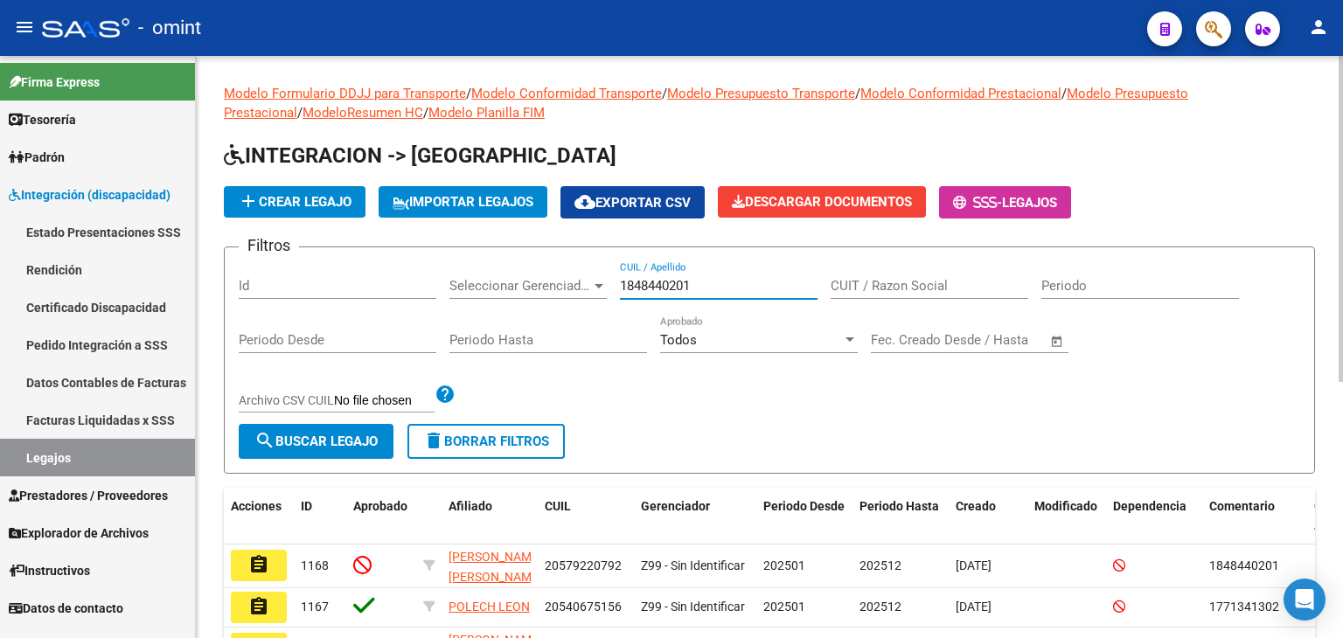
drag, startPoint x: 712, startPoint y: 290, endPoint x: 491, endPoint y: 268, distance: 222.4
click at [491, 268] on div "Filtros Id Seleccionar Gerenciador Seleccionar Gerenciador 1848440201 CUIL / Ap…" at bounding box center [770, 343] width 1062 height 163
click at [701, 284] on input "1848440201" at bounding box center [719, 286] width 198 height 16
drag, startPoint x: 711, startPoint y: 278, endPoint x: 582, endPoint y: 268, distance: 129.0
click at [590, 270] on div "Filtros Id Seleccionar Gerenciador Seleccionar Gerenciador 1848440201 CUIL / Ap…" at bounding box center [770, 343] width 1062 height 163
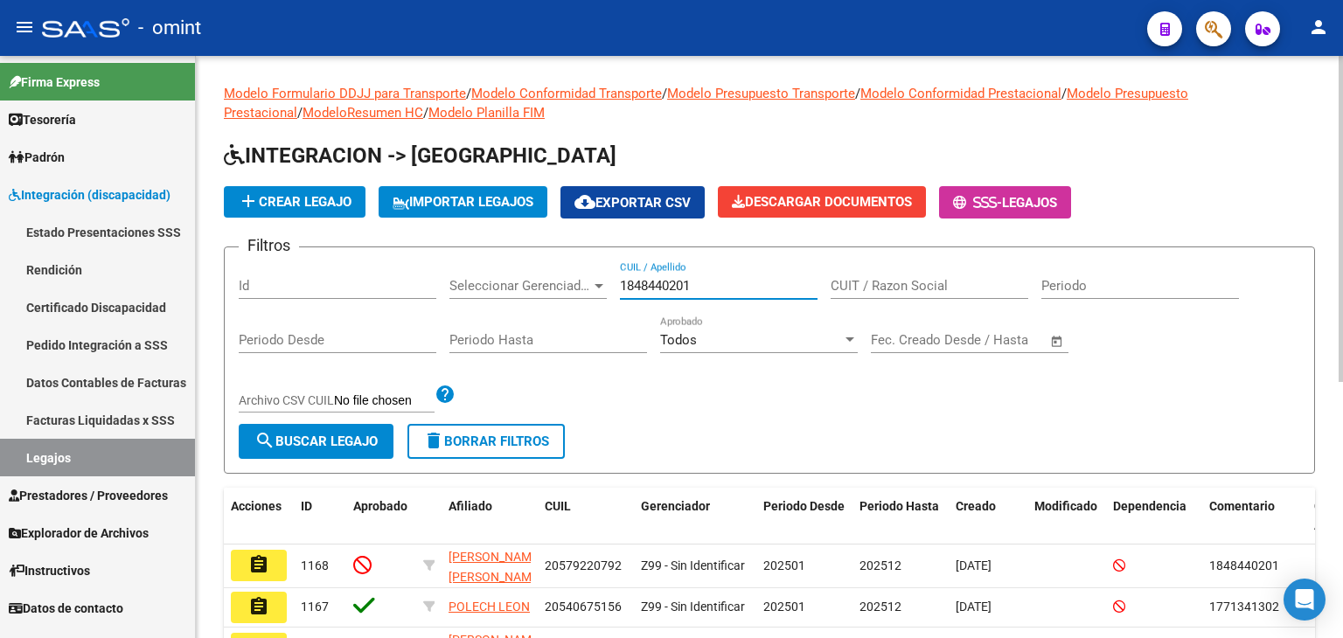
paste input "20579220792"
type input "20579220792"
click at [373, 434] on span "search Buscar Legajo" at bounding box center [316, 442] width 123 height 16
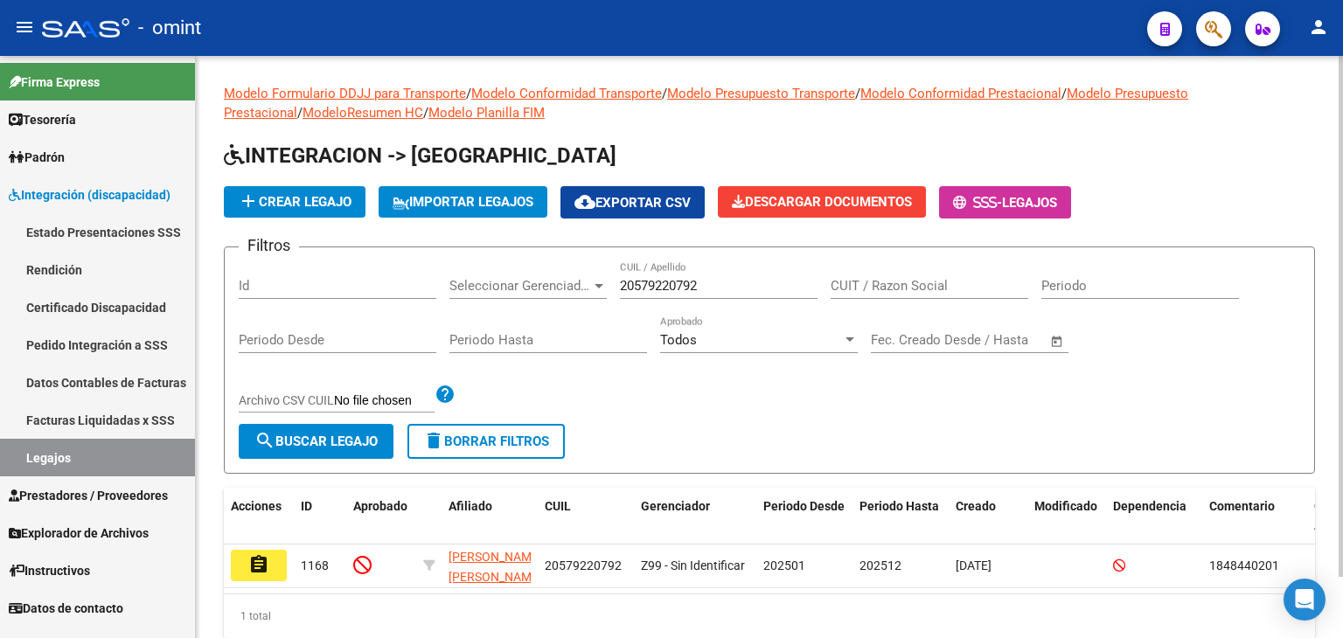
scroll to position [68, 0]
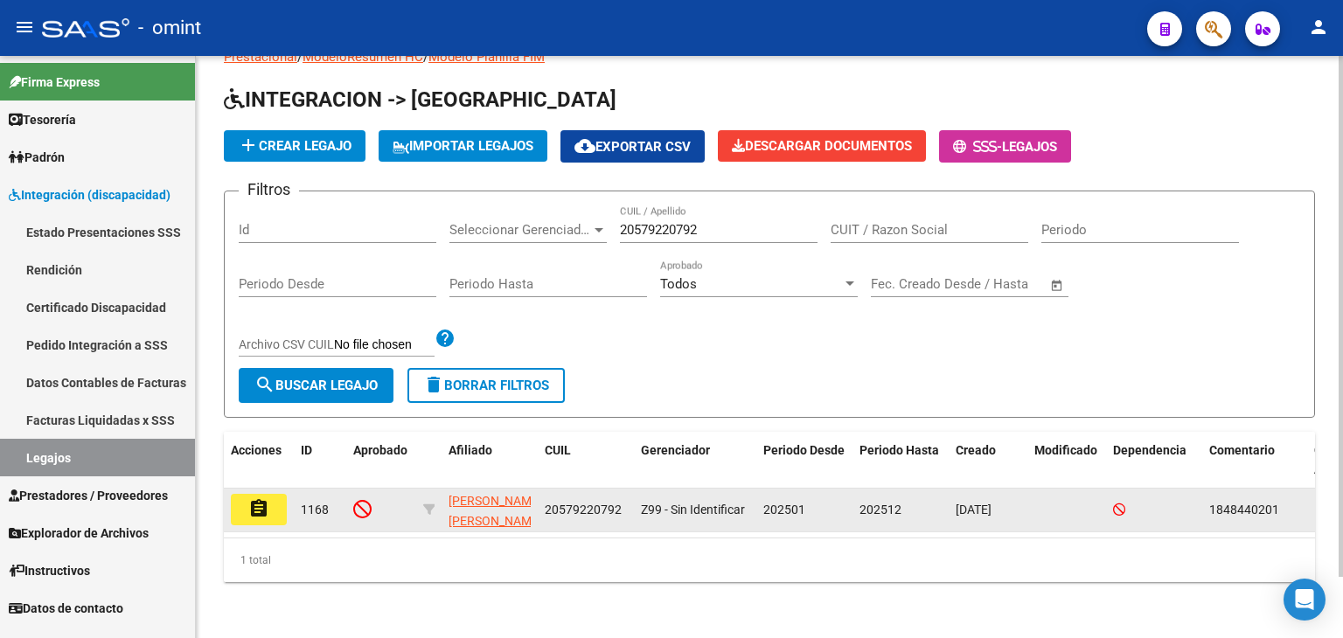
click at [274, 494] on button "assignment" at bounding box center [259, 509] width 56 height 31
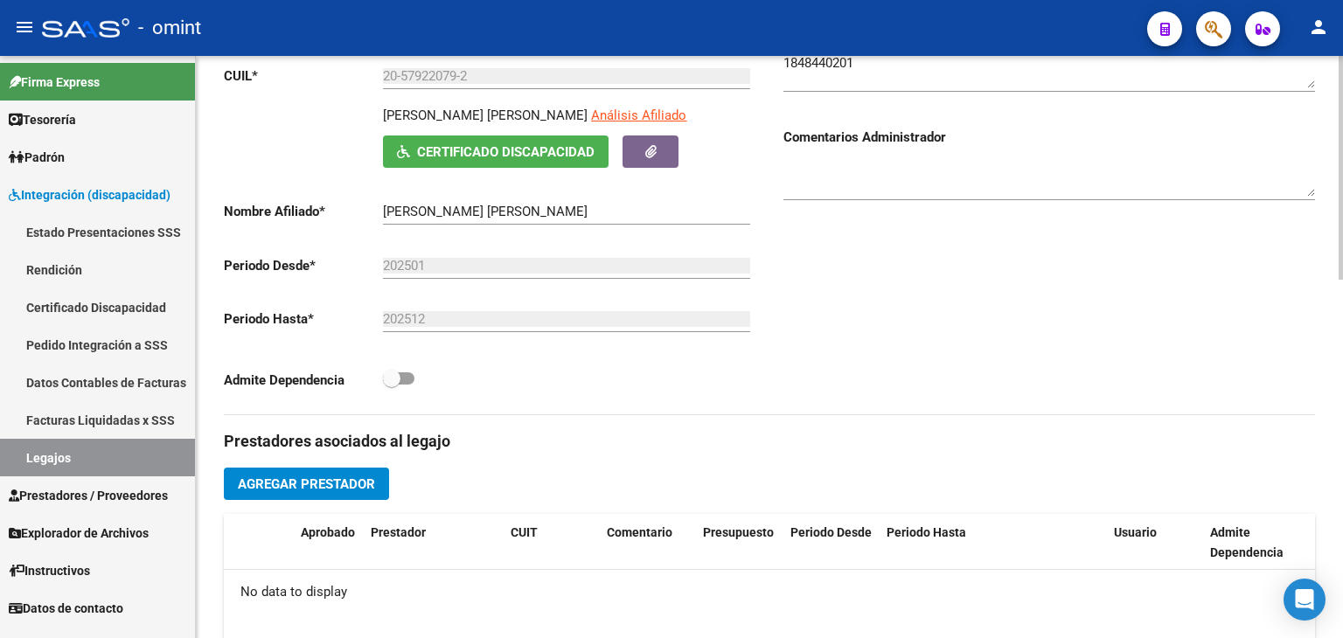
scroll to position [350, 0]
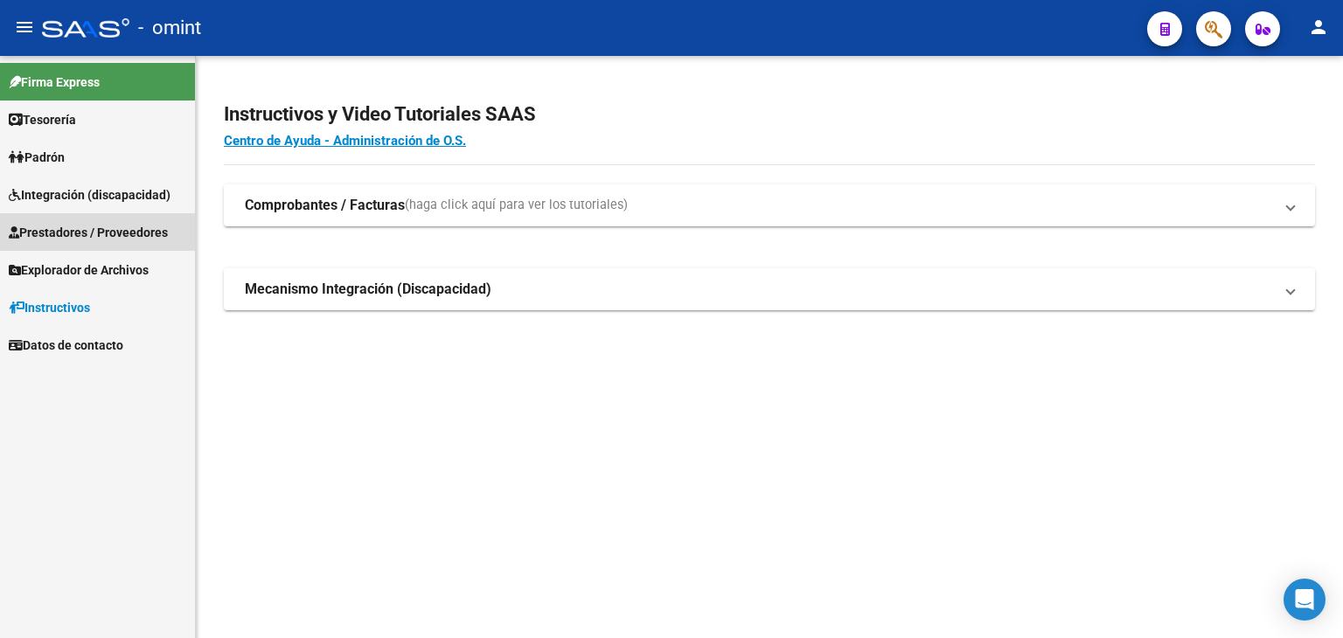
click at [78, 235] on span "Prestadores / Proveedores" at bounding box center [88, 232] width 159 height 19
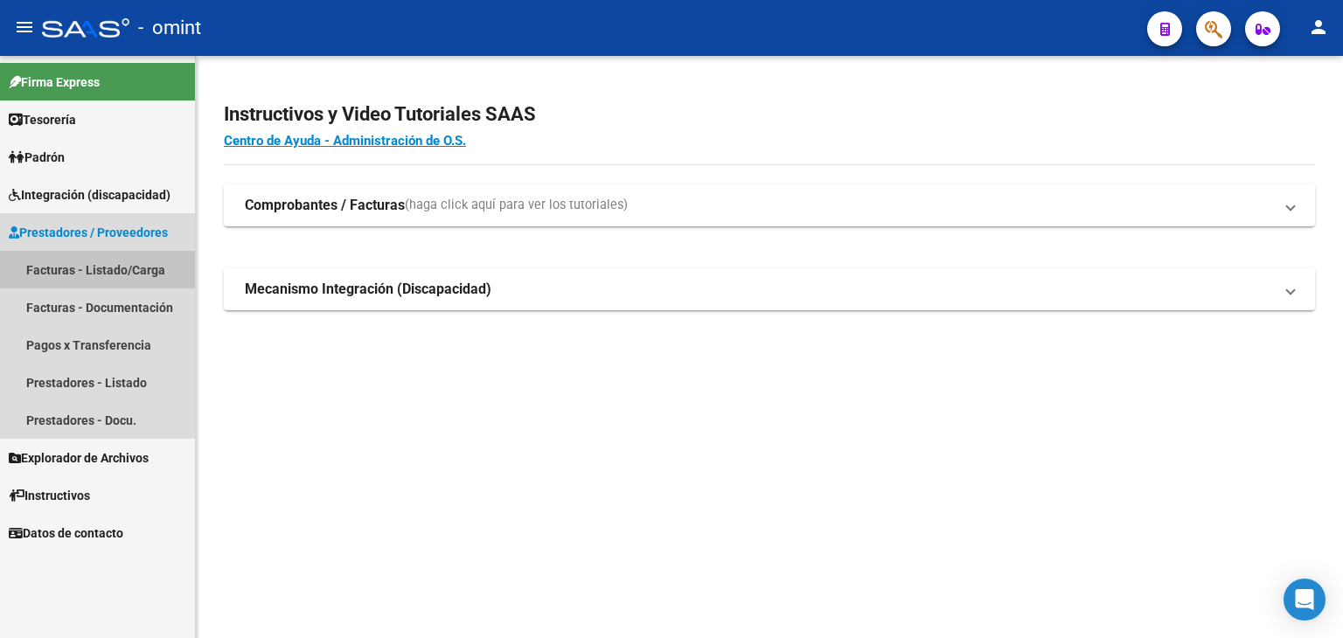
click at [89, 272] on link "Facturas - Listado/Carga" at bounding box center [97, 270] width 195 height 38
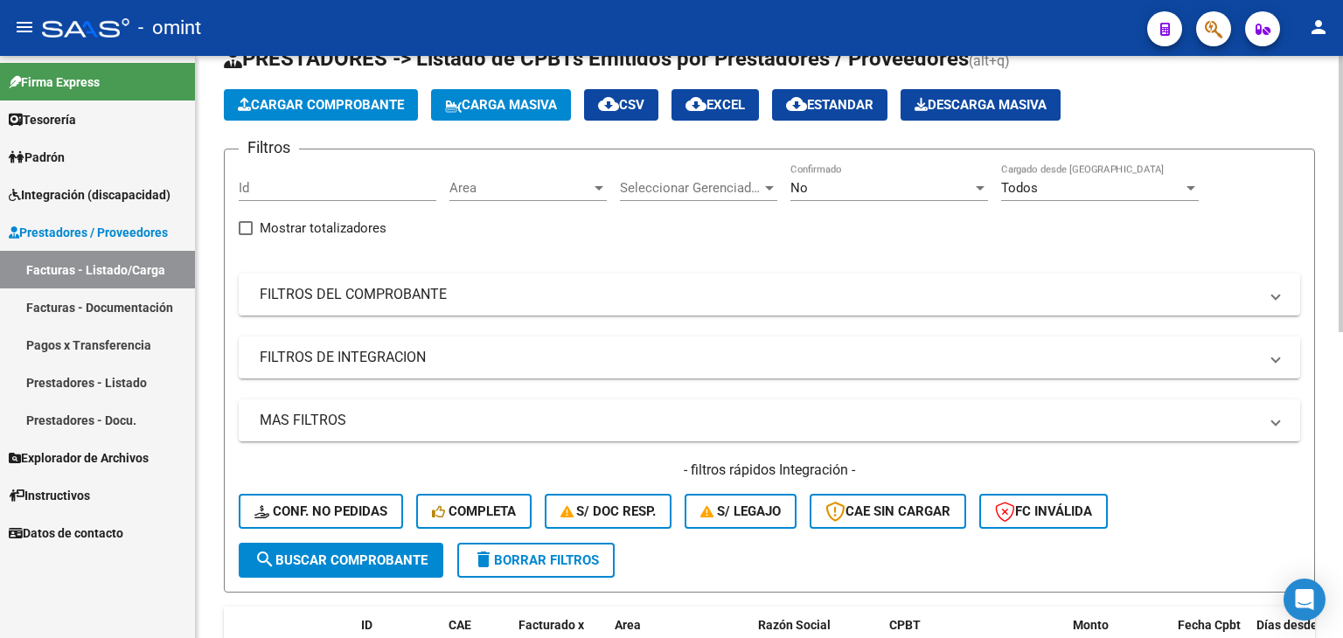
scroll to position [87, 0]
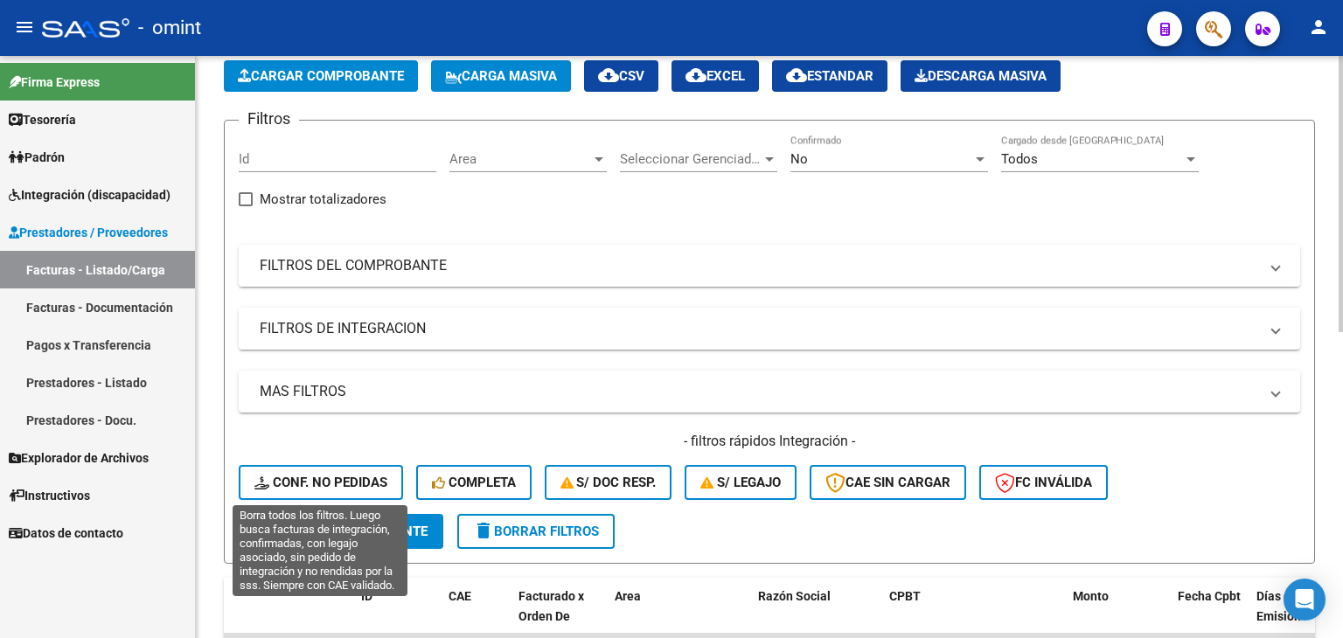
click at [311, 478] on span "Conf. no pedidas" at bounding box center [321, 483] width 133 height 16
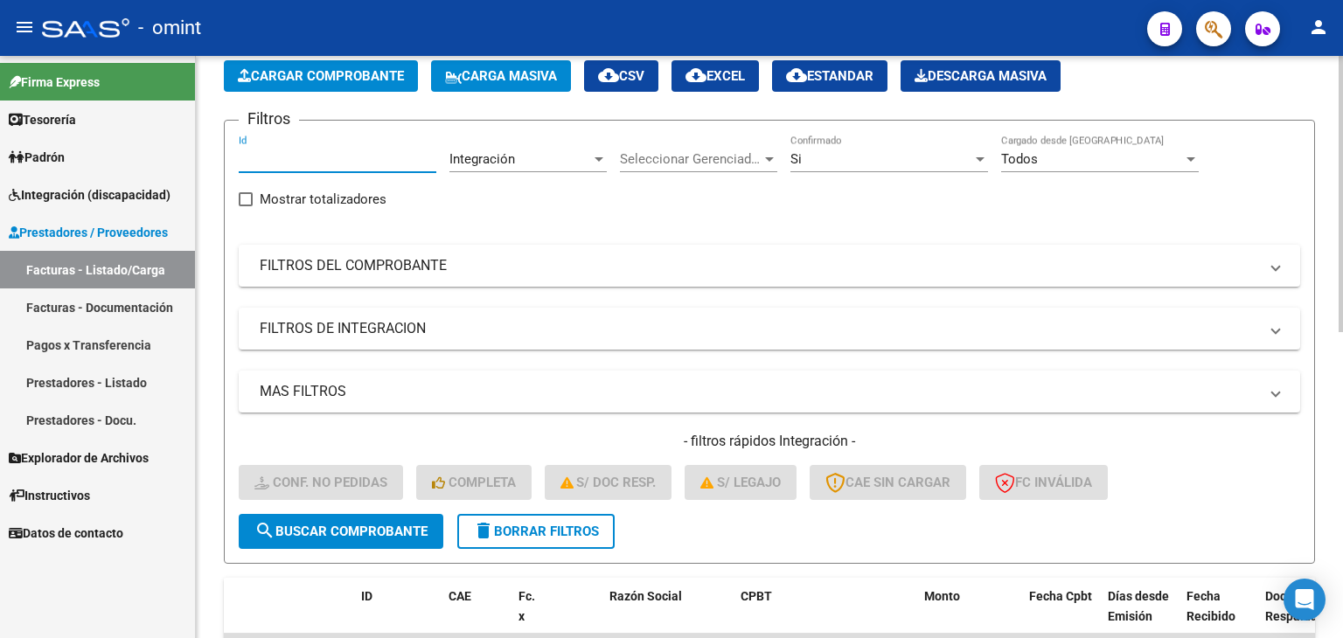
click at [332, 164] on input "Id" at bounding box center [338, 159] width 198 height 16
paste input "15975"
type input "15975"
click at [352, 526] on span "search Buscar Comprobante" at bounding box center [341, 532] width 173 height 16
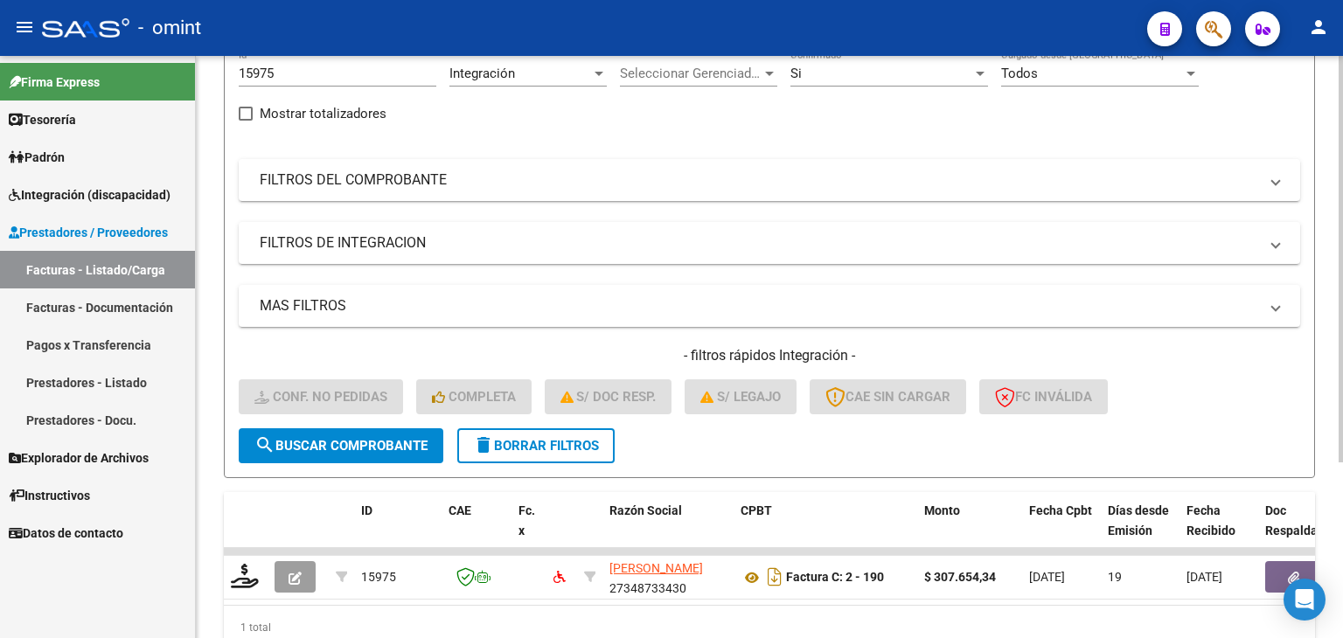
scroll to position [252, 0]
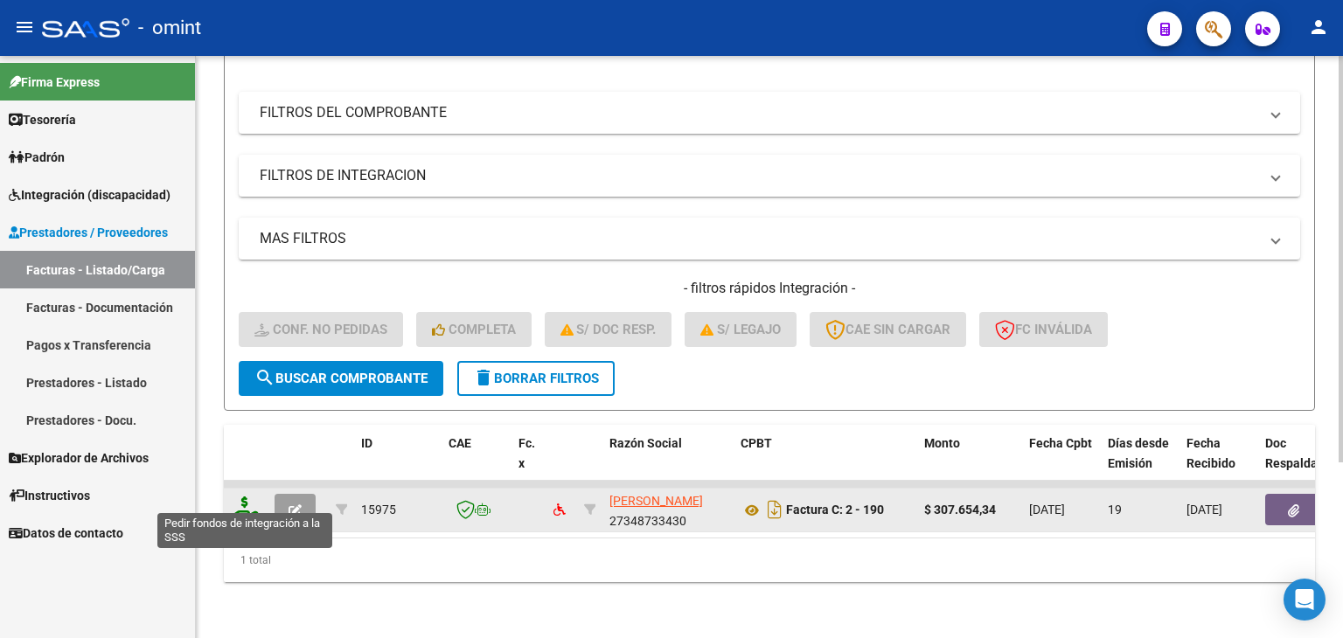
click at [245, 497] on icon at bounding box center [245, 509] width 28 height 24
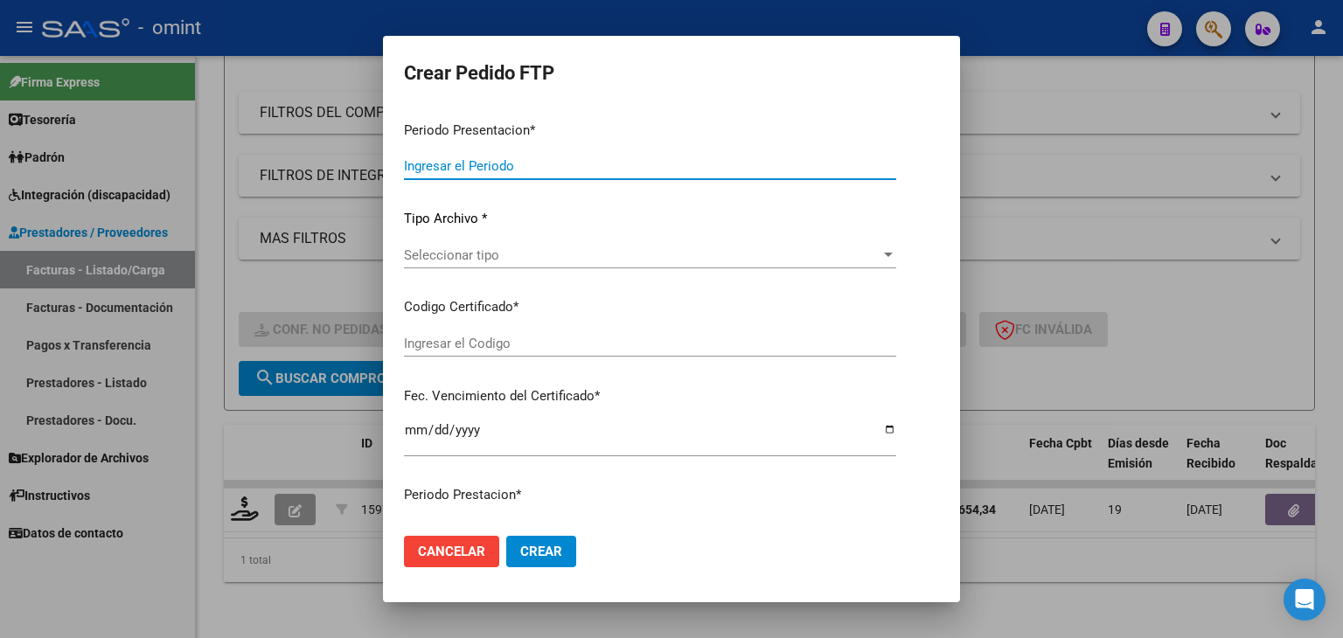
type input "202507"
type input "$ 307.654,34"
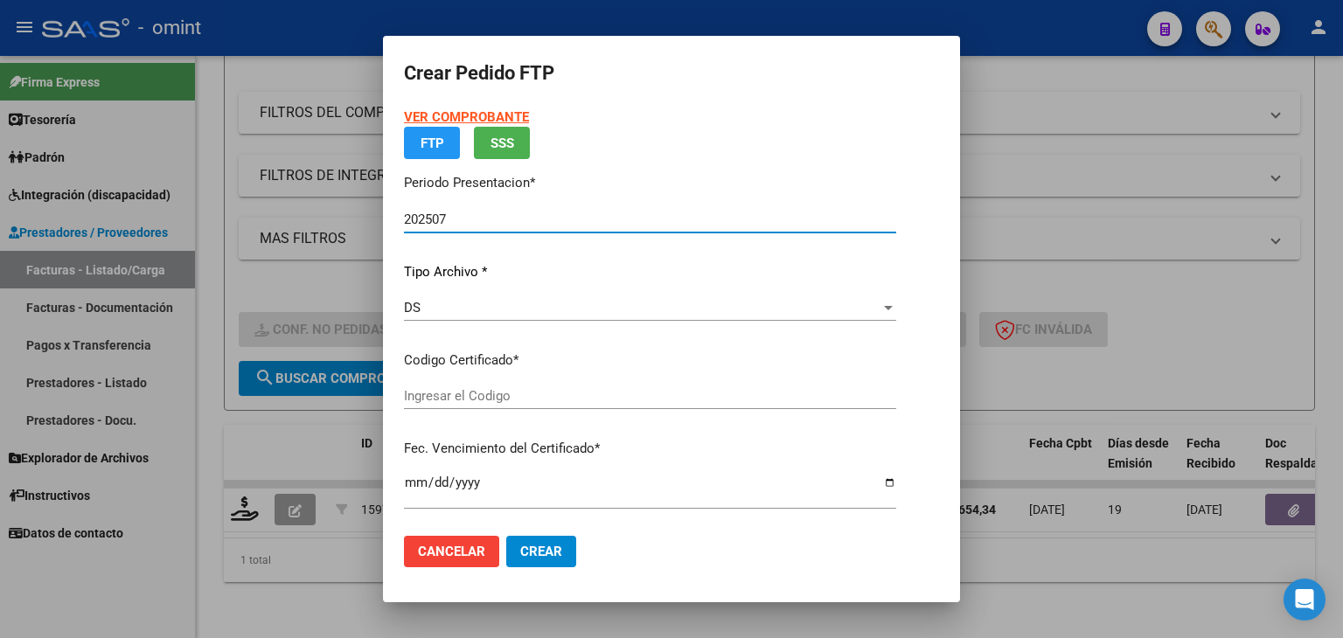
type input "1405425733"
type input "2025-12-06"
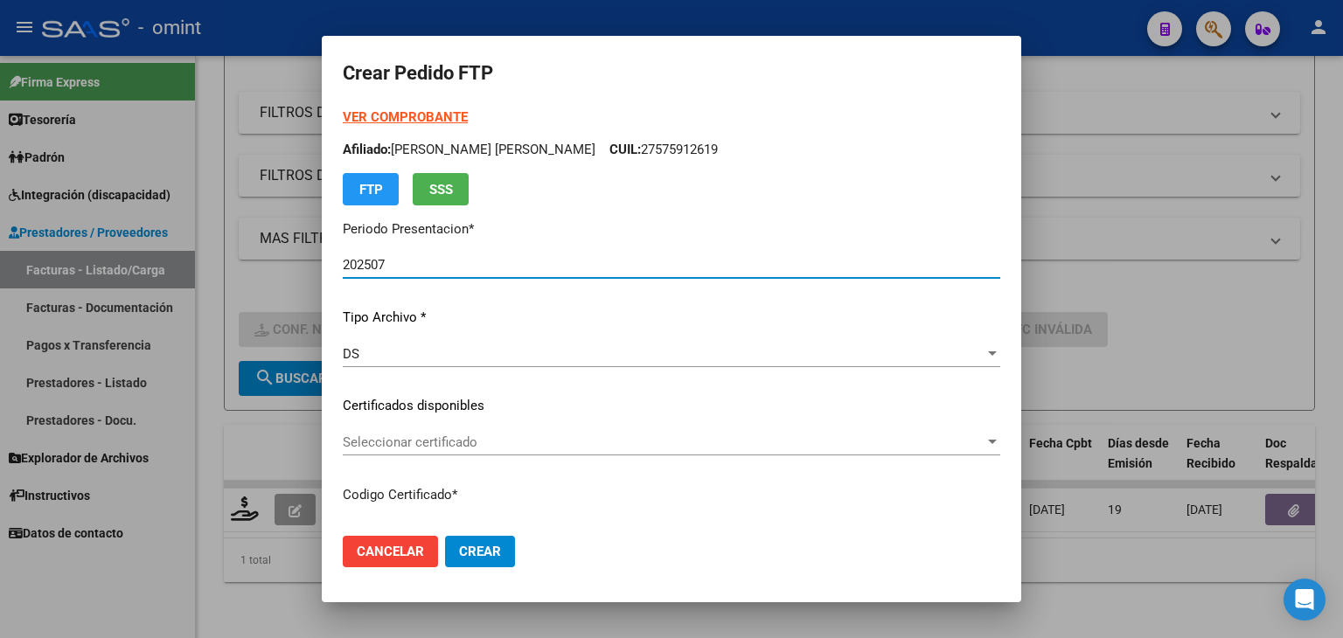
click at [430, 440] on span "Seleccionar certificado" at bounding box center [664, 443] width 642 height 16
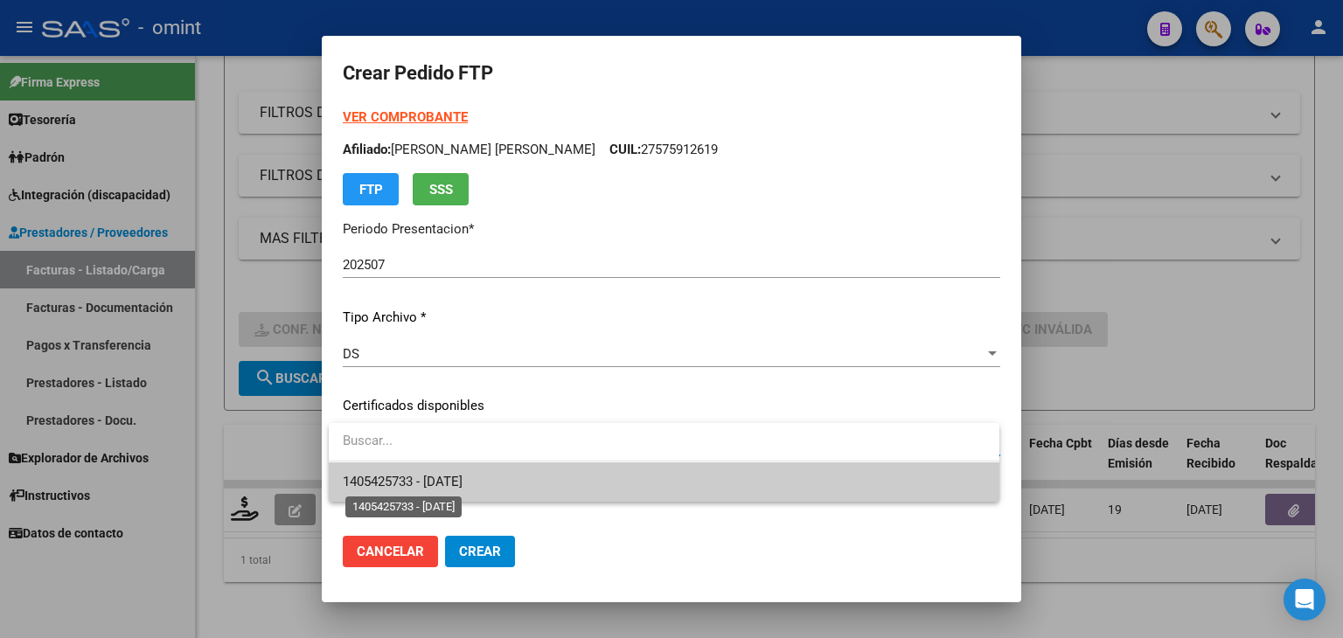
click at [418, 486] on span "1405425733 - 2025-12-06" at bounding box center [403, 482] width 120 height 16
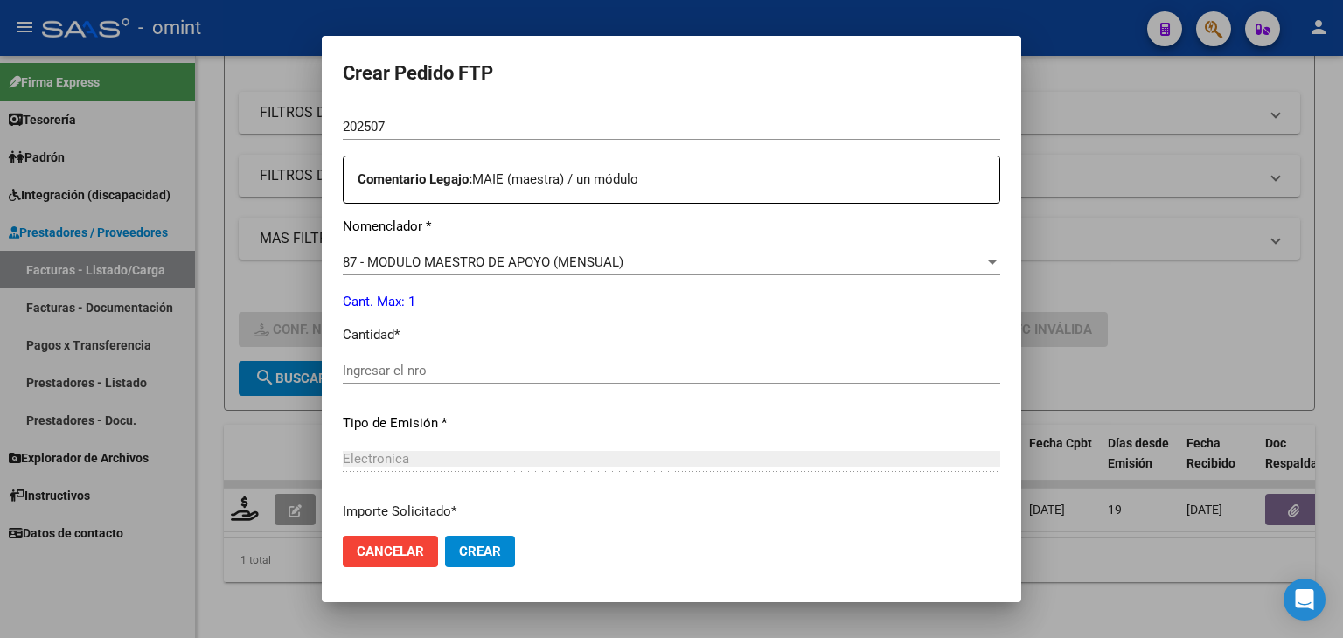
scroll to position [700, 0]
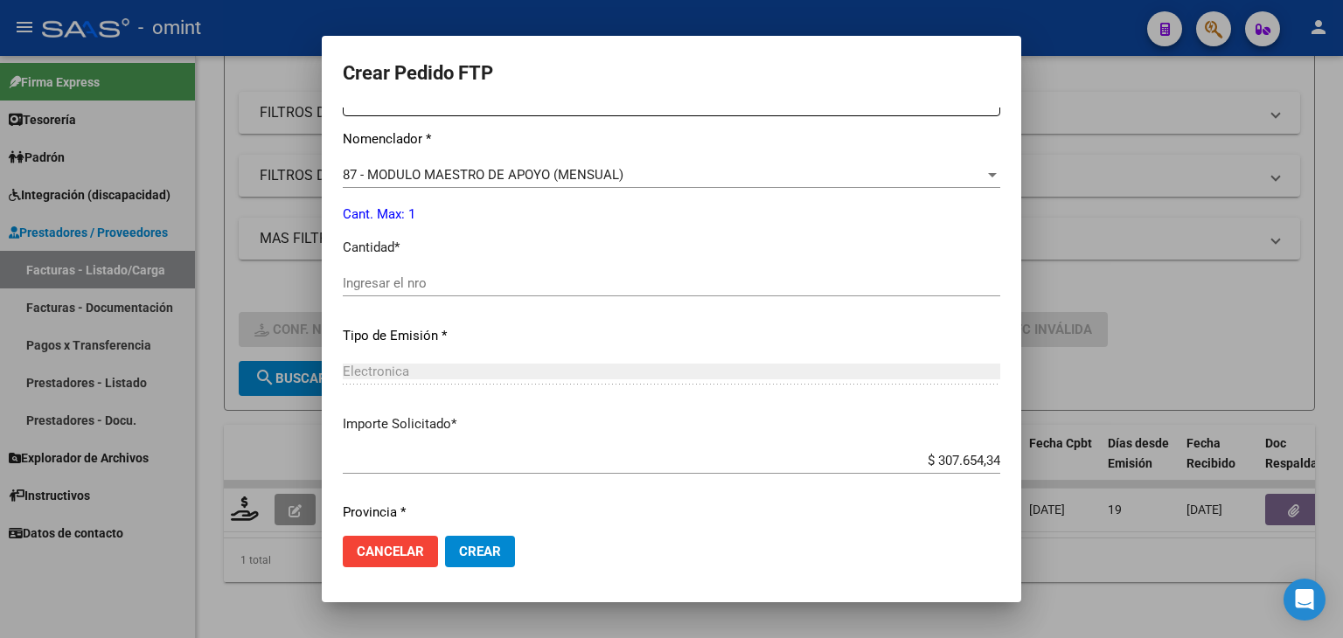
click at [438, 280] on input "Ingresar el nro" at bounding box center [672, 283] width 658 height 16
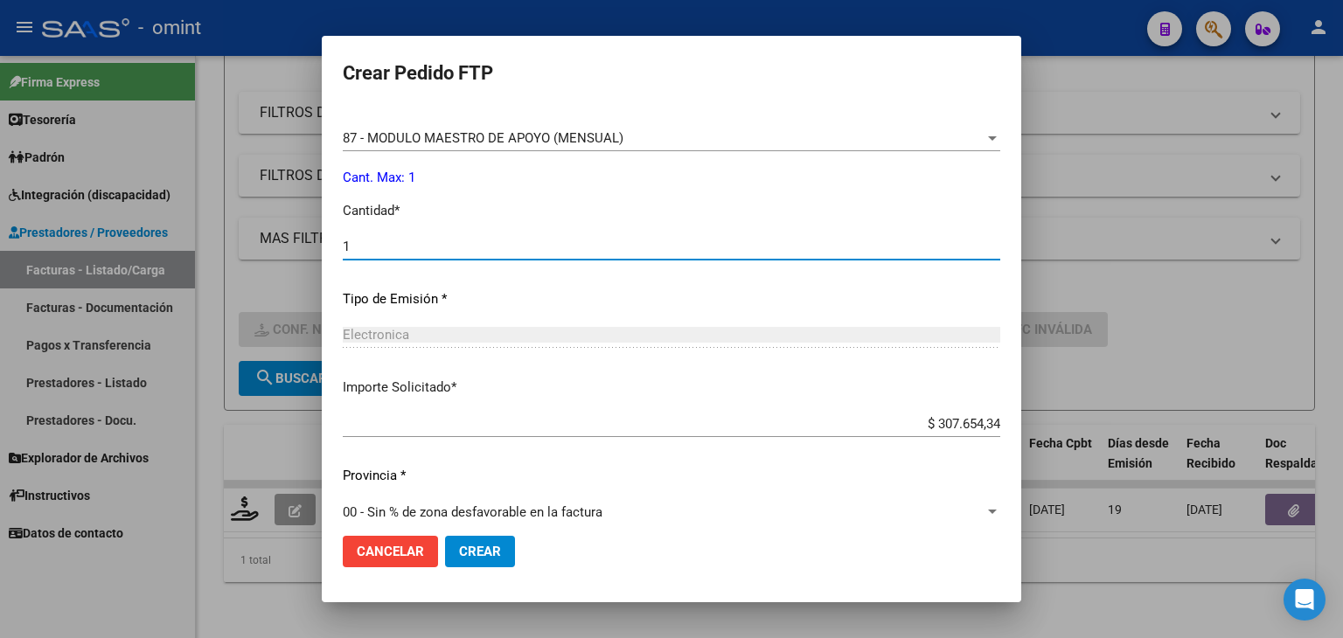
scroll to position [756, 0]
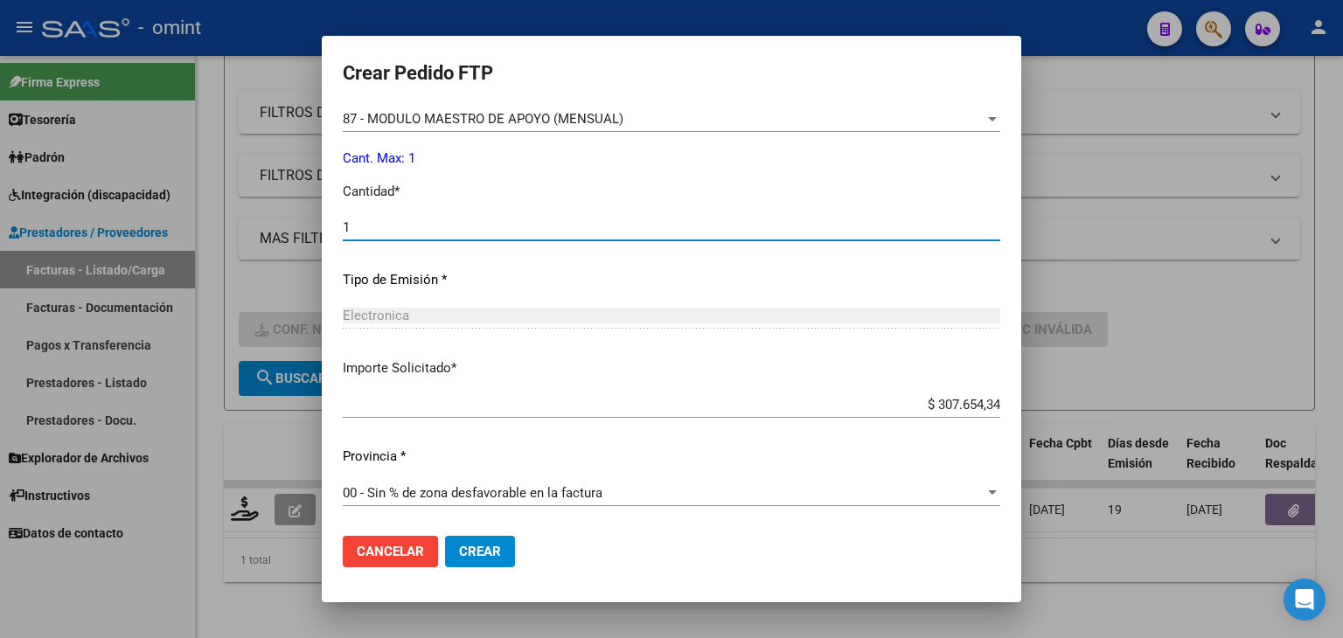
type input "1"
click at [486, 550] on span "Crear" at bounding box center [480, 552] width 42 height 16
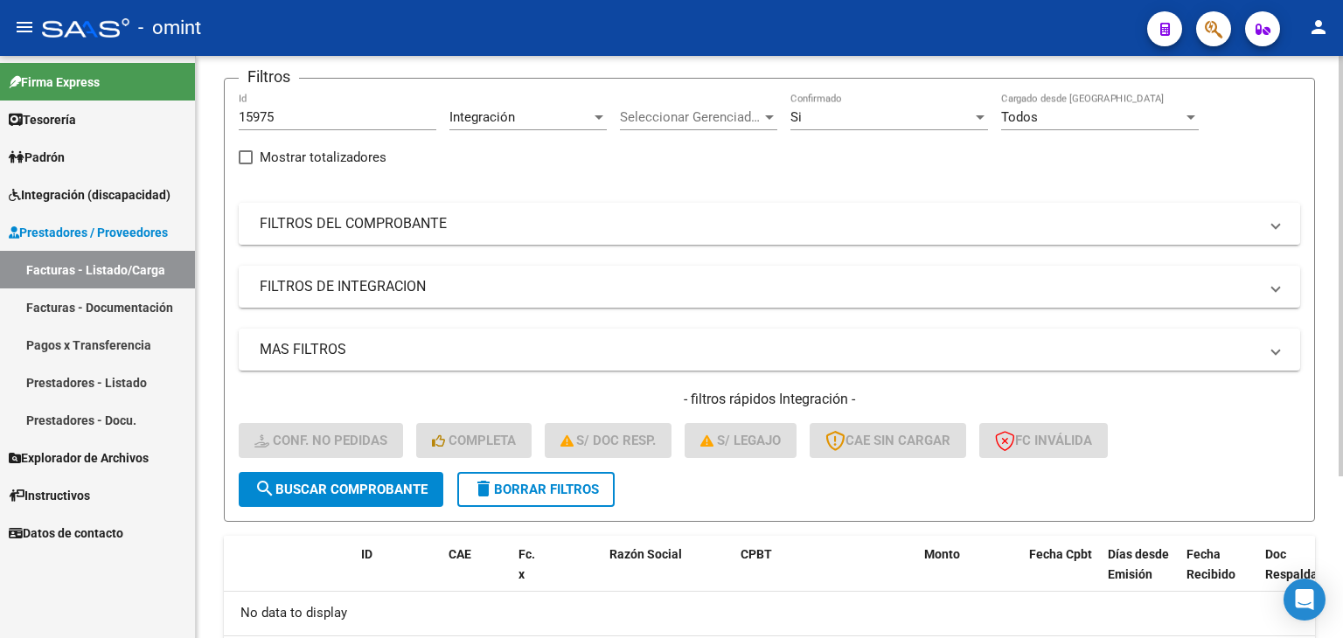
scroll to position [0, 0]
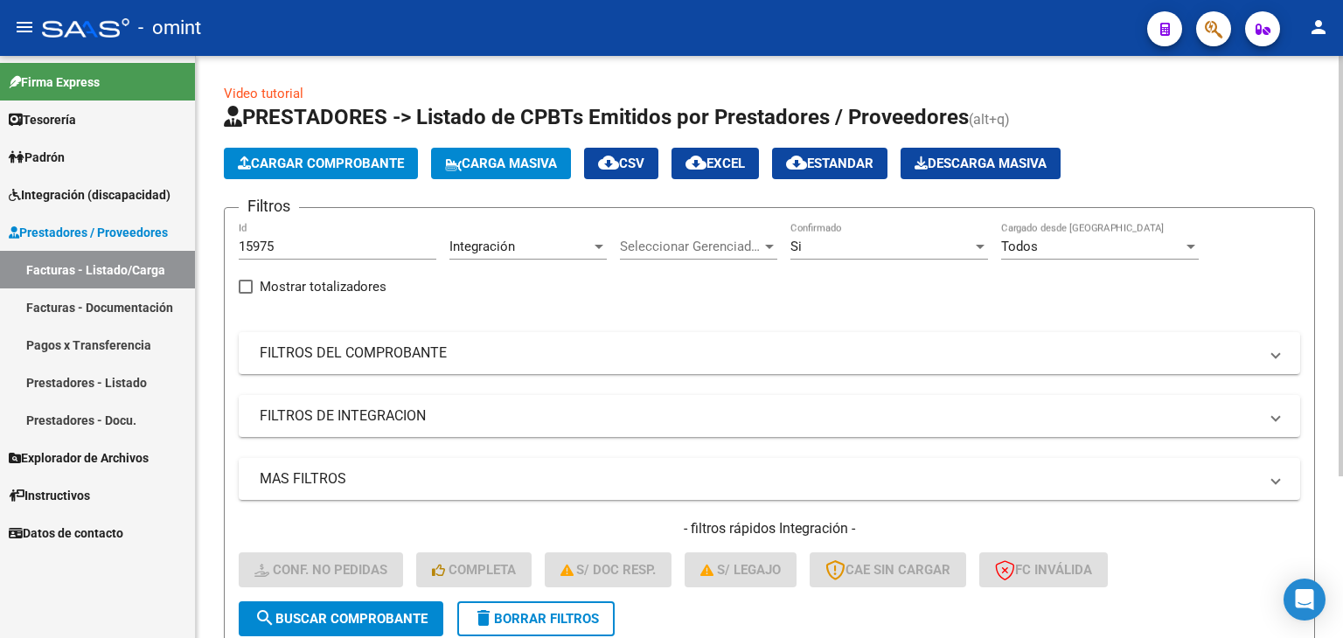
click at [353, 246] on input "15975" at bounding box center [338, 247] width 198 height 16
drag, startPoint x: 331, startPoint y: 248, endPoint x: 229, endPoint y: 241, distance: 102.6
click at [229, 241] on form "Filtros 15975 Id Integración Area Seleccionar Gerenciador Seleccionar Gerenciad…" at bounding box center [769, 429] width 1091 height 444
paste input "7796"
type input "17796"
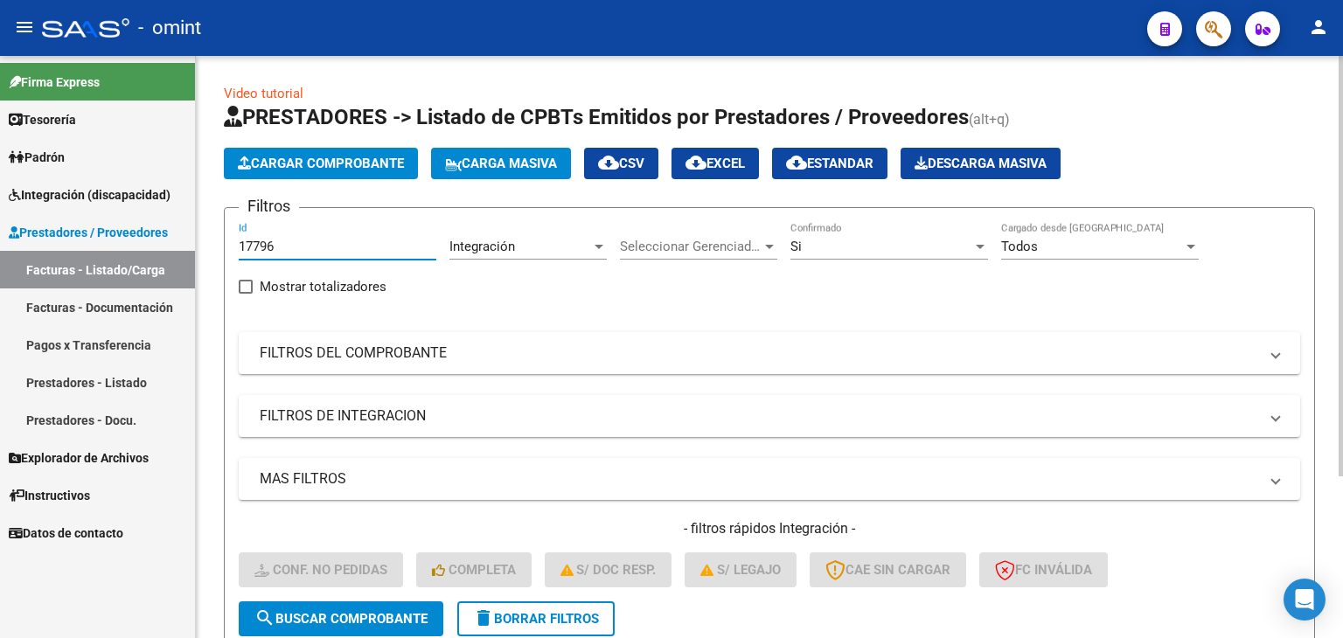
click at [368, 615] on span "search Buscar Comprobante" at bounding box center [341, 619] width 173 height 16
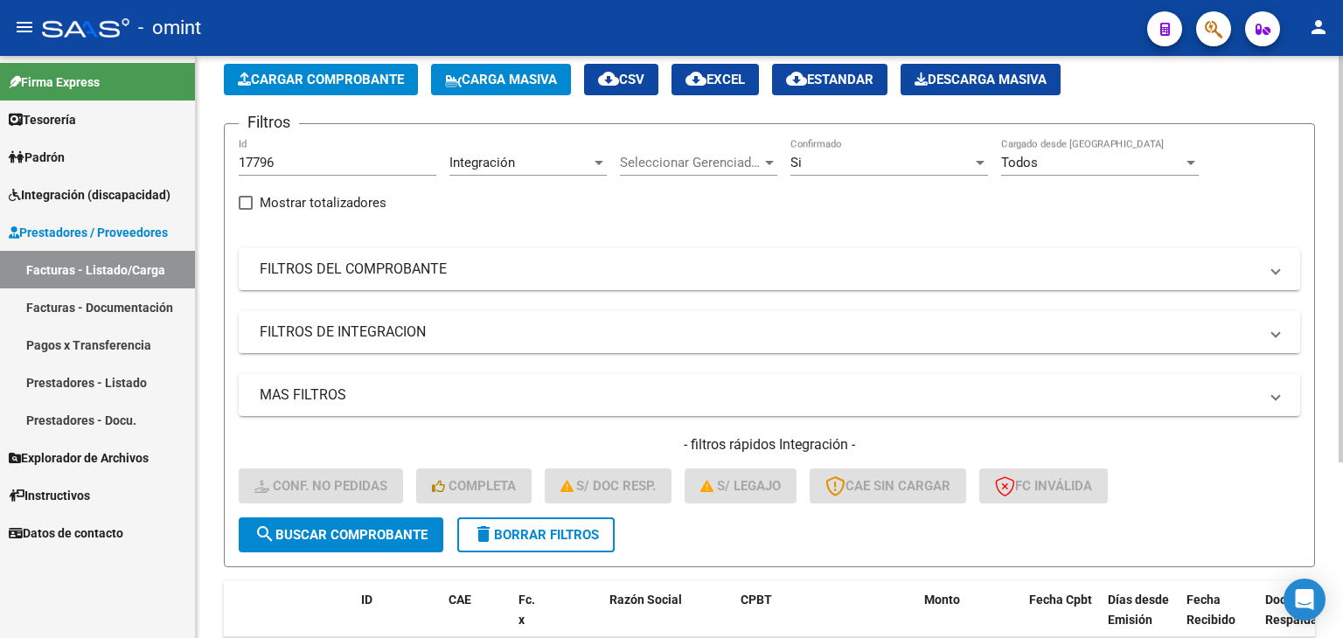
scroll to position [175, 0]
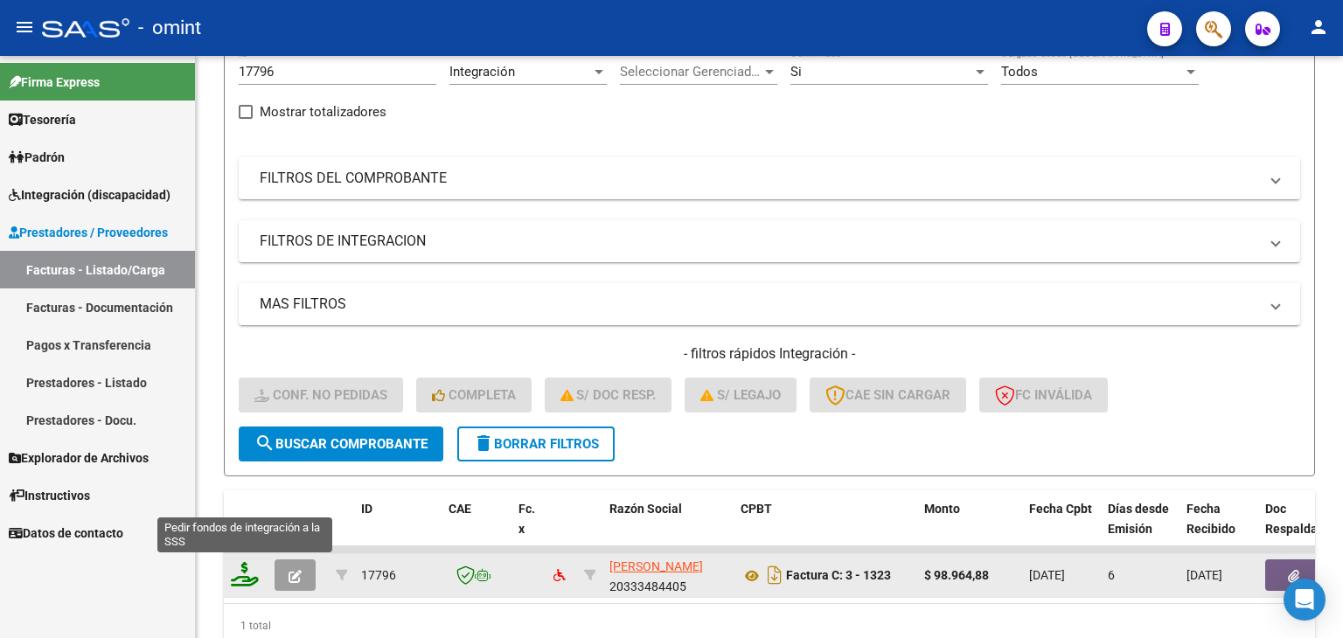
click at [245, 576] on icon at bounding box center [245, 574] width 28 height 24
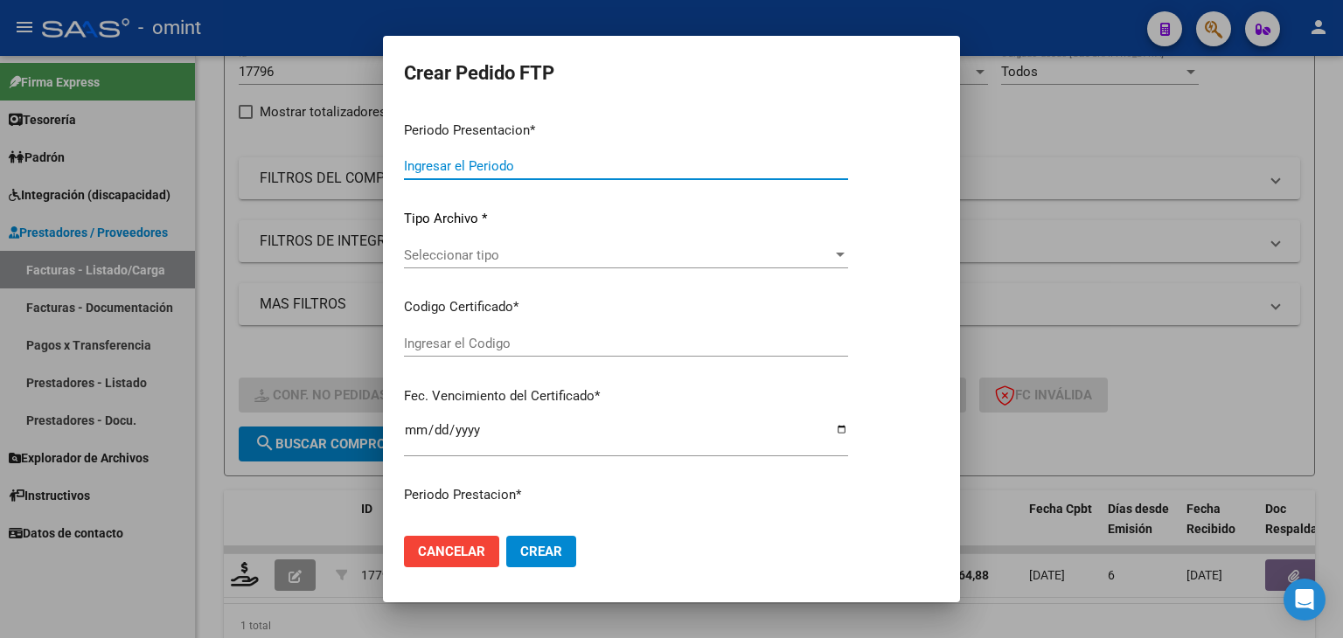
type input "202507"
type input "$ 98.964,88"
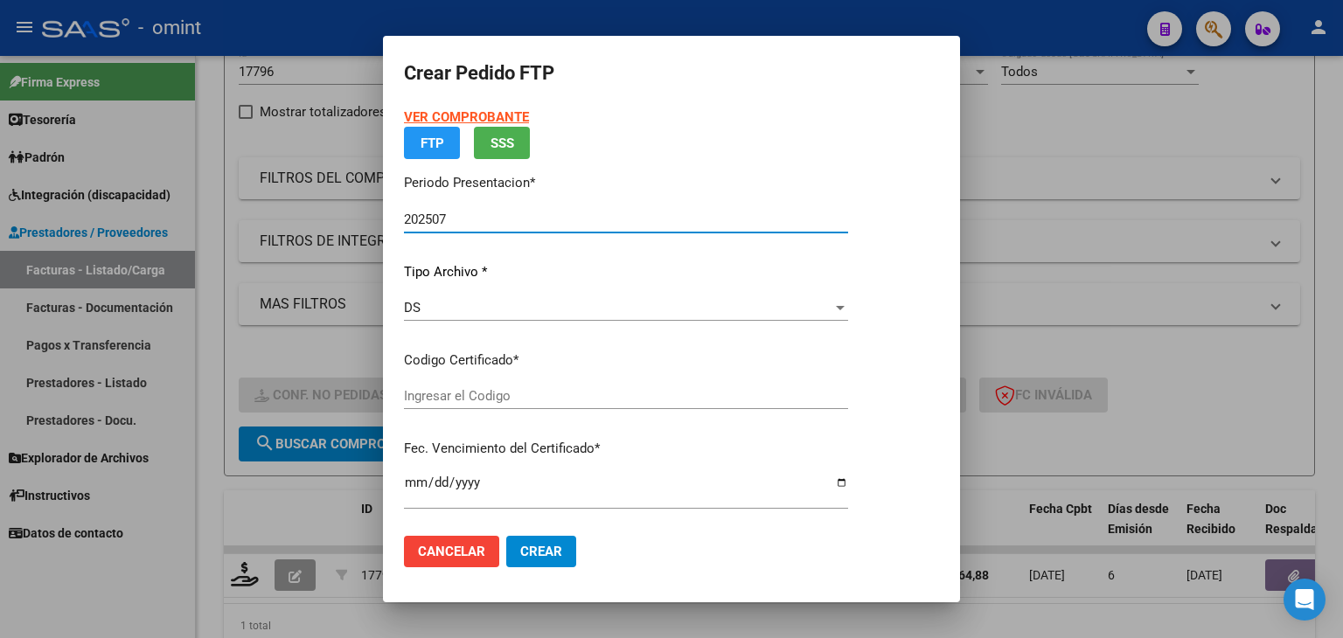
type input "1741836241"
type input "2029-07-12"
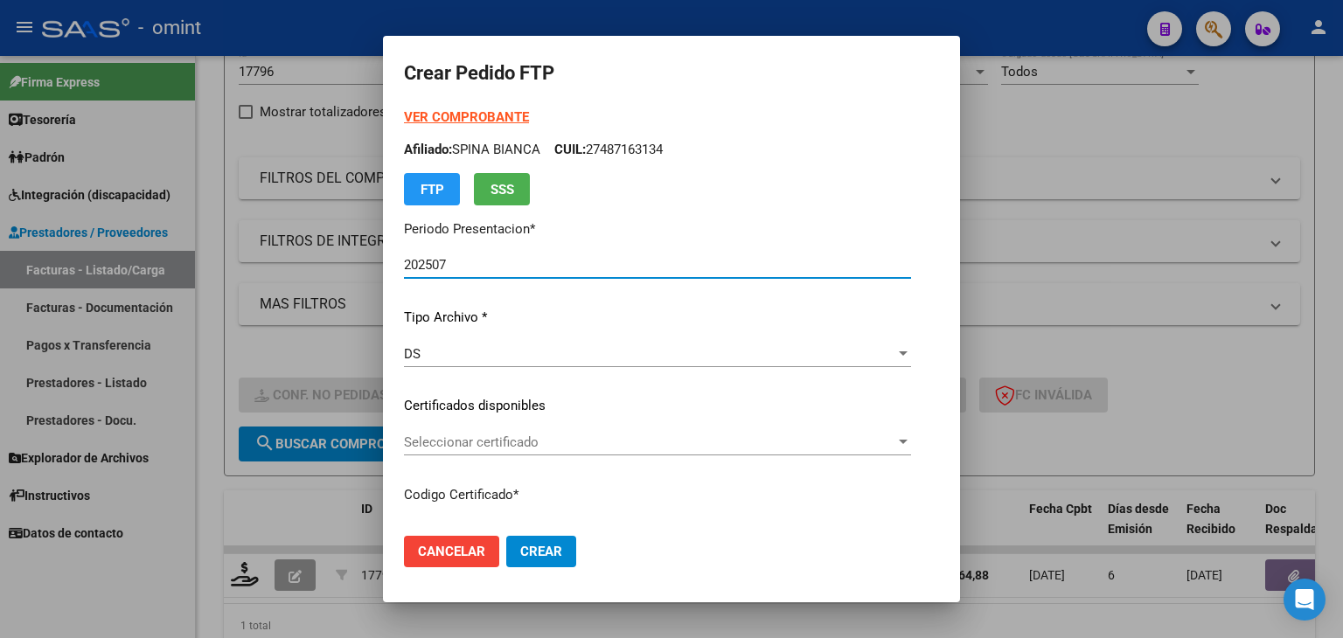
click at [460, 441] on span "Seleccionar certificado" at bounding box center [650, 443] width 492 height 16
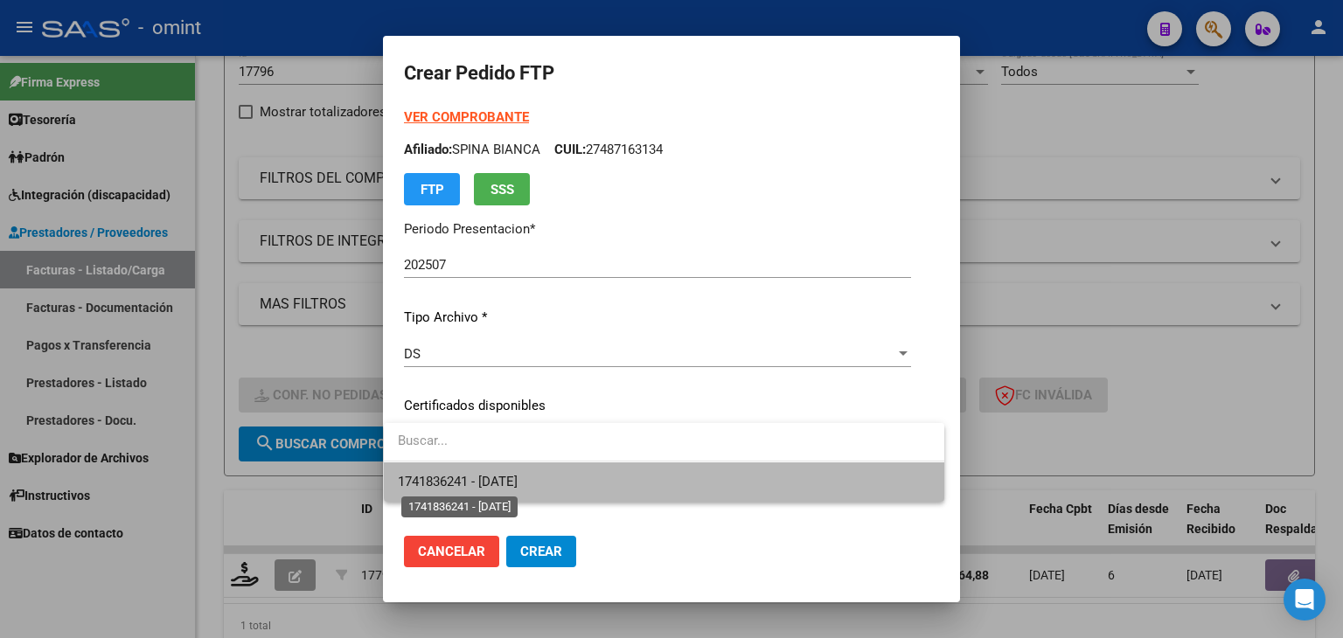
click at [474, 487] on span "1741836241 - 2029-07-12" at bounding box center [458, 482] width 120 height 16
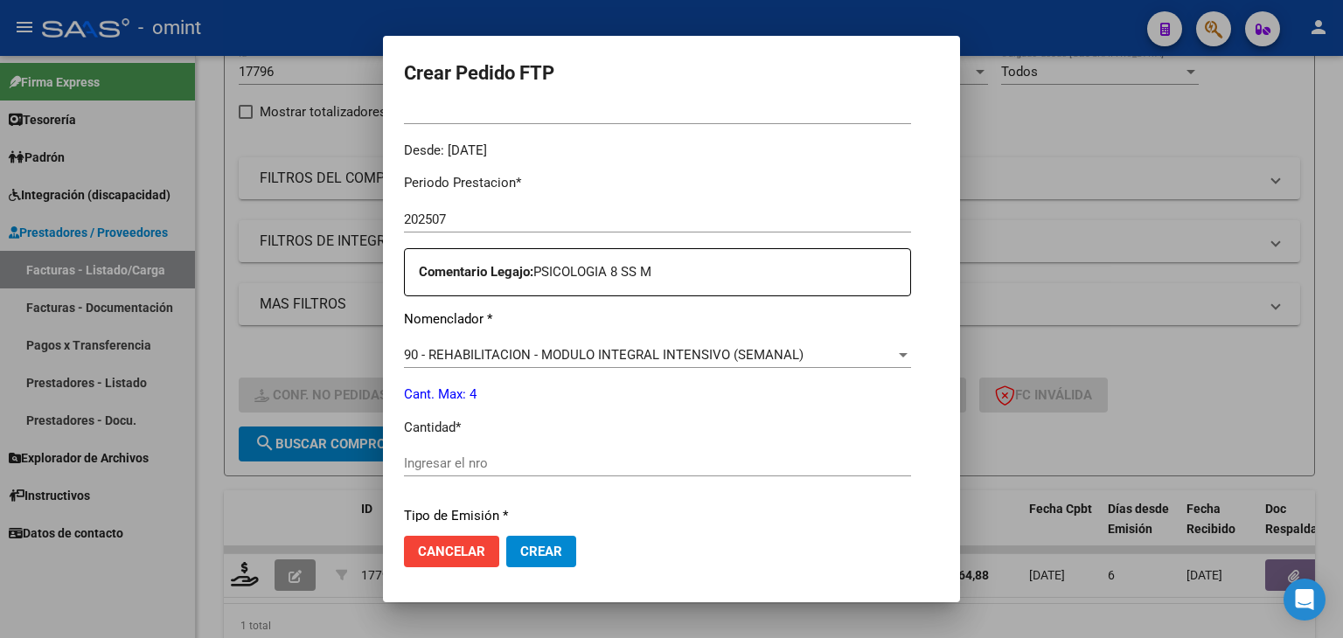
scroll to position [612, 0]
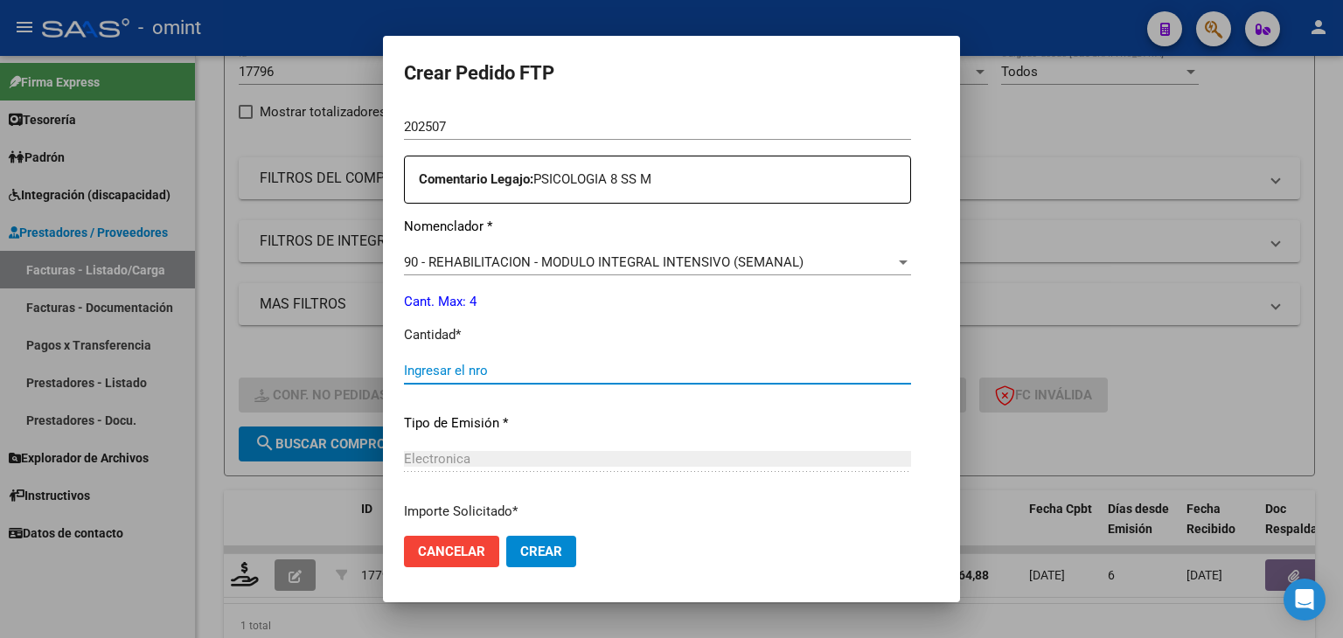
click at [461, 368] on input "Ingresar el nro" at bounding box center [657, 371] width 507 height 16
type input "4"
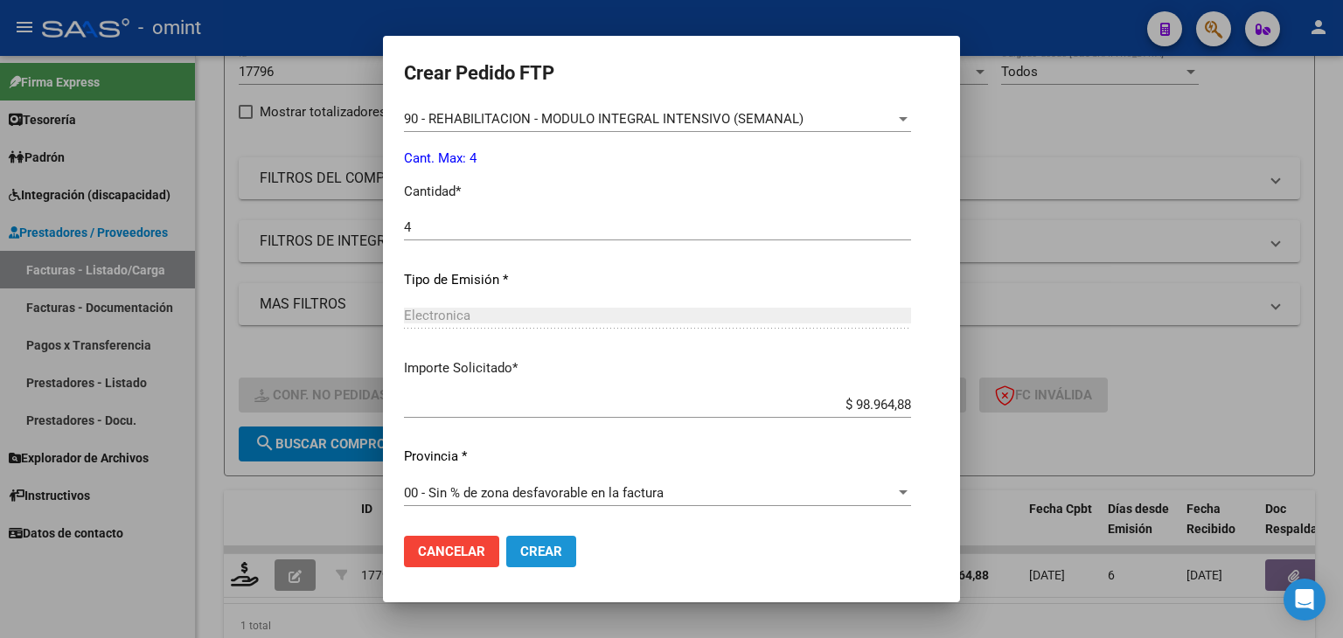
click at [526, 550] on span "Crear" at bounding box center [541, 552] width 42 height 16
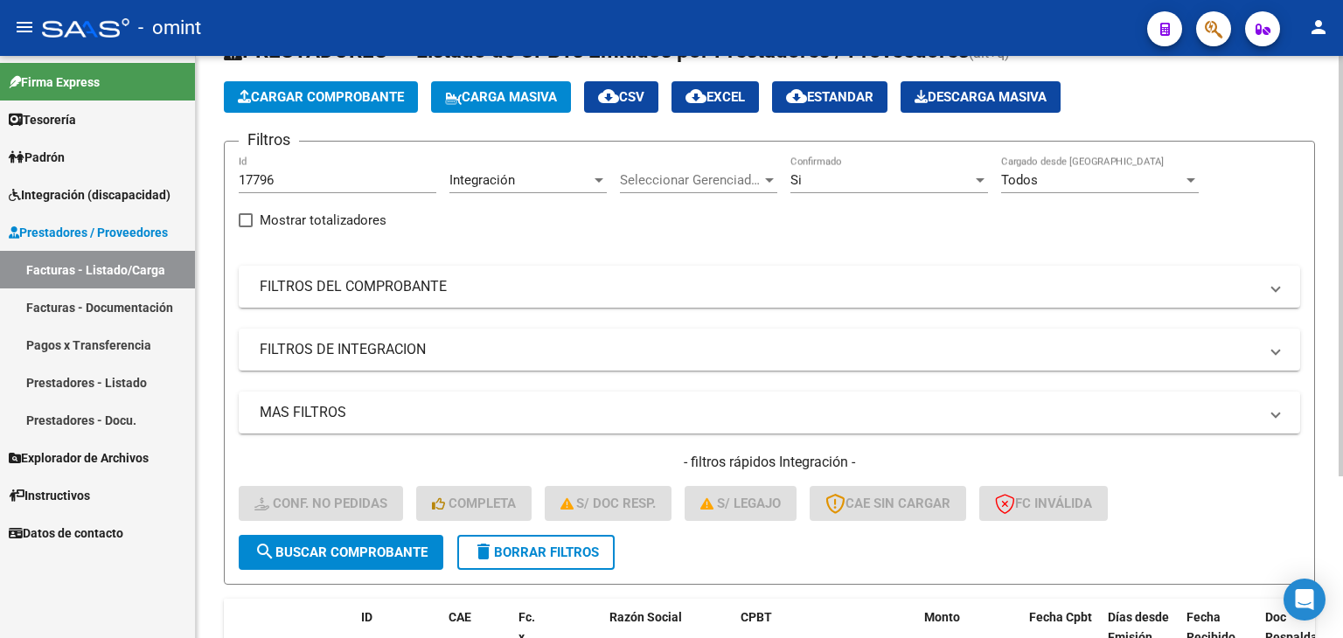
scroll to position [0, 0]
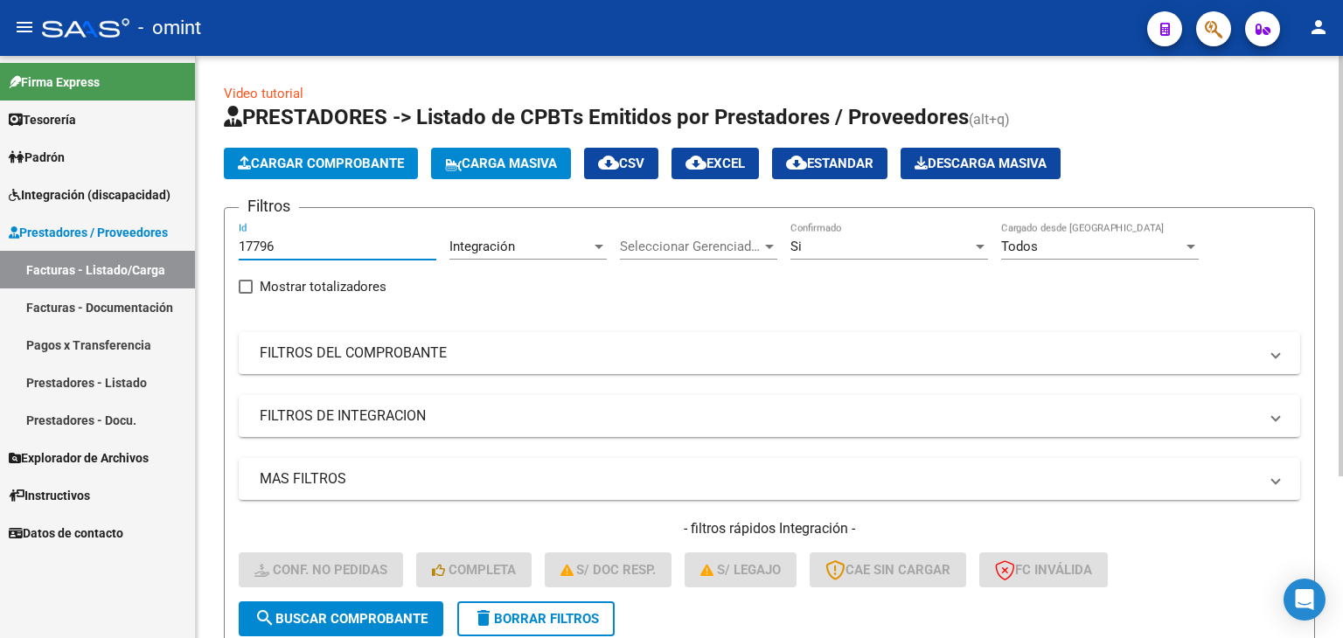
click at [289, 248] on input "17796" at bounding box center [338, 247] width 198 height 16
drag, startPoint x: 299, startPoint y: 244, endPoint x: 166, endPoint y: 231, distance: 133.6
click at [167, 231] on mat-sidenav-container "Firma Express Tesorería Extractos Procesados (csv) Extractos Originales (pdf) P…" at bounding box center [671, 347] width 1343 height 582
paste input "496"
type input "14966"
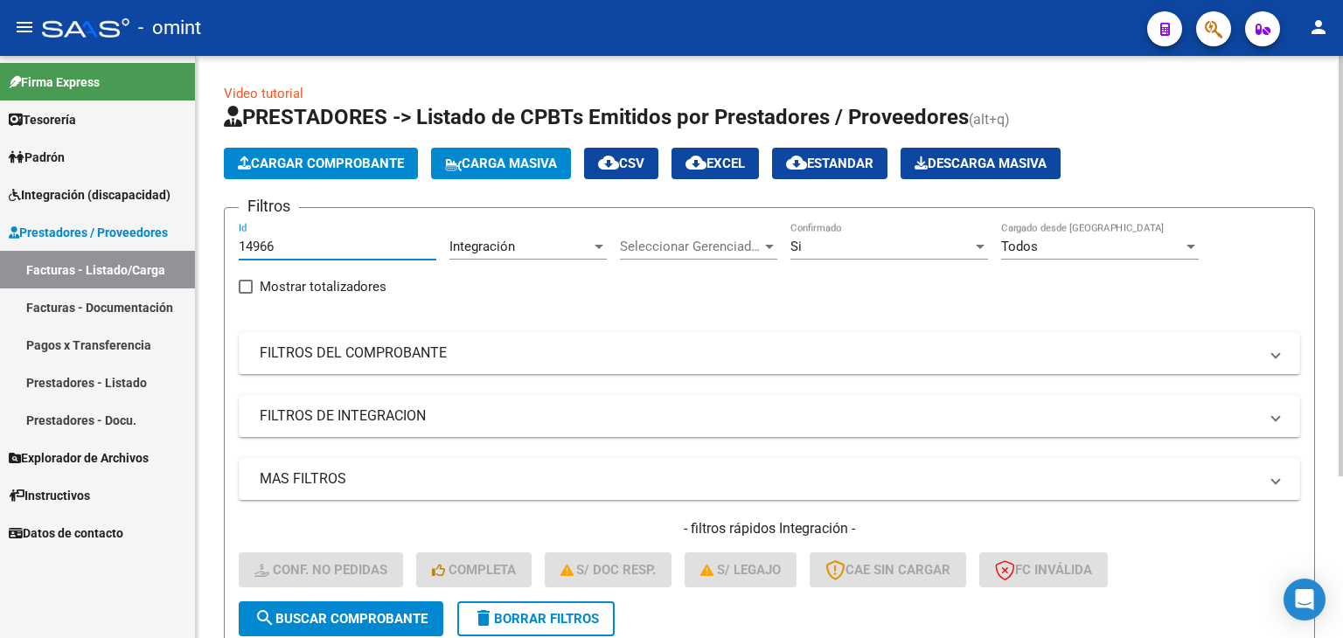
click at [361, 617] on span "search Buscar Comprobante" at bounding box center [341, 619] width 173 height 16
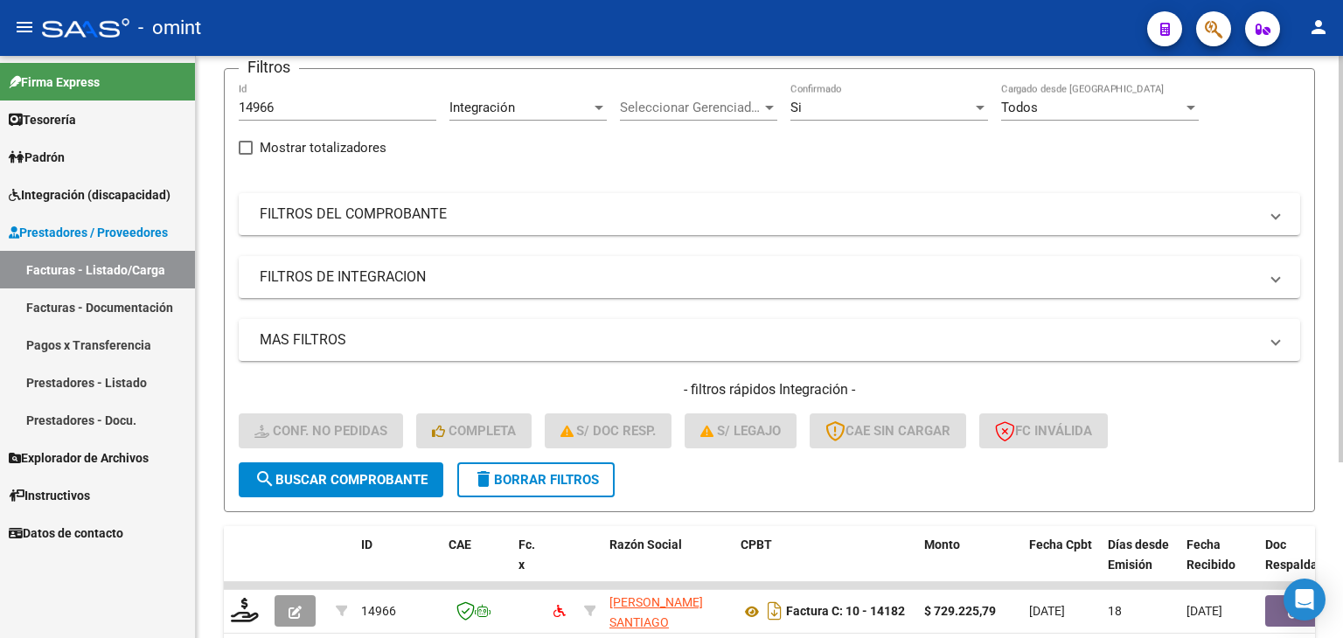
scroll to position [252, 0]
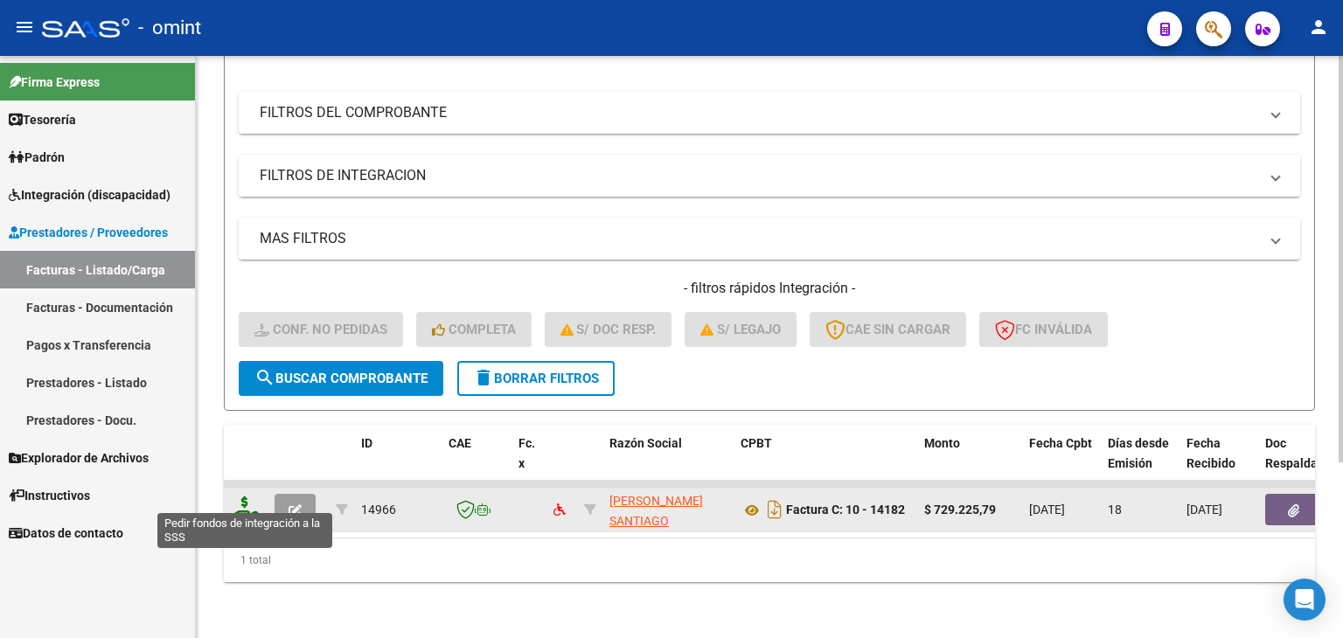
click at [248, 497] on icon at bounding box center [245, 509] width 28 height 24
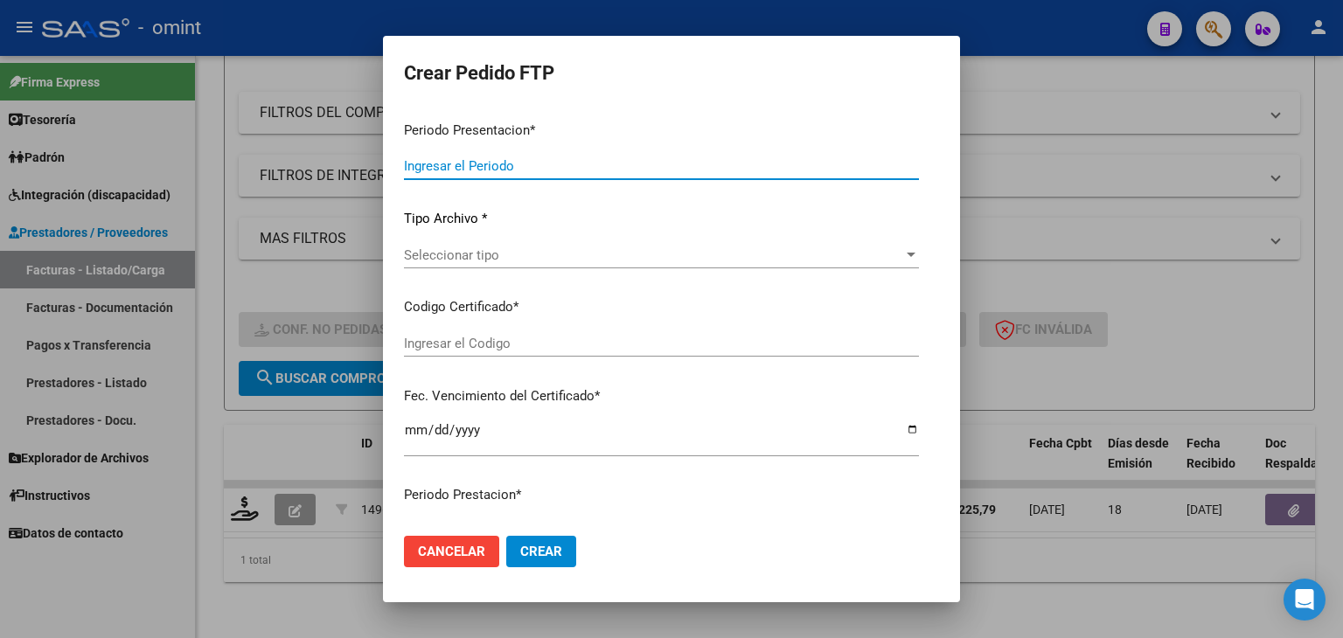
type input "202507"
type input "$ 729.225,79"
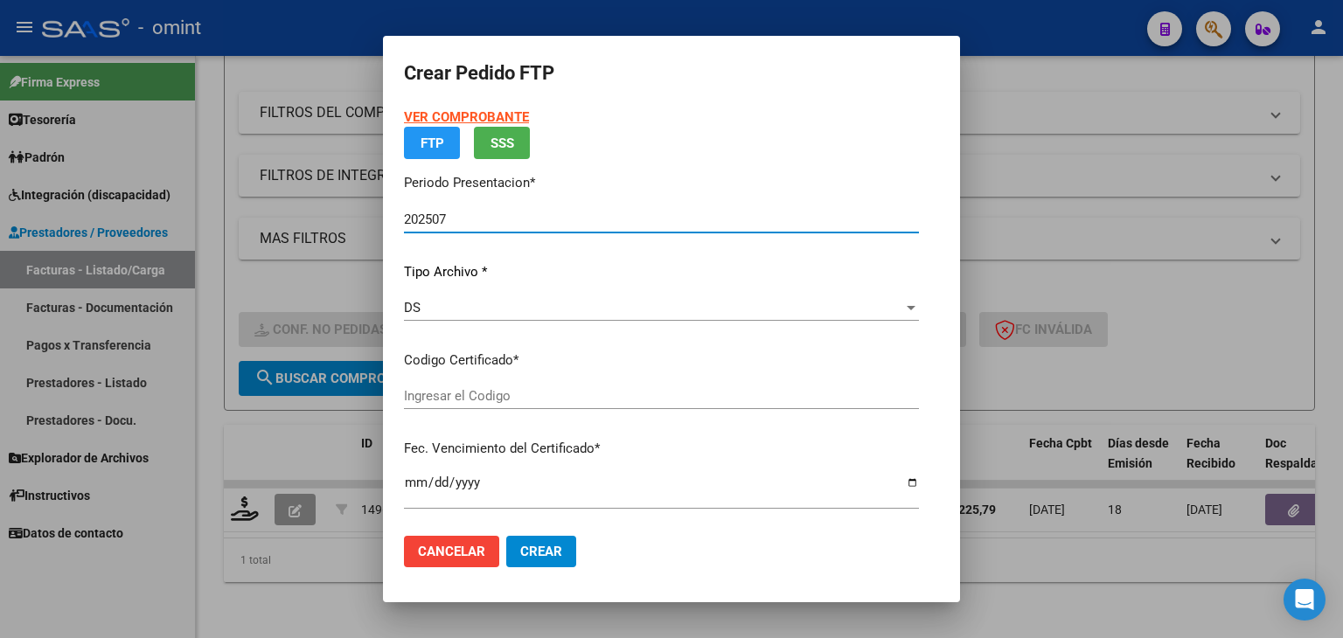
type input "1741836241"
type input "2029-07-12"
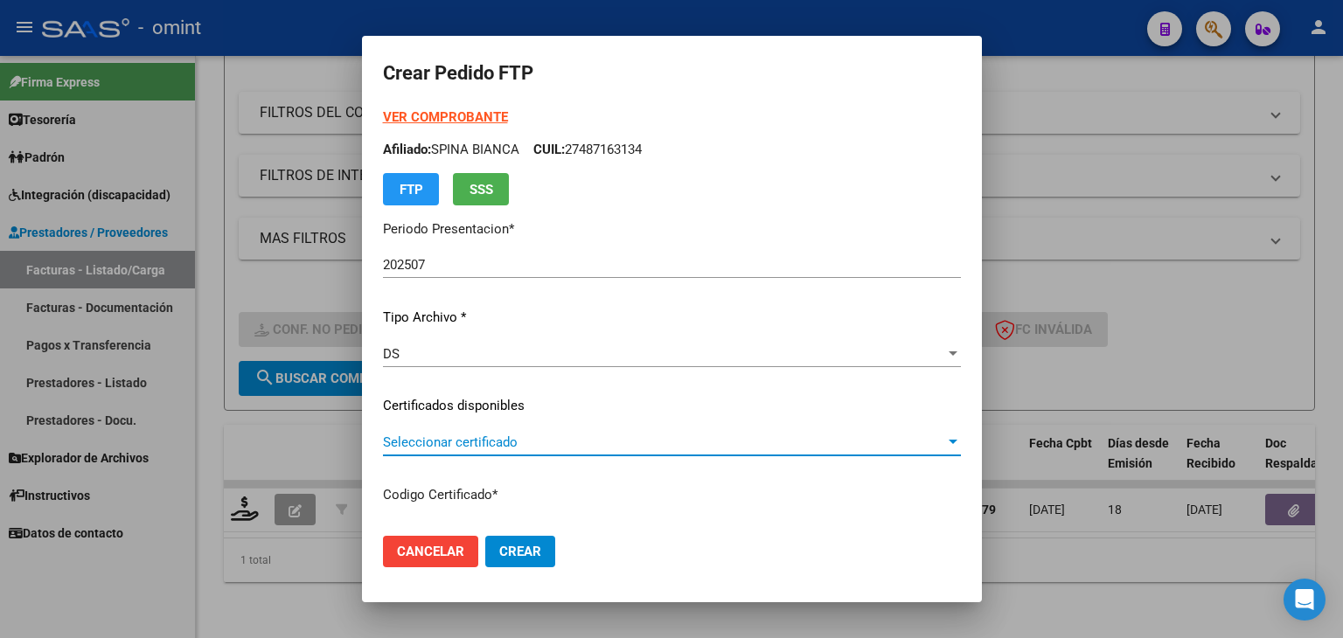
click at [458, 443] on span "Seleccionar certificado" at bounding box center [664, 443] width 562 height 16
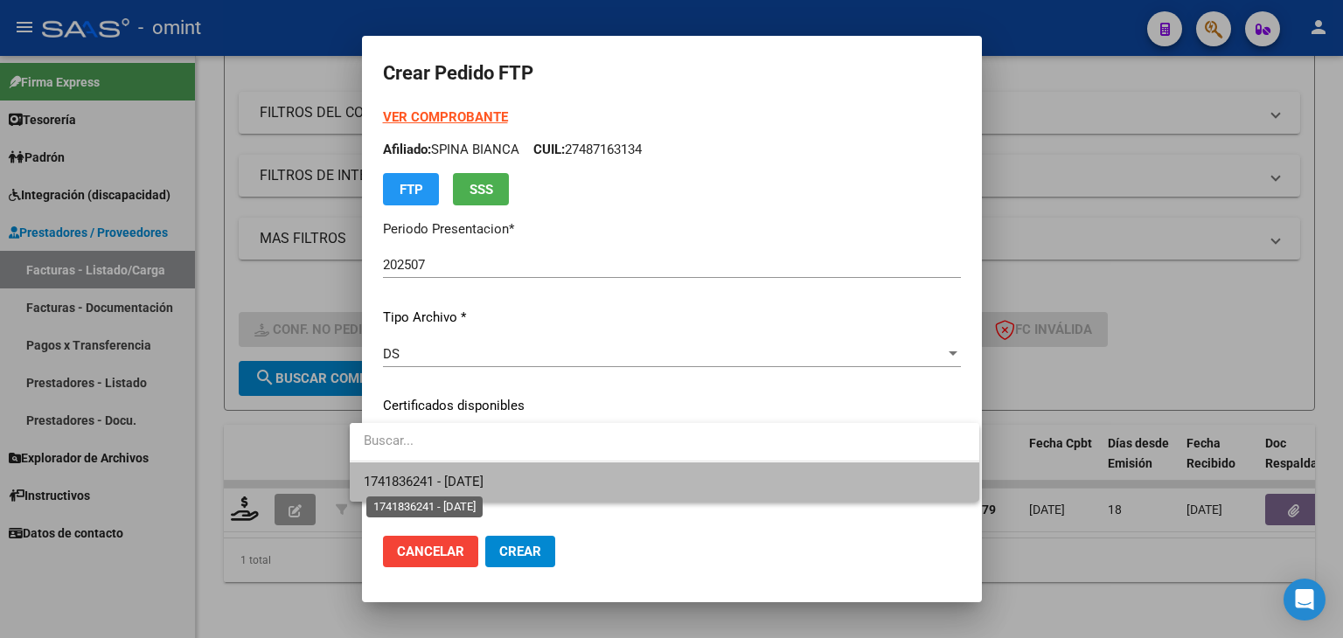
click at [465, 474] on span "1741836241 - 2029-07-12" at bounding box center [424, 482] width 120 height 16
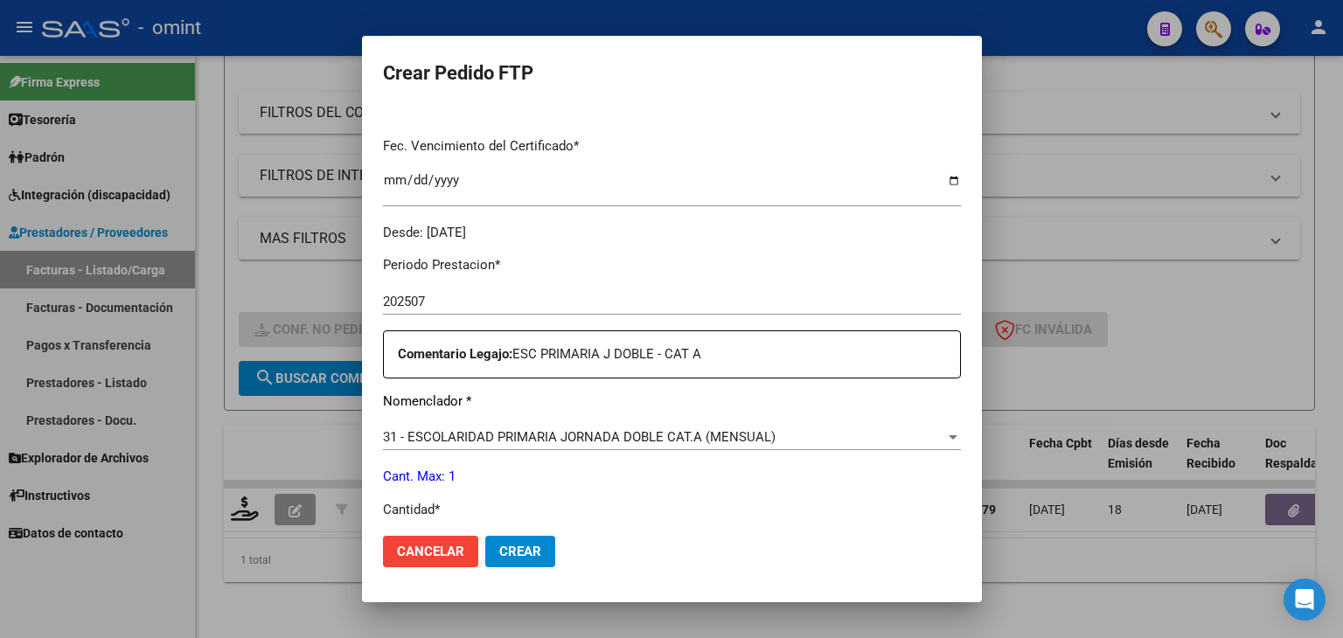
scroll to position [700, 0]
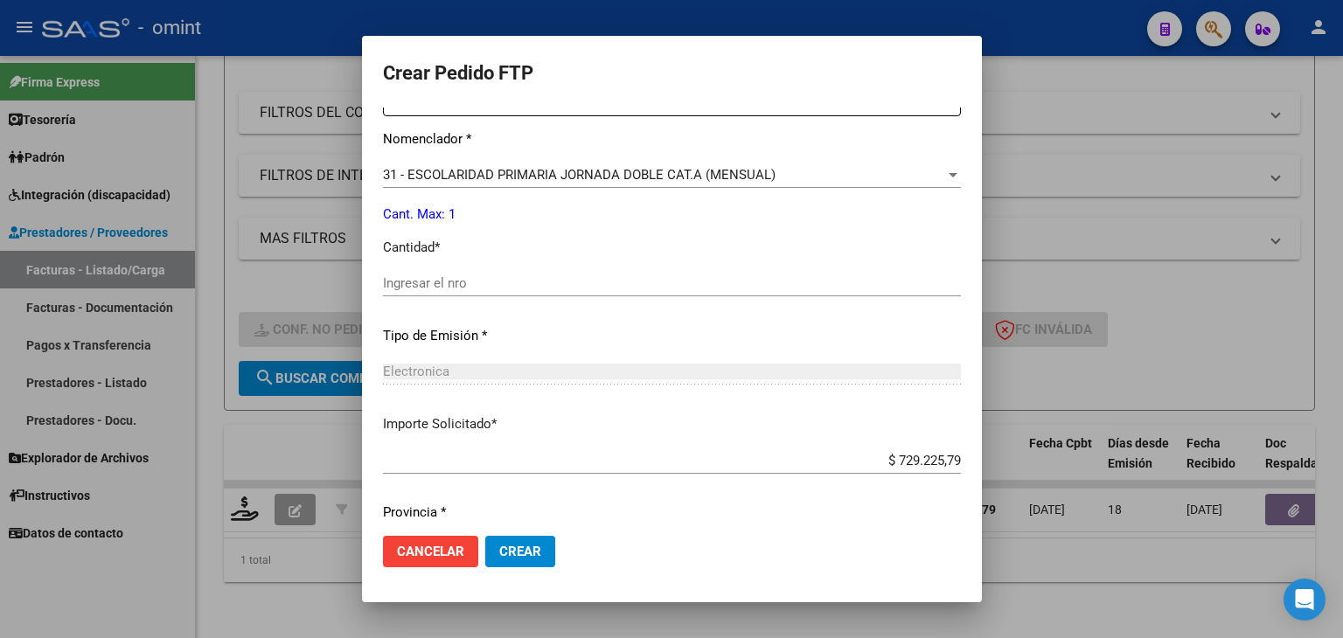
click at [409, 281] on input "Ingresar el nro" at bounding box center [672, 283] width 578 height 16
type input "1"
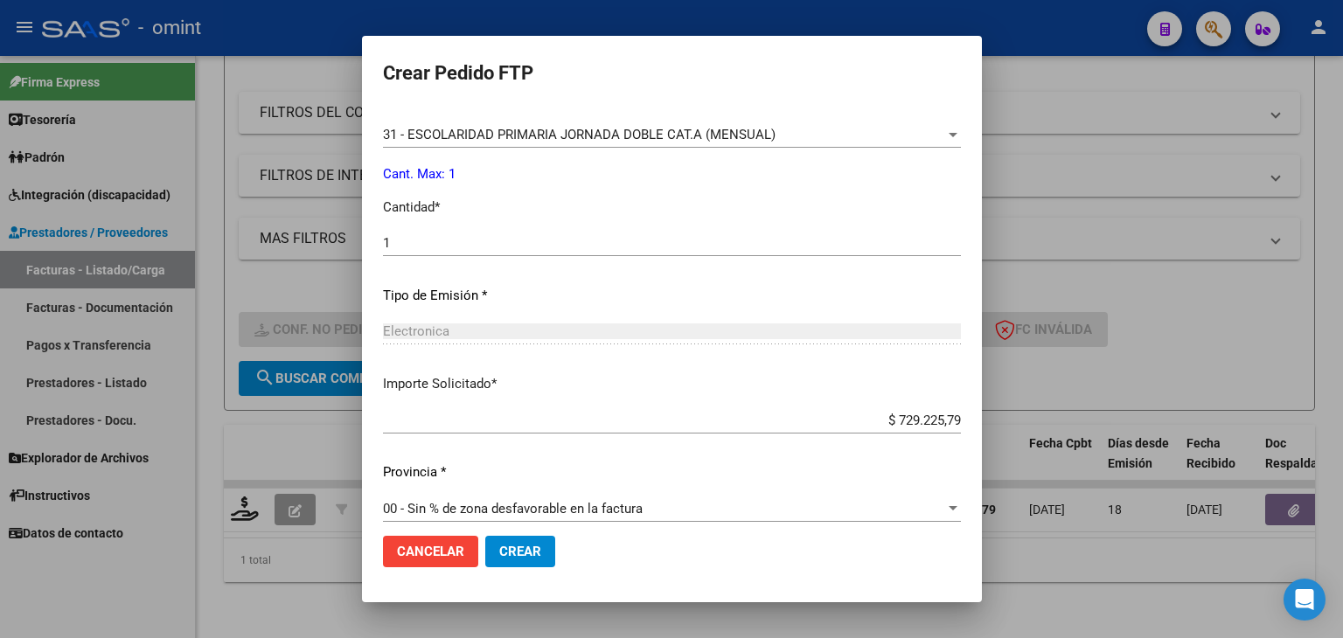
scroll to position [756, 0]
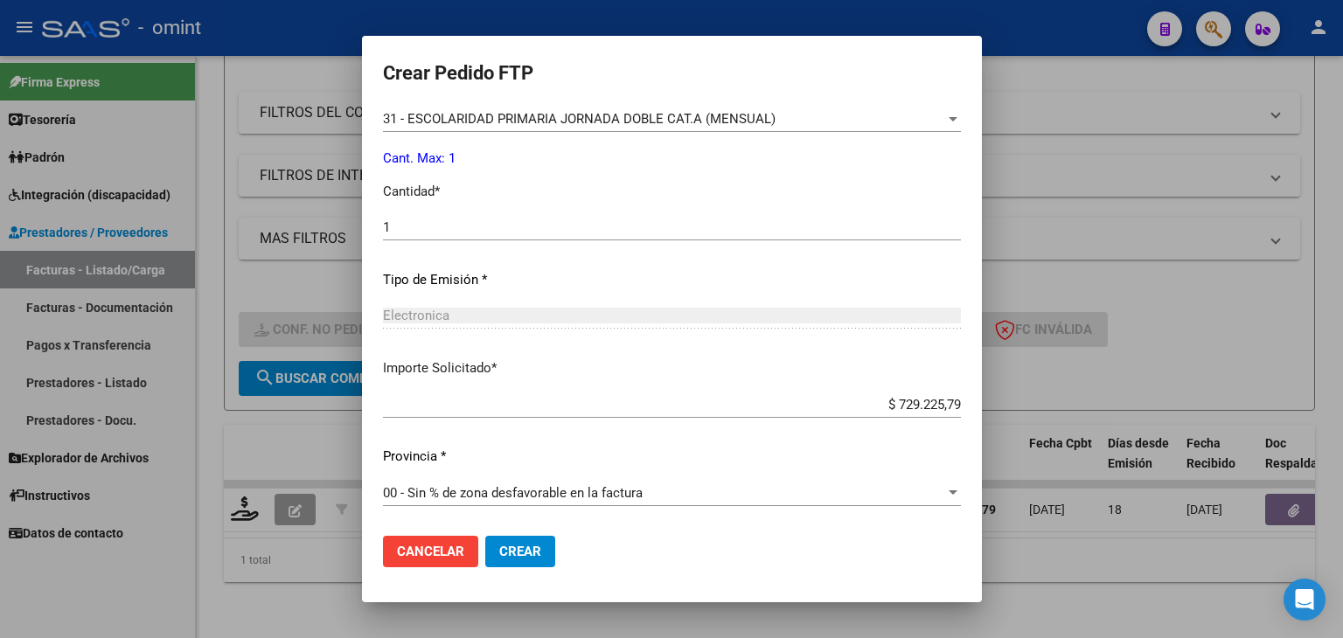
click at [499, 544] on span "Crear" at bounding box center [520, 552] width 42 height 16
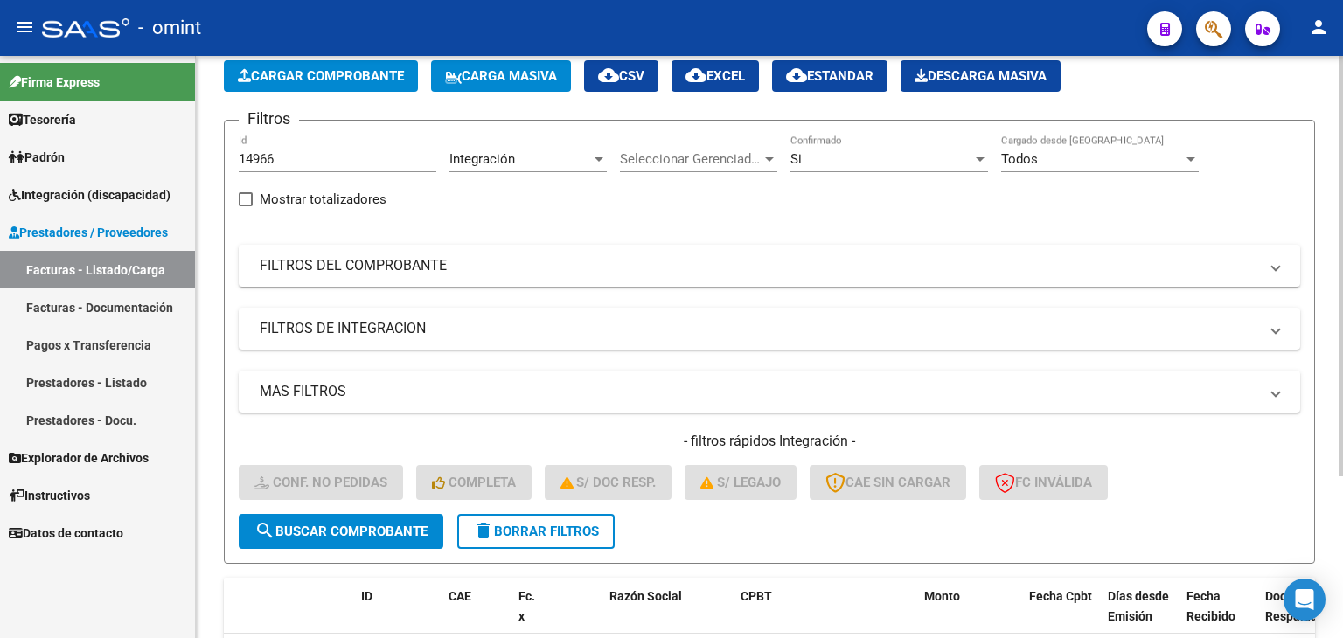
scroll to position [0, 0]
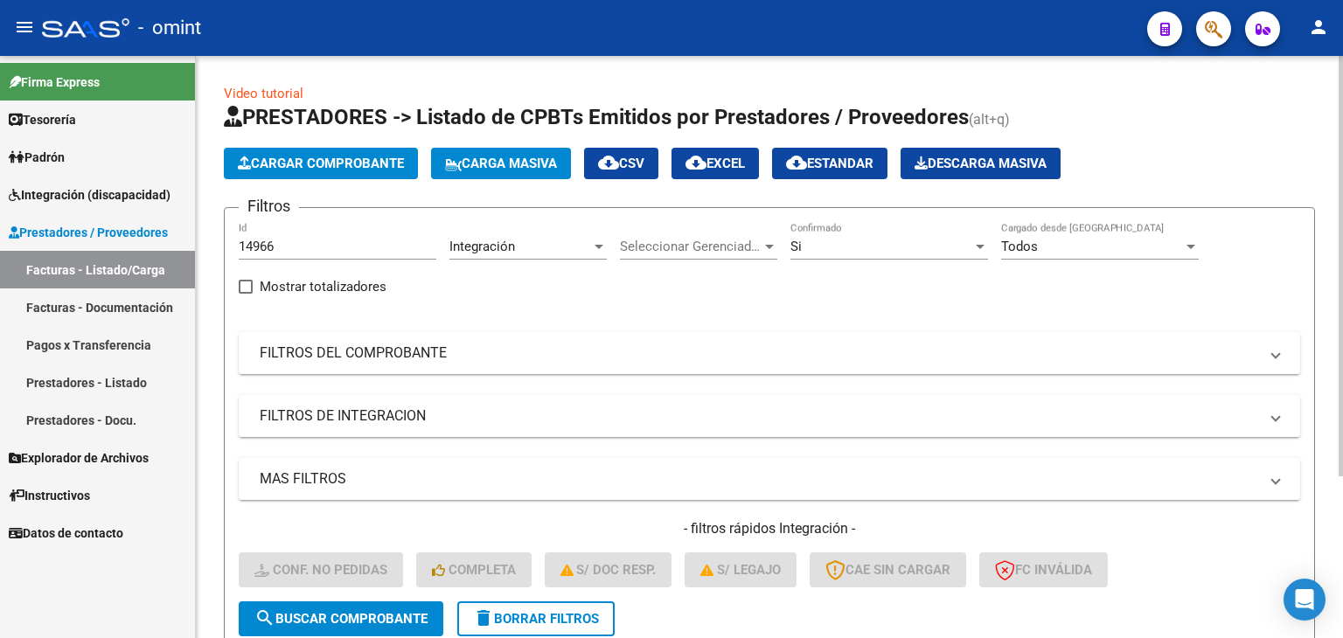
click at [275, 235] on div "14966 Id" at bounding box center [338, 241] width 198 height 38
drag, startPoint x: 287, startPoint y: 239, endPoint x: 184, endPoint y: 242, distance: 103.3
click at [189, 241] on mat-sidenav-container "Firma Express Tesorería Extractos Procesados (csv) Extractos Originales (pdf) P…" at bounding box center [671, 347] width 1343 height 582
paste input "5097"
type input "15097"
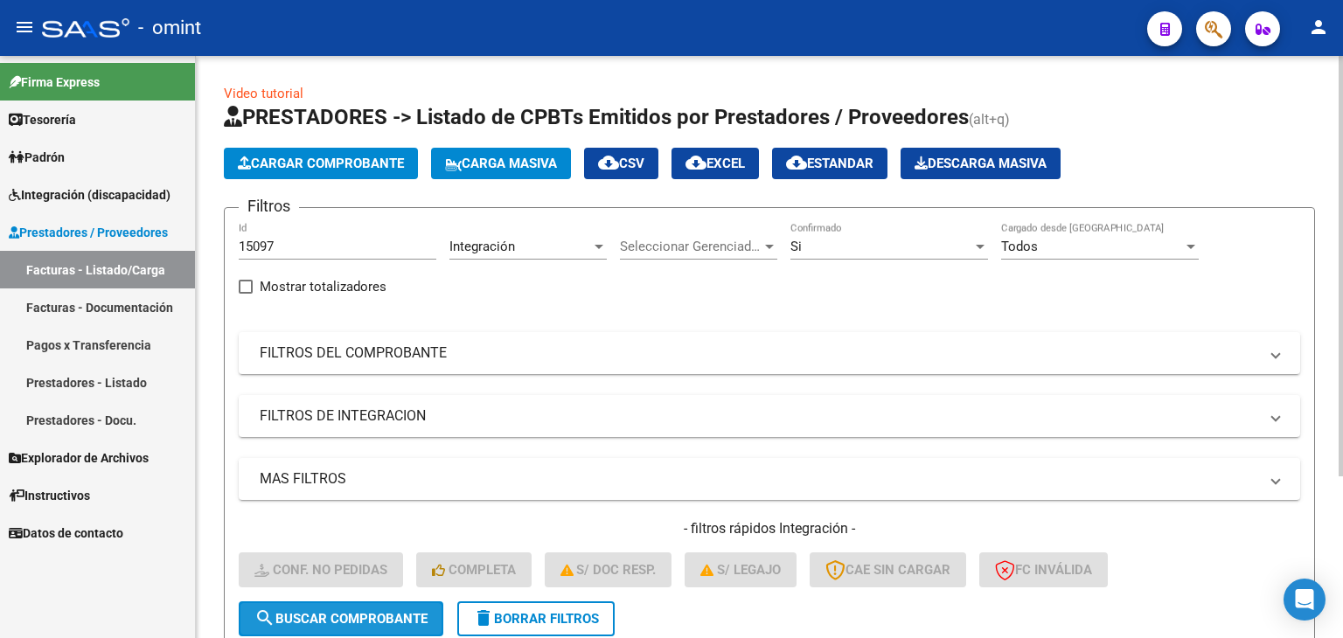
click at [338, 602] on button "search Buscar Comprobante" at bounding box center [341, 619] width 205 height 35
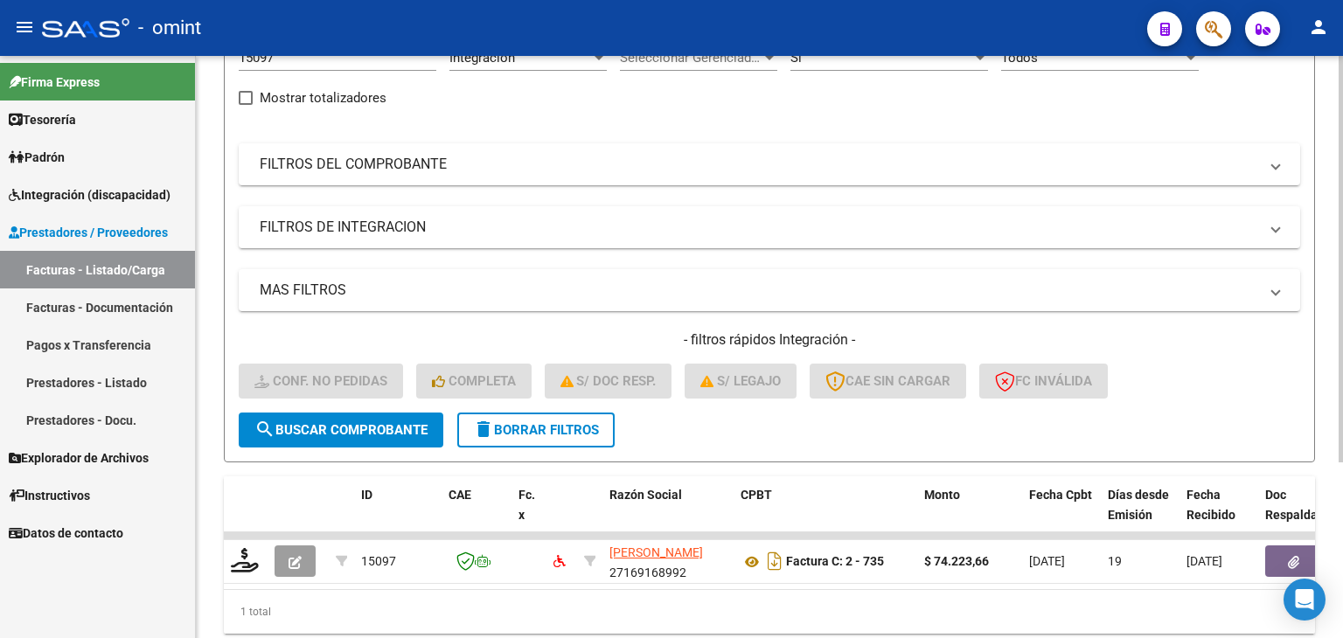
scroll to position [252, 0]
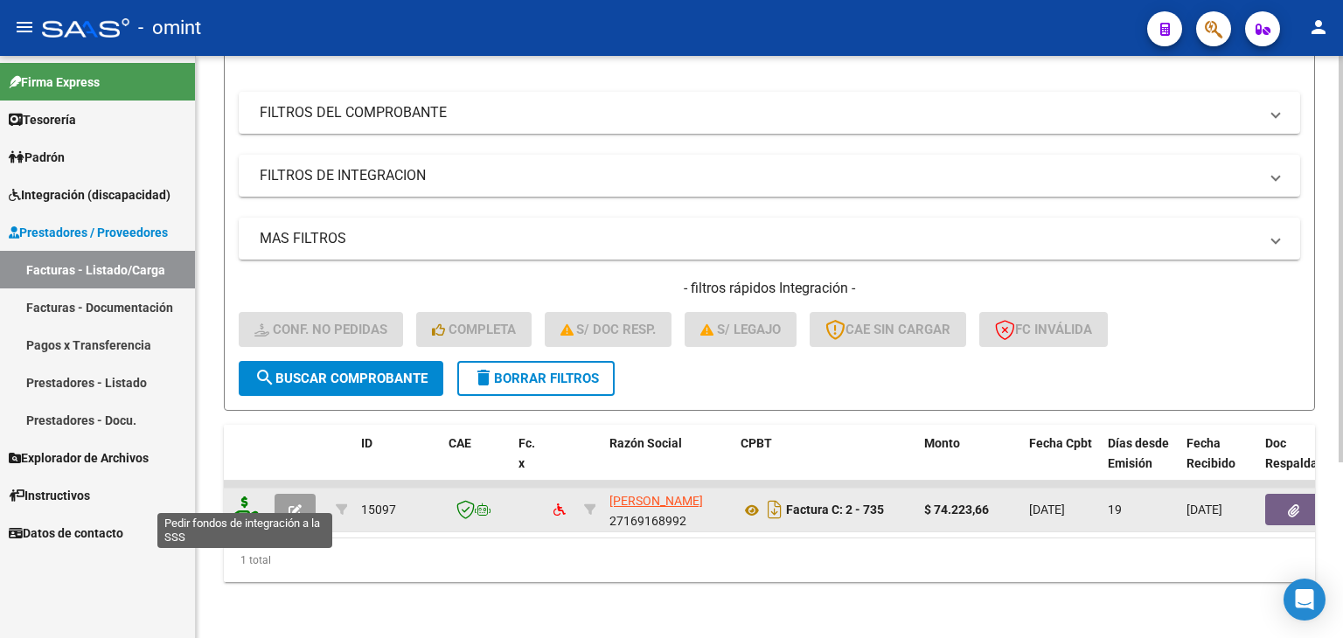
click at [244, 499] on icon at bounding box center [245, 509] width 28 height 24
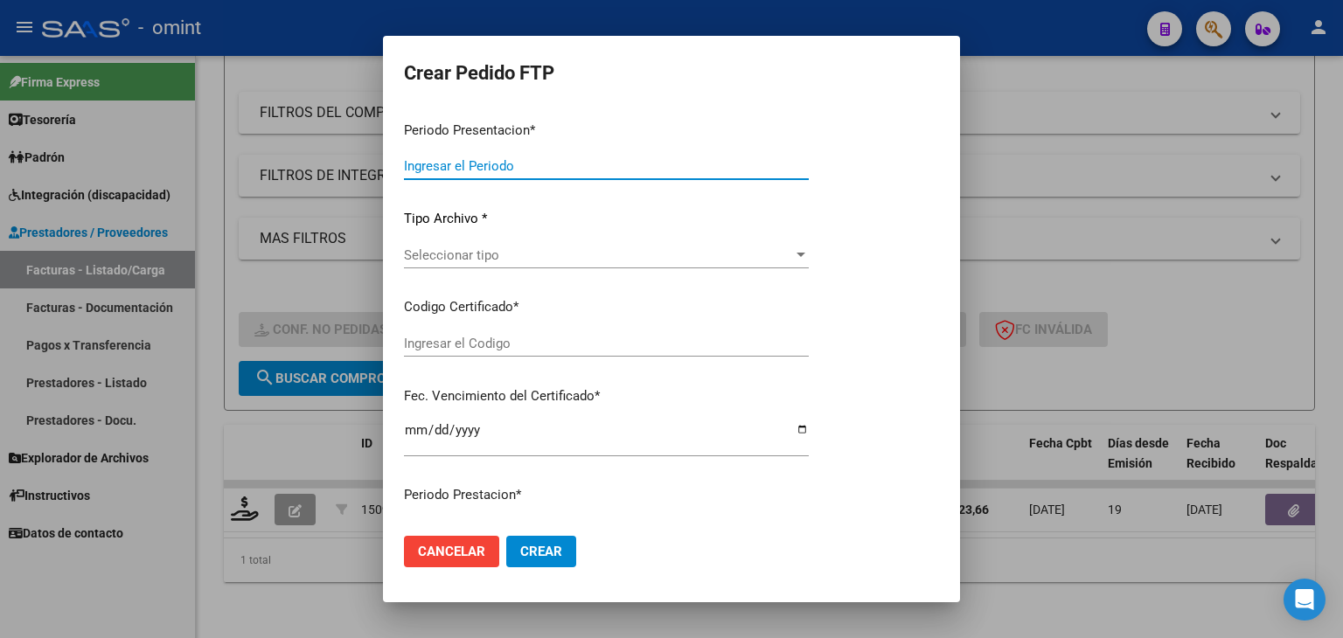
type input "202507"
type input "$ 74.223,66"
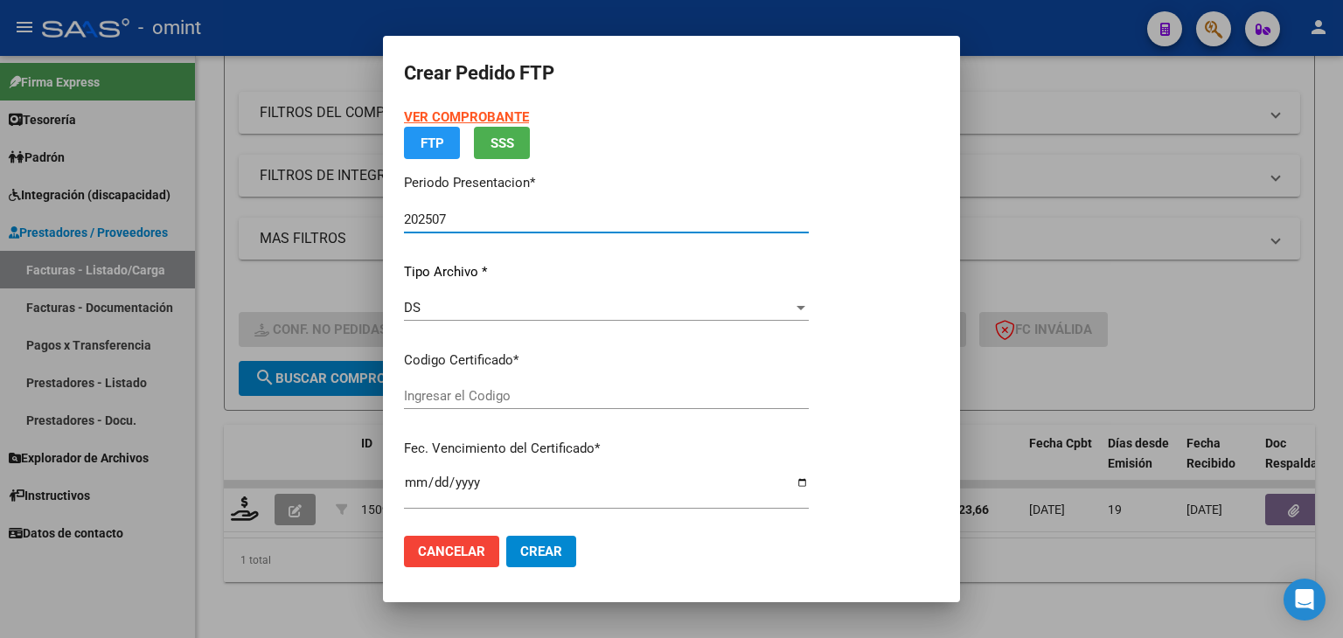
type input "1741836241"
type input "2029-07-12"
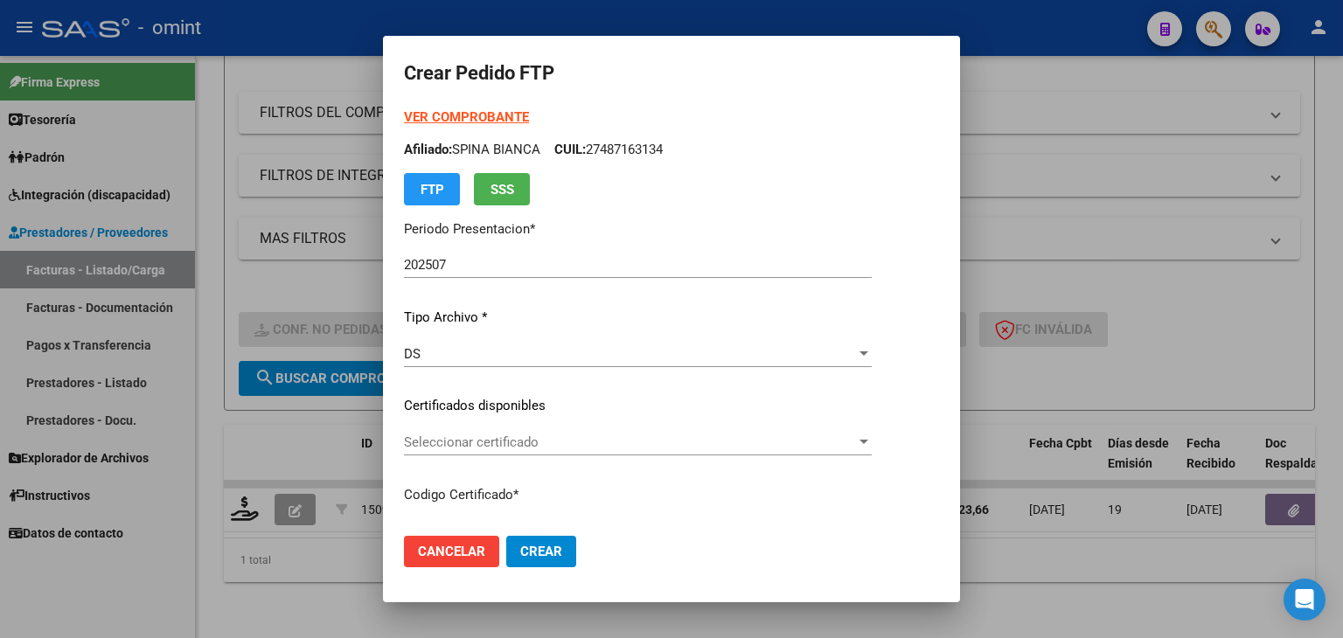
click at [492, 433] on div "Seleccionar certificado Seleccionar certificado" at bounding box center [638, 442] width 468 height 26
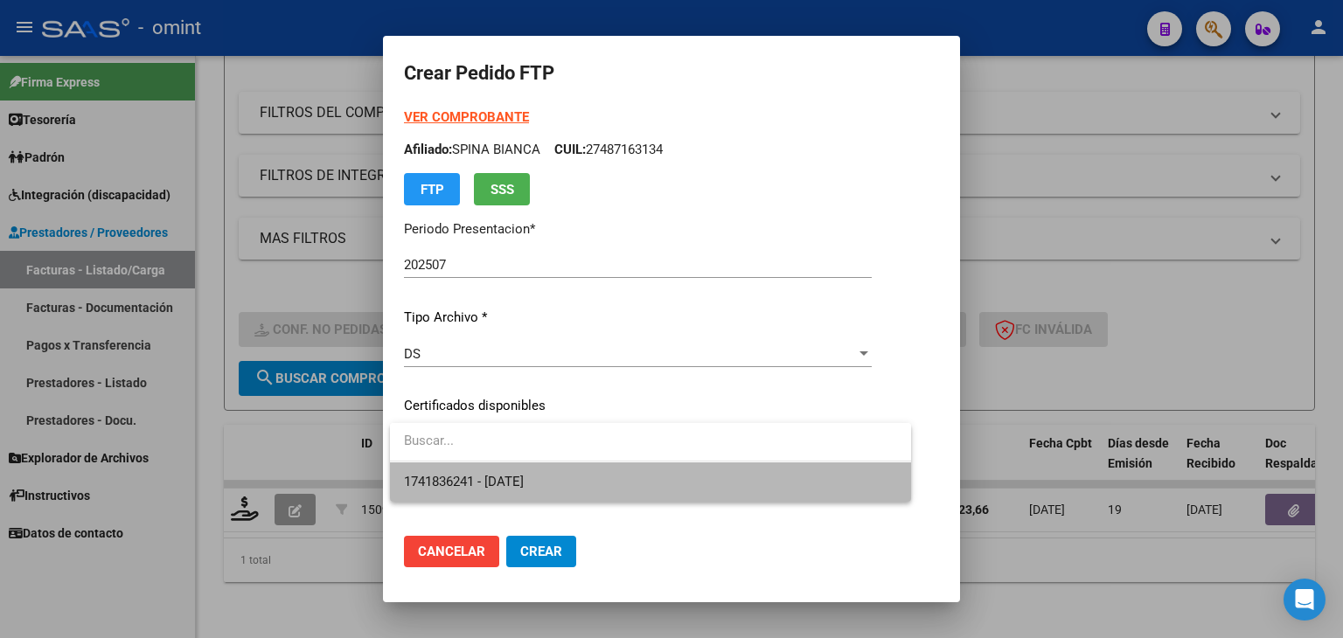
click at [490, 468] on span "1741836241 - 2029-07-12" at bounding box center [650, 482] width 493 height 39
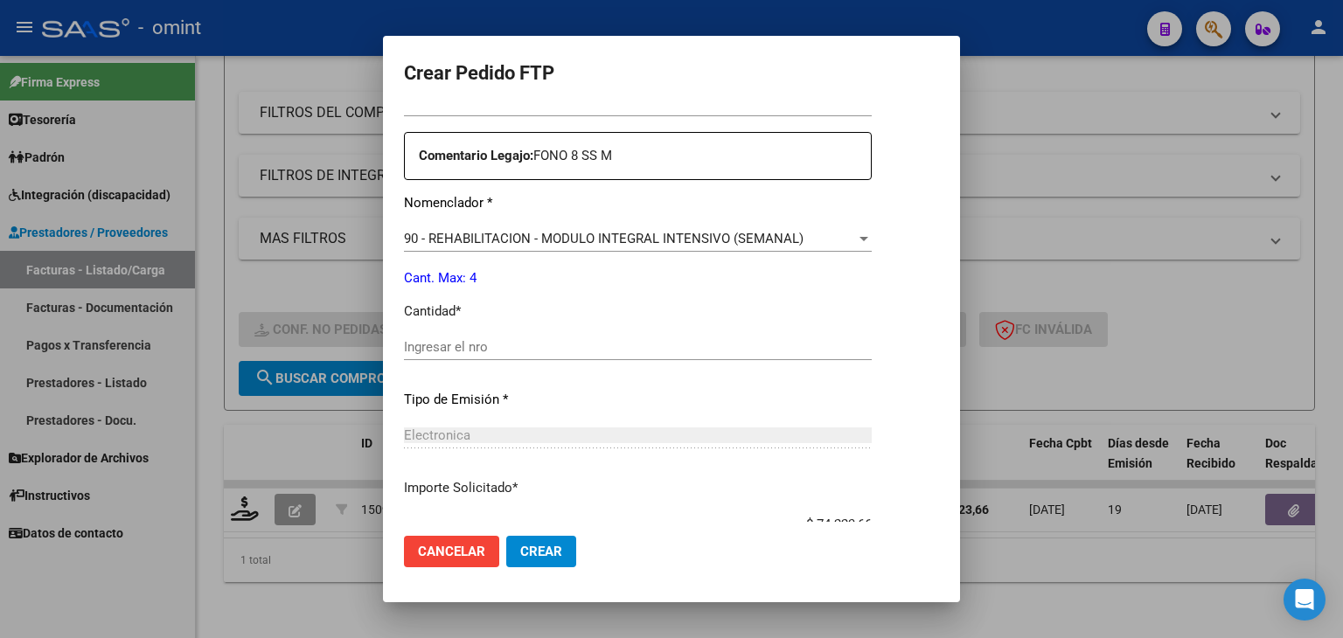
scroll to position [700, 0]
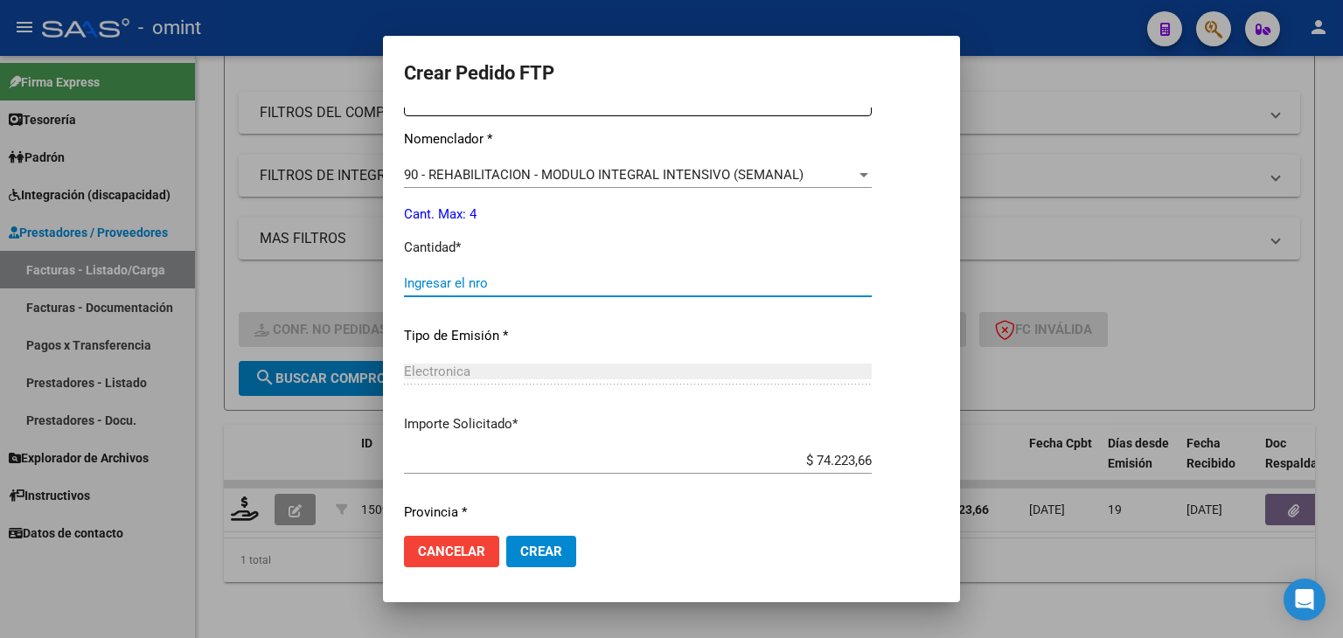
click at [465, 277] on input "Ingresar el nro" at bounding box center [638, 283] width 468 height 16
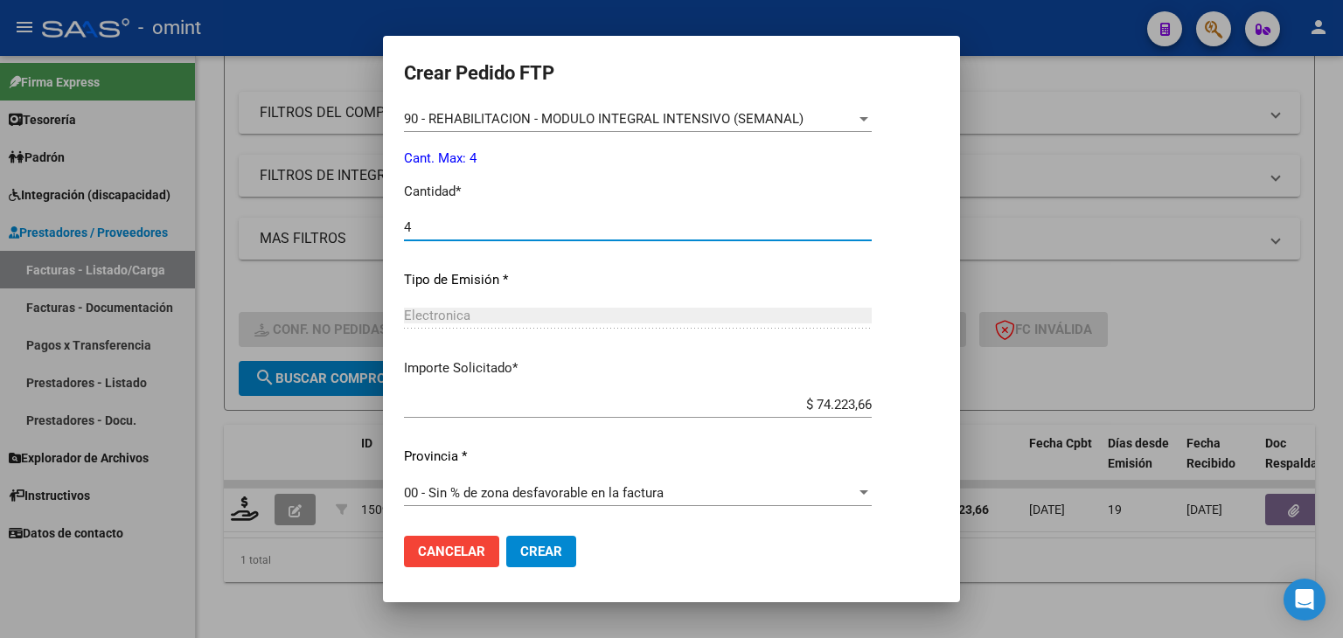
type input "4"
click at [543, 546] on span "Crear" at bounding box center [541, 552] width 42 height 16
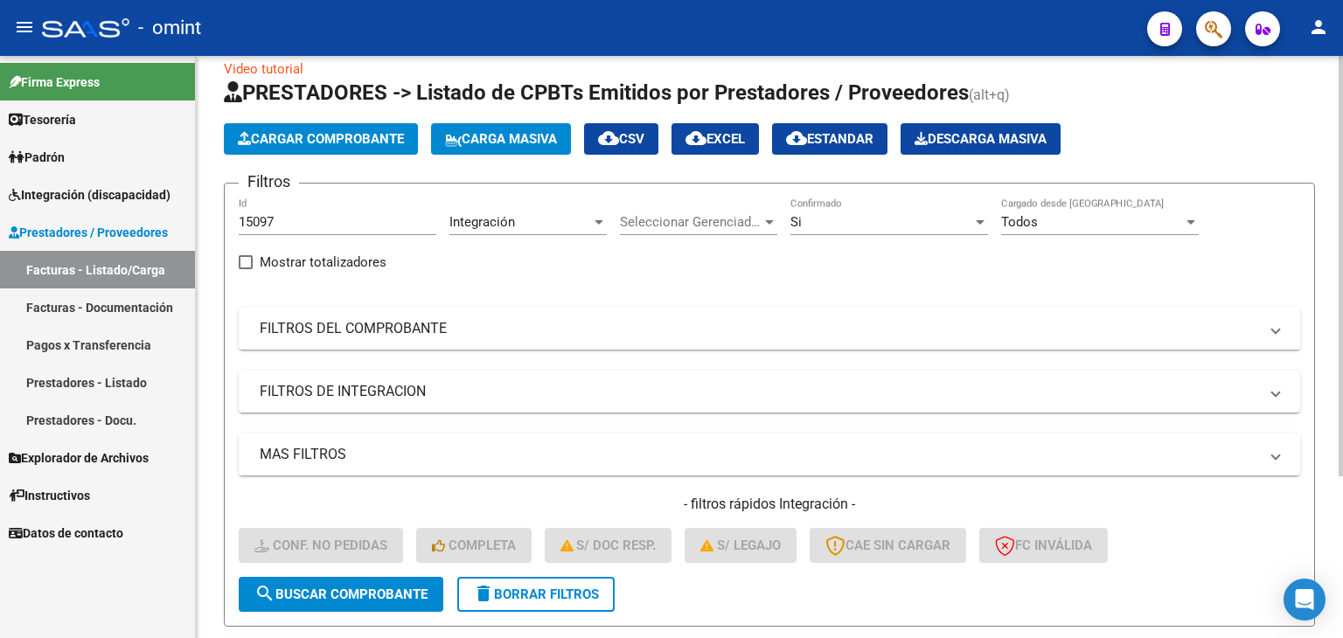
scroll to position [0, 0]
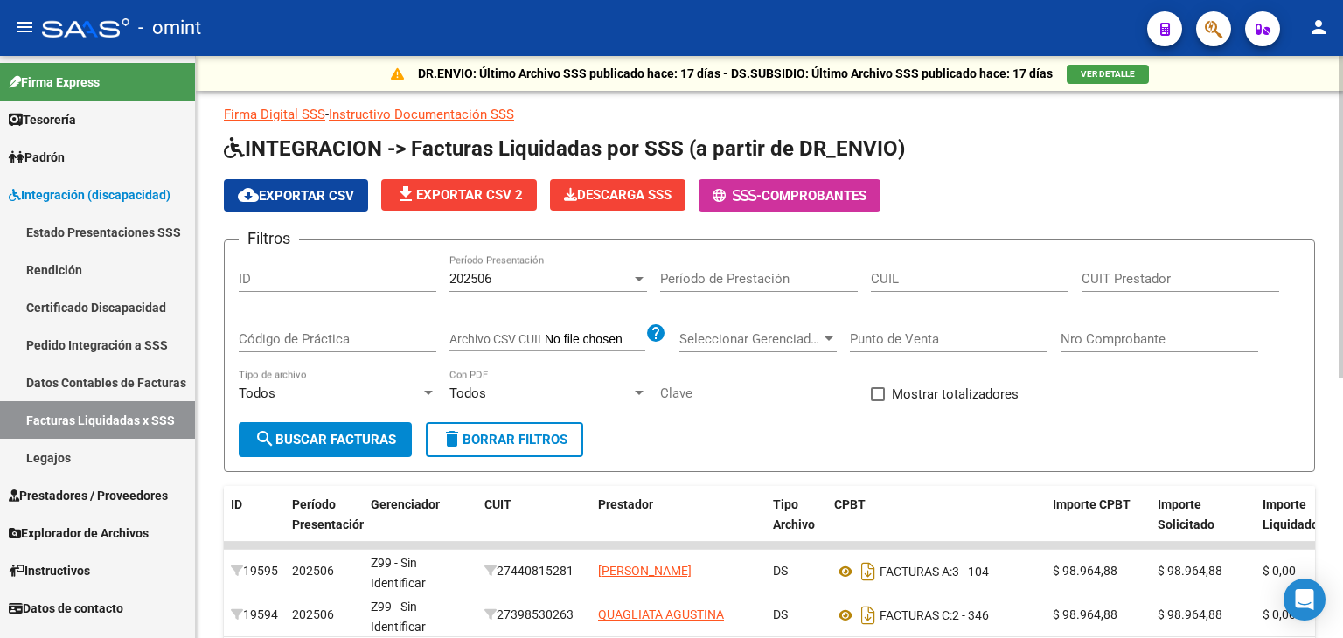
click at [631, 268] on div "202506 Período Presentación" at bounding box center [549, 274] width 198 height 38
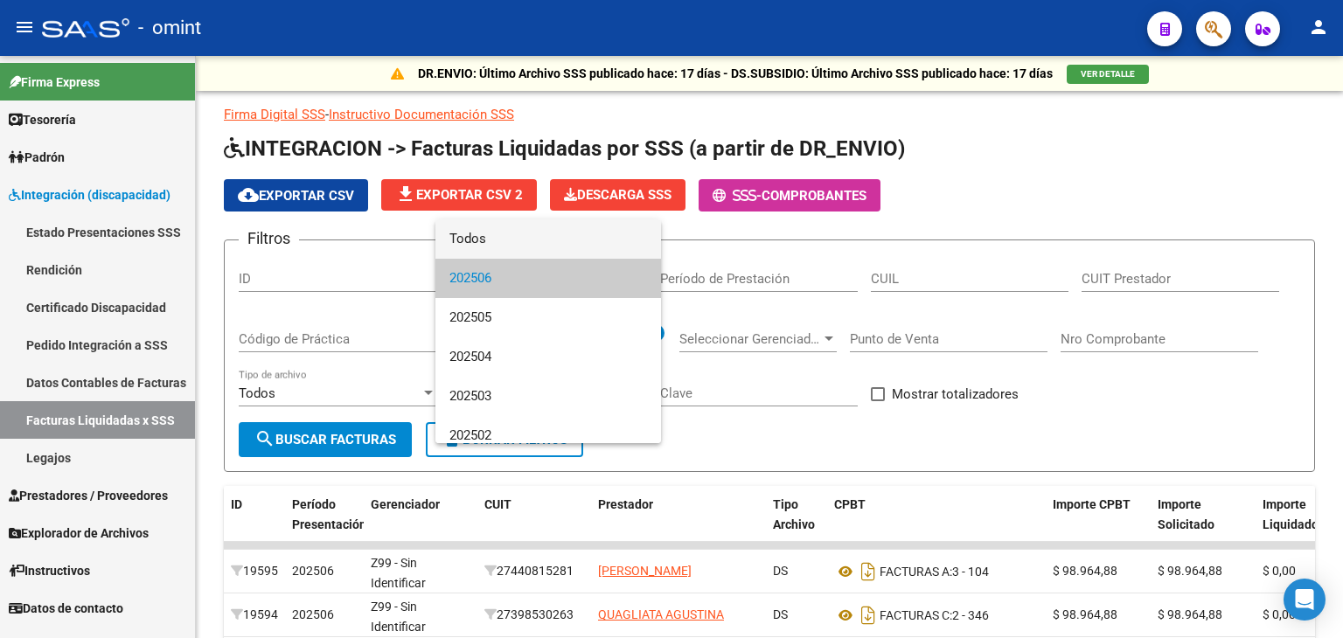
click at [620, 230] on span "Todos" at bounding box center [549, 239] width 198 height 39
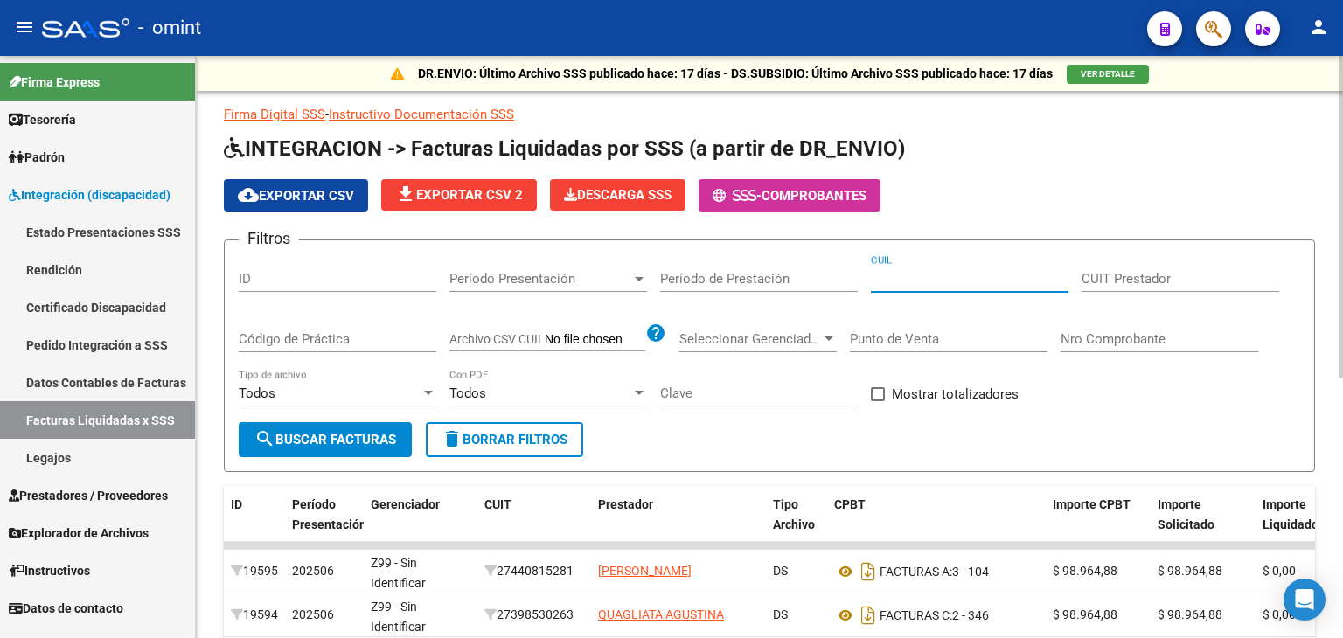
paste input "27-57591261-9"
type input "27-57591261-9"
click at [1158, 271] on input "CUIT Prestador" at bounding box center [1181, 279] width 198 height 16
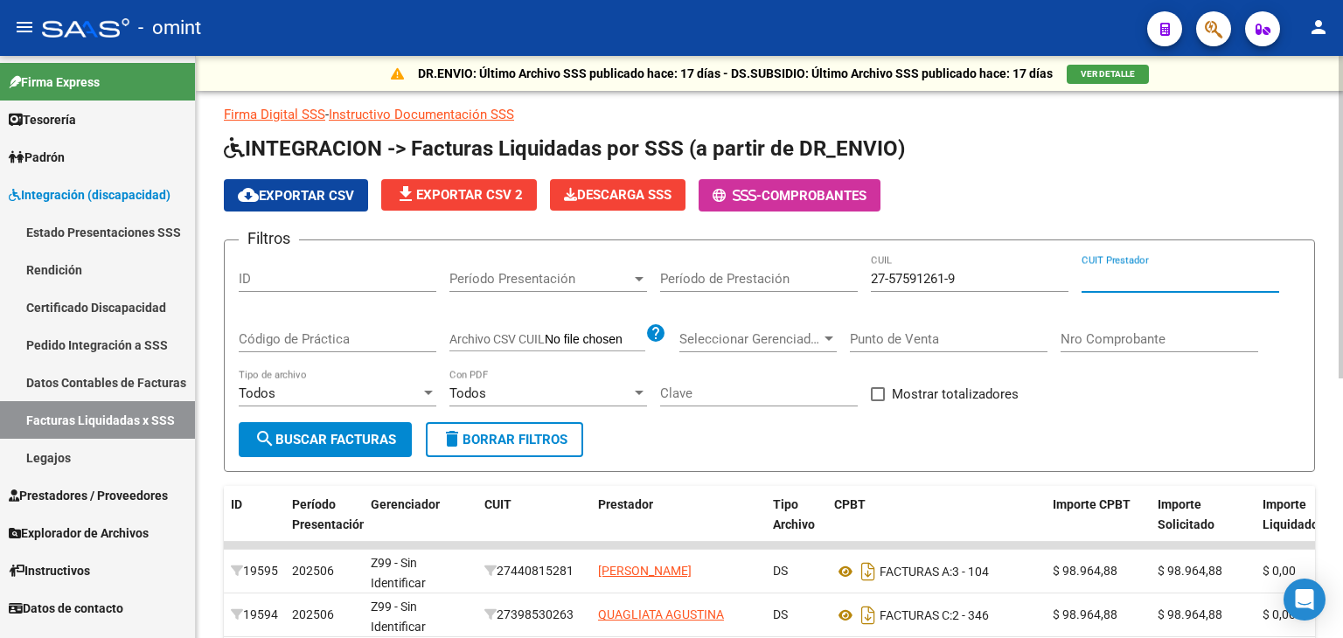
paste input "27-34873343-0"
type input "27-34873343-0"
click at [304, 436] on span "search Buscar Facturas" at bounding box center [326, 440] width 142 height 16
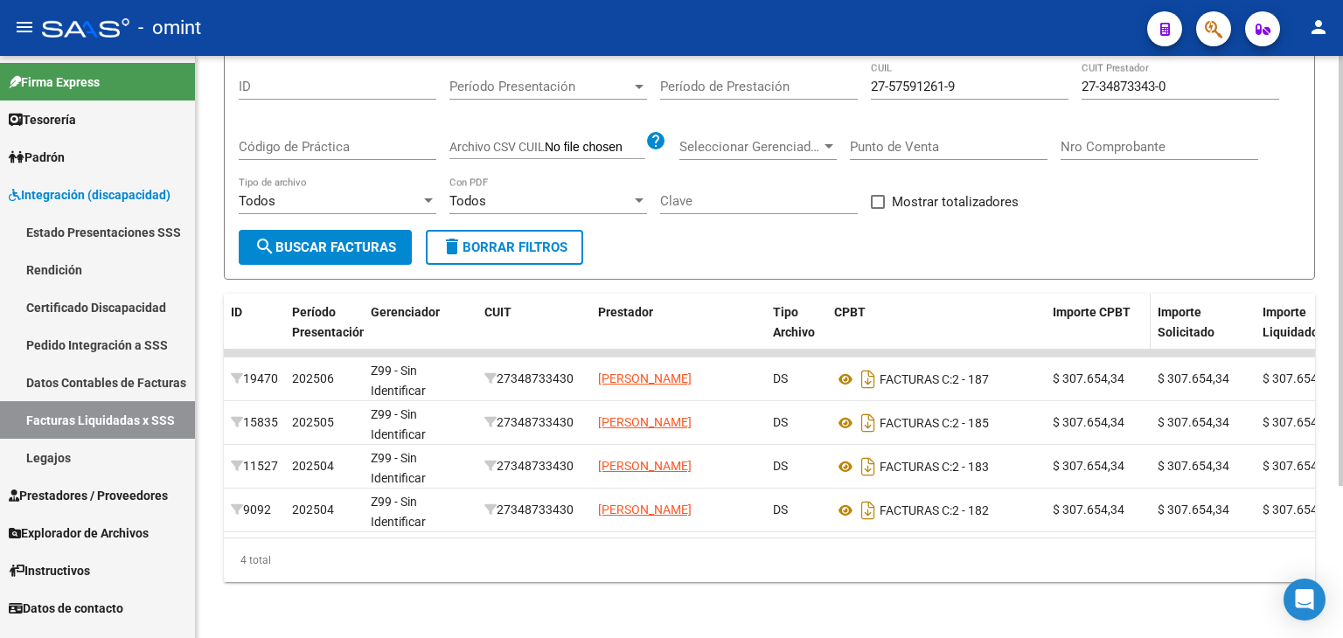
scroll to position [206, 0]
drag, startPoint x: 791, startPoint y: 543, endPoint x: 881, endPoint y: 557, distance: 91.2
click at [881, 557] on div "4 total" at bounding box center [769, 561] width 1091 height 44
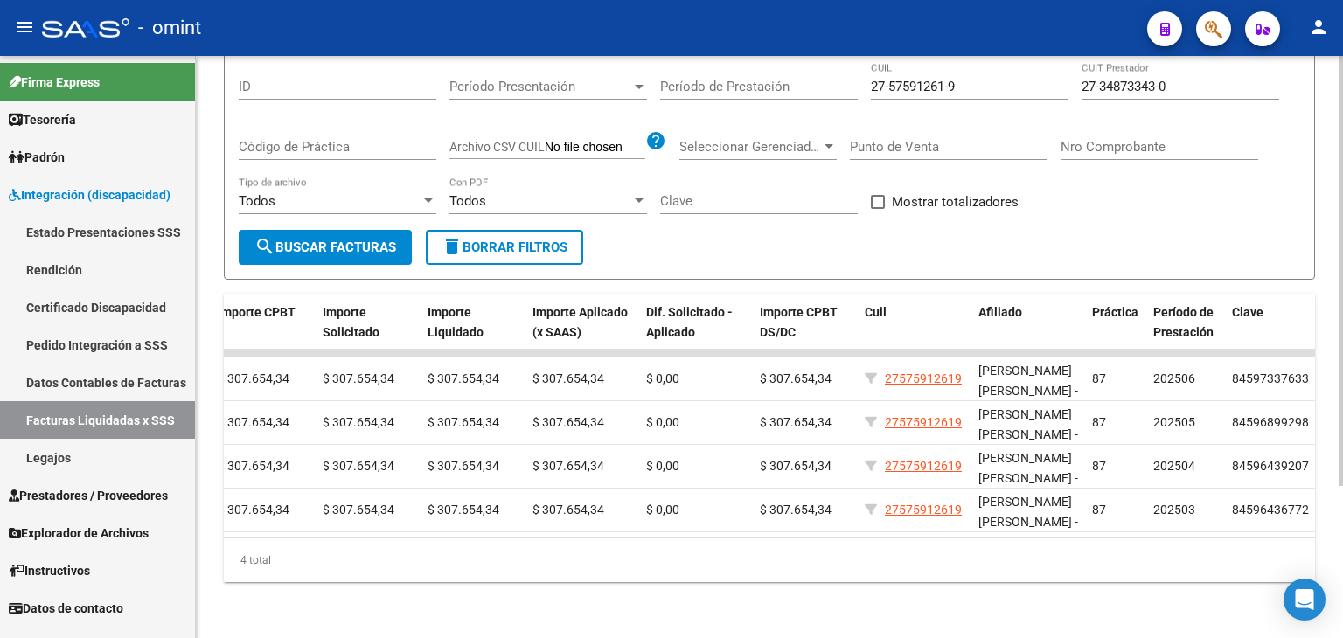
scroll to position [0, 876]
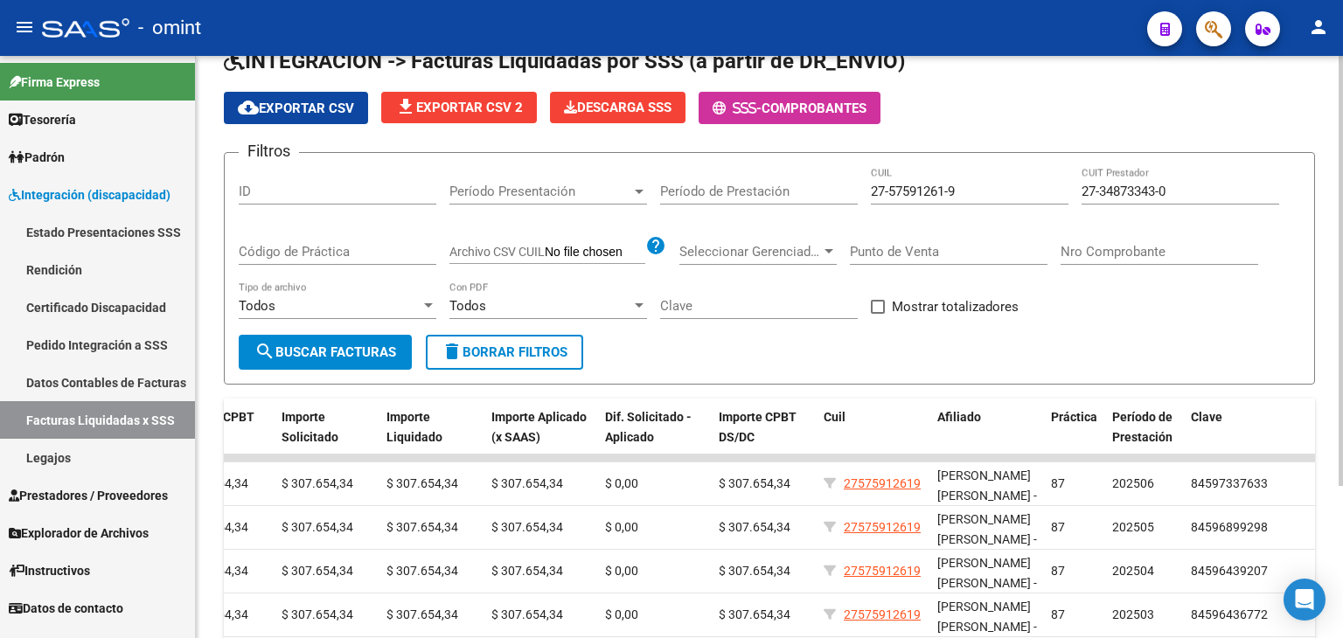
scroll to position [31, 0]
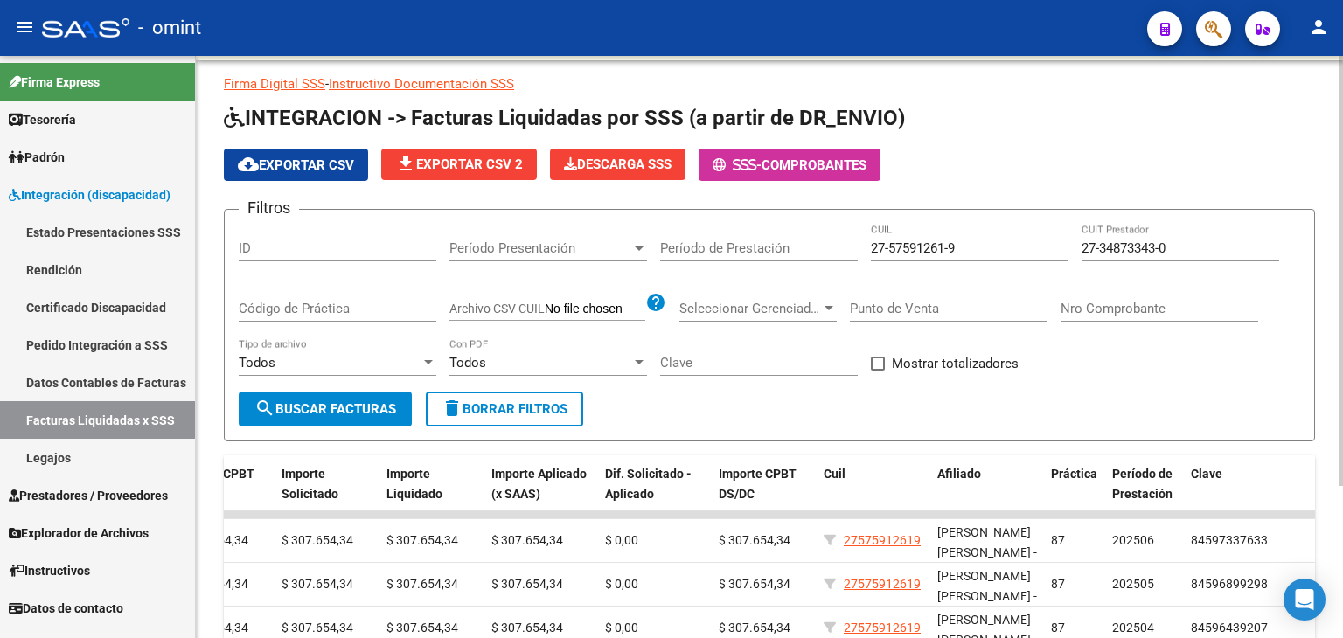
click at [941, 251] on input "27-57591261-9" at bounding box center [970, 249] width 198 height 16
drag, startPoint x: 1025, startPoint y: 251, endPoint x: 666, endPoint y: 241, distance: 358.7
click at [666, 241] on div "Filtros ID Período Presentación Período Presentación Período de Prestación 27-5…" at bounding box center [770, 308] width 1062 height 168
drag, startPoint x: 1133, startPoint y: 242, endPoint x: 1192, endPoint y: 243, distance: 59.5
click at [1133, 242] on input "27-34873343-0" at bounding box center [1181, 249] width 198 height 16
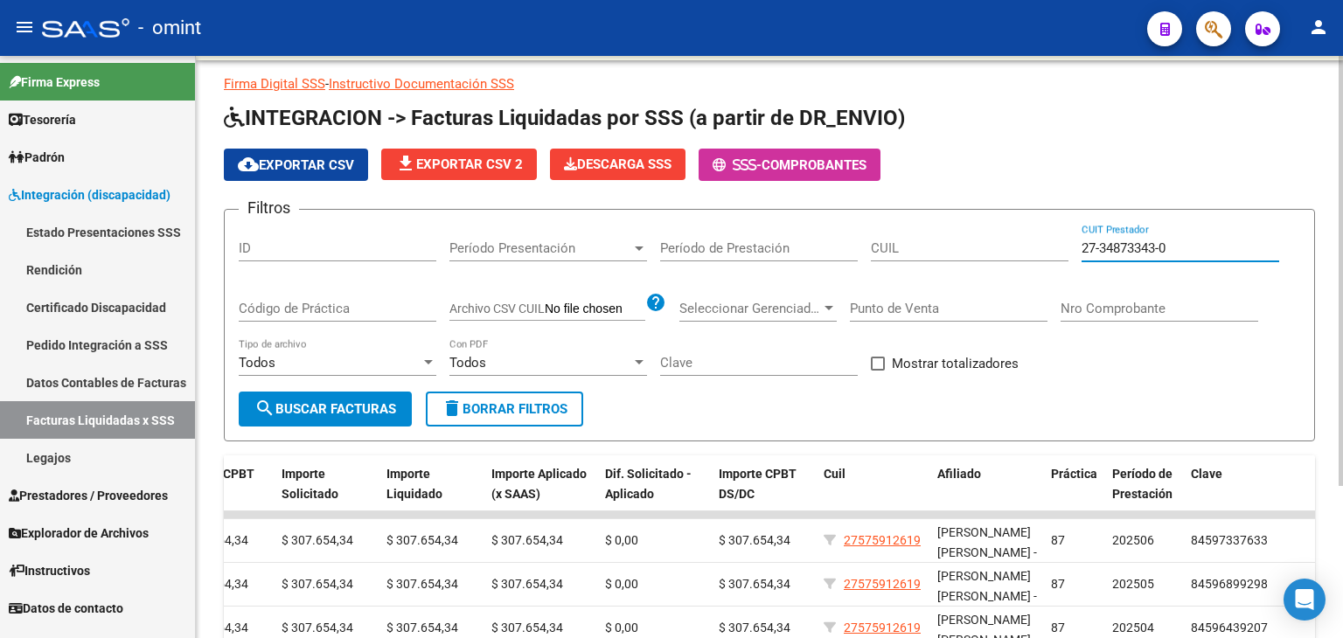
drag, startPoint x: 1197, startPoint y: 243, endPoint x: 964, endPoint y: 243, distance: 233.5
click at [964, 243] on div "Filtros ID Período Presentación Período Presentación Período de Prestación CUIL…" at bounding box center [770, 308] width 1062 height 168
paste input "0-36928569-7"
type input "20-36928569-7"
drag, startPoint x: 954, startPoint y: 243, endPoint x: 925, endPoint y: 247, distance: 29.1
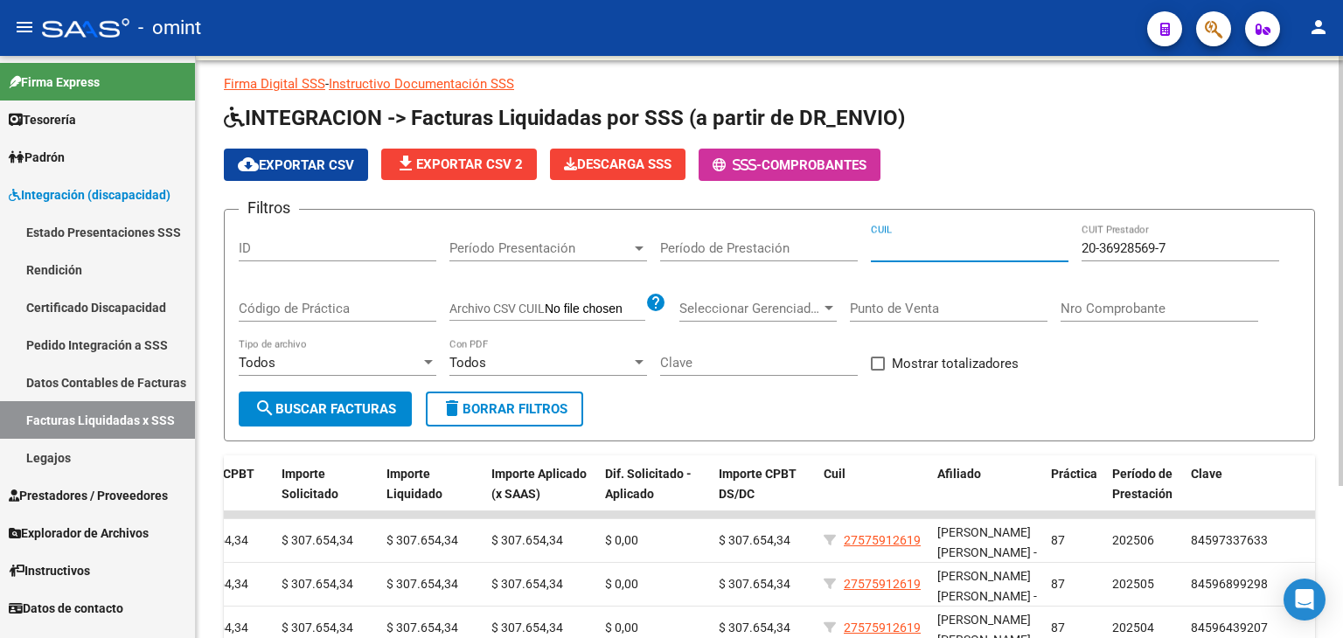
click at [938, 246] on input "CUIL" at bounding box center [970, 249] width 198 height 16
click at [363, 419] on button "search Buscar Facturas" at bounding box center [325, 409] width 173 height 35
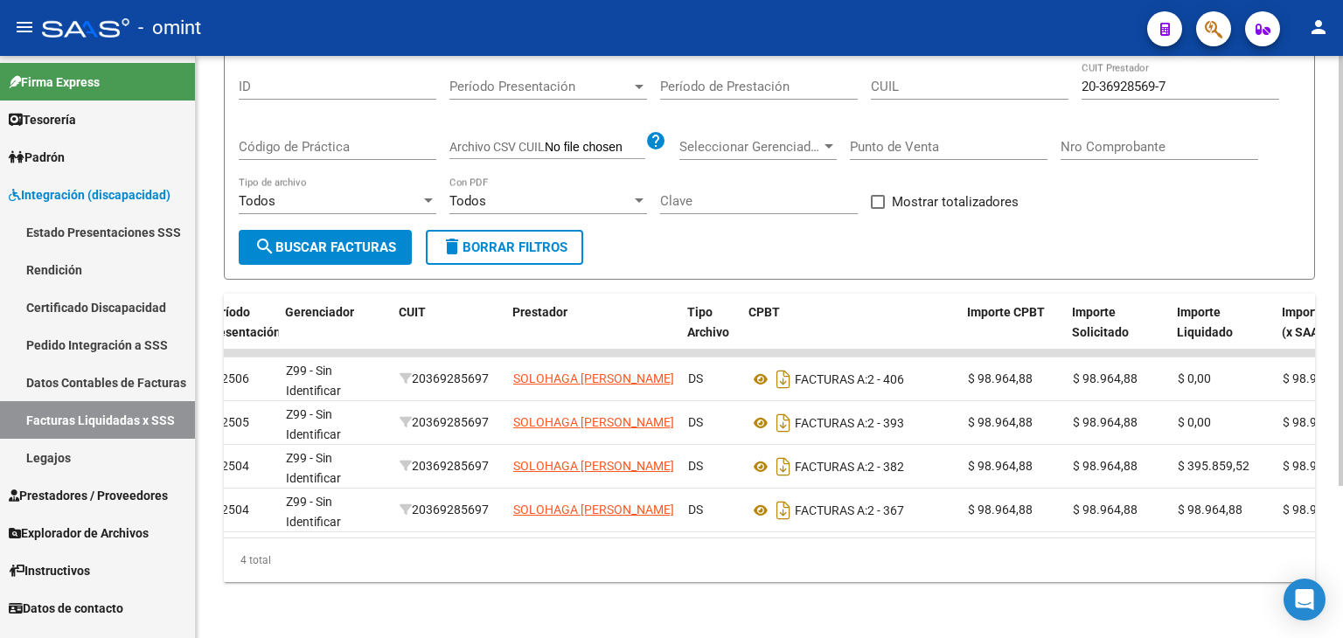
scroll to position [0, 0]
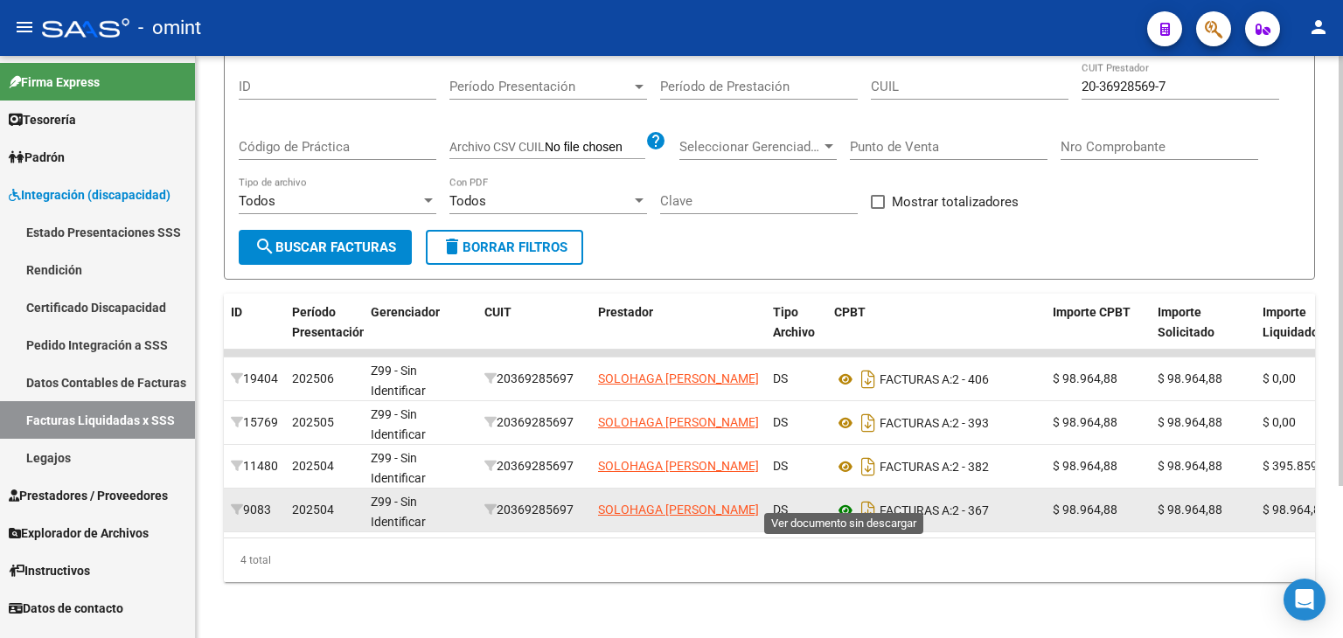
click at [834, 500] on icon at bounding box center [845, 510] width 23 height 21
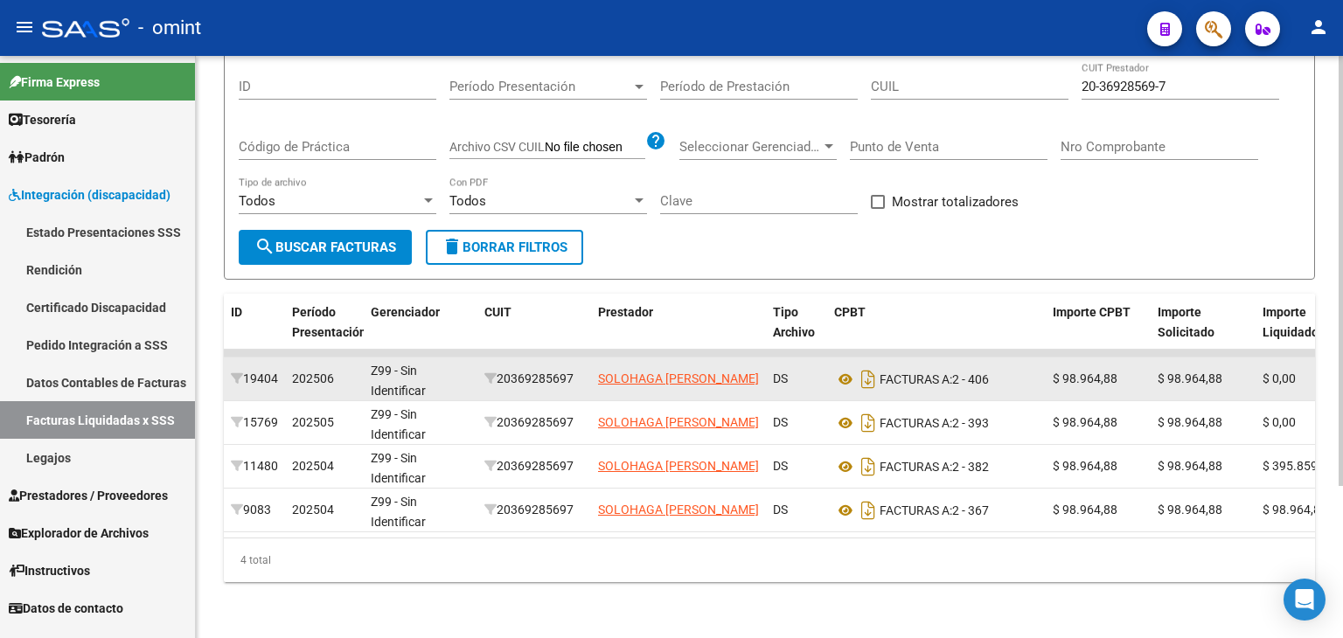
click at [538, 369] on div "20369285697" at bounding box center [535, 379] width 100 height 20
copy div "20369285697"
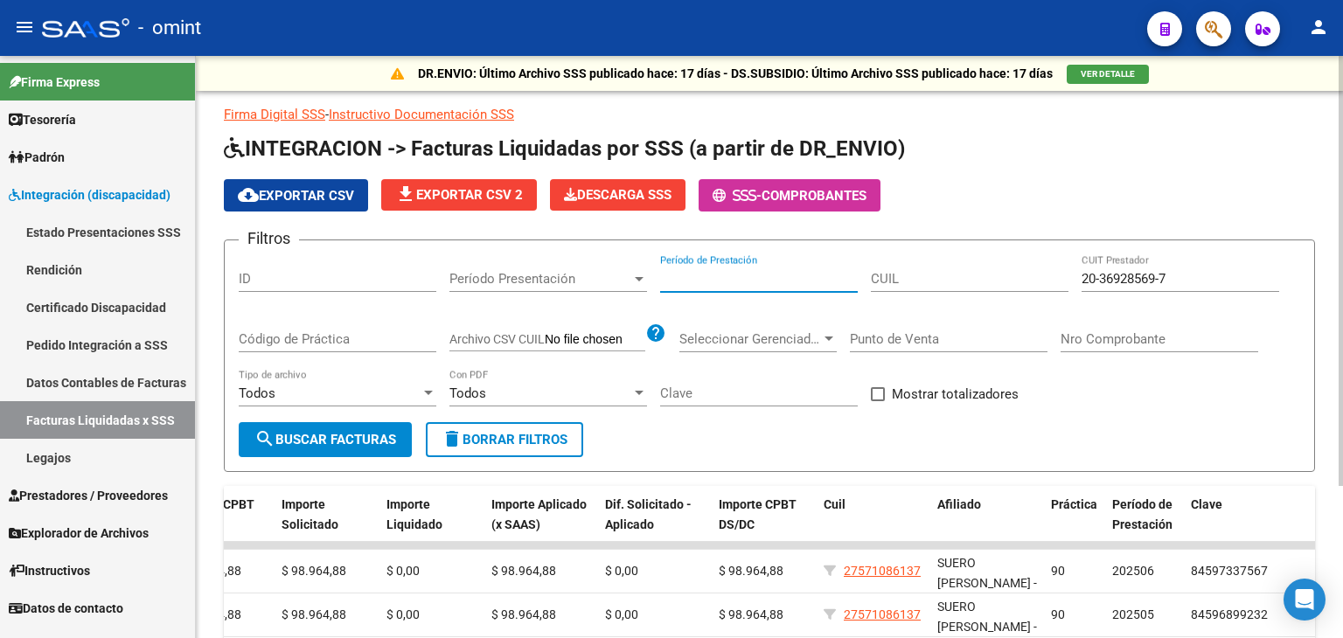
click at [760, 274] on input "Período de Prestación" at bounding box center [759, 279] width 198 height 16
click at [1100, 276] on input "20-36928569-7" at bounding box center [1181, 279] width 198 height 16
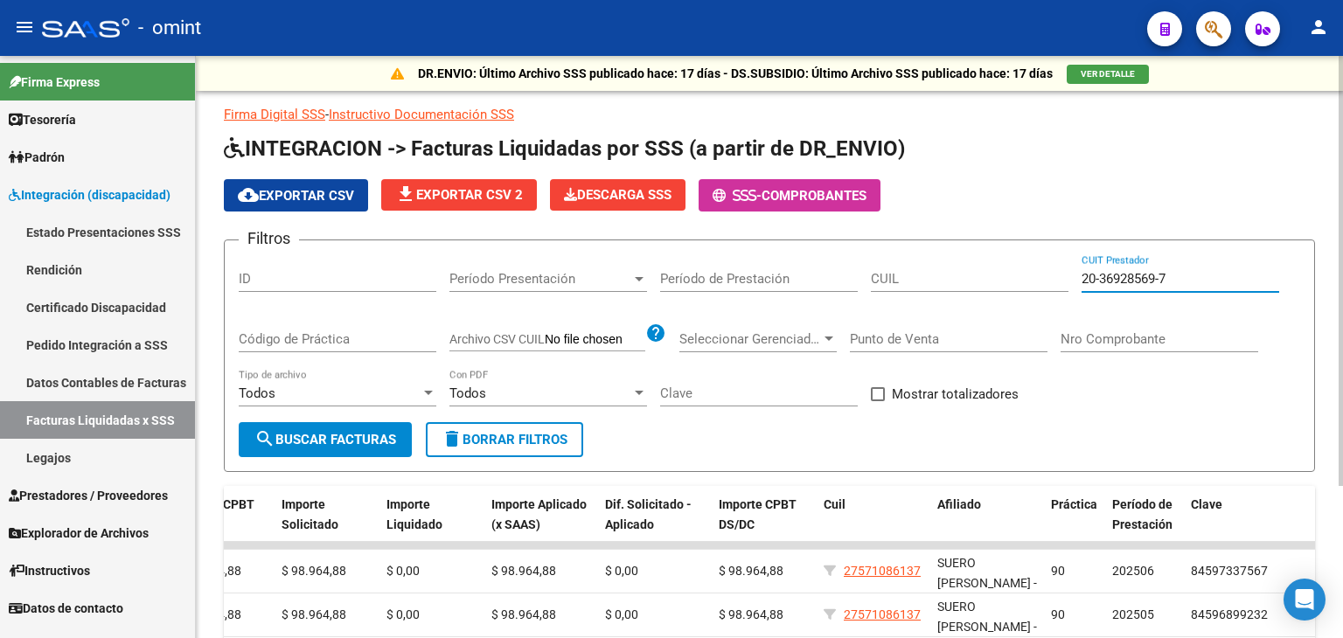
click at [1100, 276] on input "20-36928569-7" at bounding box center [1181, 279] width 198 height 16
click at [897, 277] on input "CUIL" at bounding box center [970, 279] width 198 height 16
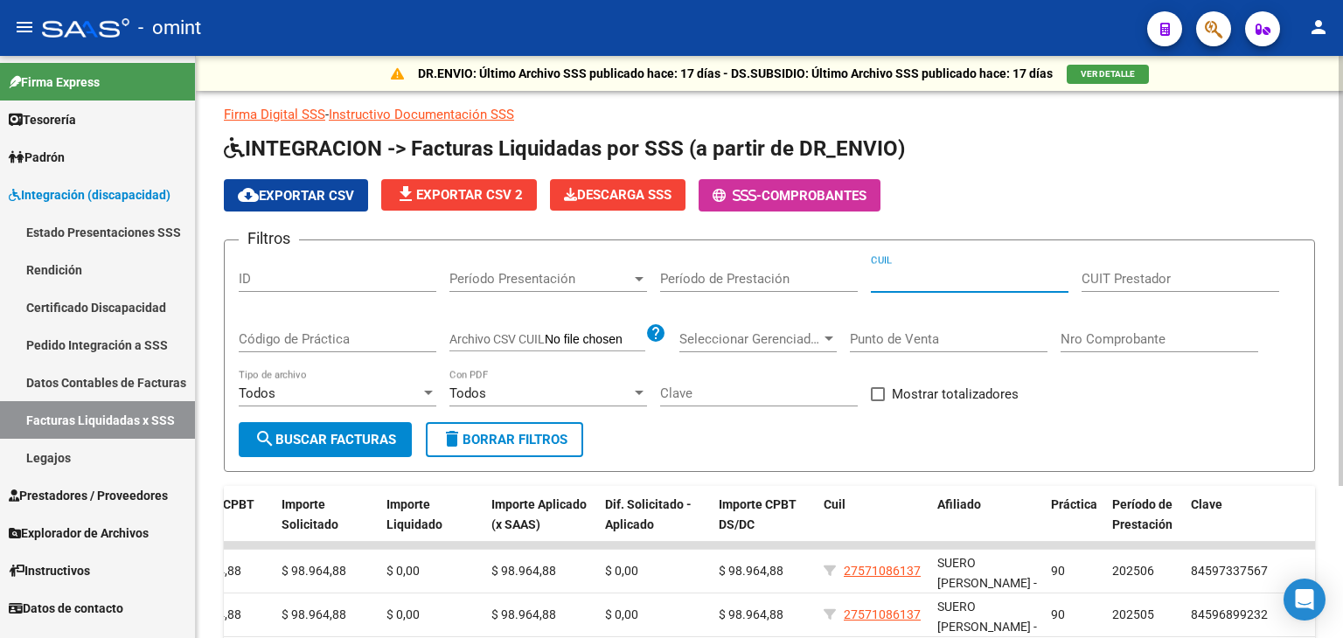
paste input "27-48716313-4"
type input "27-48716313-4"
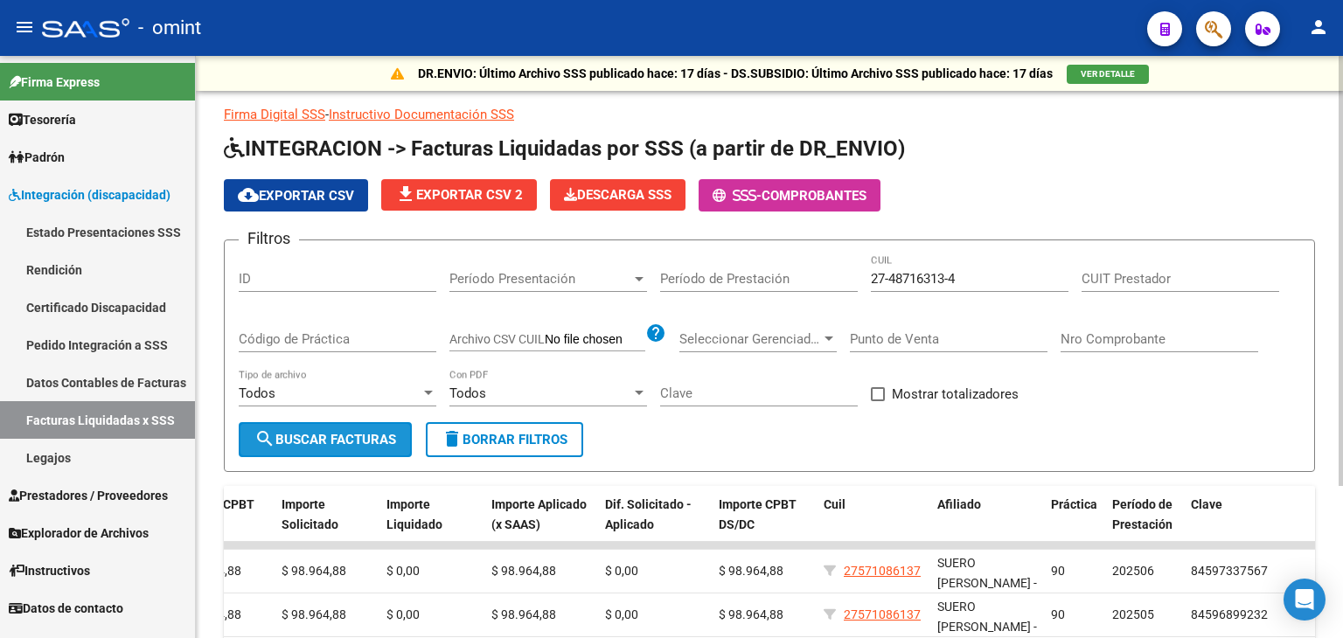
click at [374, 435] on span "search Buscar Facturas" at bounding box center [326, 440] width 142 height 16
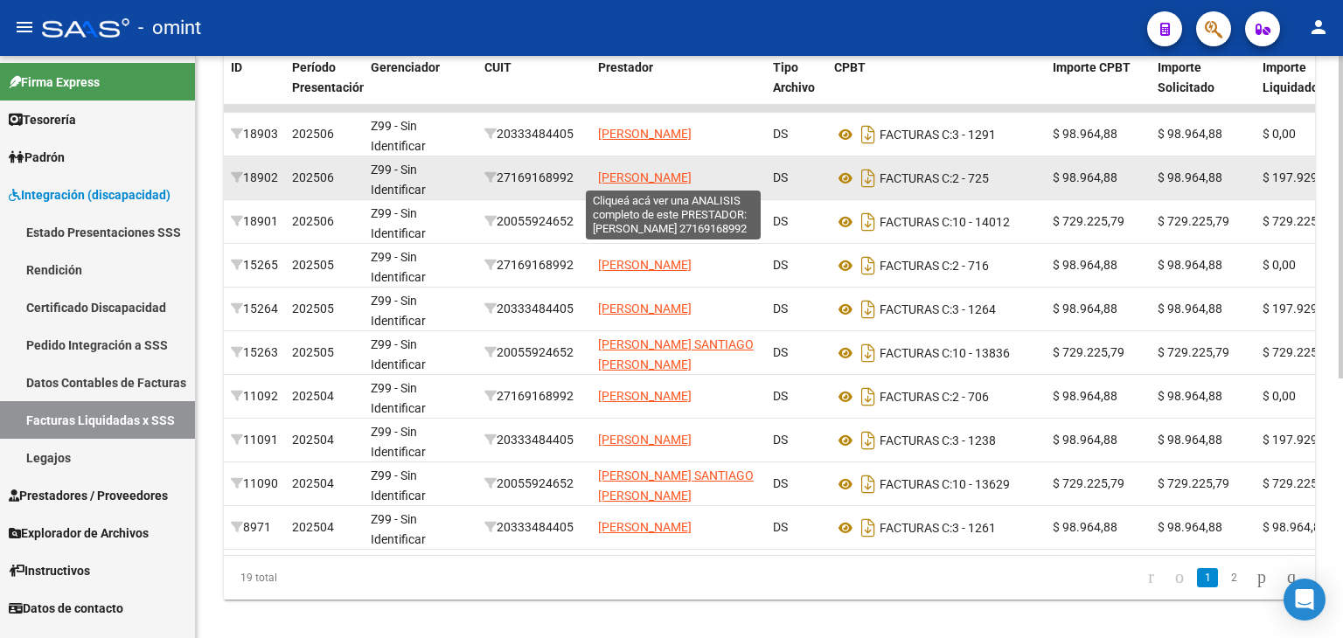
scroll to position [350, 0]
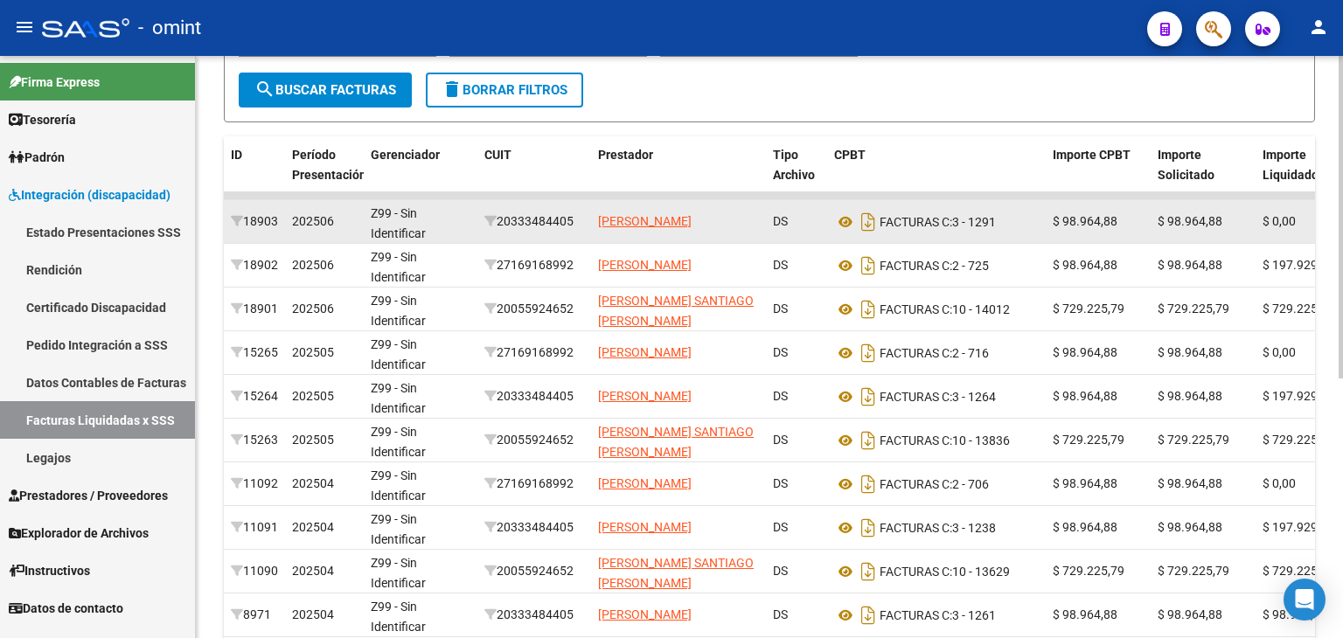
drag, startPoint x: 582, startPoint y: 220, endPoint x: 503, endPoint y: 220, distance: 79.6
click at [503, 220] on div "20333484405" at bounding box center [535, 222] width 100 height 20
copy div "20333484405"
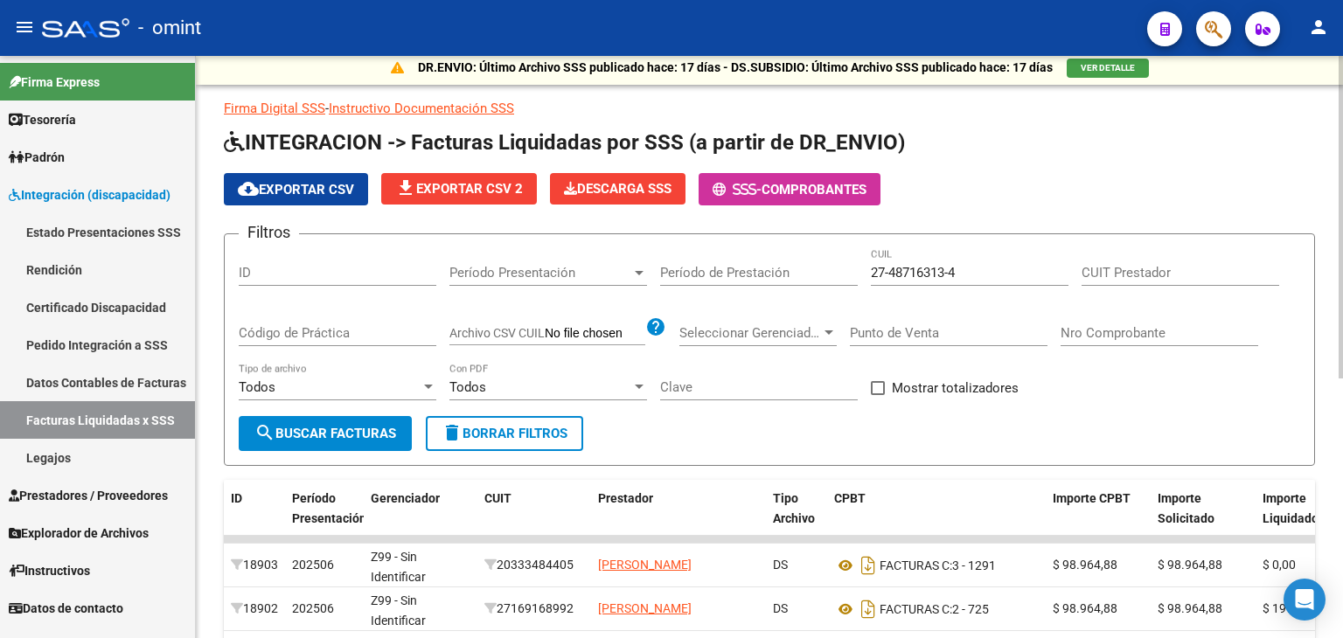
scroll to position [0, 0]
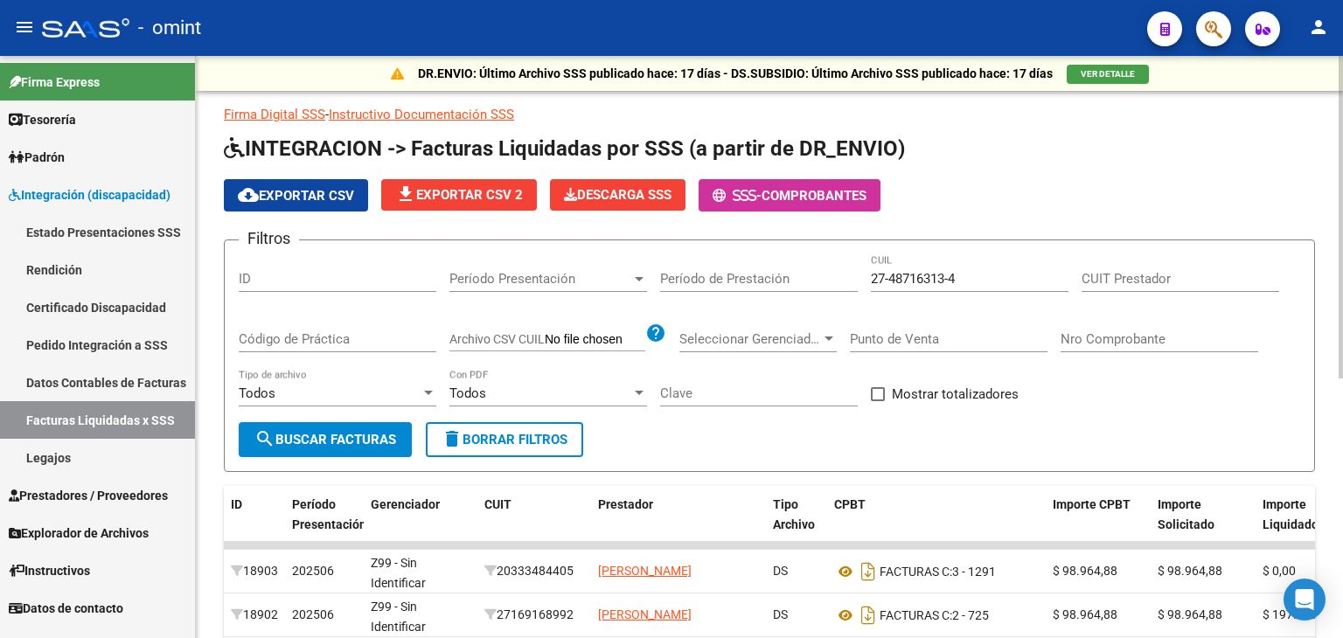
click at [1132, 270] on div "CUIT Prestador" at bounding box center [1181, 274] width 198 height 38
paste input "20-33348440-5"
type input "20-33348440-5"
click at [360, 447] on button "search Buscar Facturas" at bounding box center [325, 439] width 173 height 35
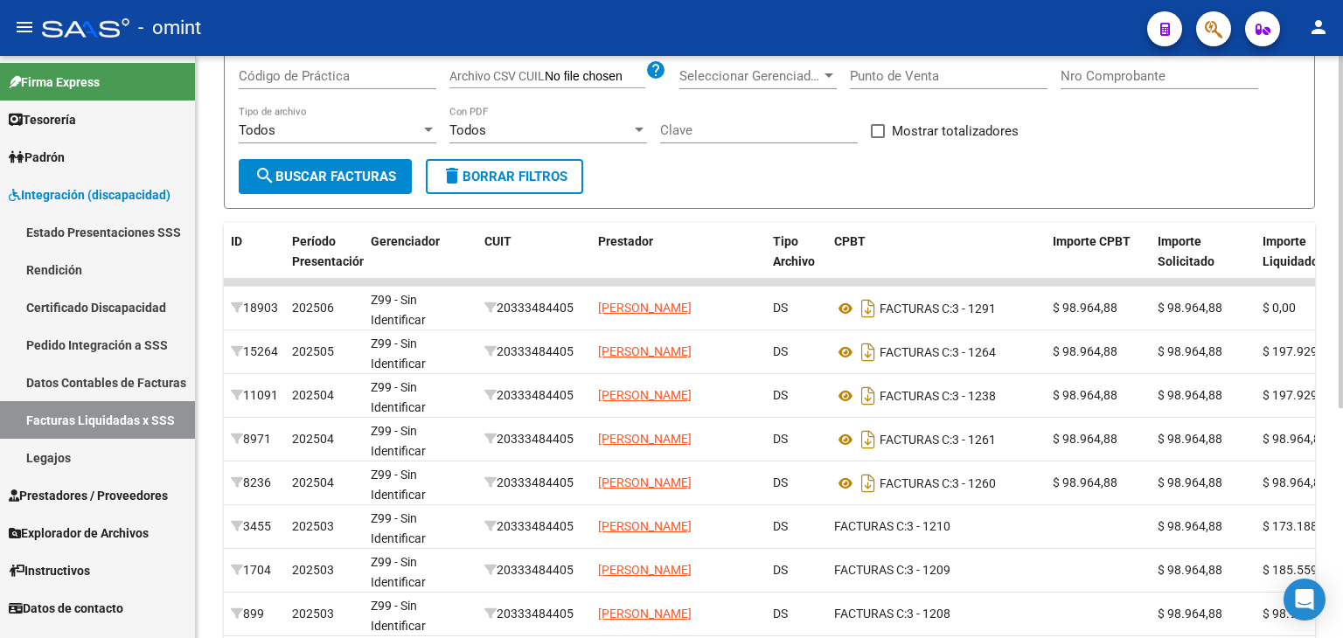
scroll to position [118, 0]
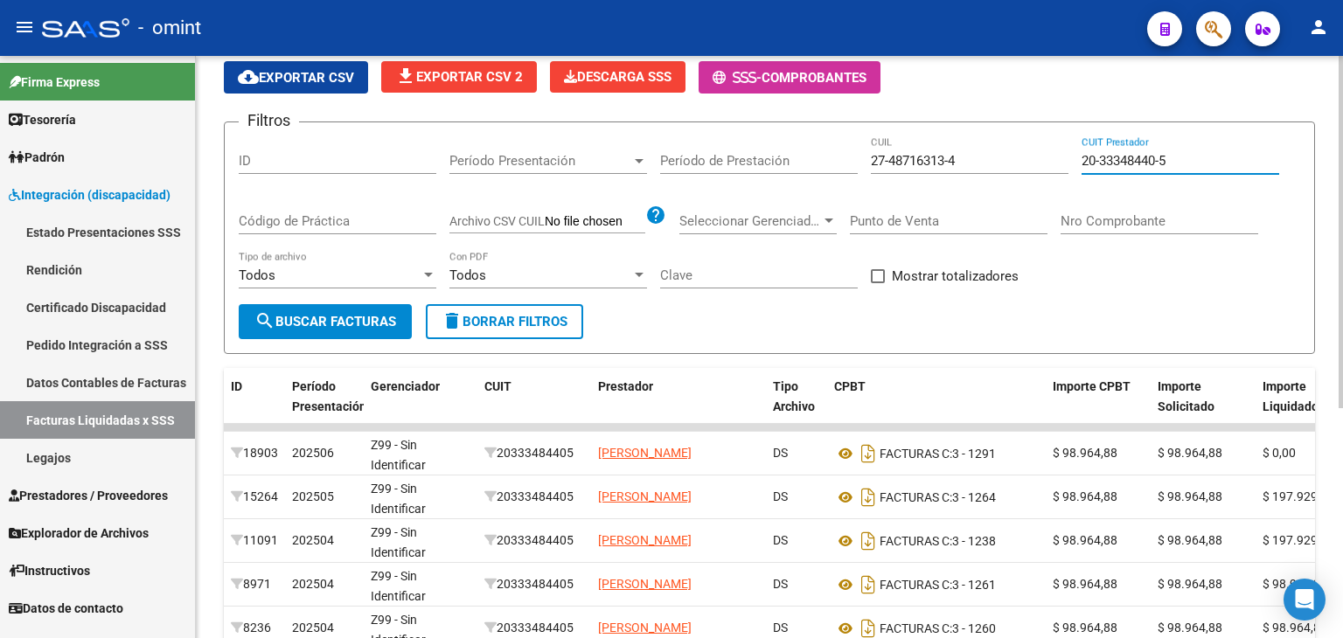
click at [1144, 153] on input "20-33348440-5" at bounding box center [1181, 161] width 198 height 16
drag, startPoint x: 1144, startPoint y: 151, endPoint x: 1248, endPoint y: 151, distance: 104.1
click at [1248, 153] on input "20-33348440-5" at bounding box center [1181, 161] width 198 height 16
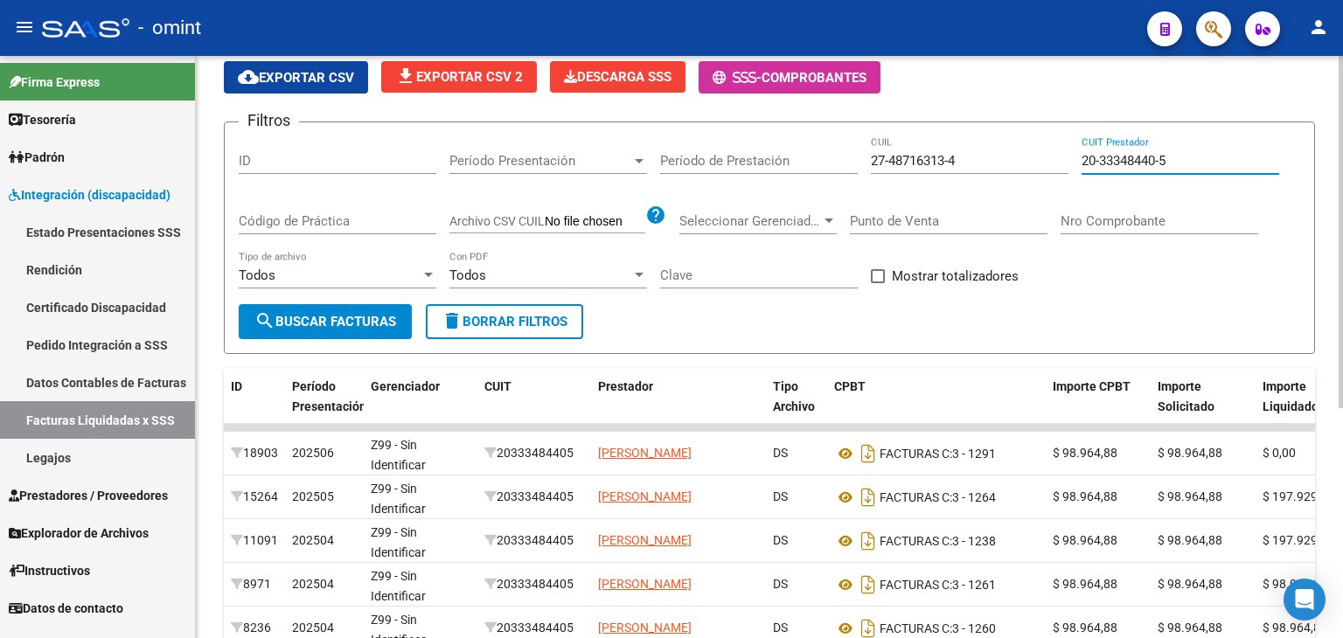
drag, startPoint x: 1202, startPoint y: 157, endPoint x: 1060, endPoint y: 165, distance: 142.0
click at [1060, 165] on div "Filtros ID Período Presentación Período Presentación Período de Prestación 27-4…" at bounding box center [770, 220] width 1062 height 168
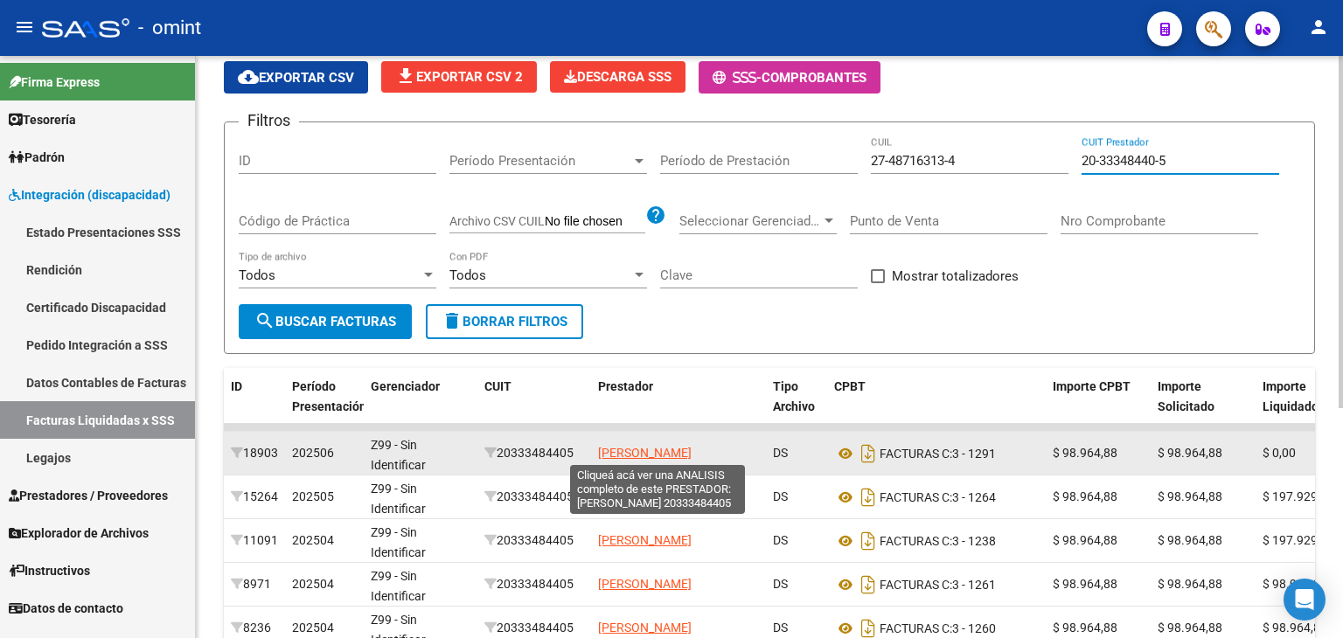
click at [603, 457] on span "[PERSON_NAME]" at bounding box center [645, 453] width 94 height 14
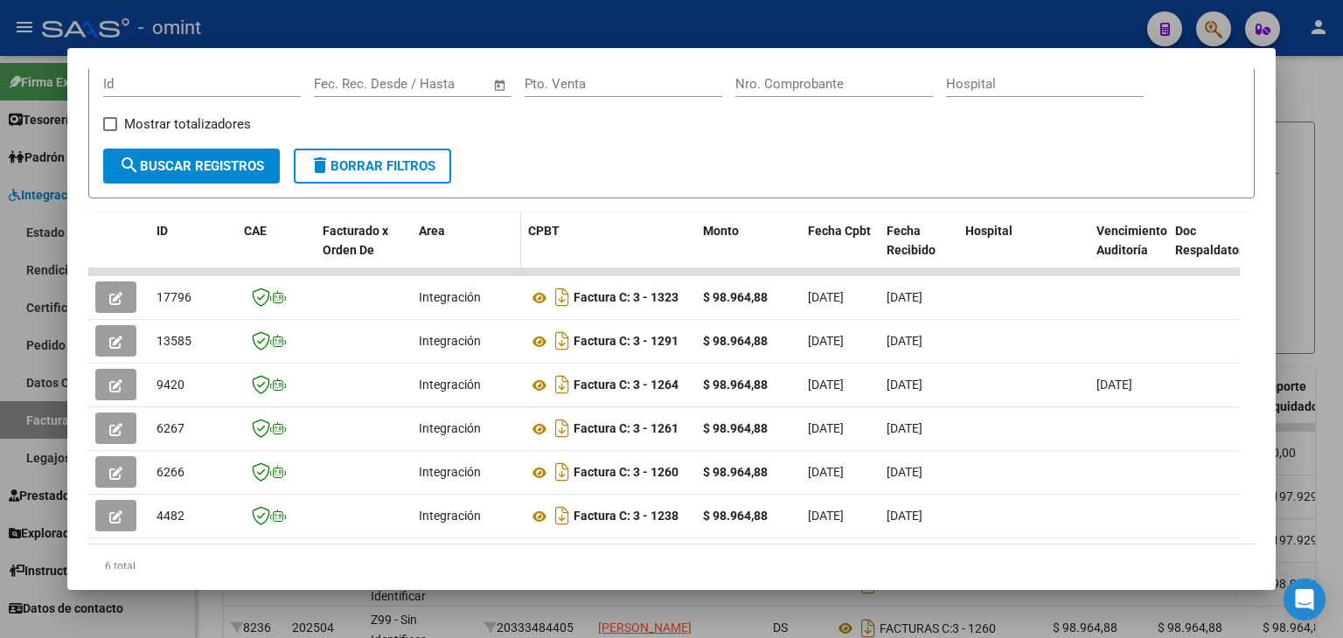
scroll to position [315, 0]
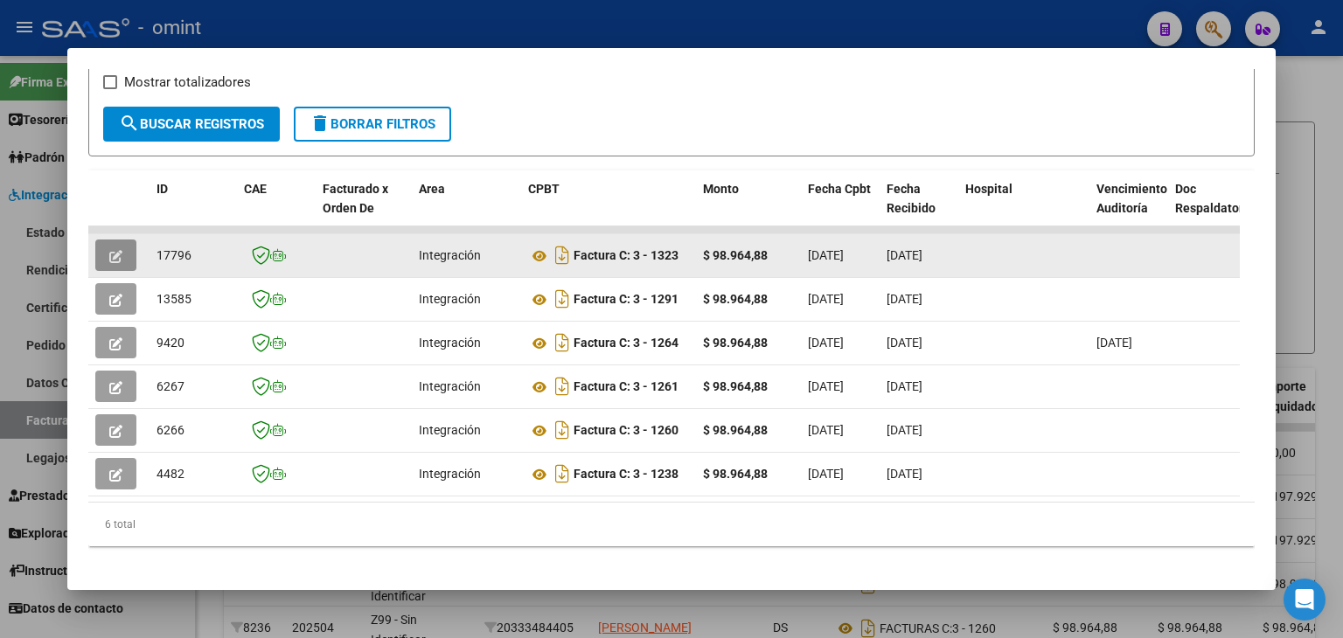
click at [114, 250] on icon "button" at bounding box center [115, 256] width 13 height 13
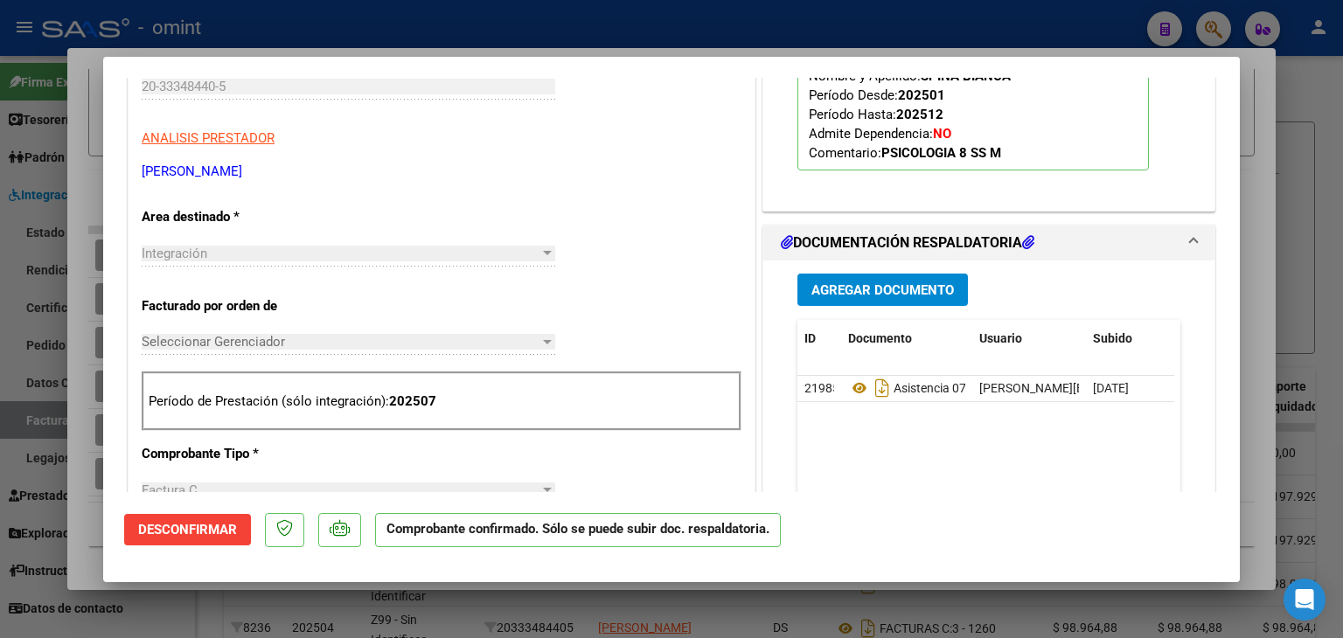
scroll to position [525, 0]
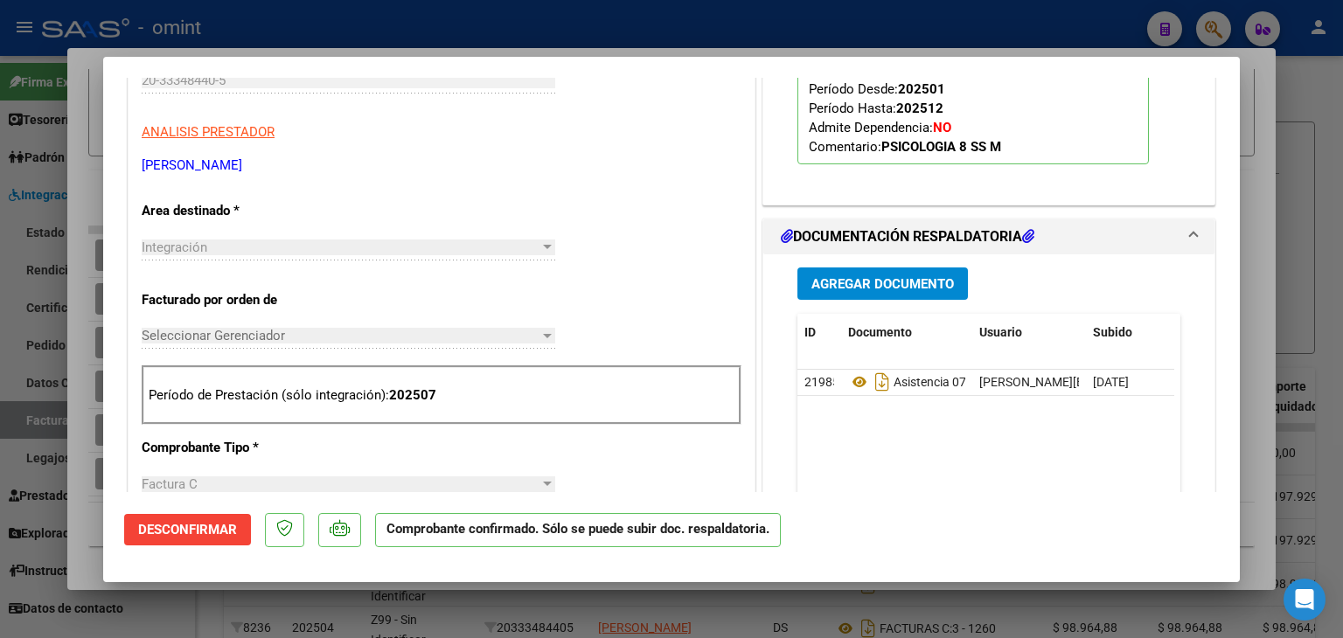
type input "$ 0,00"
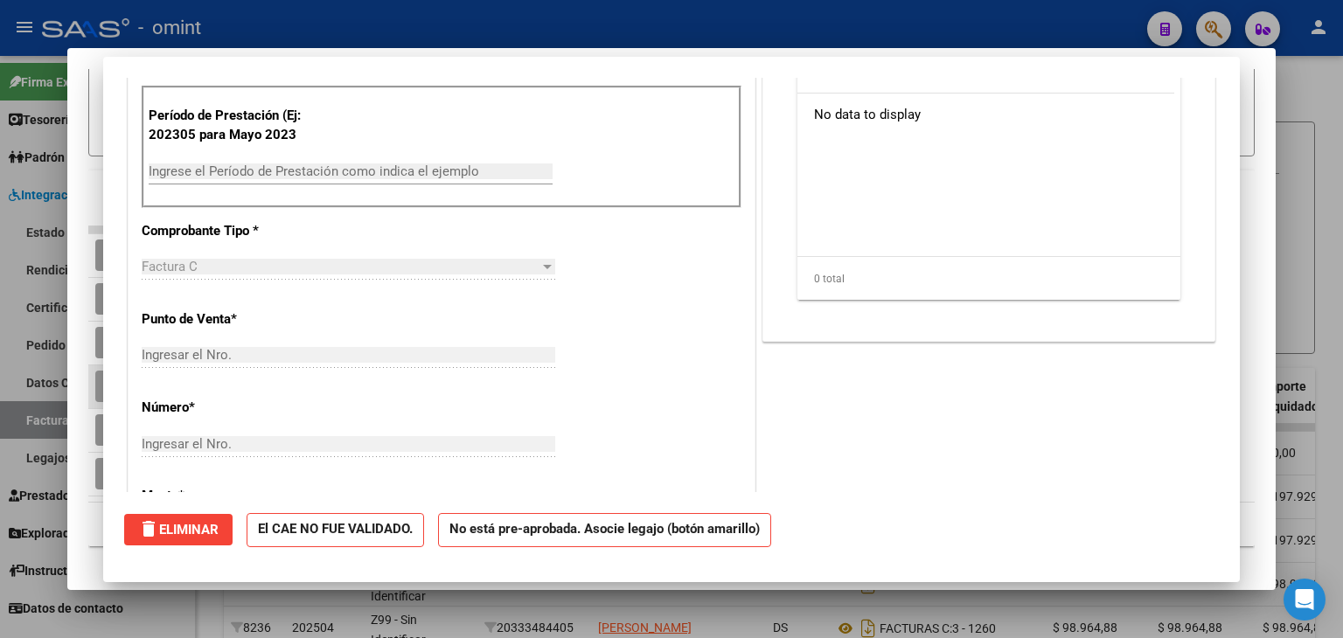
scroll to position [0, 0]
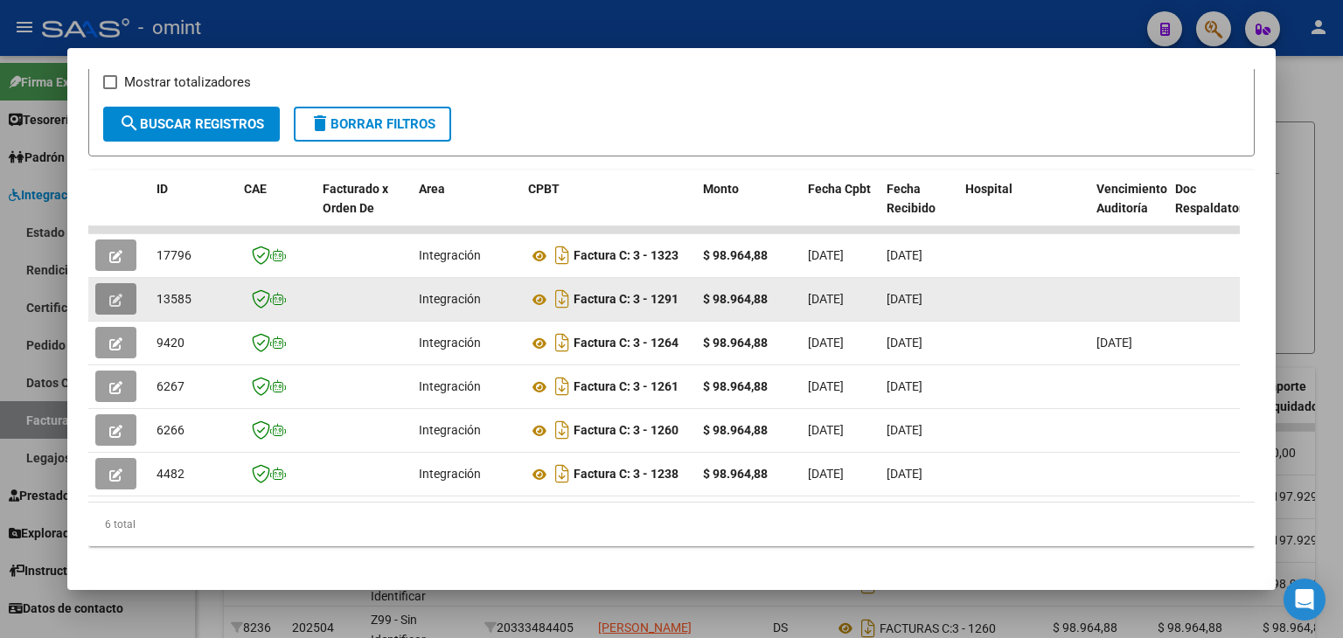
click at [118, 294] on icon "button" at bounding box center [115, 300] width 13 height 13
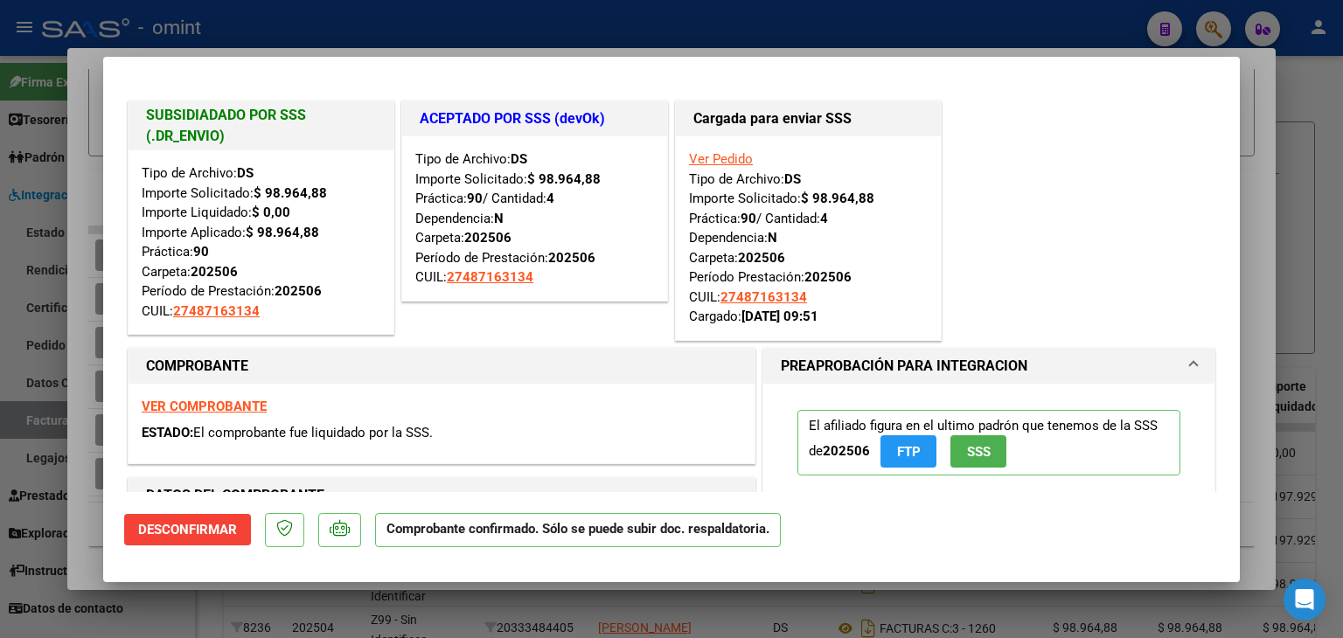
type input "$ 0,00"
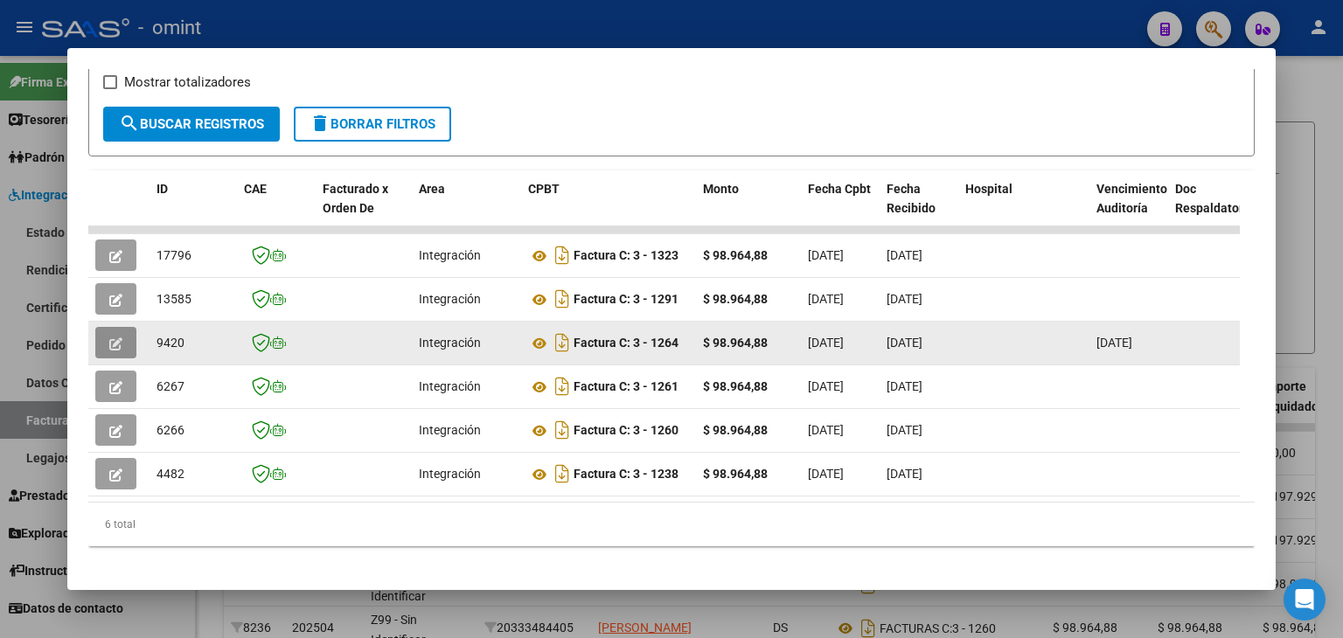
click at [115, 338] on icon "button" at bounding box center [115, 344] width 13 height 13
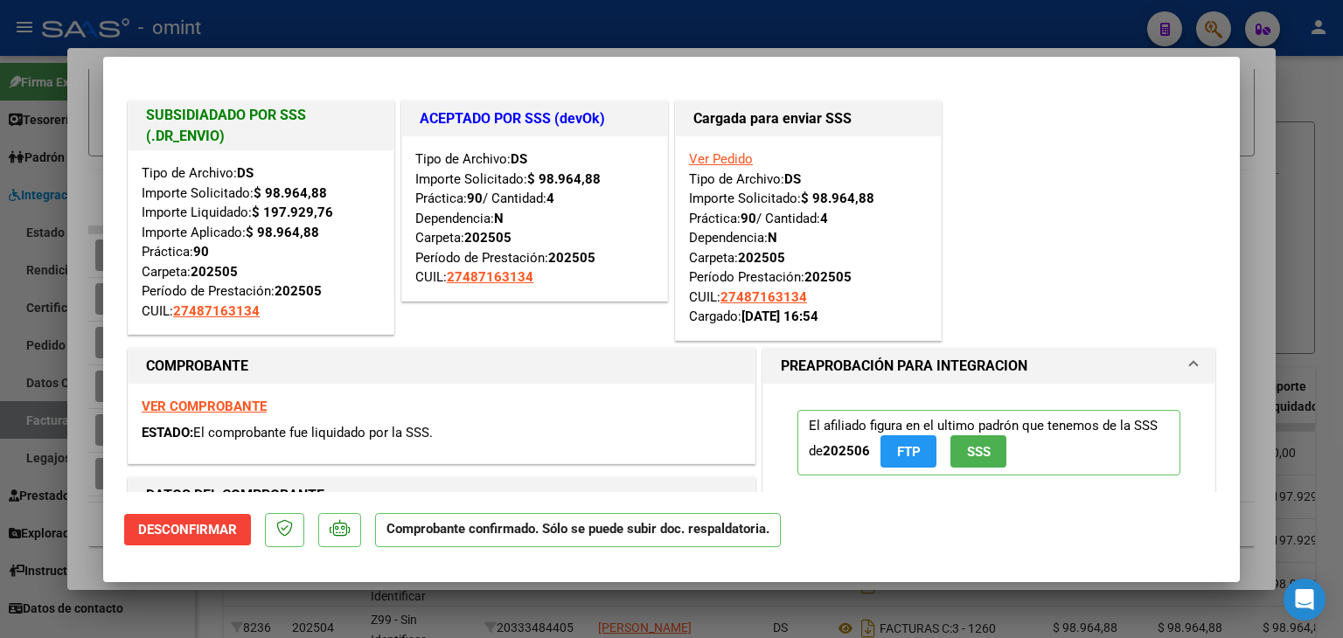
type input "$ 0,00"
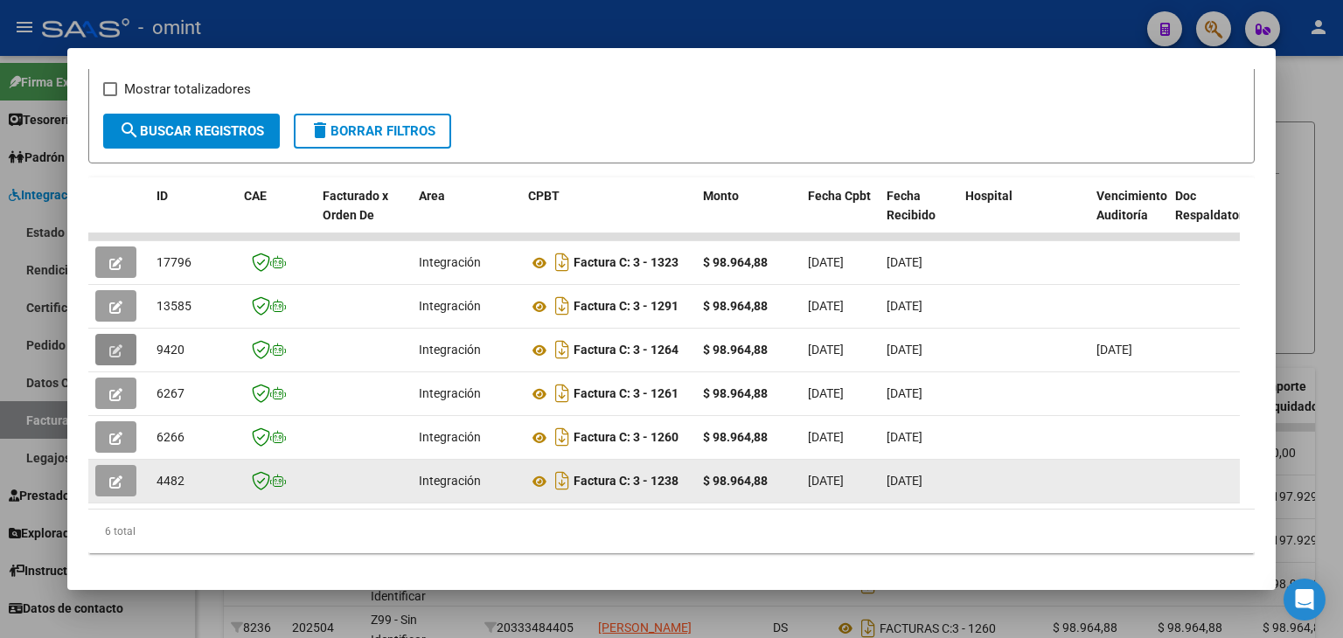
scroll to position [316, 0]
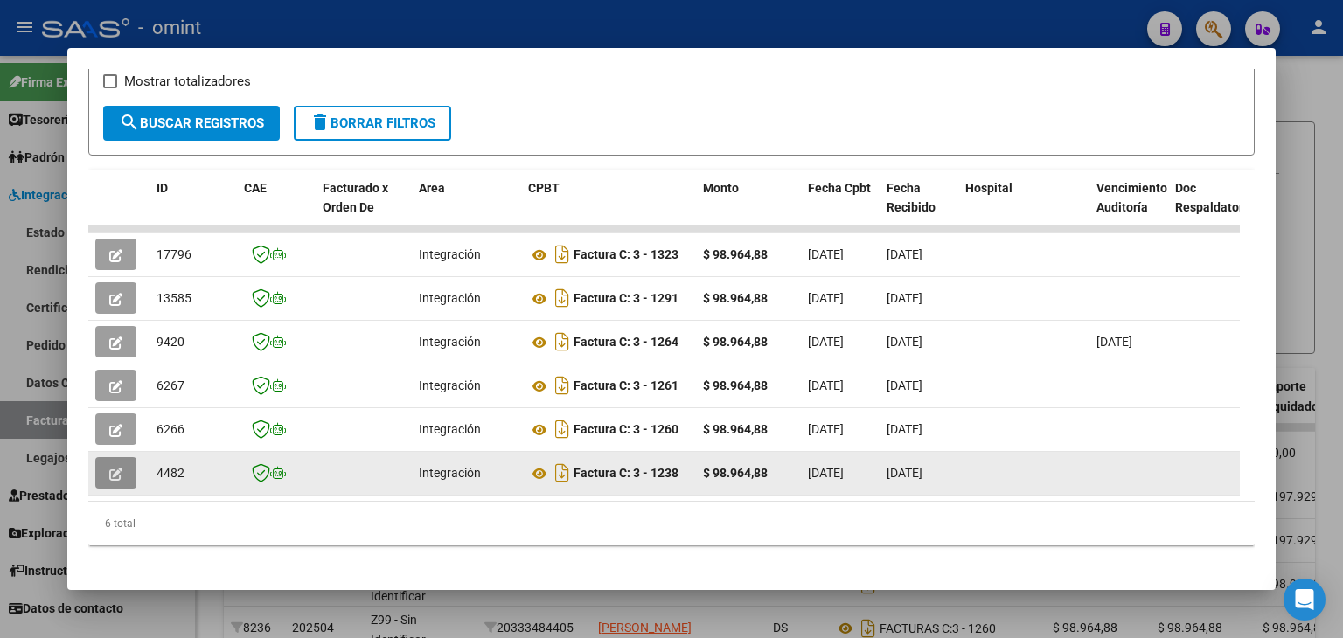
click at [113, 468] on icon "button" at bounding box center [115, 474] width 13 height 13
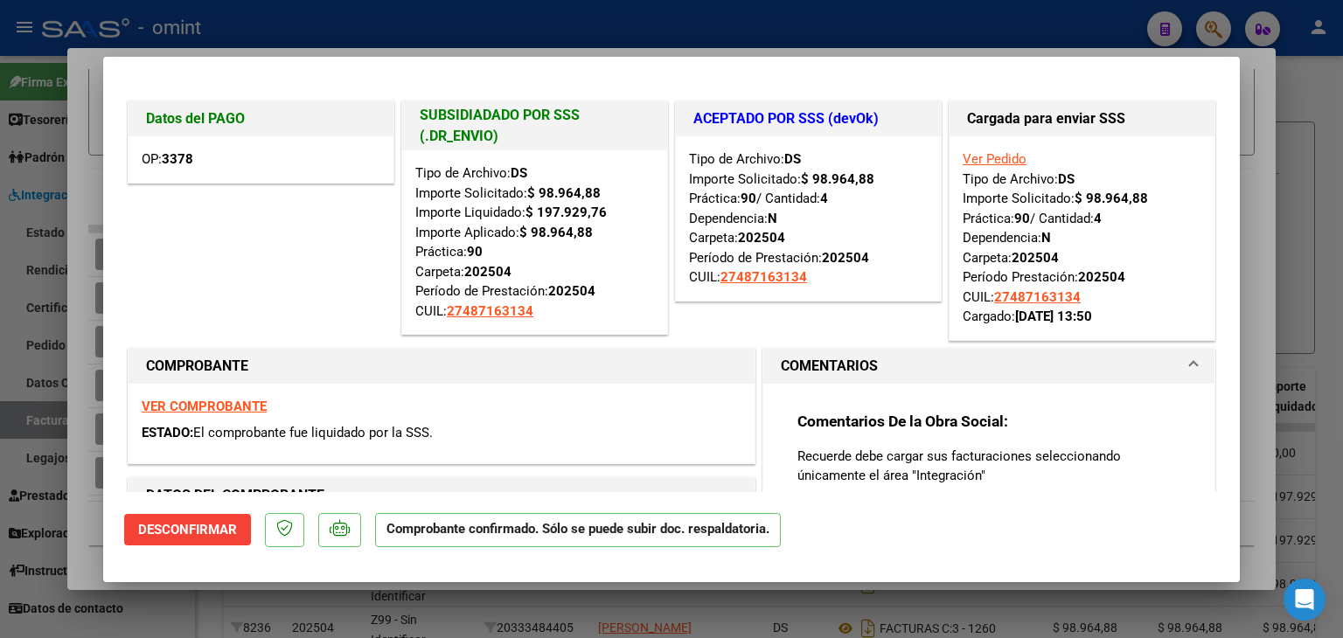
type input "$ 0,00"
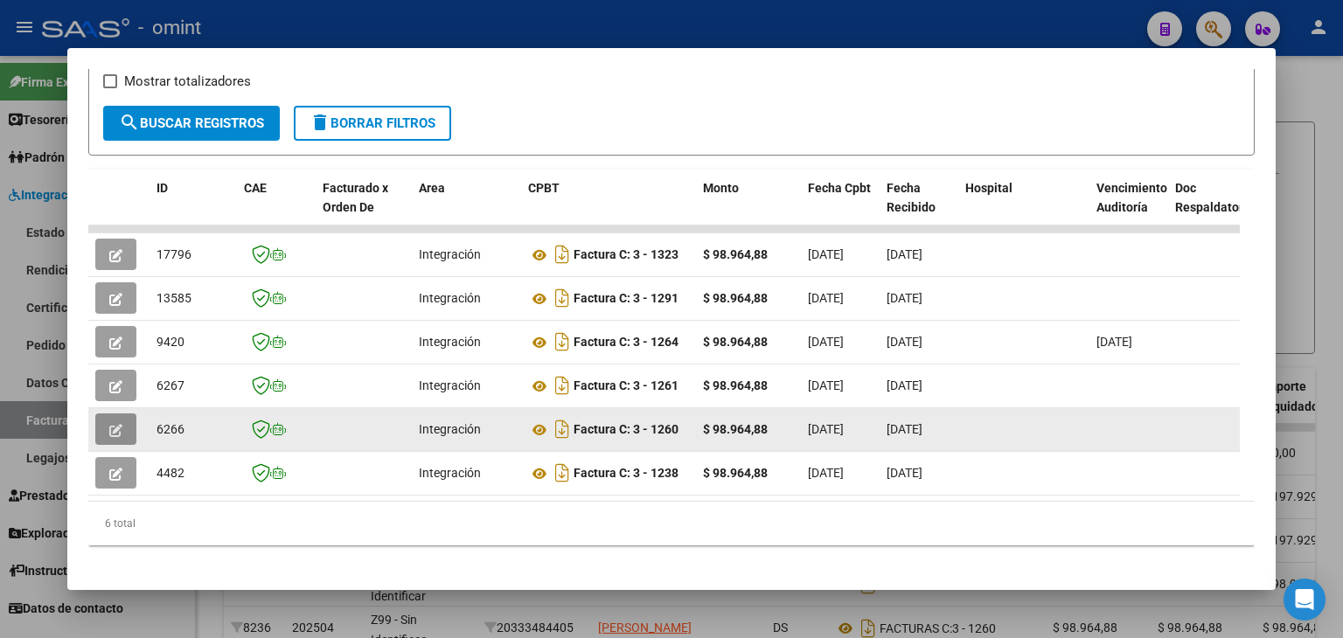
click at [115, 424] on icon "button" at bounding box center [115, 430] width 13 height 13
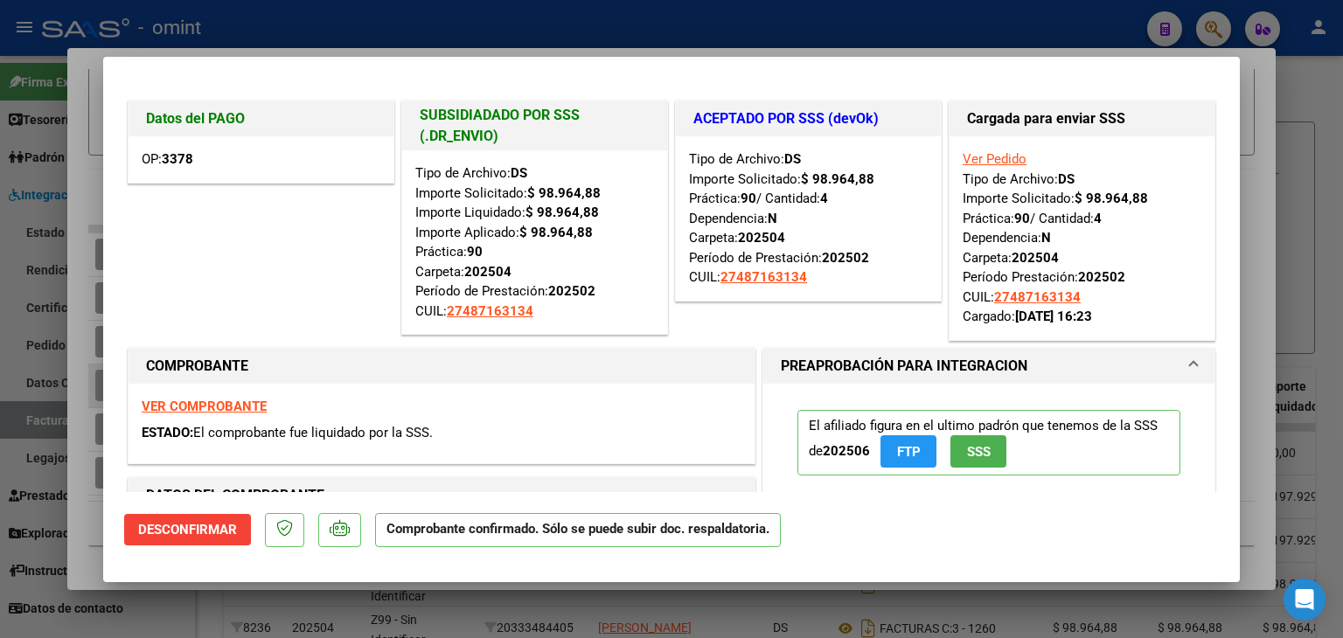
type input "$ 0,00"
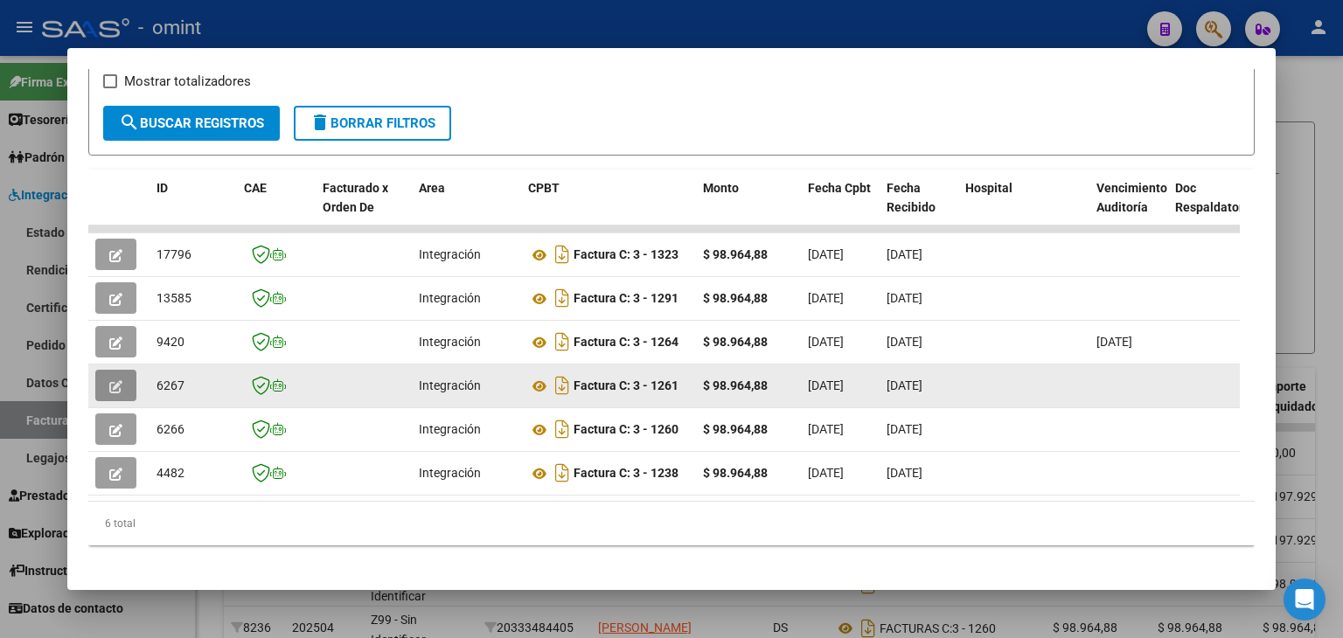
click at [117, 380] on icon "button" at bounding box center [115, 386] width 13 height 13
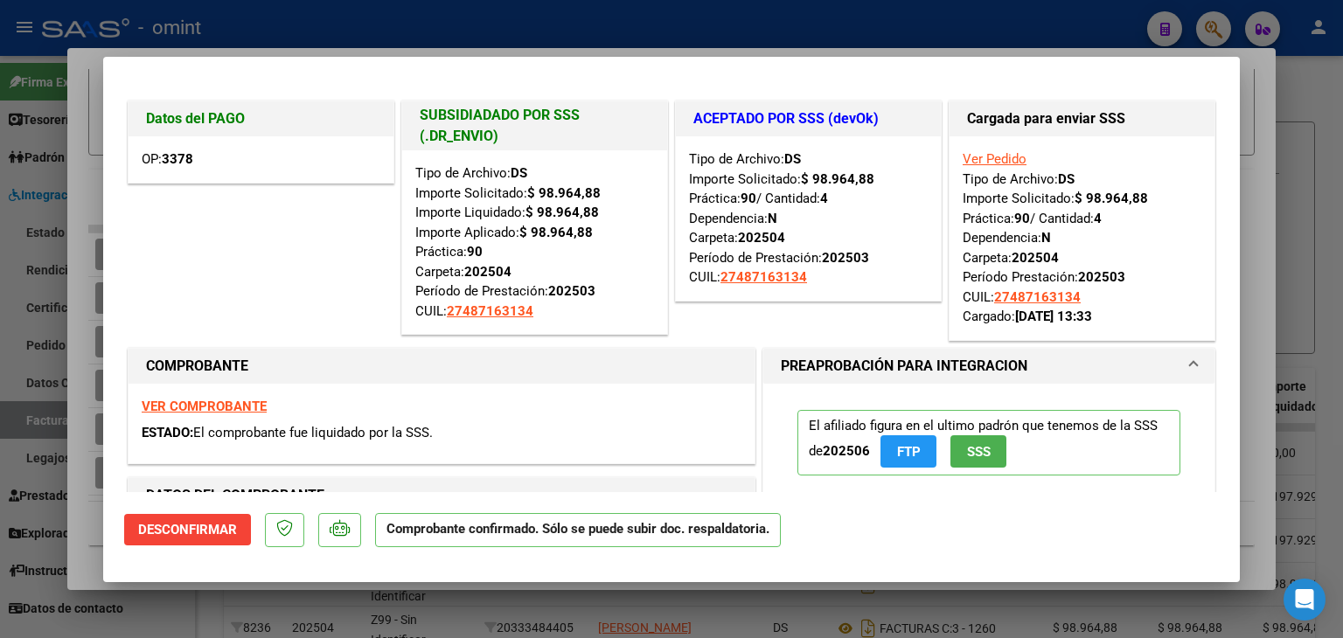
type input "$ 0,00"
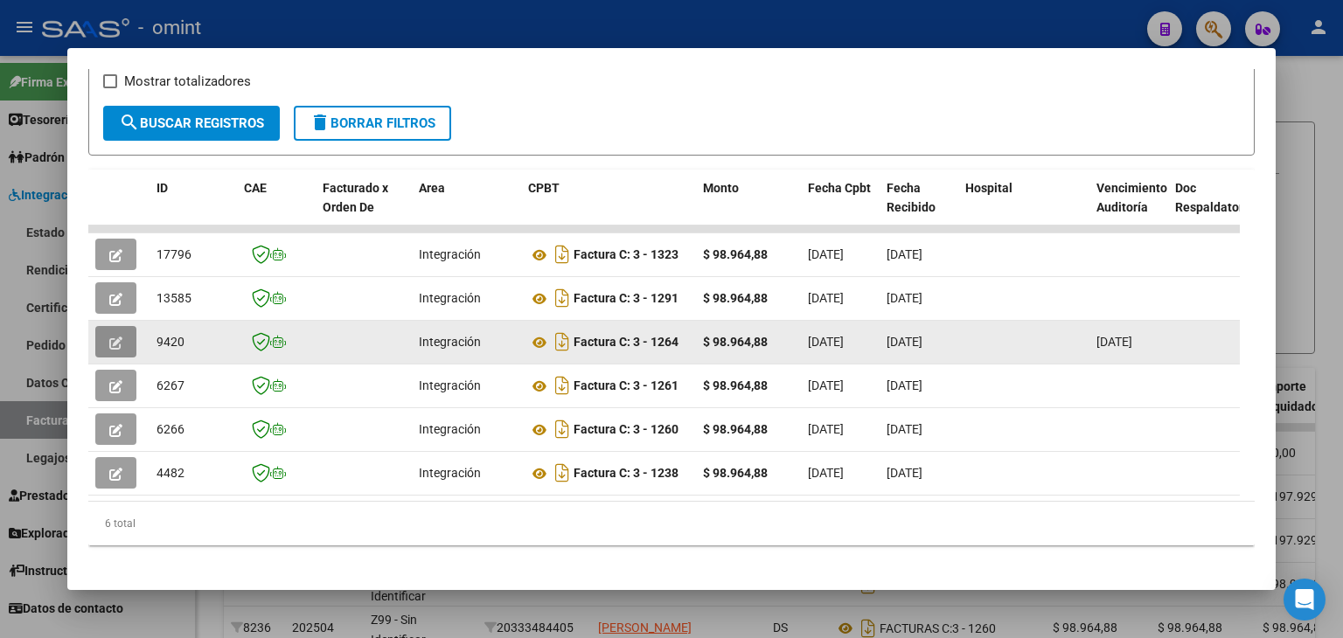
click at [122, 326] on button "button" at bounding box center [115, 341] width 41 height 31
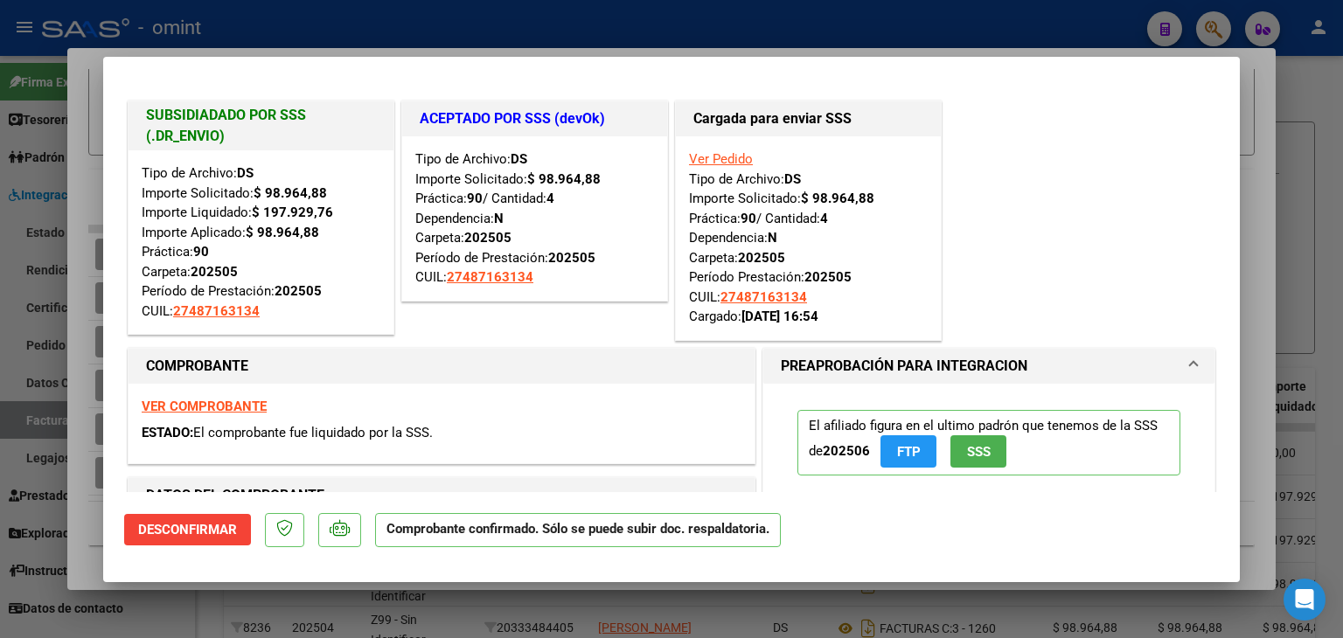
type input "$ 0,00"
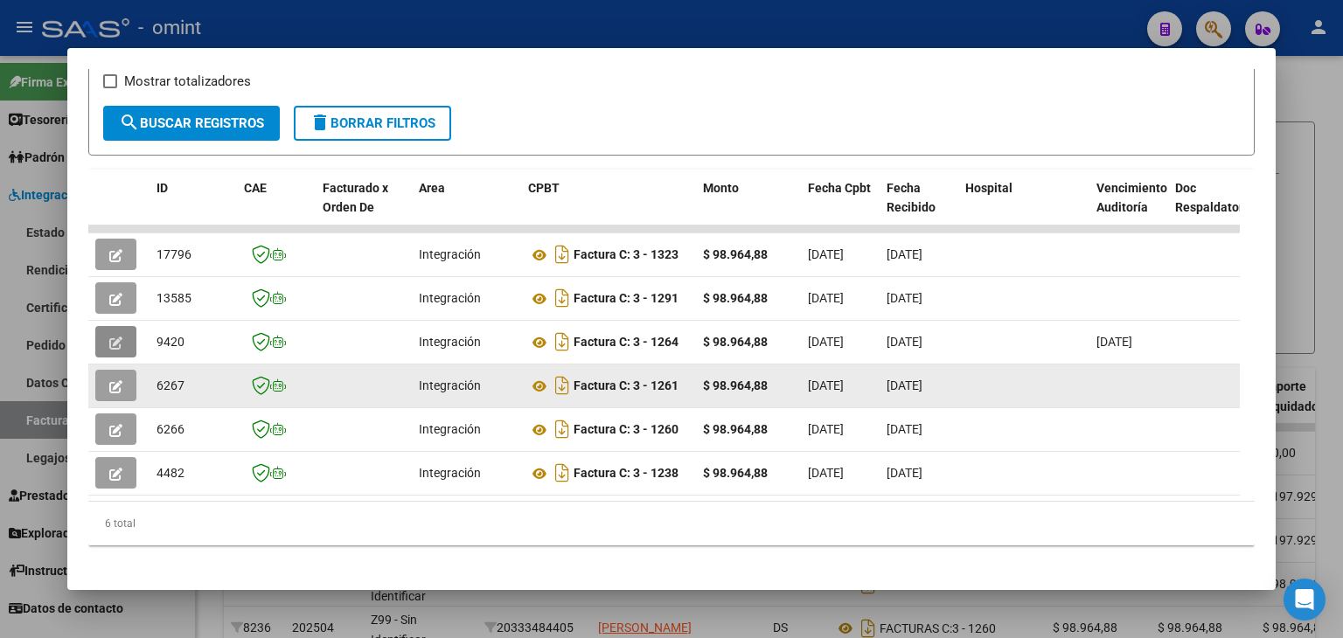
click at [122, 370] on button "button" at bounding box center [115, 385] width 41 height 31
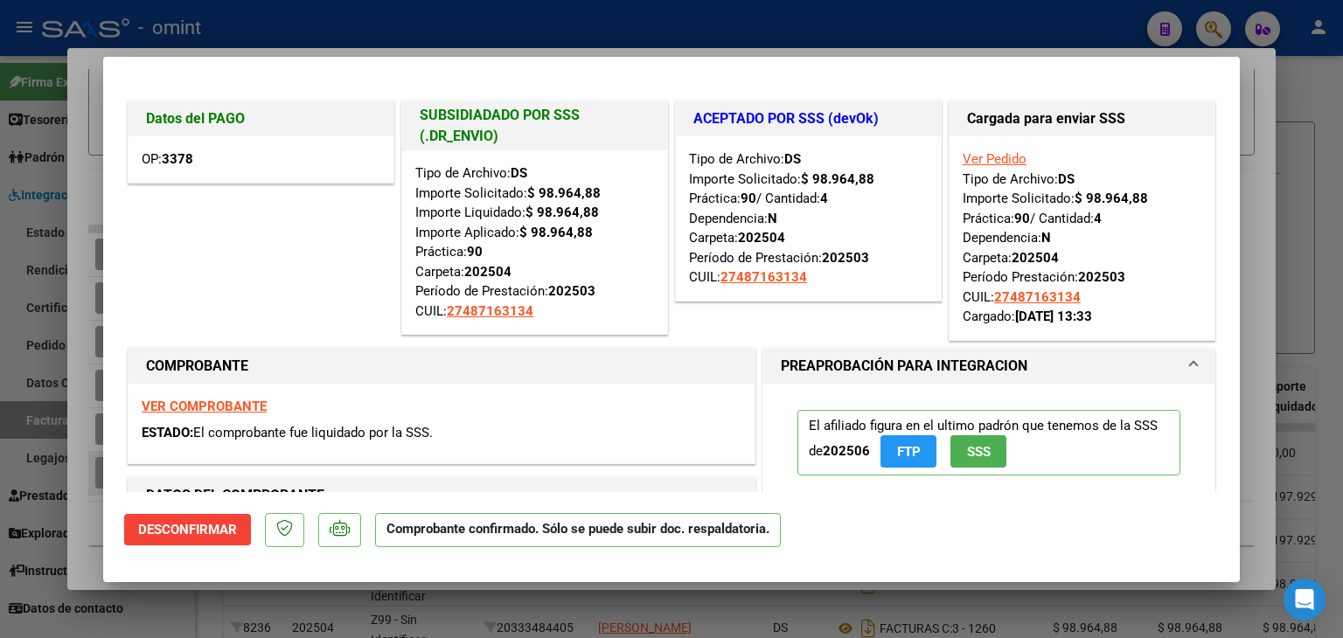
type input "$ 0,00"
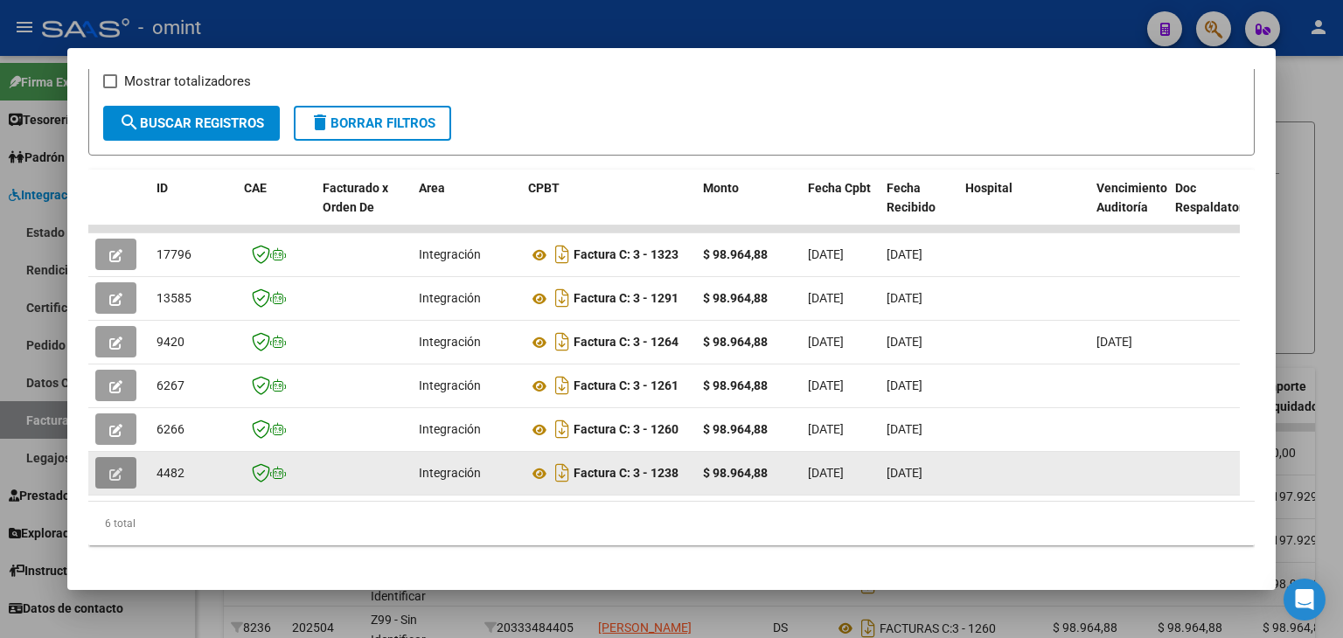
click at [115, 468] on icon "button" at bounding box center [115, 474] width 13 height 13
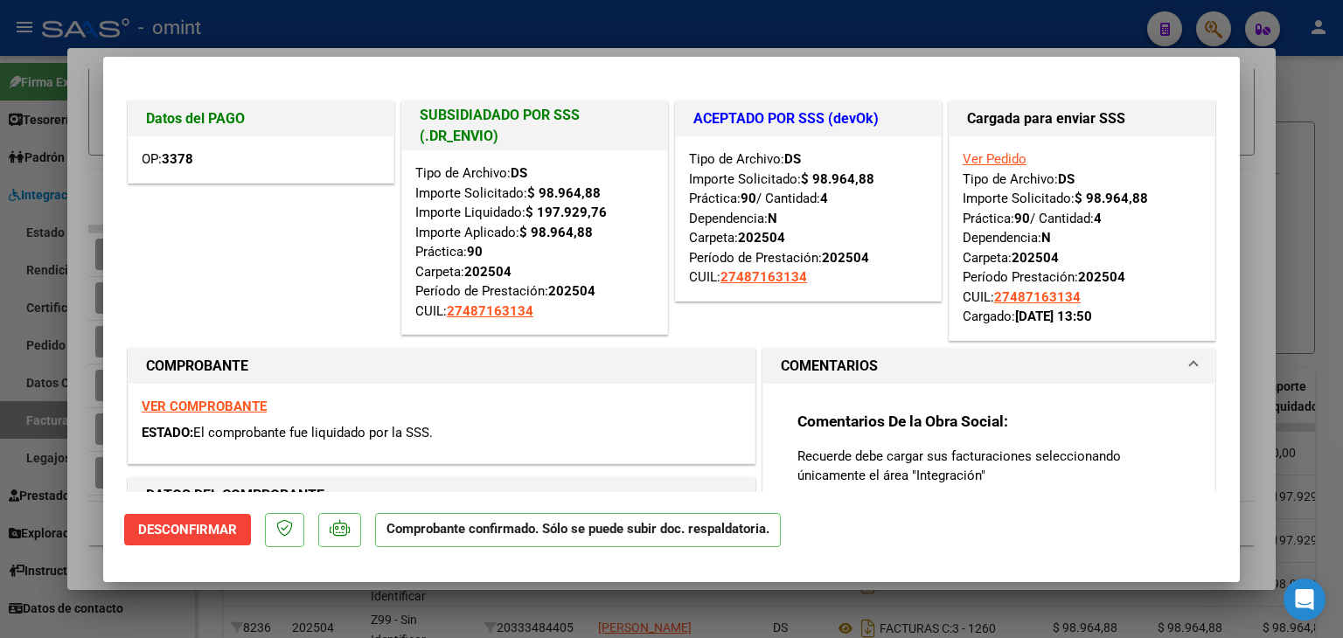
type input "$ 0,00"
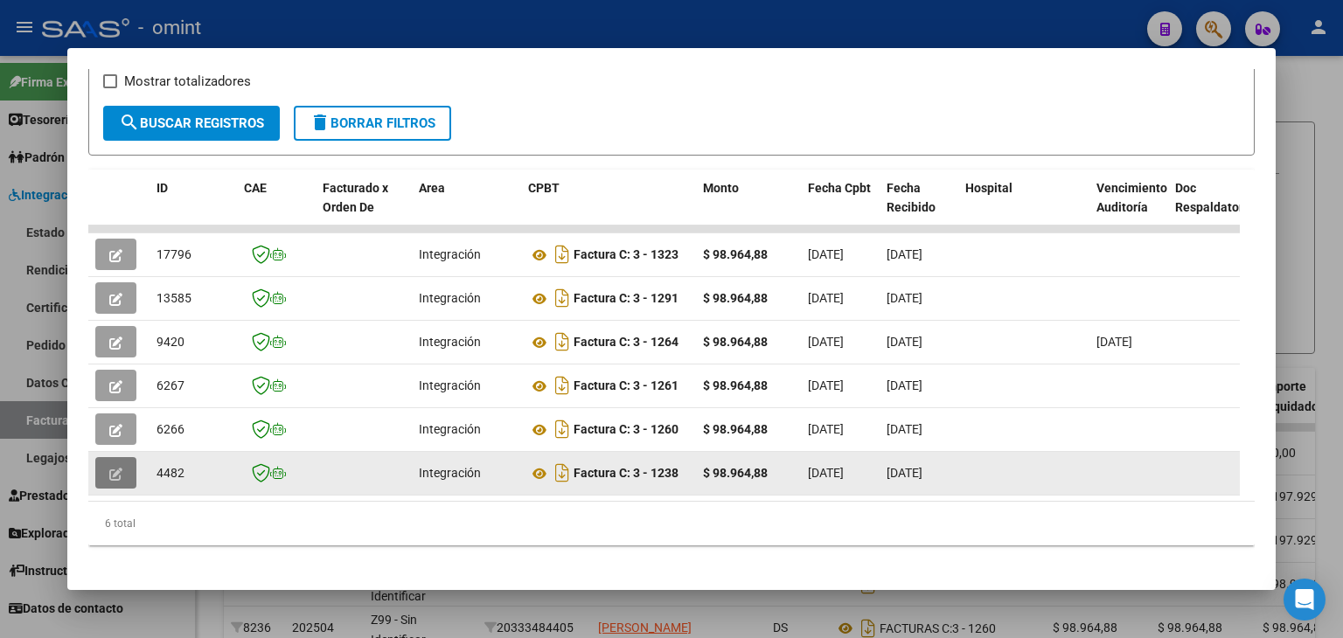
click at [117, 468] on icon "button" at bounding box center [115, 474] width 13 height 13
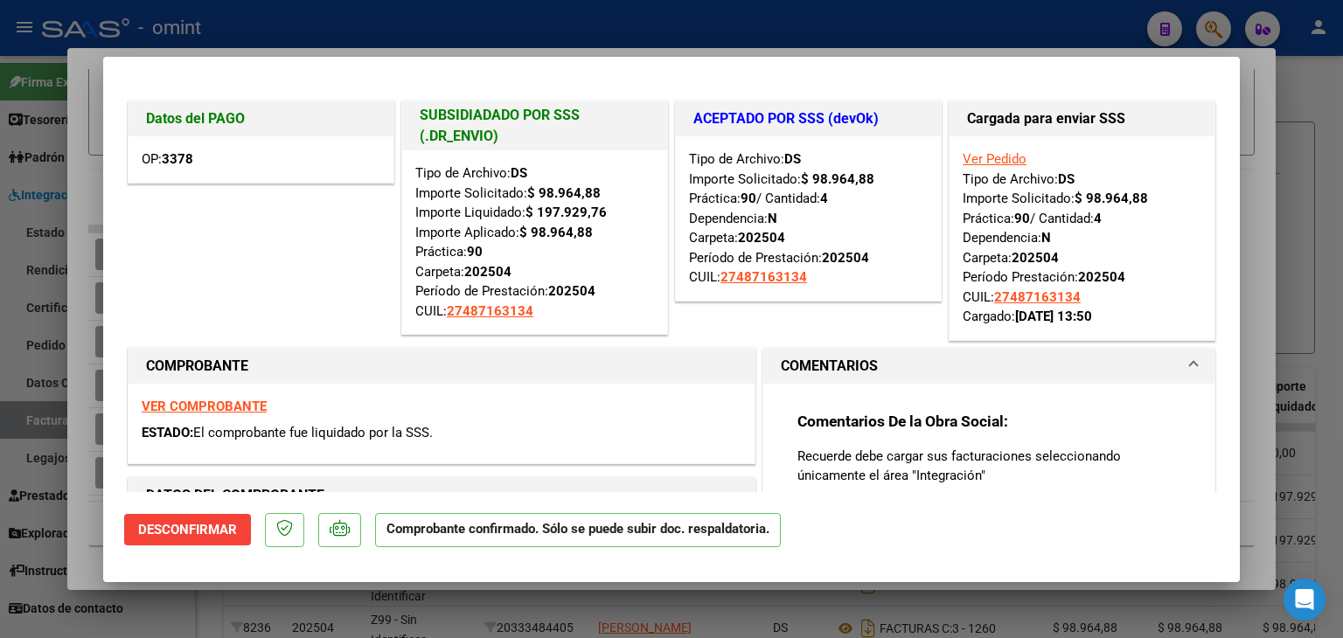
type input "$ 0,00"
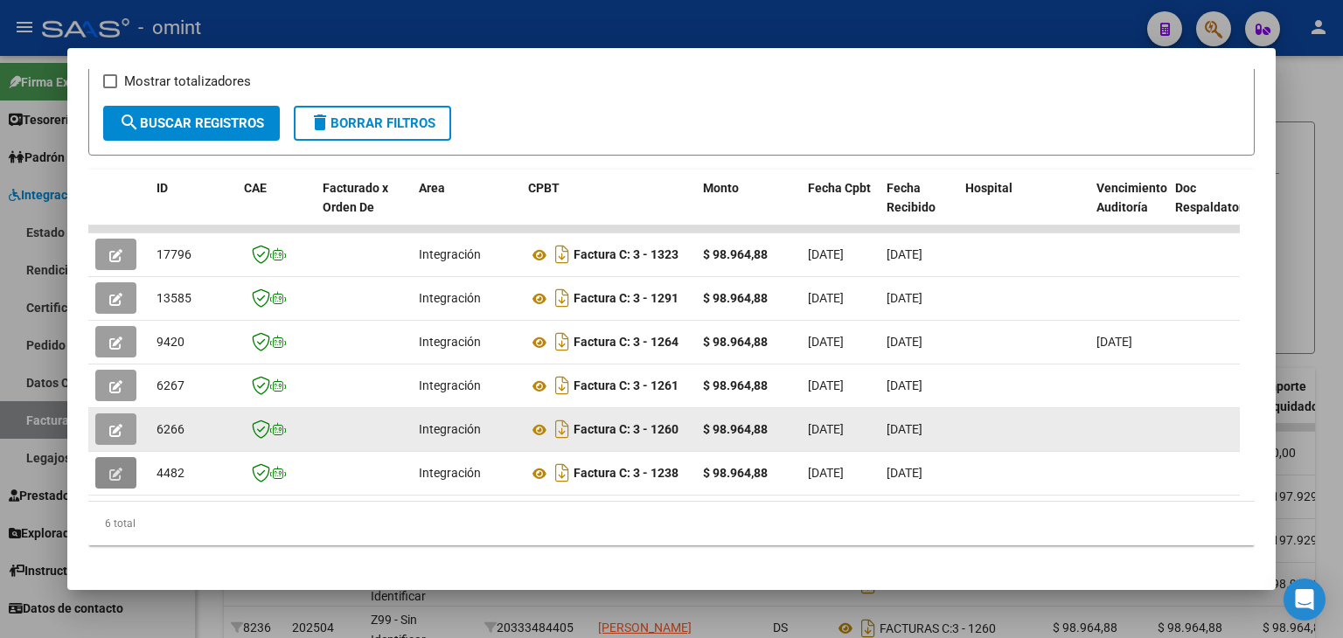
click at [116, 424] on icon "button" at bounding box center [115, 430] width 13 height 13
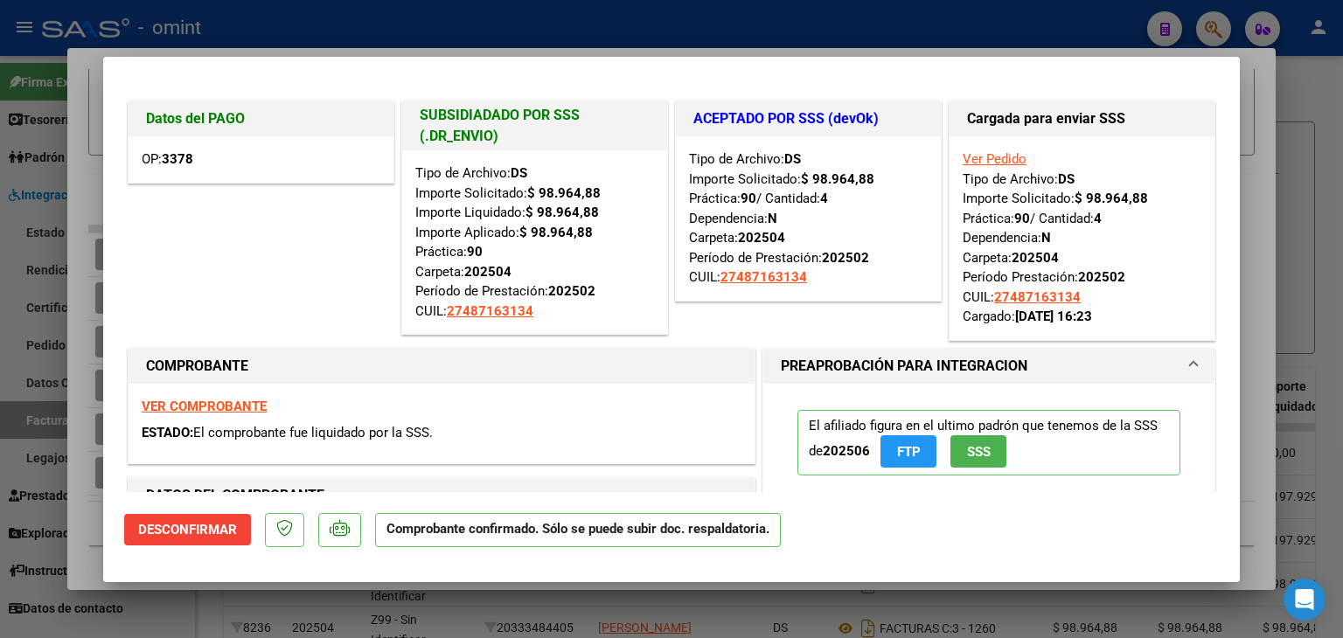
drag, startPoint x: 575, startPoint y: 289, endPoint x: 591, endPoint y: 295, distance: 17.4
click at [591, 295] on strong "202502" at bounding box center [571, 291] width 47 height 16
type input "$ 0,00"
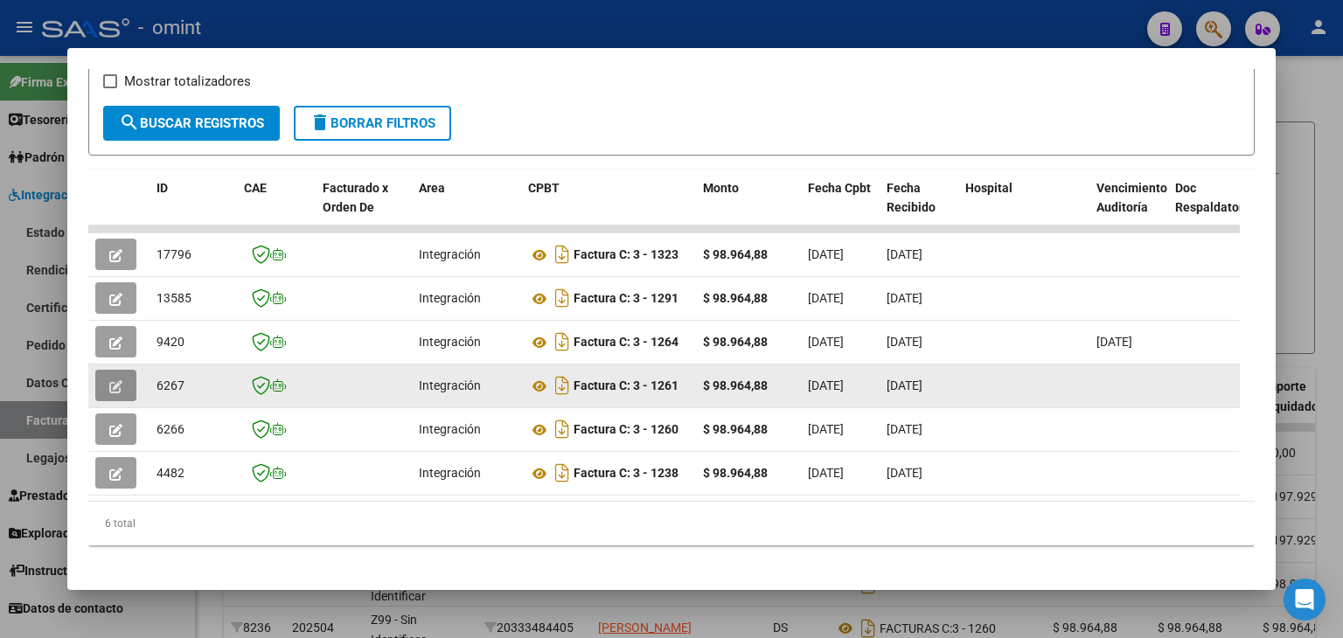
click at [115, 380] on icon "button" at bounding box center [115, 386] width 13 height 13
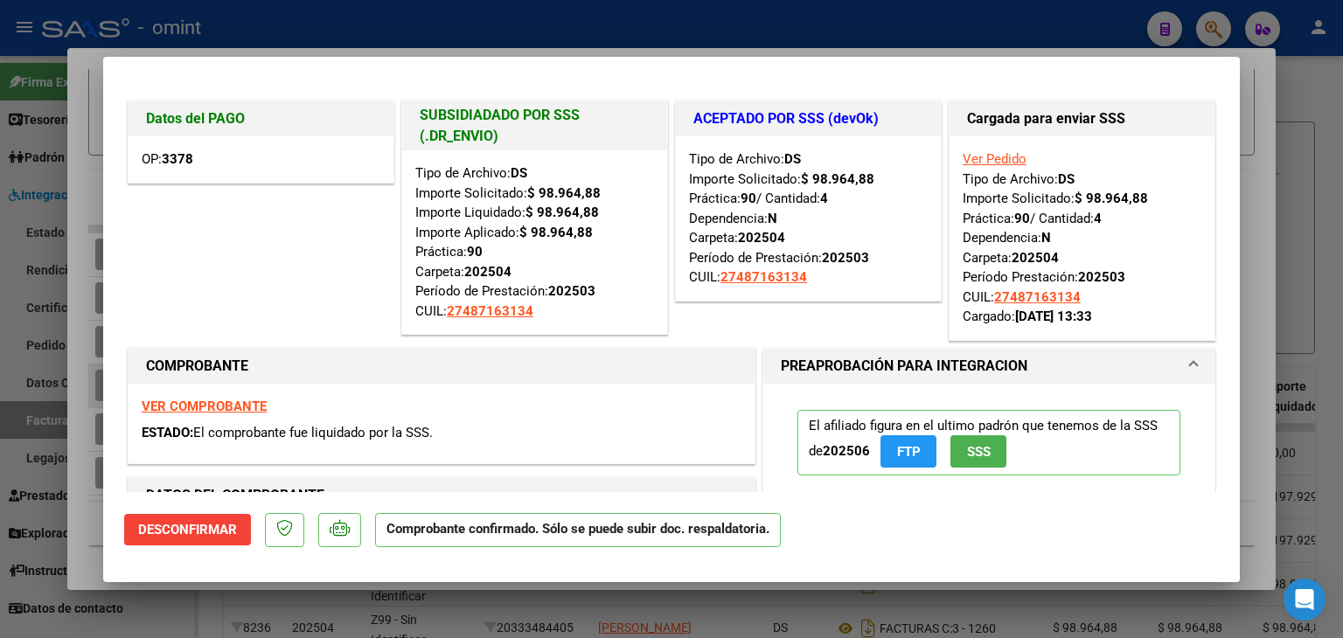
type input "$ 0,00"
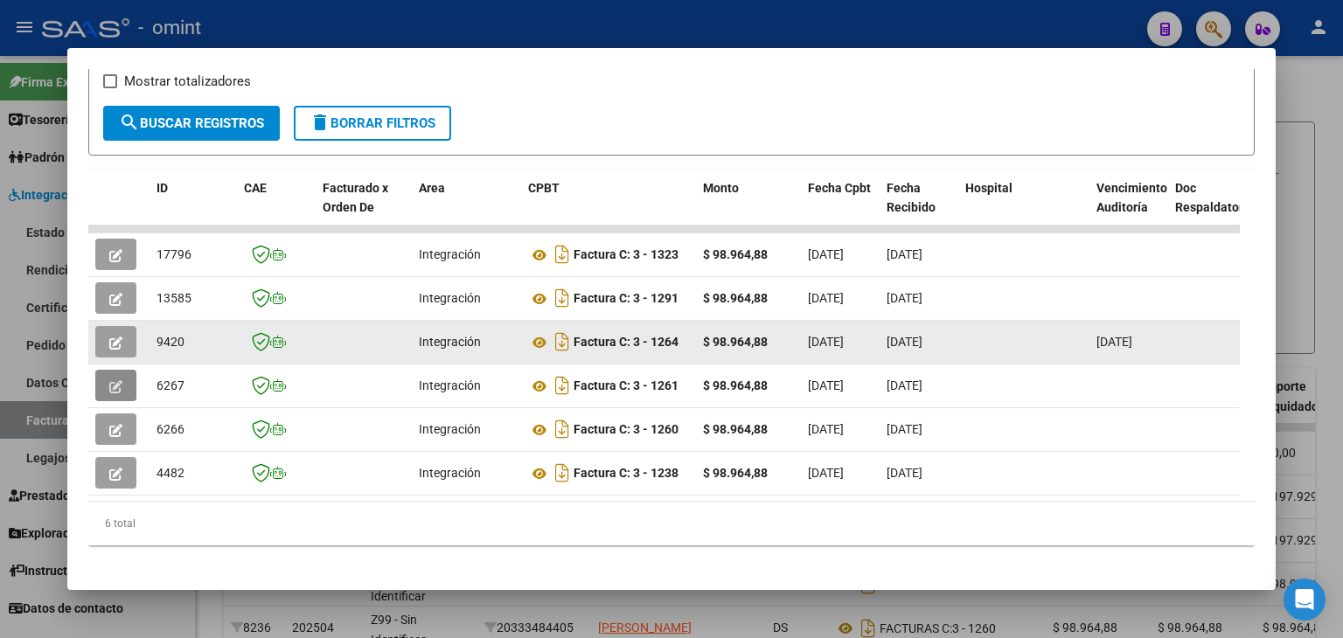
click at [117, 337] on icon "button" at bounding box center [115, 343] width 13 height 13
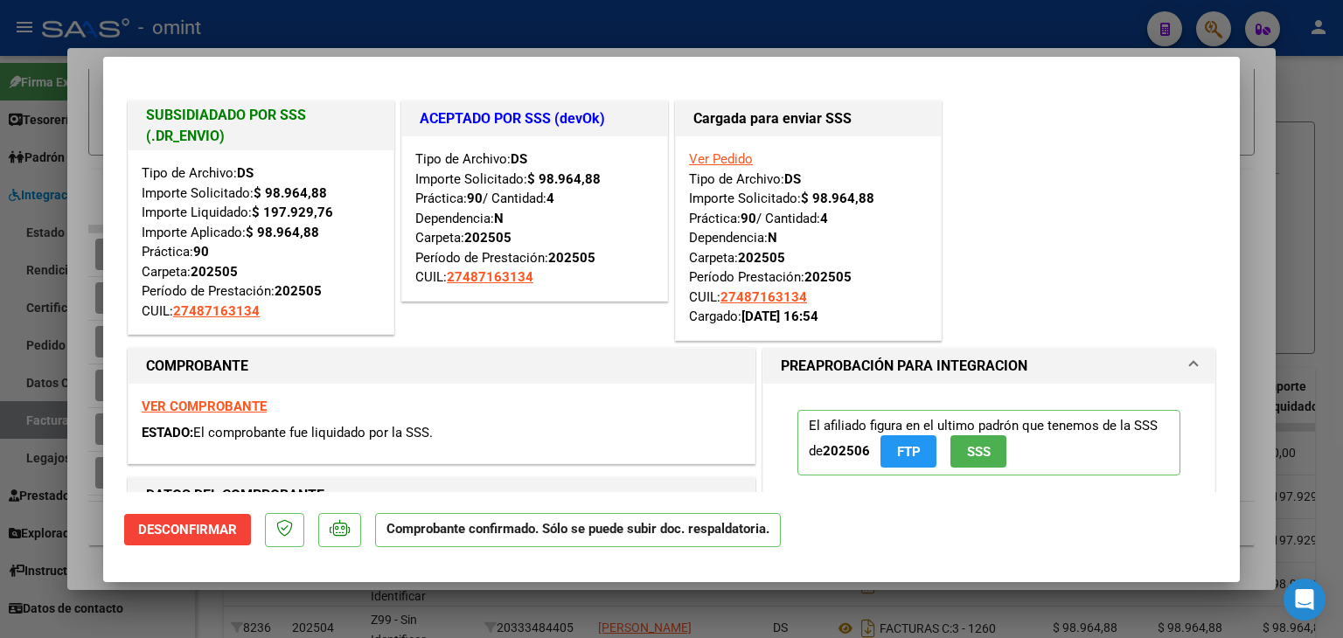
type input "$ 0,00"
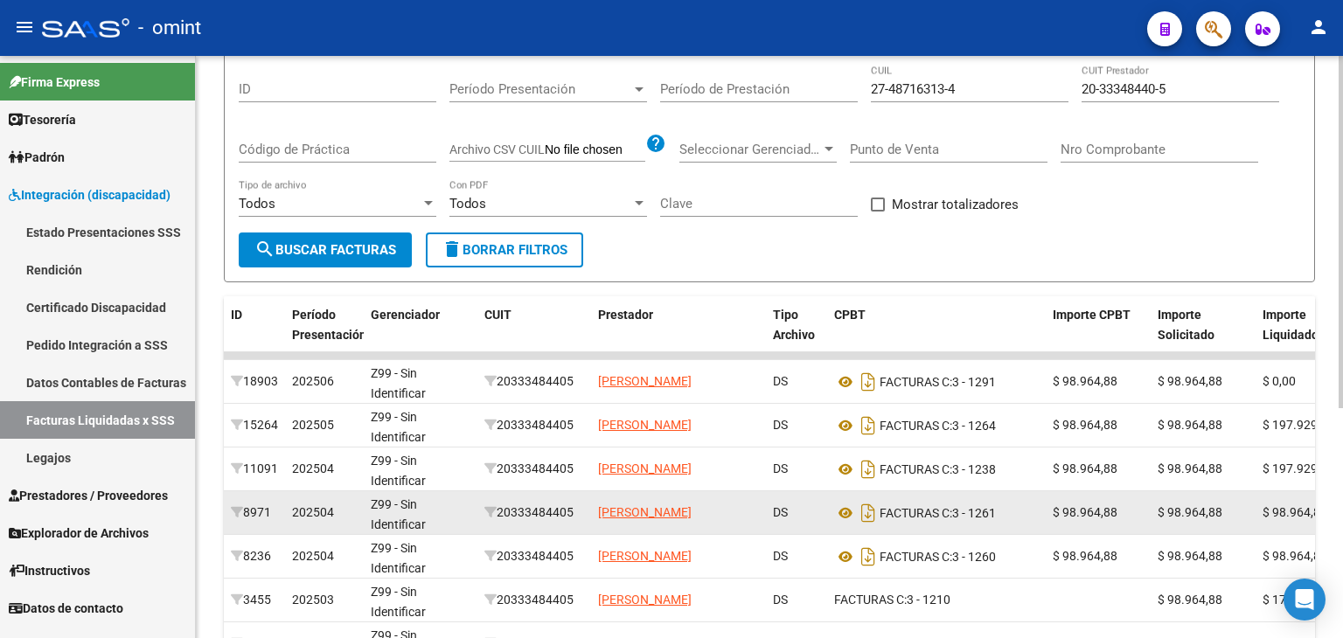
scroll to position [206, 0]
